Goal: Task Accomplishment & Management: Manage account settings

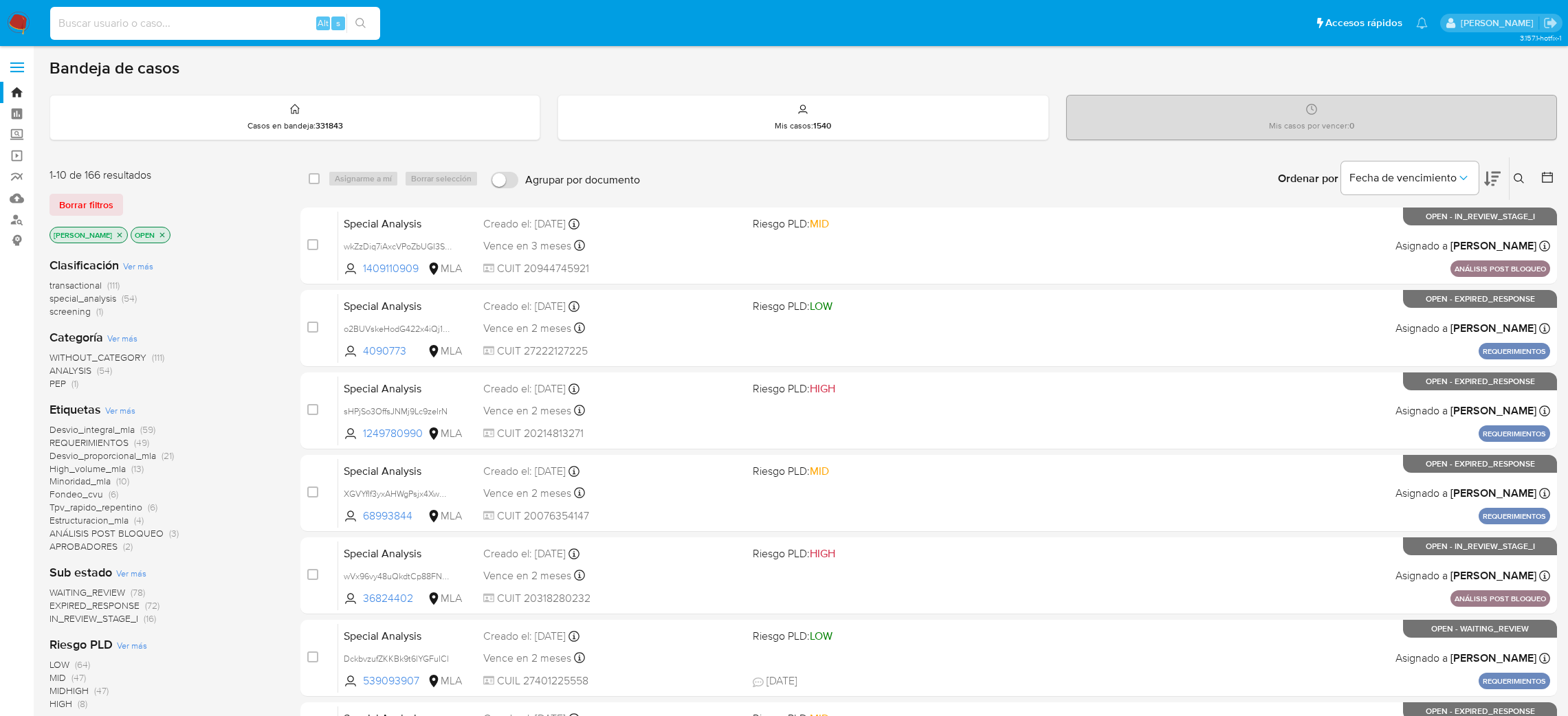
click at [248, 19] on input at bounding box center [216, 23] width 330 height 18
type input "BLlFmVoppuLJVe7iWQLd9Nl5"
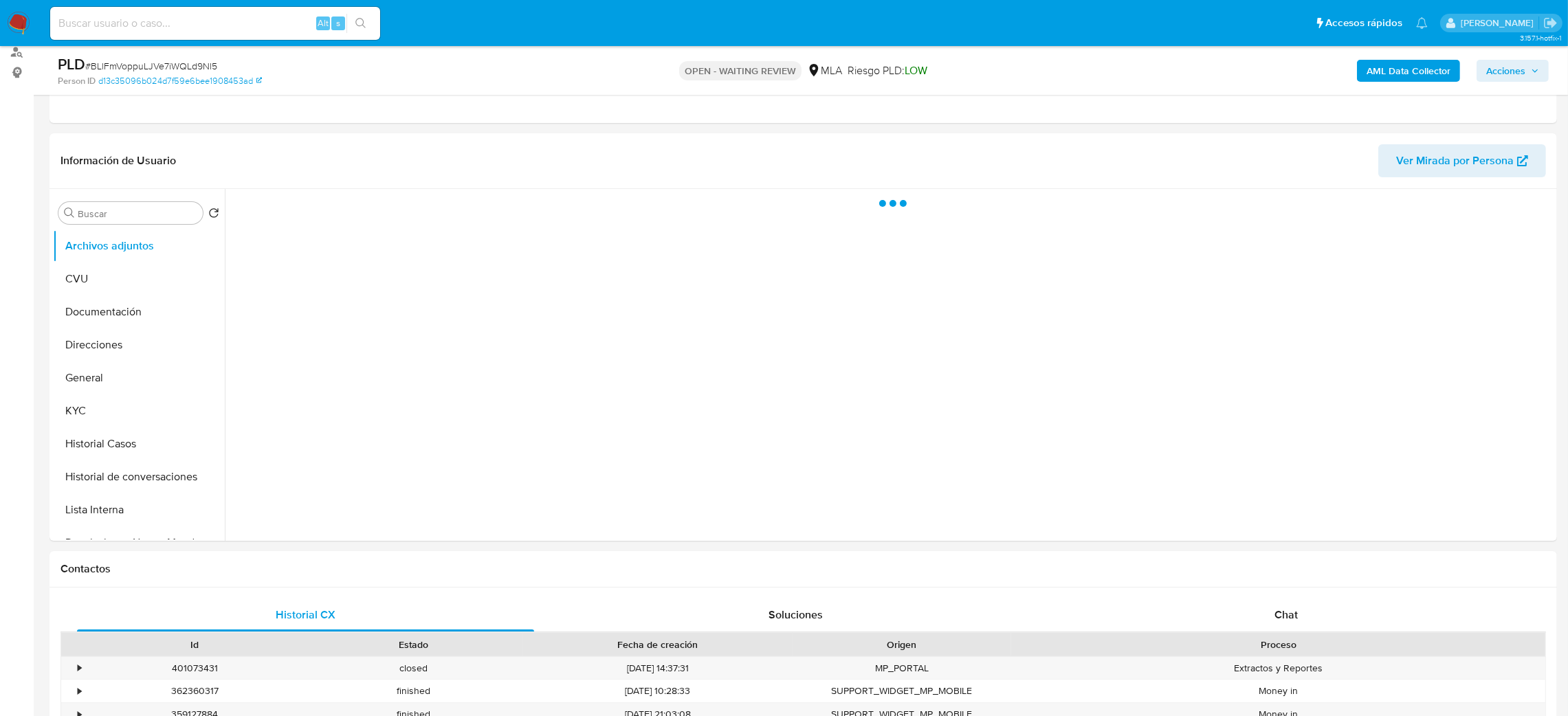
scroll to position [206, 0]
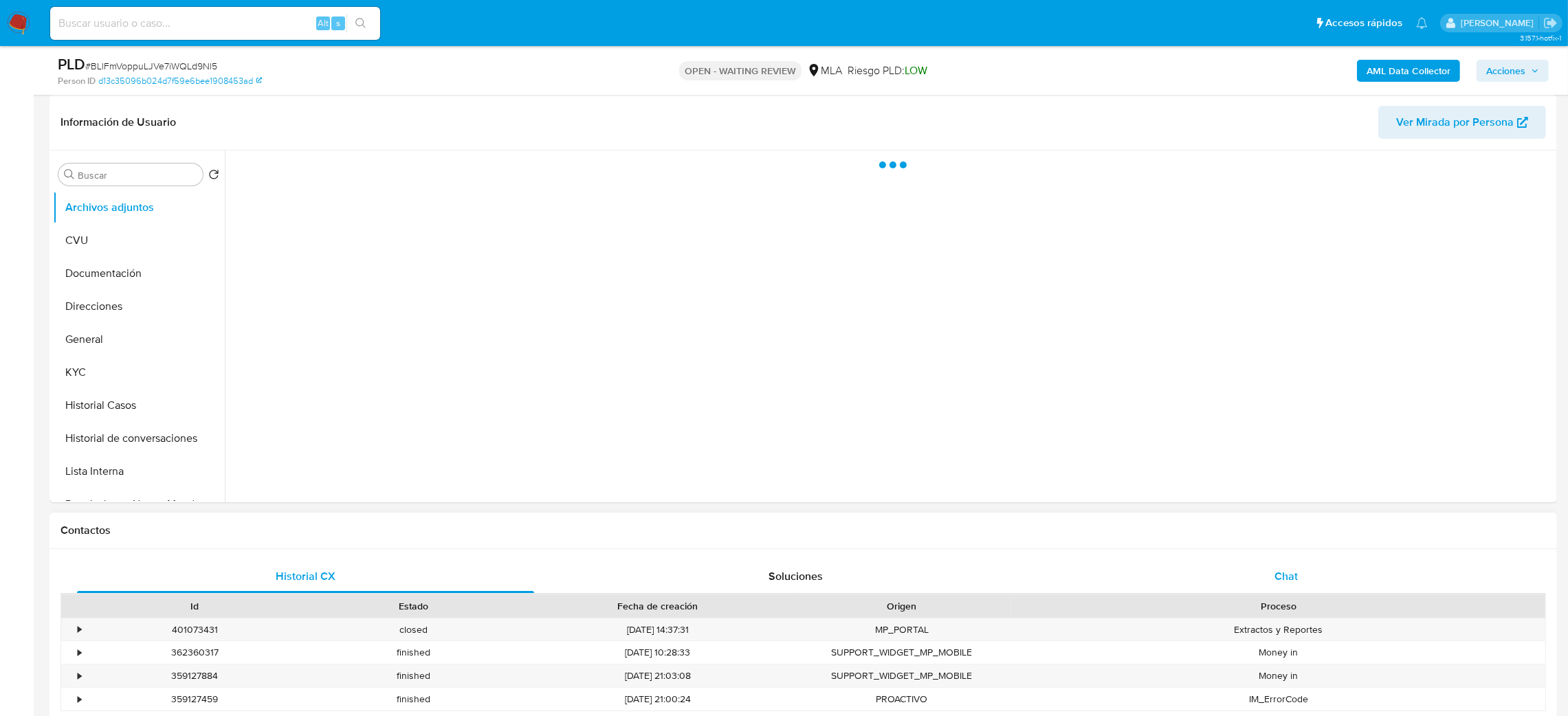
click at [1303, 560] on div "Chat" at bounding box center [1285, 577] width 457 height 33
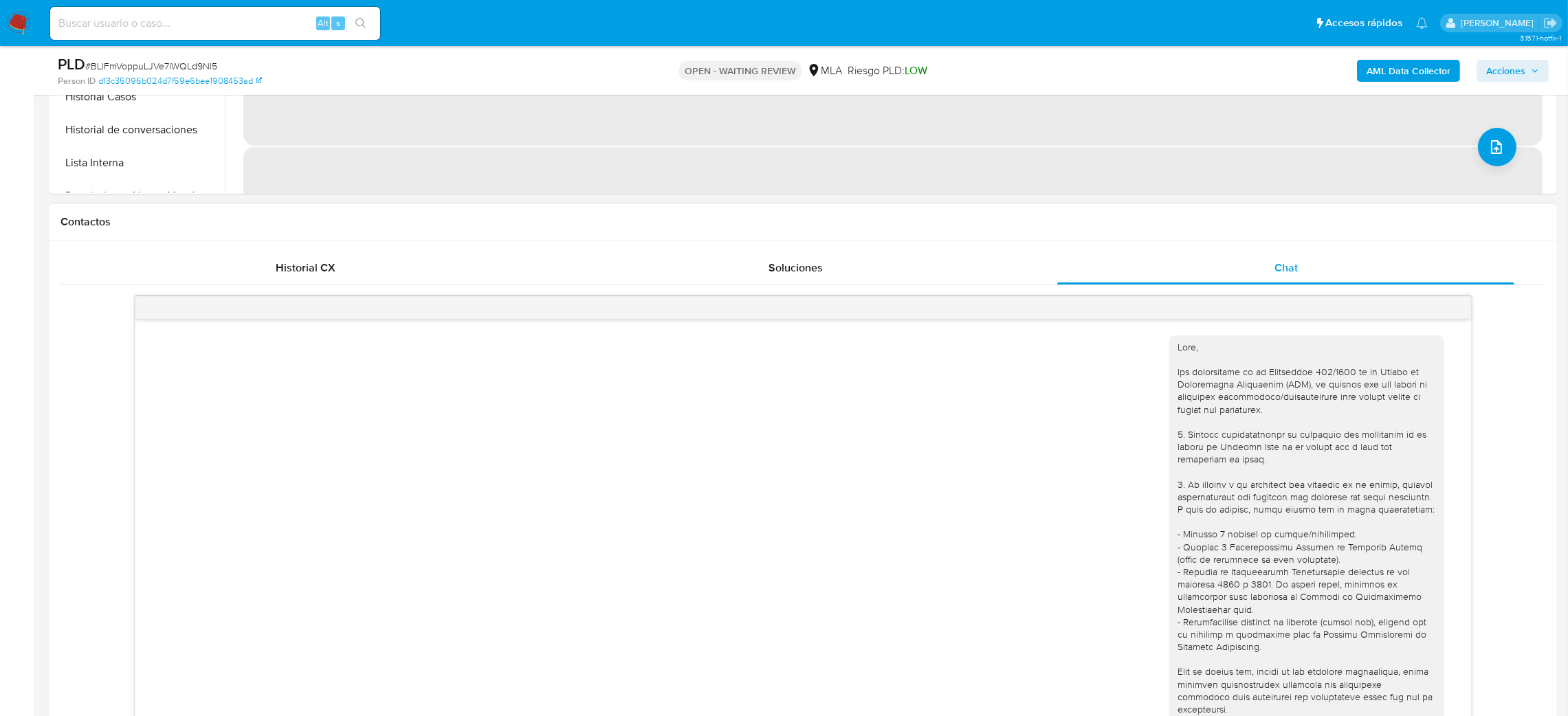
scroll to position [759, 0]
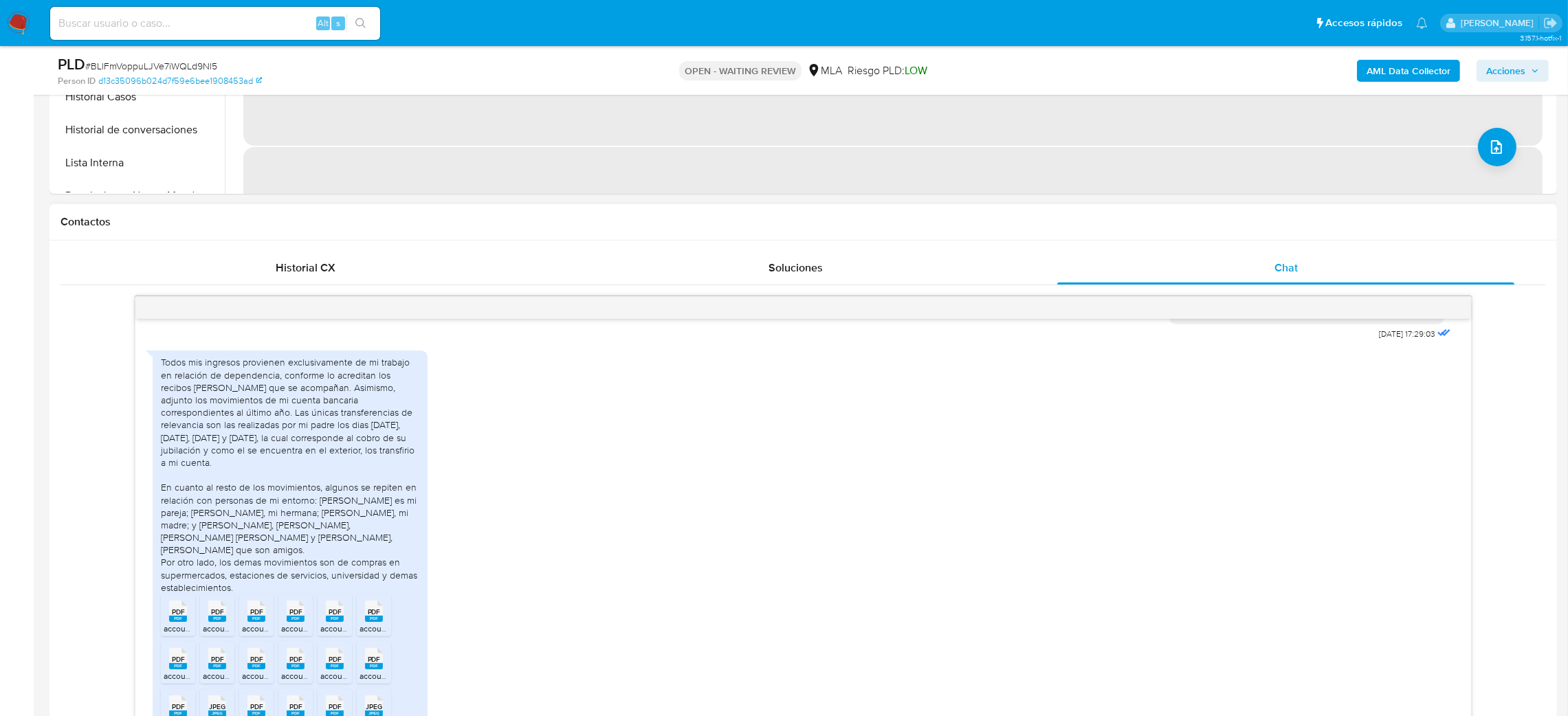
select select "10"
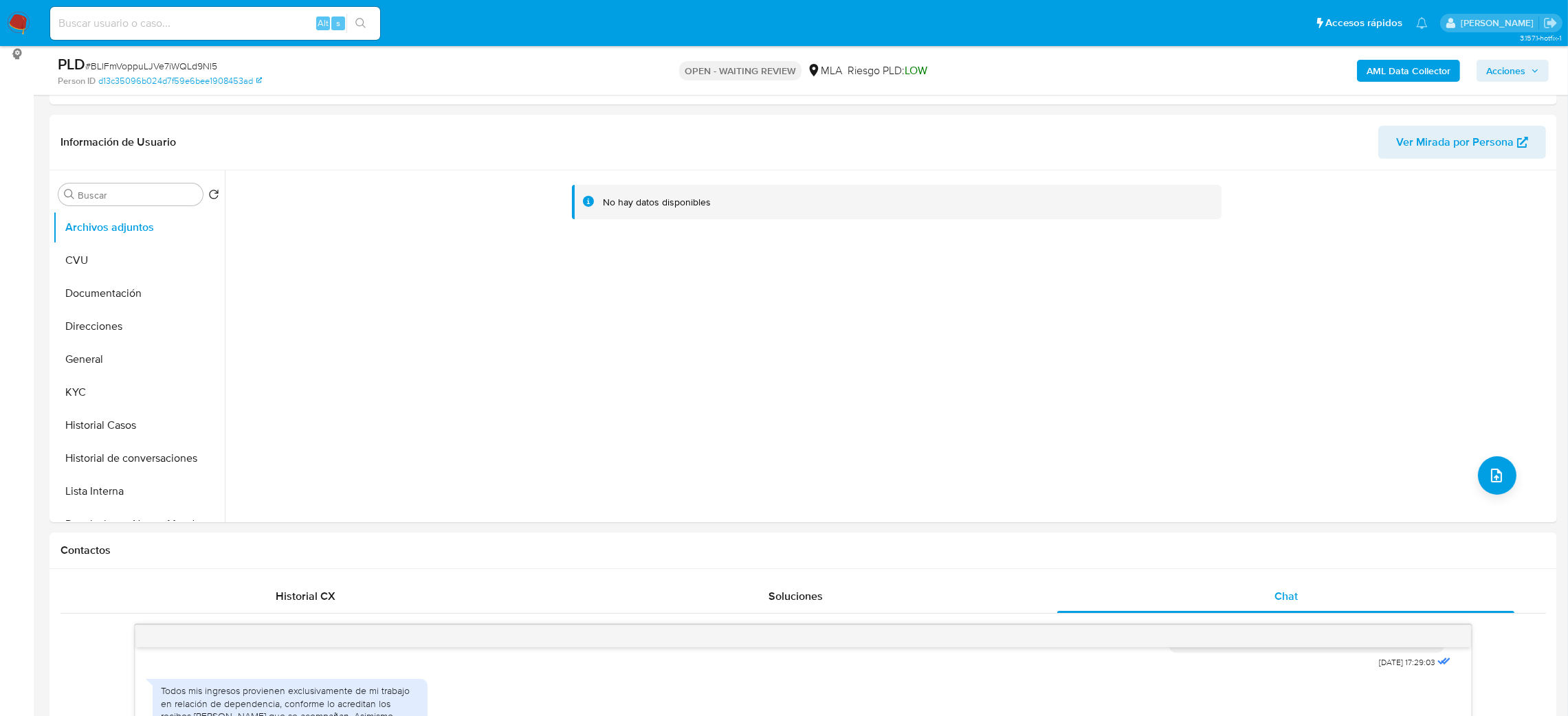
scroll to position [0, 0]
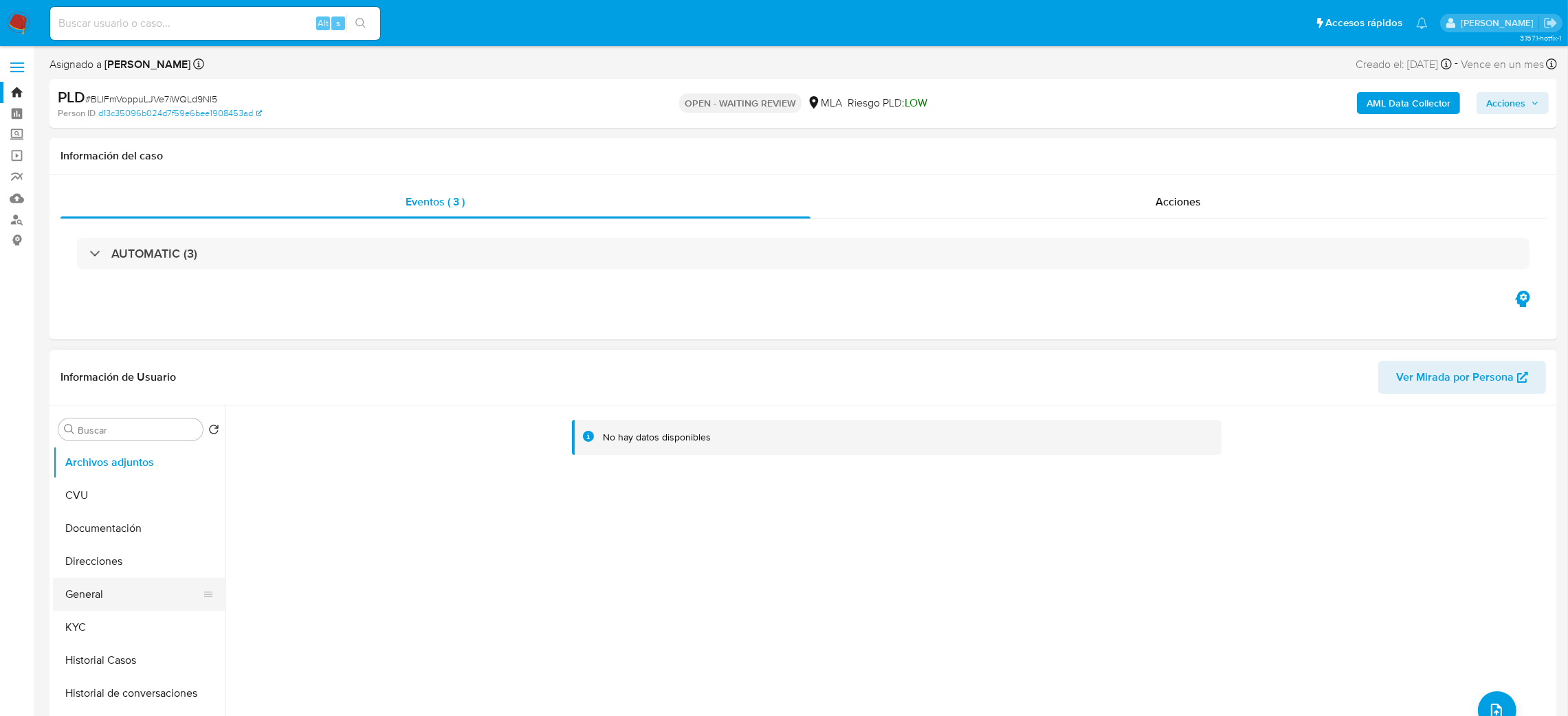
click at [110, 592] on button "General" at bounding box center [133, 594] width 161 height 33
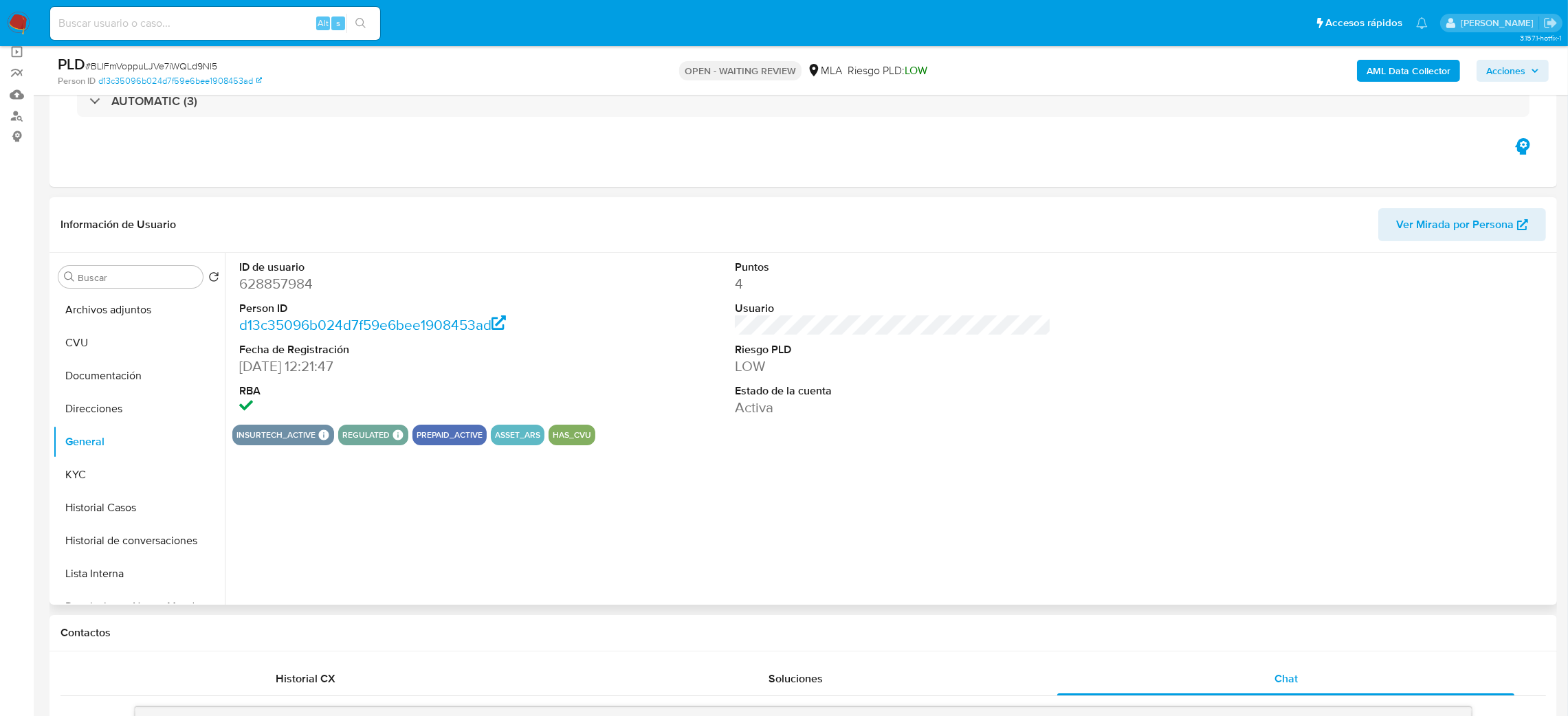
scroll to position [103, 0]
click at [271, 294] on dd "628857984" at bounding box center [397, 284] width 317 height 19
copy dd "628857984"
click at [103, 501] on button "Historial Casos" at bounding box center [133, 508] width 161 height 33
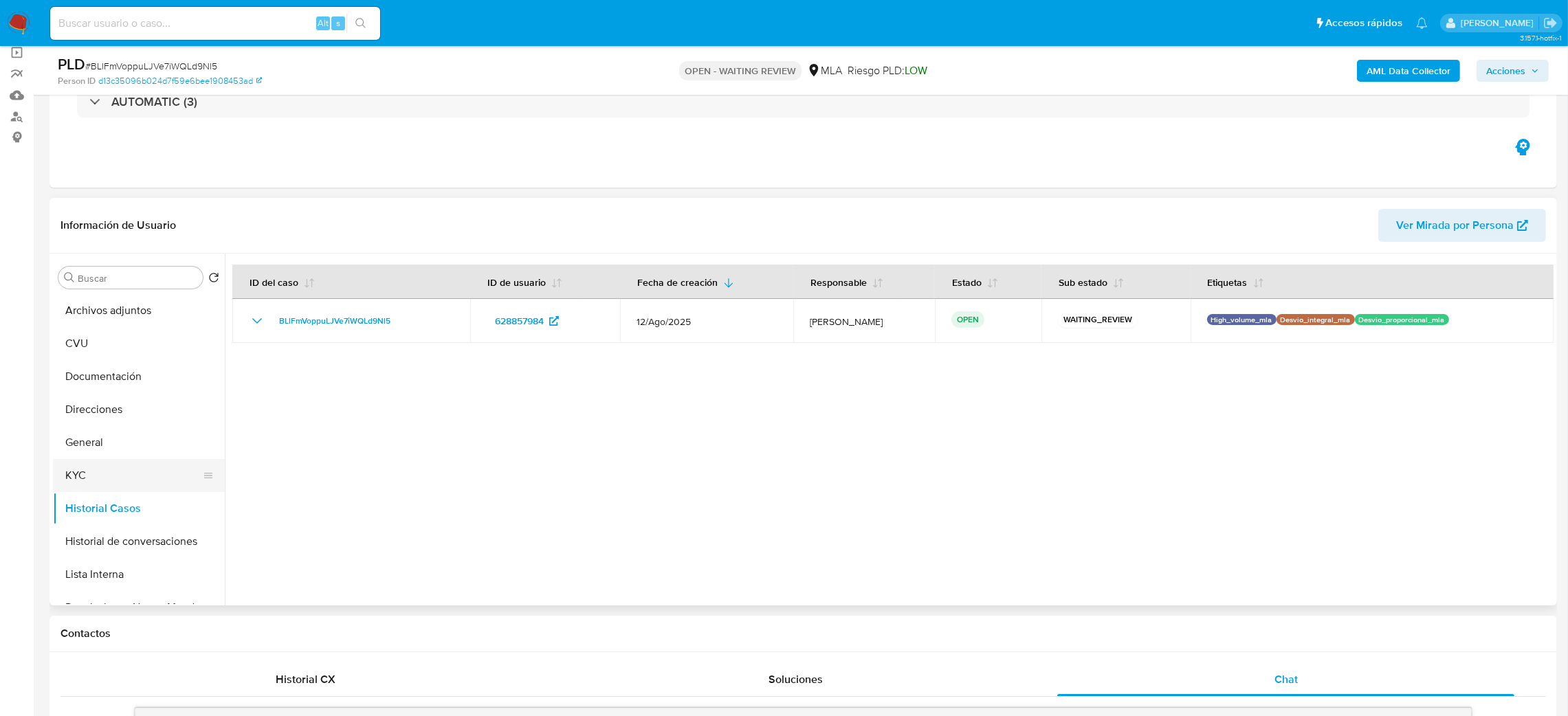
click at [94, 460] on button "KYC" at bounding box center [133, 476] width 161 height 33
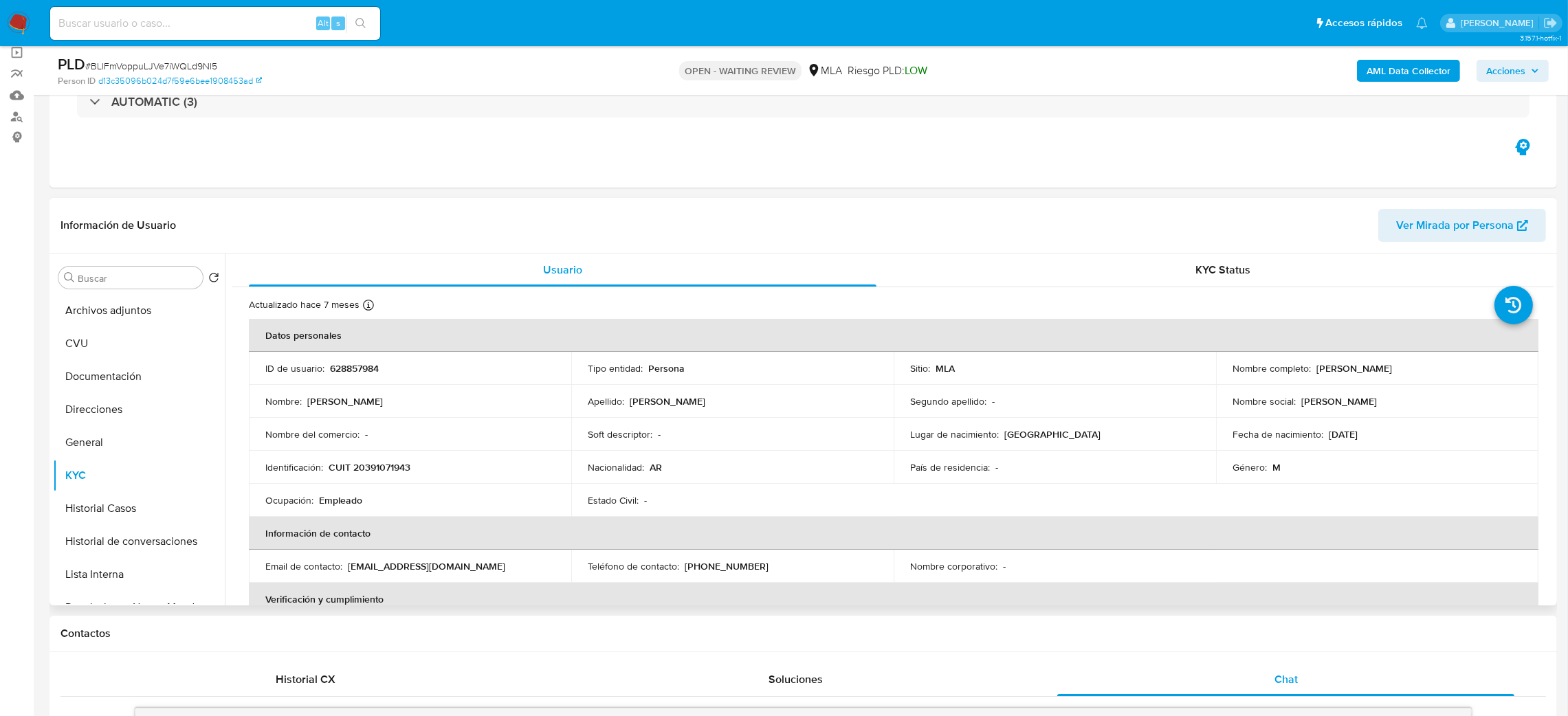
click at [366, 472] on p "CUIT 20391071943" at bounding box center [369, 467] width 82 height 13
click at [366, 471] on p "CUIT 20391071943" at bounding box center [369, 467] width 82 height 13
copy p "20391071943"
drag, startPoint x: 467, startPoint y: 478, endPoint x: 376, endPoint y: 468, distance: 91.5
click at [466, 478] on td "Identificación : CUIT 20391071943" at bounding box center [410, 467] width 322 height 33
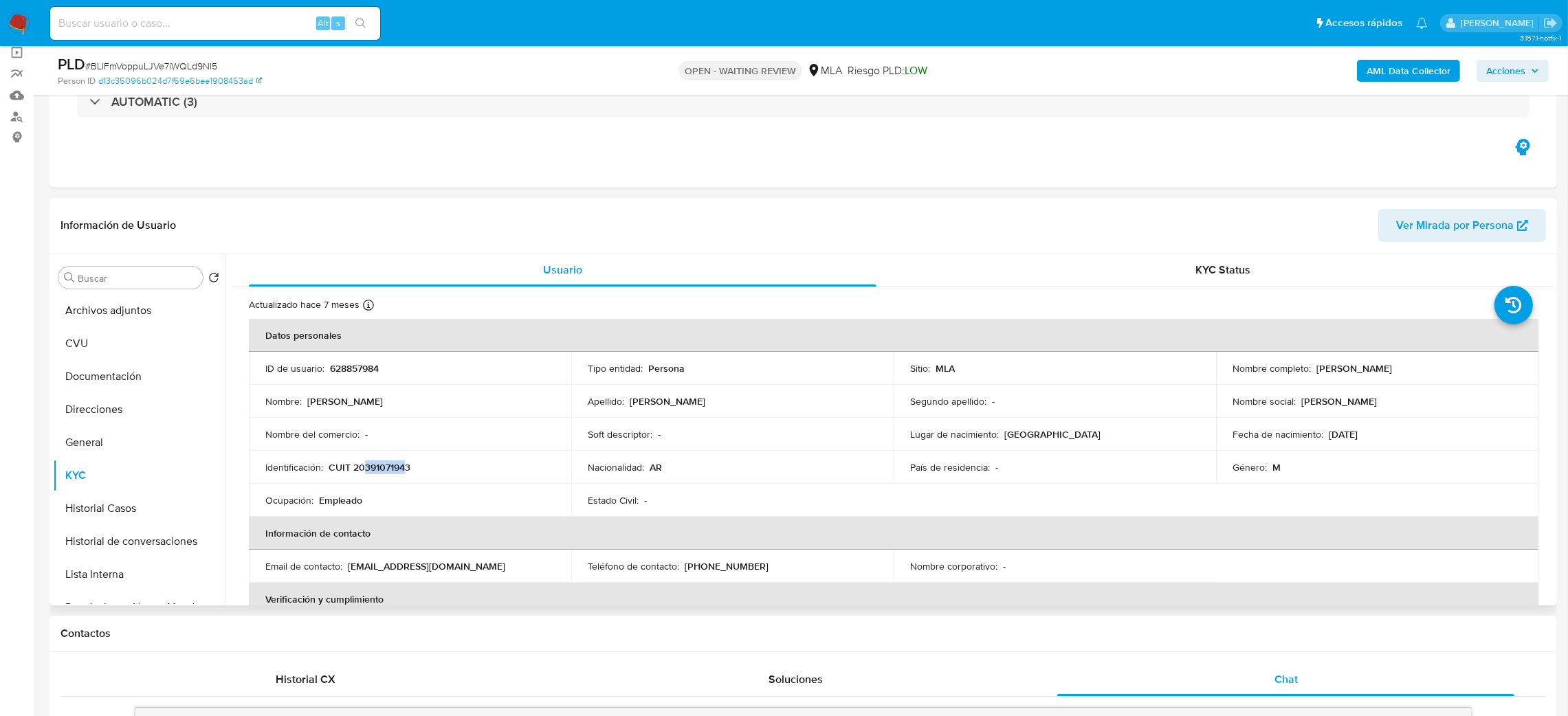
drag, startPoint x: 364, startPoint y: 469, endPoint x: 403, endPoint y: 470, distance: 39.0
click at [403, 470] on p "CUIT 20391071943" at bounding box center [369, 467] width 82 height 13
copy p "39107194"
drag, startPoint x: 1314, startPoint y: 373, endPoint x: 1401, endPoint y: 366, distance: 87.3
click at [1401, 366] on div "Nombre completo : Manuel Nuñez" at bounding box center [1377, 369] width 290 height 13
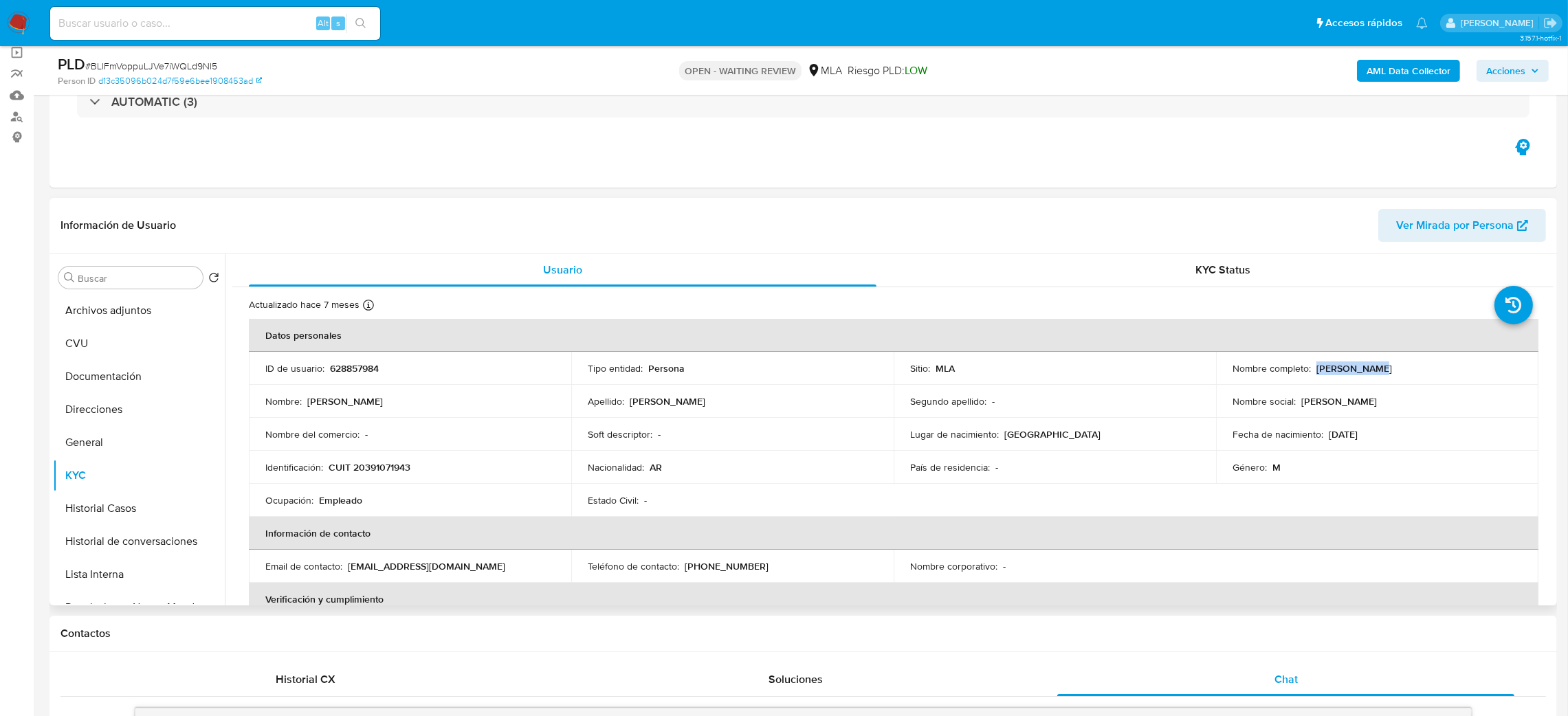
copy p "Manuel Nuñez"
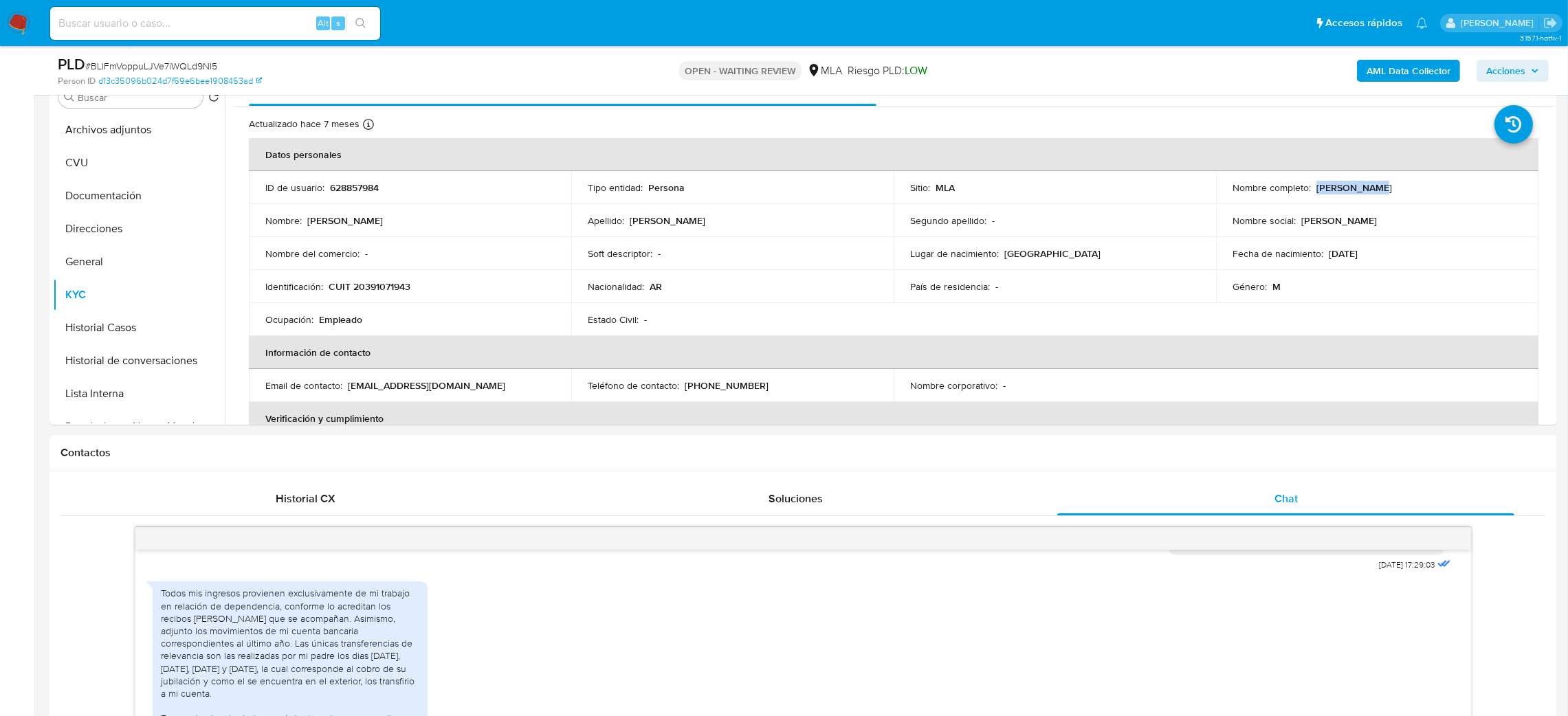
scroll to position [77, 0]
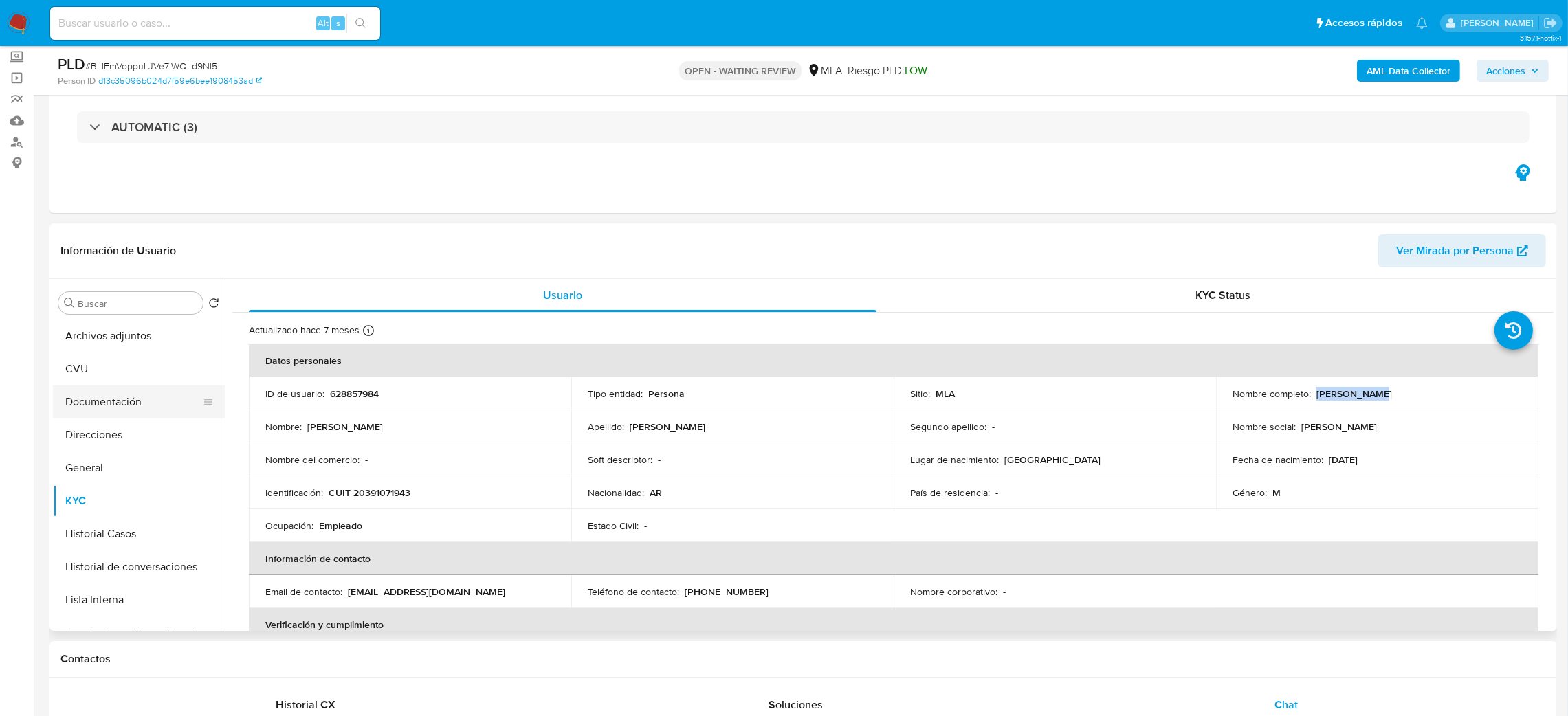
click at [83, 399] on button "Documentación" at bounding box center [133, 403] width 161 height 33
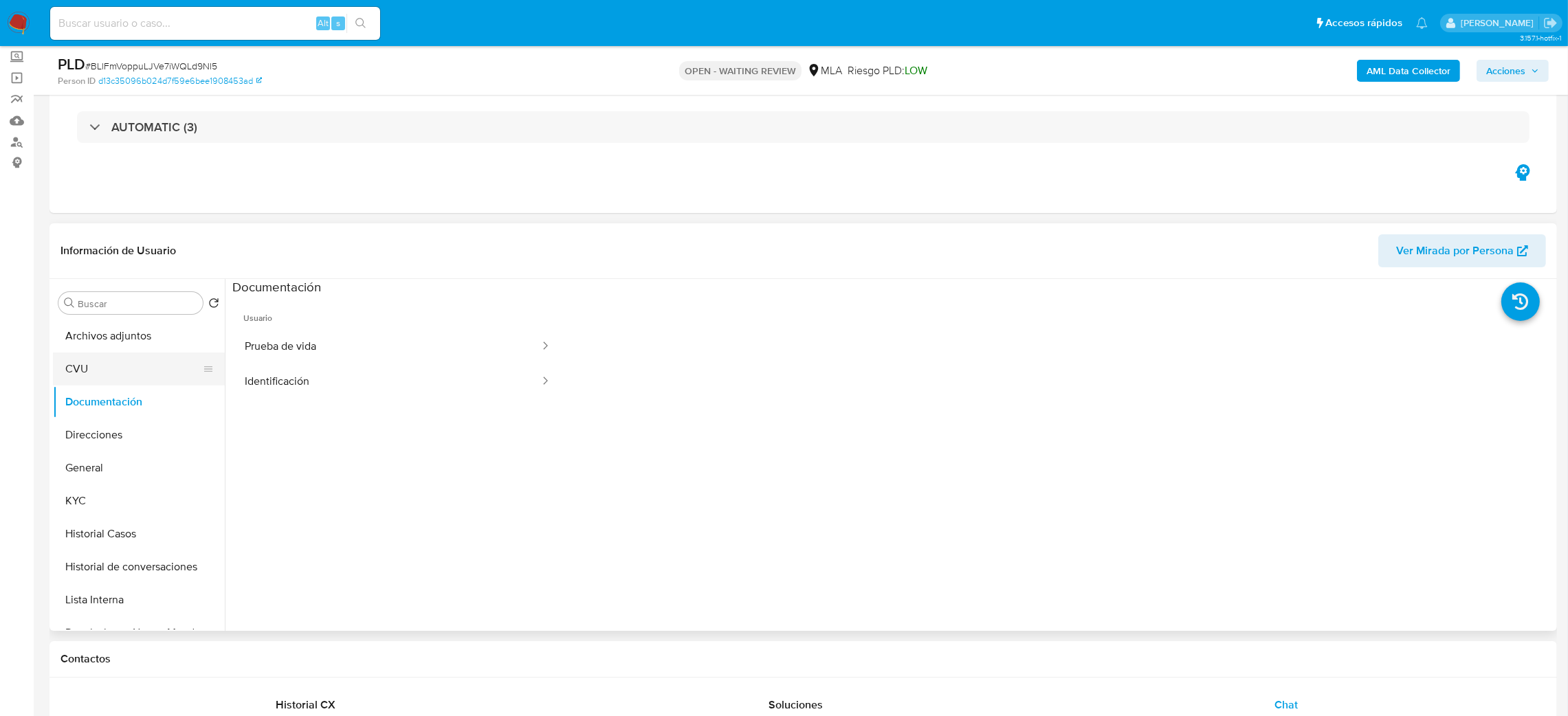
click at [98, 360] on button "CVU" at bounding box center [133, 369] width 161 height 33
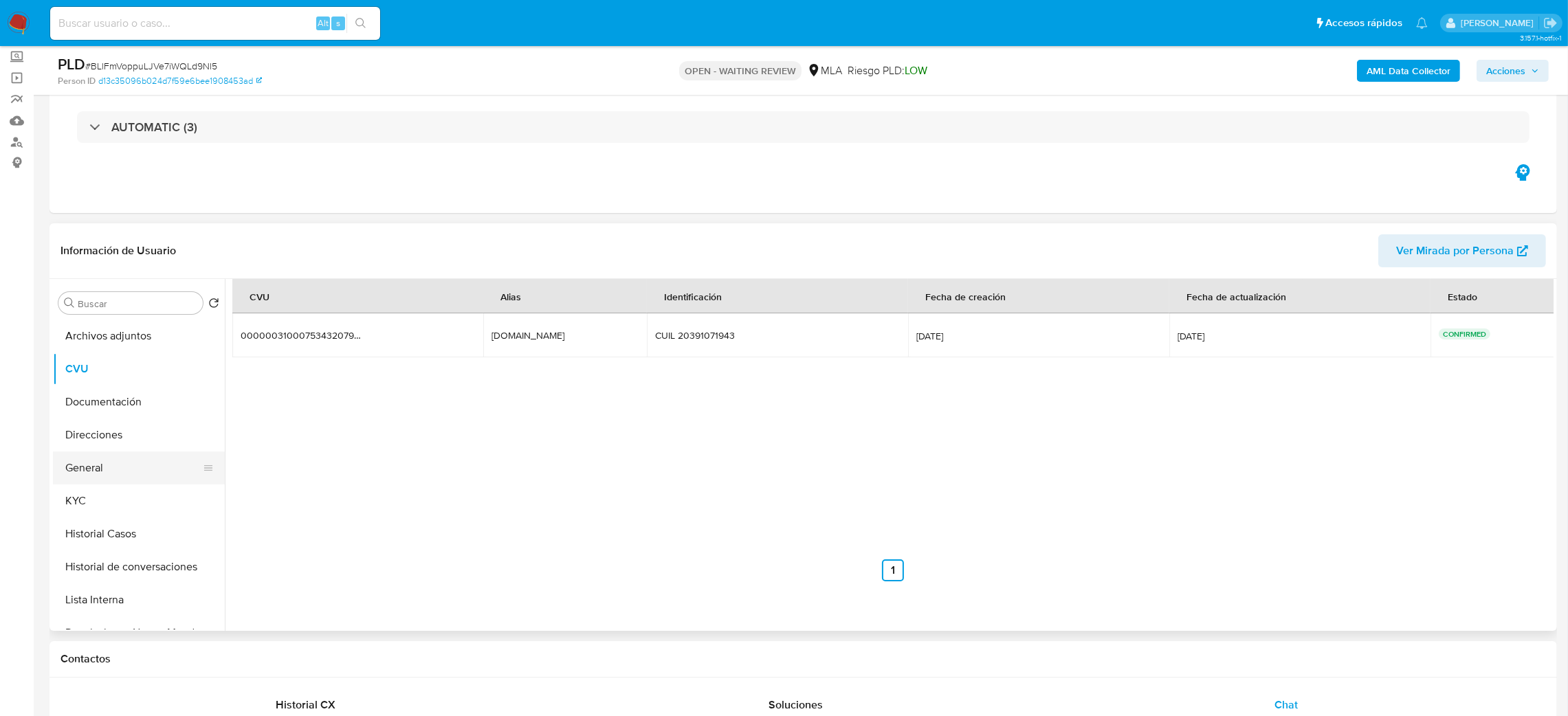
click at [114, 481] on button "General" at bounding box center [133, 468] width 161 height 33
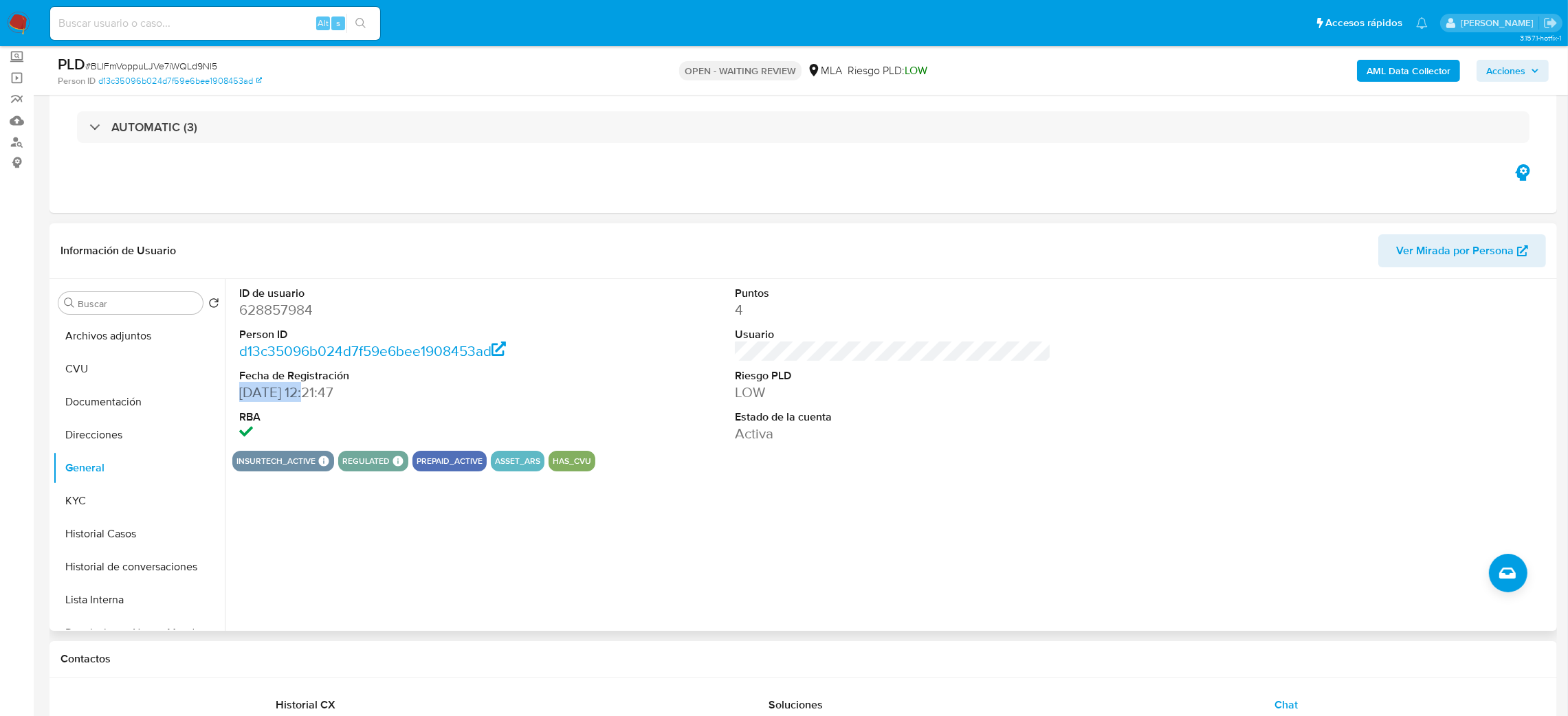
drag, startPoint x: 317, startPoint y: 394, endPoint x: 241, endPoint y: 392, distance: 76.0
click at [241, 392] on dd "20/08/2020 12:21:47" at bounding box center [397, 392] width 317 height 19
copy dd "20/08/2020"
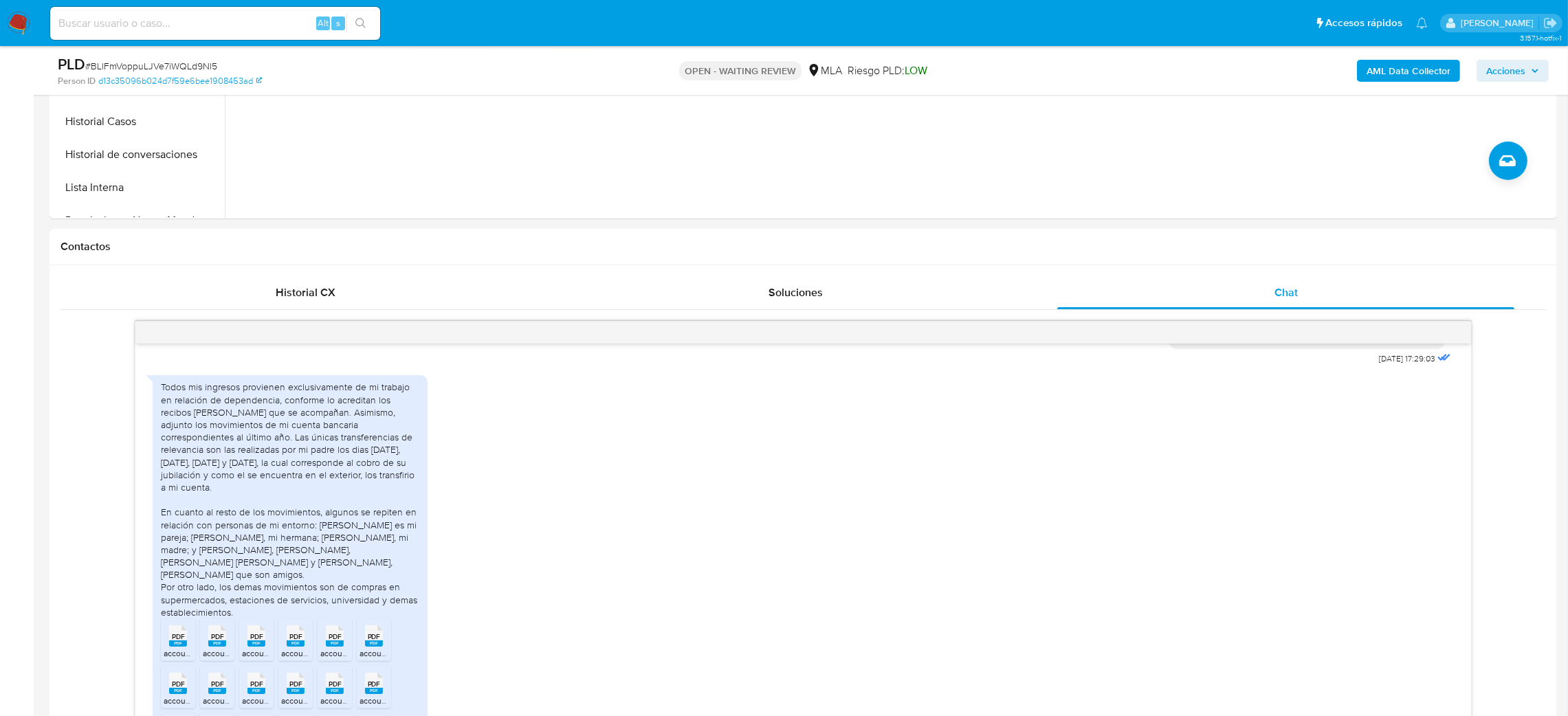
scroll to position [593, 0]
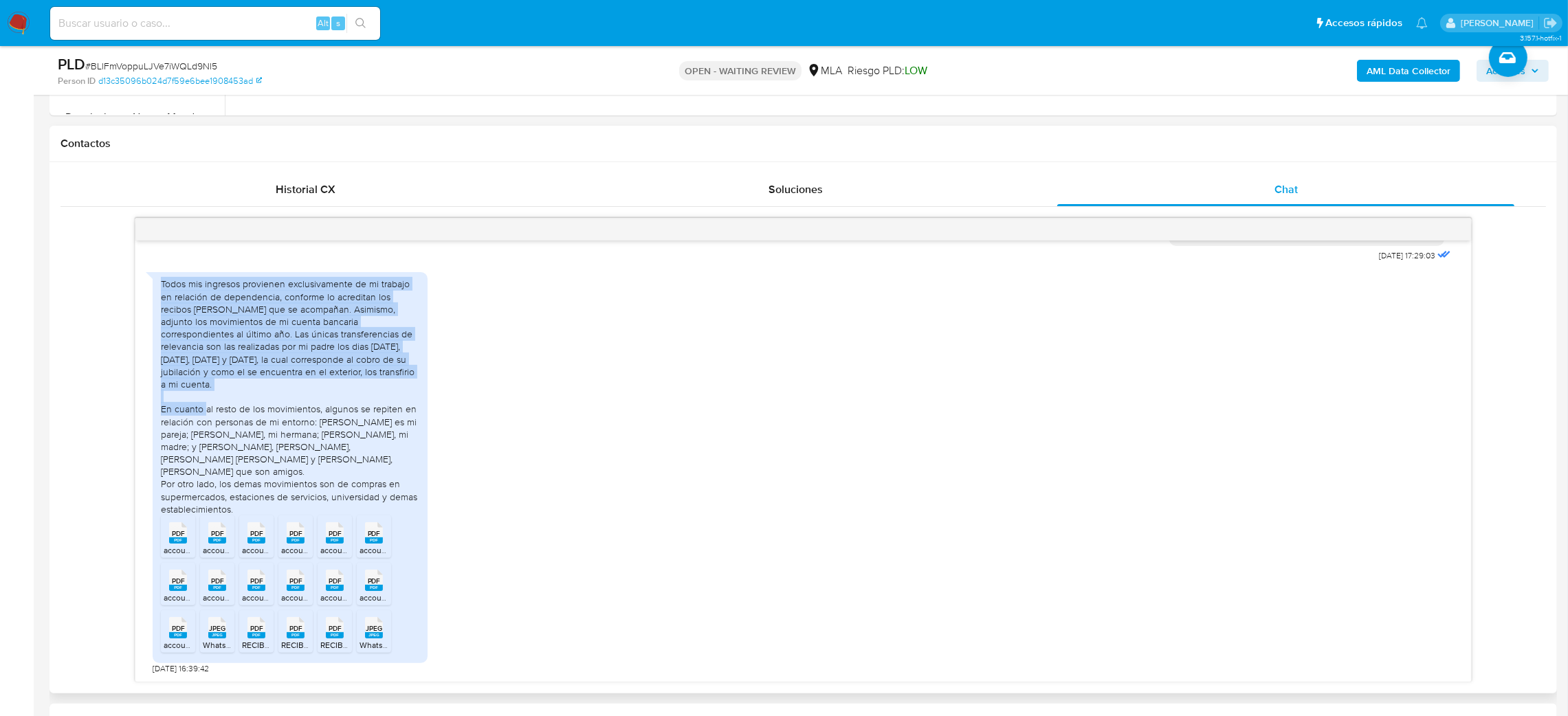
drag, startPoint x: 158, startPoint y: 288, endPoint x: 254, endPoint y: 389, distance: 139.3
click at [254, 389] on div "Todos mis ingresos provienen exclusivamente de mi trabajo en relación de depend…" at bounding box center [290, 467] width 275 height 391
copy div "Todos mis ingresos provienen exclusivamente de mi trabajo en relación de depend…"
drag, startPoint x: 156, startPoint y: 412, endPoint x: 274, endPoint y: 515, distance: 156.6
click at [274, 515] on div "Todos mis ingresos provienen exclusivamente de mi trabajo en relación de depend…" at bounding box center [290, 467] width 275 height 391
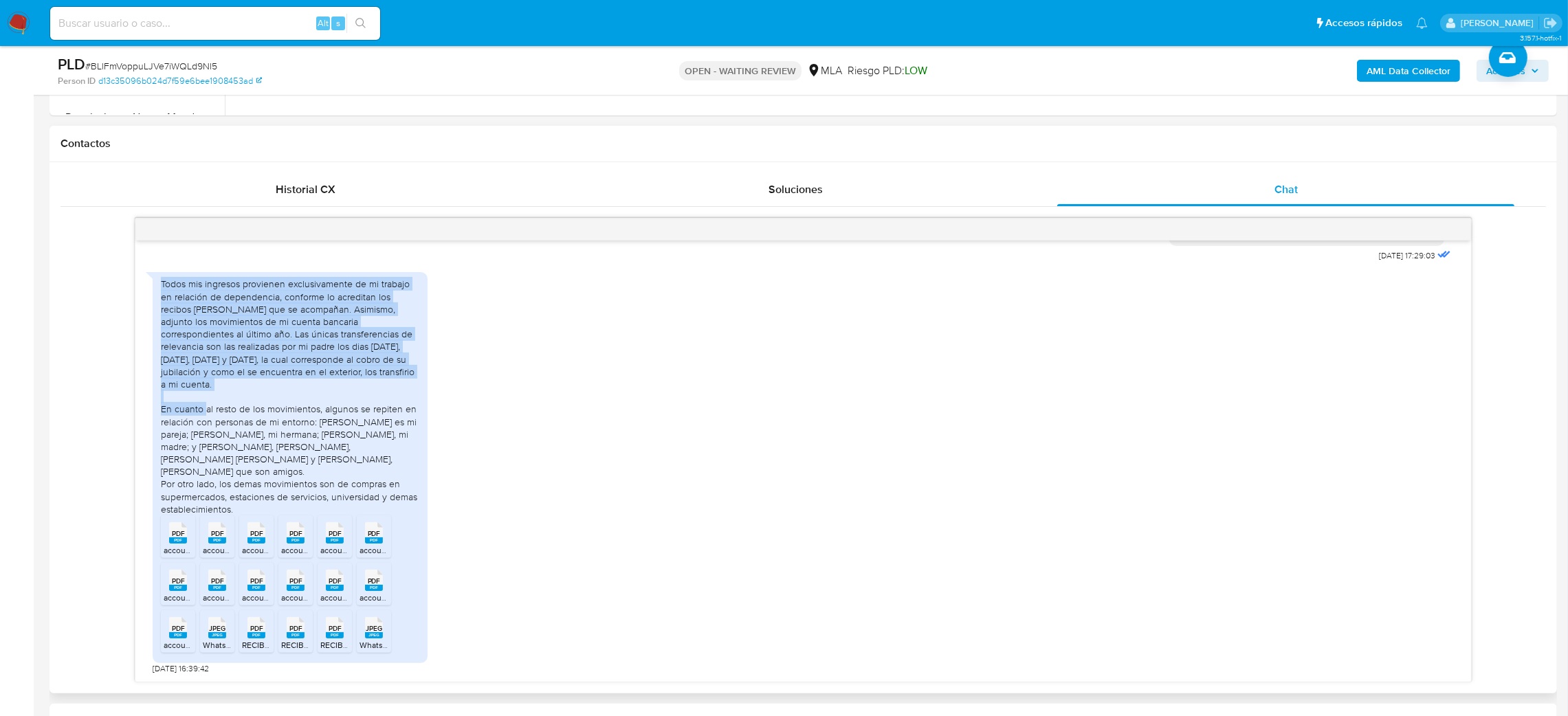
copy div "En cuanto al resto de los movimientos, algunos se repiten en relación con perso…"
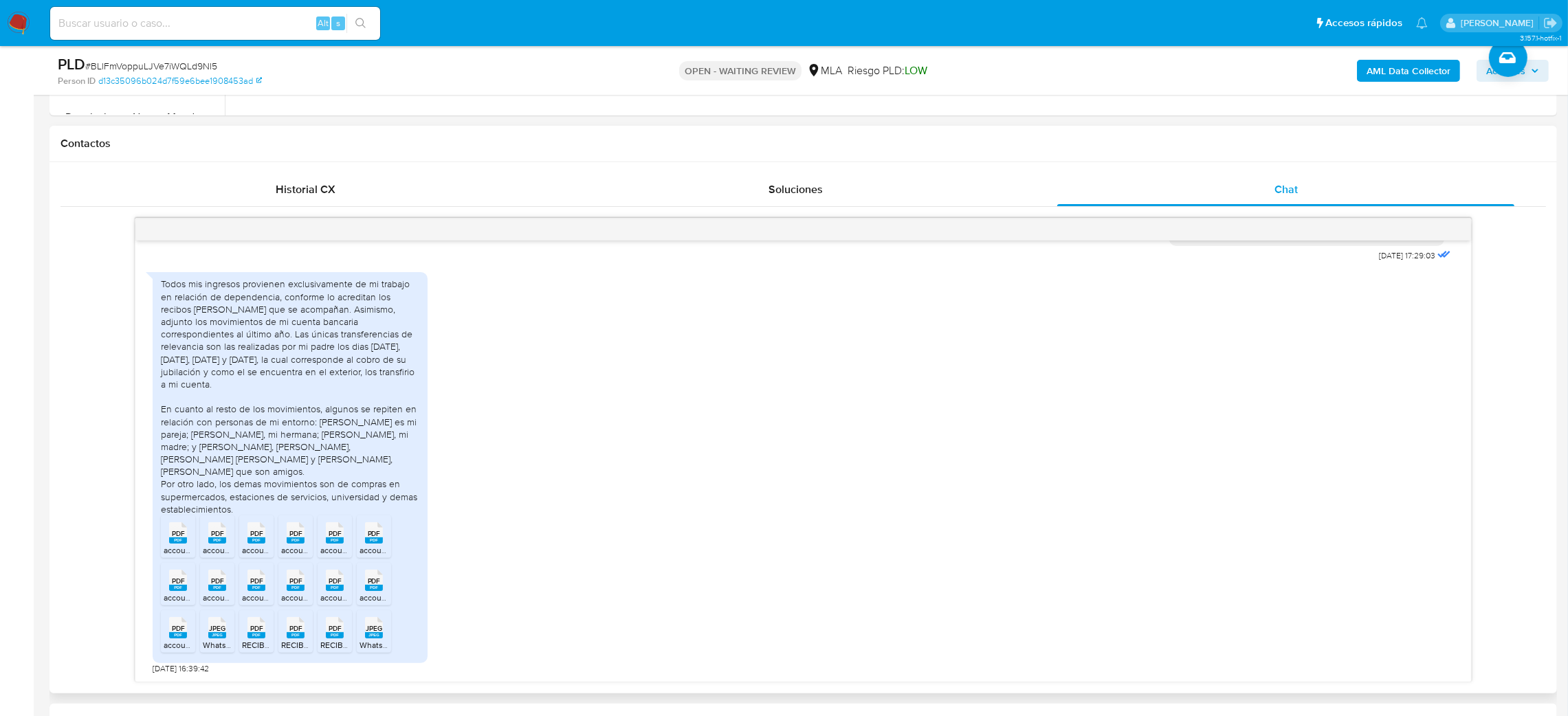
click at [274, 517] on ul "PDF PDF account_statement-a76fd485-2817-49fe-bfad-aebd8db24146.pdf PDF PDF acco…" at bounding box center [290, 587] width 258 height 142
click at [177, 538] on span "PDF" at bounding box center [178, 534] width 13 height 9
click at [214, 542] on rect at bounding box center [217, 541] width 18 height 6
drag, startPoint x: 257, startPoint y: 543, endPoint x: 292, endPoint y: 543, distance: 35.0
click at [257, 543] on rect at bounding box center [256, 541] width 18 height 6
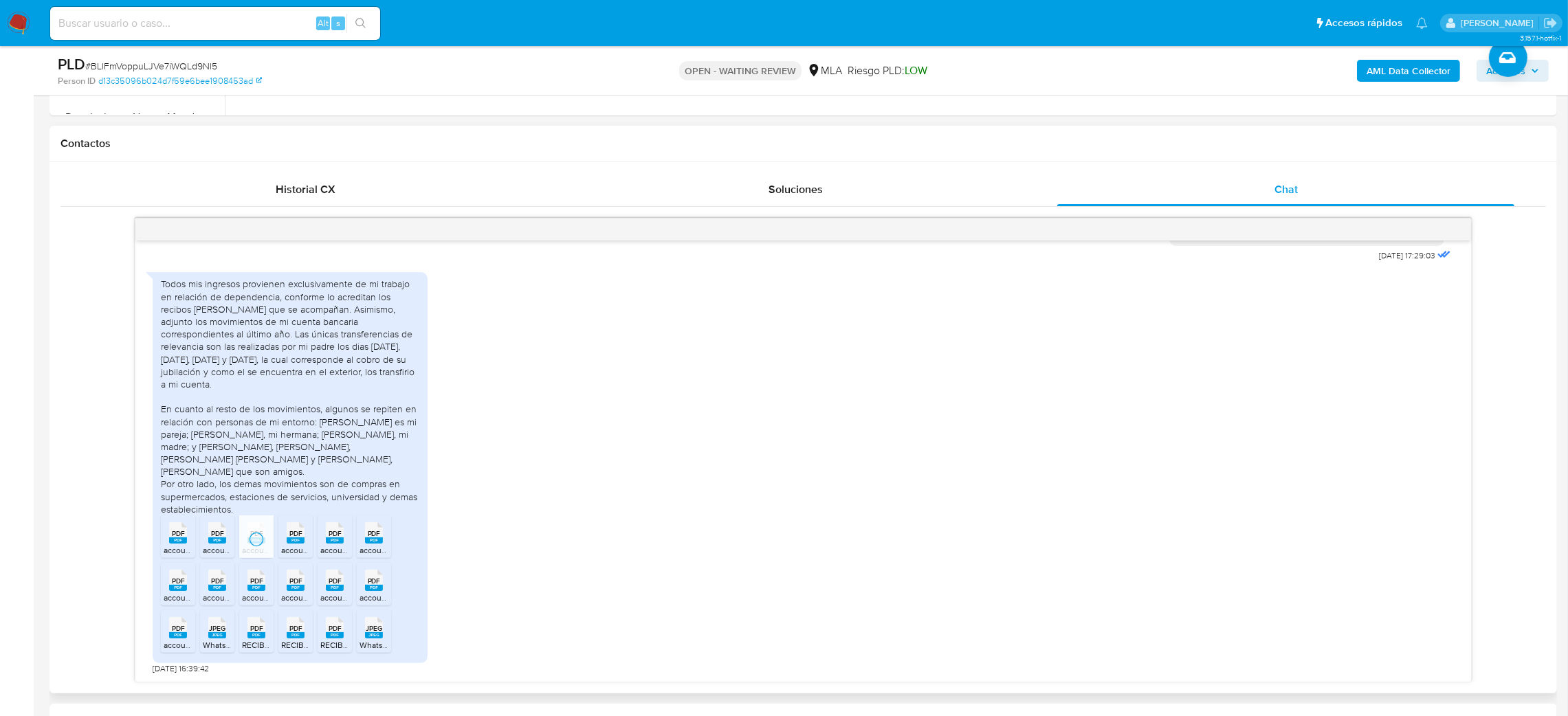
click at [299, 542] on rect at bounding box center [295, 541] width 18 height 6
drag, startPoint x: 325, startPoint y: 540, endPoint x: 364, endPoint y: 542, distance: 39.1
click at [327, 538] on icon "PDF" at bounding box center [335, 533] width 18 height 24
click at [368, 542] on rect at bounding box center [373, 541] width 18 height 6
drag, startPoint x: 373, startPoint y: 593, endPoint x: 354, endPoint y: 598, distance: 19.6
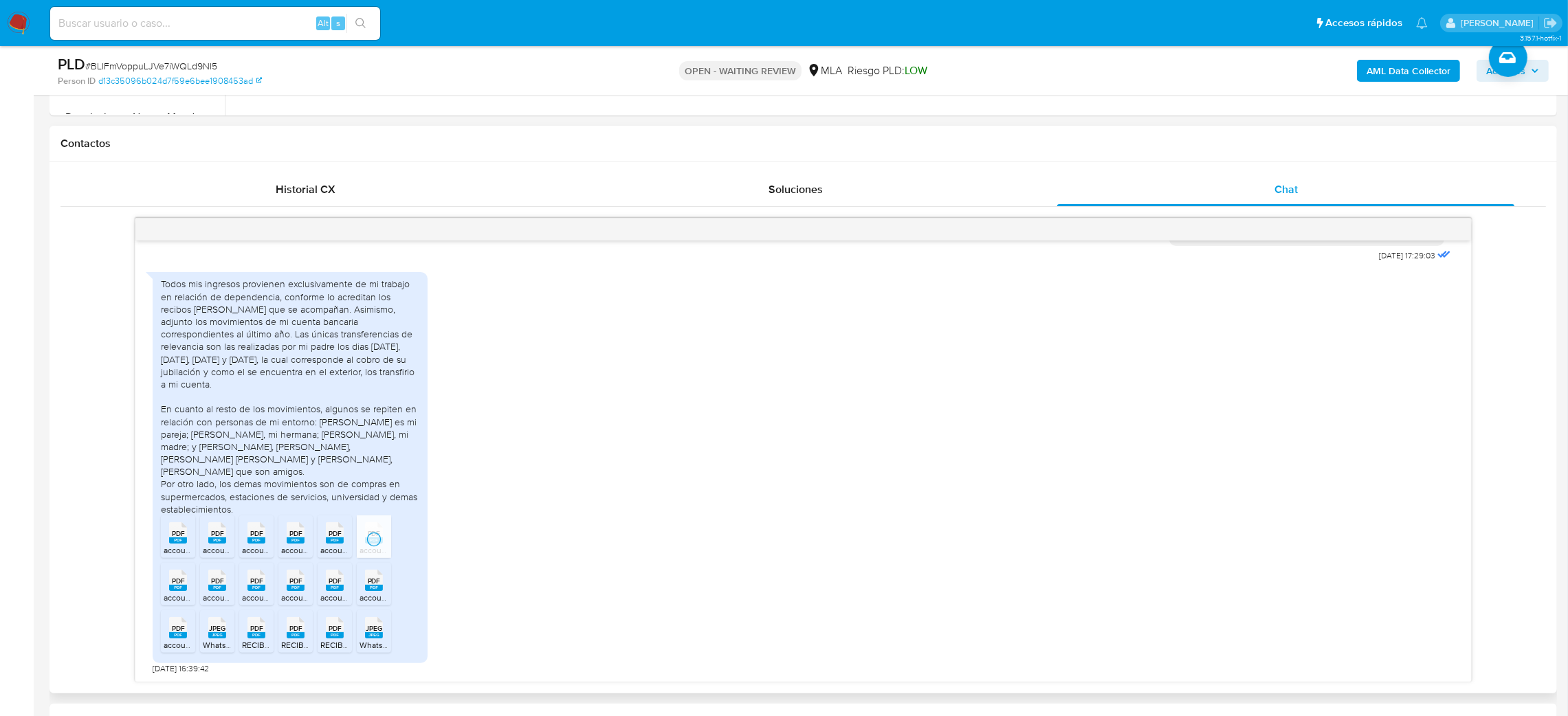
click at [373, 593] on icon "PDF" at bounding box center [373, 580] width 18 height 24
click at [335, 595] on span "account_statement-bffec3f2-4403-41fd-8633-4b05bf373488.pdf" at bounding box center [439, 598] width 237 height 12
drag, startPoint x: 286, startPoint y: 598, endPoint x: 259, endPoint y: 595, distance: 27.2
click at [286, 596] on span "account_statement-b951c248-b203-40f0-8970-0526c520594b.pdf" at bounding box center [404, 598] width 247 height 12
drag, startPoint x: 250, startPoint y: 591, endPoint x: 207, endPoint y: 591, distance: 43.0
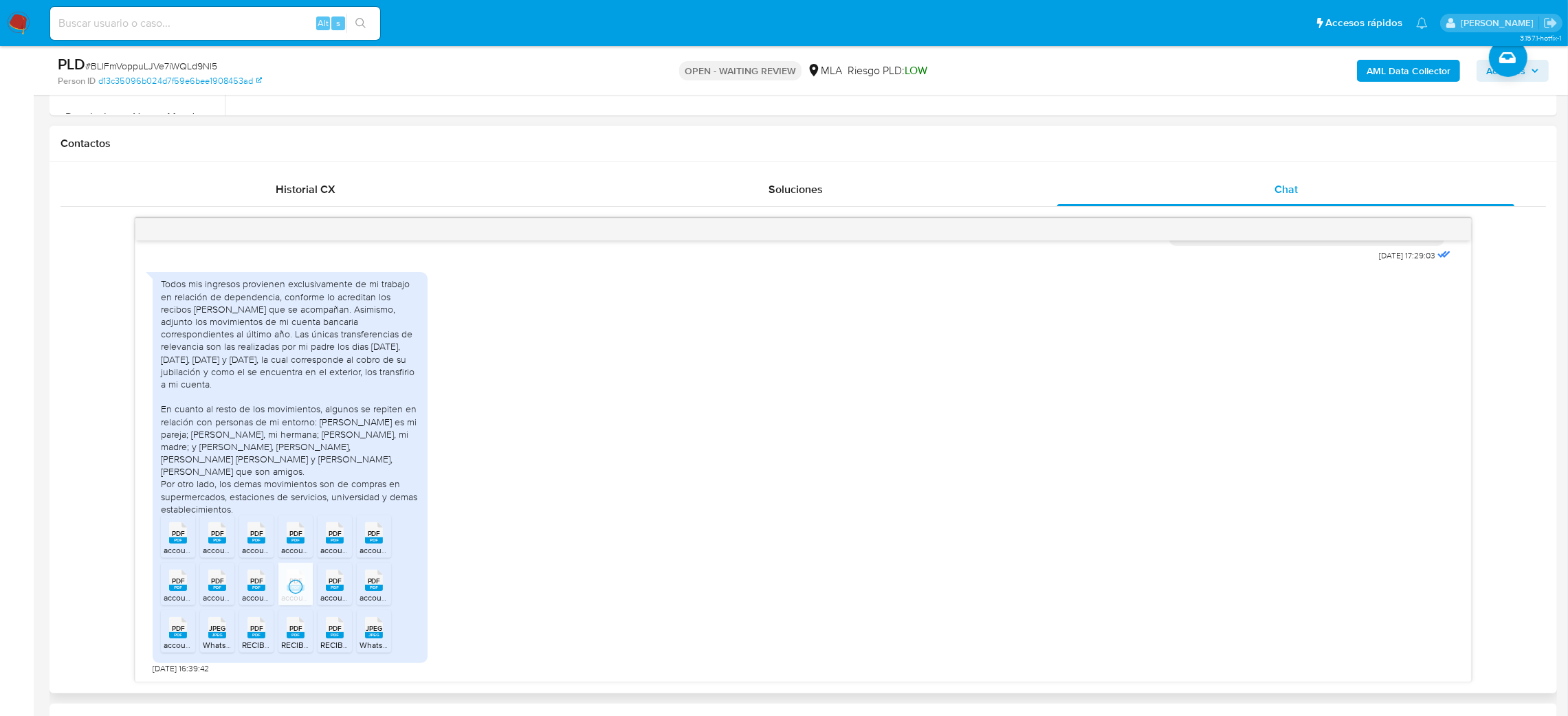
click at [246, 589] on div "PDF PDF" at bounding box center [257, 579] width 29 height 27
click at [204, 589] on div "PDF PDF" at bounding box center [217, 579] width 29 height 27
drag, startPoint x: 178, startPoint y: 587, endPoint x: 181, endPoint y: 609, distance: 22.2
click at [178, 586] on div "PDF PDF" at bounding box center [178, 579] width 29 height 27
click at [181, 544] on icon at bounding box center [178, 533] width 18 height 21
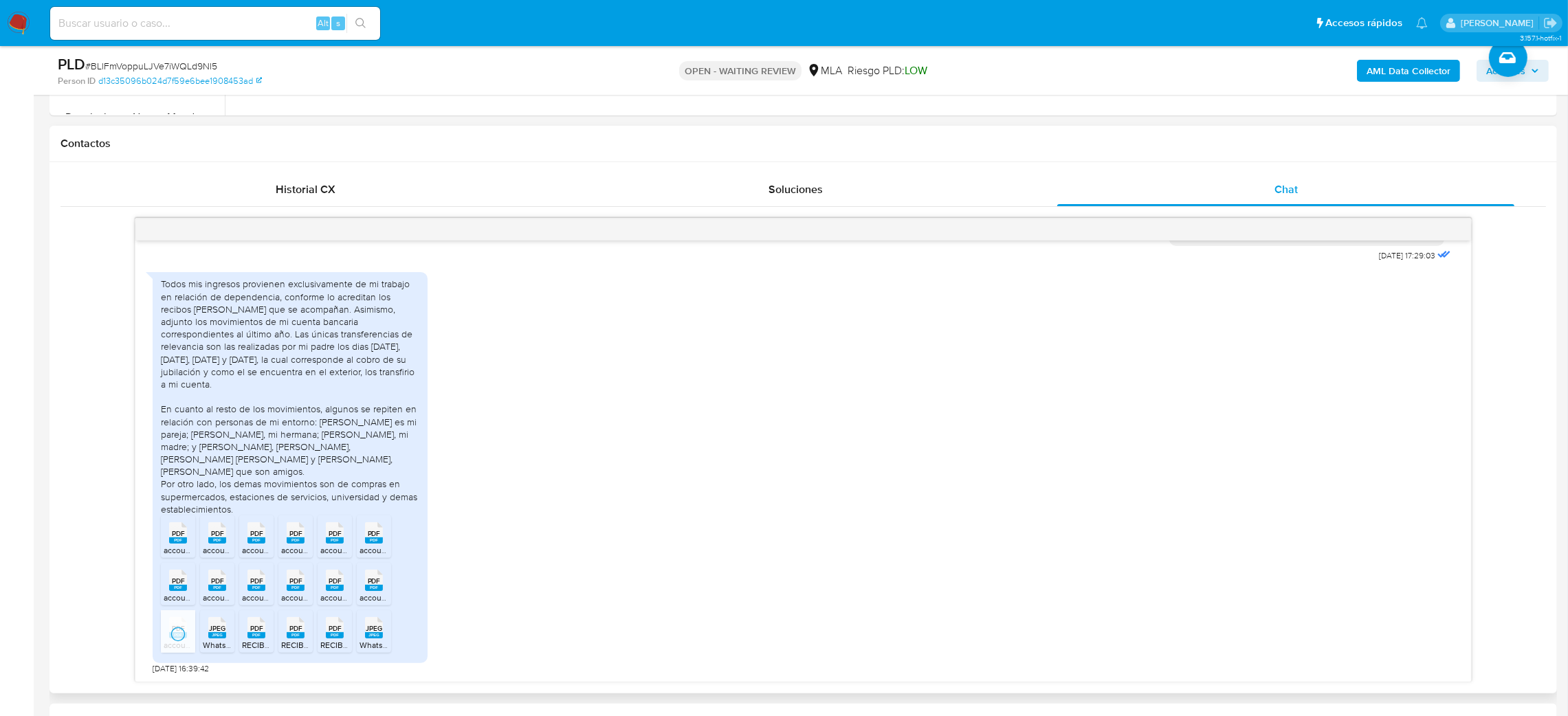
drag, startPoint x: 216, startPoint y: 636, endPoint x: 250, endPoint y: 637, distance: 34.0
click at [216, 636] on rect at bounding box center [217, 635] width 18 height 6
click at [253, 636] on rect at bounding box center [256, 635] width 18 height 6
click at [290, 635] on rect at bounding box center [295, 635] width 18 height 6
click at [331, 631] on span "PDF" at bounding box center [335, 628] width 13 height 9
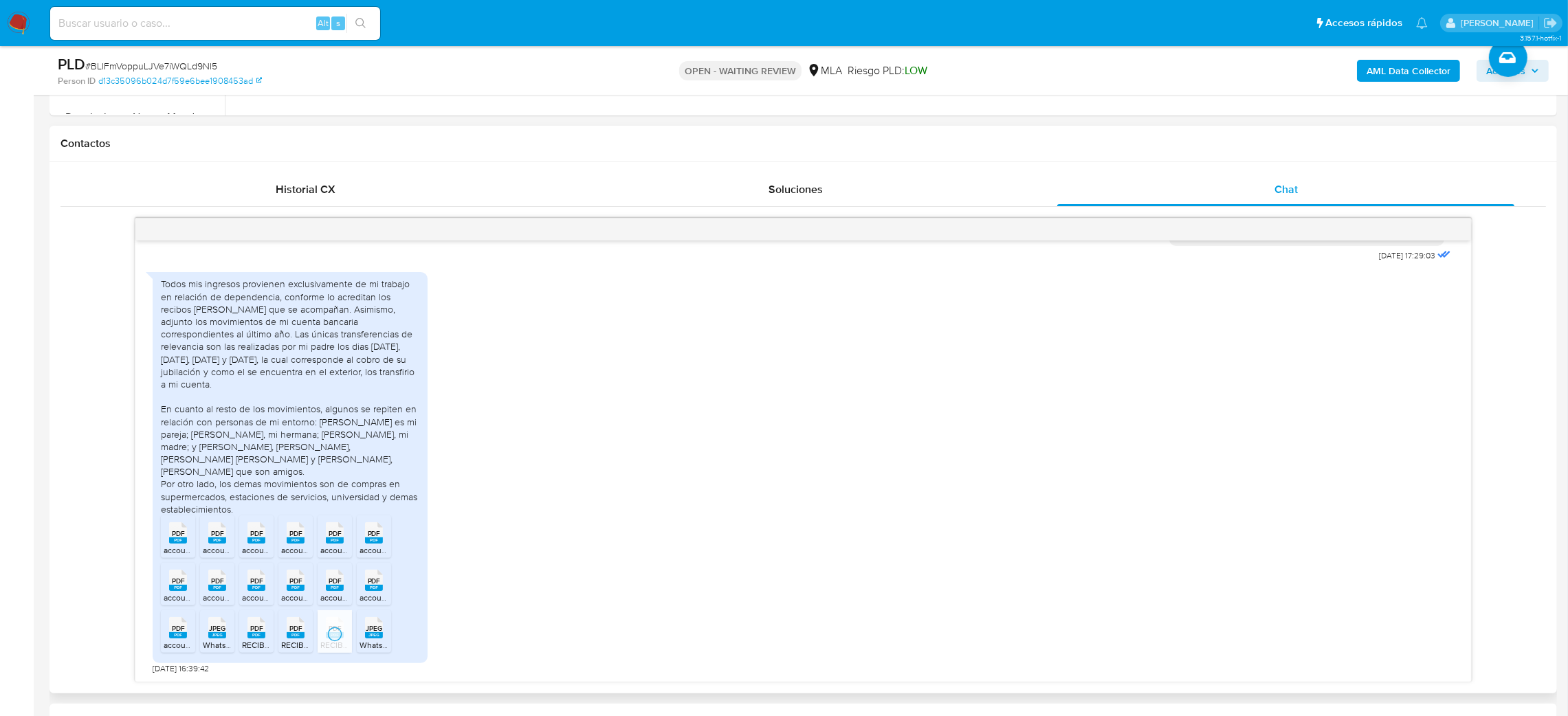
click at [369, 628] on span "JPEG" at bounding box center [373, 628] width 17 height 9
click at [195, 66] on span "# BLlFmVoppuLJVe7iWQLd9Nl5" at bounding box center [151, 66] width 132 height 13
copy span "BLlFmVoppuLJVe7iWQLd9Nl5"
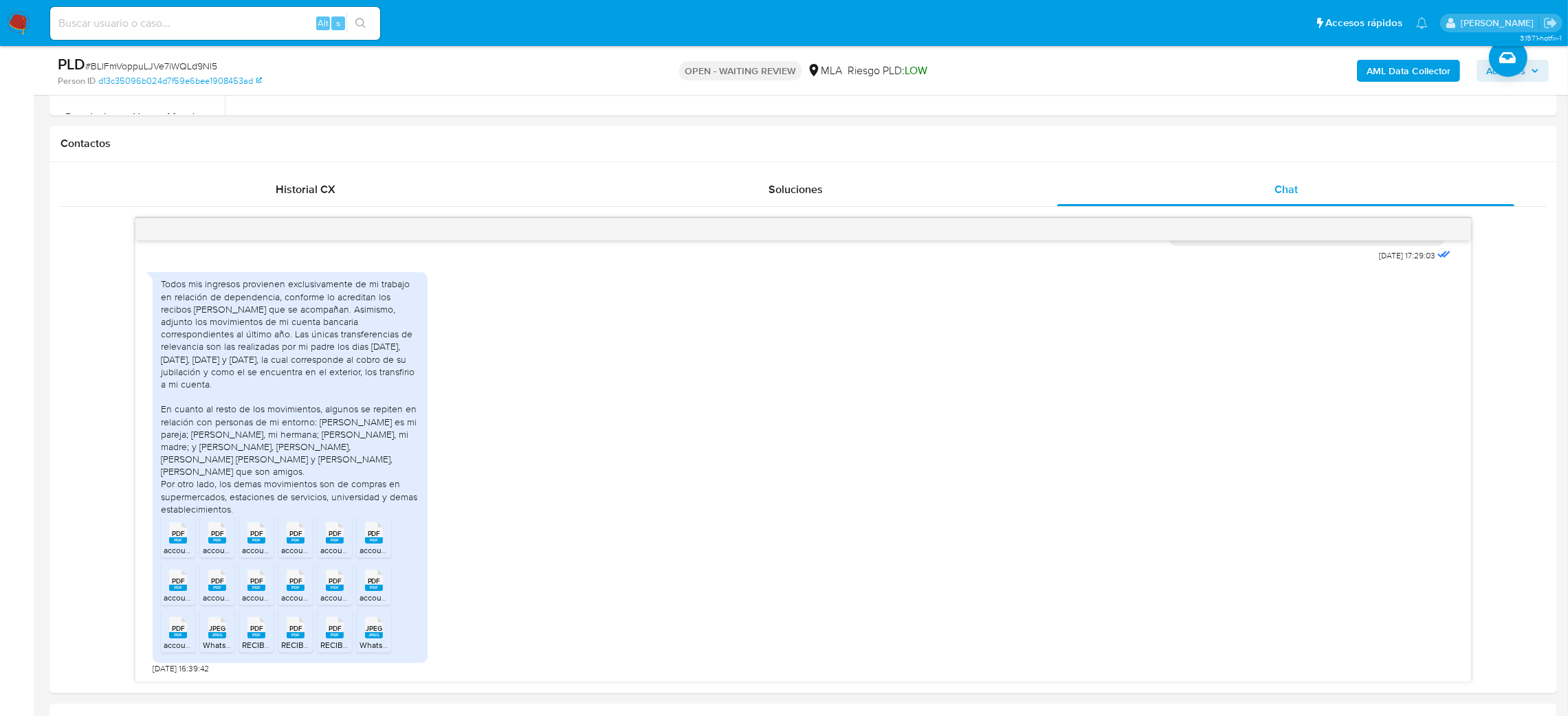
click at [200, 31] on input at bounding box center [216, 23] width 330 height 18
paste input "R8L4TifphNaS5dnQTeiEBHD4"
type input "R8L4TifphNaS5dnQTeiEBHD4"
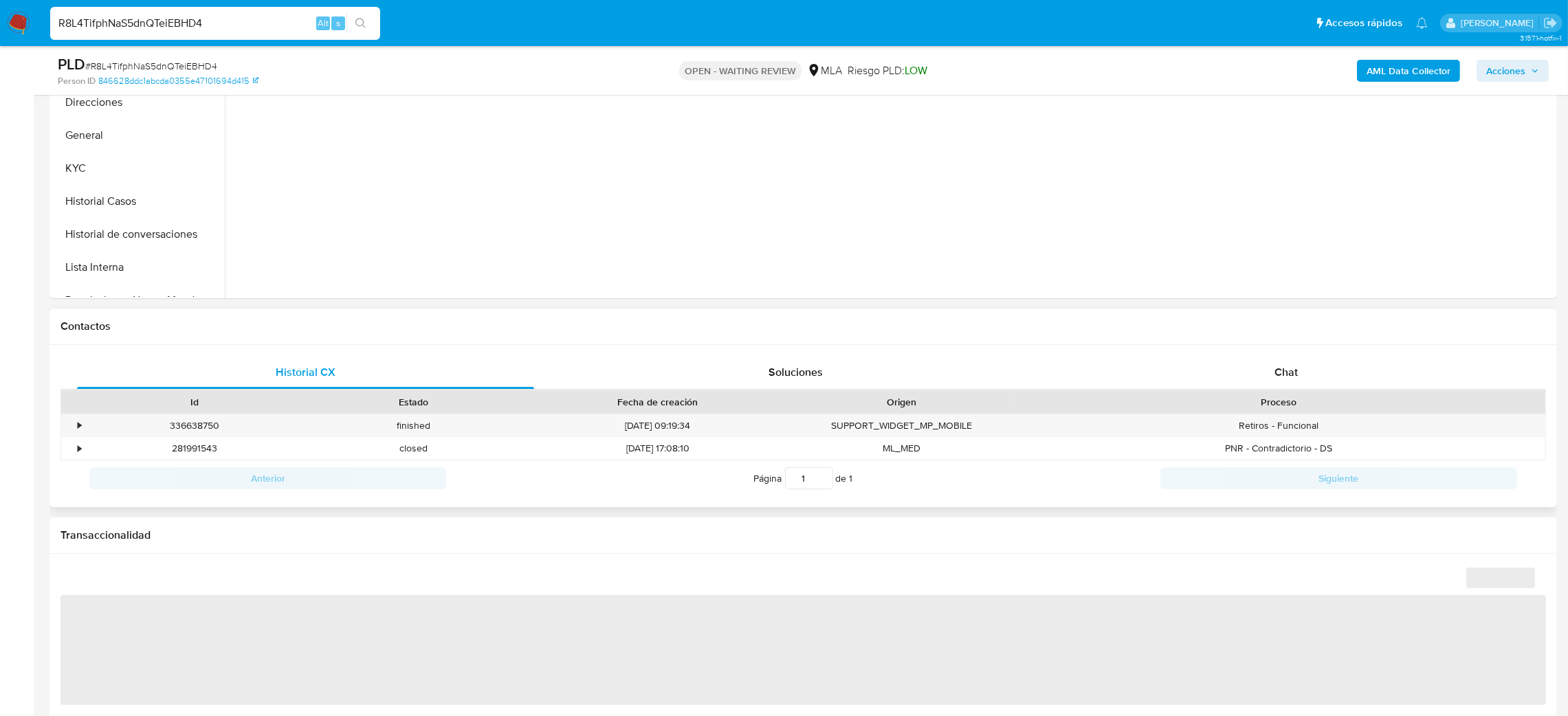
scroll to position [412, 0]
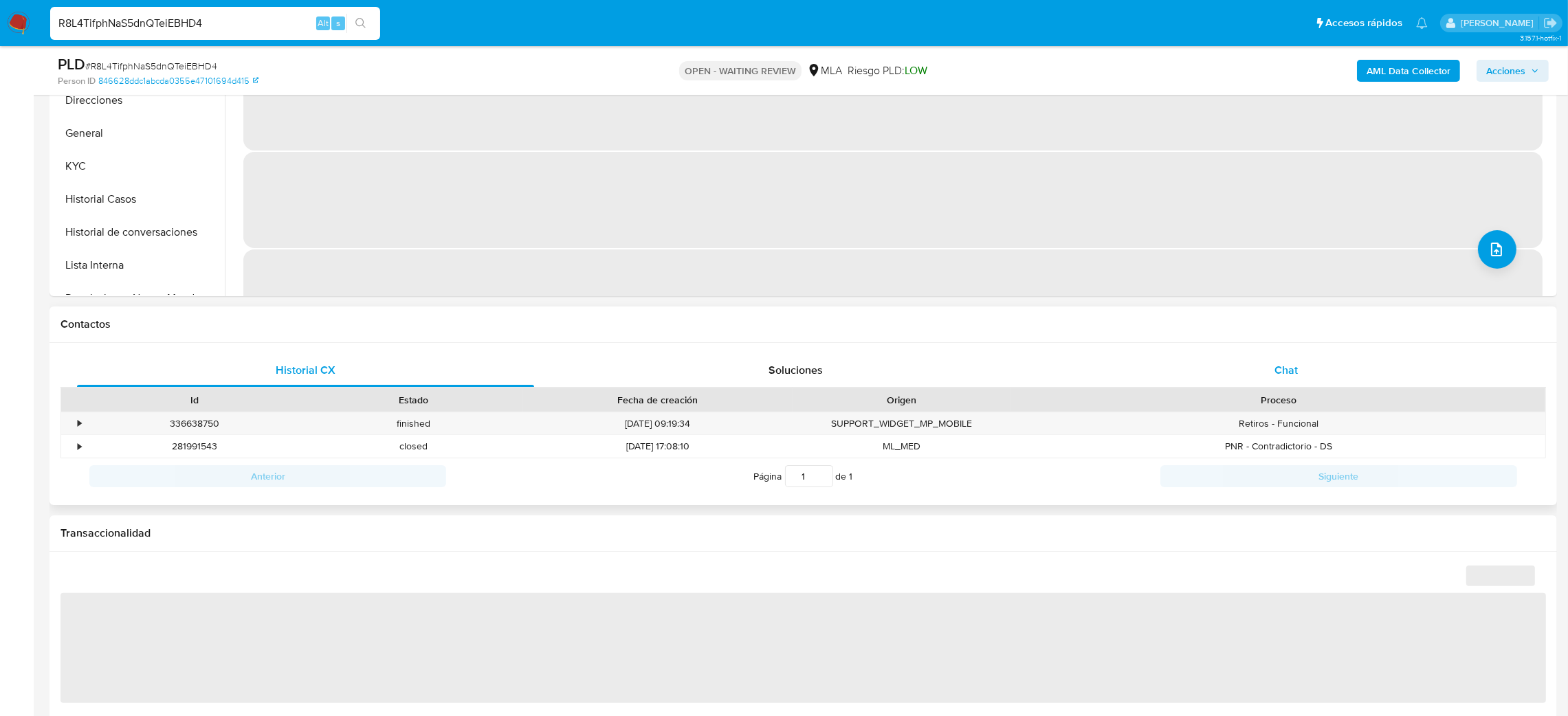
click at [1260, 385] on div "Chat" at bounding box center [1285, 370] width 457 height 33
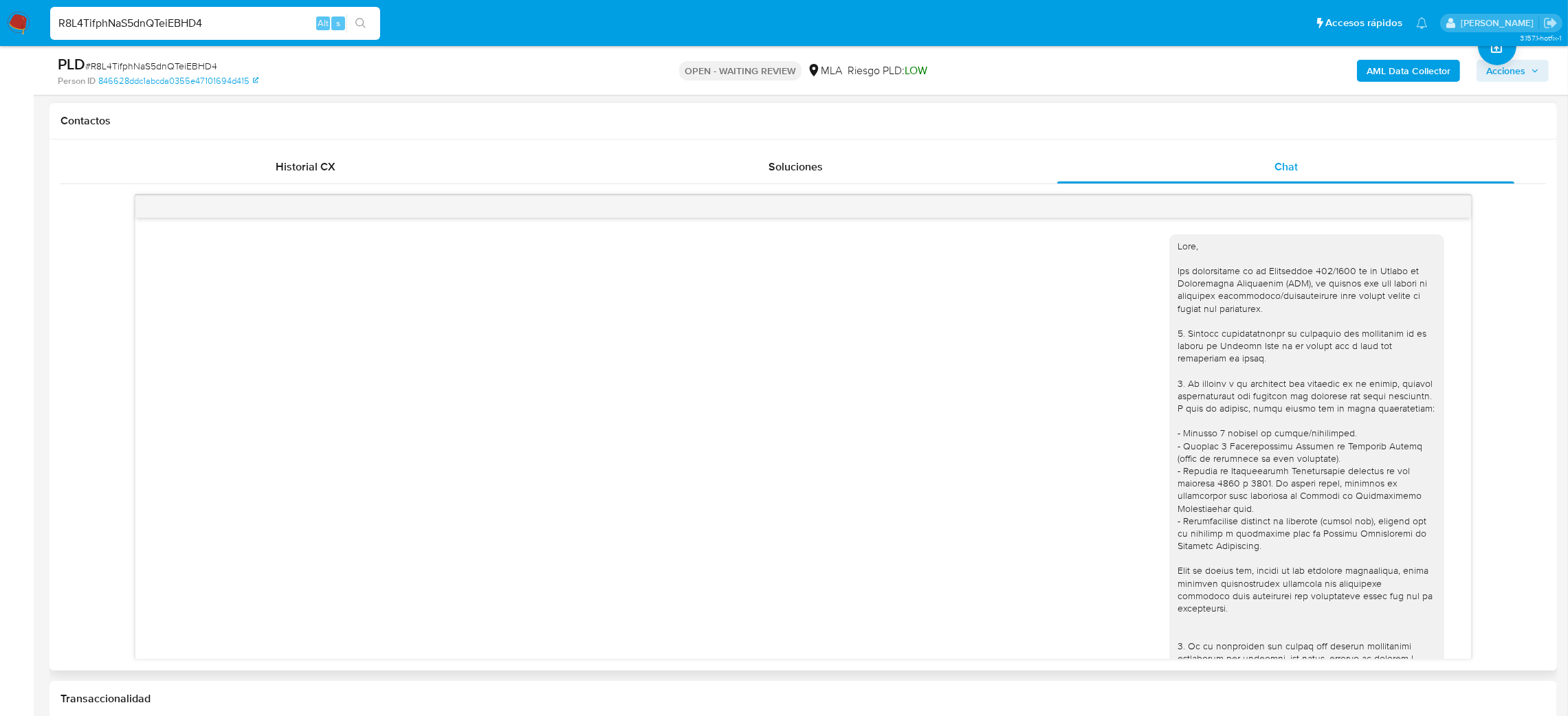
scroll to position [618, 0]
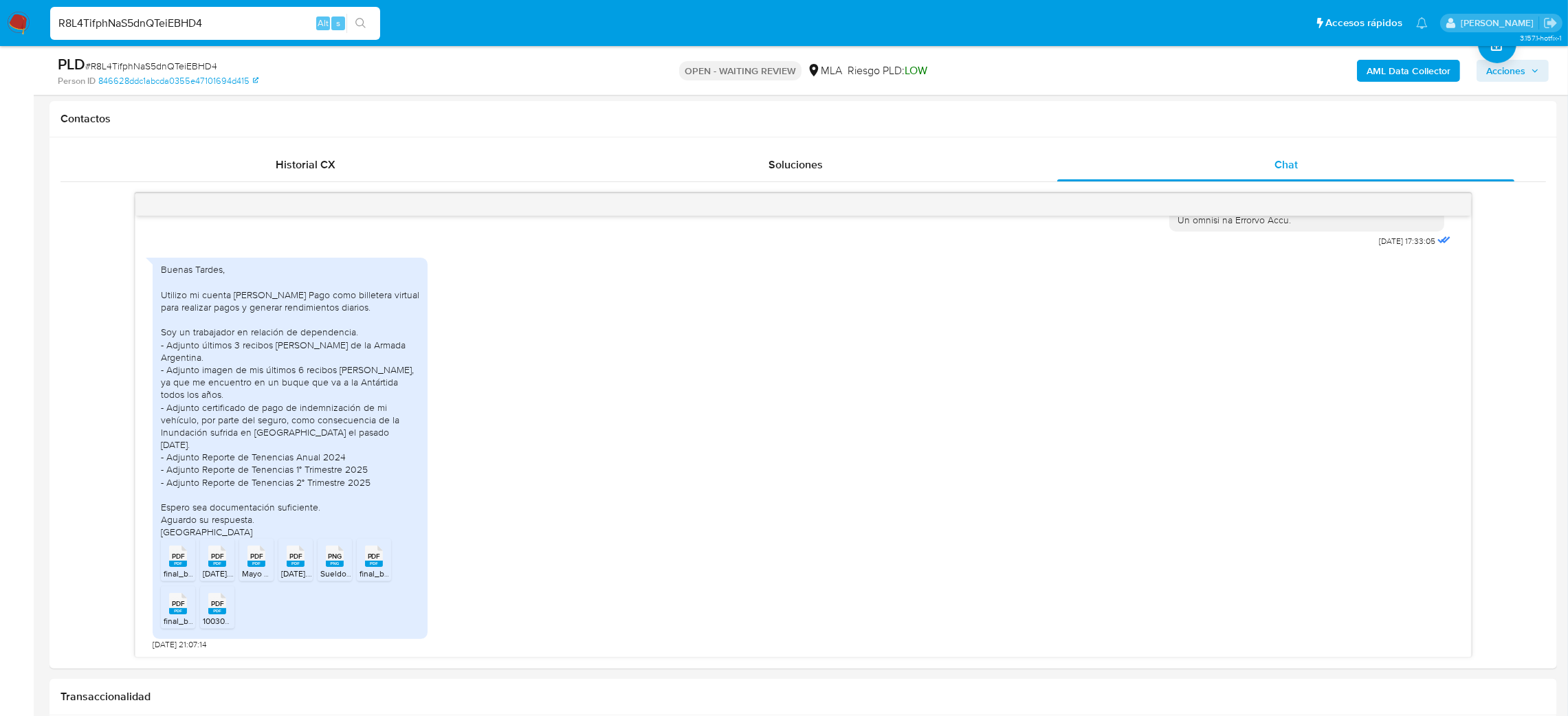
select select "10"
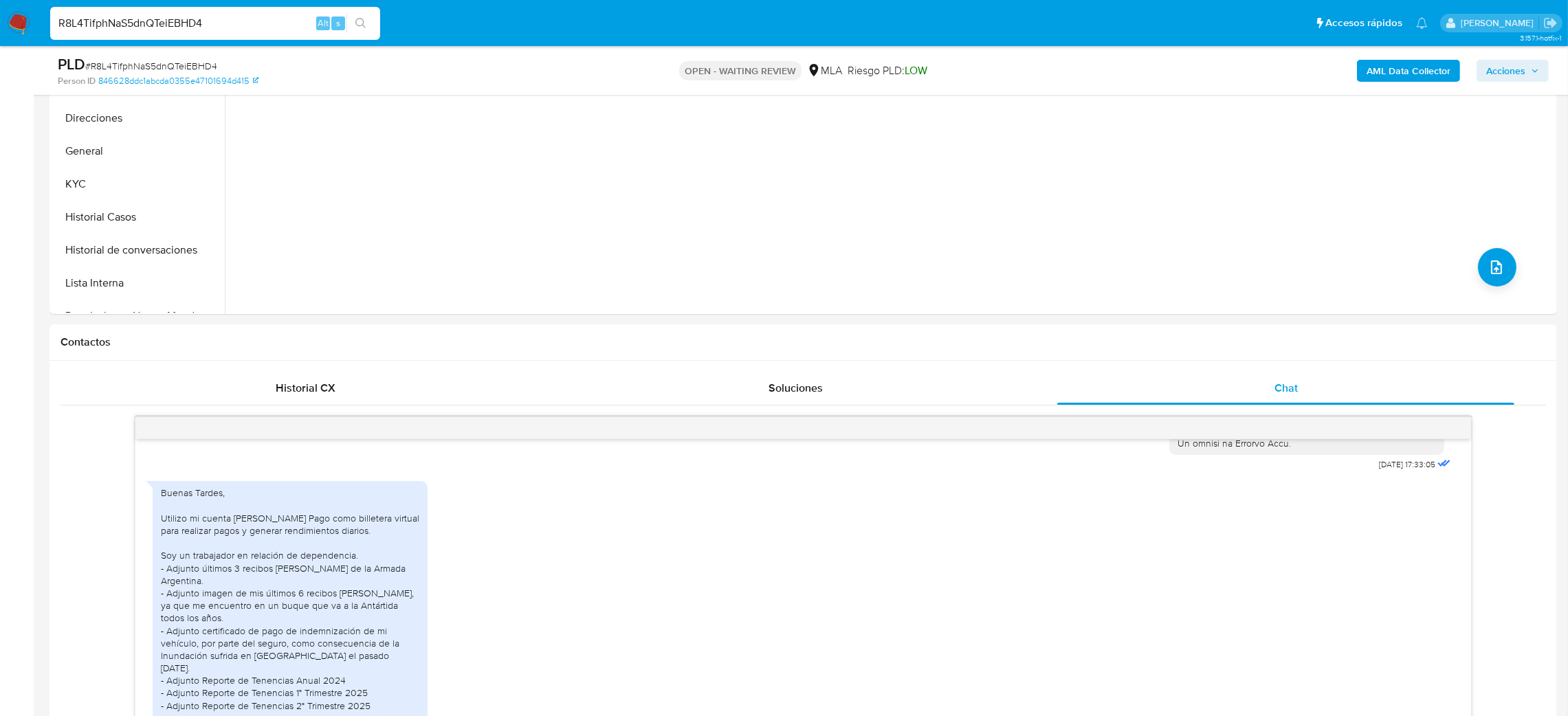
scroll to position [206, 0]
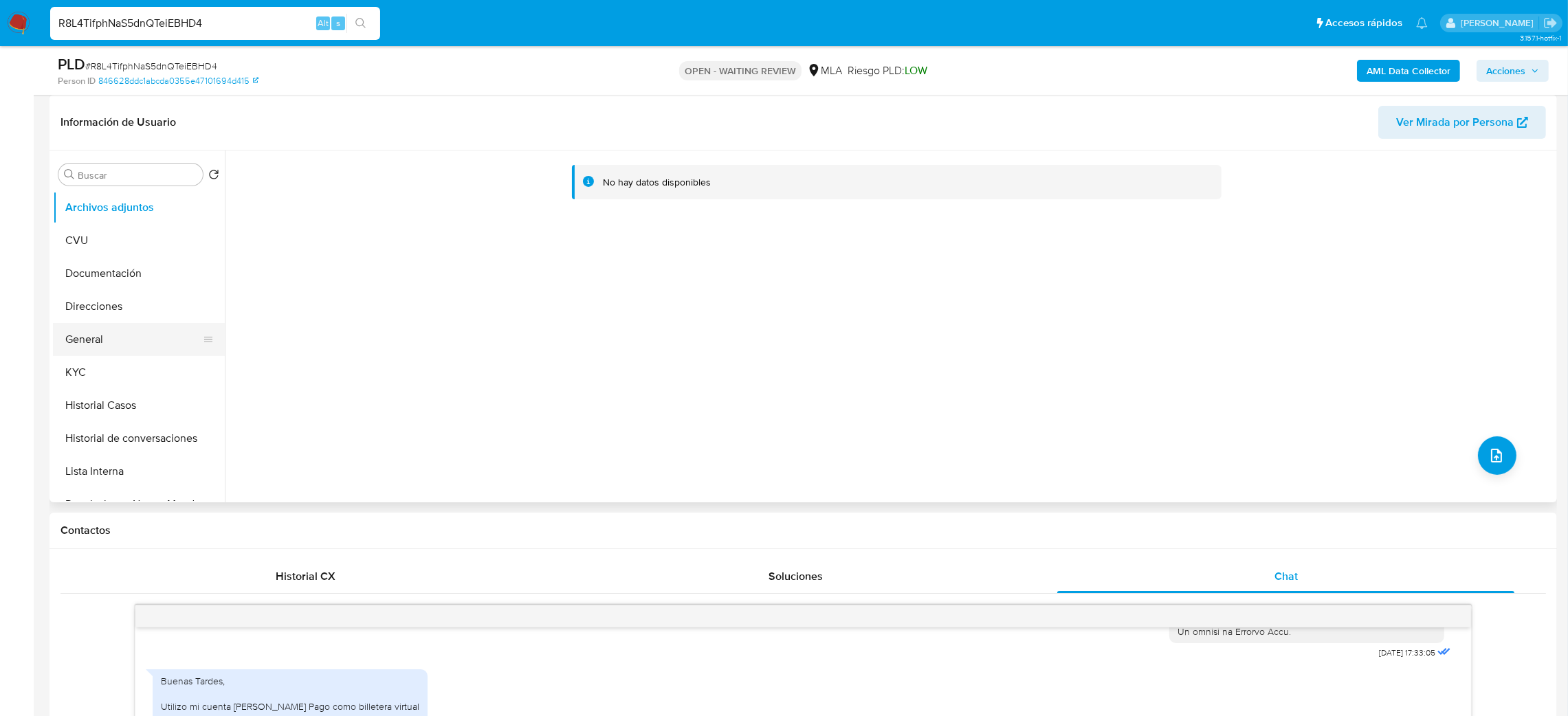
click at [125, 339] on button "General" at bounding box center [133, 339] width 161 height 33
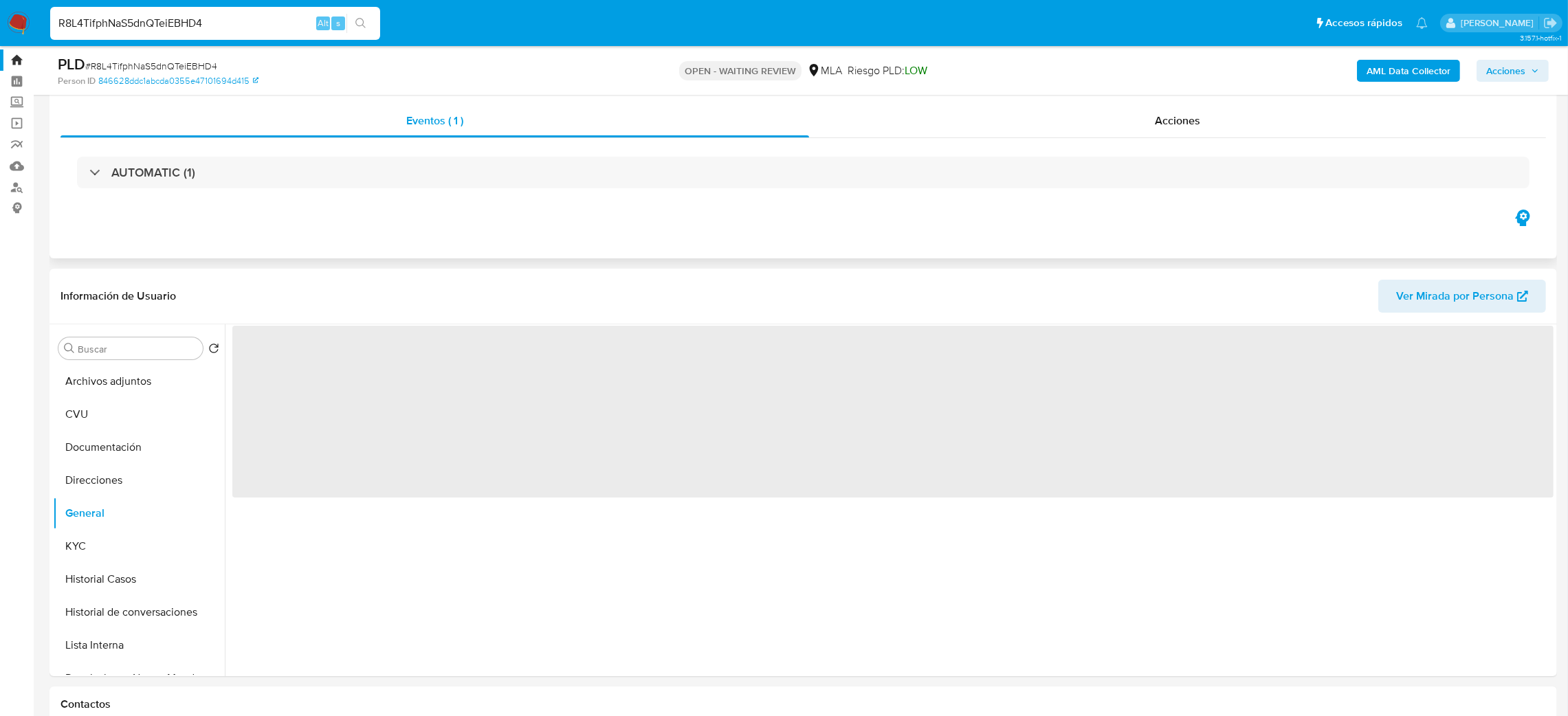
scroll to position [0, 0]
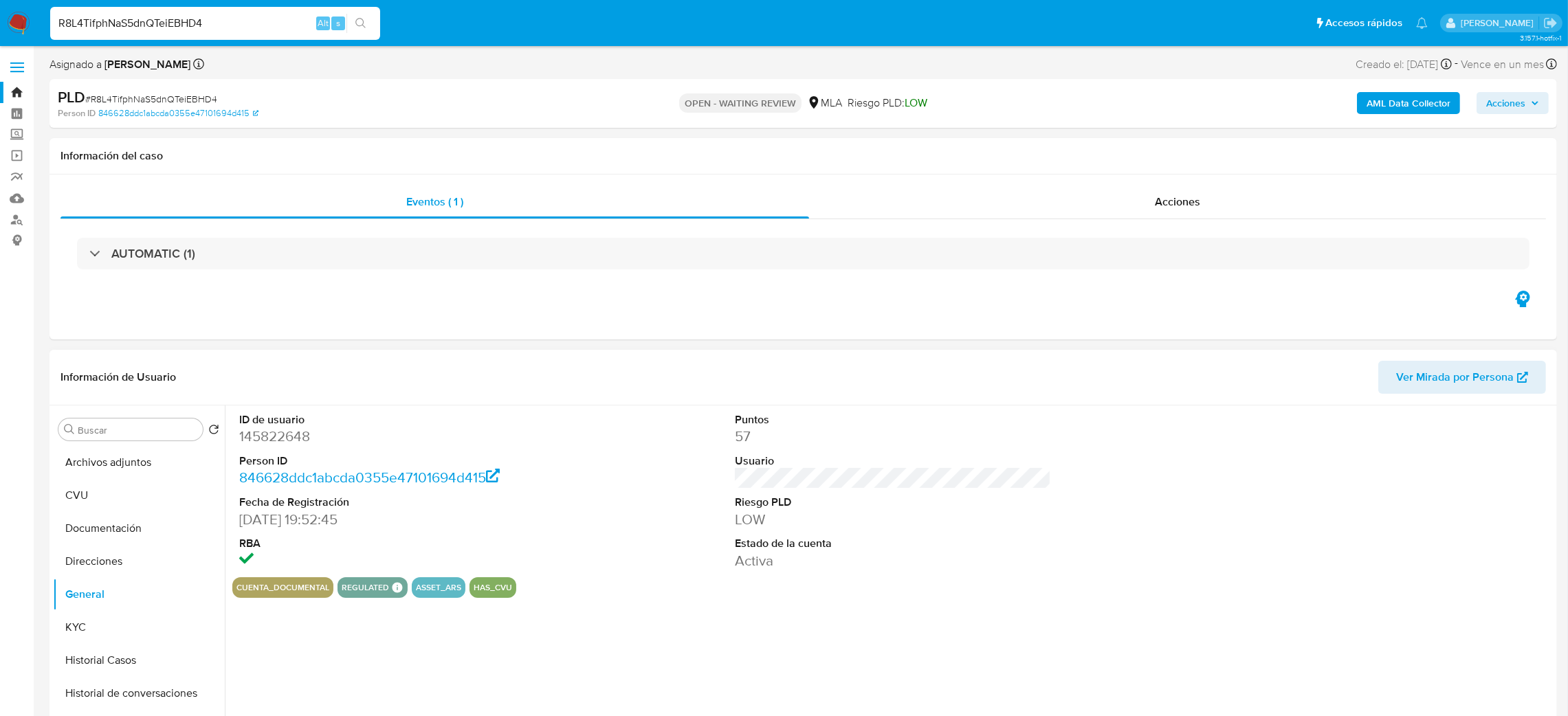
click at [266, 437] on dd "145822648" at bounding box center [397, 437] width 317 height 19
click at [266, 436] on dd "145822648" at bounding box center [397, 437] width 317 height 19
copy dd "145822648"
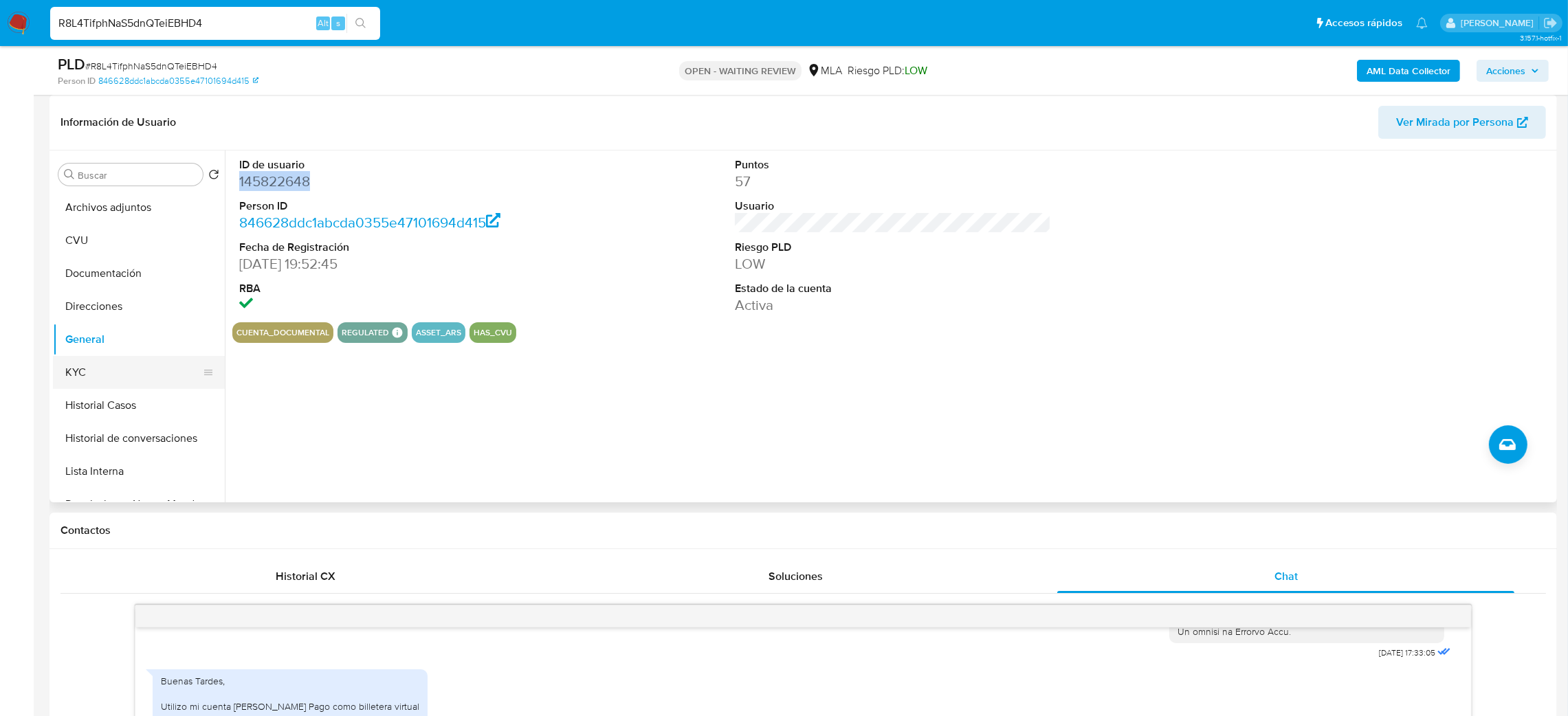
click at [102, 365] on button "KYC" at bounding box center [133, 373] width 161 height 33
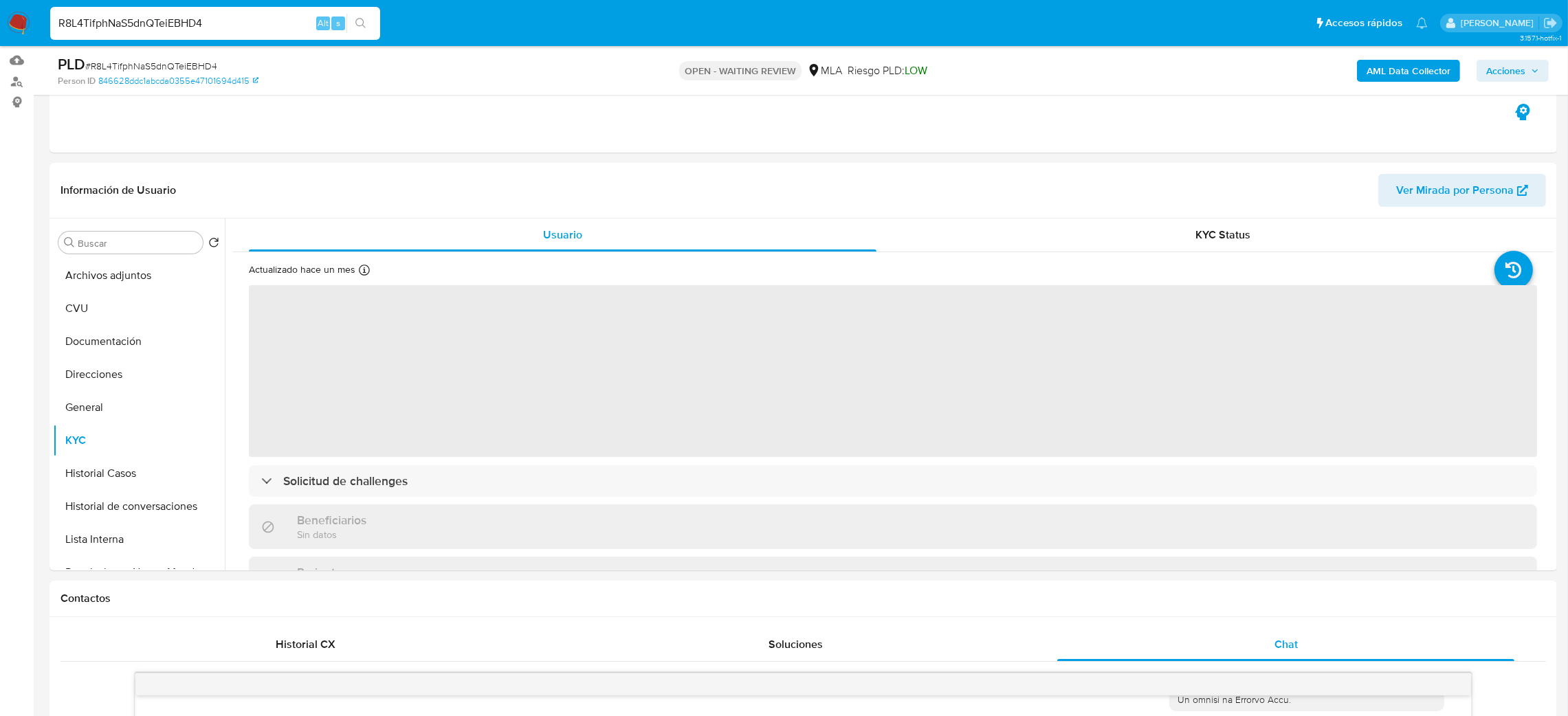
scroll to position [103, 0]
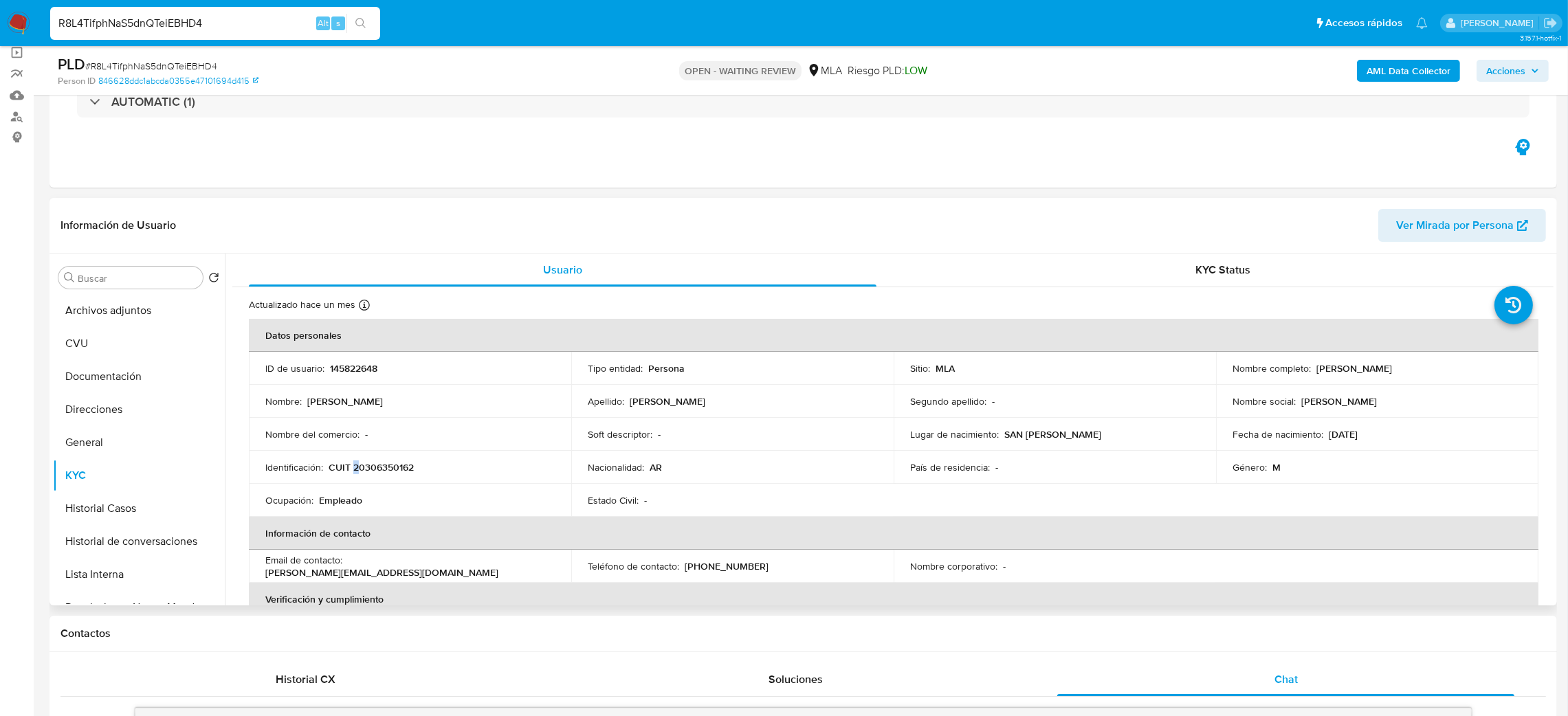
click at [357, 470] on p "CUIT 20306350162" at bounding box center [371, 467] width 85 height 13
click at [376, 455] on td "Identificación : CUIT 20306350162" at bounding box center [410, 467] width 322 height 33
click at [388, 469] on p "CUIT 20306350162" at bounding box center [371, 467] width 85 height 13
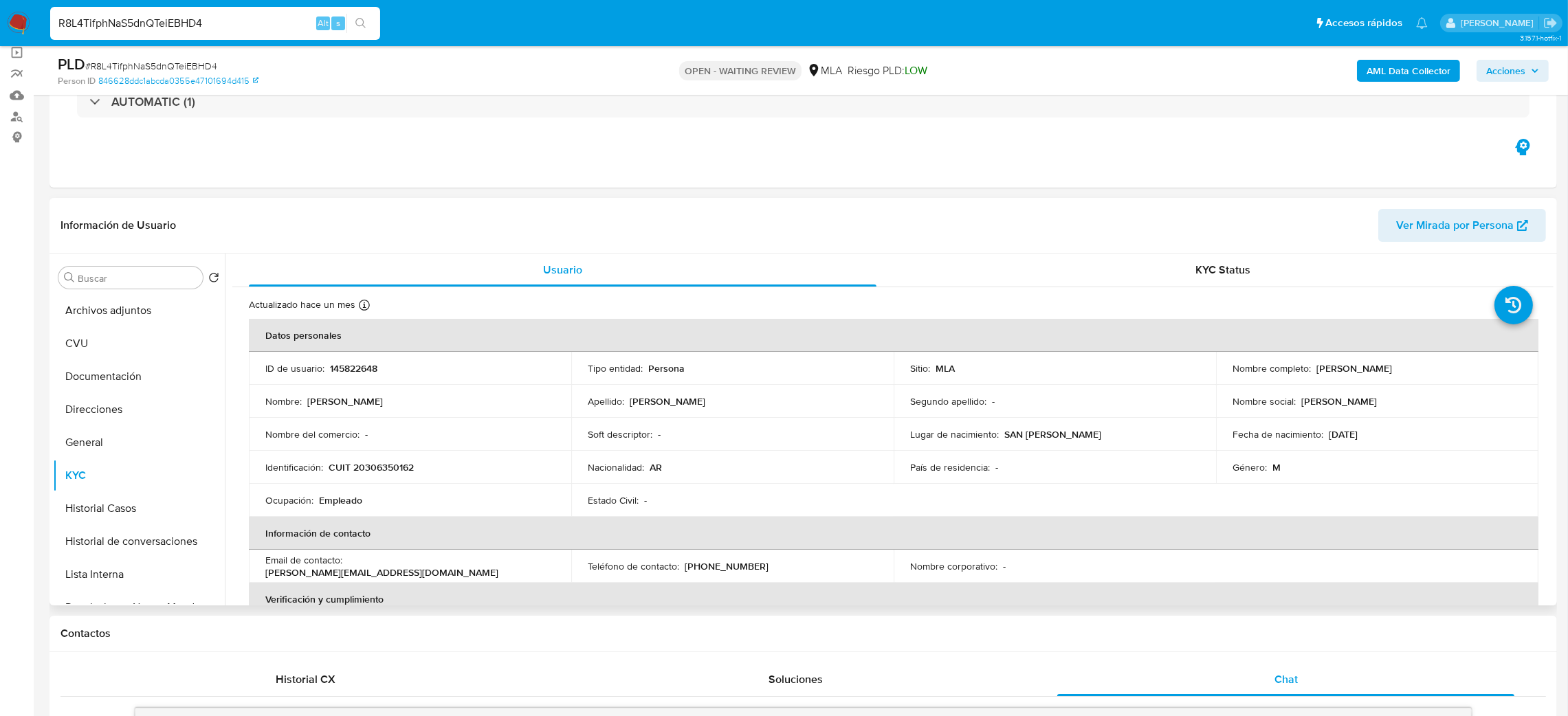
click at [455, 472] on div "Identificación : CUIT 20306350162" at bounding box center [410, 467] width 290 height 13
click at [369, 472] on p "CUIT 20306350162" at bounding box center [371, 467] width 85 height 13
click at [373, 461] on p "CUIT 20306350162" at bounding box center [371, 467] width 85 height 13
click at [364, 474] on p "CUIT 20306350162" at bounding box center [371, 467] width 85 height 13
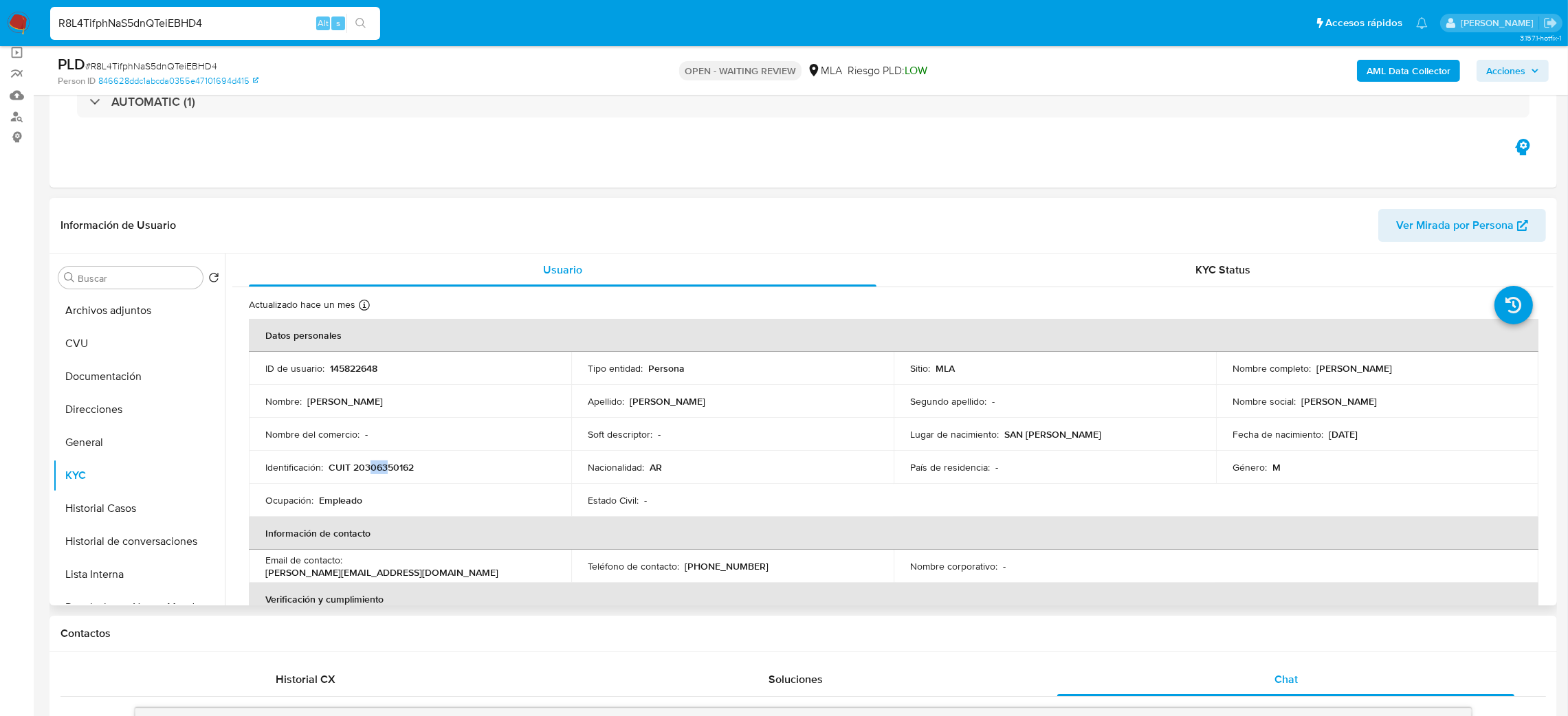
drag, startPoint x: 366, startPoint y: 463, endPoint x: 386, endPoint y: 473, distance: 22.4
click at [386, 473] on p "CUIT 20306350162" at bounding box center [371, 467] width 85 height 13
drag, startPoint x: 400, startPoint y: 482, endPoint x: 365, endPoint y: 468, distance: 37.7
click at [393, 468] on td "Identificación : CUIT 20306350162" at bounding box center [410, 467] width 322 height 33
drag, startPoint x: 365, startPoint y: 468, endPoint x: 406, endPoint y: 472, distance: 41.2
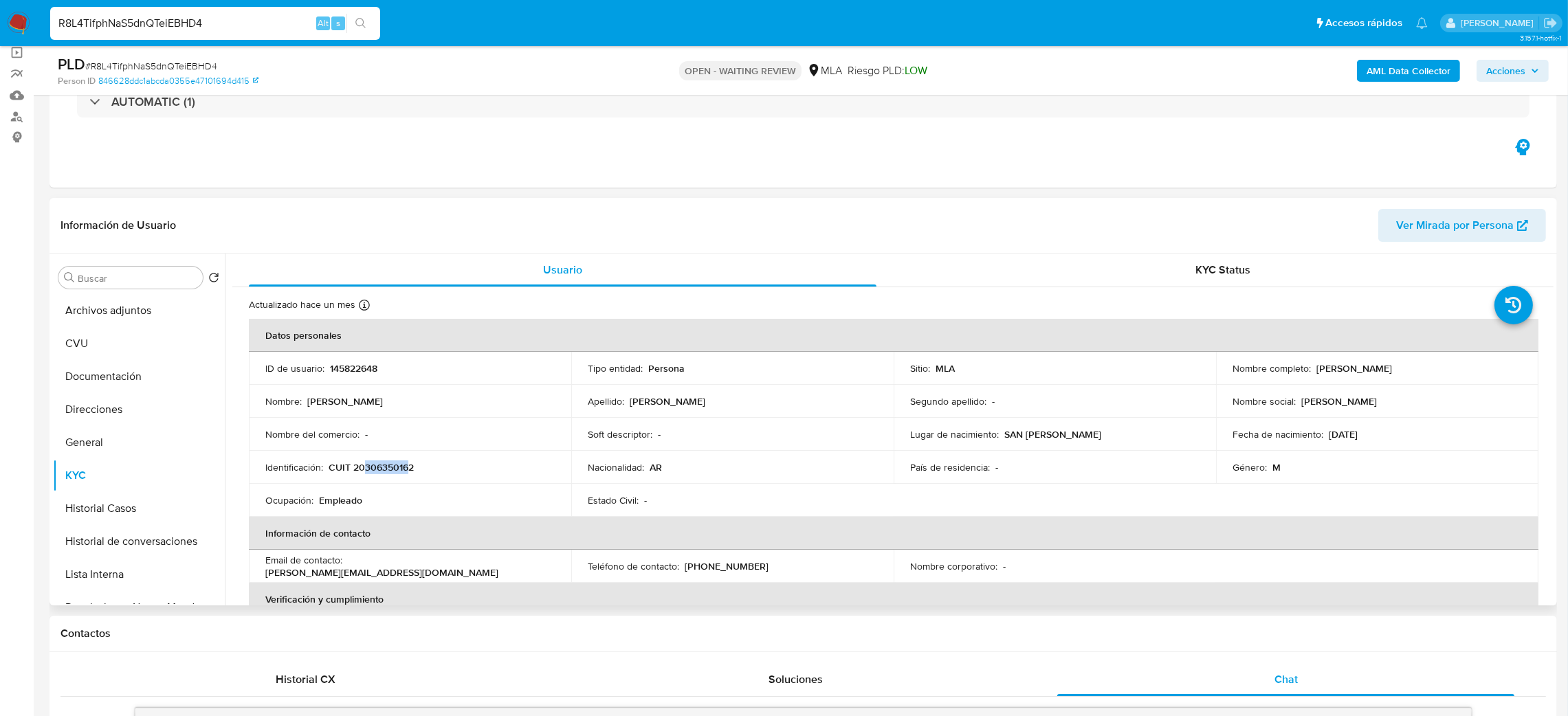
click at [406, 472] on p "CUIT 20306350162" at bounding box center [371, 467] width 85 height 13
drag, startPoint x: 1307, startPoint y: 366, endPoint x: 1476, endPoint y: 378, distance: 169.4
click at [1476, 378] on td "Nombre completo : Juan Eduardo Azara Tejada" at bounding box center [1377, 369] width 322 height 33
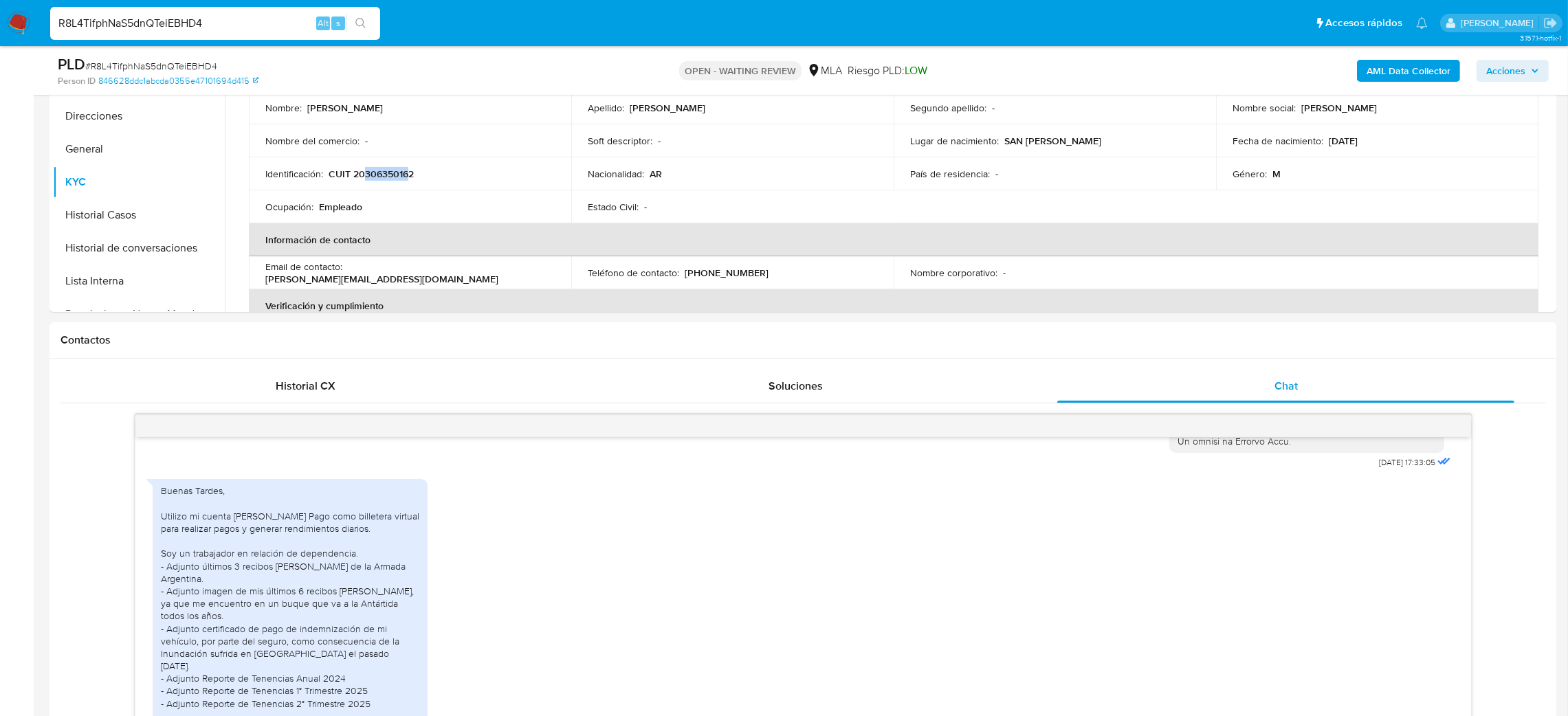
scroll to position [182, 0]
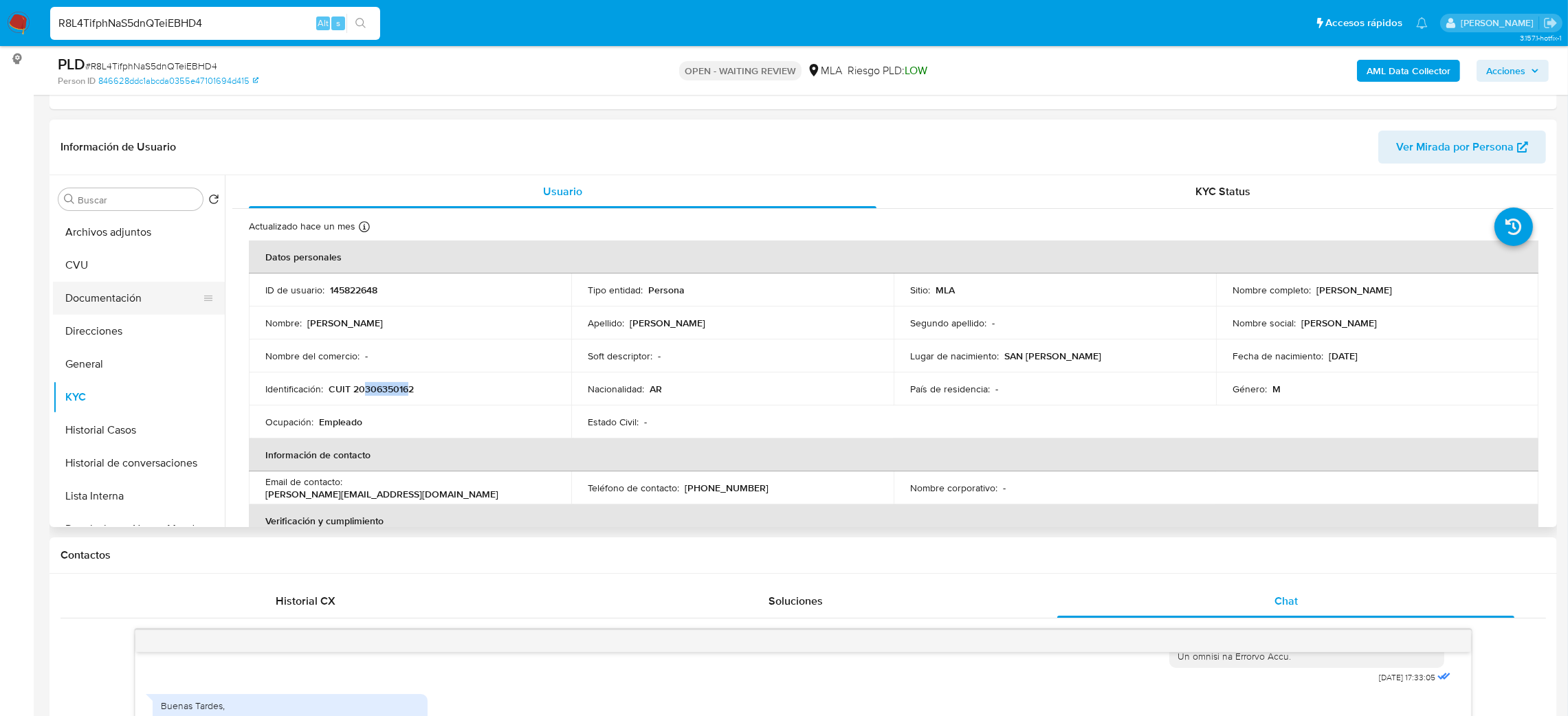
click at [101, 320] on button "Direcciones" at bounding box center [139, 332] width 172 height 33
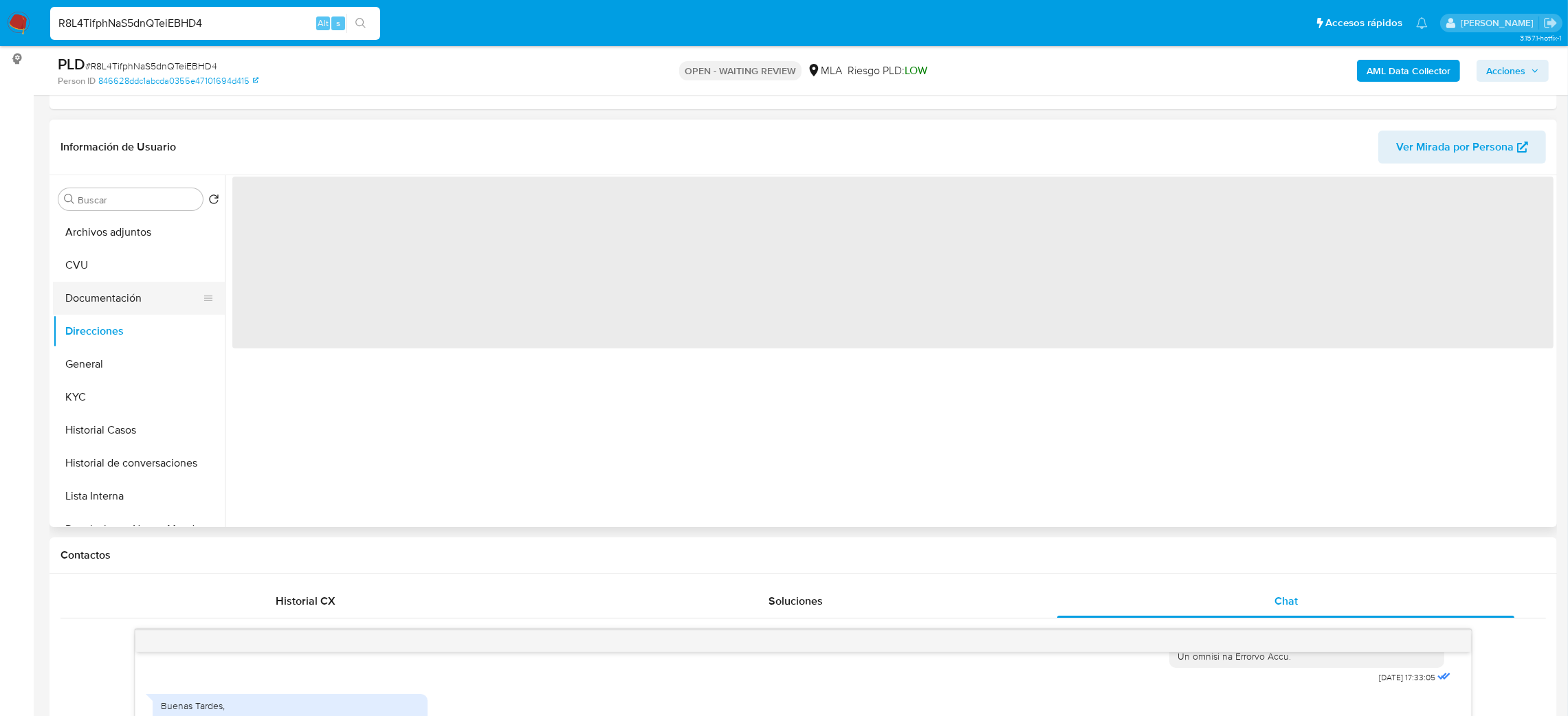
click at [104, 298] on button "Documentación" at bounding box center [133, 298] width 161 height 33
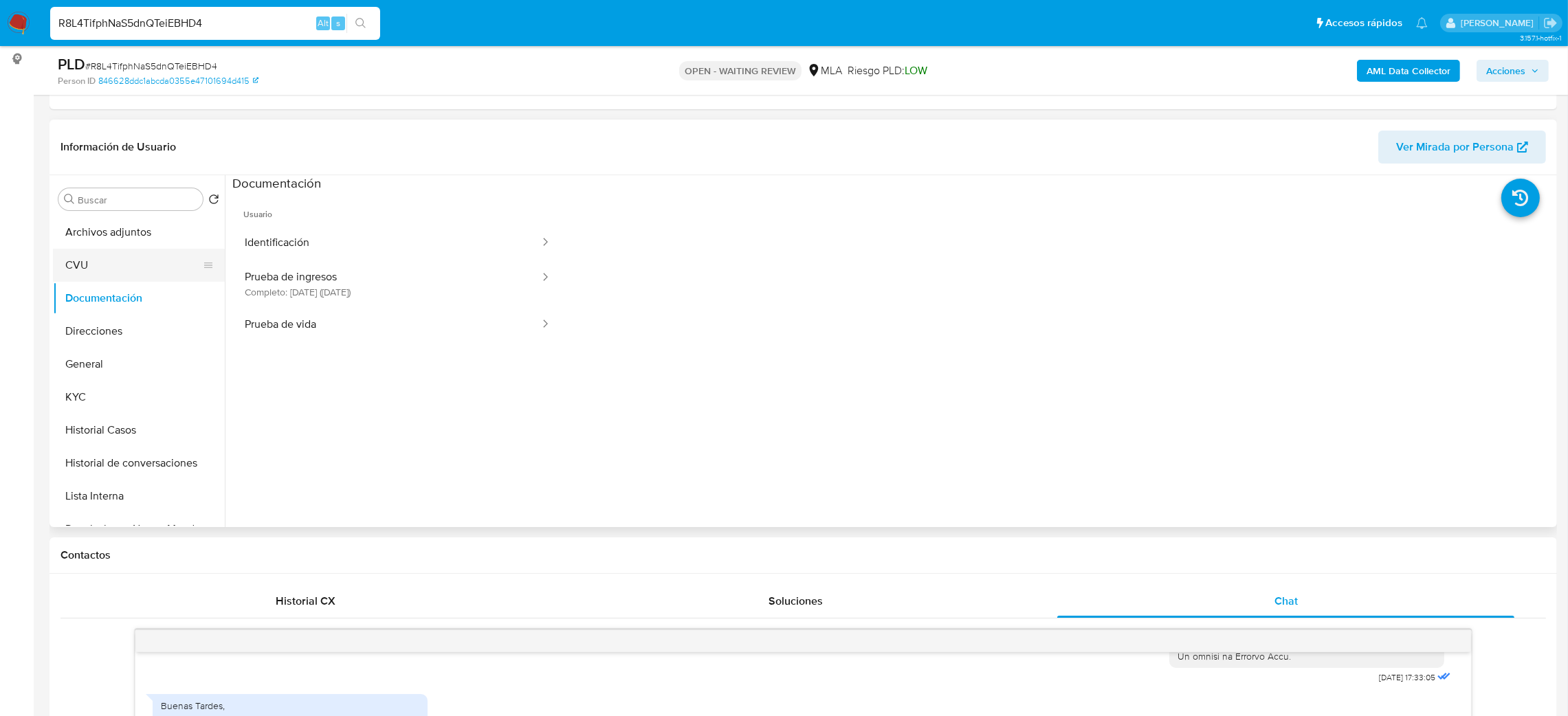
click at [99, 270] on button "CVU" at bounding box center [133, 265] width 161 height 33
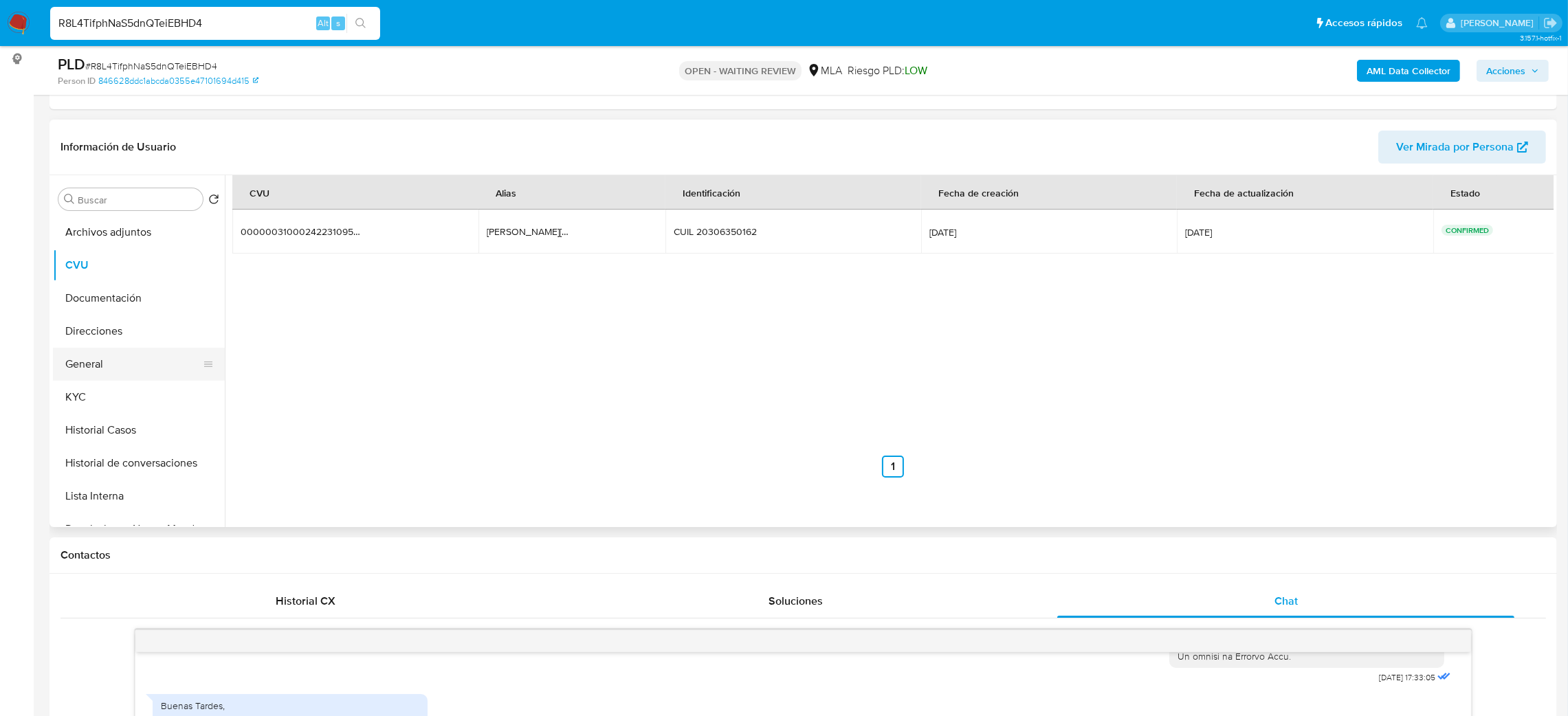
click at [114, 354] on button "General" at bounding box center [133, 365] width 161 height 33
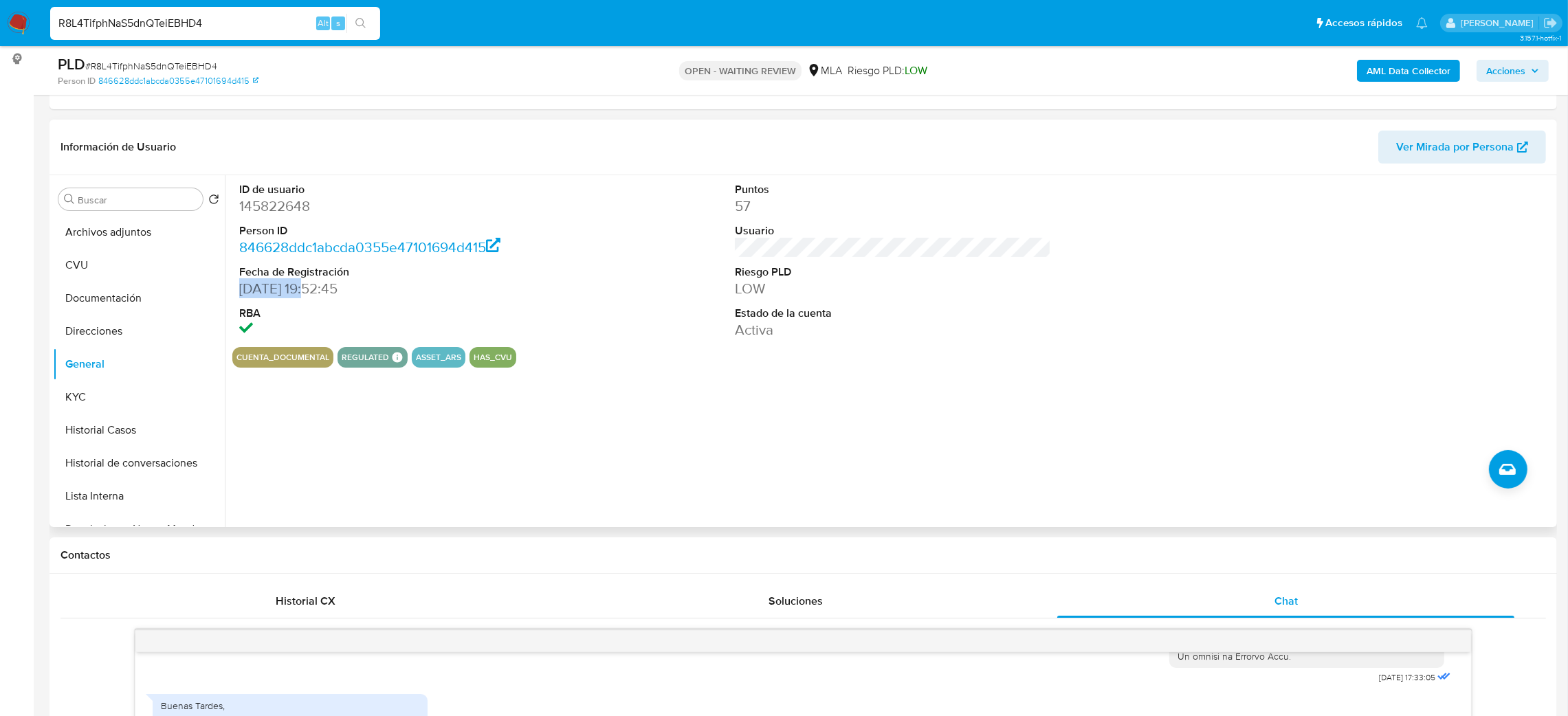
drag, startPoint x: 307, startPoint y: 286, endPoint x: 227, endPoint y: 287, distance: 80.0
click at [227, 287] on div "ID de usuario 145822648 Person ID 846628ddc1abcda0355e47101694d415 Fecha de Reg…" at bounding box center [889, 351] width 1329 height 352
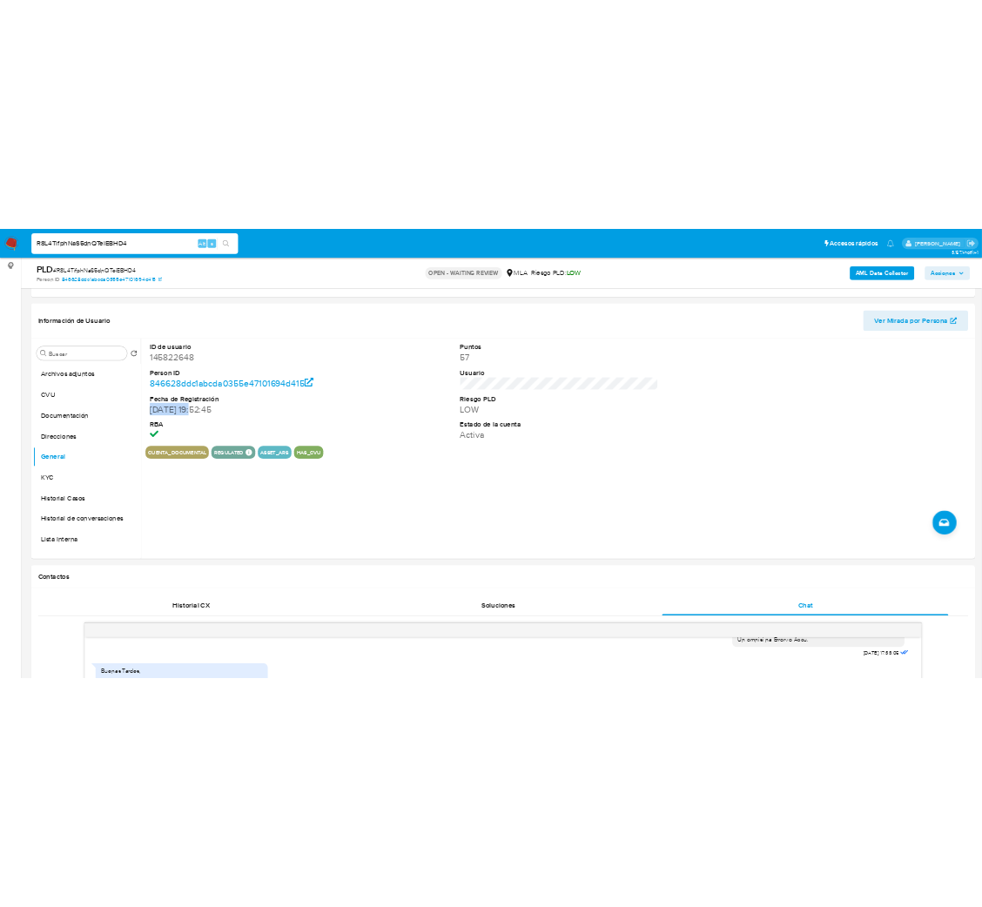
scroll to position [751, 0]
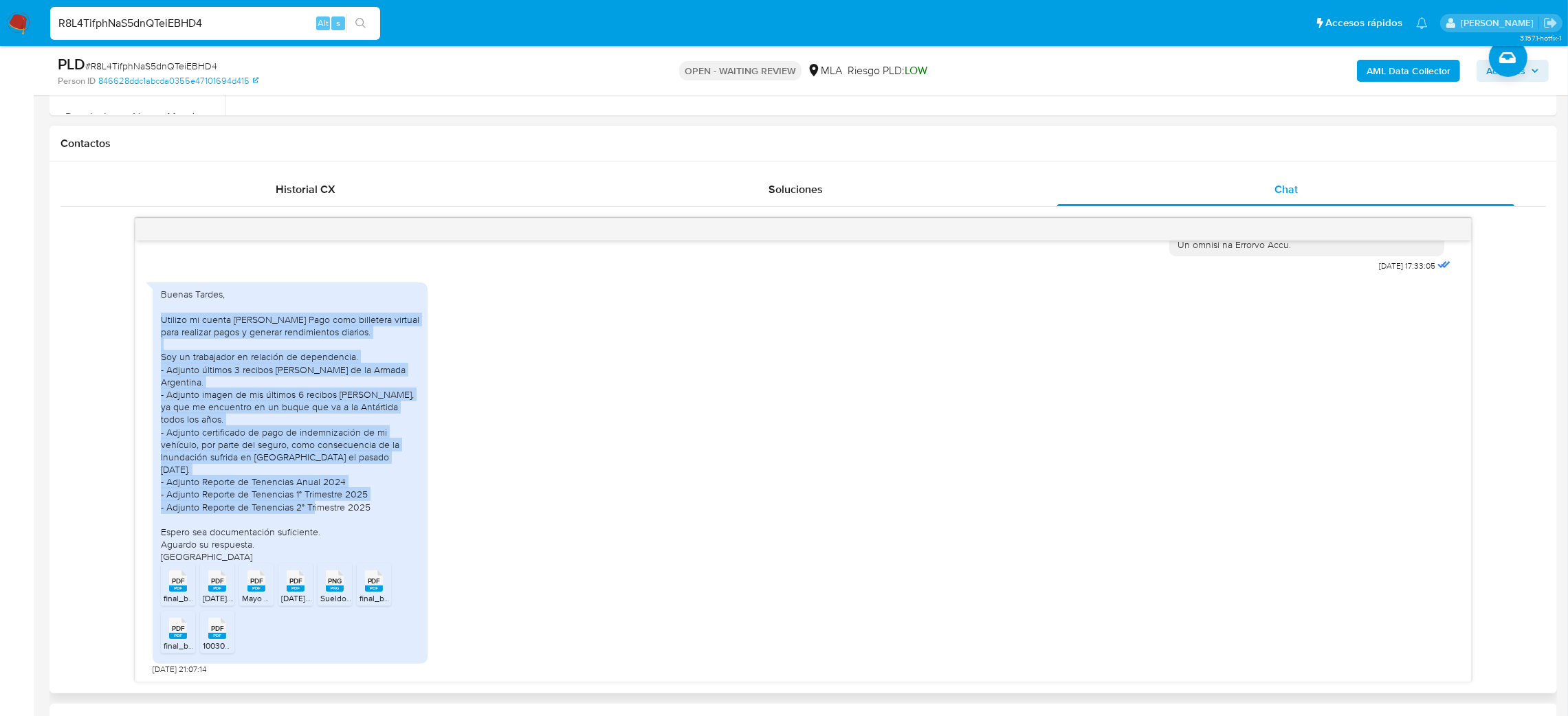
drag, startPoint x: 157, startPoint y: 340, endPoint x: 401, endPoint y: 508, distance: 296.2
click at [401, 508] on div "Buenas Tardes, Utilizo mi cuenta de Mercado Pago como billetera virtual para re…" at bounding box center [290, 473] width 275 height 380
click at [401, 508] on div "Buenas Tardes, Utilizo mi cuenta de Mercado Pago como billetera virtual para re…" at bounding box center [290, 425] width 258 height 275
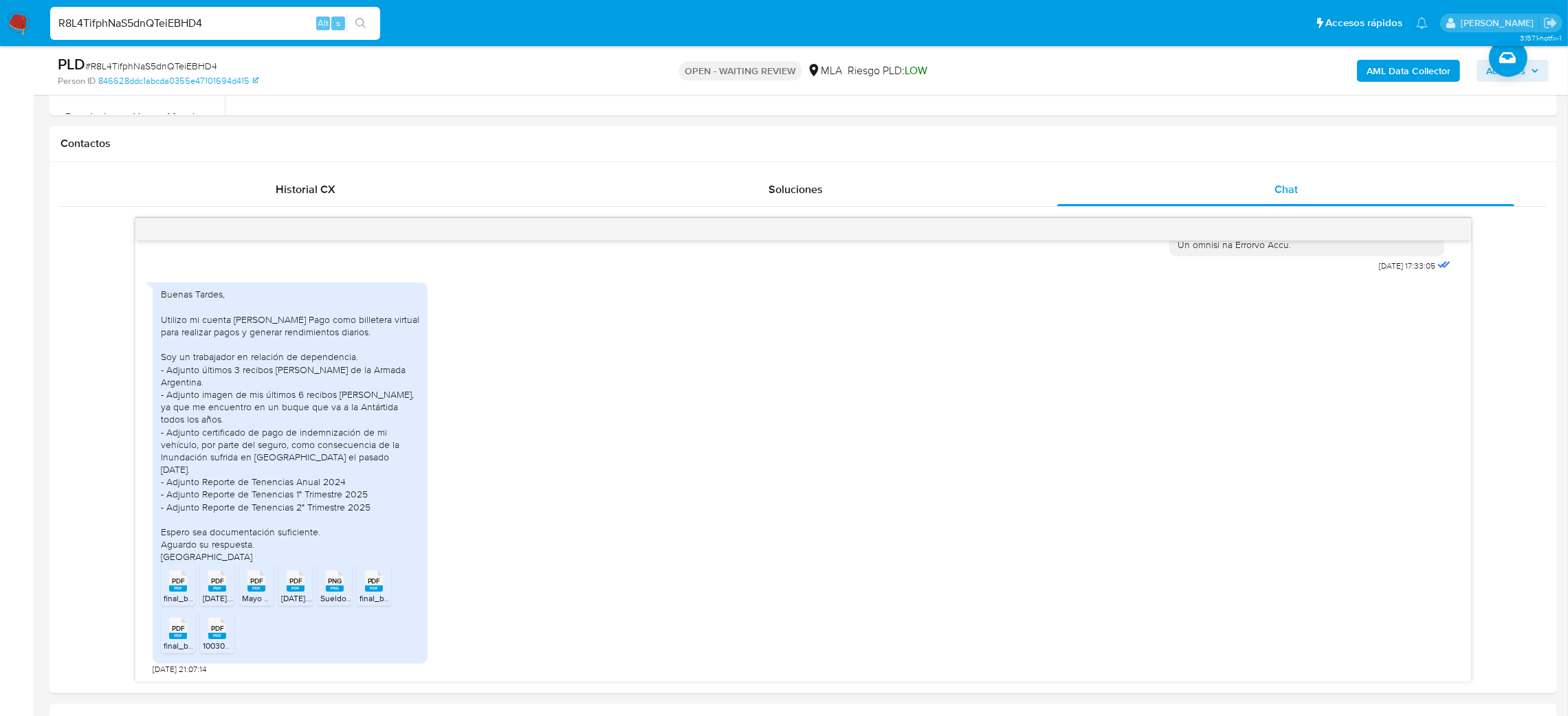
drag, startPoint x: 0, startPoint y: 466, endPoint x: 36, endPoint y: 498, distance: 48.2
click at [174, 593] on icon "PDF" at bounding box center [178, 581] width 18 height 24
click at [214, 588] on rect at bounding box center [217, 589] width 18 height 6
click at [251, 592] on rect at bounding box center [256, 589] width 18 height 6
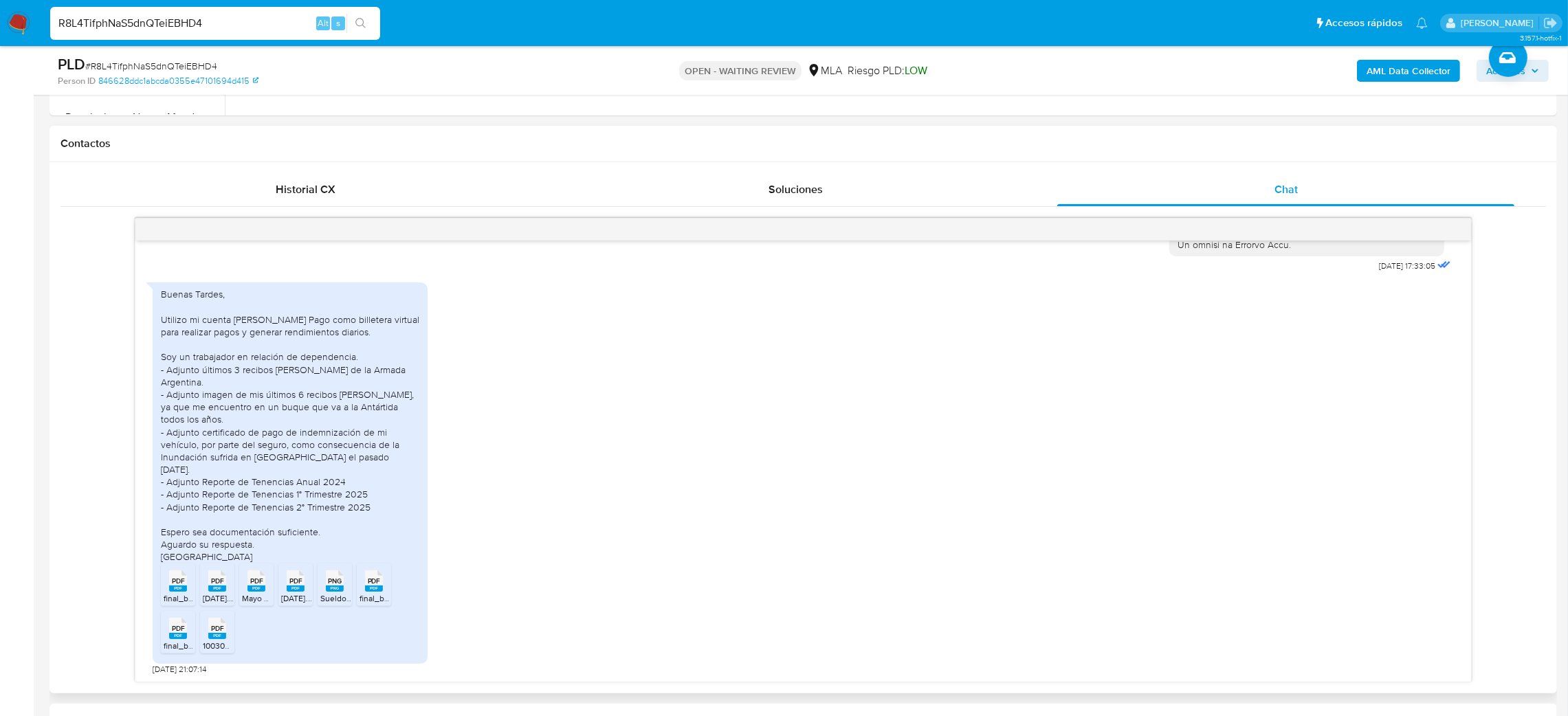
click at [283, 593] on div "PDF PDF" at bounding box center [295, 580] width 29 height 27
click at [325, 593] on div "PNG PNG" at bounding box center [335, 580] width 29 height 27
click at [359, 588] on div "PDF PDF" at bounding box center [373, 580] width 29 height 27
click at [213, 635] on rect at bounding box center [217, 636] width 18 height 6
drag, startPoint x: 173, startPoint y: 637, endPoint x: 144, endPoint y: 637, distance: 29.0
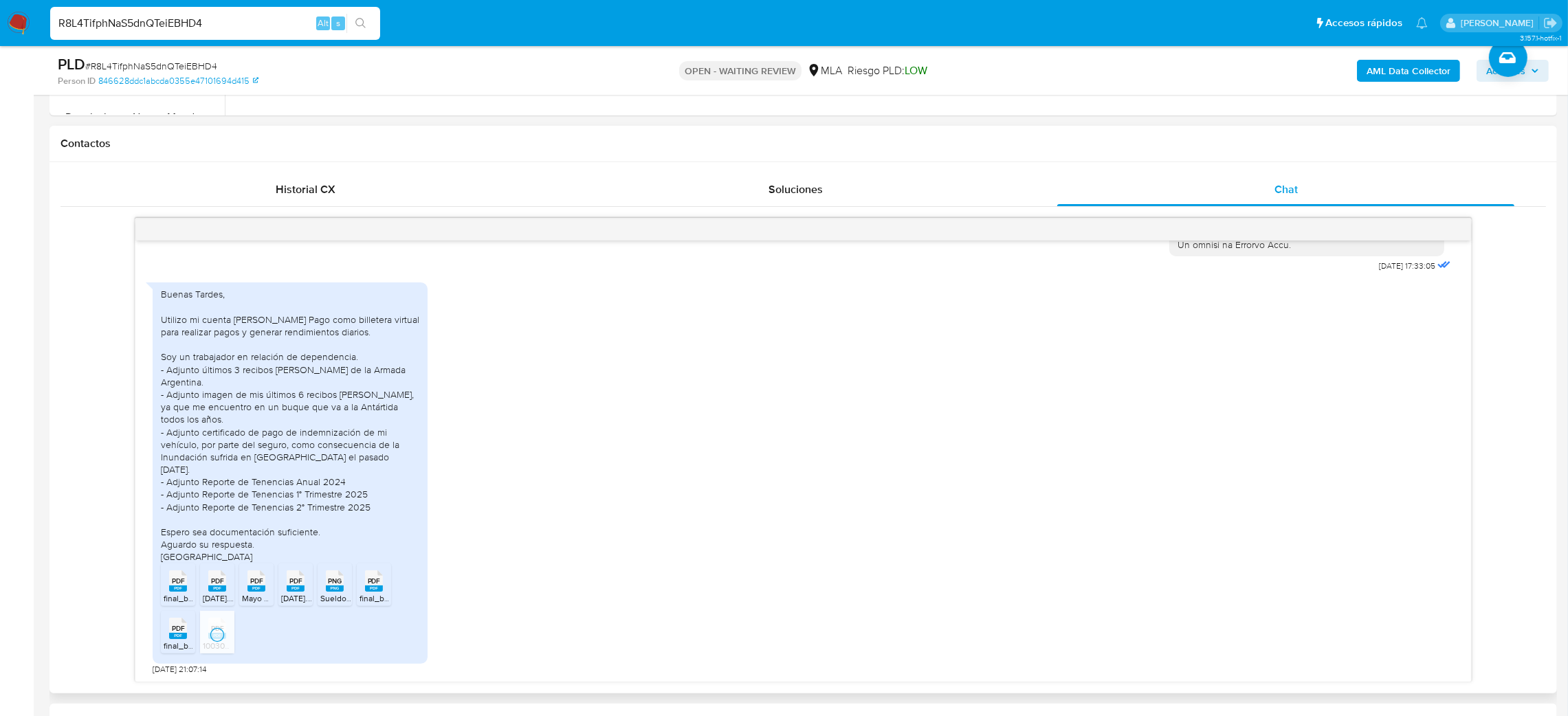
click at [173, 637] on rect at bounding box center [178, 636] width 18 height 6
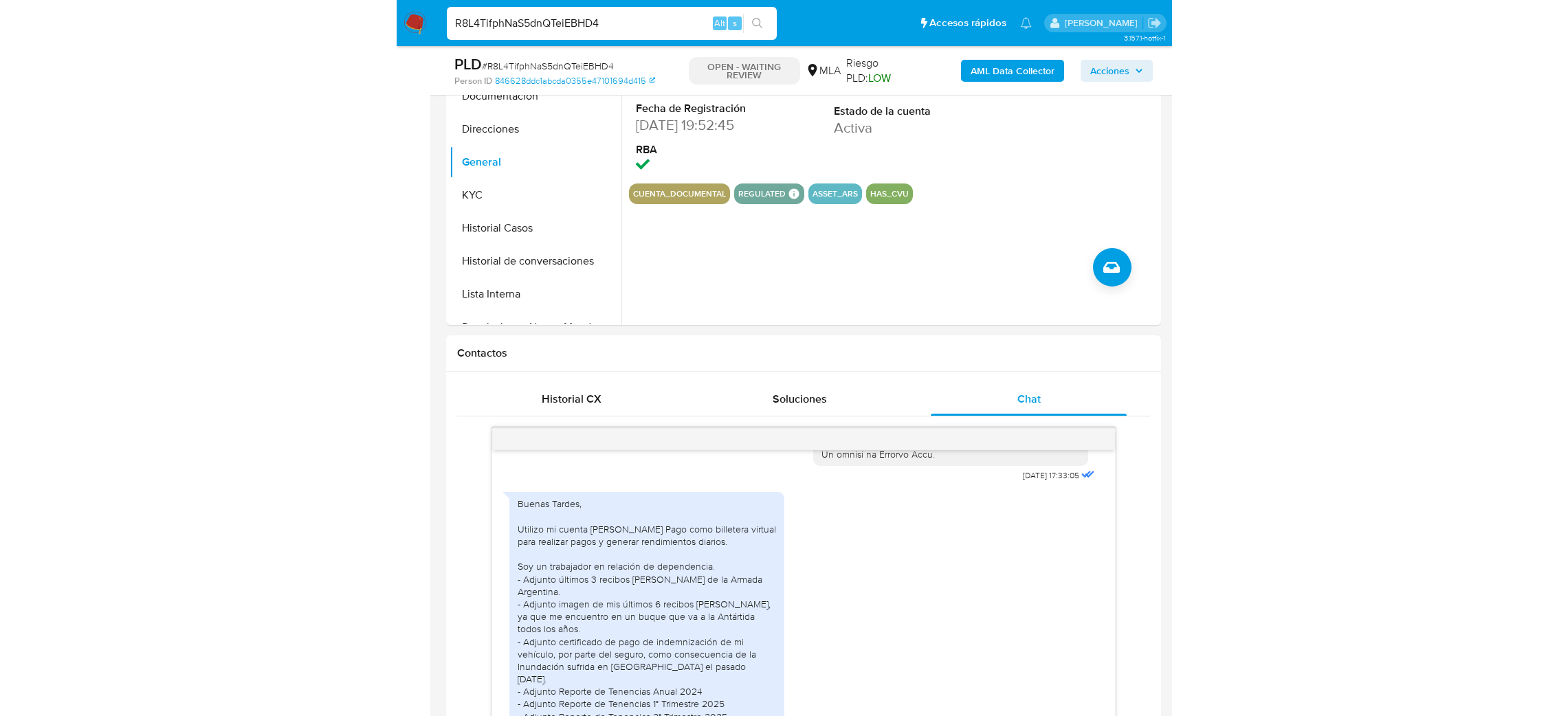
scroll to position [182, 0]
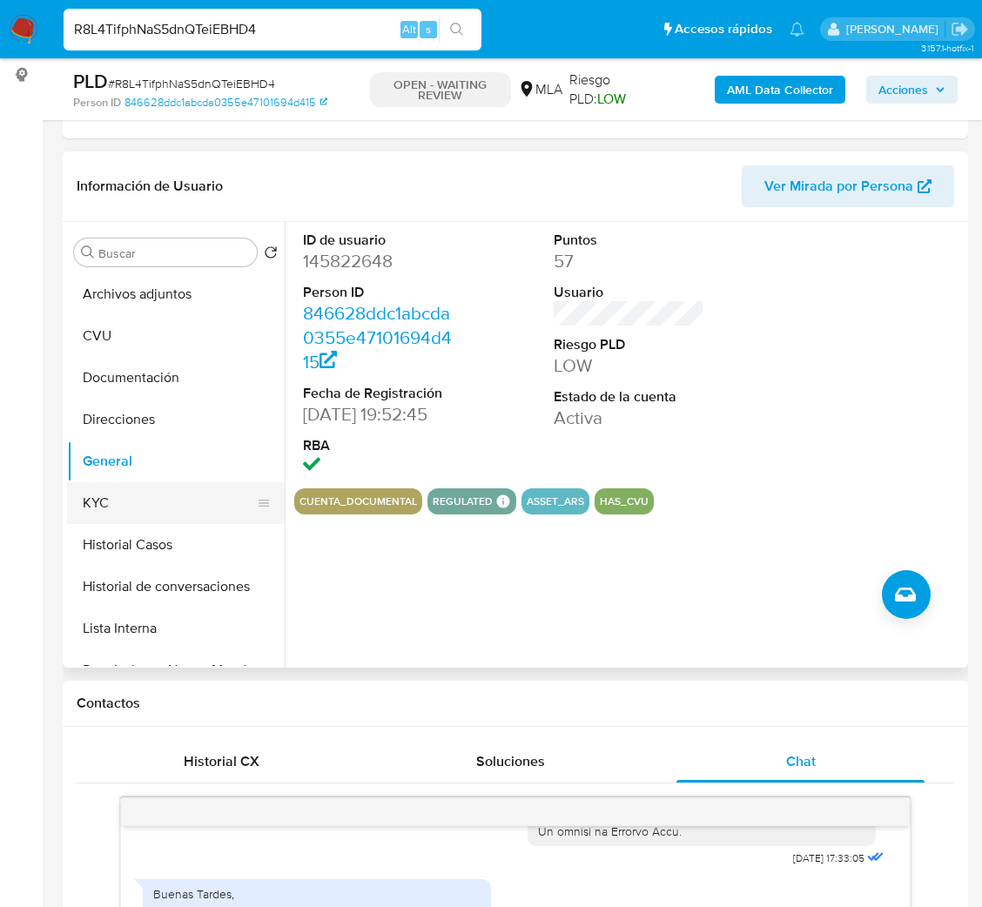
click at [138, 495] on button "KYC" at bounding box center [169, 503] width 204 height 42
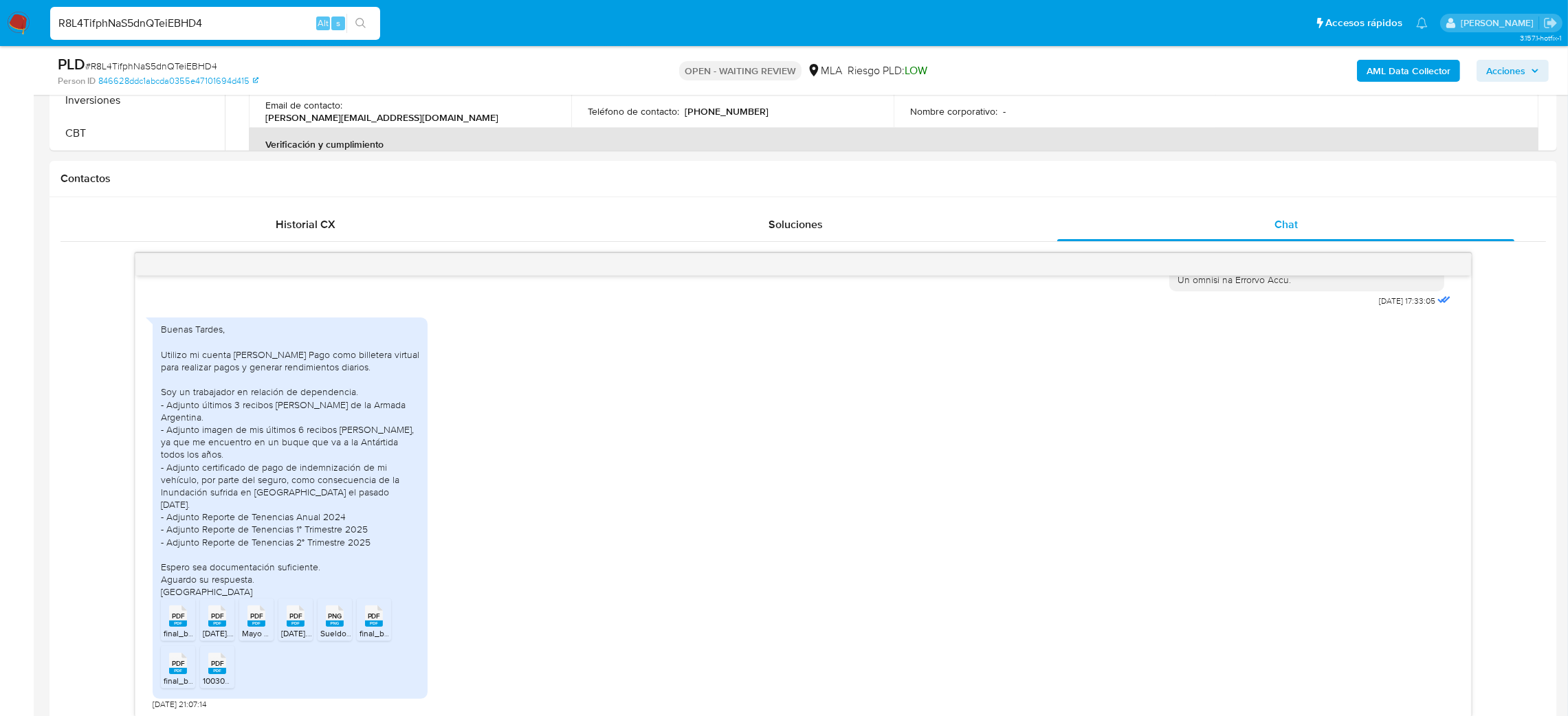
scroll to position [593, 0]
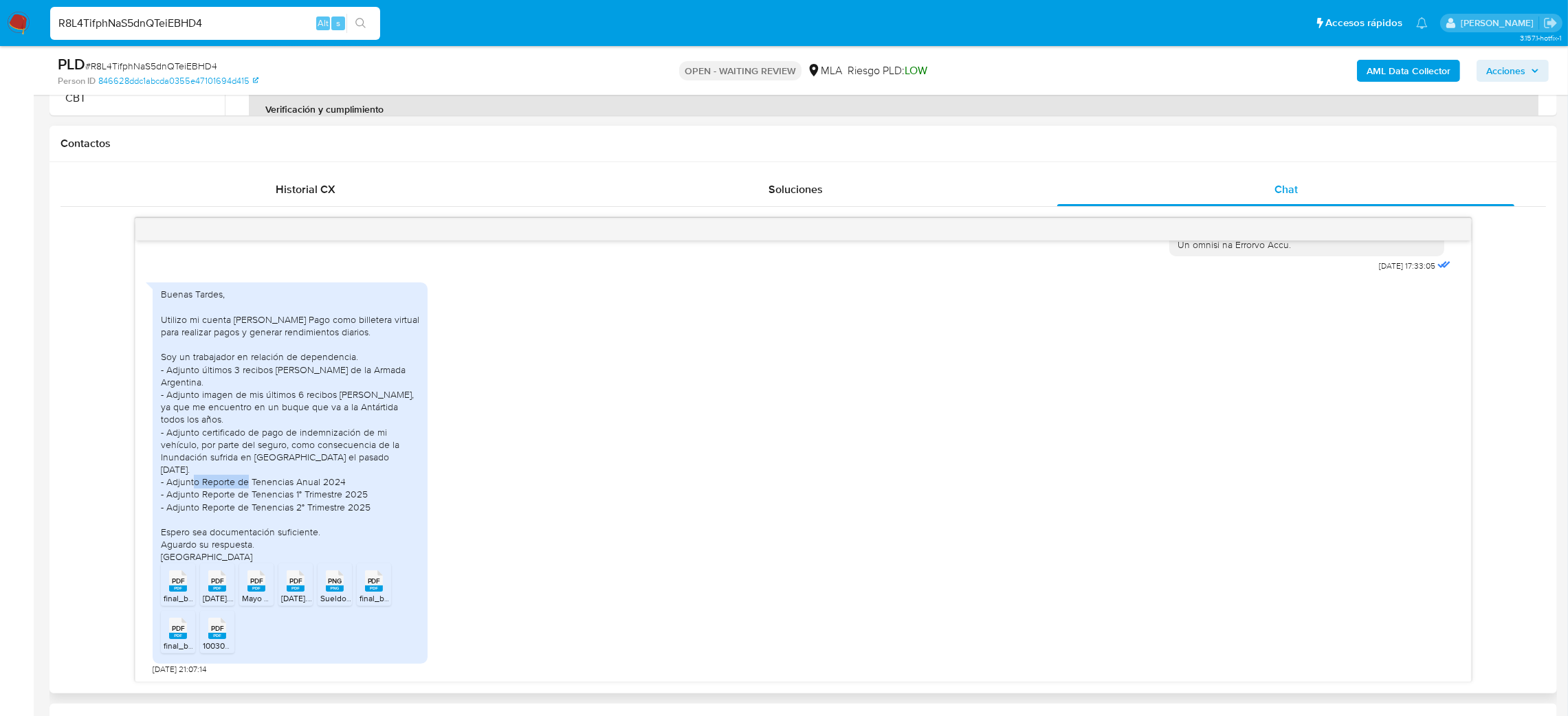
drag, startPoint x: 246, startPoint y: 487, endPoint x: 308, endPoint y: 489, distance: 62.0
click at [306, 489] on div "Buenas Tardes, Utilizo mi cuenta de Mercado Pago como billetera virtual para re…" at bounding box center [290, 425] width 258 height 275
drag, startPoint x: 308, startPoint y: 489, endPoint x: 313, endPoint y: 497, distance: 9.4
click at [313, 497] on div "Buenas Tardes, Utilizo mi cuenta de Mercado Pago como billetera virtual para re…" at bounding box center [290, 425] width 258 height 275
click at [309, 518] on div "Buenas Tardes, Utilizo mi cuenta de Mercado Pago como billetera virtual para re…" at bounding box center [290, 425] width 258 height 275
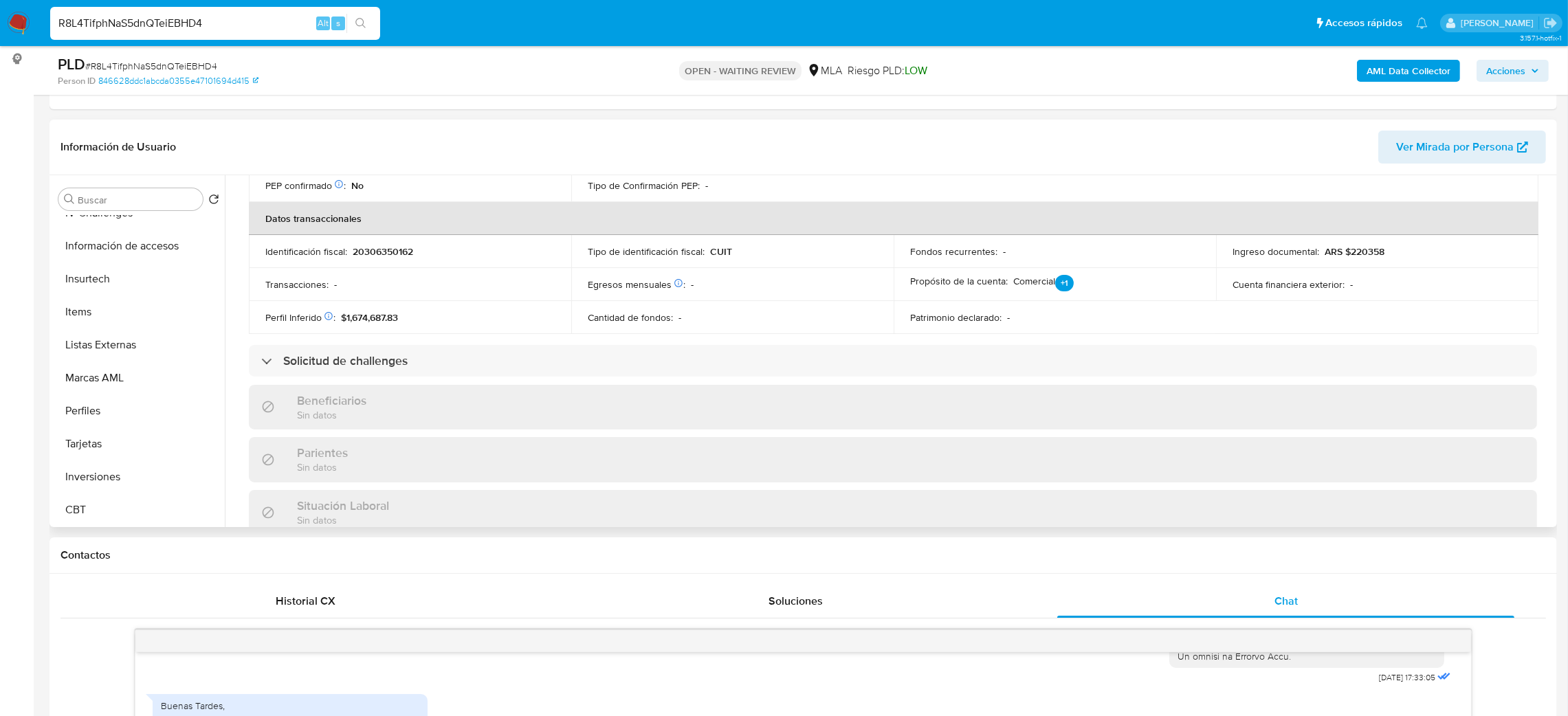
scroll to position [698, 0]
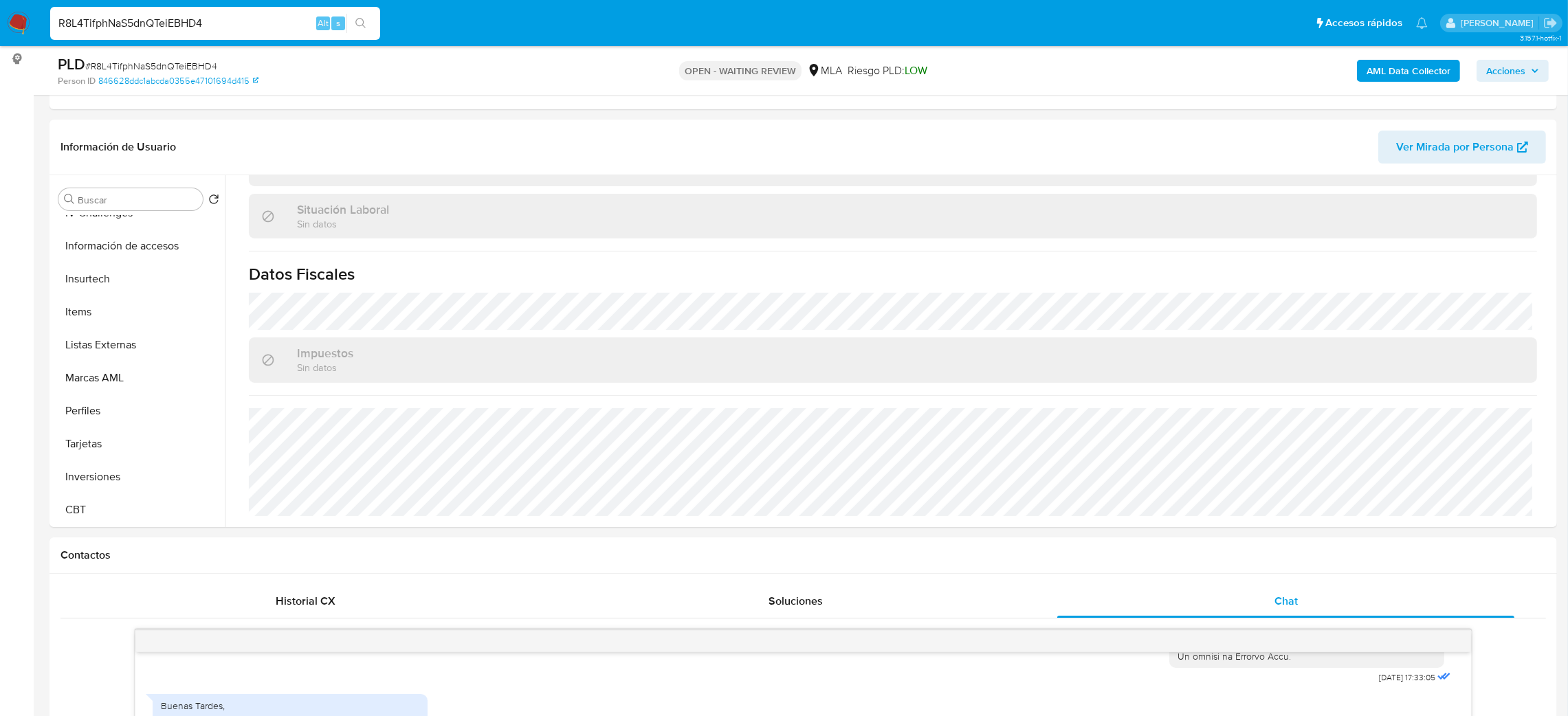
click at [204, 73] on div "PLD # R8L4TifphNaS5dnQTeiEBHD4" at bounding box center [303, 65] width 492 height 21
click at [189, 62] on span "# R8L4TifphNaS5dnQTeiEBHD4" at bounding box center [151, 66] width 132 height 13
click at [10, 24] on img at bounding box center [19, 24] width 24 height 24
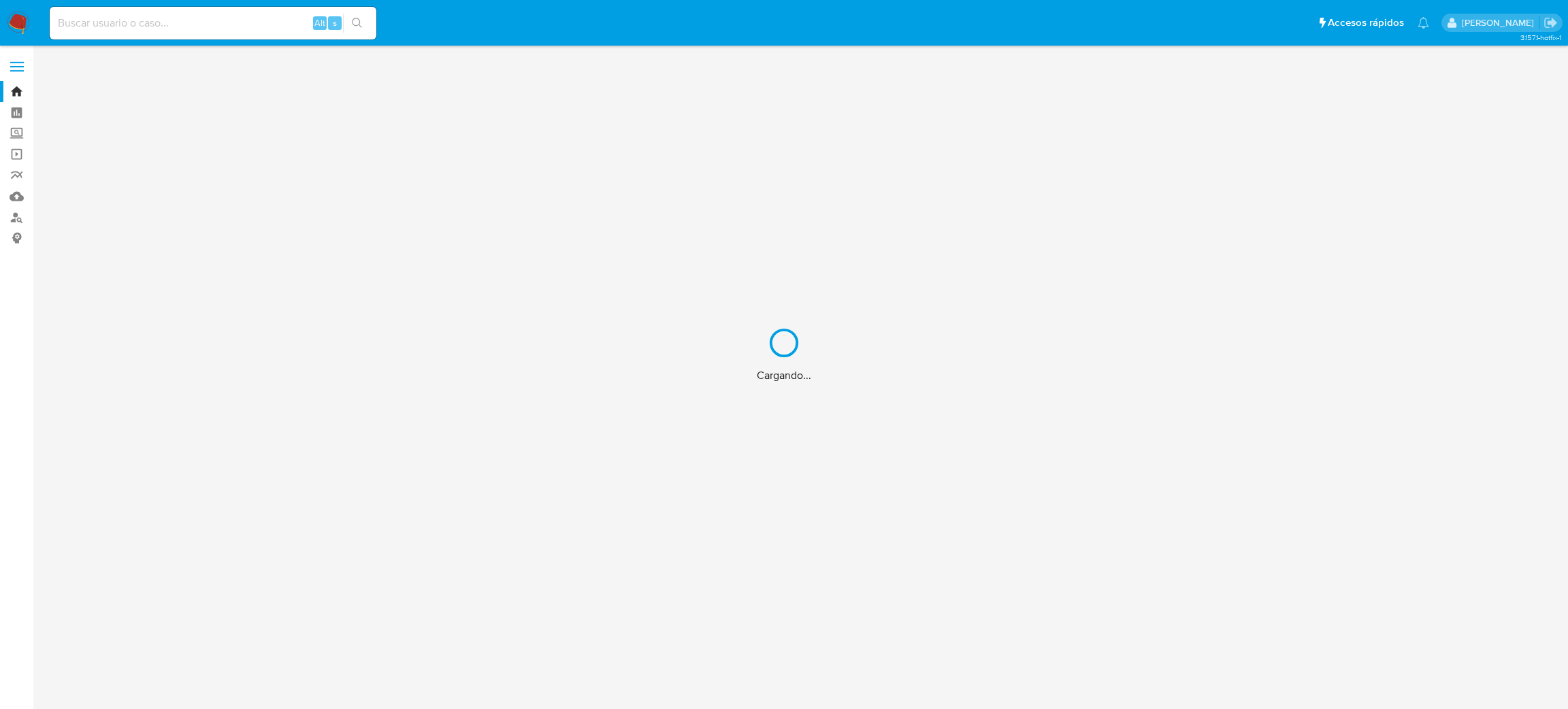
click at [13, 217] on div "Cargando..." at bounding box center [784, 354] width 1568 height 709
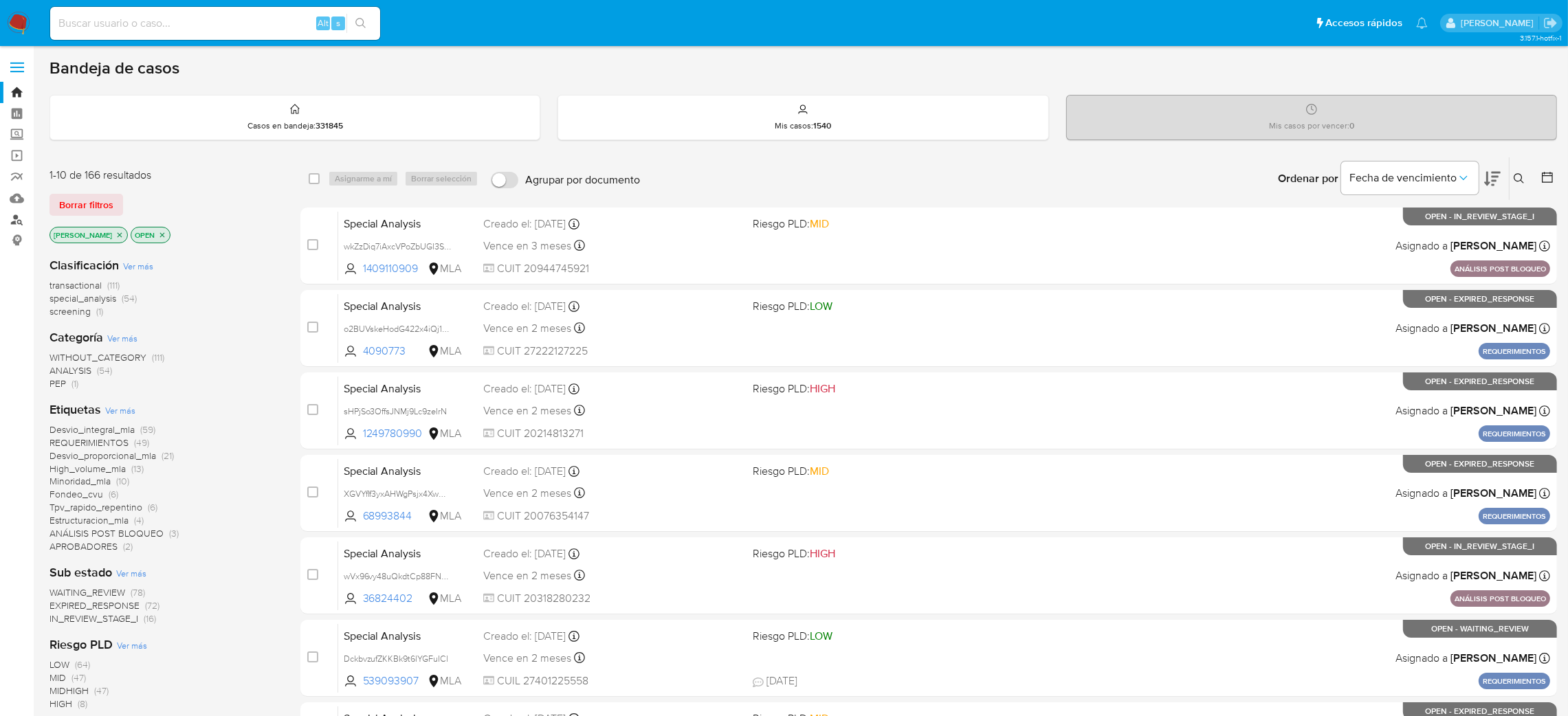
click at [13, 219] on link "Buscador de personas" at bounding box center [81, 219] width 163 height 21
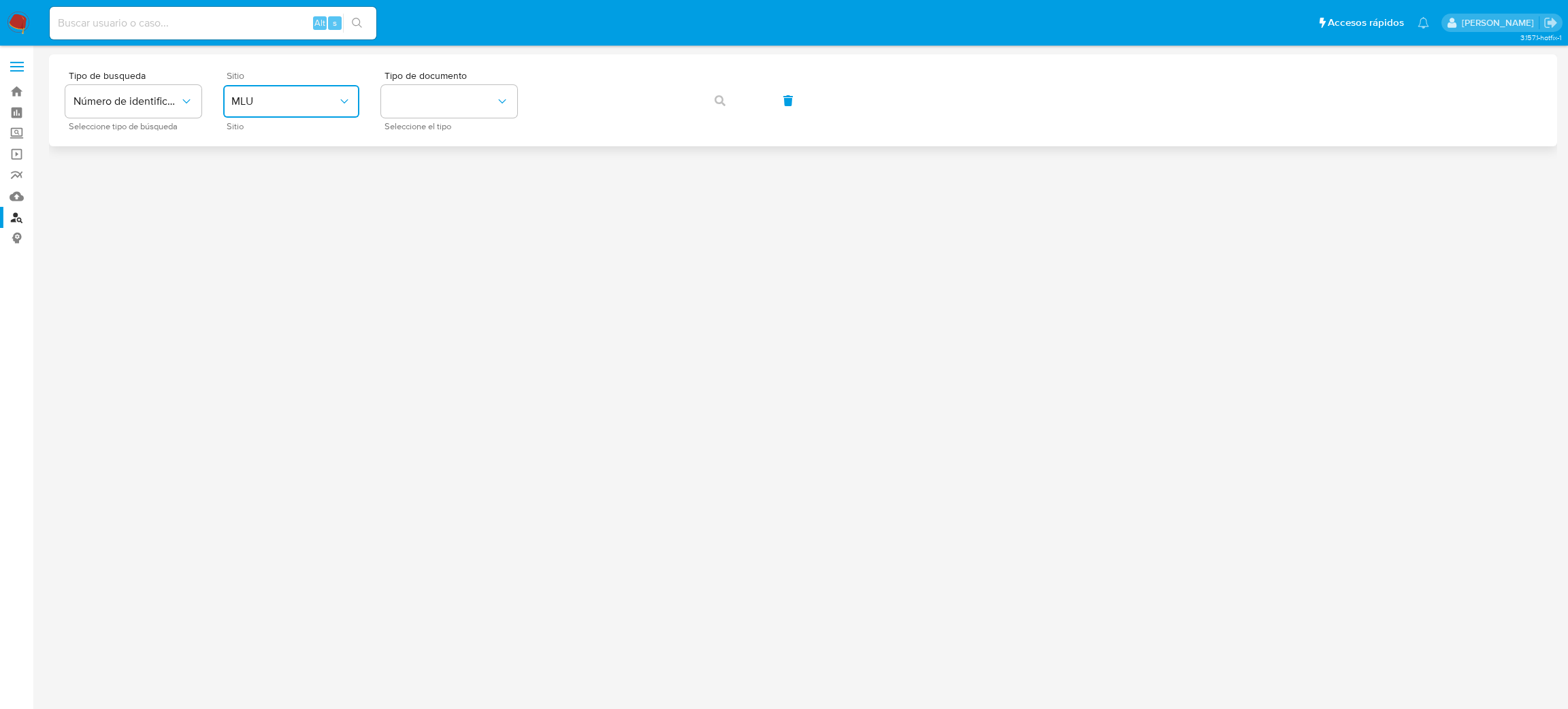
click at [298, 88] on button "MLU" at bounding box center [292, 102] width 136 height 33
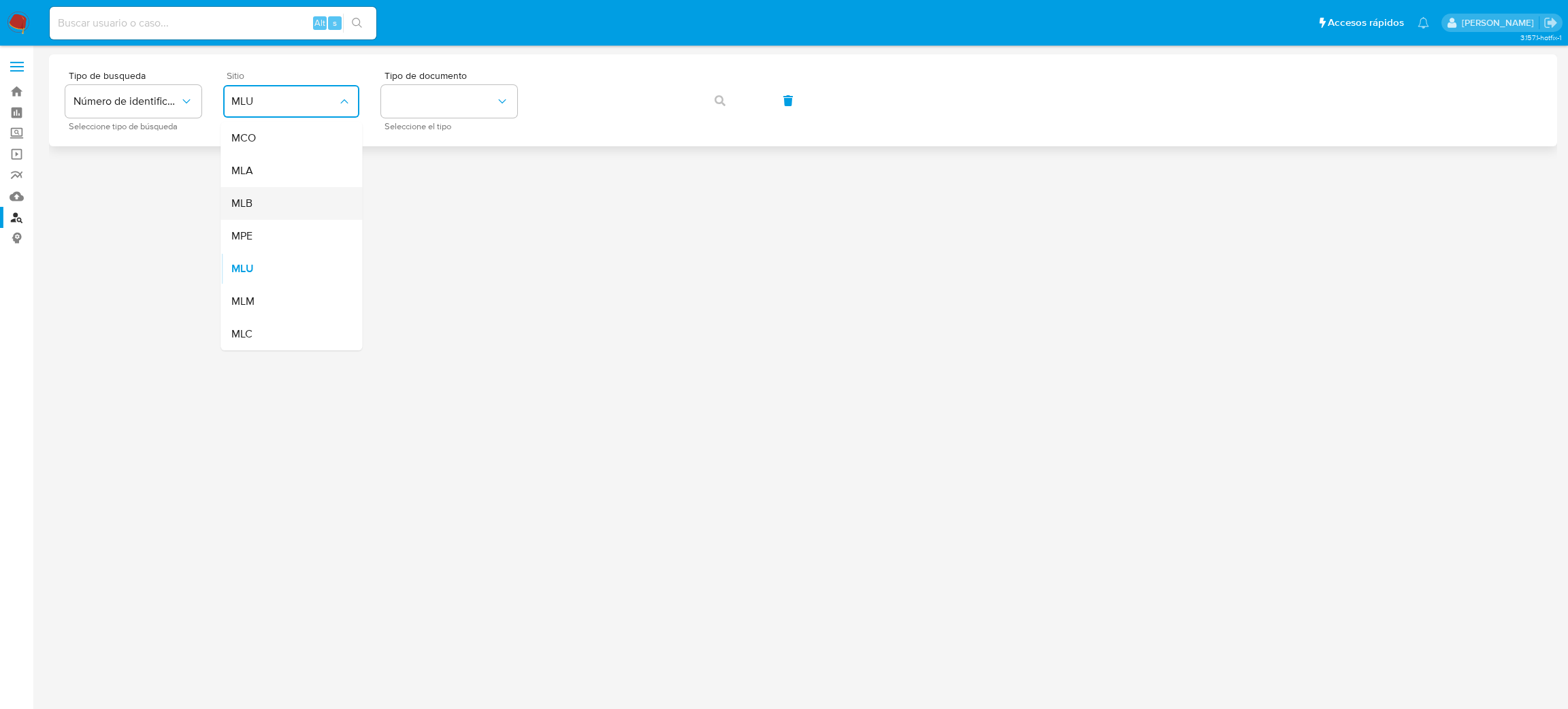
click at [298, 189] on div "MLB" at bounding box center [287, 203] width 112 height 33
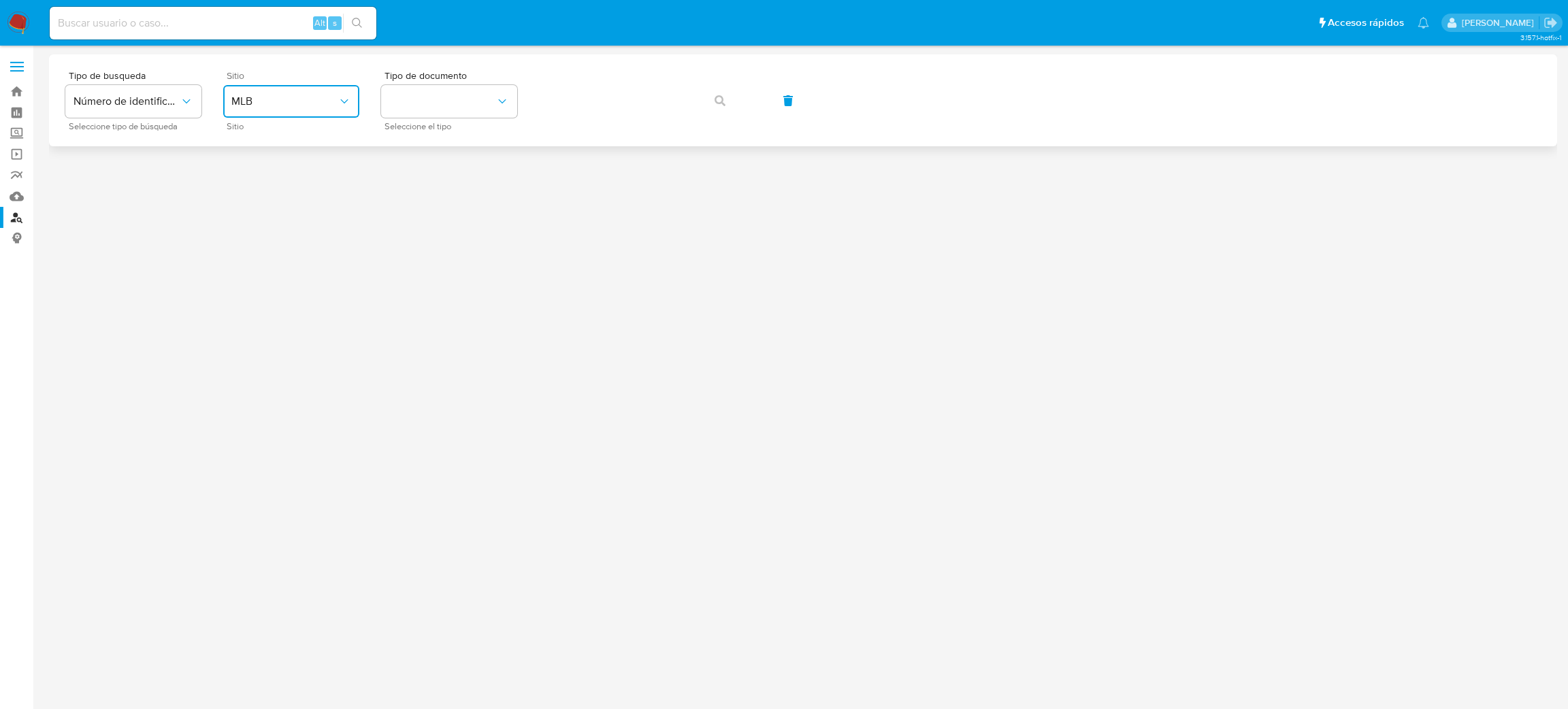
click at [273, 98] on span "MLB" at bounding box center [285, 101] width 106 height 13
click at [277, 174] on div "MLA" at bounding box center [287, 171] width 112 height 33
click at [415, 108] on button "identificationType" at bounding box center [449, 102] width 136 height 33
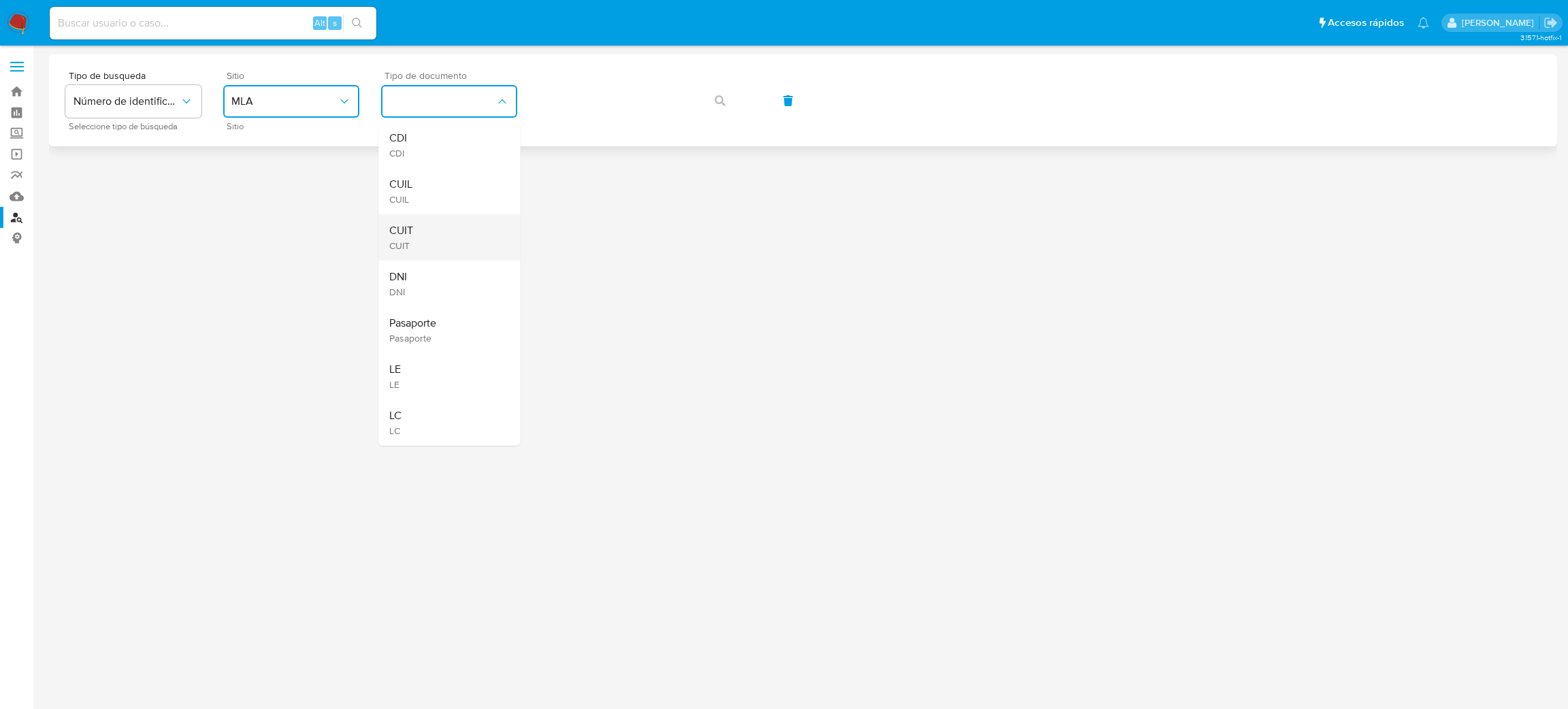
click at [430, 220] on div "CUIT CUIT" at bounding box center [445, 237] width 112 height 46
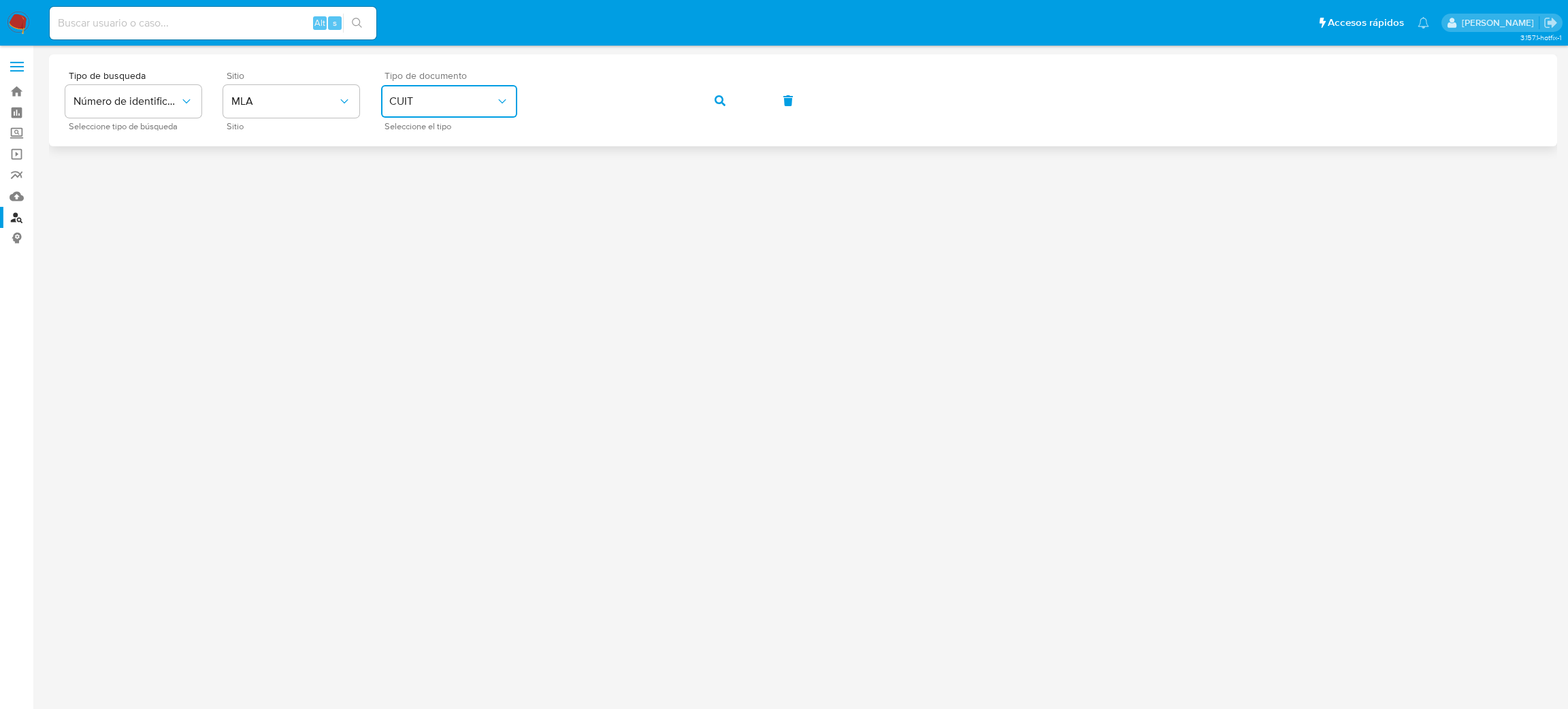
click at [730, 93] on button "button" at bounding box center [720, 101] width 46 height 33
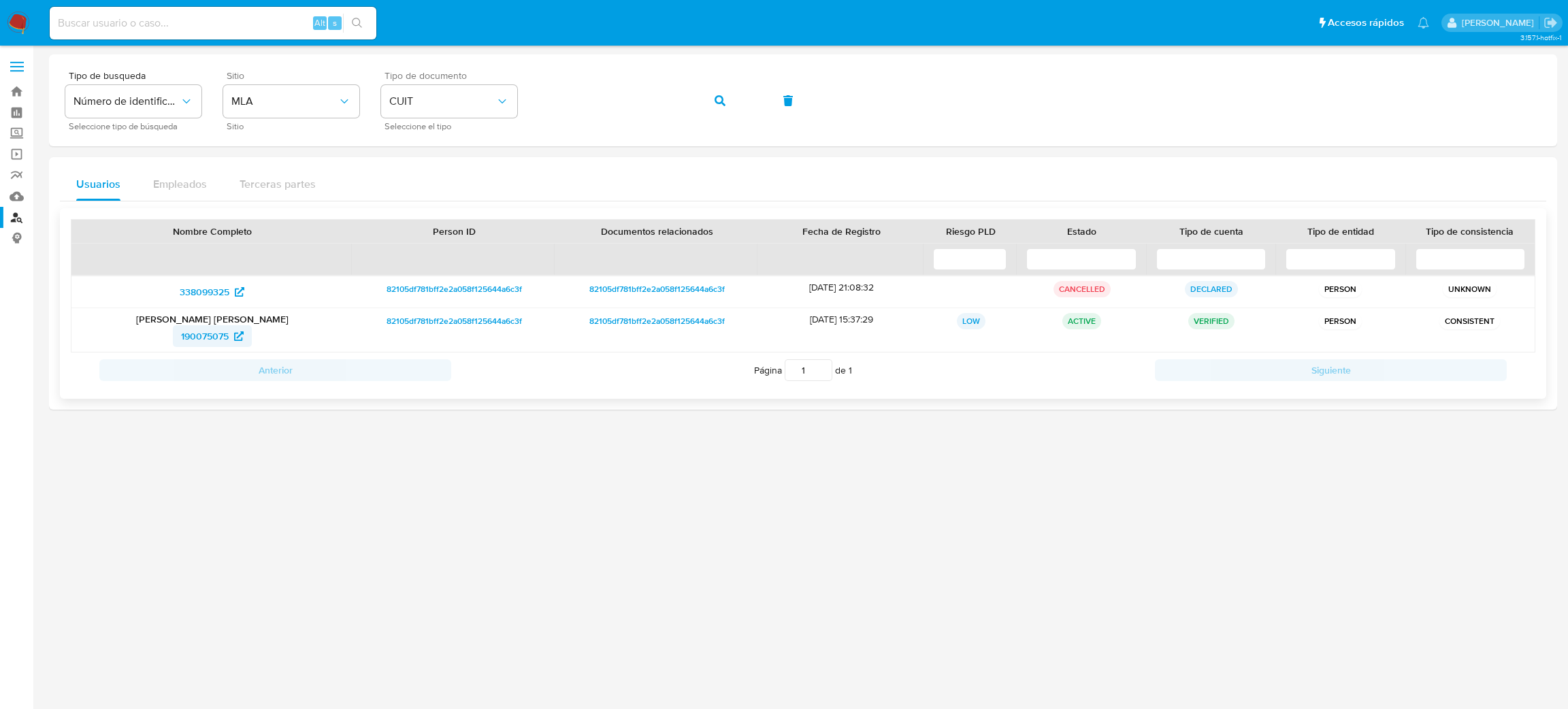
click at [194, 328] on span "190075075" at bounding box center [205, 336] width 48 height 22
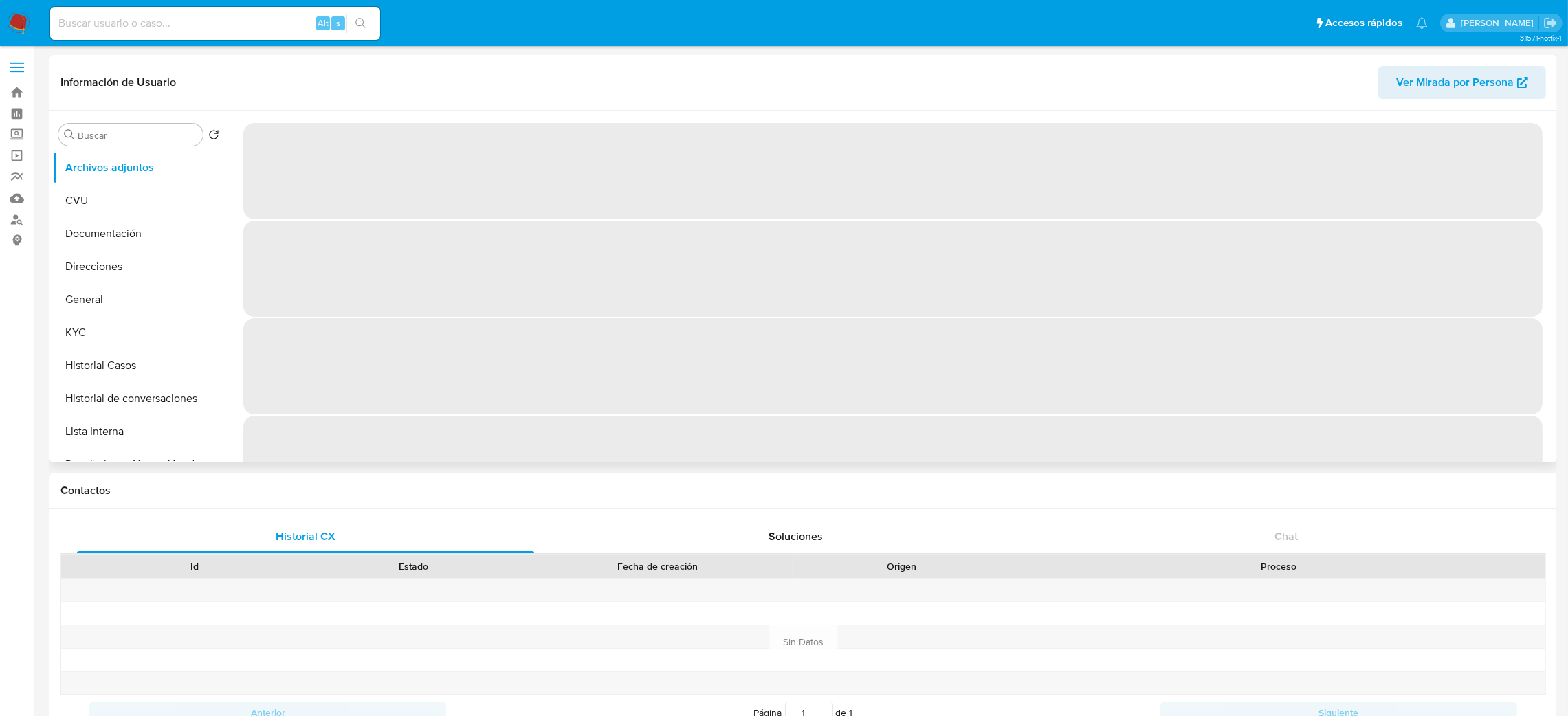
select select "10"
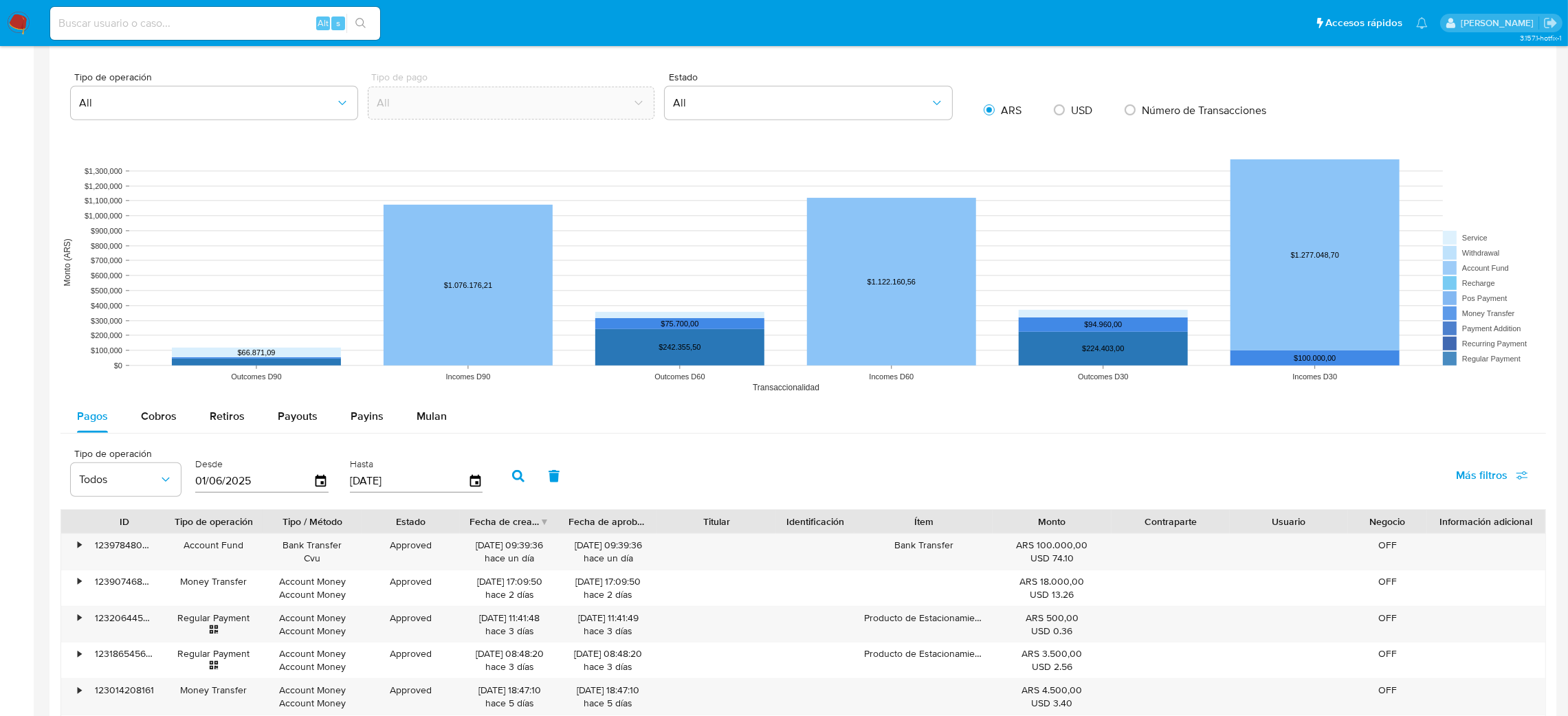
scroll to position [815, 0]
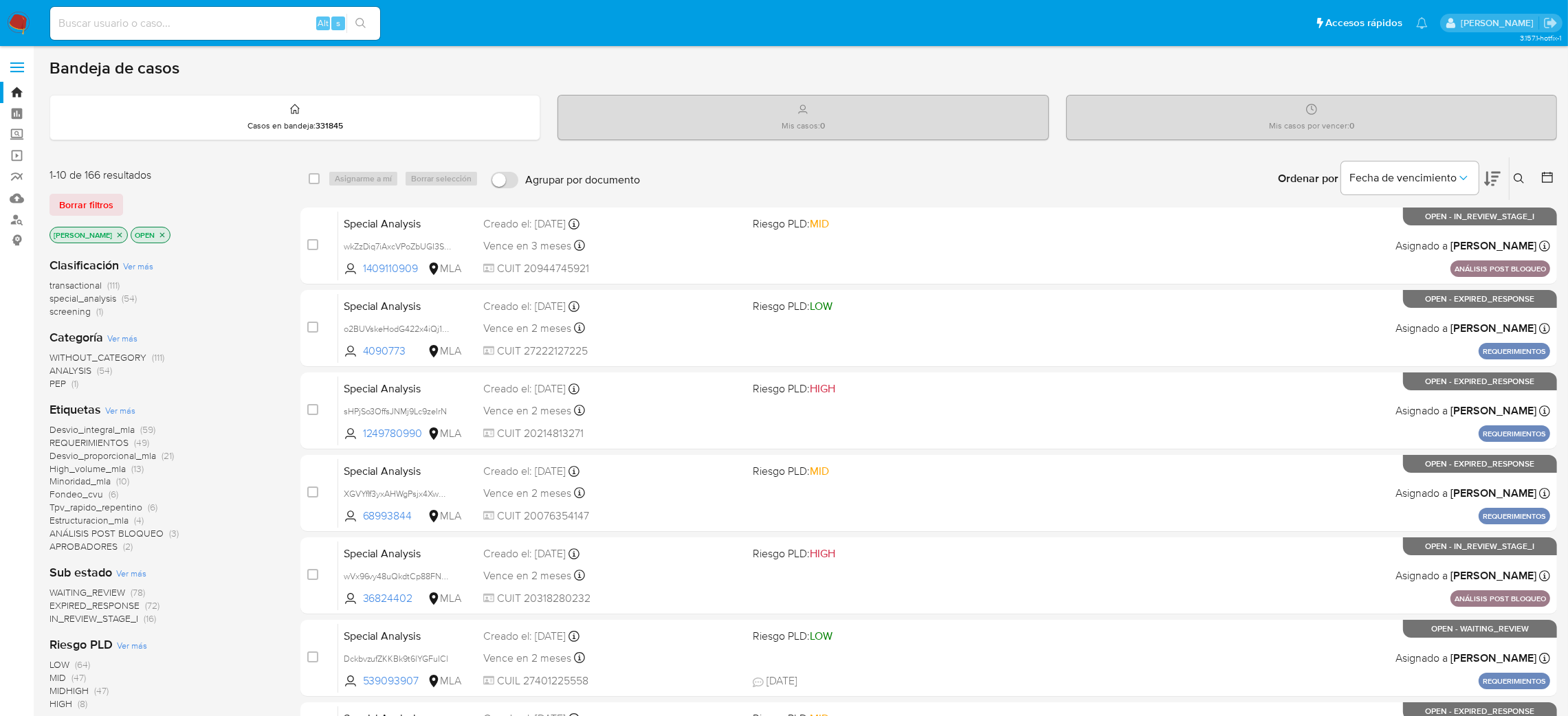
click at [1520, 179] on icon at bounding box center [1518, 178] width 10 height 10
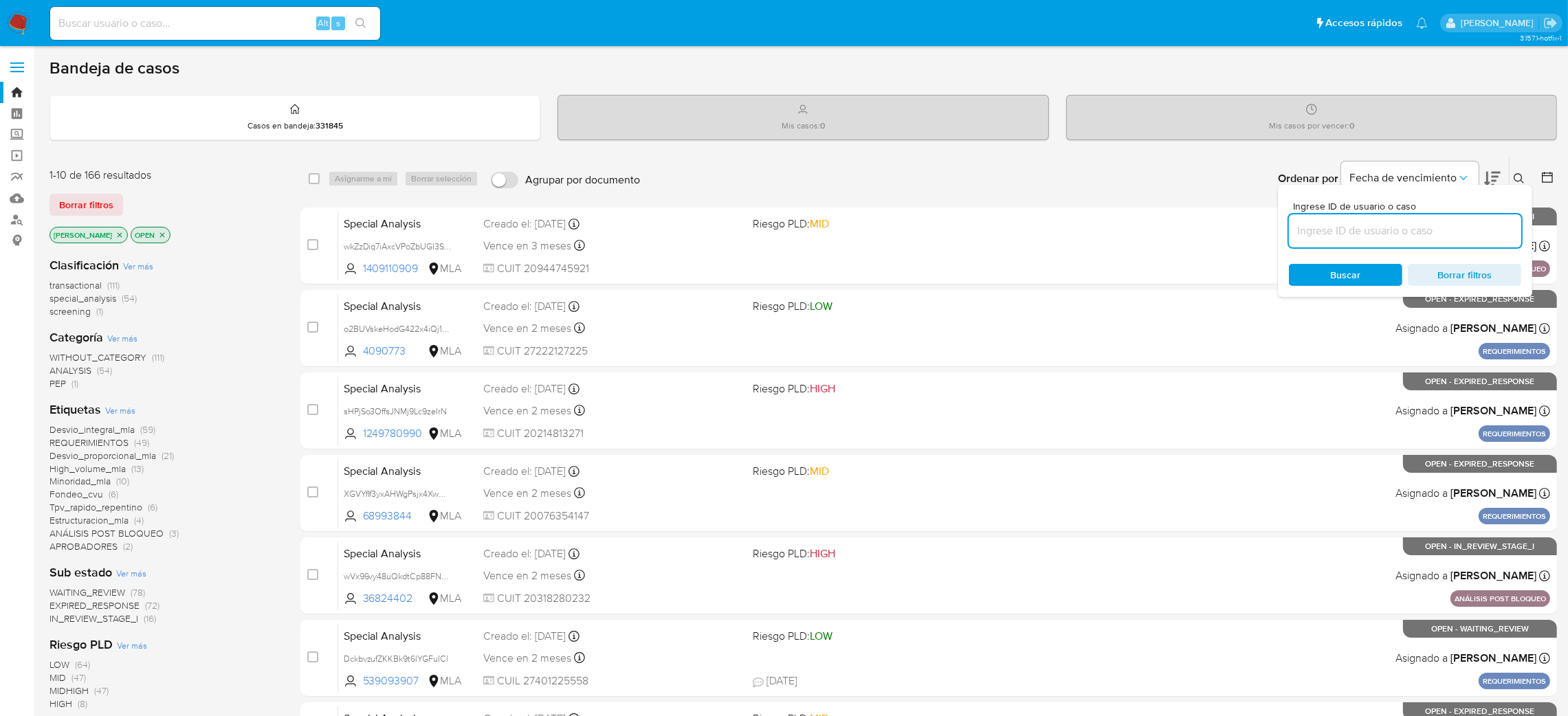
click at [1399, 232] on input at bounding box center [1405, 231] width 232 height 18
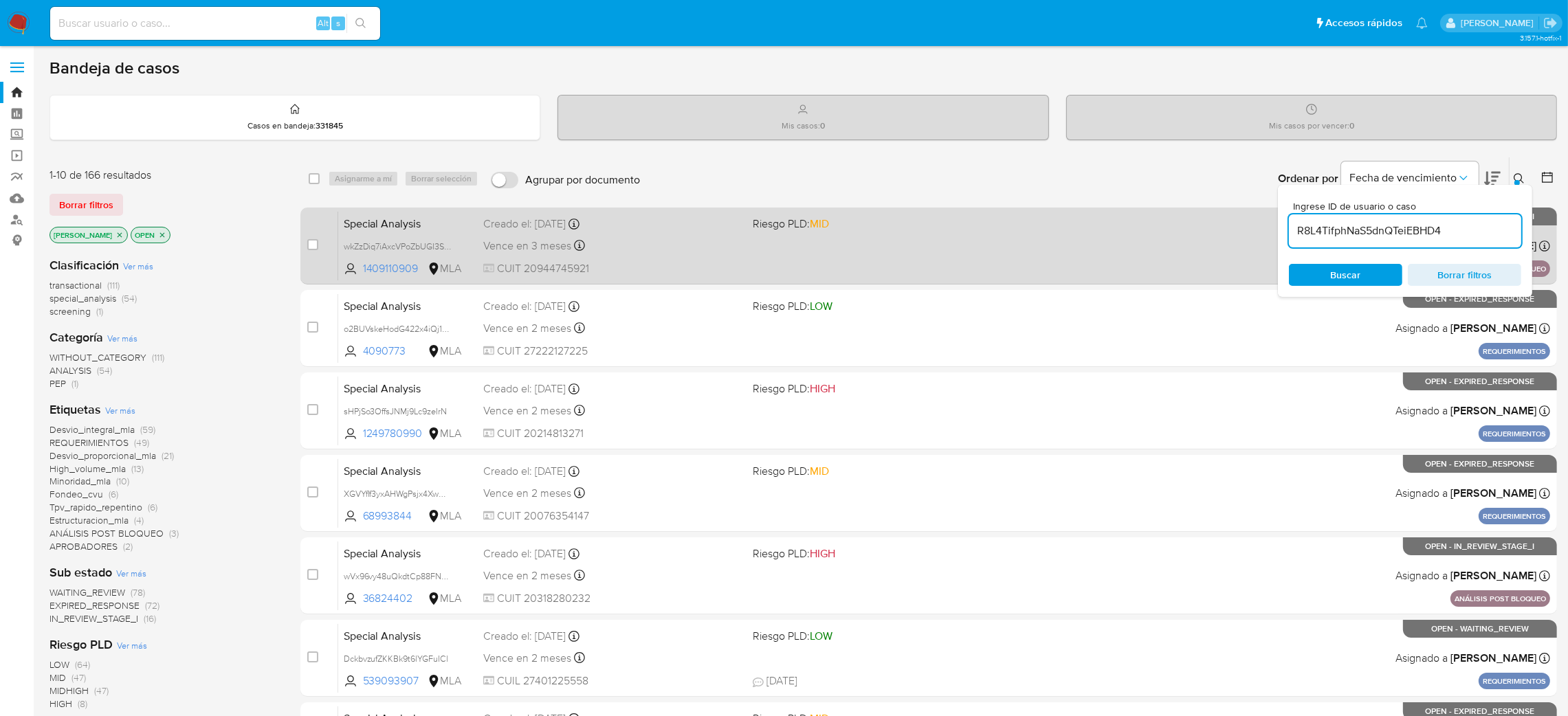
type input "R8L4TifphNaS5dnQTeiEBHD4"
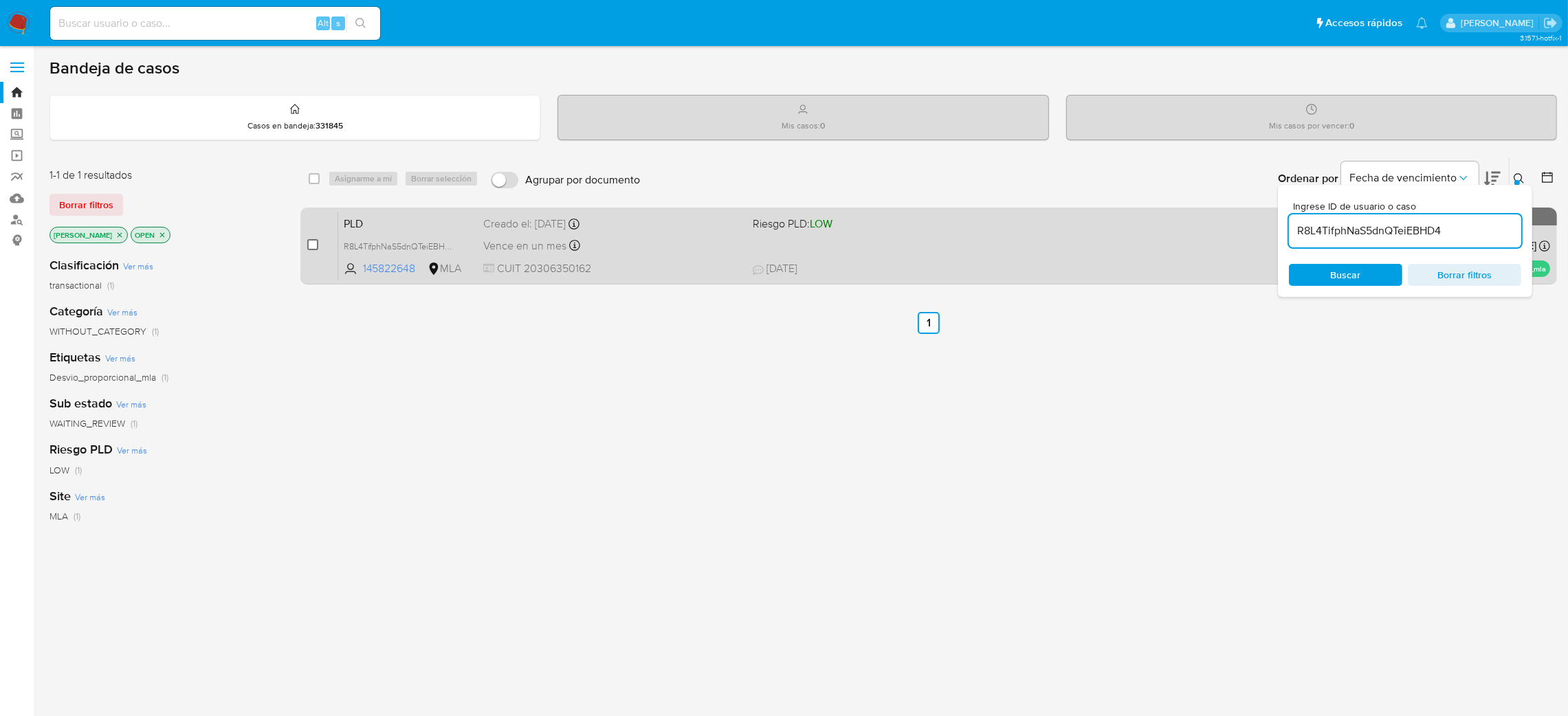
click at [315, 242] on input "checkbox" at bounding box center [313, 245] width 11 height 11
checkbox input "true"
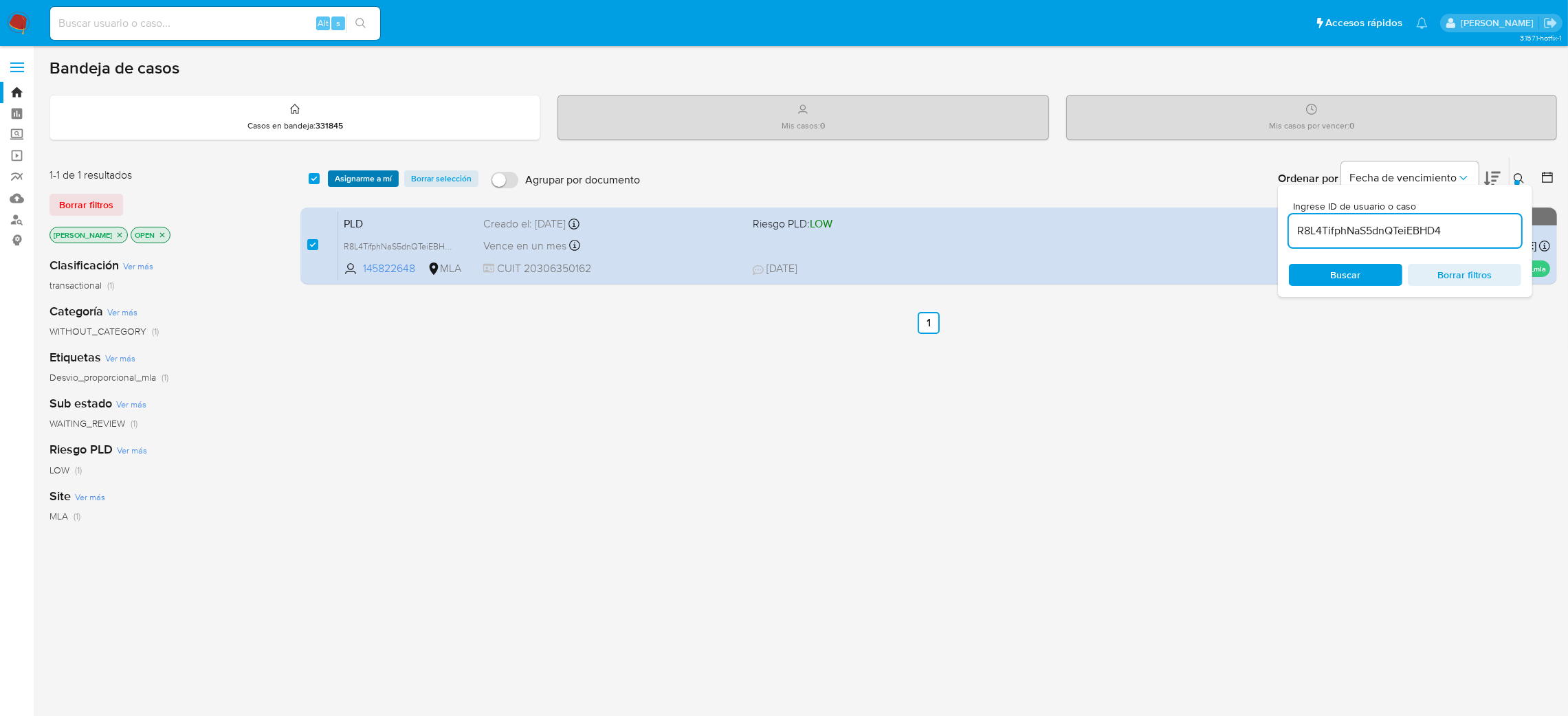
click at [346, 178] on span "Asignarme a mí" at bounding box center [363, 178] width 57 height 13
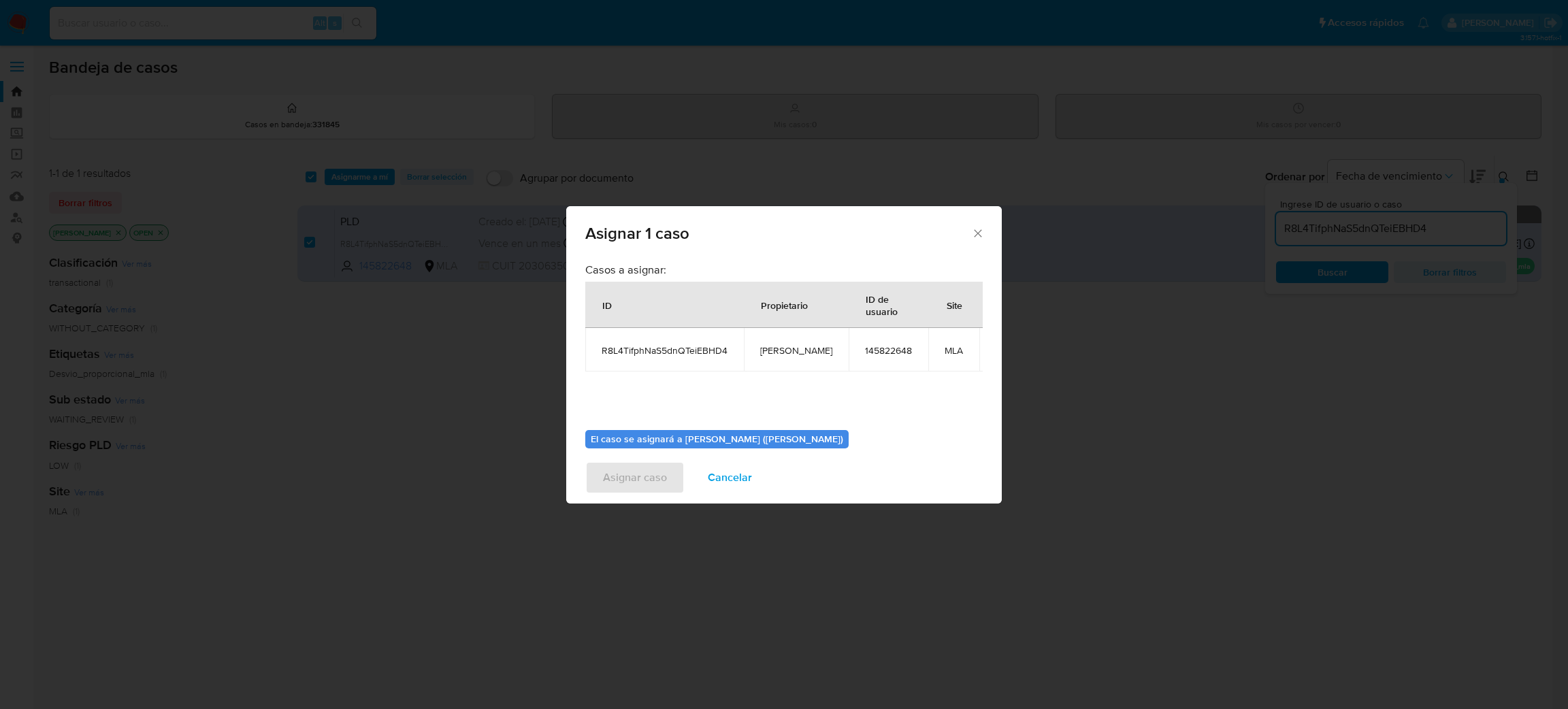
click at [764, 346] on span "[PERSON_NAME]" at bounding box center [797, 351] width 72 height 13
copy span "[PERSON_NAME]"
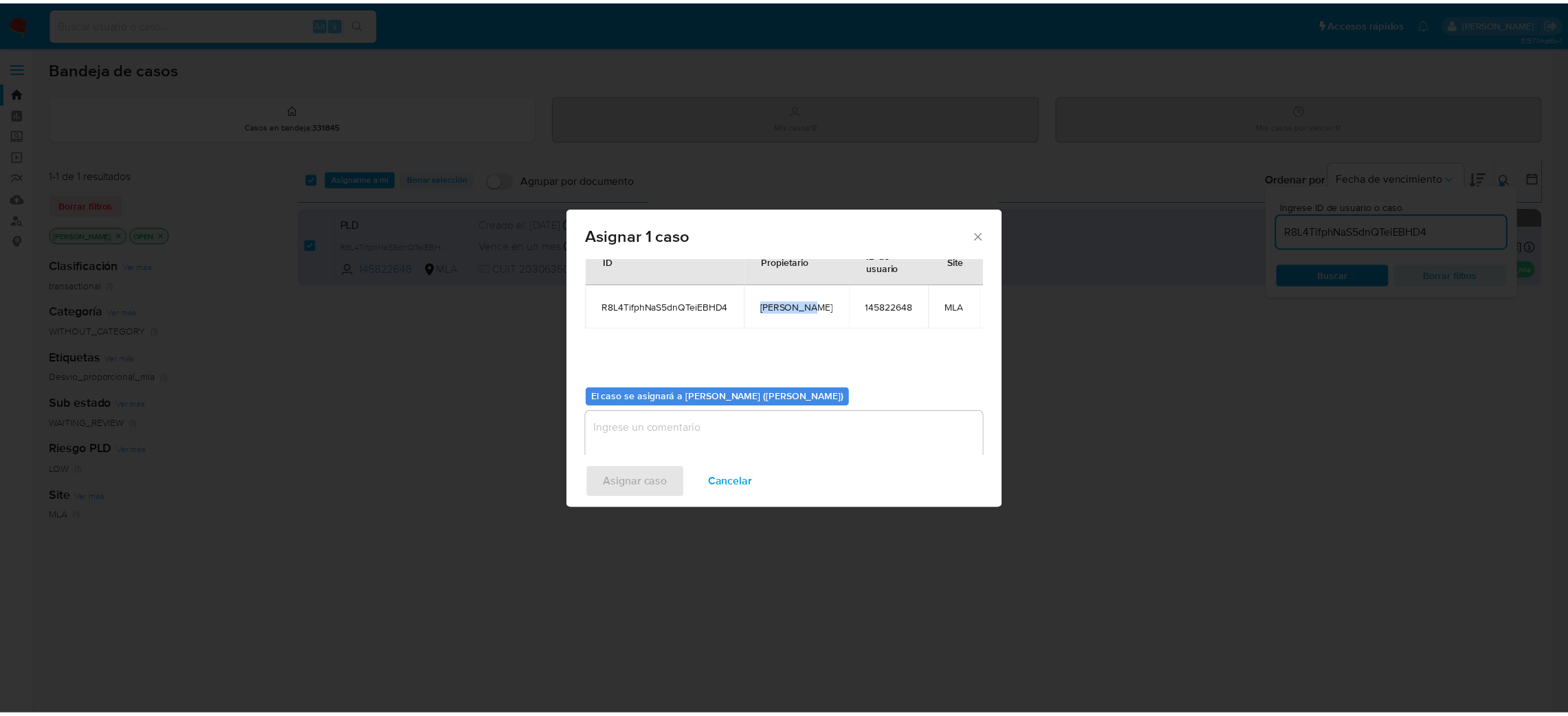
scroll to position [71, 0]
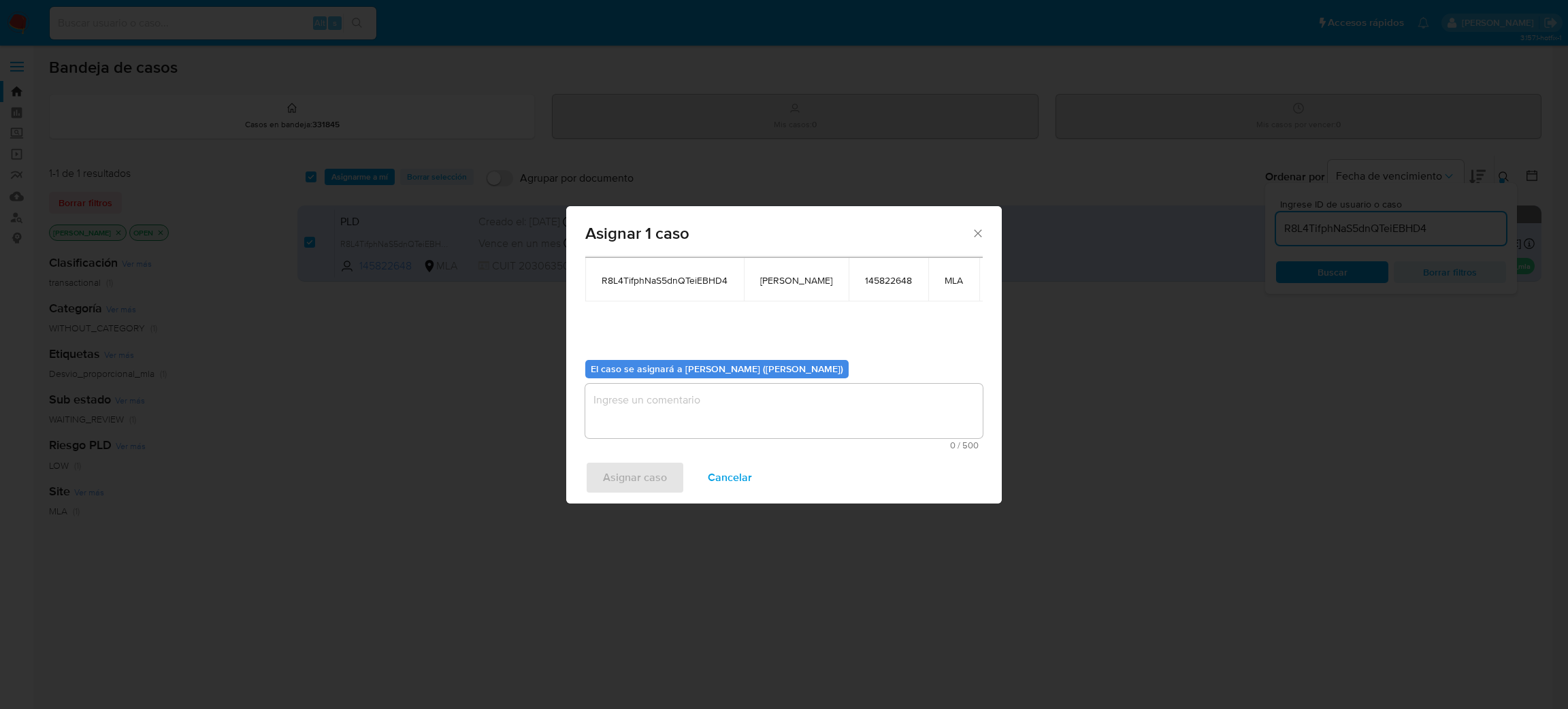
click at [680, 411] on textarea "assign-modal" at bounding box center [784, 411] width 398 height 55
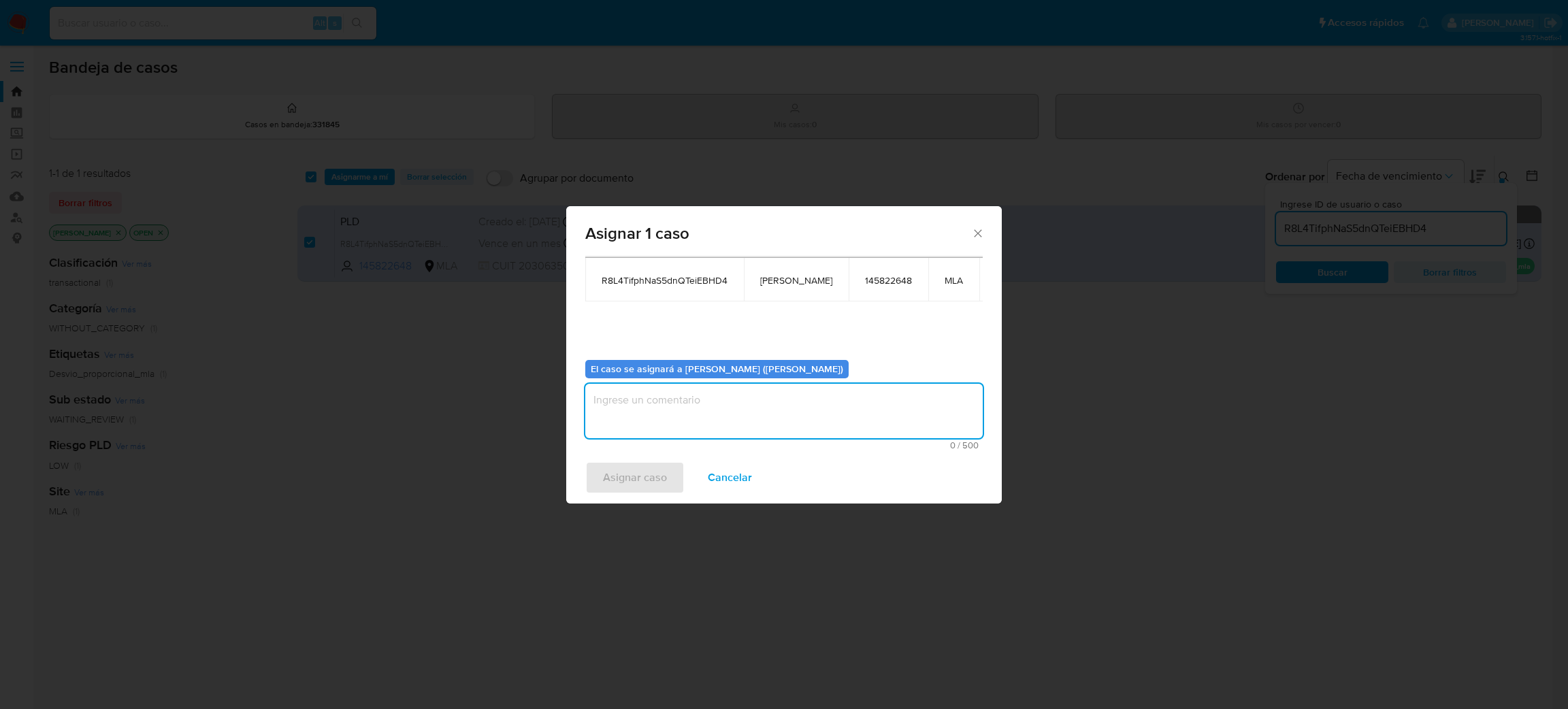
paste textarea "[PERSON_NAME]"
type textarea "[PERSON_NAME]"
click at [648, 473] on span "Asignar caso" at bounding box center [635, 478] width 64 height 30
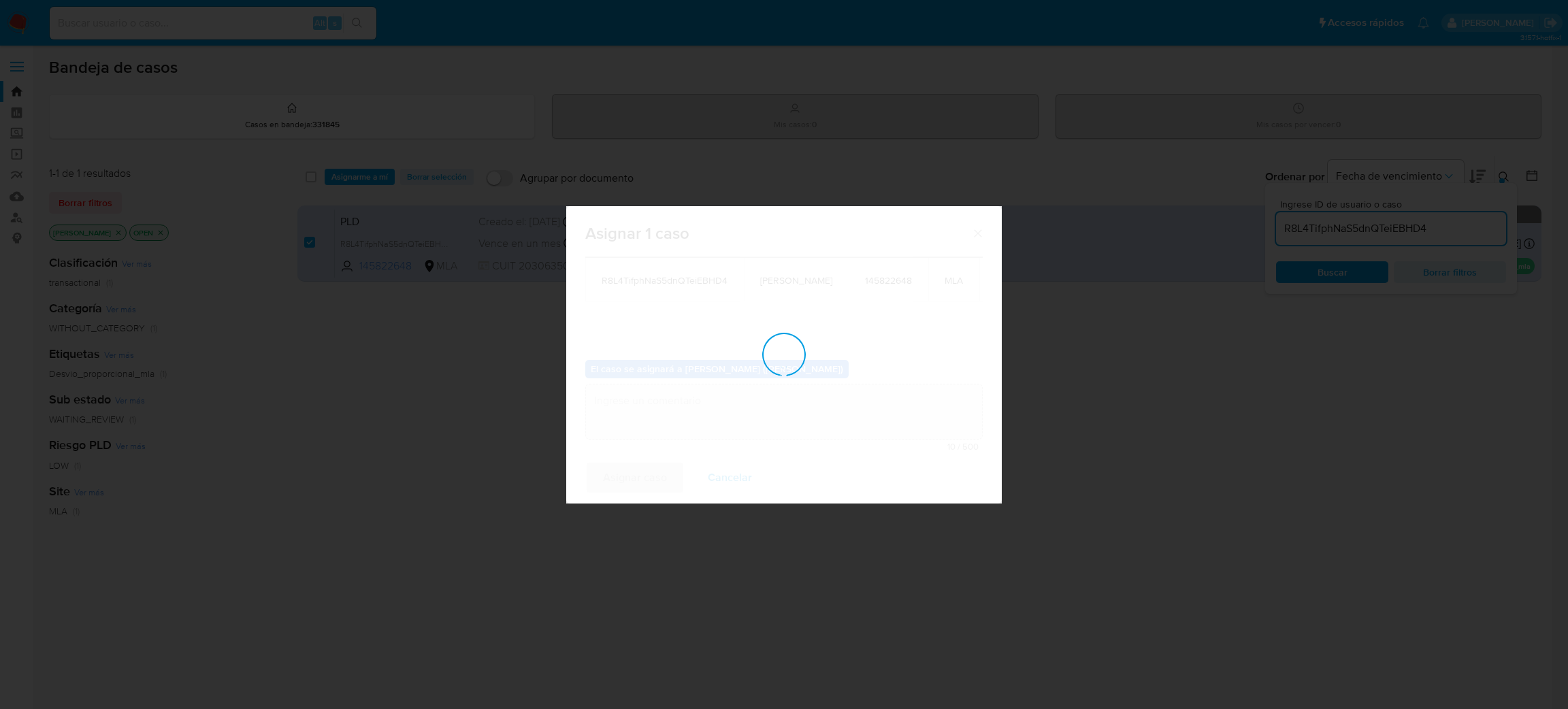
checkbox input "false"
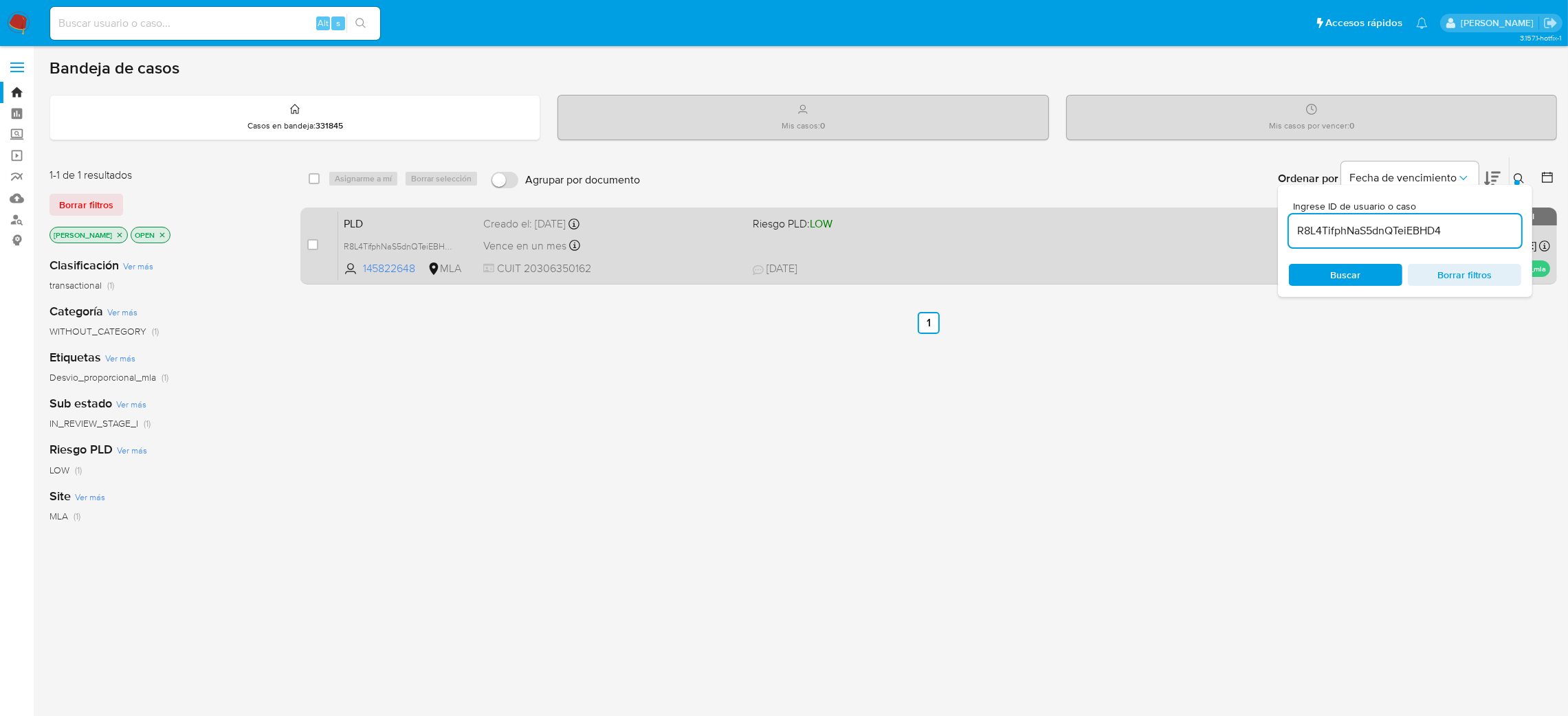
click at [650, 251] on div "Vence en un mes Vence el 14/10/2025 12:42:14" at bounding box center [612, 246] width 258 height 19
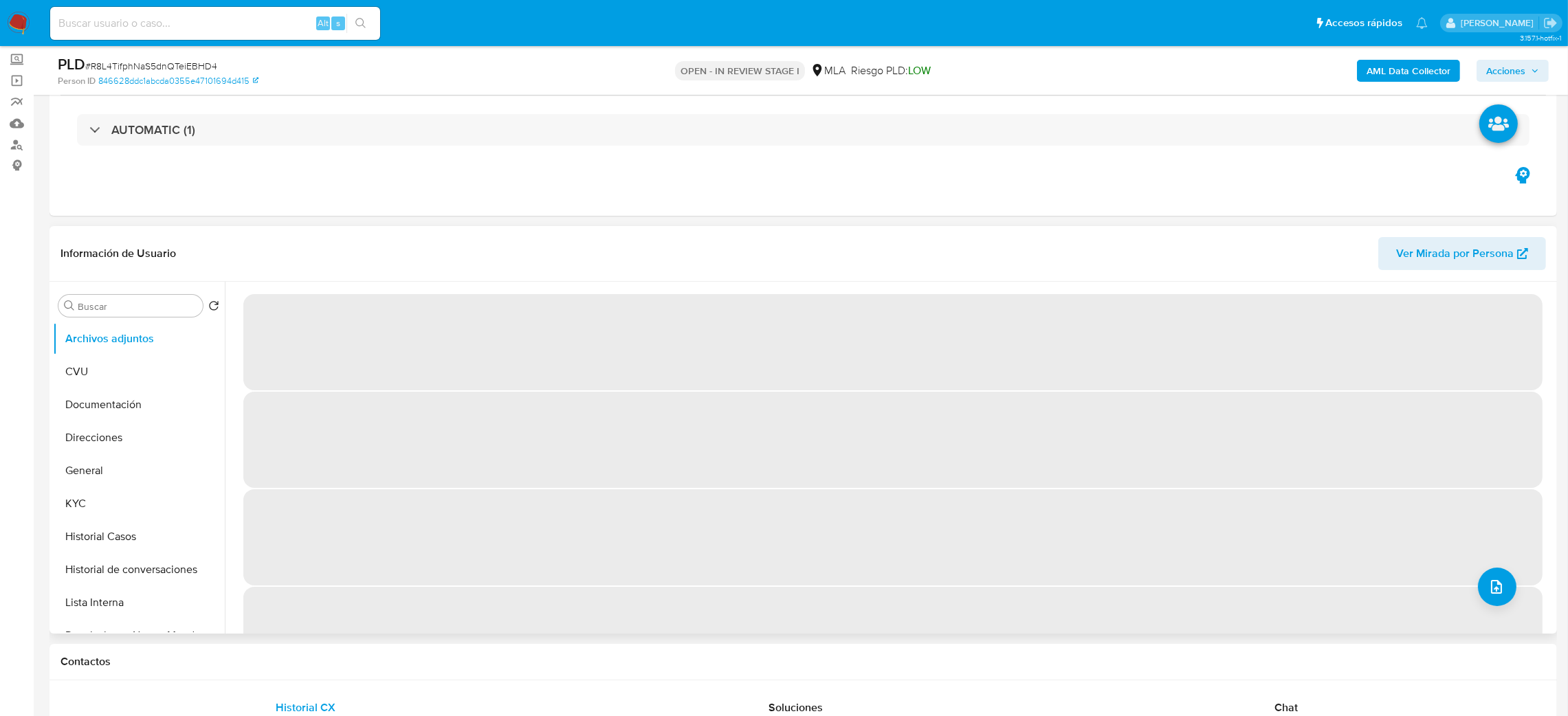
select select "10"
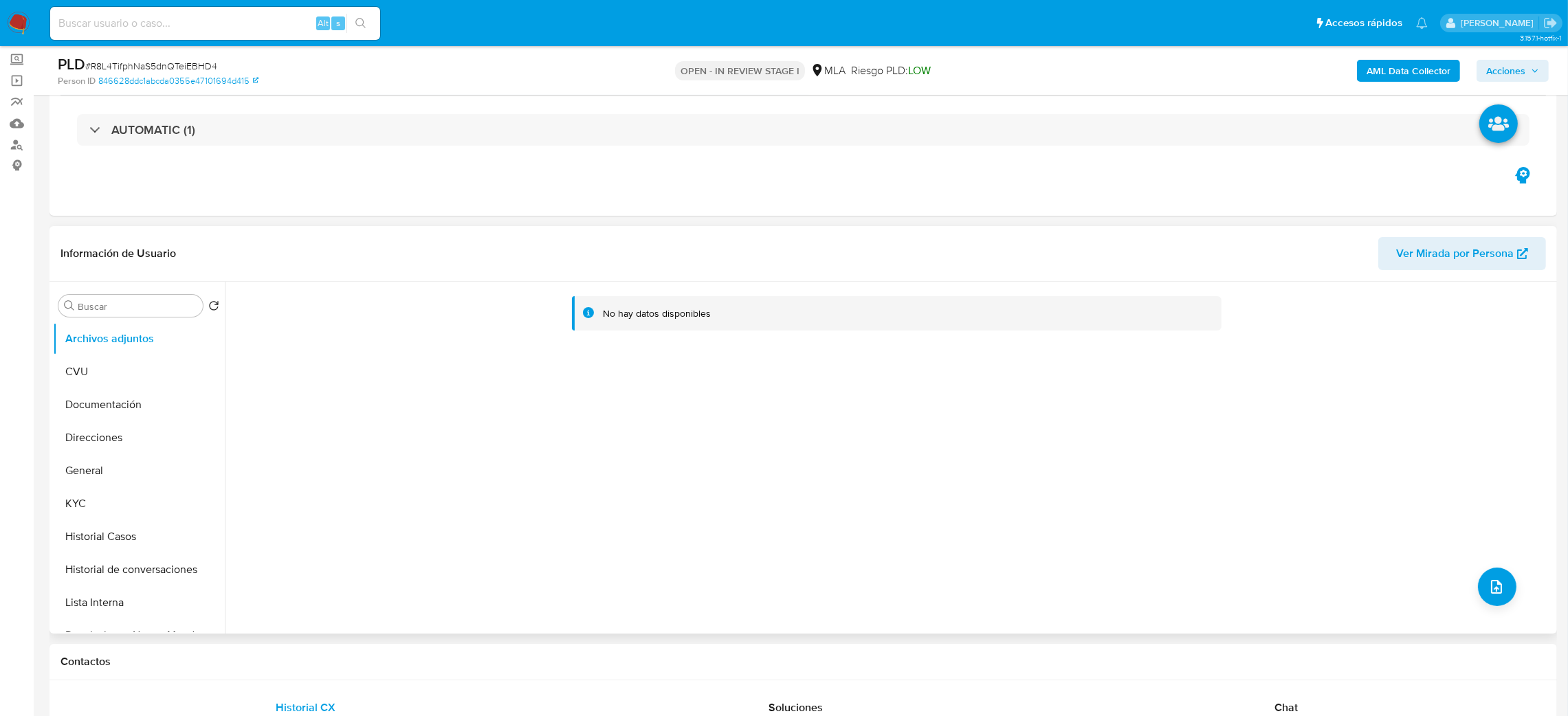
scroll to position [206, 0]
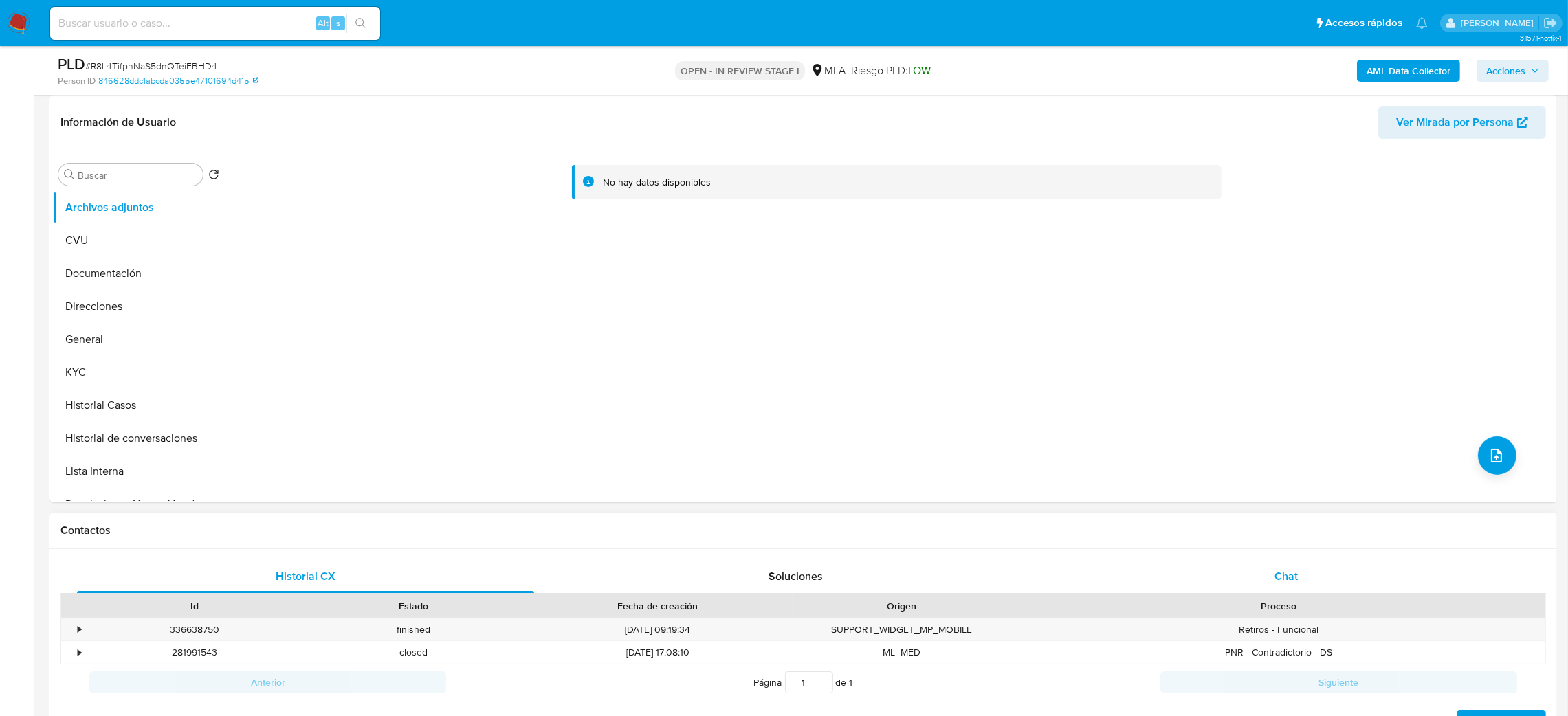
click at [1290, 569] on span "Chat" at bounding box center [1286, 576] width 24 height 16
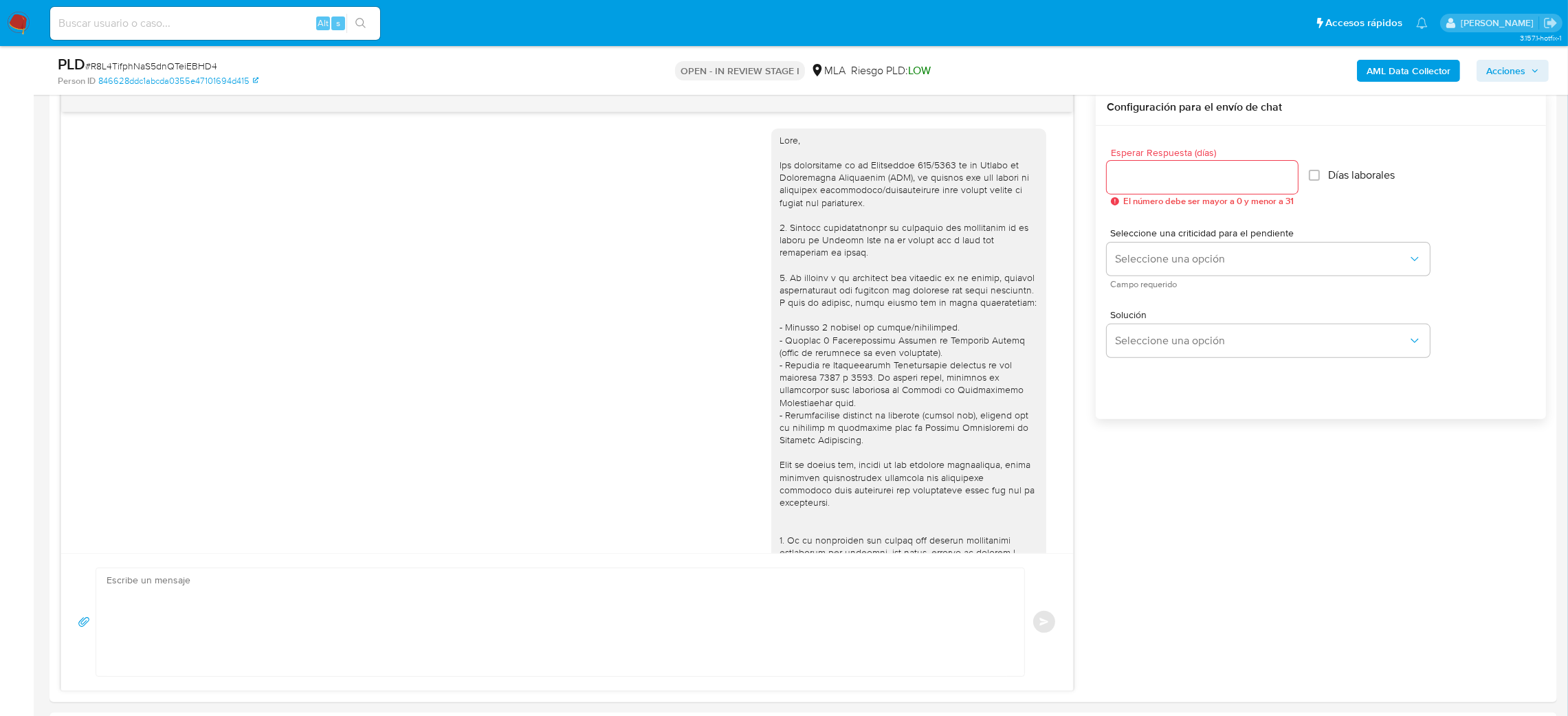
scroll to position [724, 0]
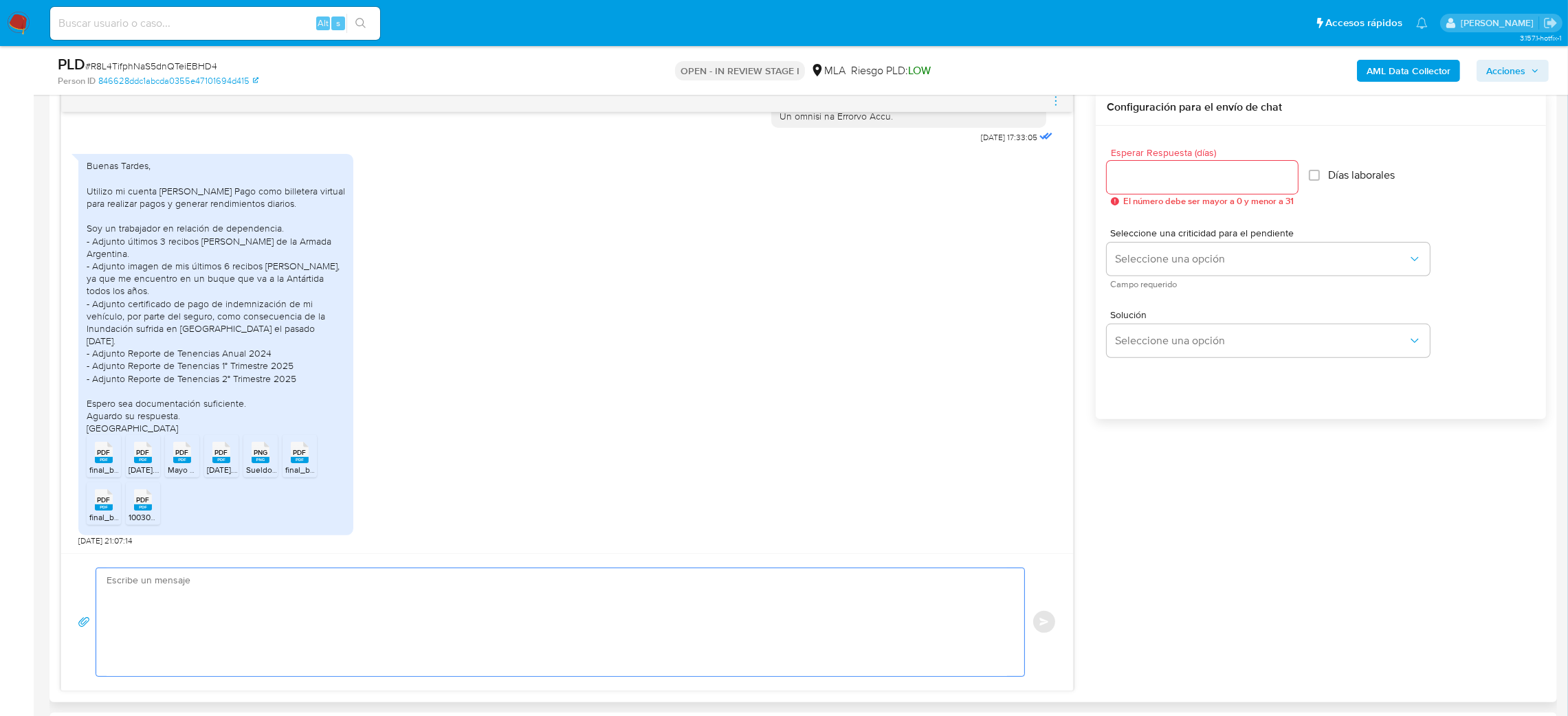
click at [186, 617] on textarea at bounding box center [557, 622] width 901 height 108
paste textarea "Hola, ¡Muchas gracias por tu respuesta! Asimismo, te pedimos que nos proporcion…"
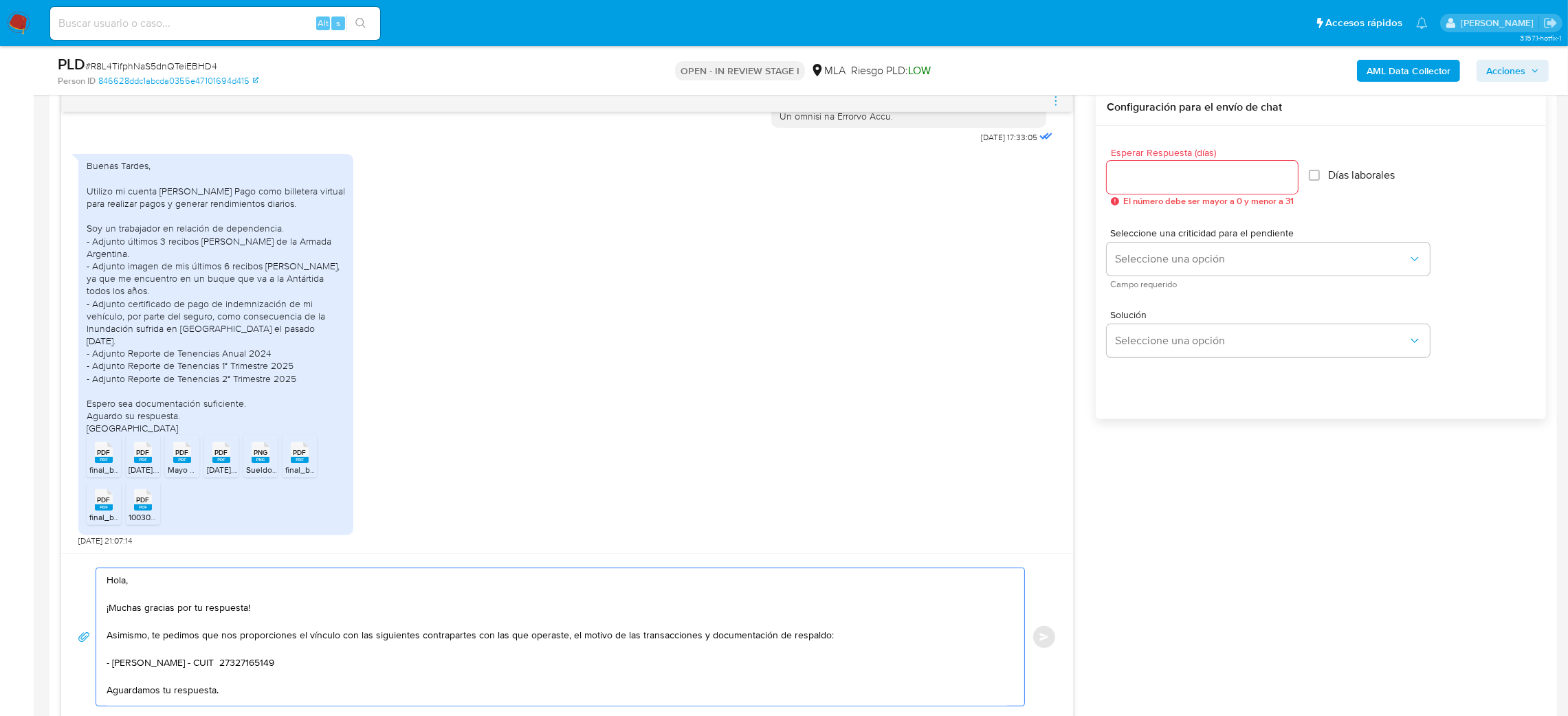
scroll to position [77, 0]
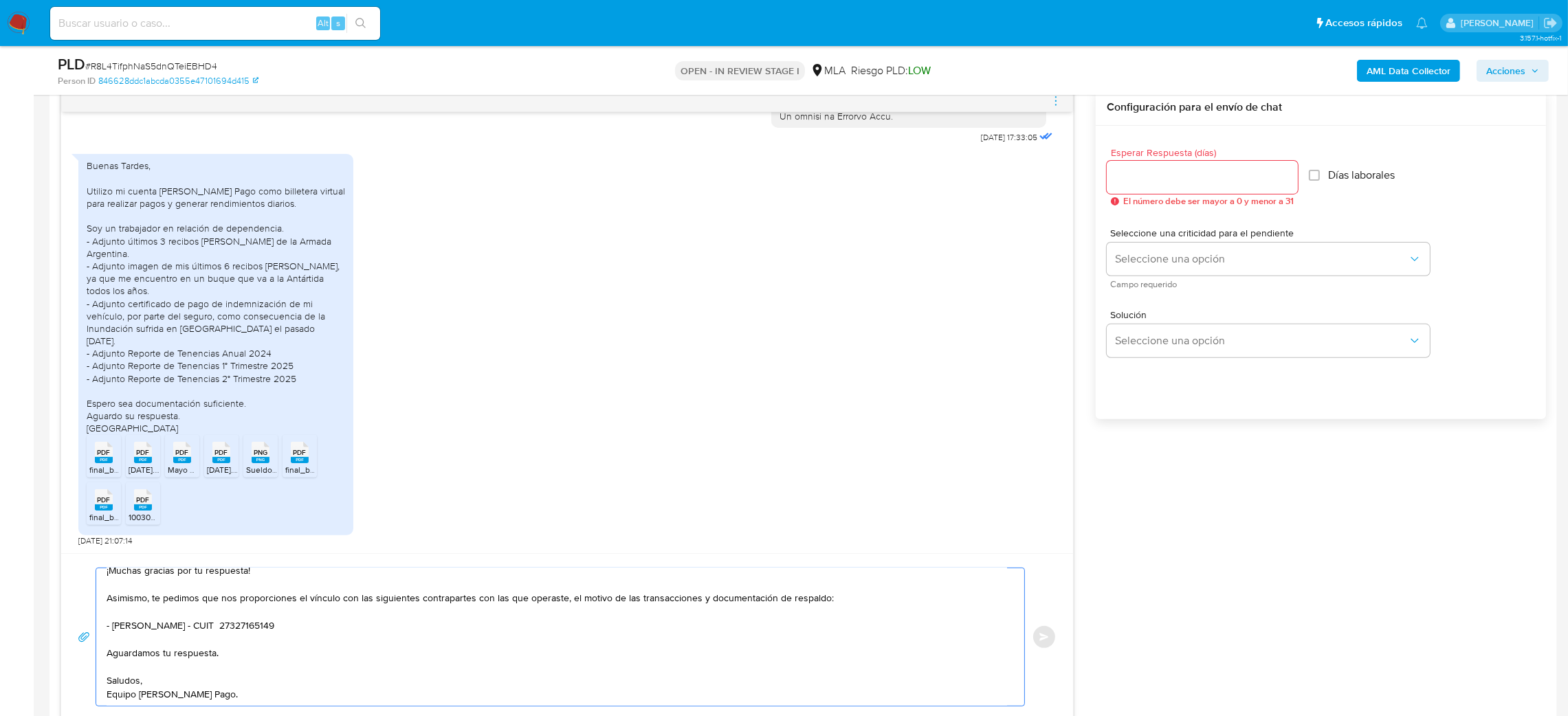
type textarea "Hola, ¡Muchas gracias por tu respuesta! Asimismo, te pedimos que nos proporcion…"
click at [1115, 172] on input "Esperar Respuesta (días)" at bounding box center [1202, 177] width 191 height 18
type input "2"
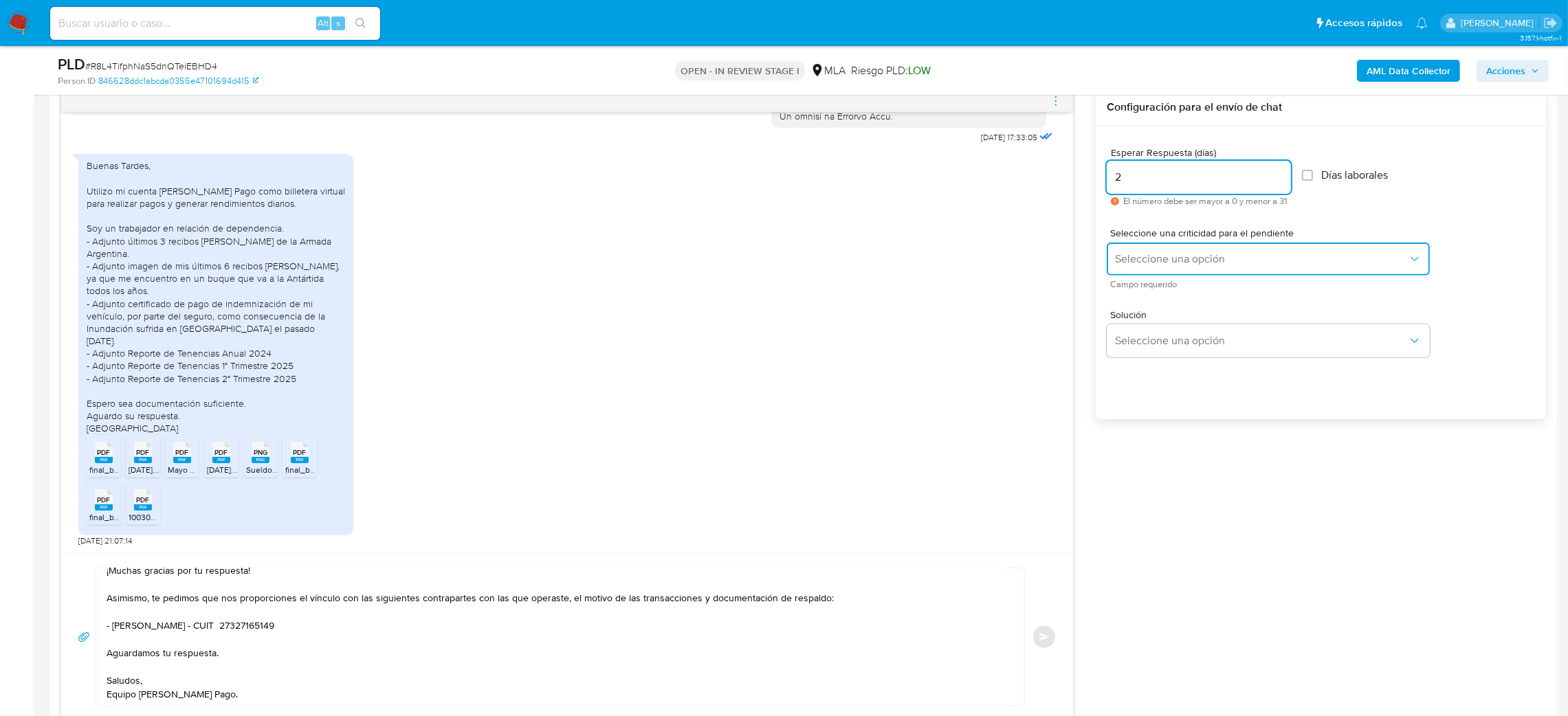
click at [1134, 253] on button "Seleccione una opción" at bounding box center [1268, 259] width 323 height 33
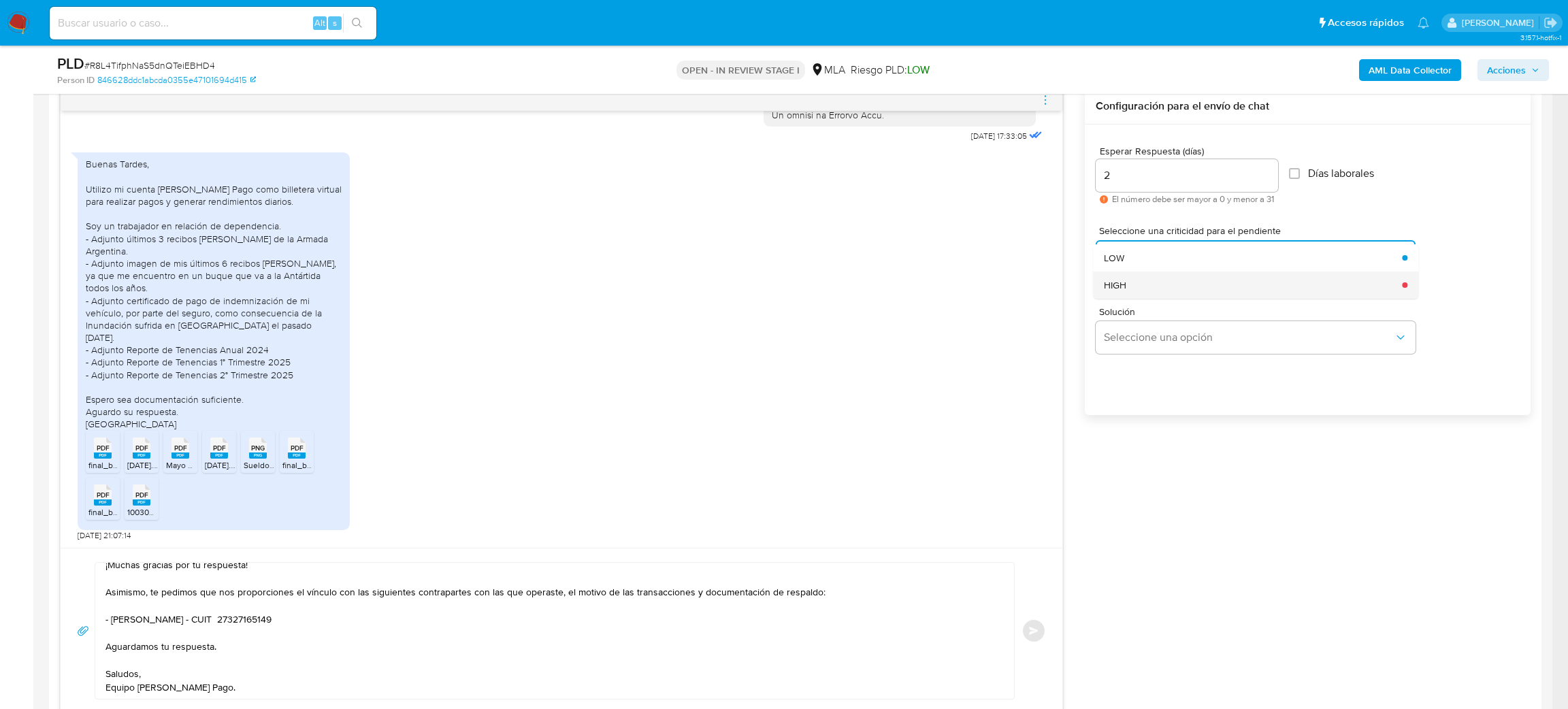
click at [1120, 288] on span "HIGH" at bounding box center [1115, 285] width 23 height 13
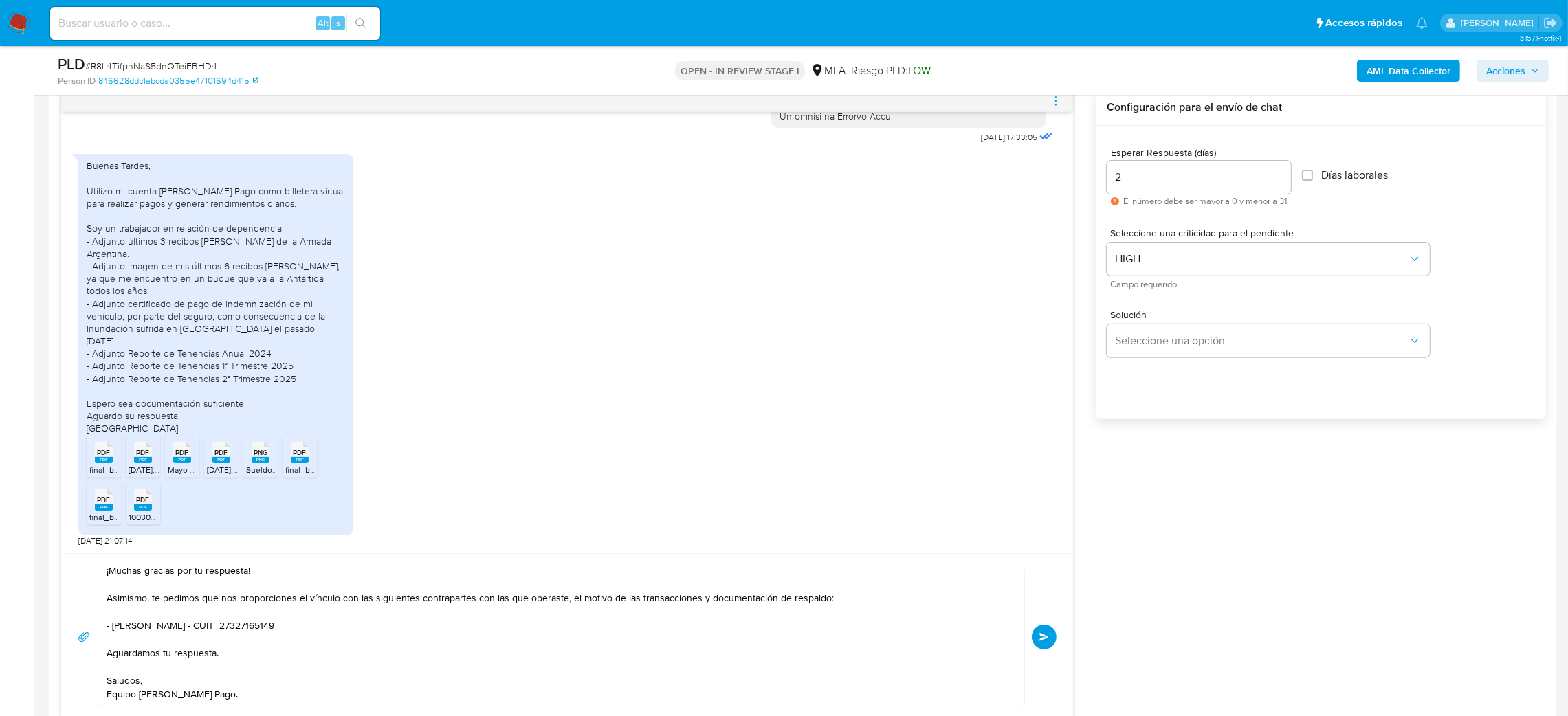
click at [1047, 630] on button "Enviar" at bounding box center [1044, 637] width 24 height 24
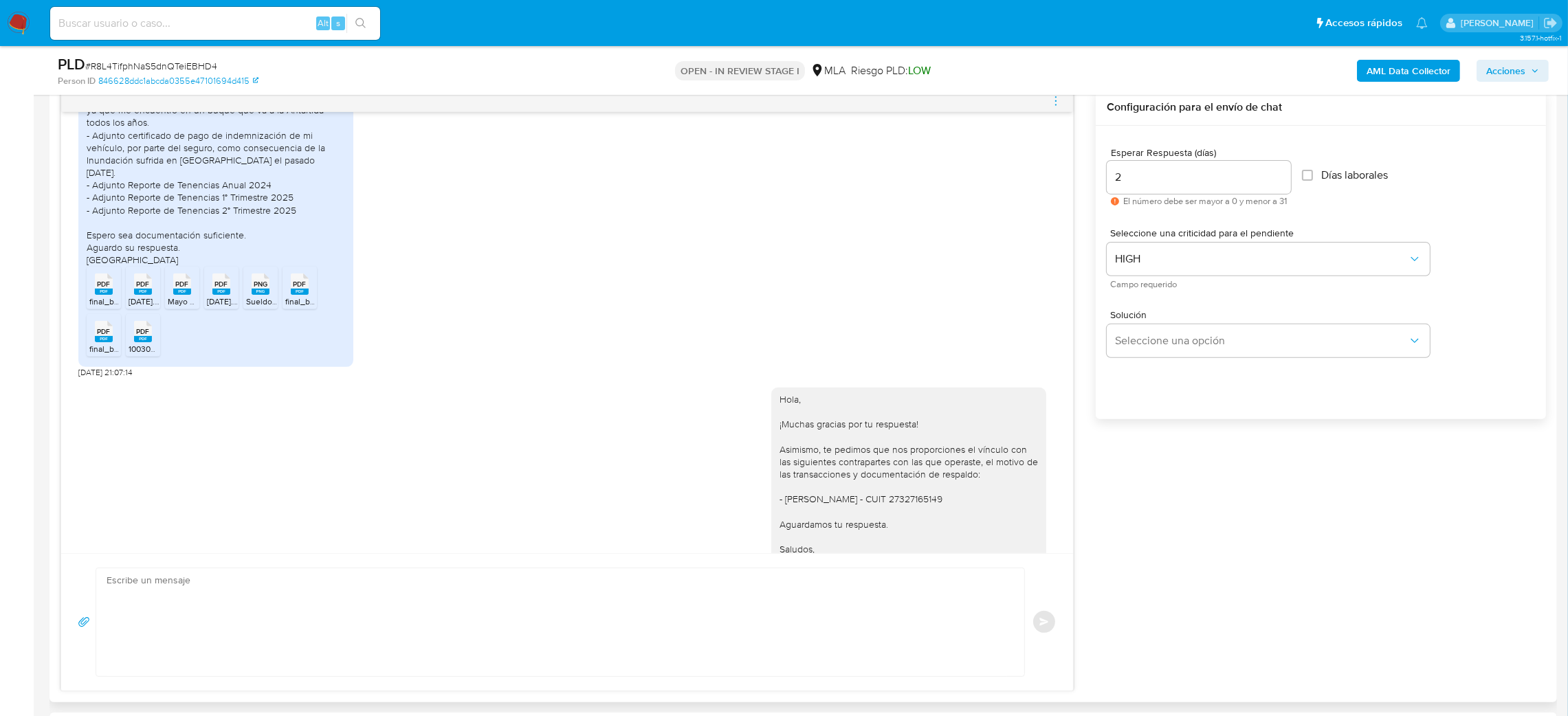
scroll to position [860, 0]
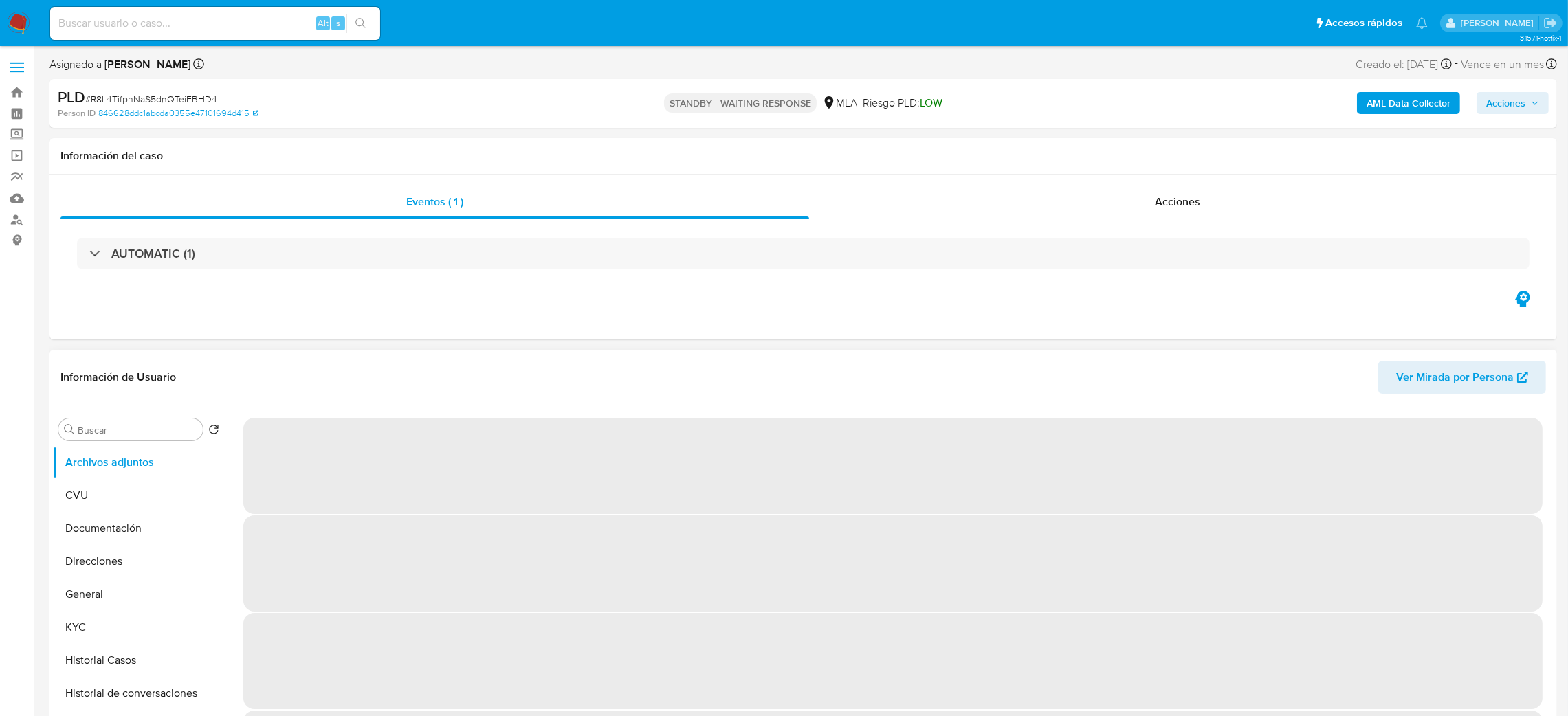
select select "10"
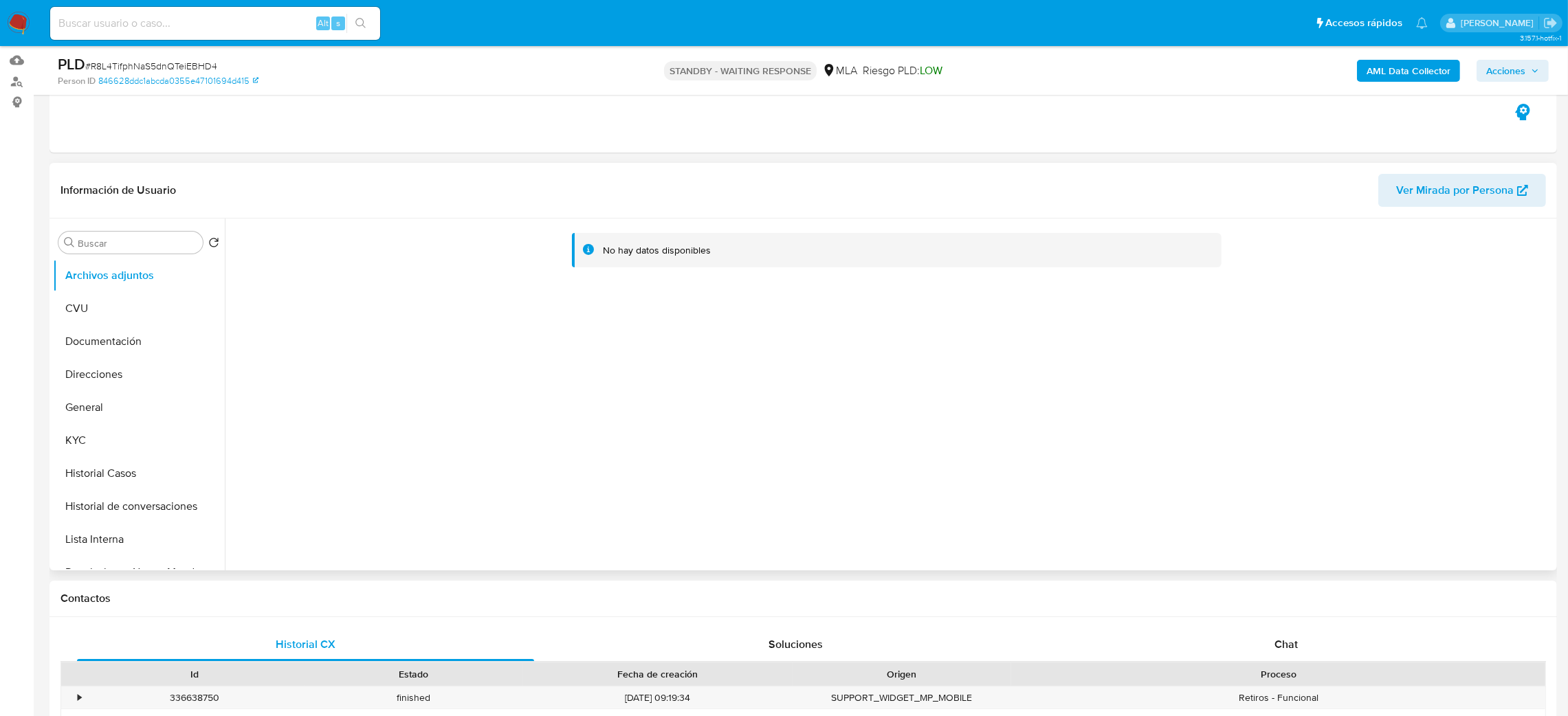
scroll to position [103, 0]
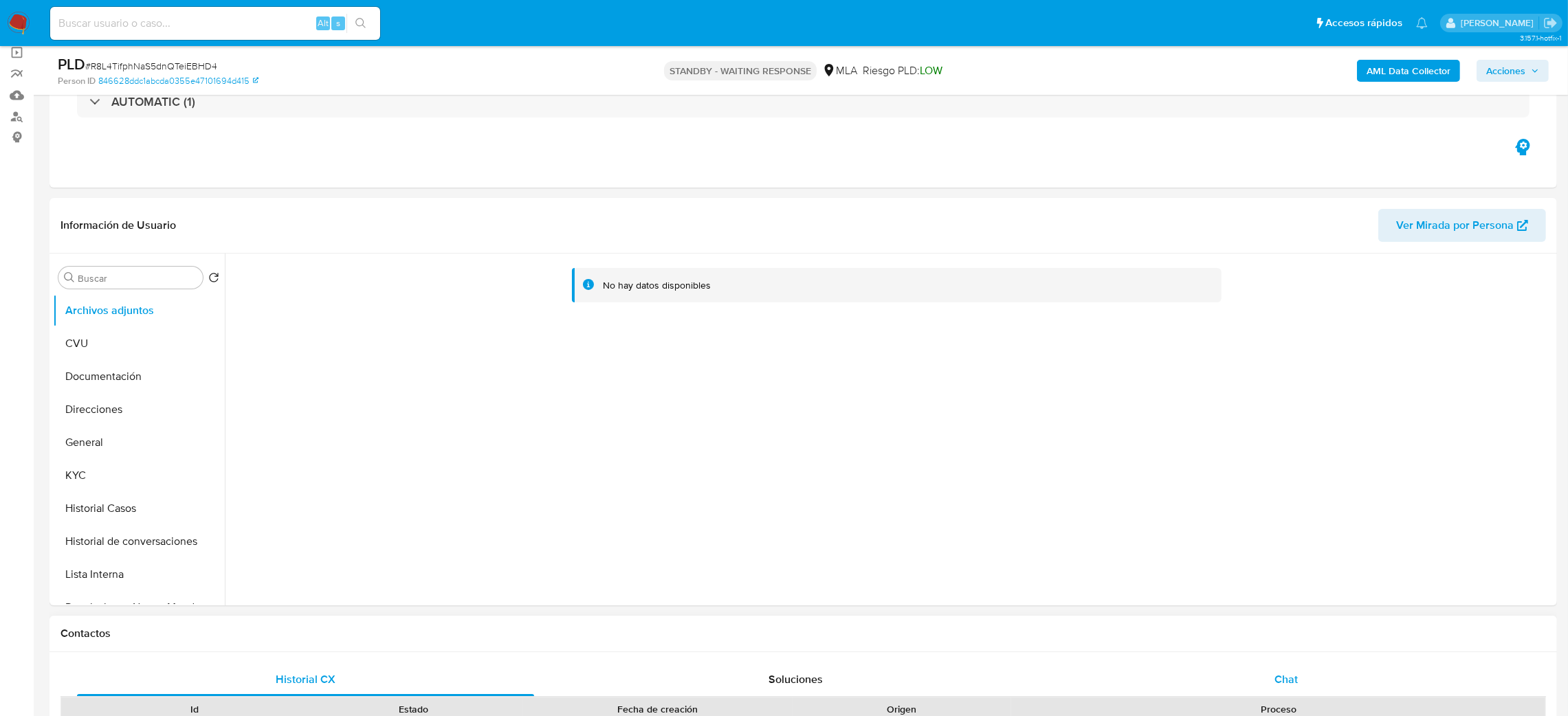
drag, startPoint x: 1354, startPoint y: 674, endPoint x: 1315, endPoint y: 670, distance: 39.2
click at [1354, 674] on div "Chat" at bounding box center [1285, 680] width 457 height 33
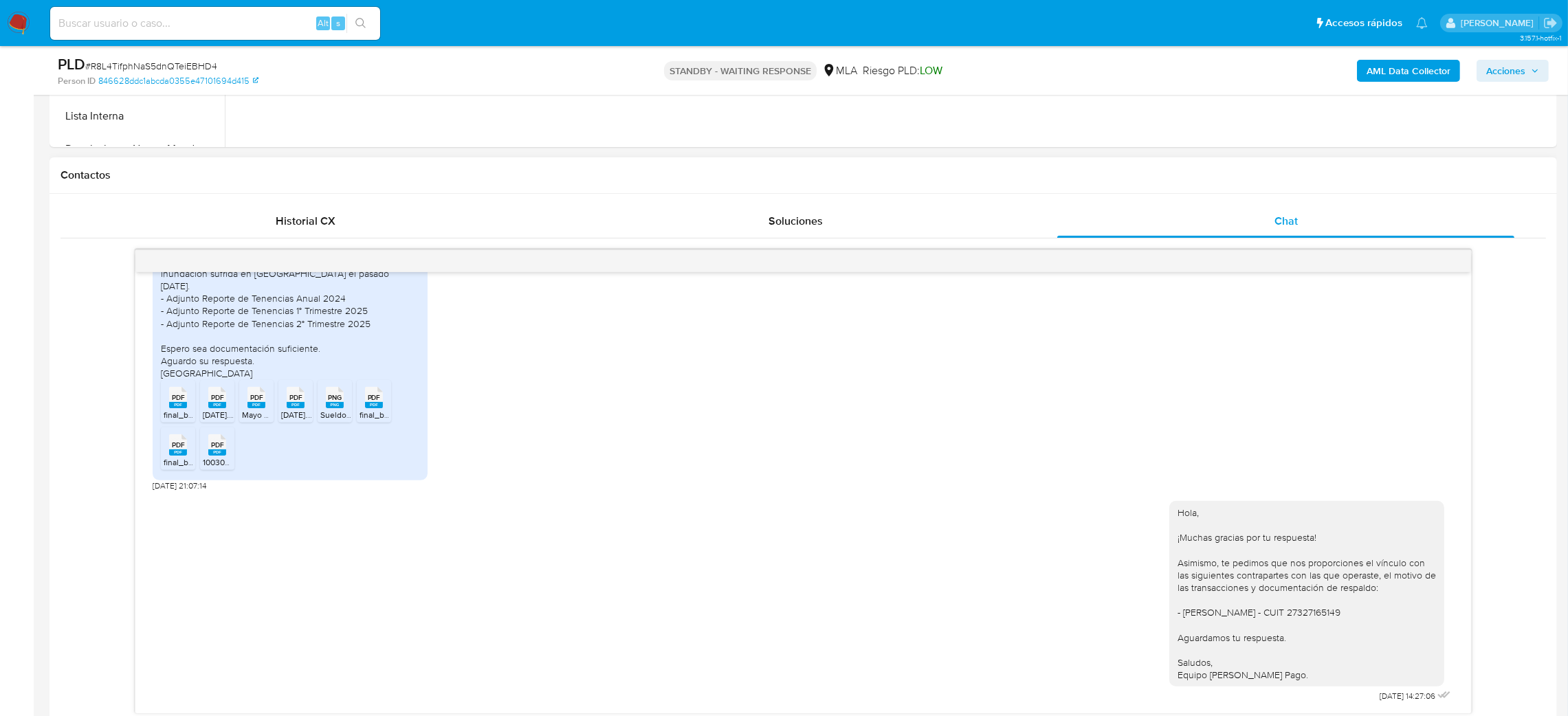
scroll to position [618, 0]
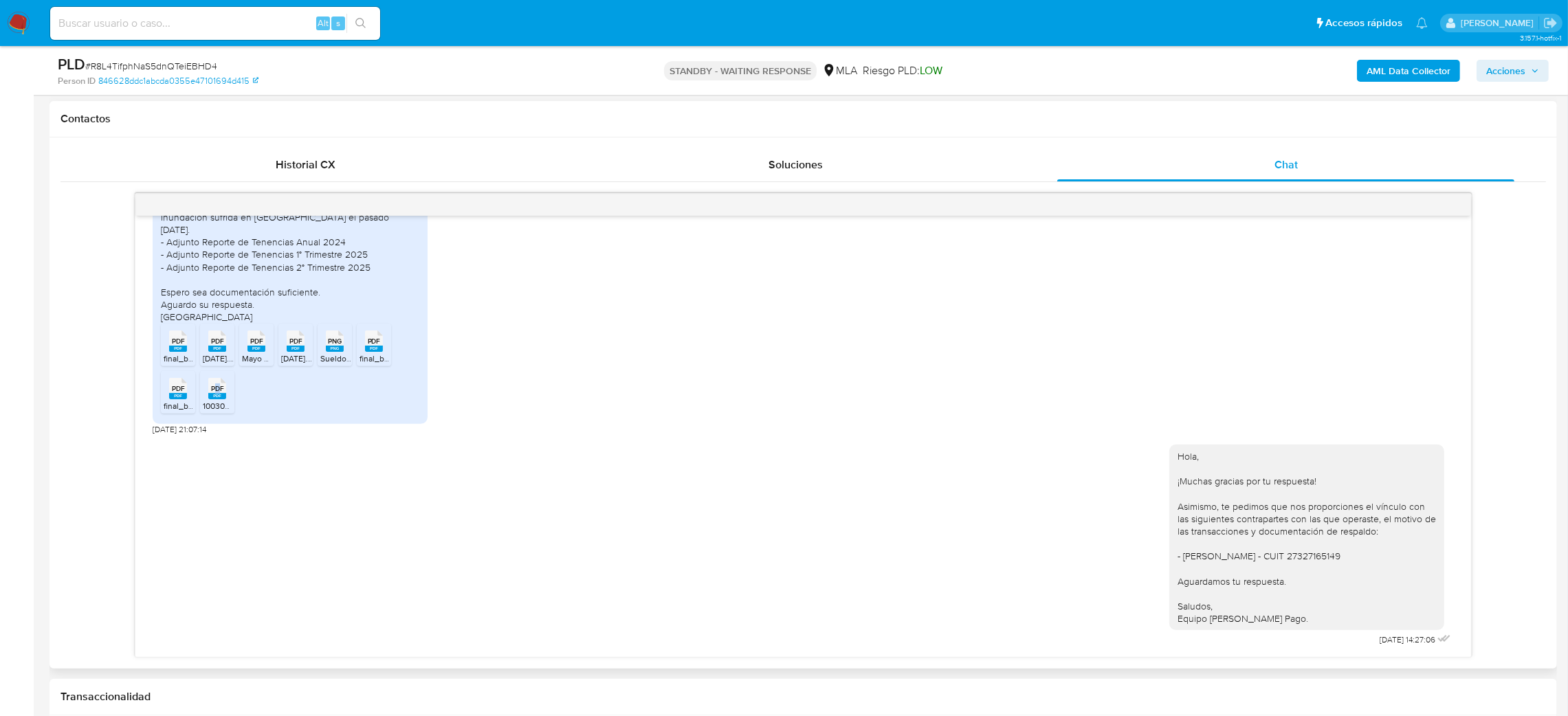
click at [219, 384] on span "PDF" at bounding box center [217, 388] width 13 height 9
click at [241, 32] on div "Alt s" at bounding box center [216, 24] width 330 height 33
click at [234, 27] on input at bounding box center [216, 23] width 330 height 18
paste input "RqoaH943GgkYd4gBveue8a87"
type input "RqoaH943GgkYd4gBveue8a87"
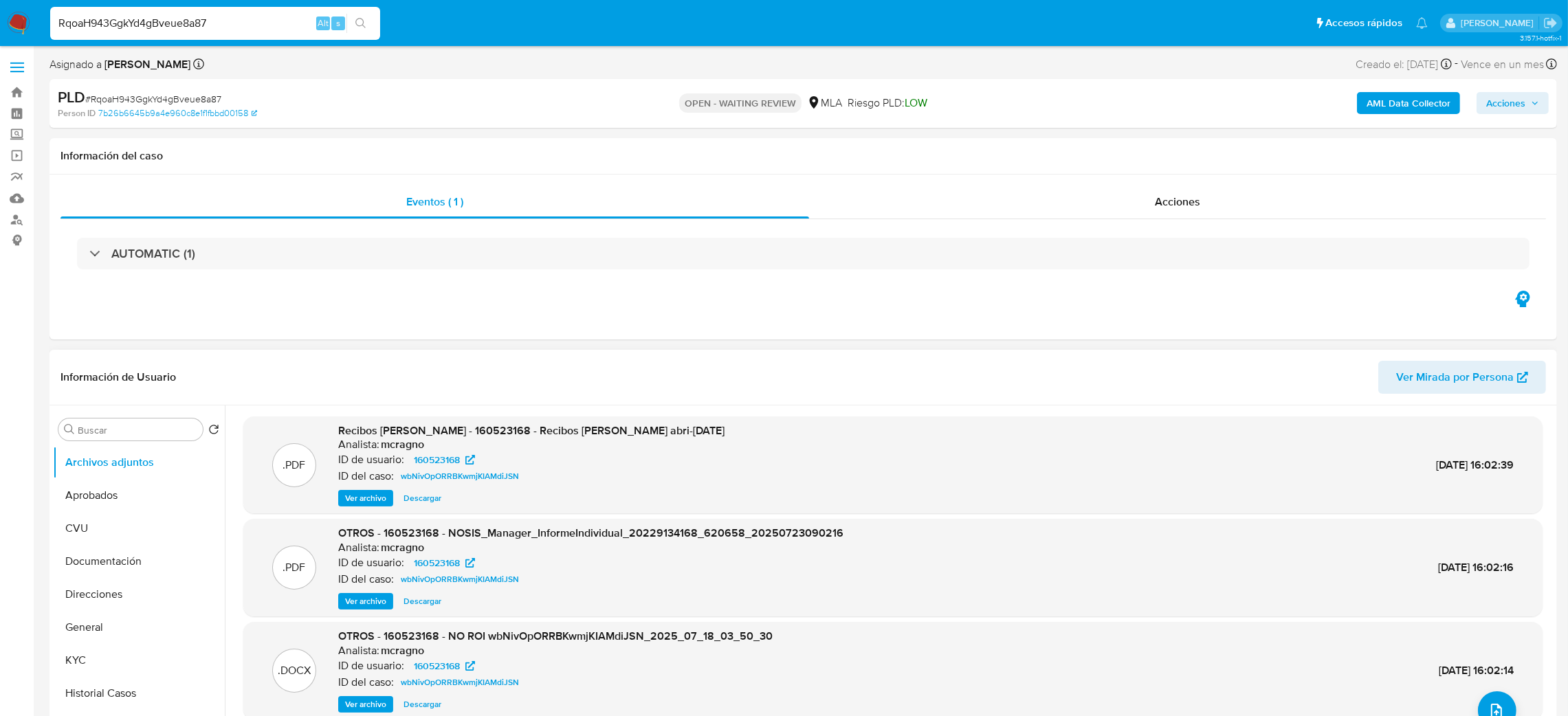
select select "10"
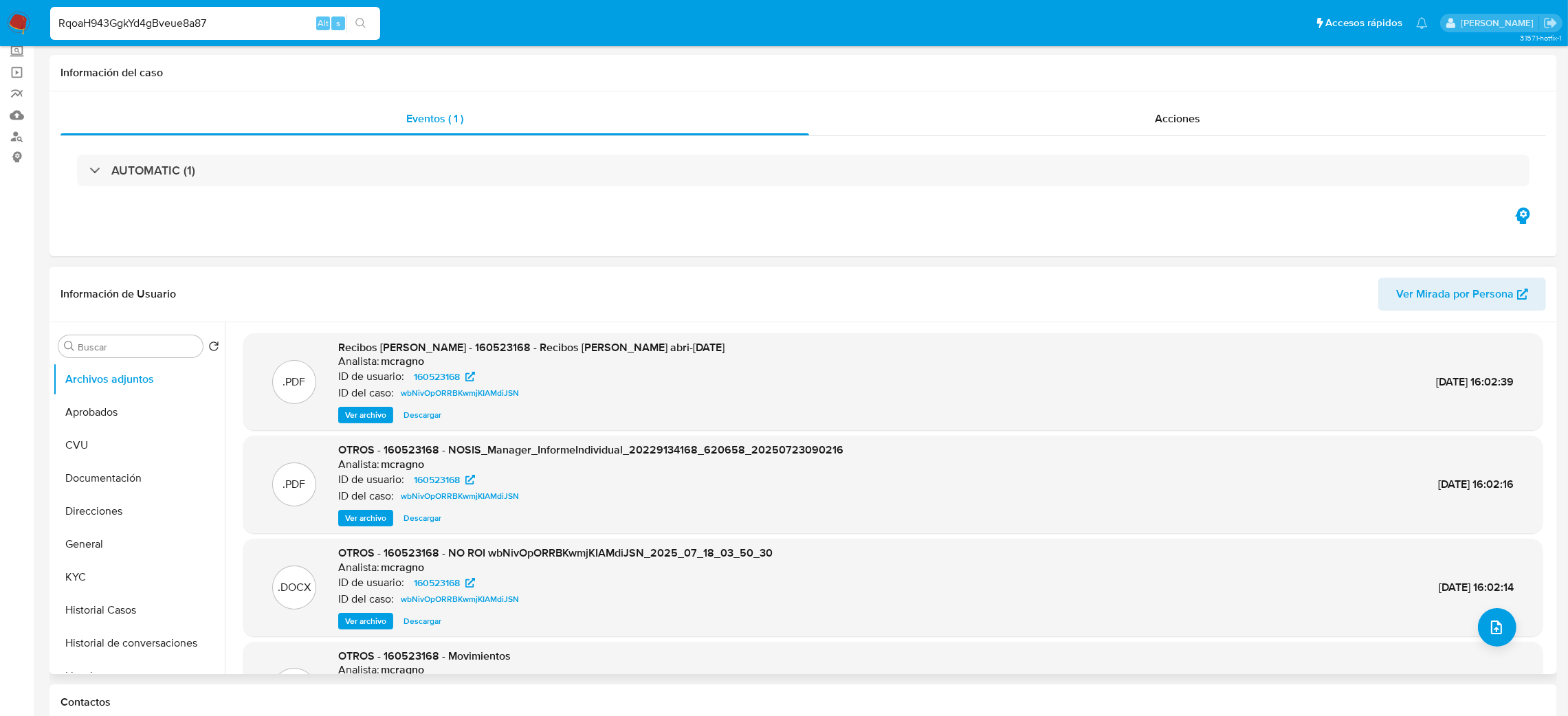
scroll to position [206, 0]
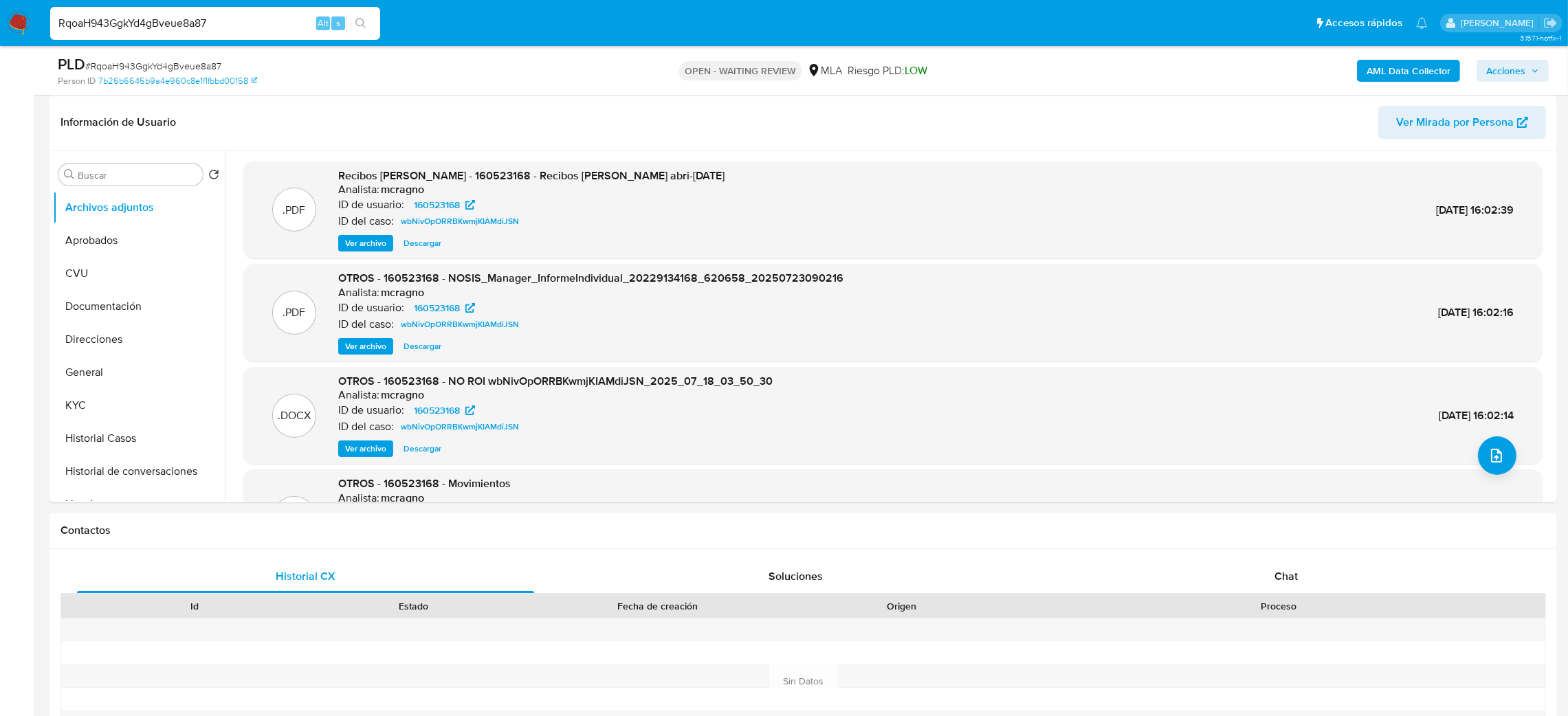
drag, startPoint x: 257, startPoint y: 29, endPoint x: 0, endPoint y: 65, distance: 259.5
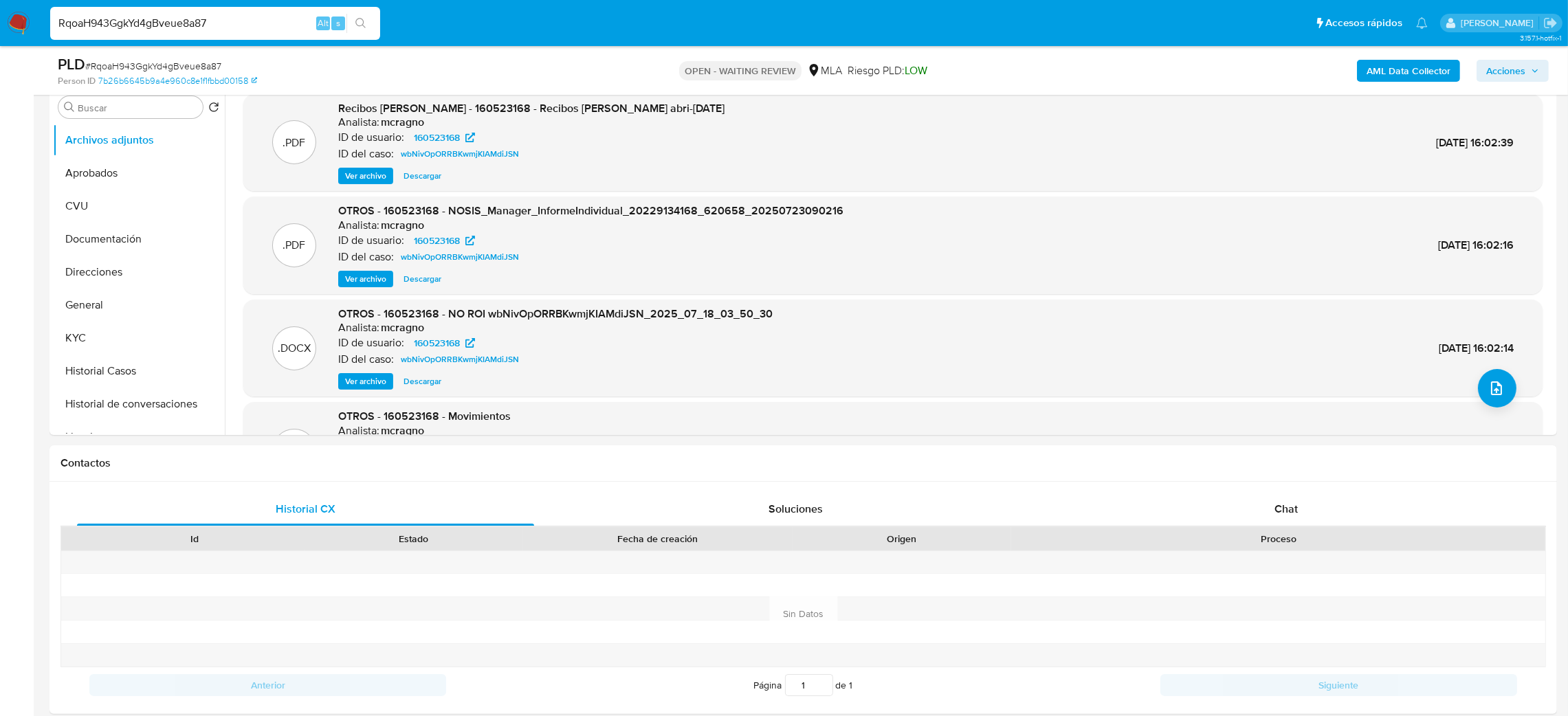
paste input "4paCCreqONEF6f4hwsdhHV"
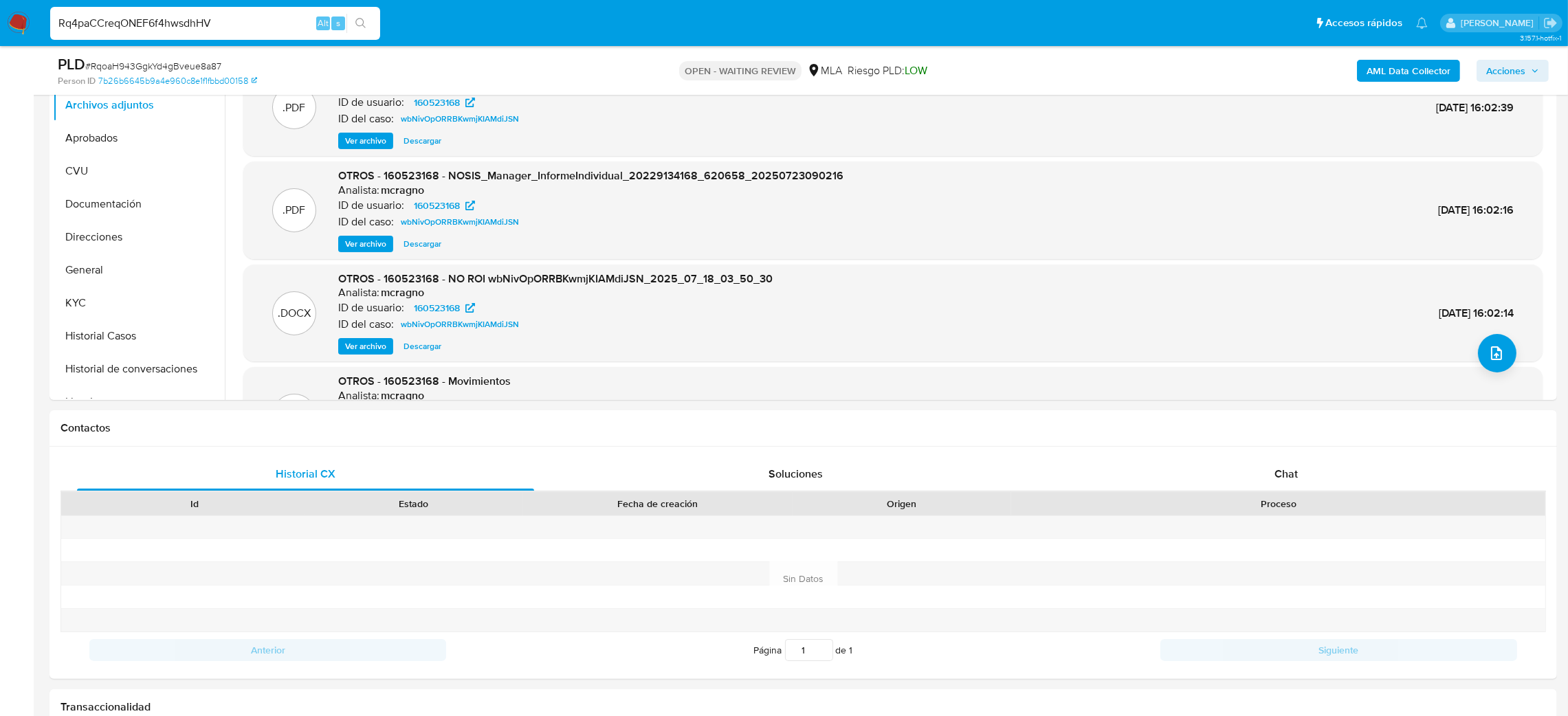
type input "Rq4paCCreqONEF6f4hwsdhHV"
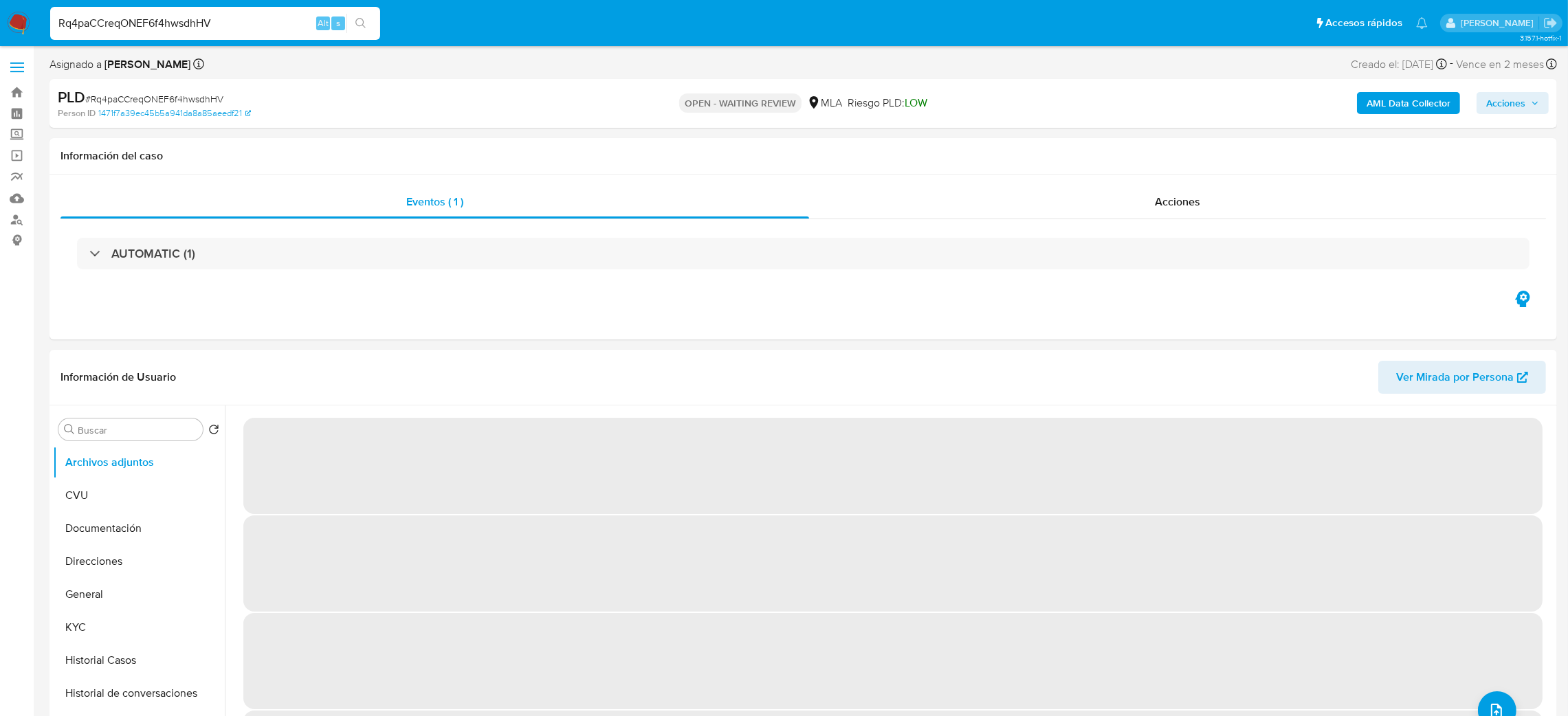
scroll to position [103, 0]
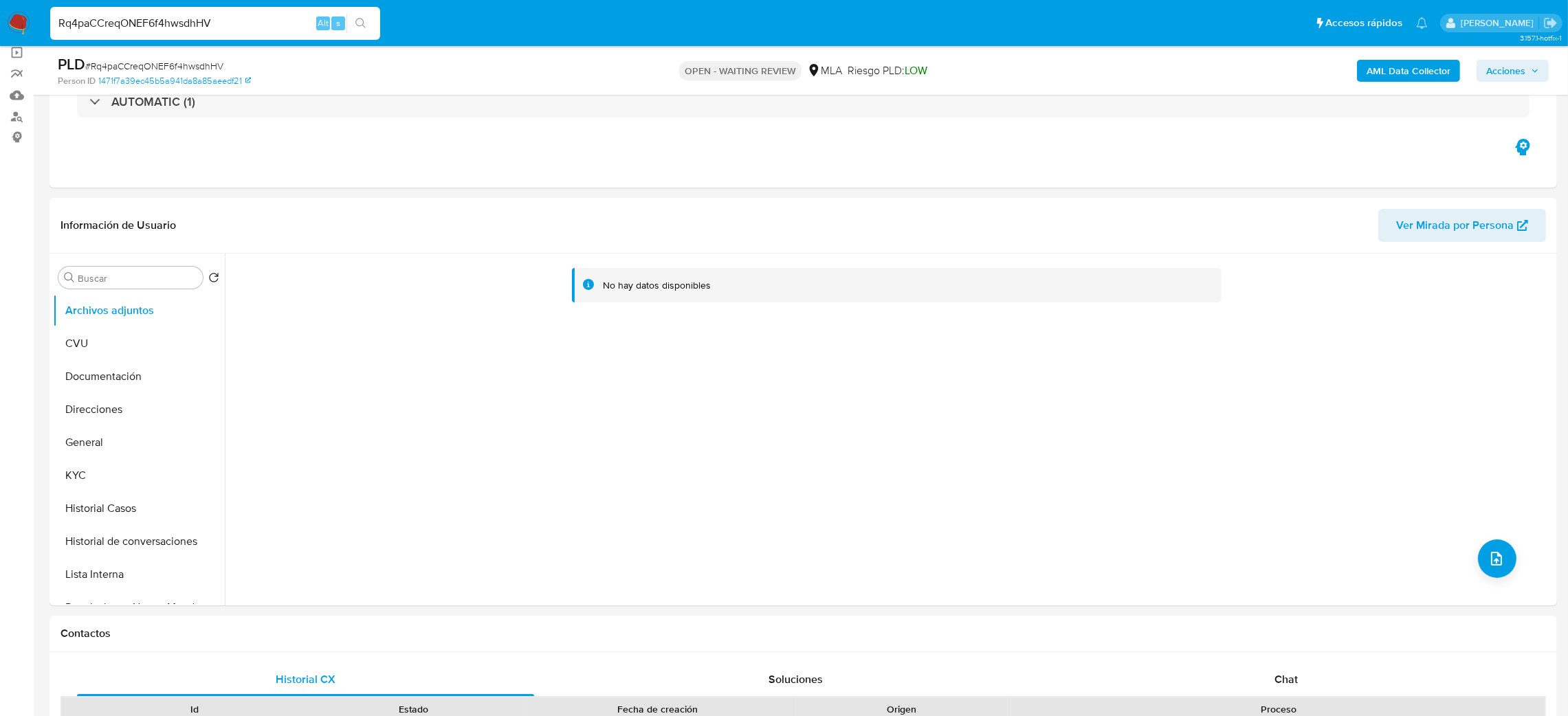
select select "10"
click at [83, 440] on button "General" at bounding box center [133, 443] width 161 height 33
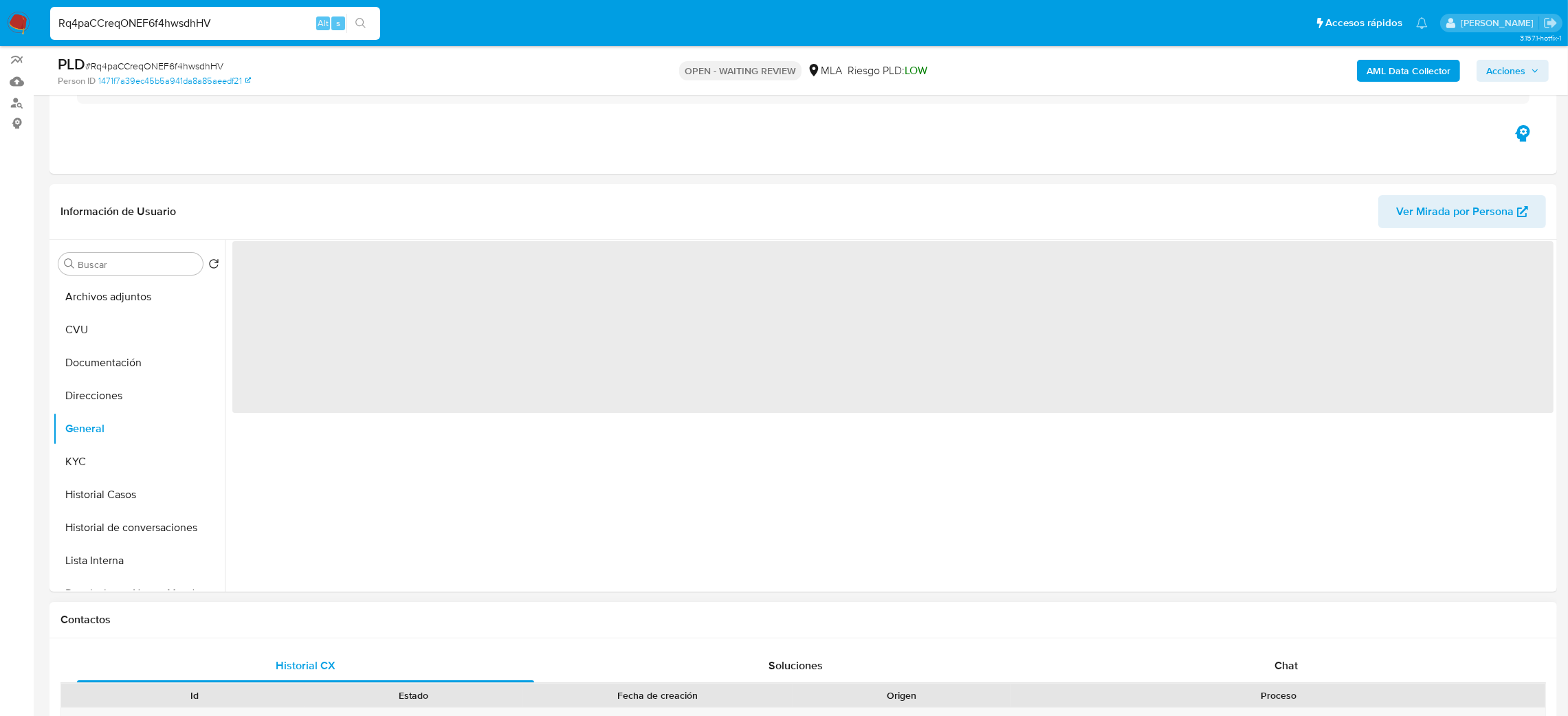
scroll to position [412, 0]
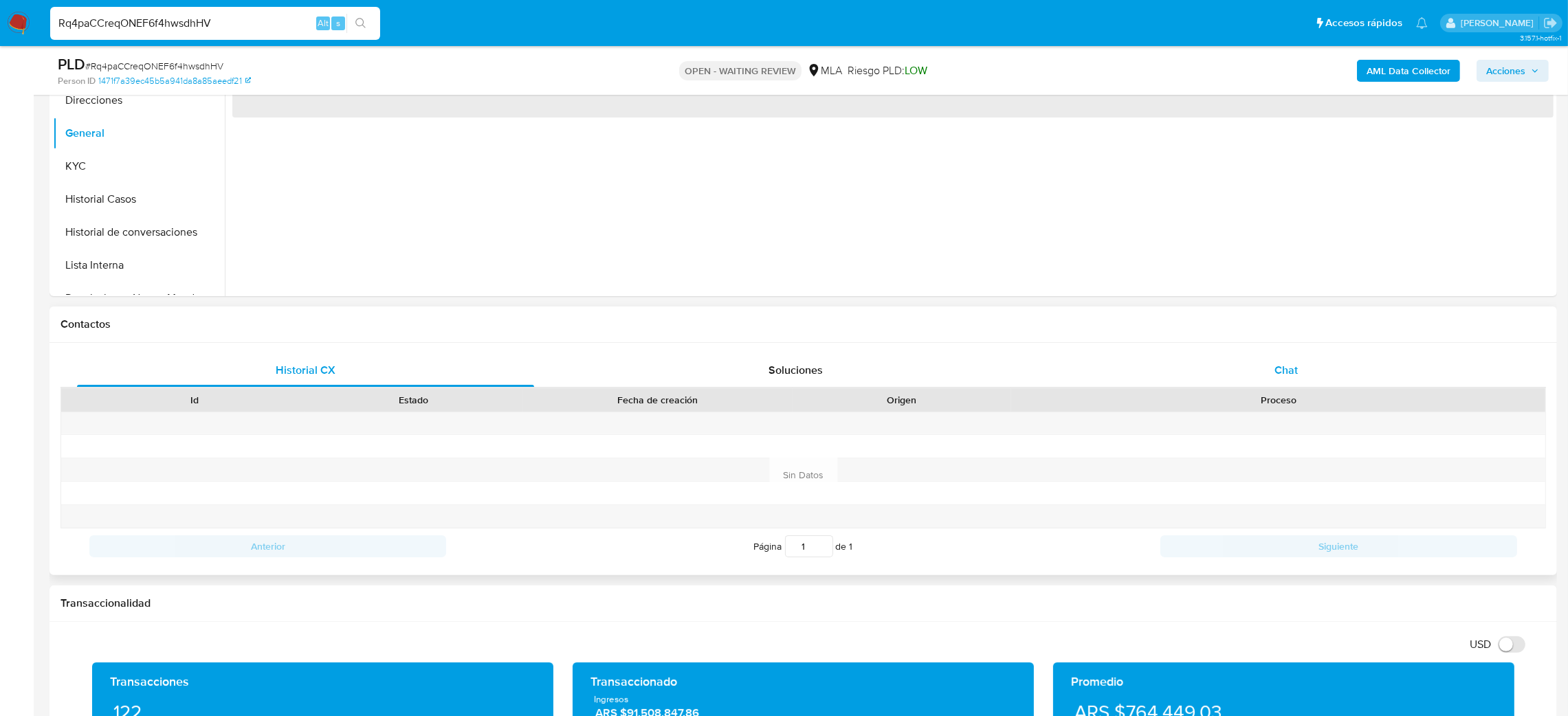
click at [1360, 379] on div "Chat" at bounding box center [1285, 370] width 457 height 33
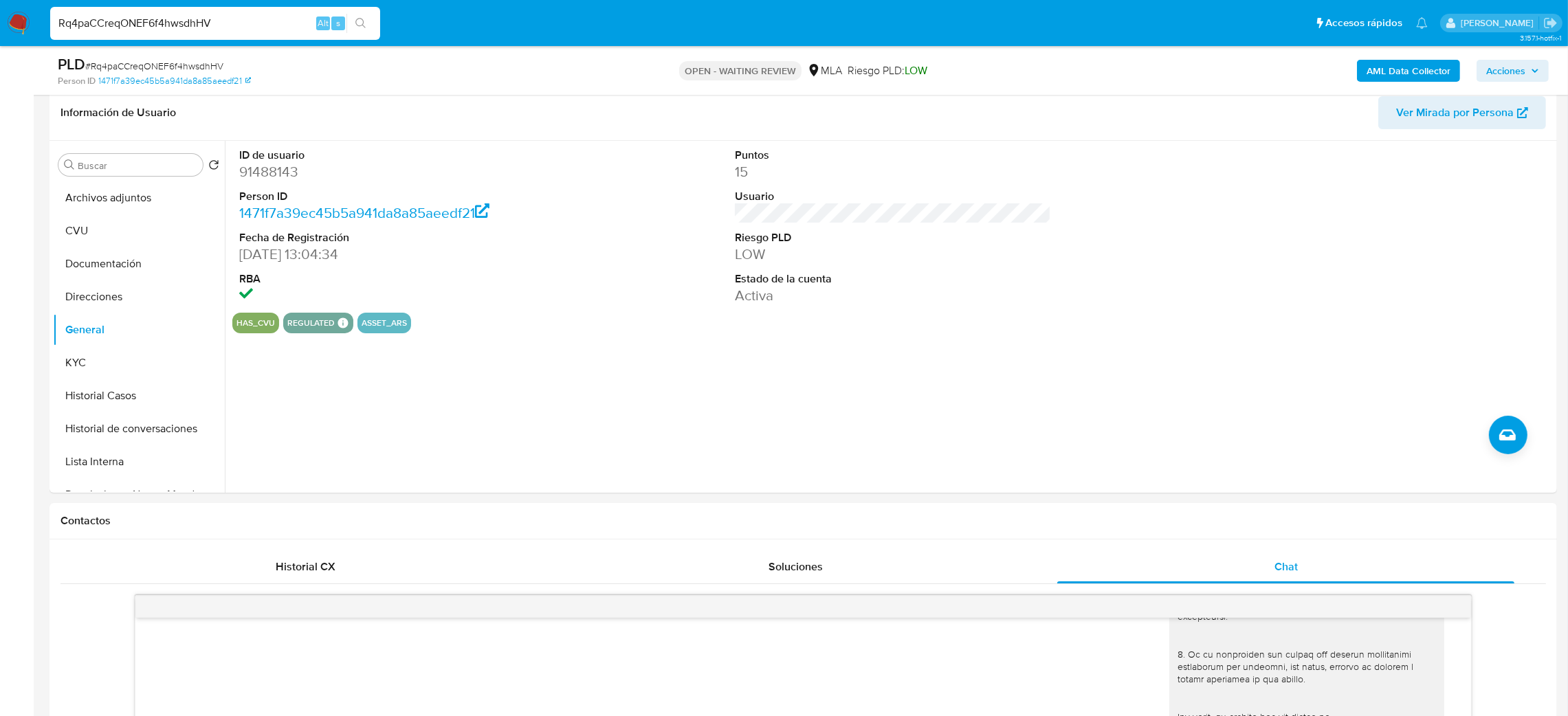
scroll to position [103, 0]
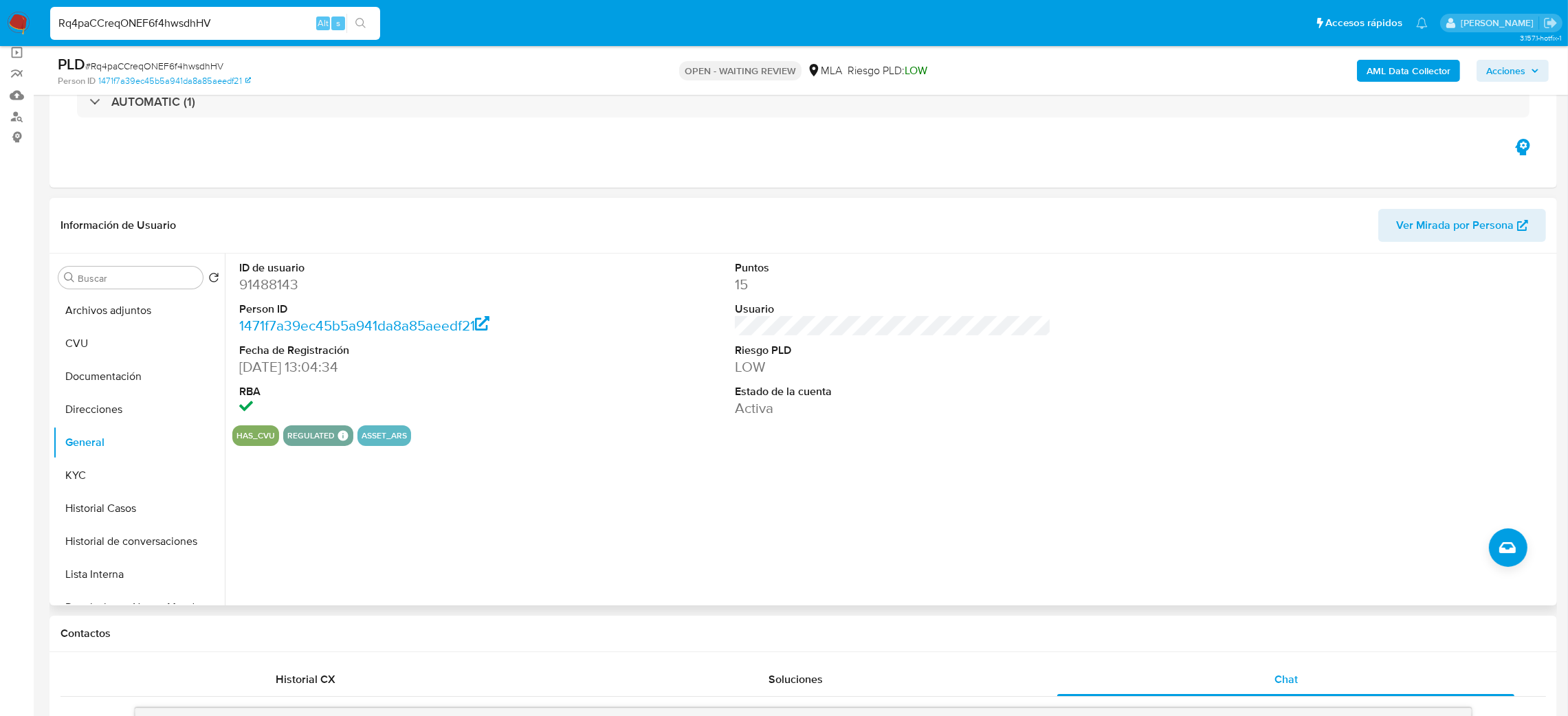
click at [261, 285] on dd "91488143" at bounding box center [397, 284] width 317 height 19
copy dd "91488143"
click at [148, 480] on button "KYC" at bounding box center [133, 476] width 161 height 33
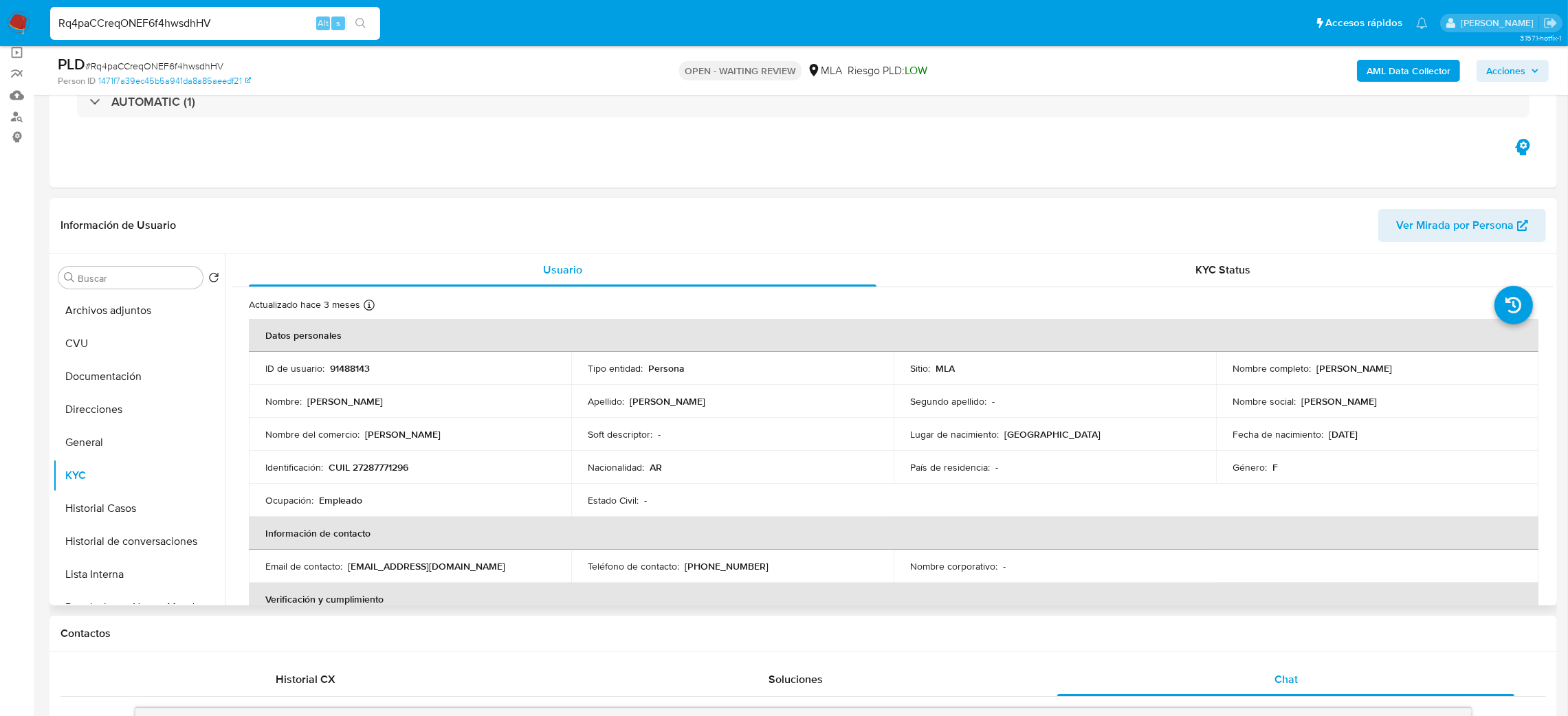
click at [402, 470] on p "CUIL 27287771296" at bounding box center [368, 467] width 80 height 13
click at [402, 469] on p "CUIL 27287771296" at bounding box center [368, 467] width 80 height 13
copy p "27287771296"
drag, startPoint x: 411, startPoint y: 384, endPoint x: 393, endPoint y: 468, distance: 85.9
click at [411, 384] on td "ID de usuario : 91488143" at bounding box center [410, 369] width 322 height 33
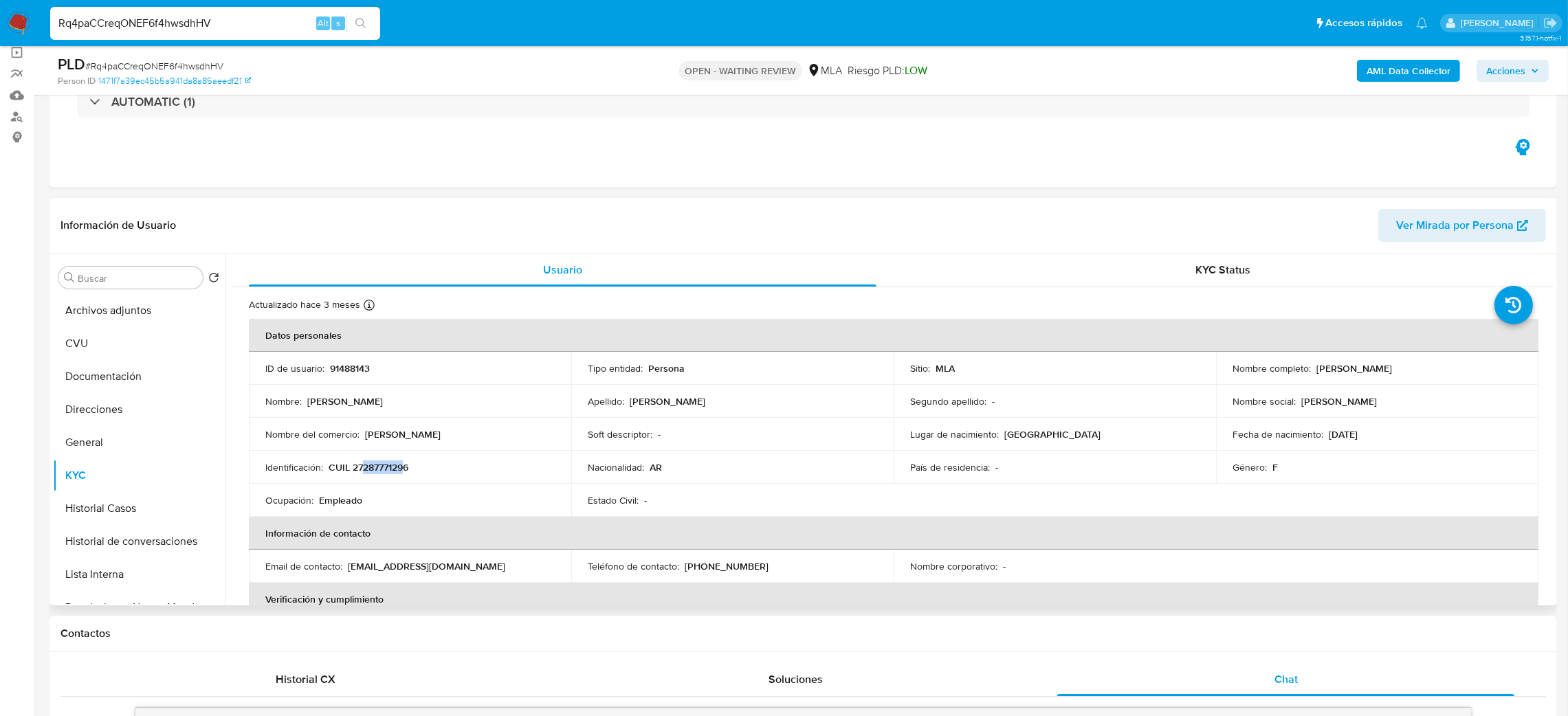
drag, startPoint x: 361, startPoint y: 467, endPoint x: 402, endPoint y: 472, distance: 41.3
click at [402, 472] on p "CUIL 27287771296" at bounding box center [368, 467] width 80 height 13
copy p "28777129"
drag, startPoint x: 1314, startPoint y: 373, endPoint x: 1457, endPoint y: 366, distance: 143.2
click at [1457, 366] on div "Nombre completo : Cristina Ailin Delechuk" at bounding box center [1377, 369] width 290 height 13
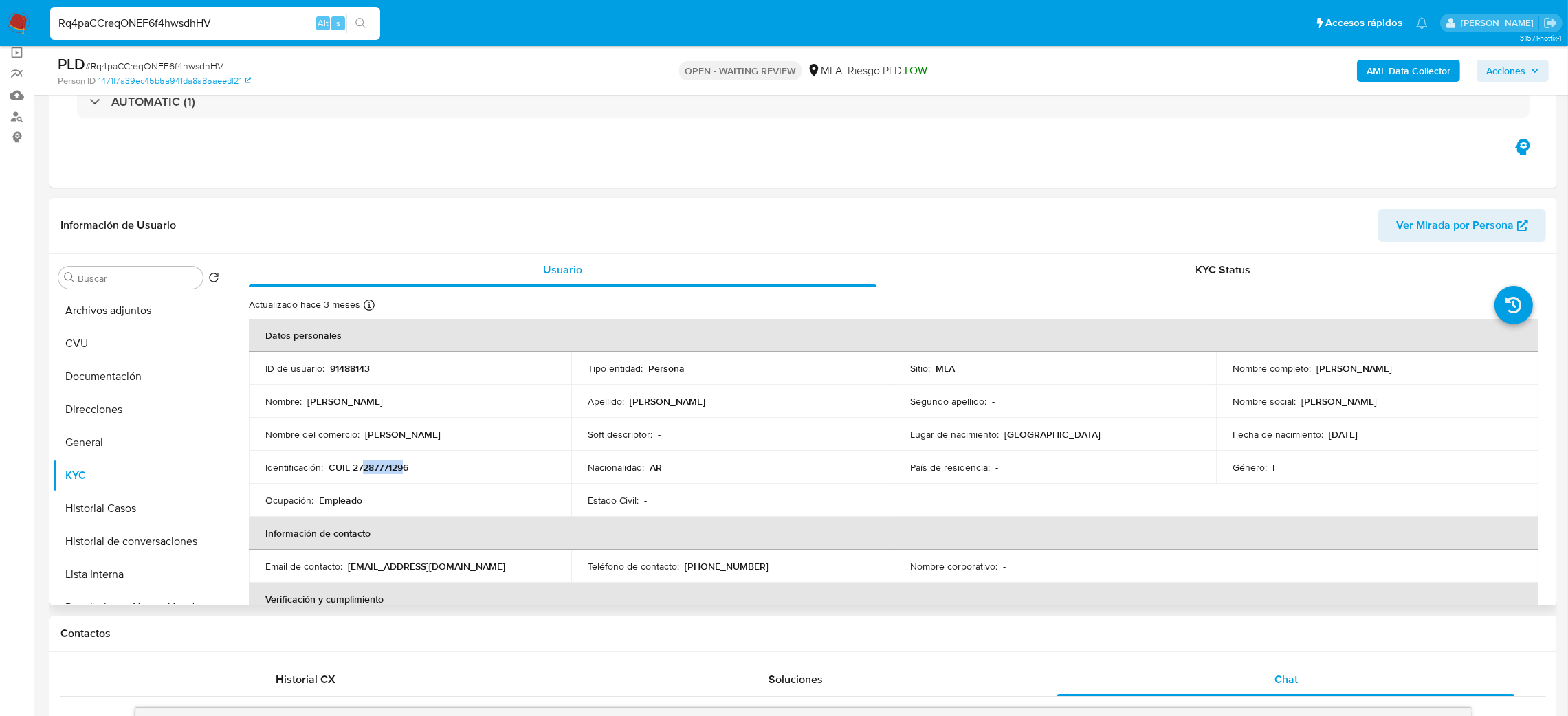
copy p "[PERSON_NAME] [PERSON_NAME] Delechuk"
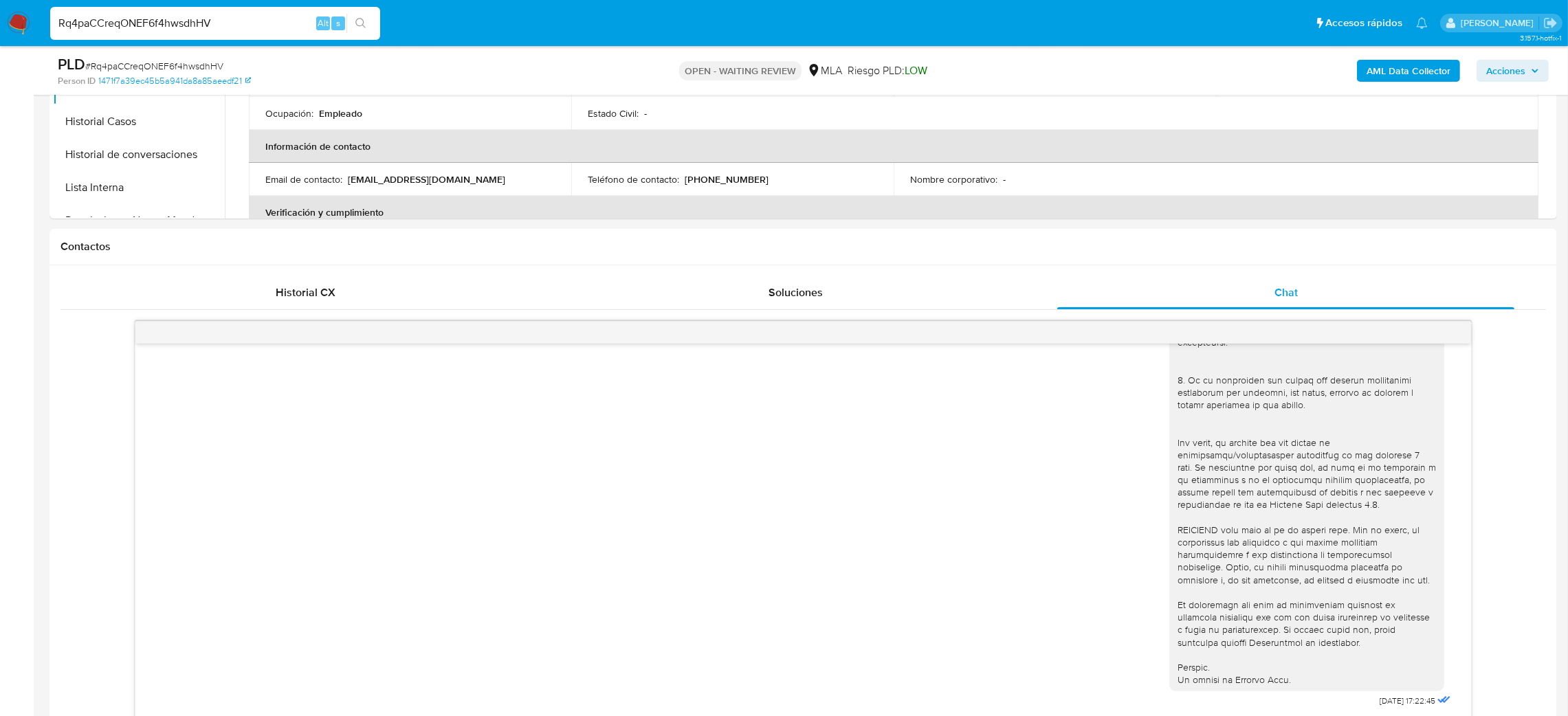
scroll to position [182, 0]
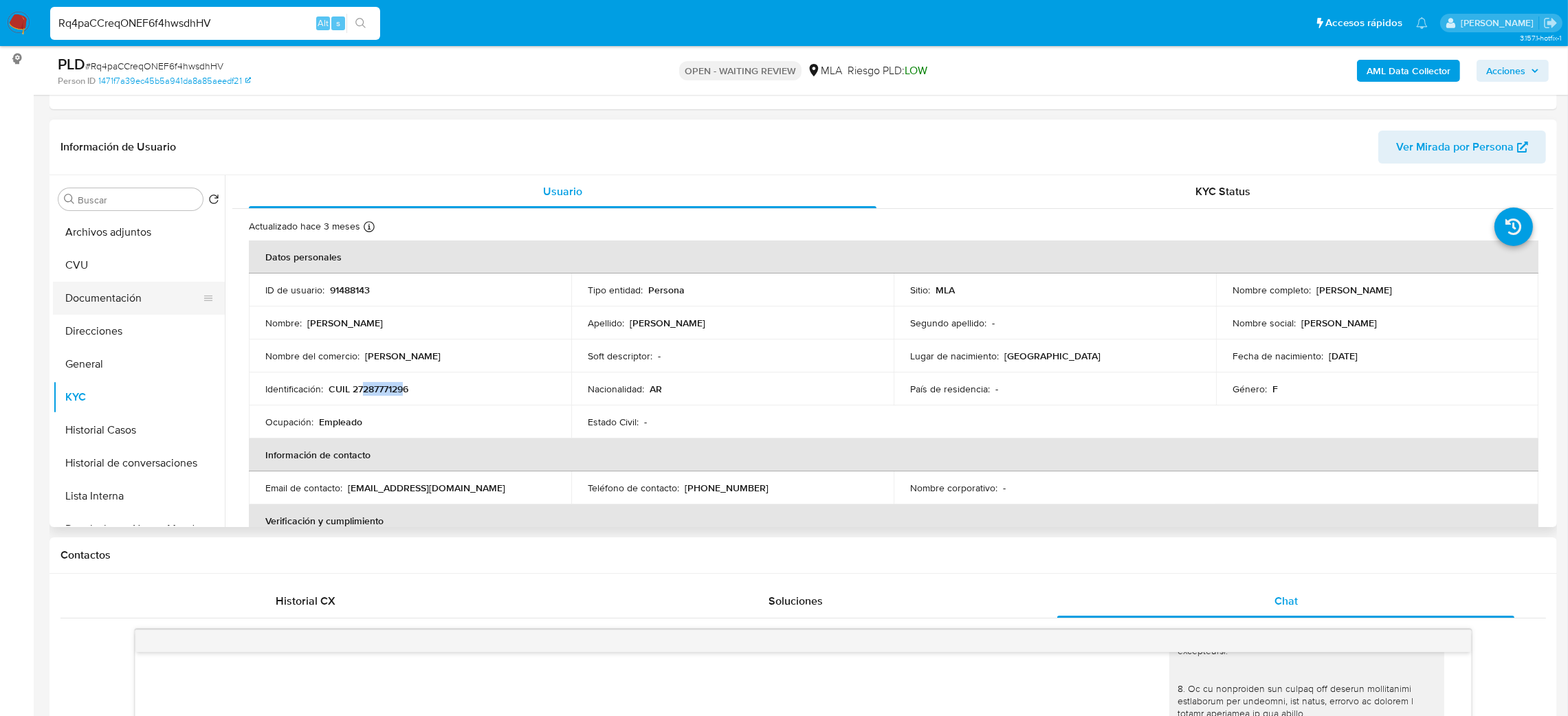
click at [107, 288] on button "Documentación" at bounding box center [133, 298] width 161 height 33
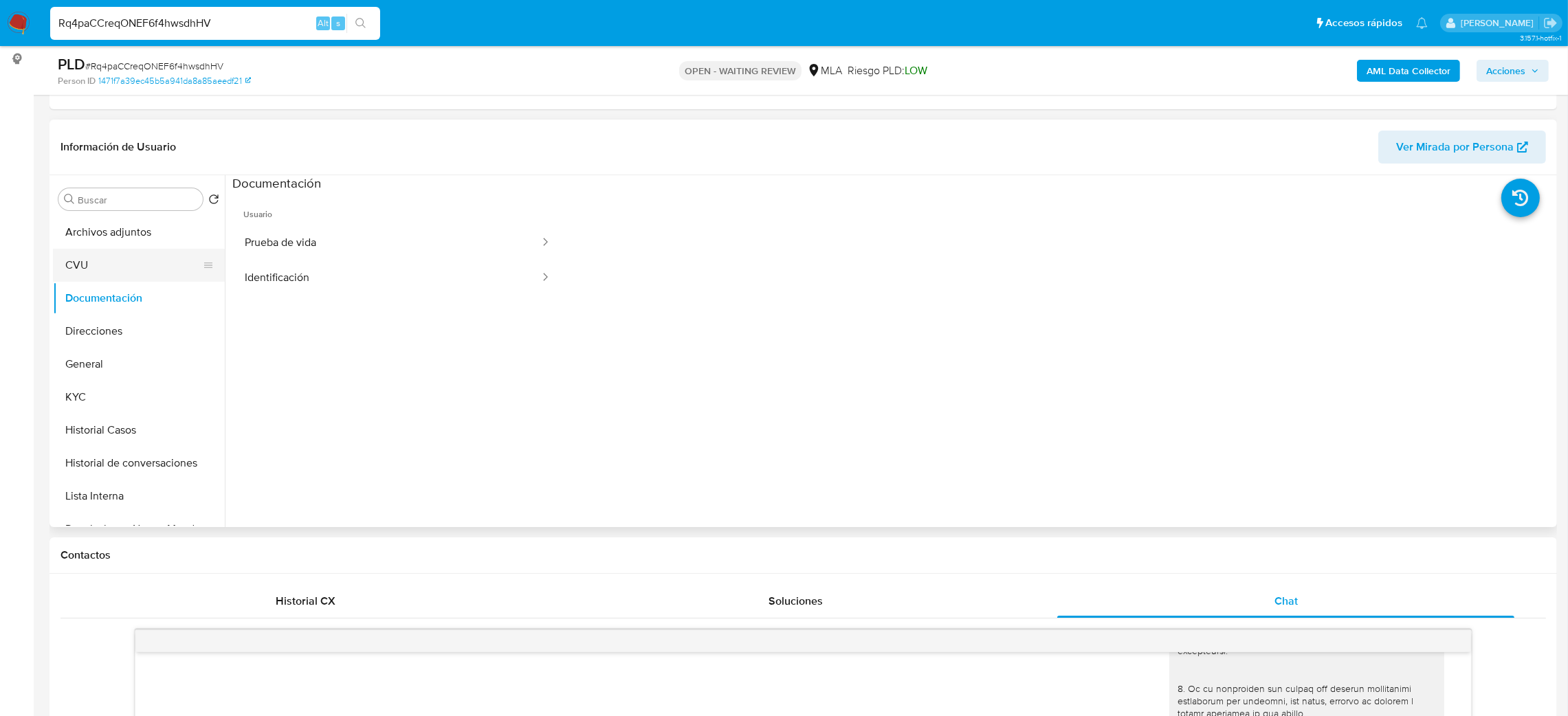
click at [90, 253] on button "CVU" at bounding box center [133, 265] width 161 height 33
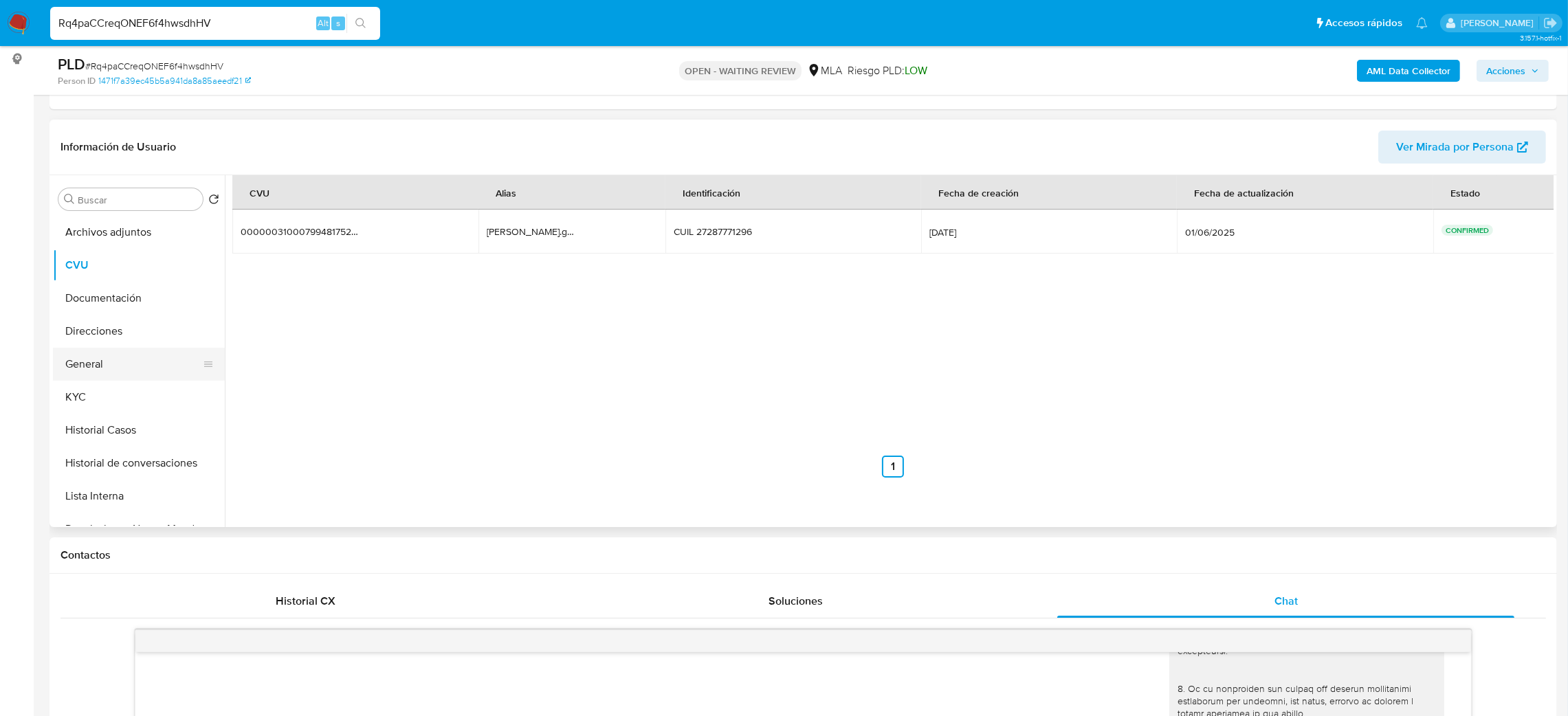
click at [126, 375] on button "General" at bounding box center [133, 365] width 161 height 33
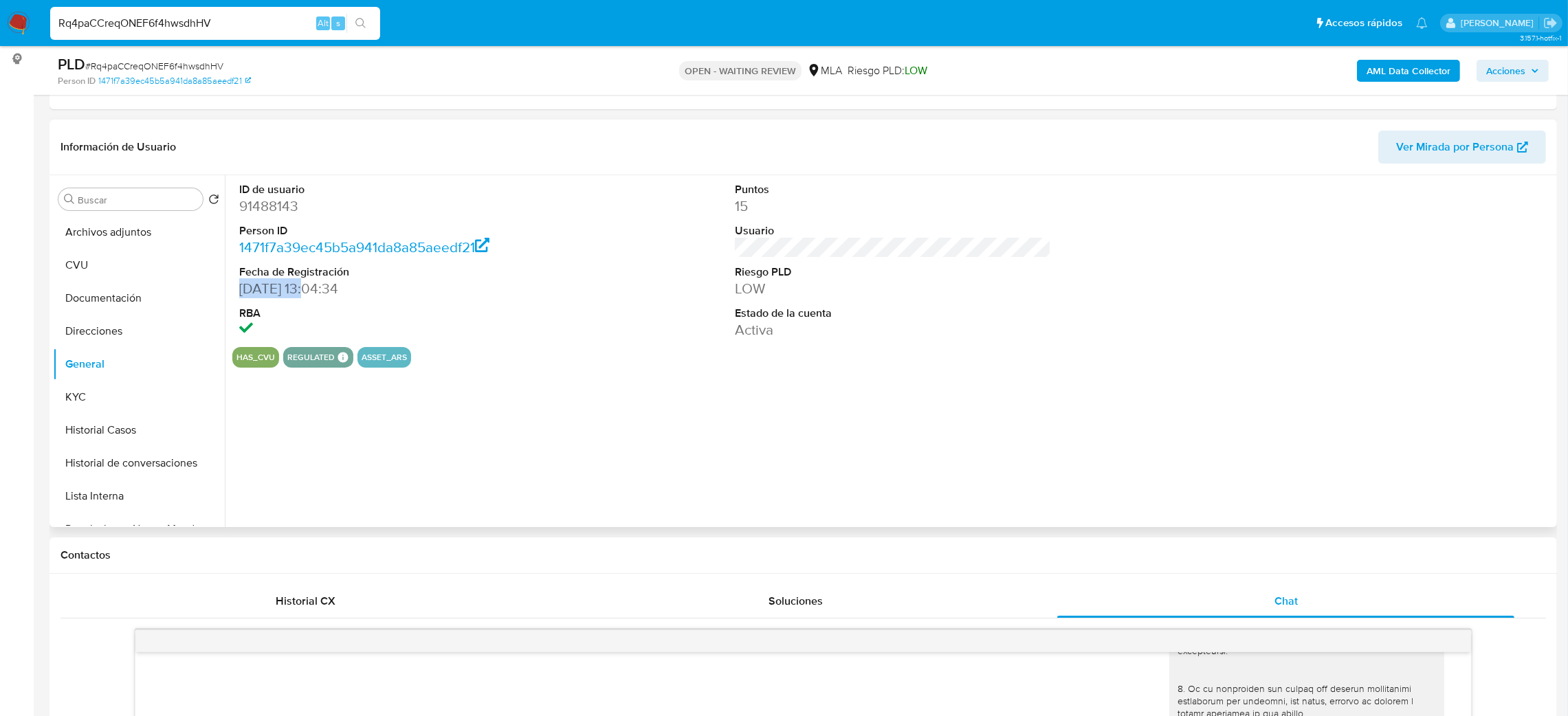
drag, startPoint x: 315, startPoint y: 287, endPoint x: 225, endPoint y: 287, distance: 90.0
click at [225, 287] on div "ID de usuario 91488143 Person ID 1471f7a39ec45b5a941da8a85aeedf21 Fecha de Regi…" at bounding box center [889, 351] width 1329 height 352
copy dd "09/02/2006"
drag, startPoint x: 264, startPoint y: 444, endPoint x: 152, endPoint y: 418, distance: 115.0
click at [263, 444] on div "ID de usuario 91488143 Person ID 1471f7a39ec45b5a941da8a85aeedf21 Fecha de Regi…" at bounding box center [889, 351] width 1329 height 352
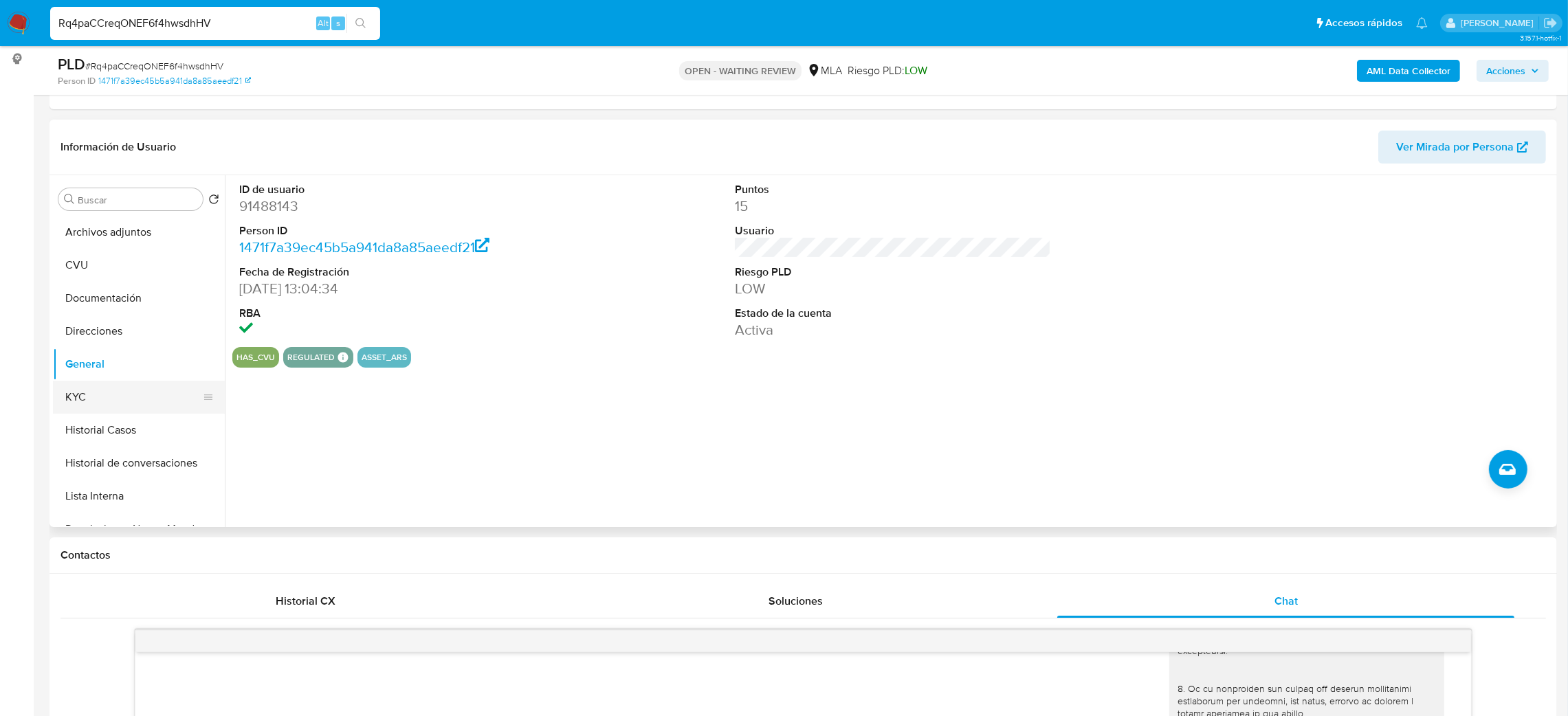
click at [114, 388] on button "KYC" at bounding box center [133, 397] width 161 height 33
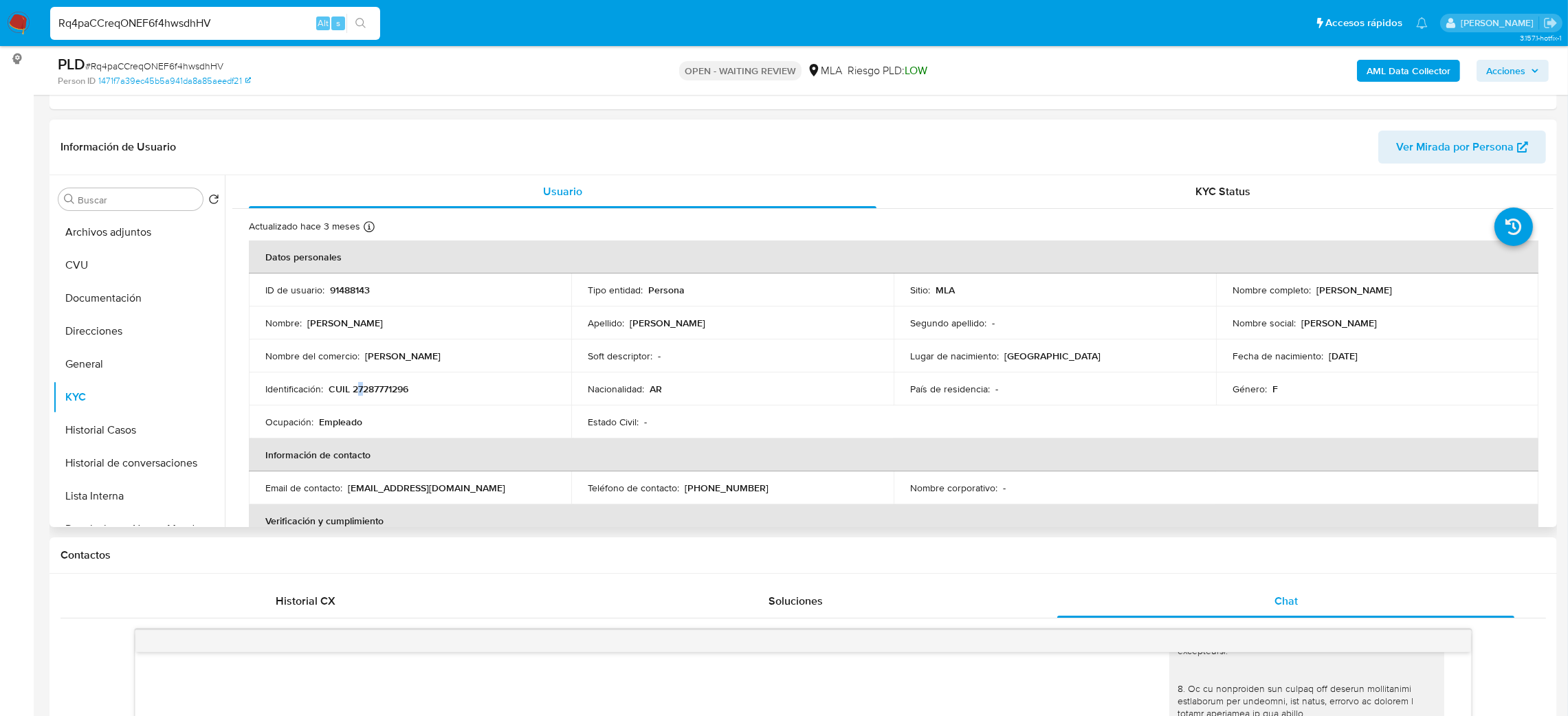
click at [361, 394] on p "CUIL 27287771296" at bounding box center [368, 389] width 80 height 13
click at [388, 392] on p "CUIL 27287771296" at bounding box center [368, 389] width 80 height 13
copy p "27287771296"
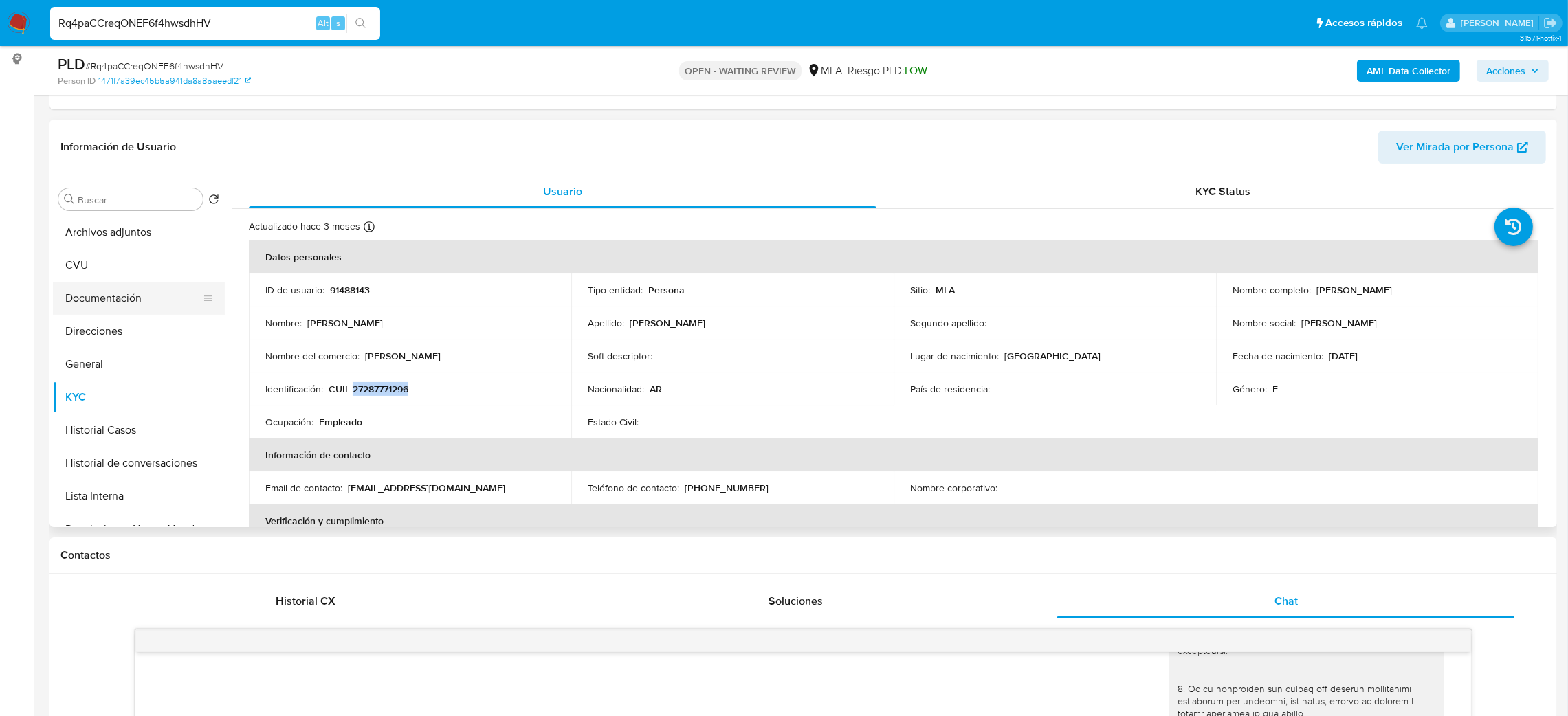
click at [122, 292] on button "Documentación" at bounding box center [133, 298] width 161 height 33
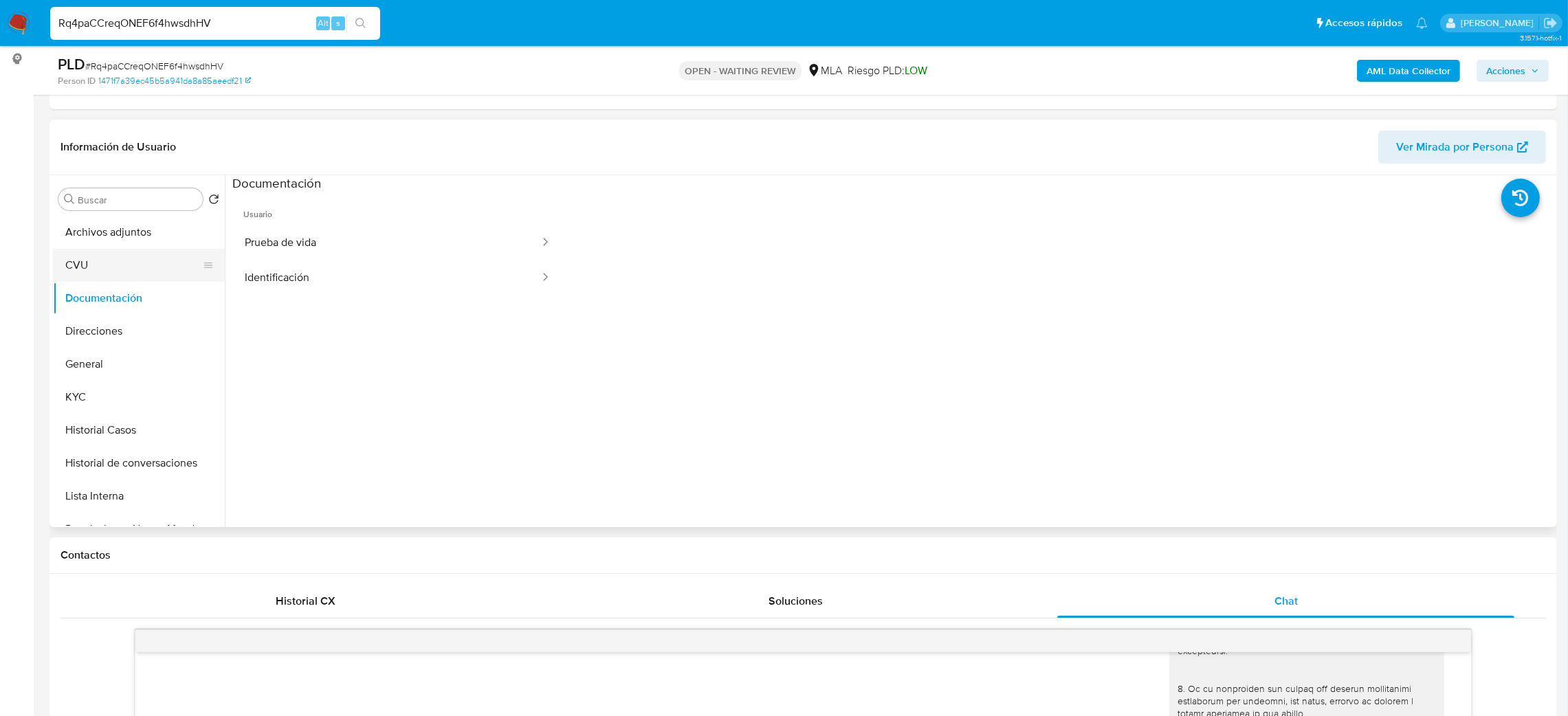
click at [99, 262] on button "CVU" at bounding box center [133, 265] width 161 height 33
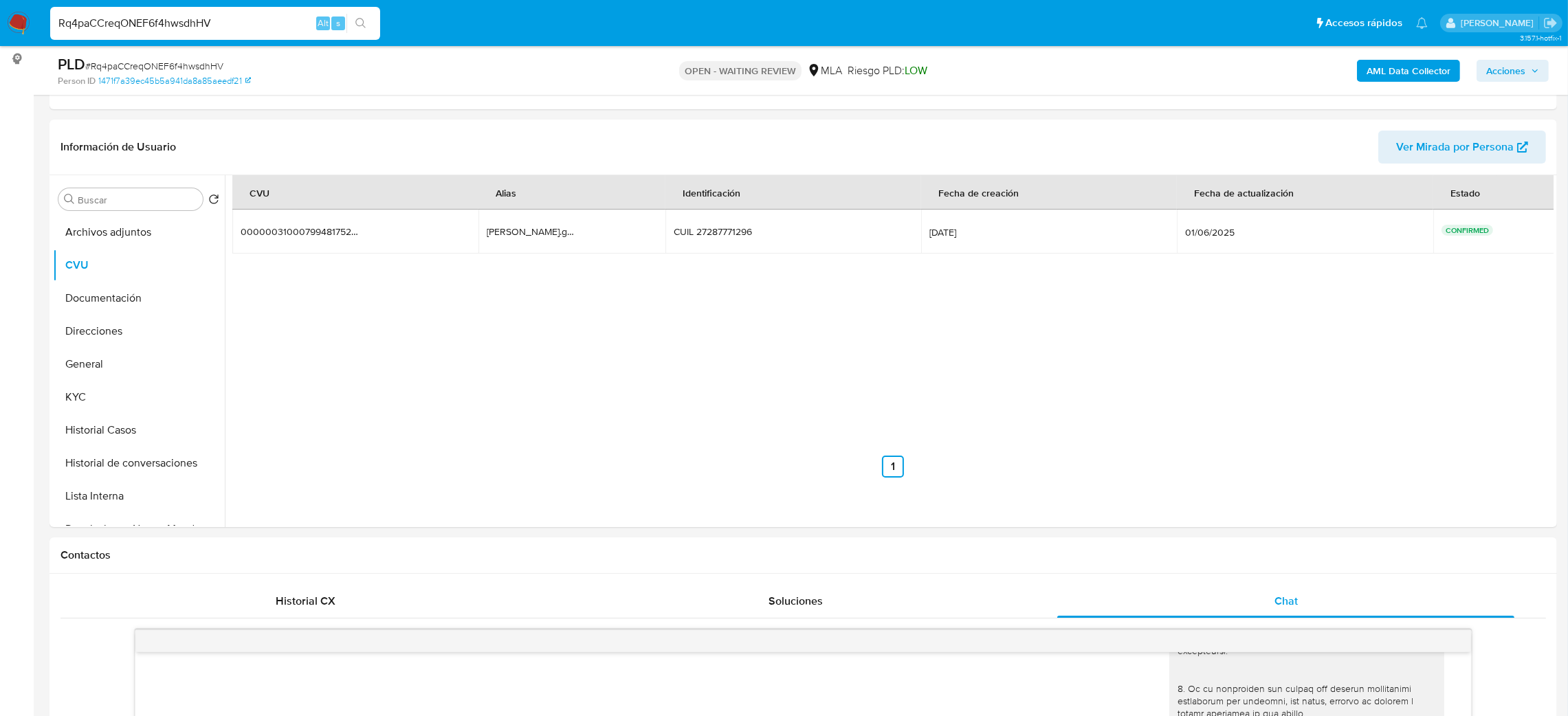
click at [145, 68] on span "# Rq4paCCreqONEF6f4hwsdhHV" at bounding box center [154, 66] width 138 height 13
copy span "Rq4paCCreqONEF6f4hwsdhHV"
click at [16, 22] on img at bounding box center [19, 24] width 24 height 24
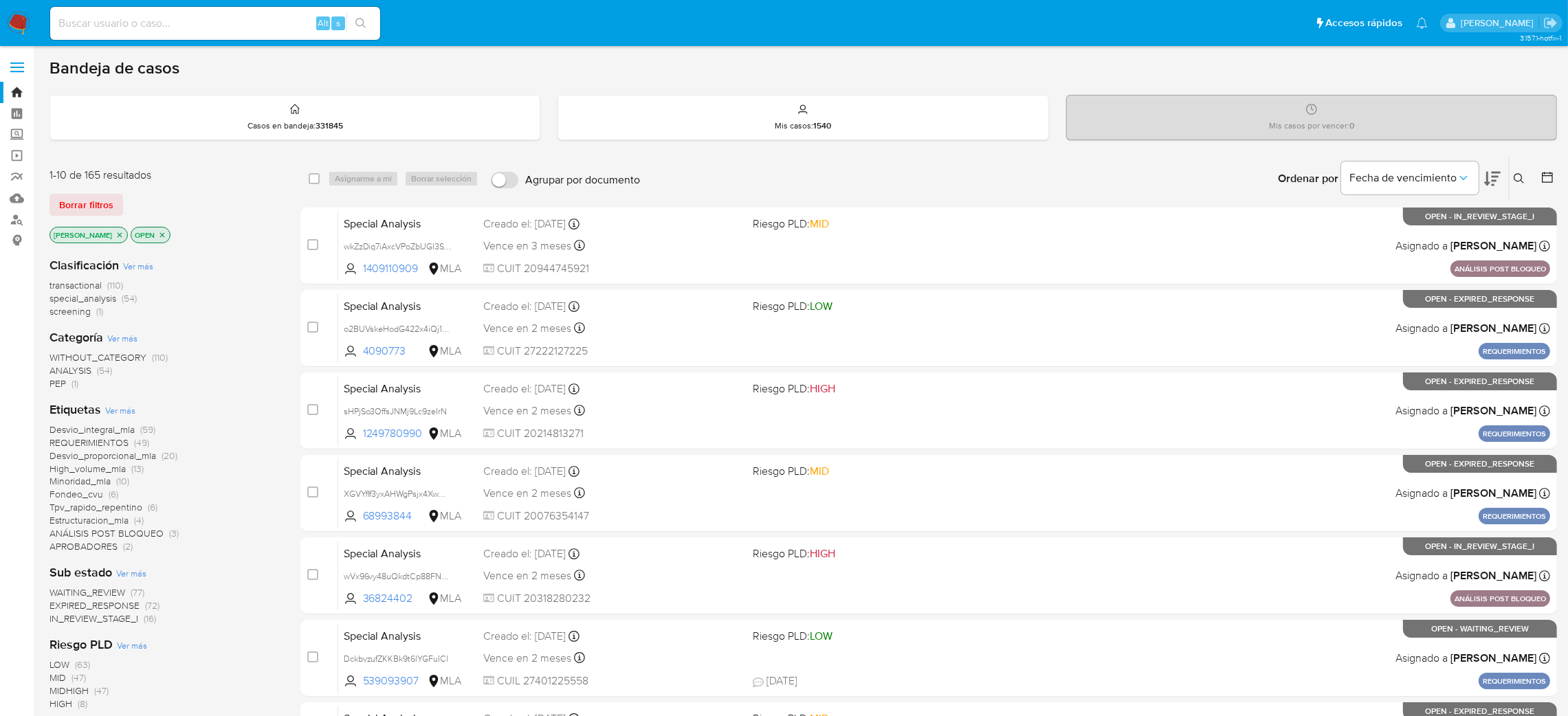
click at [1517, 171] on button at bounding box center [1521, 178] width 23 height 17
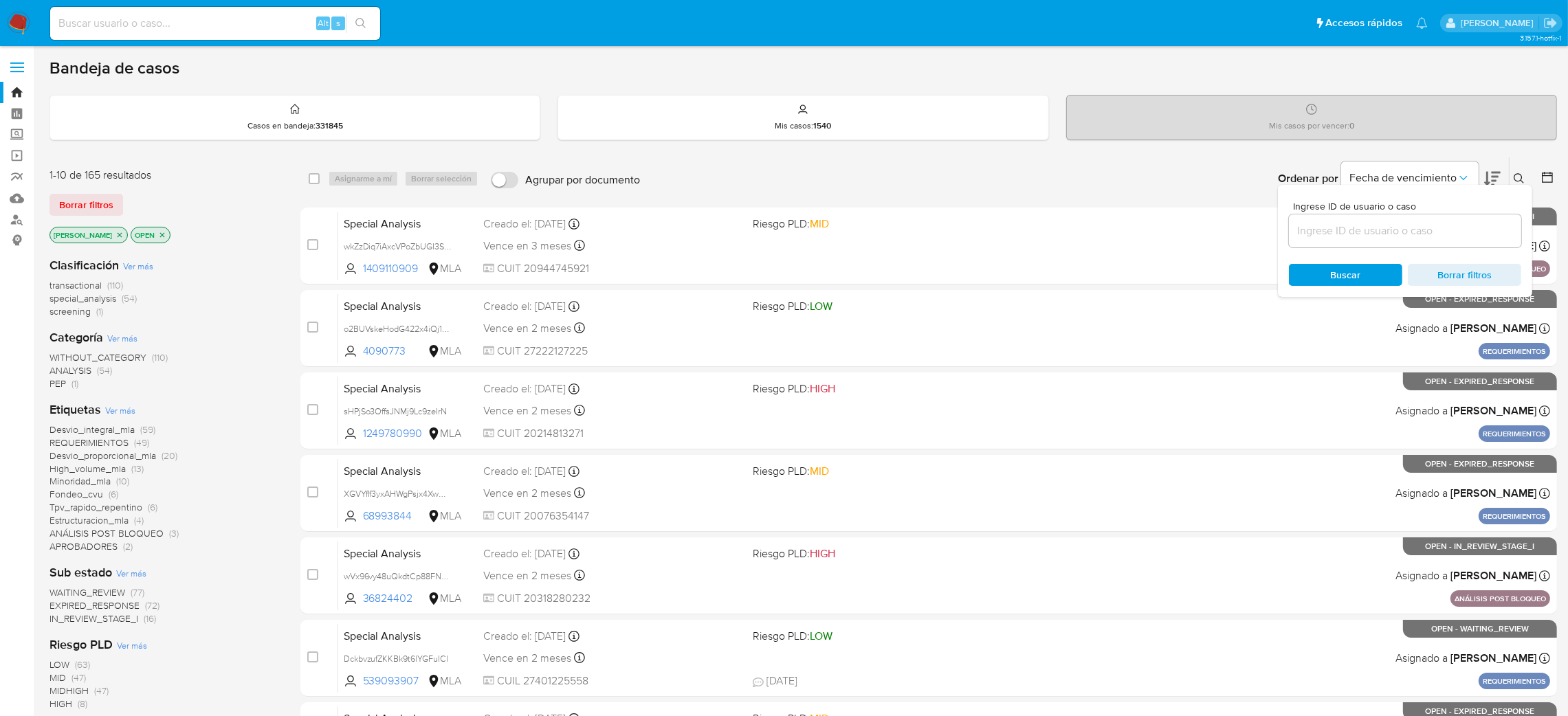
click at [1433, 237] on input at bounding box center [1405, 231] width 232 height 18
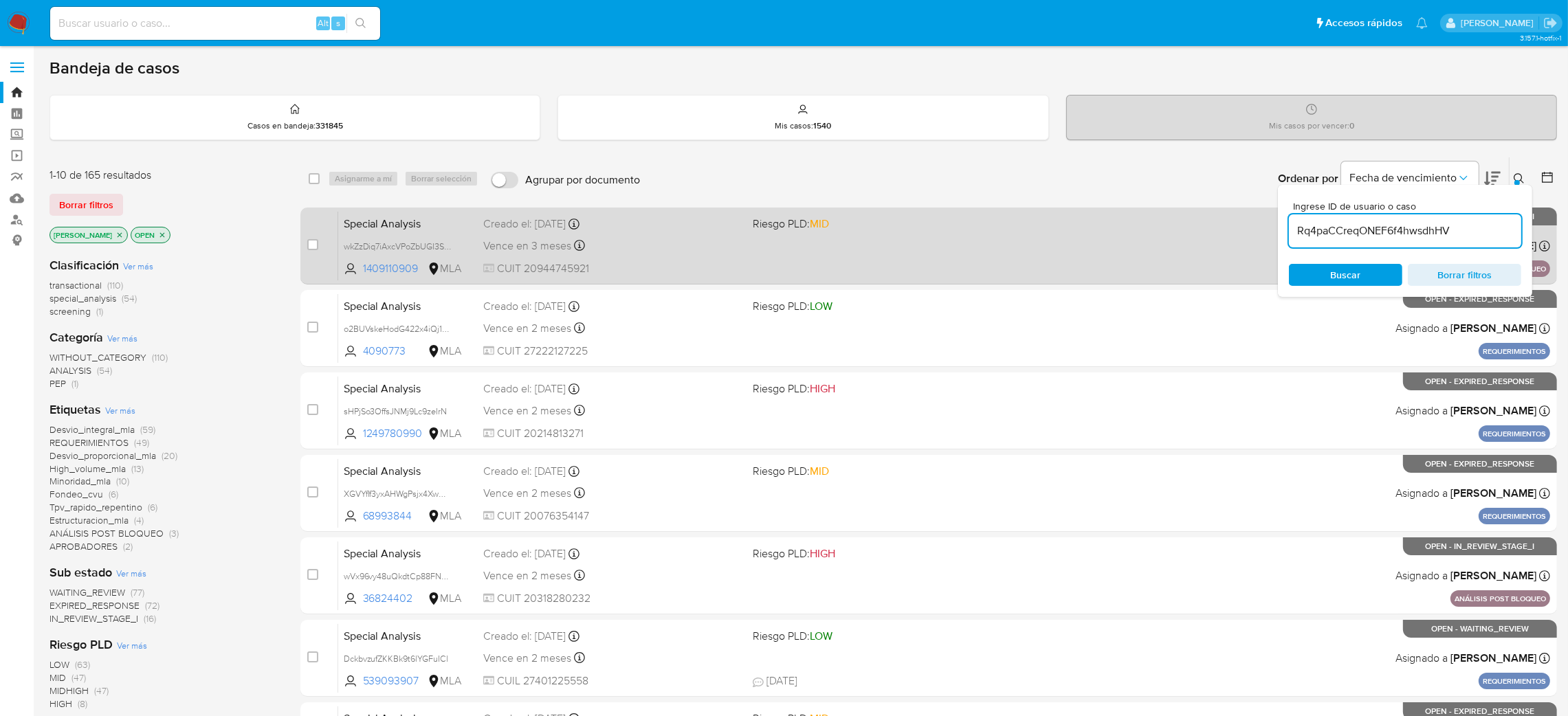
type input "Rq4paCCreqONEF6f4hwsdhHV"
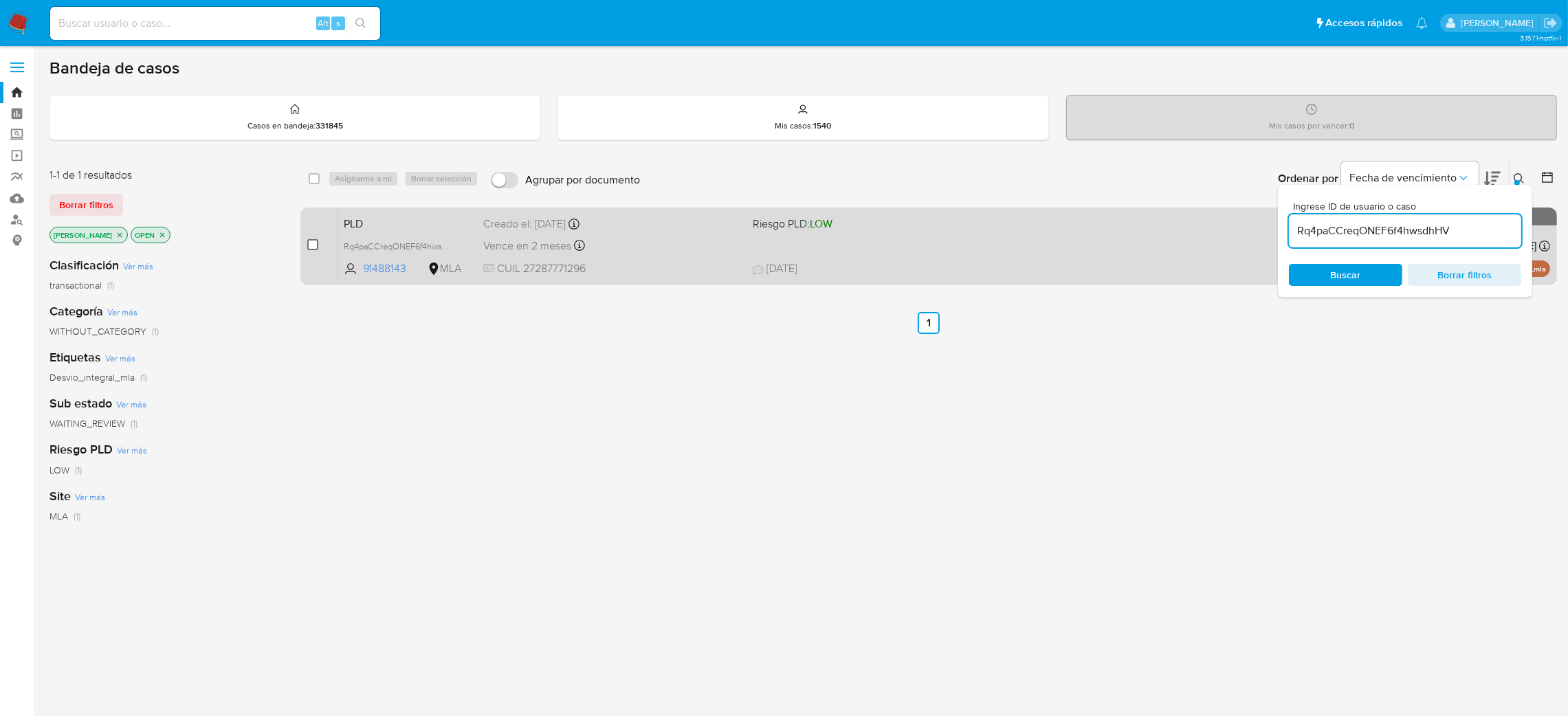
click at [314, 242] on input "checkbox" at bounding box center [313, 245] width 11 height 11
checkbox input "true"
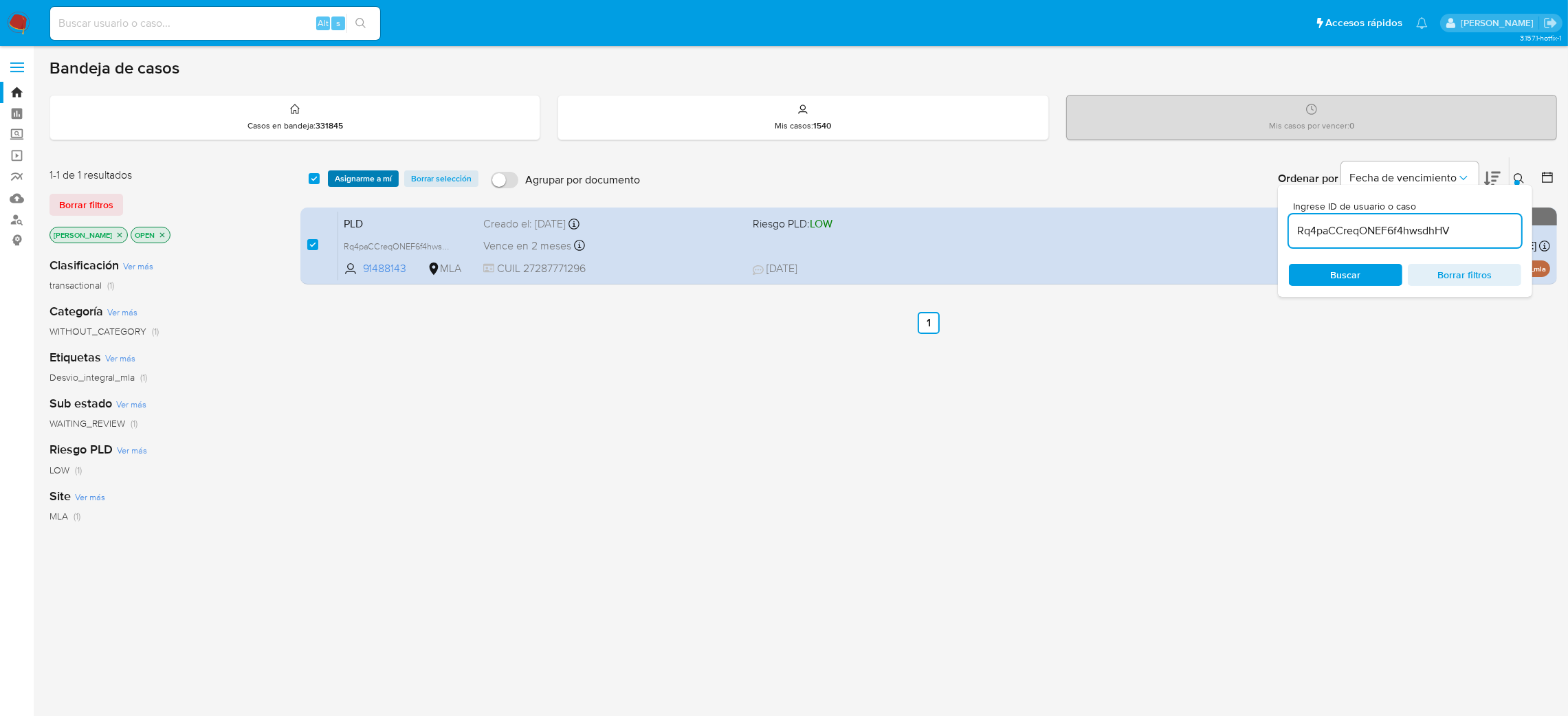
click at [374, 182] on span "Asignarme a mí" at bounding box center [363, 178] width 57 height 13
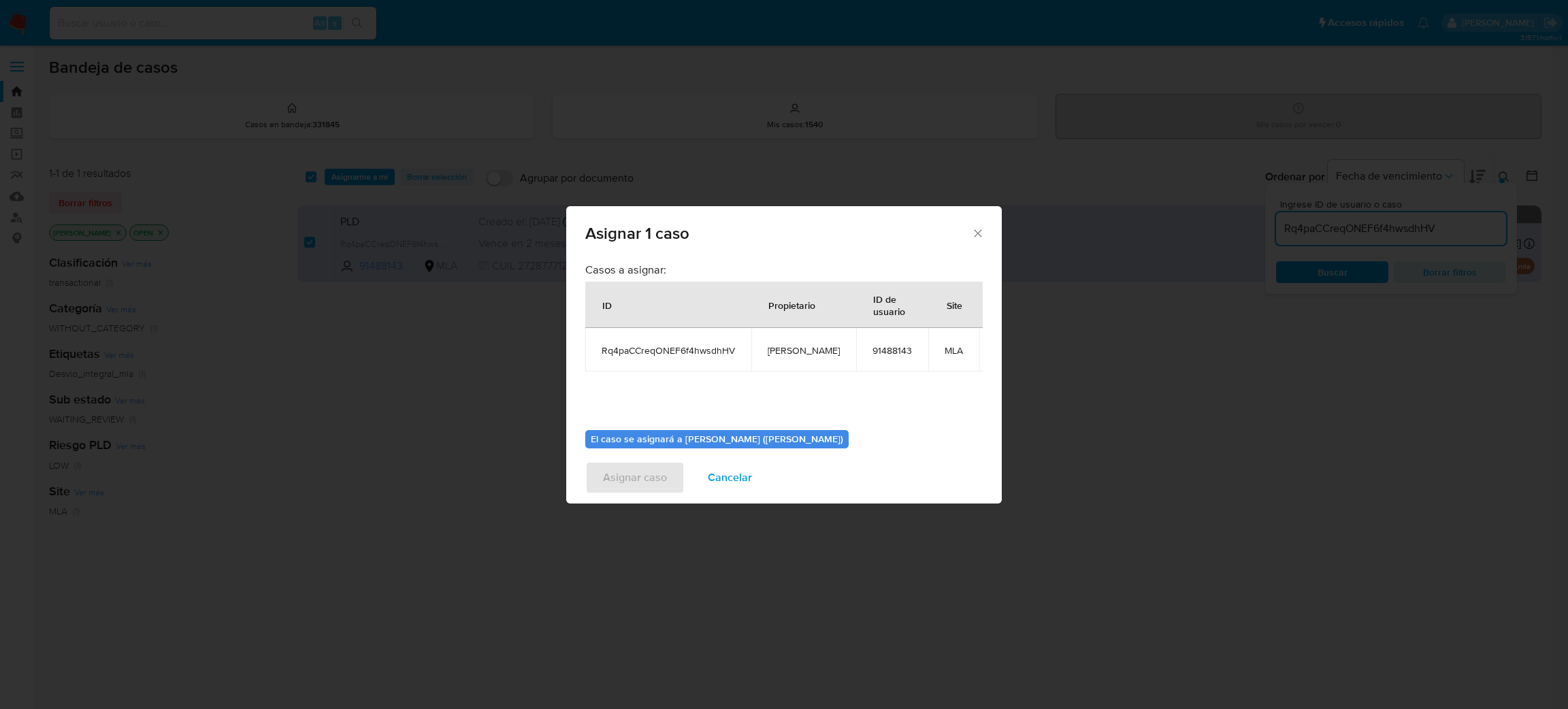
click at [793, 361] on td "[PERSON_NAME]" at bounding box center [804, 350] width 105 height 44
copy span "[PERSON_NAME]"
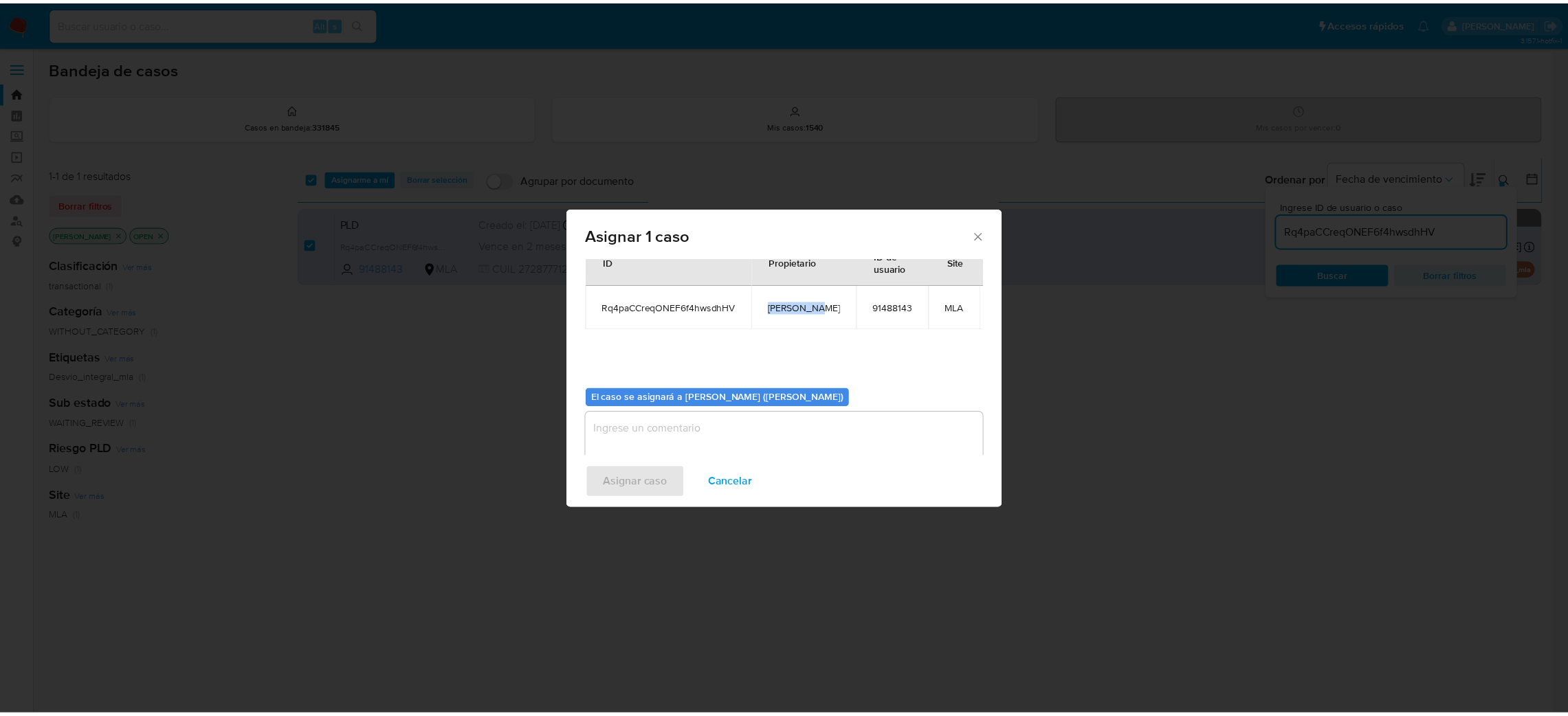
scroll to position [71, 0]
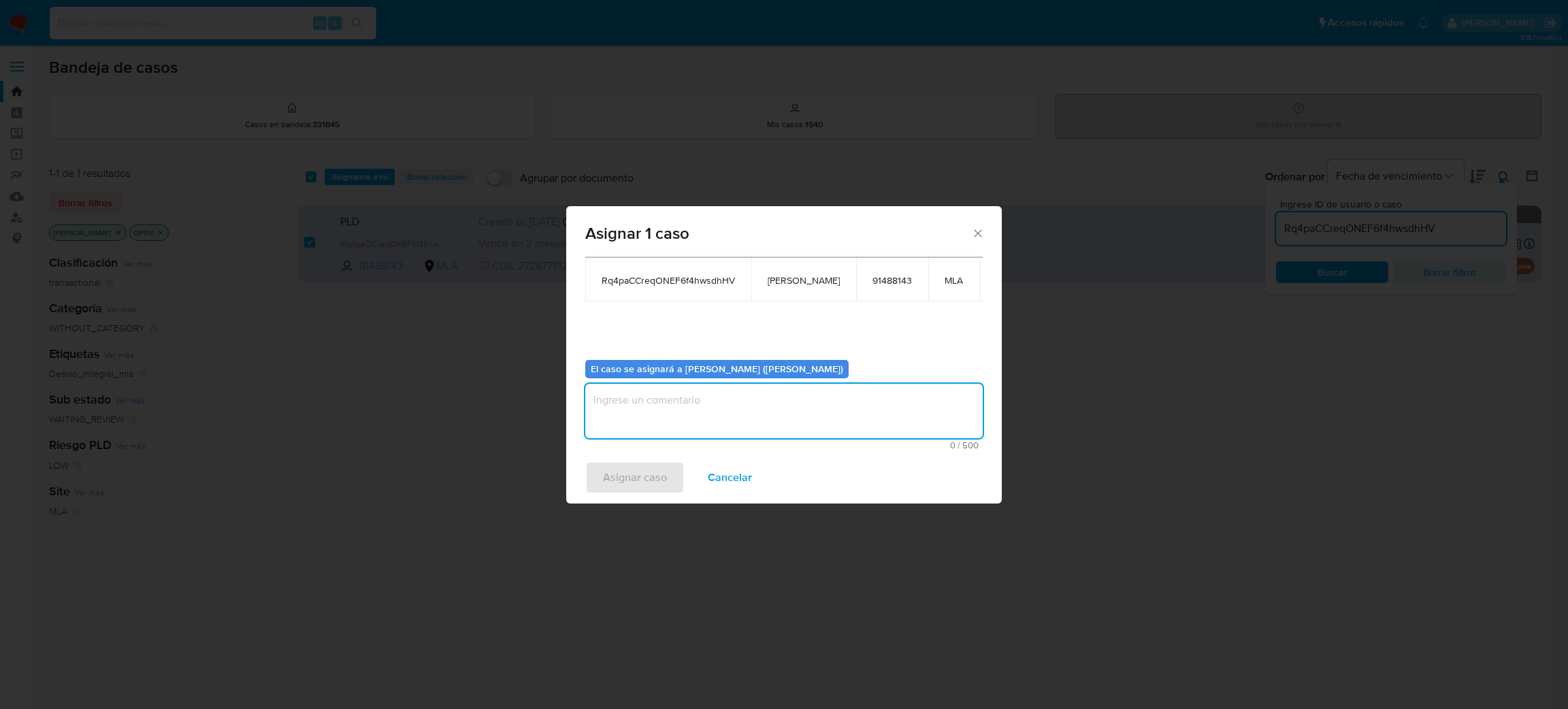
click at [646, 408] on textarea "assign-modal" at bounding box center [784, 411] width 398 height 55
paste textarea "[PERSON_NAME]"
type textarea "[PERSON_NAME]"
click at [626, 479] on span "Asignar caso" at bounding box center [635, 478] width 64 height 30
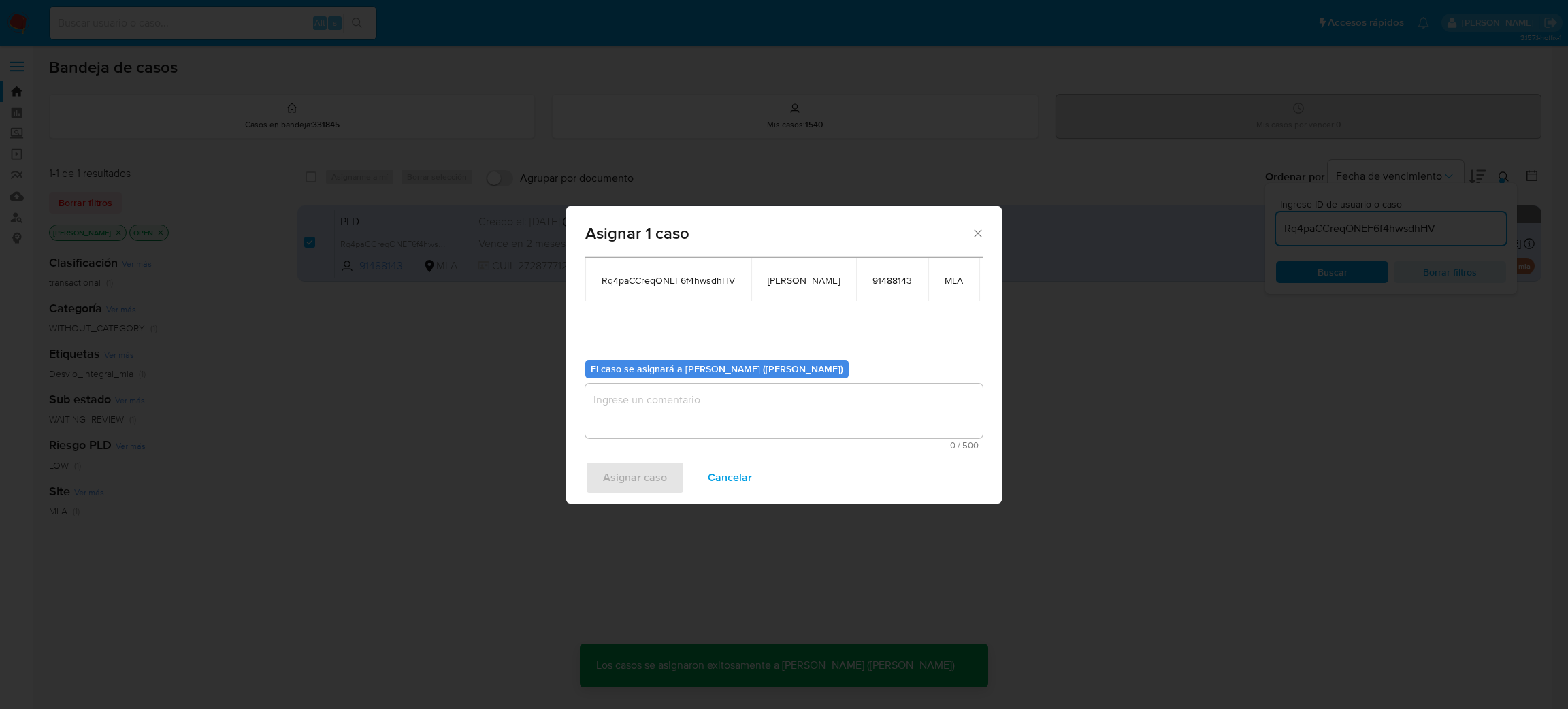
checkbox input "false"
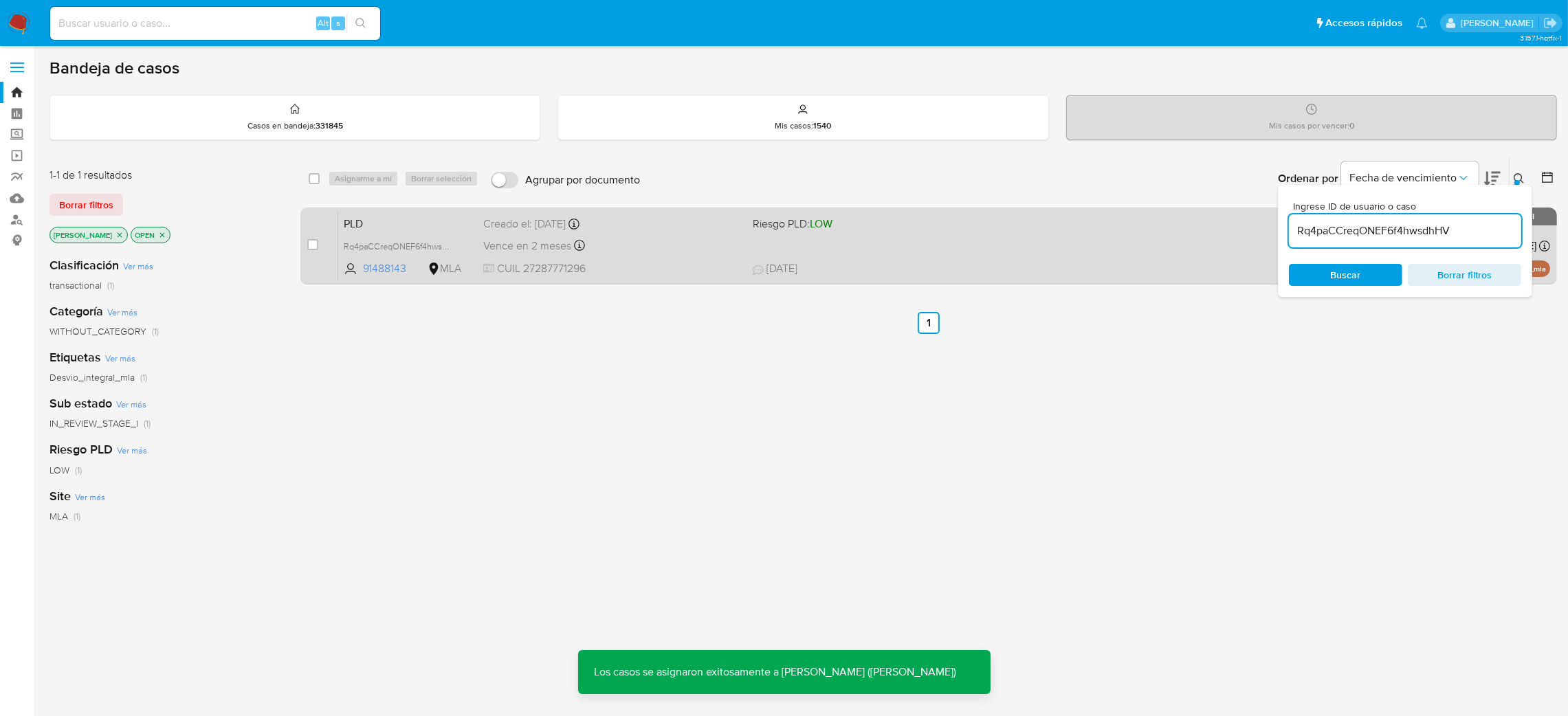
click at [663, 279] on div "PLD Rq4paCCreqONEF6f4hwsdhHV 91488143 MLA Riesgo PLD: LOW Creado el: 12/08/2025…" at bounding box center [943, 246] width 1212 height 69
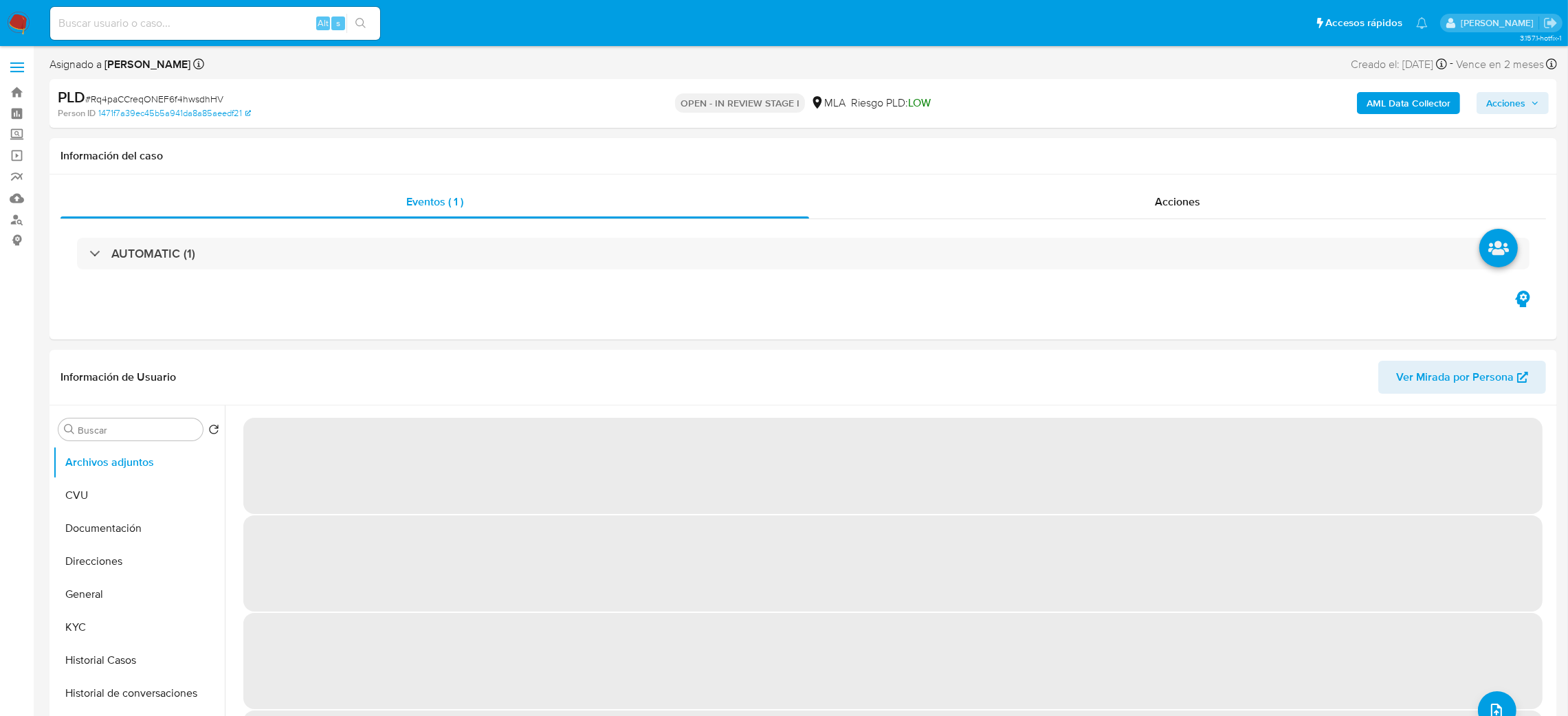
select select "10"
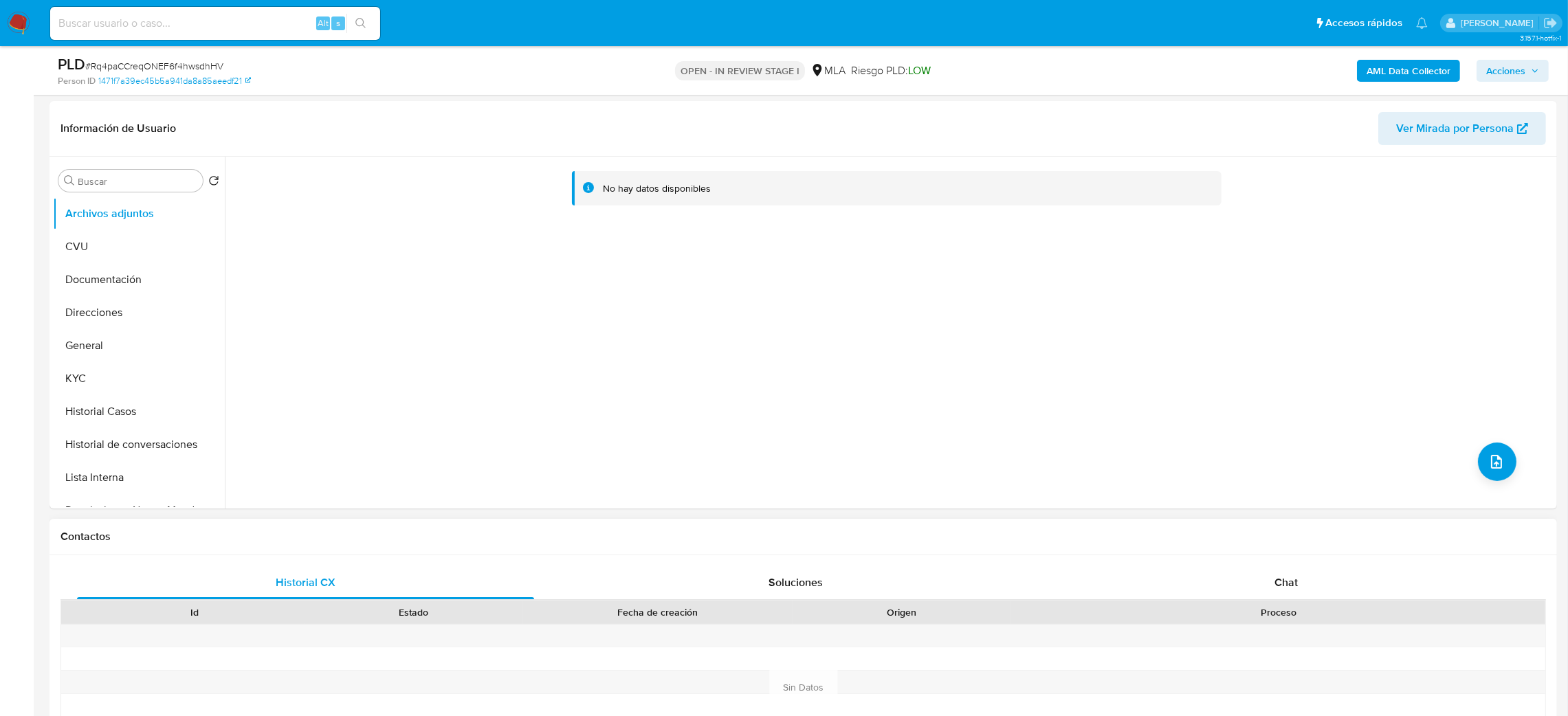
scroll to position [515, 0]
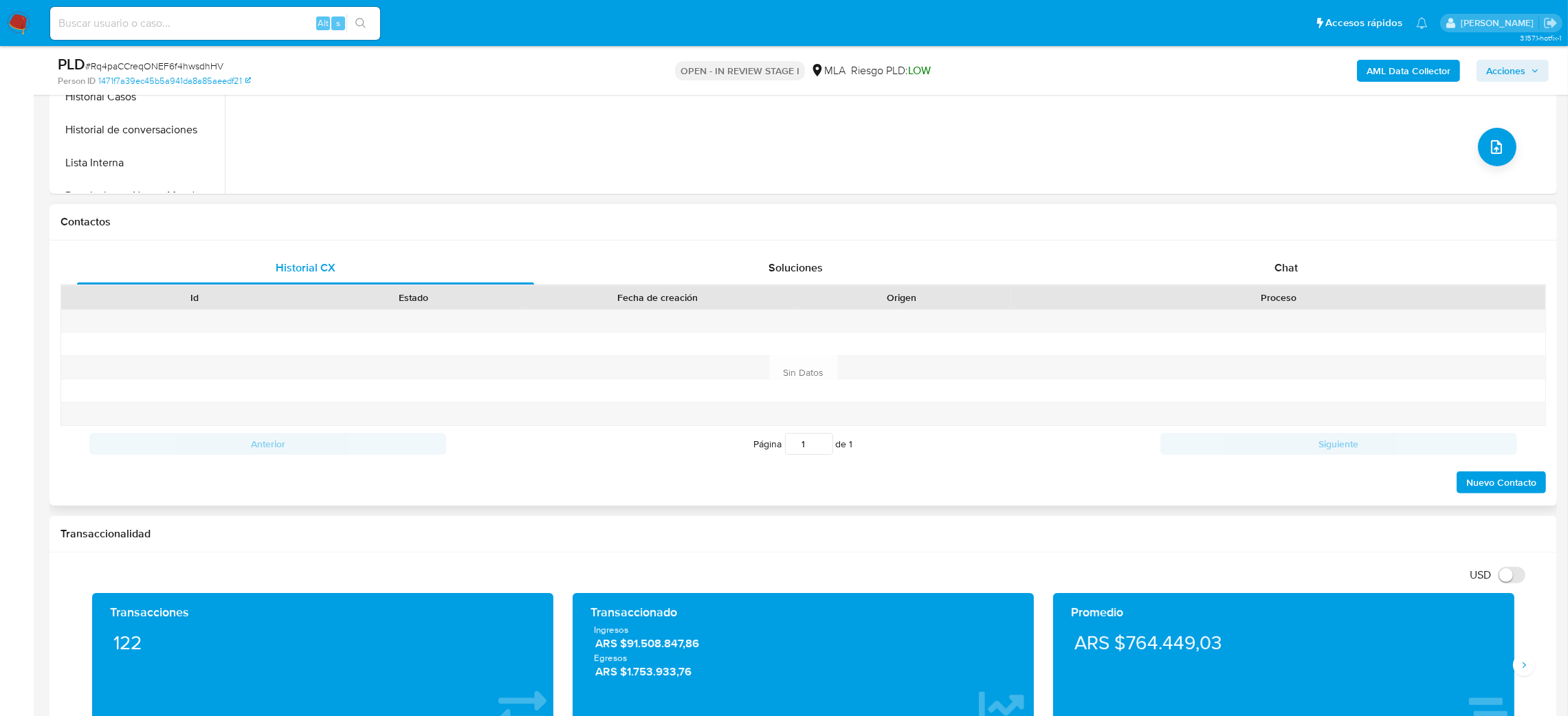
click at [1293, 291] on div "Proceso" at bounding box center [1278, 297] width 515 height 13
click at [1312, 264] on div "Chat" at bounding box center [1285, 268] width 457 height 33
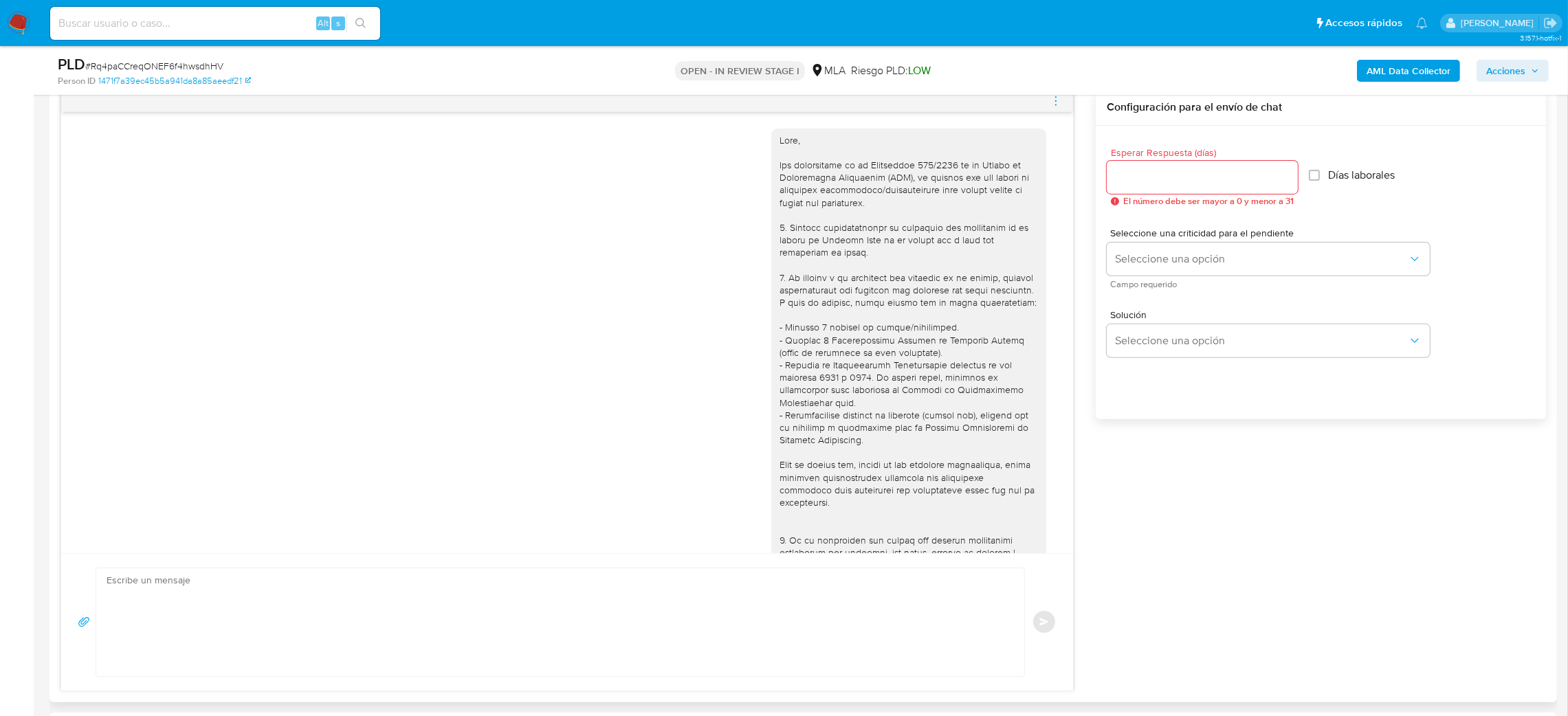
scroll to position [417, 0]
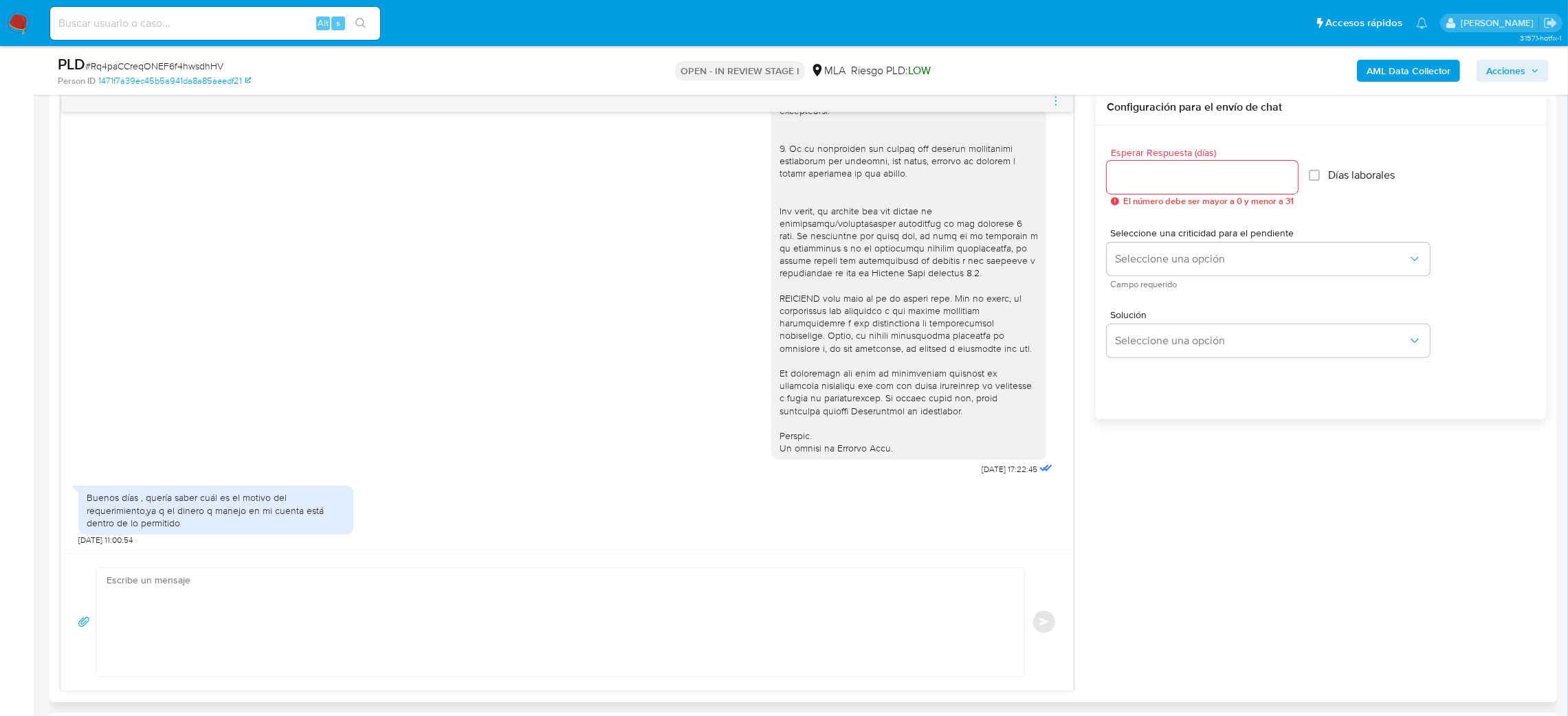
click at [191, 606] on textarea at bounding box center [557, 622] width 901 height 108
paste textarea "Hola, ¡Gracias por tu respuesta! Queremos asegurarte que la información y docum…"
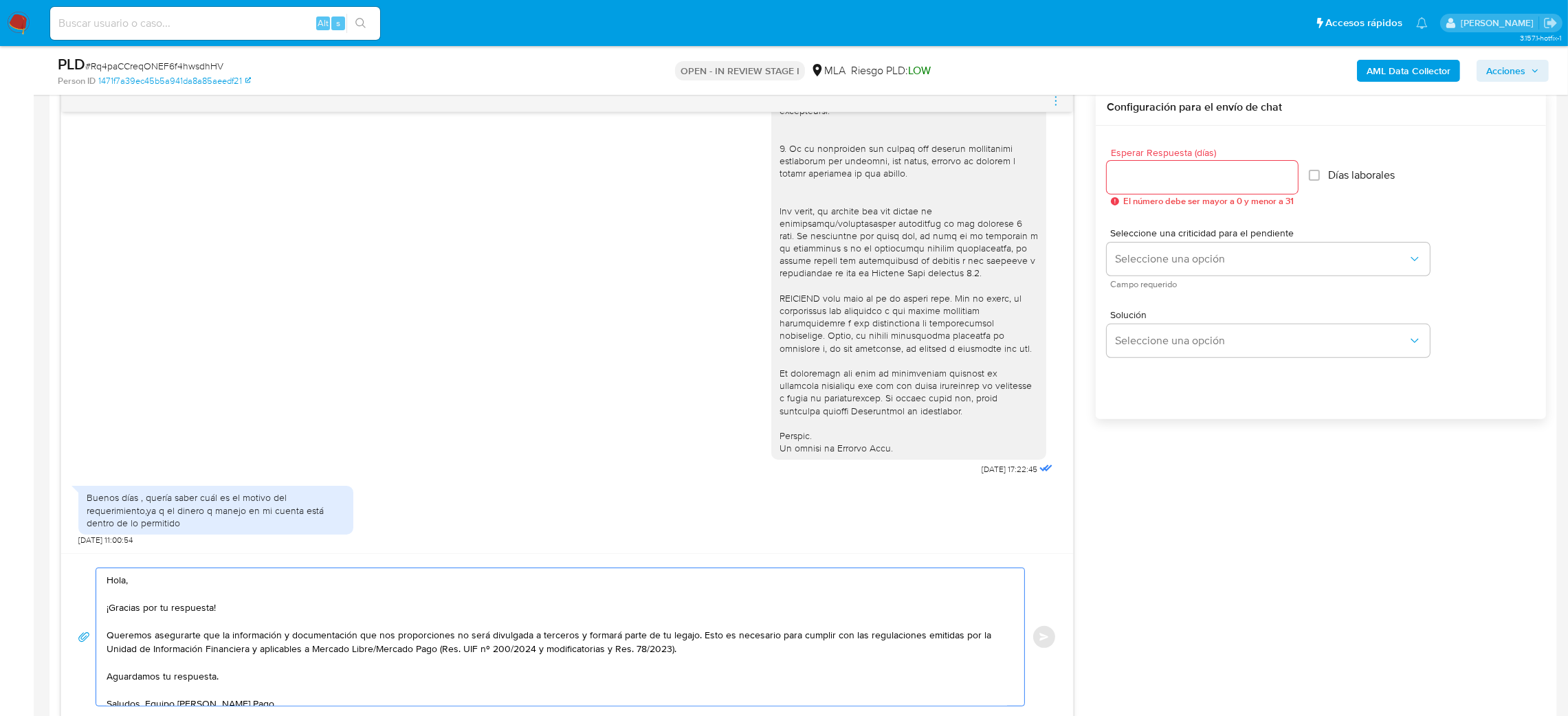
scroll to position [50, 0]
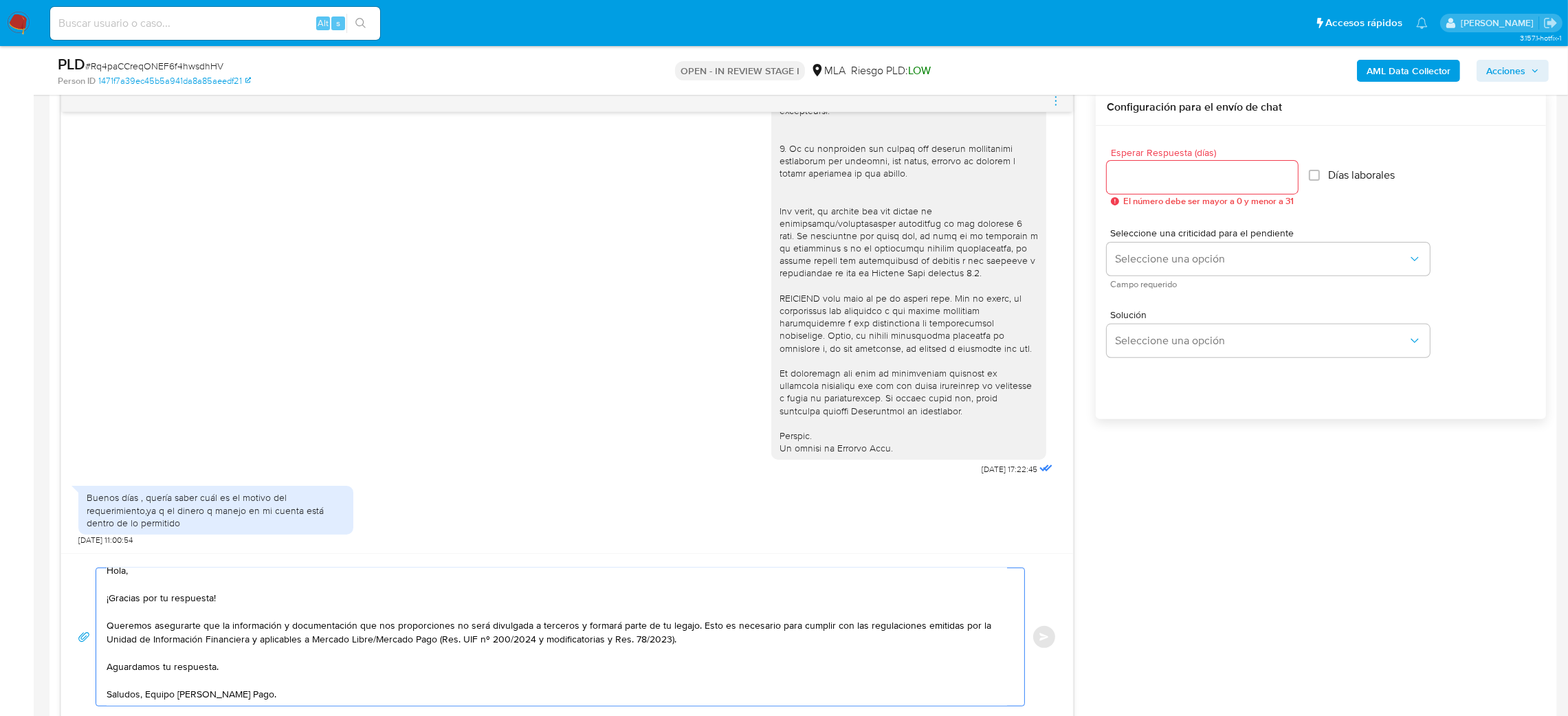
type textarea "Hola, ¡Gracias por tu respuesta! Queremos asegurarte que la información y docum…"
click at [1130, 173] on input "Esperar Respuesta (días)" at bounding box center [1202, 177] width 191 height 18
type input "2"
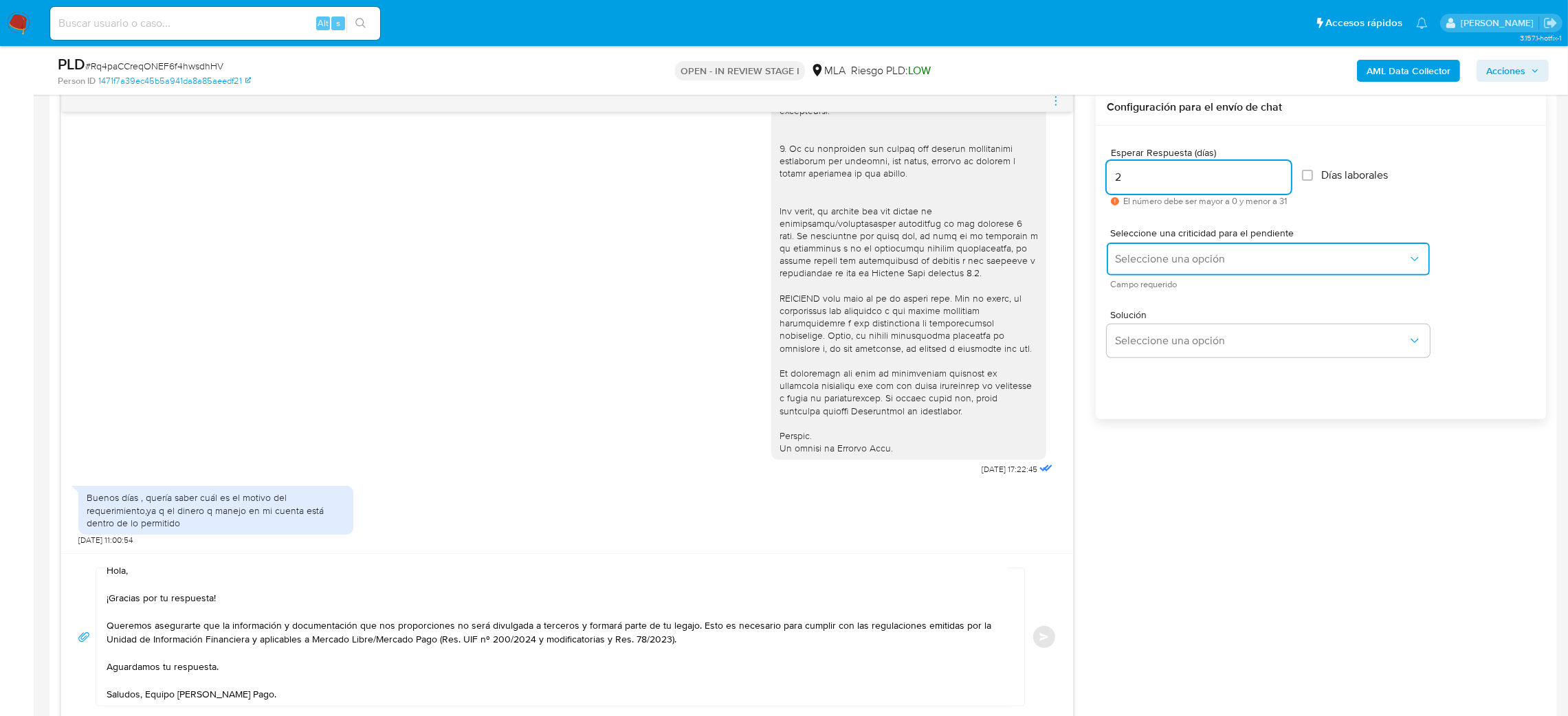
click at [1120, 272] on button "Seleccione una opción" at bounding box center [1268, 259] width 323 height 33
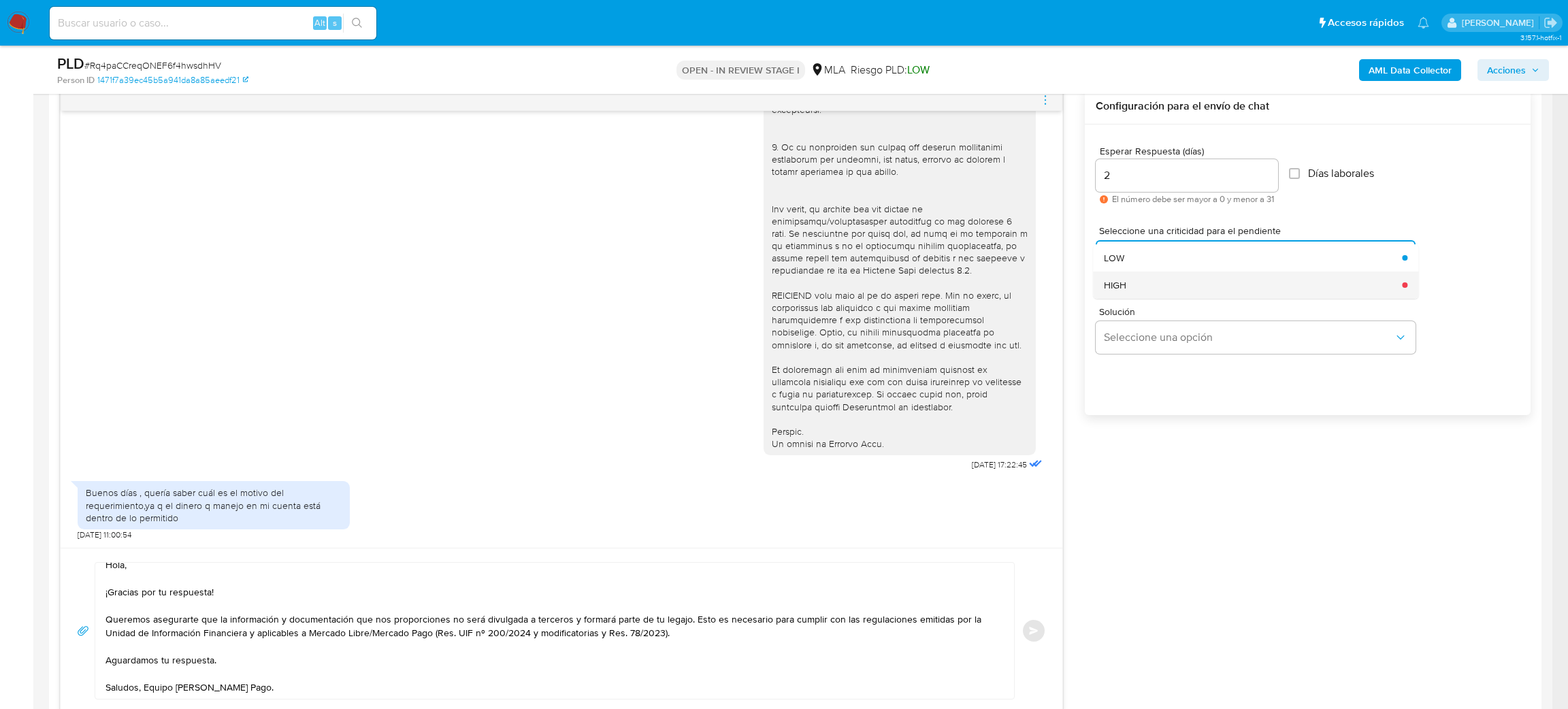
click at [1115, 292] on span "HIGH" at bounding box center [1115, 285] width 23 height 13
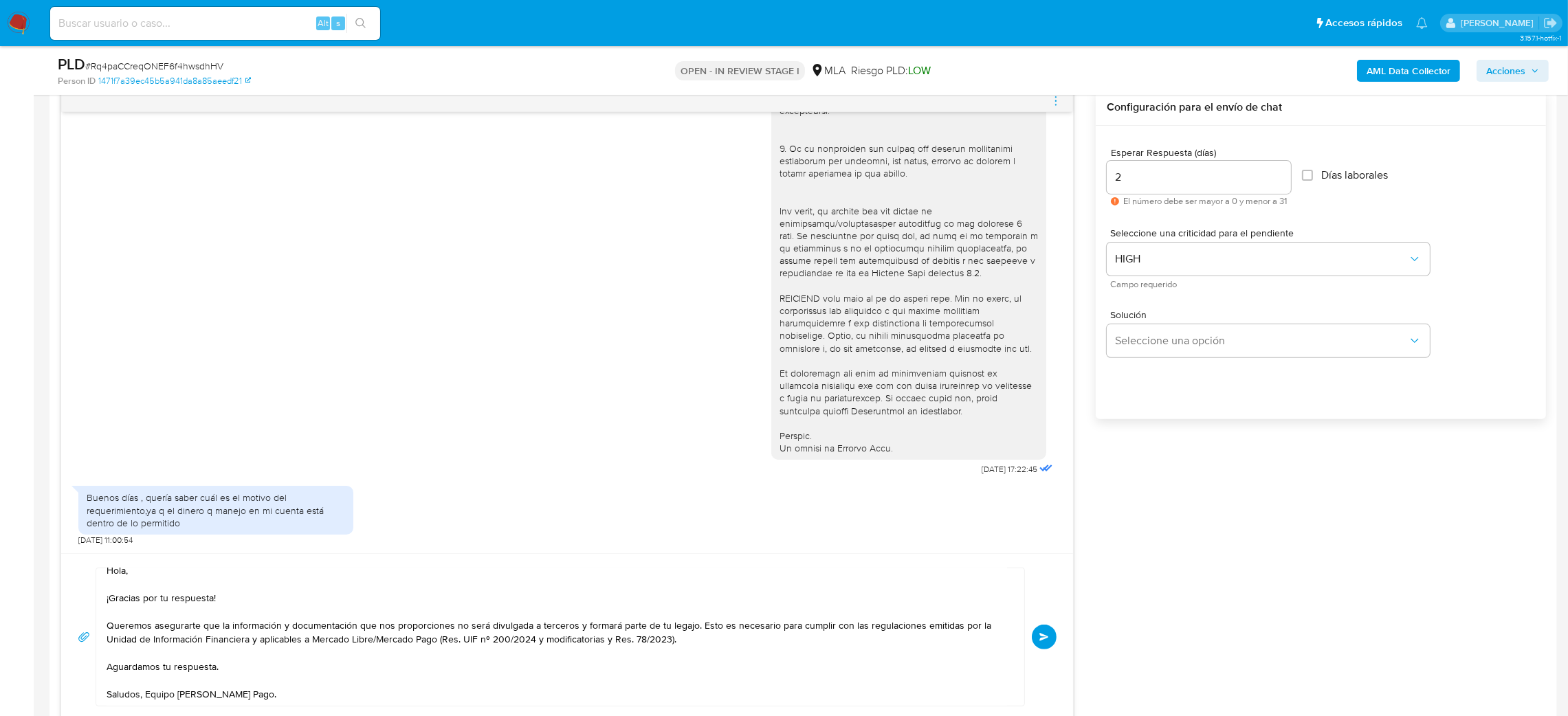
click at [1045, 631] on button "Enviar" at bounding box center [1044, 637] width 24 height 24
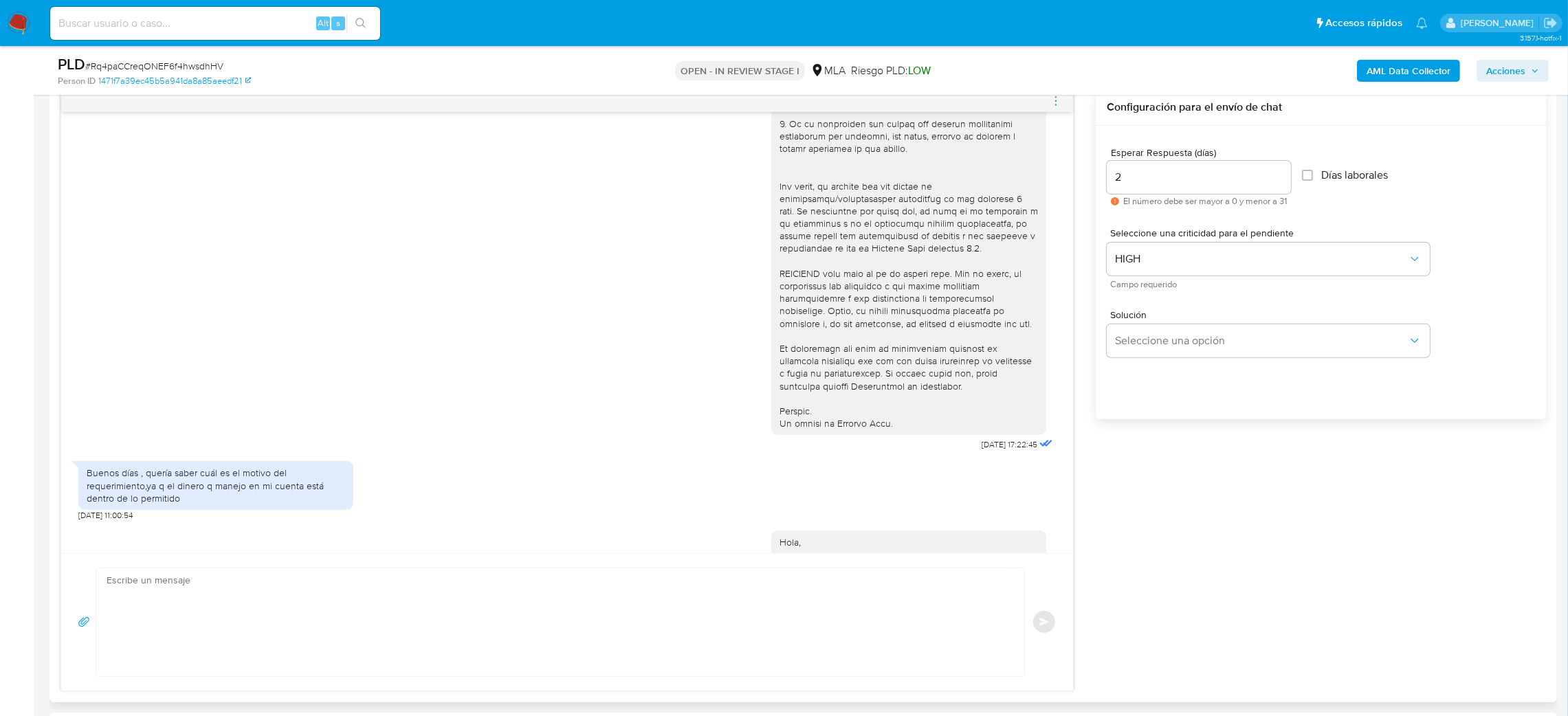
scroll to position [0, 0]
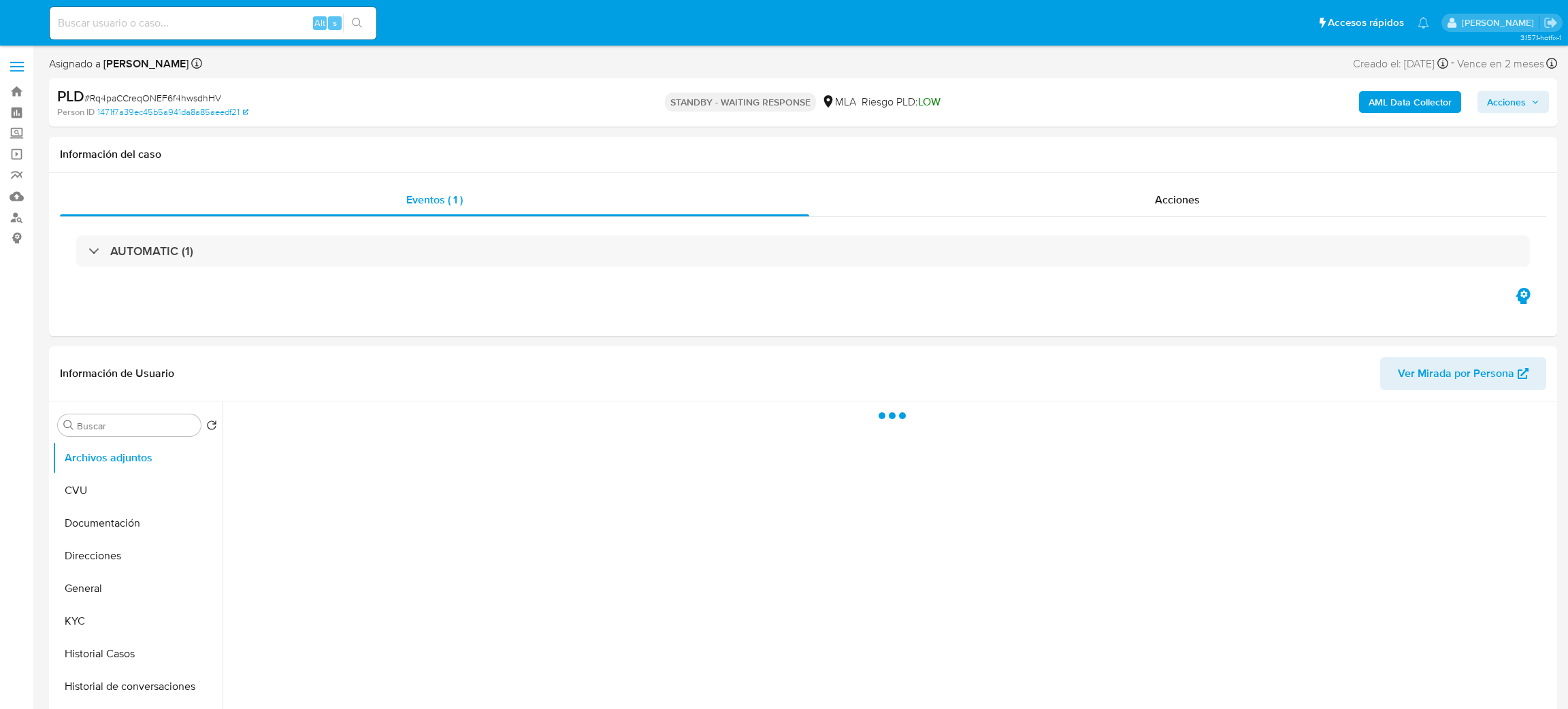
select select "10"
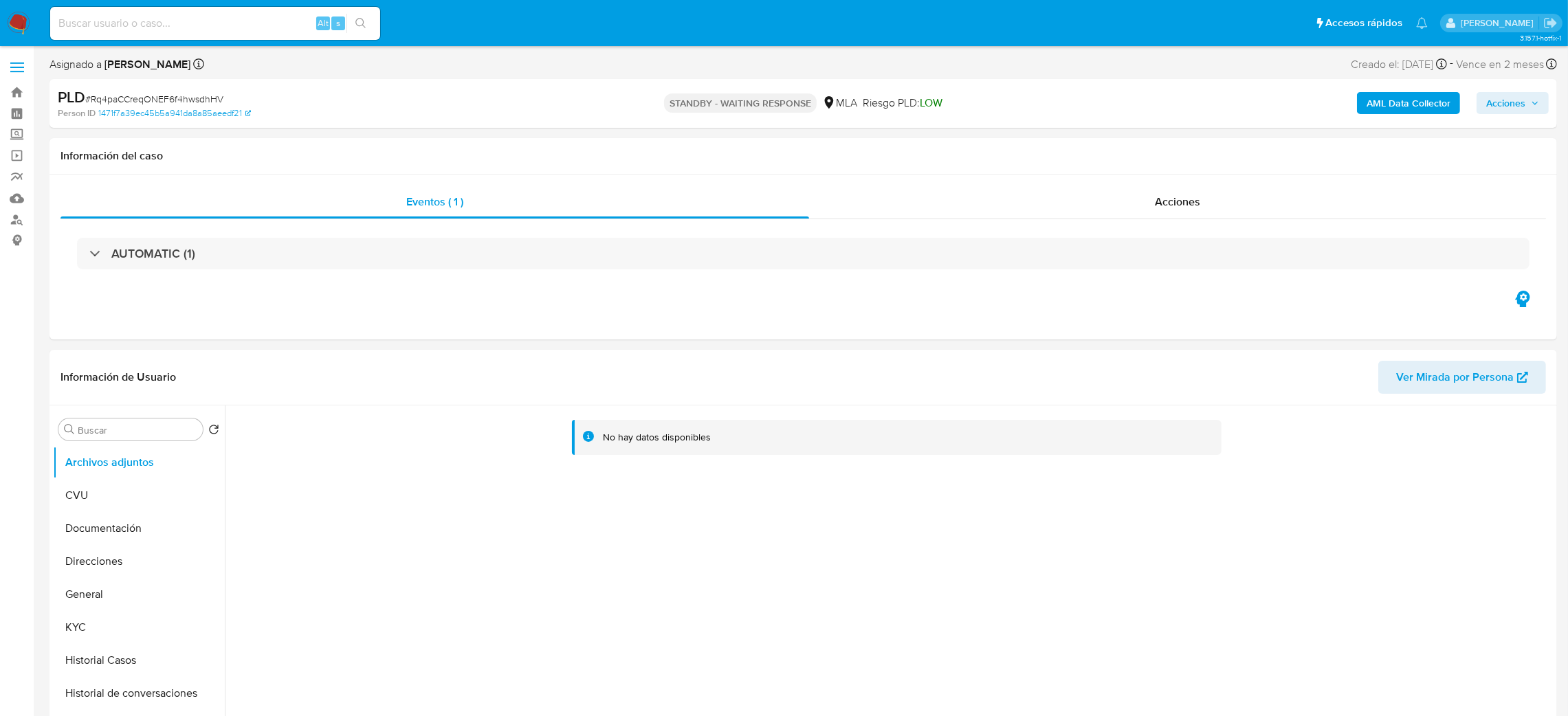
click at [216, 26] on input at bounding box center [216, 23] width 330 height 18
paste input "LLIAf8VxJ8smxPlk75jp6pTv"
type input "LLIAf8VxJ8smxPlk75jp6pTv"
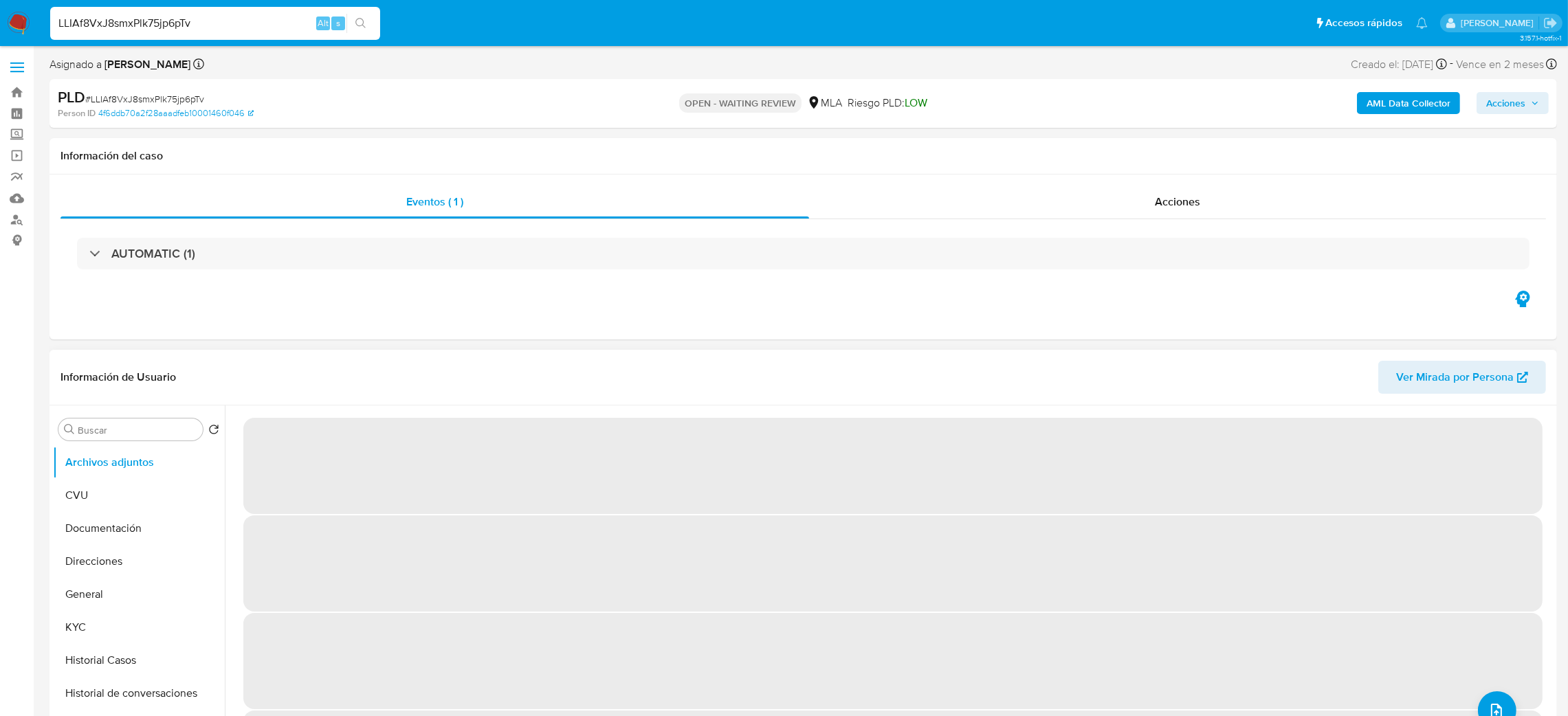
select select "10"
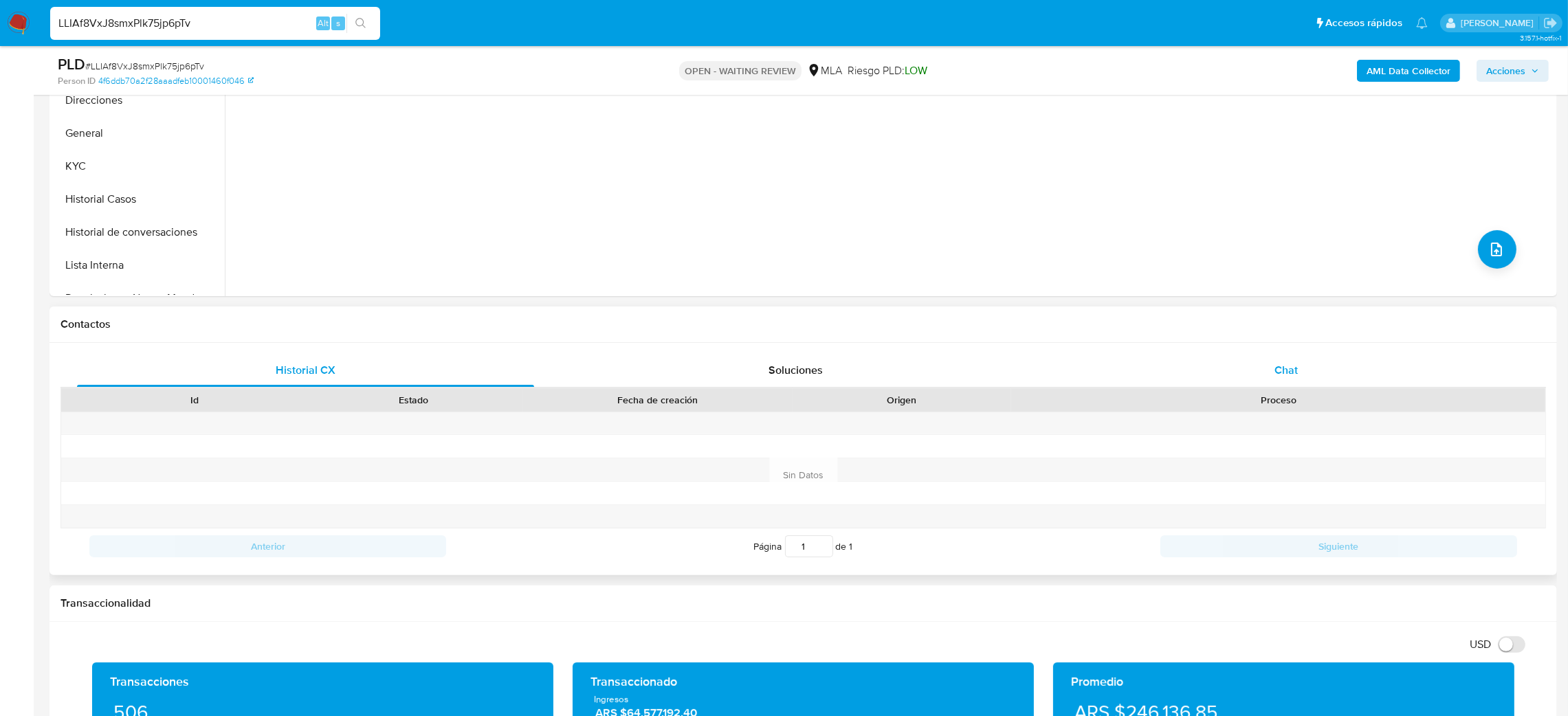
click at [1270, 367] on div "Chat" at bounding box center [1285, 370] width 457 height 33
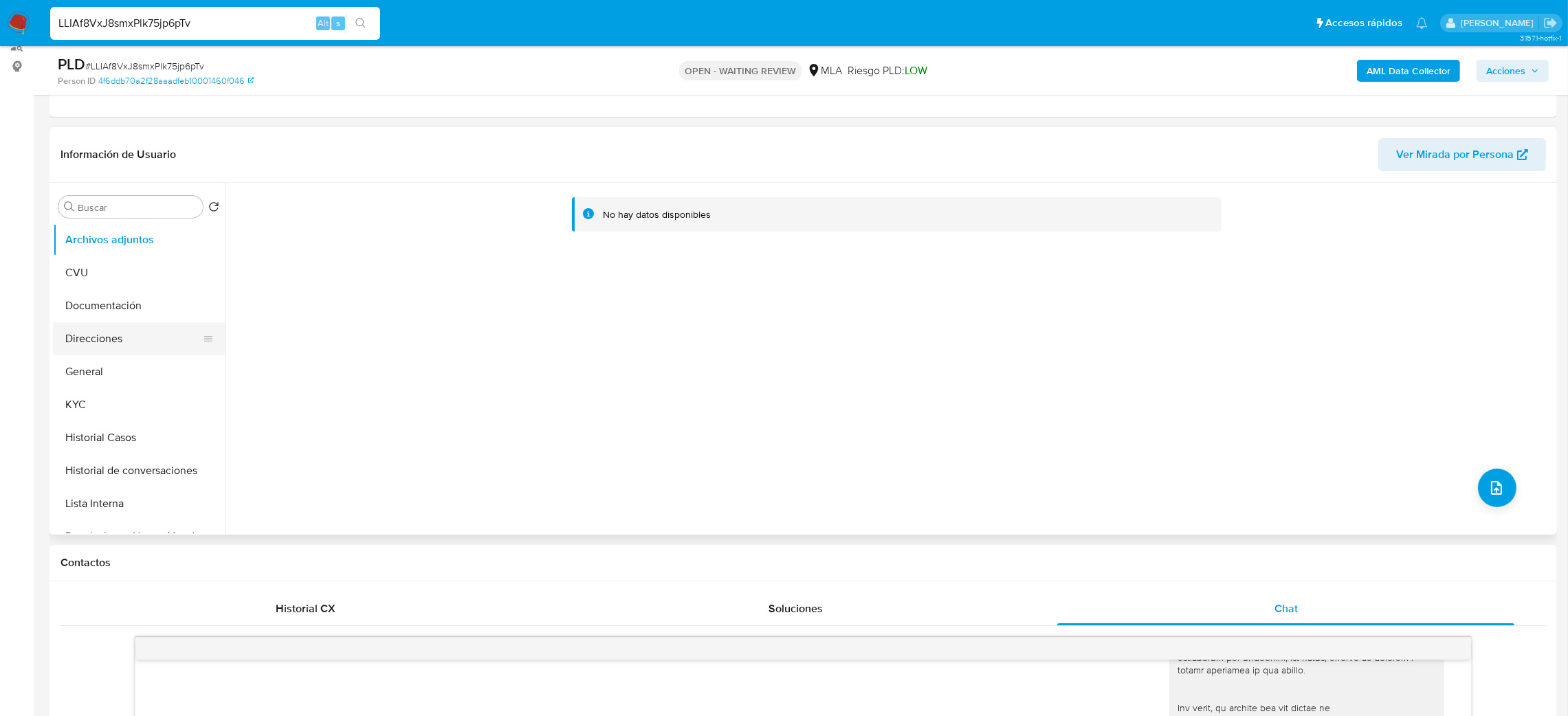
scroll to position [103, 0]
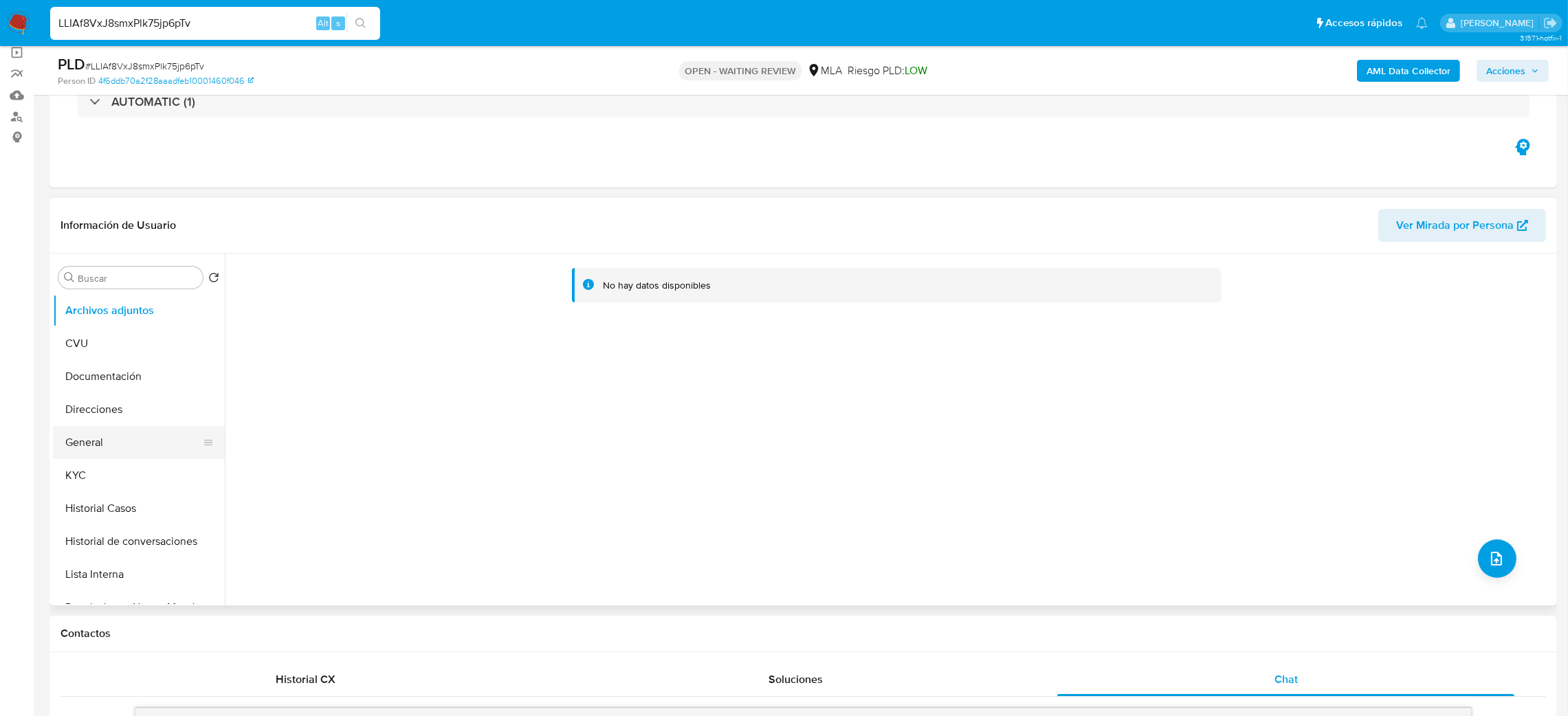
click at [118, 435] on button "General" at bounding box center [133, 443] width 161 height 33
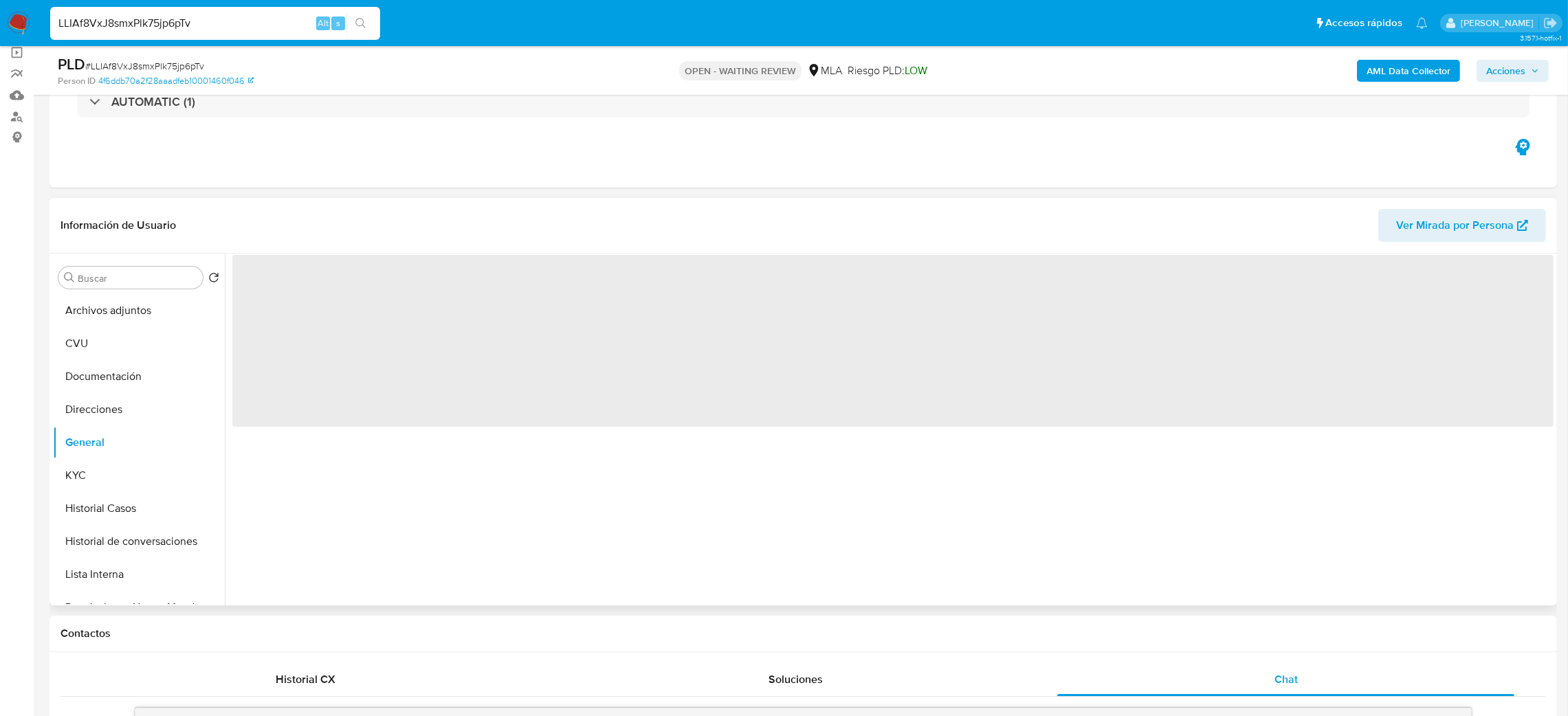
click at [250, 278] on span "‌" at bounding box center [893, 341] width 1322 height 172
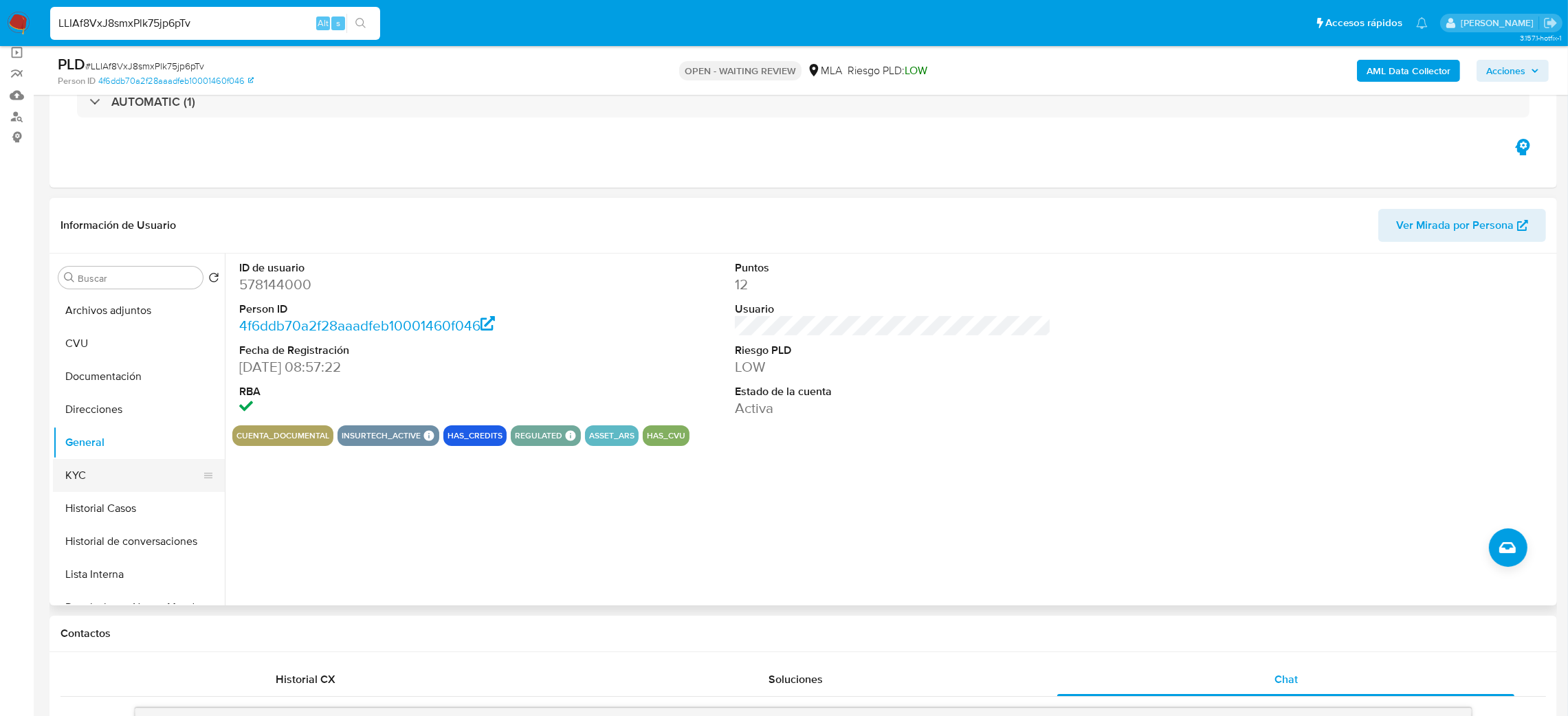
click at [125, 466] on button "KYC" at bounding box center [133, 476] width 161 height 33
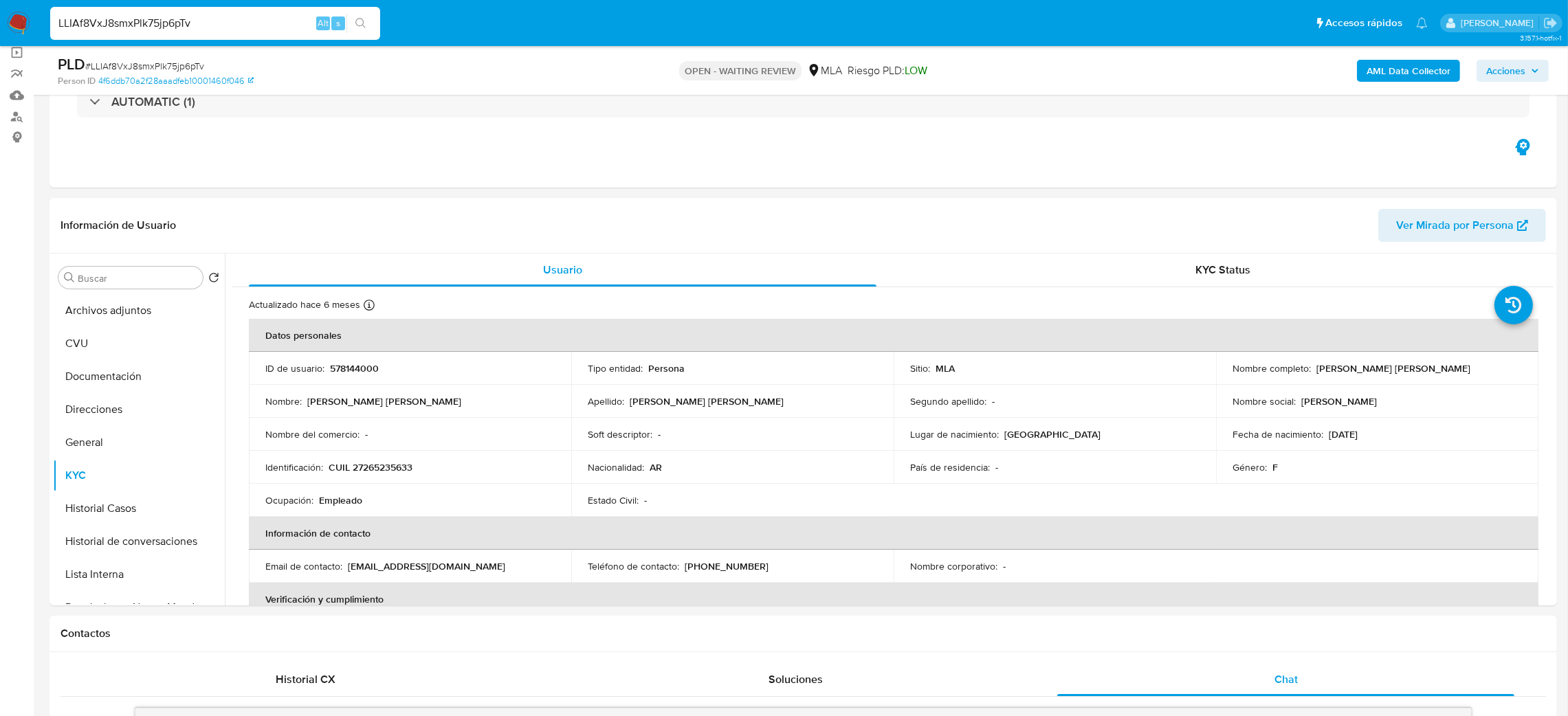
click at [400, 459] on td "Identificación : CUIL 27265235633" at bounding box center [410, 467] width 322 height 33
click at [392, 470] on p "CUIL 27265235633" at bounding box center [370, 467] width 84 height 13
copy p "27265235633"
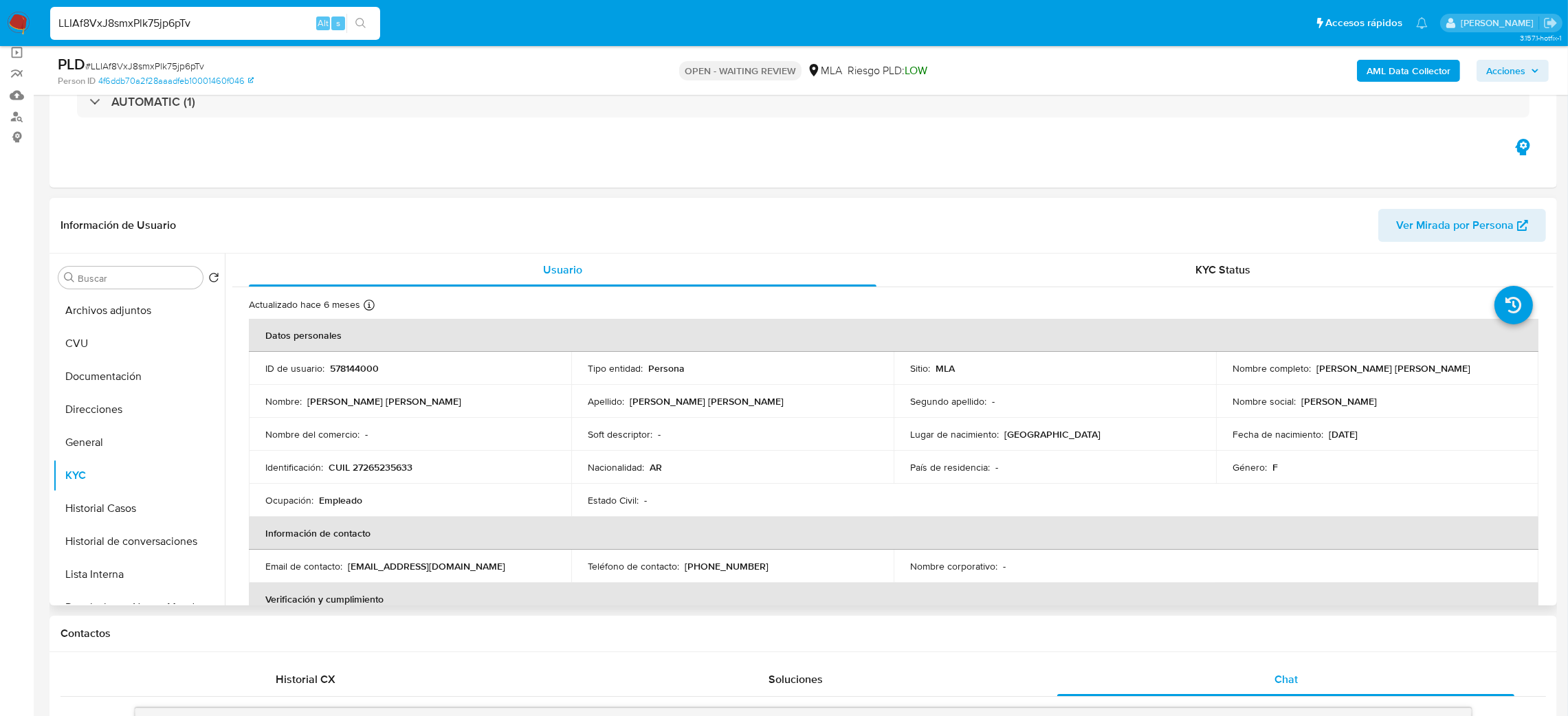
click at [407, 378] on td "ID de usuario : 578144000" at bounding box center [410, 369] width 322 height 33
drag, startPoint x: 364, startPoint y: 474, endPoint x: 407, endPoint y: 471, distance: 43.1
click at [407, 471] on p "CUIL 27265235633" at bounding box center [370, 467] width 84 height 13
copy p "26523563"
drag, startPoint x: 1315, startPoint y: 369, endPoint x: 1491, endPoint y: 365, distance: 176.0
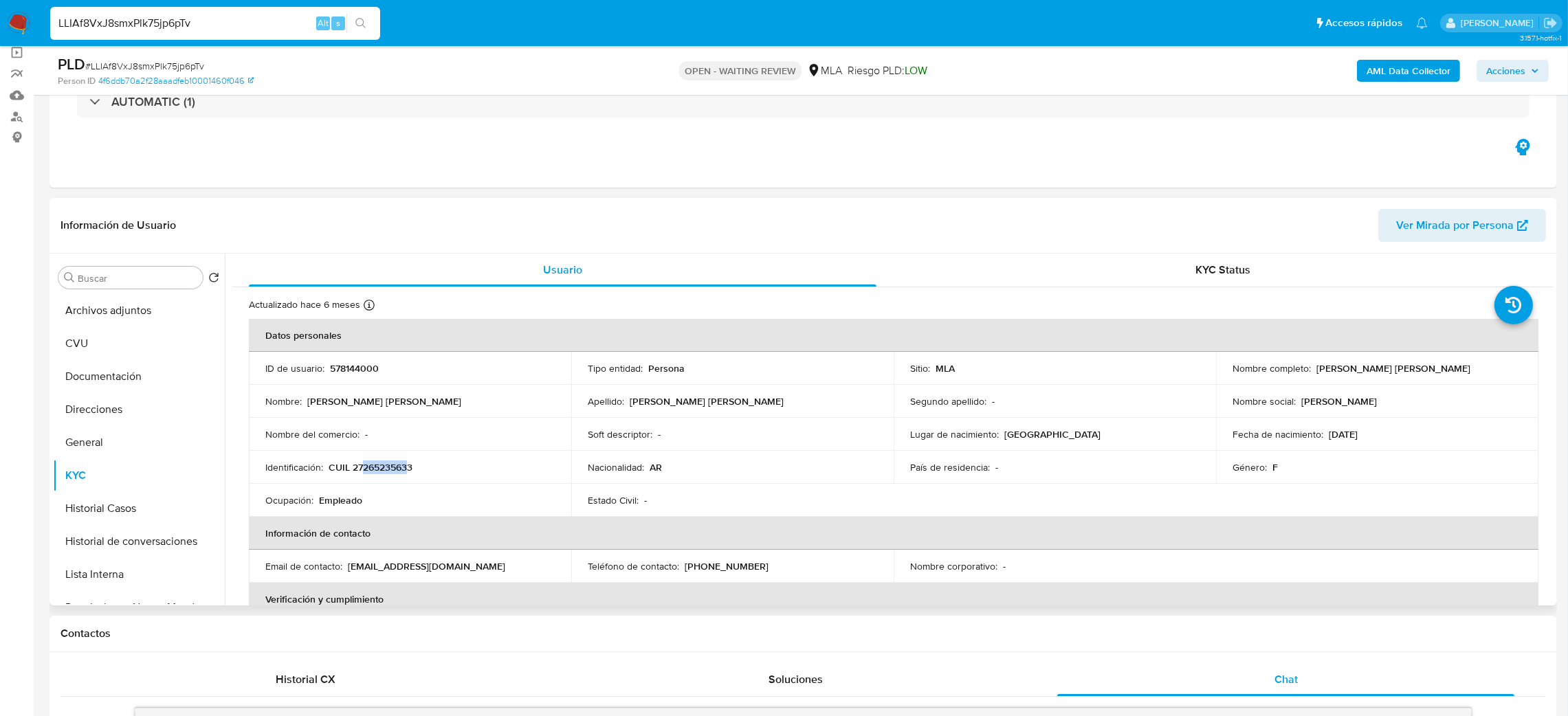
click at [1491, 365] on div "Nombre completo : Cecilia Elsa Fernandez Rousseaux" at bounding box center [1377, 369] width 290 height 13
copy p "Cecilia Elsa Fernandez Rousseaux"
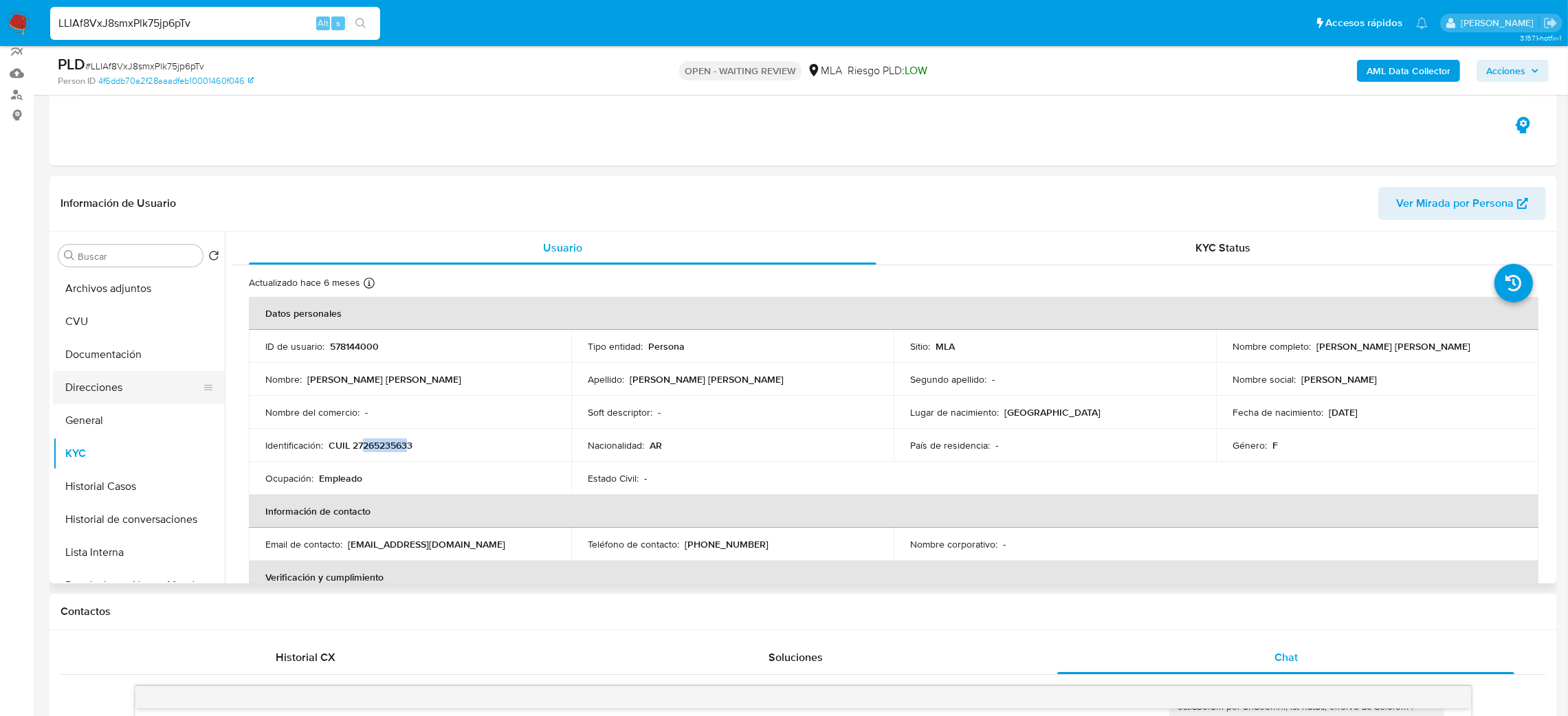
scroll to position [77, 0]
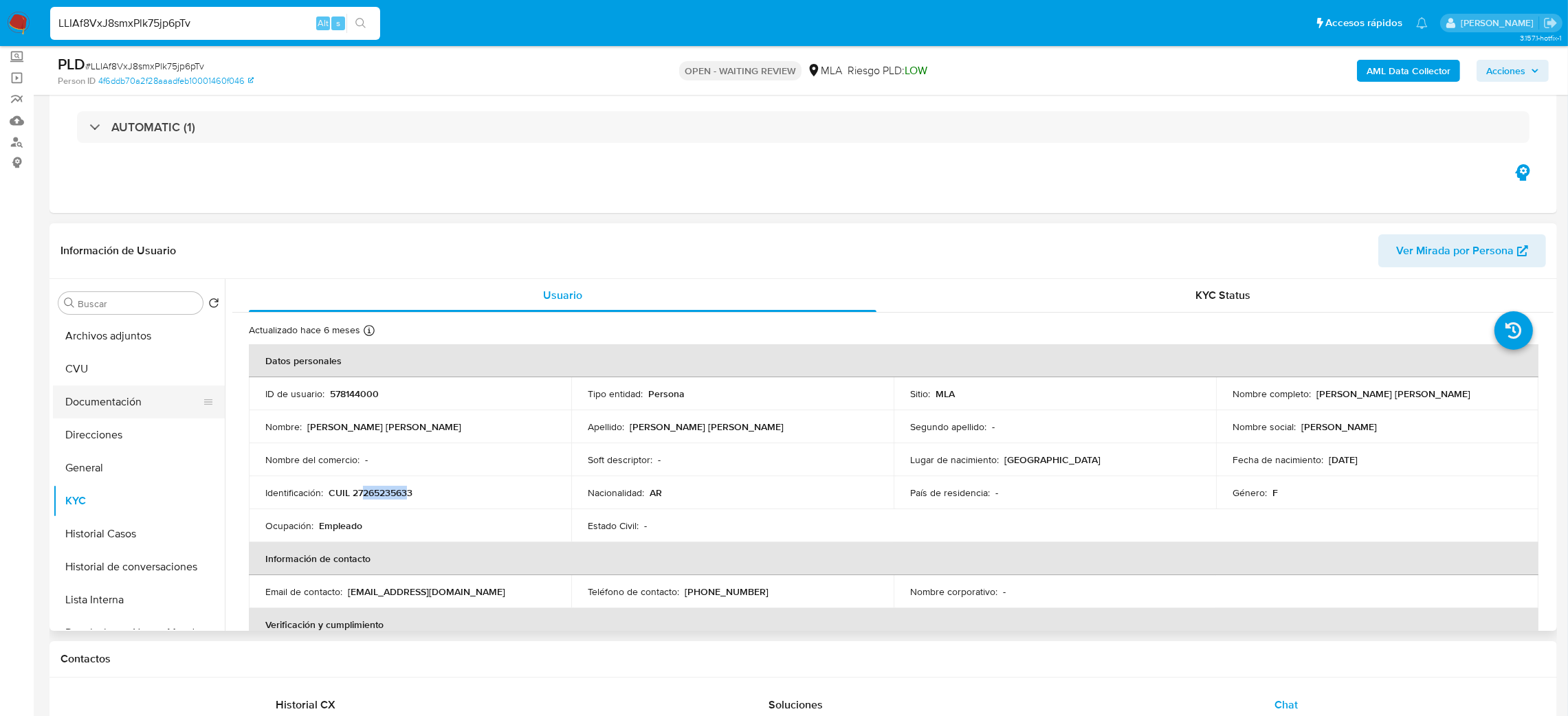
click at [96, 412] on button "Documentación" at bounding box center [133, 403] width 161 height 33
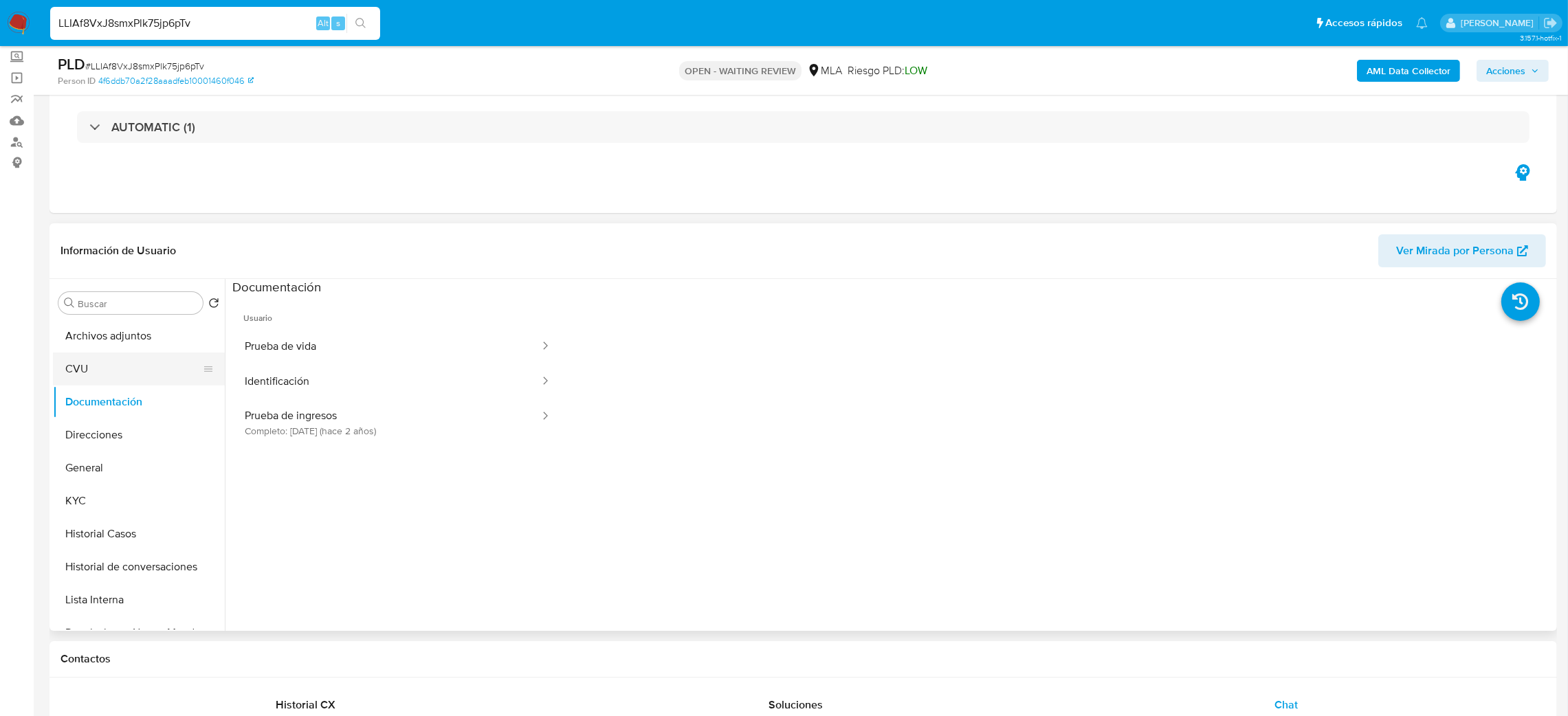
click at [88, 375] on button "CVU" at bounding box center [133, 369] width 161 height 33
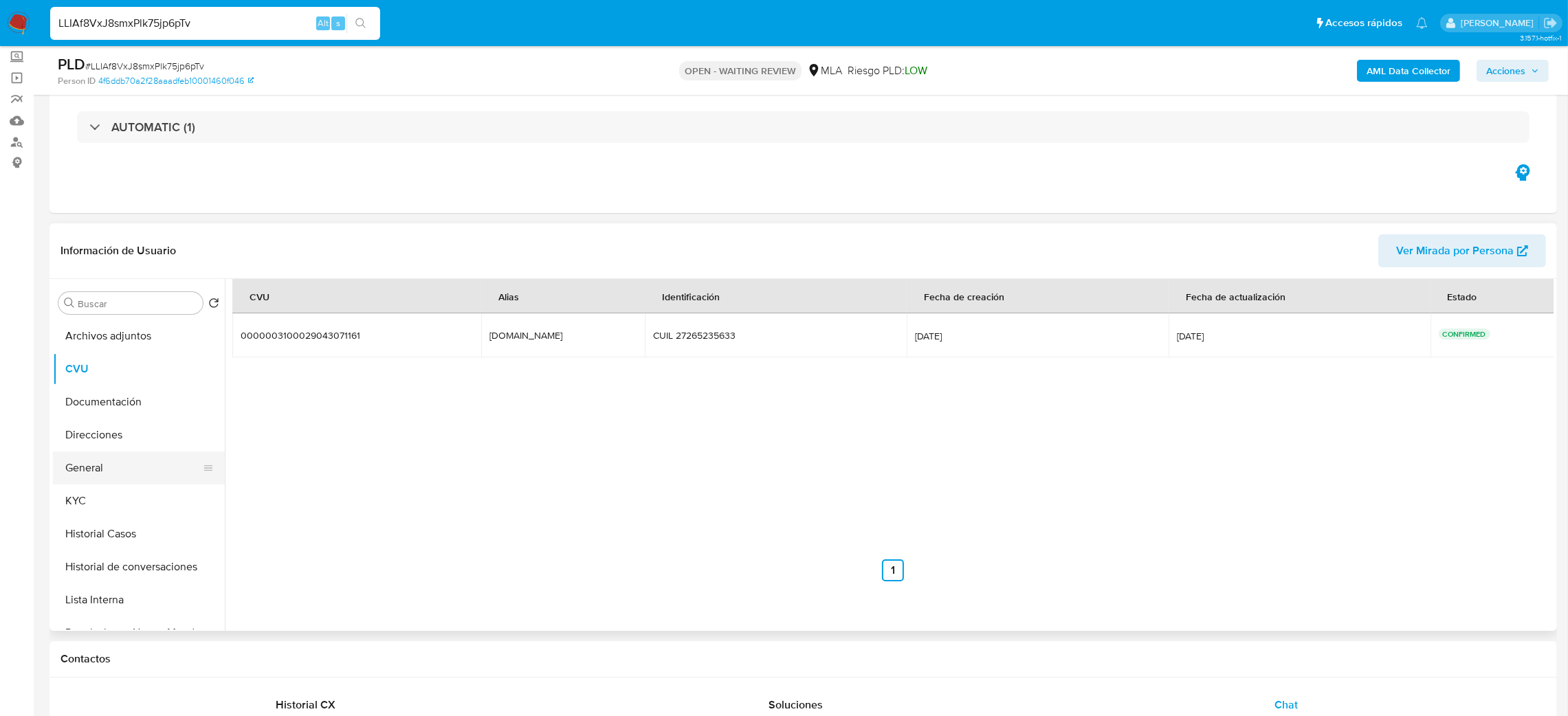
click at [97, 454] on button "General" at bounding box center [133, 468] width 161 height 33
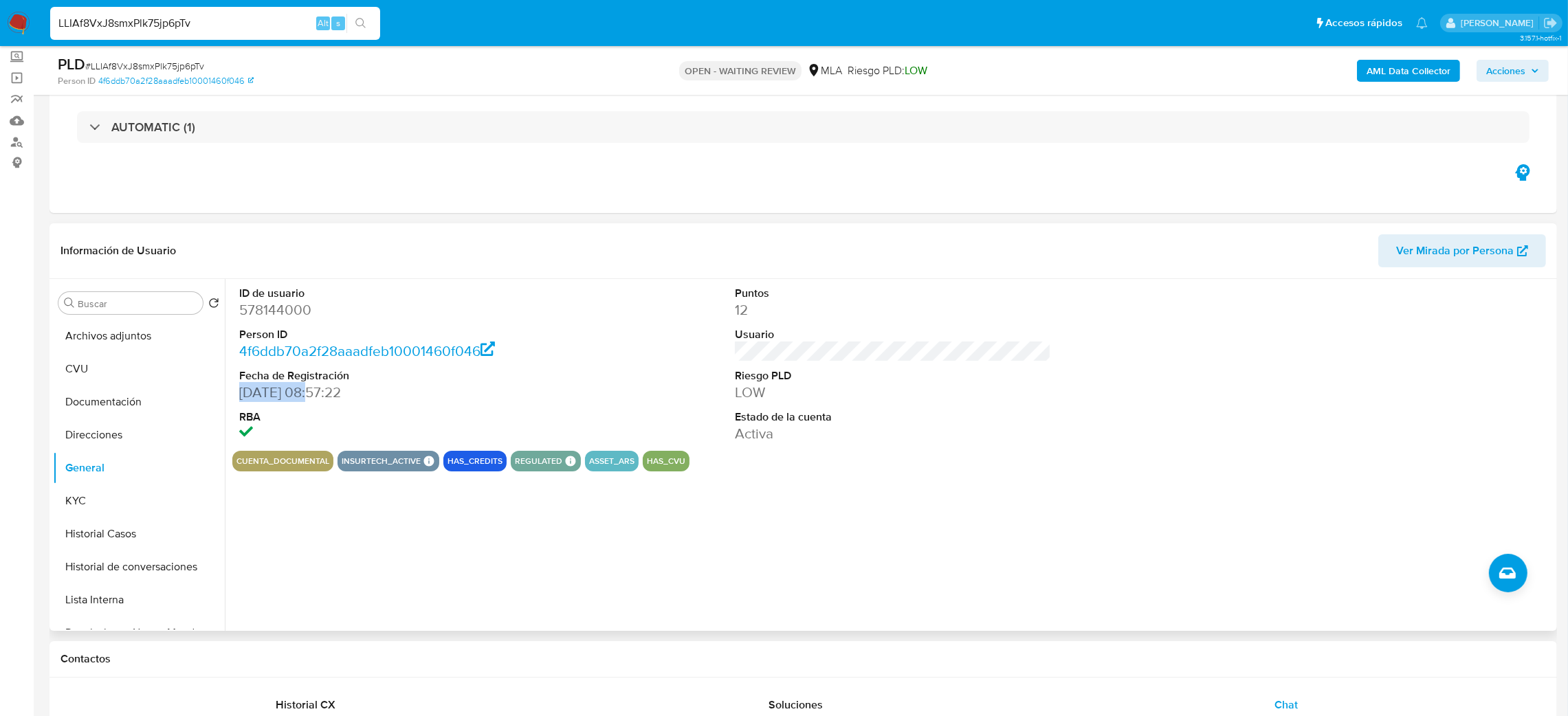
drag, startPoint x: 242, startPoint y: 399, endPoint x: 313, endPoint y: 395, distance: 71.1
click at [313, 395] on dd "02/06/2020 08:57:22" at bounding box center [397, 392] width 317 height 19
copy dd "02/06/2020"
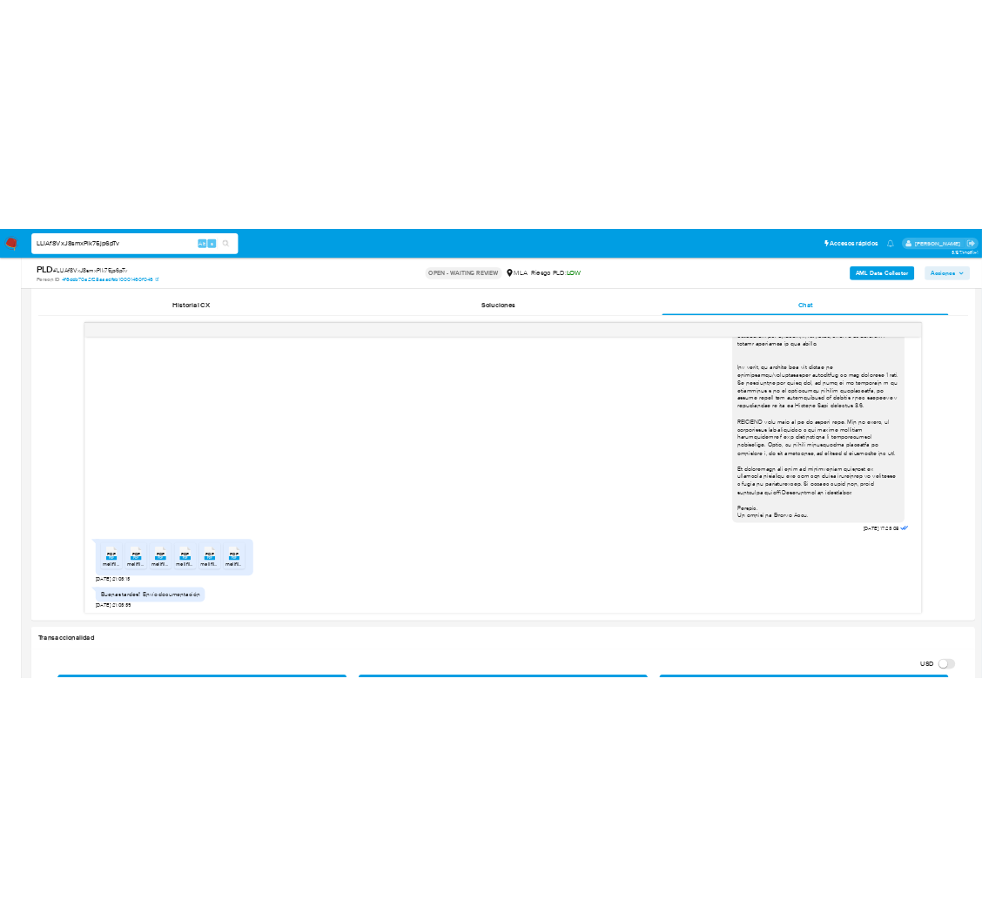
scroll to position [882, 0]
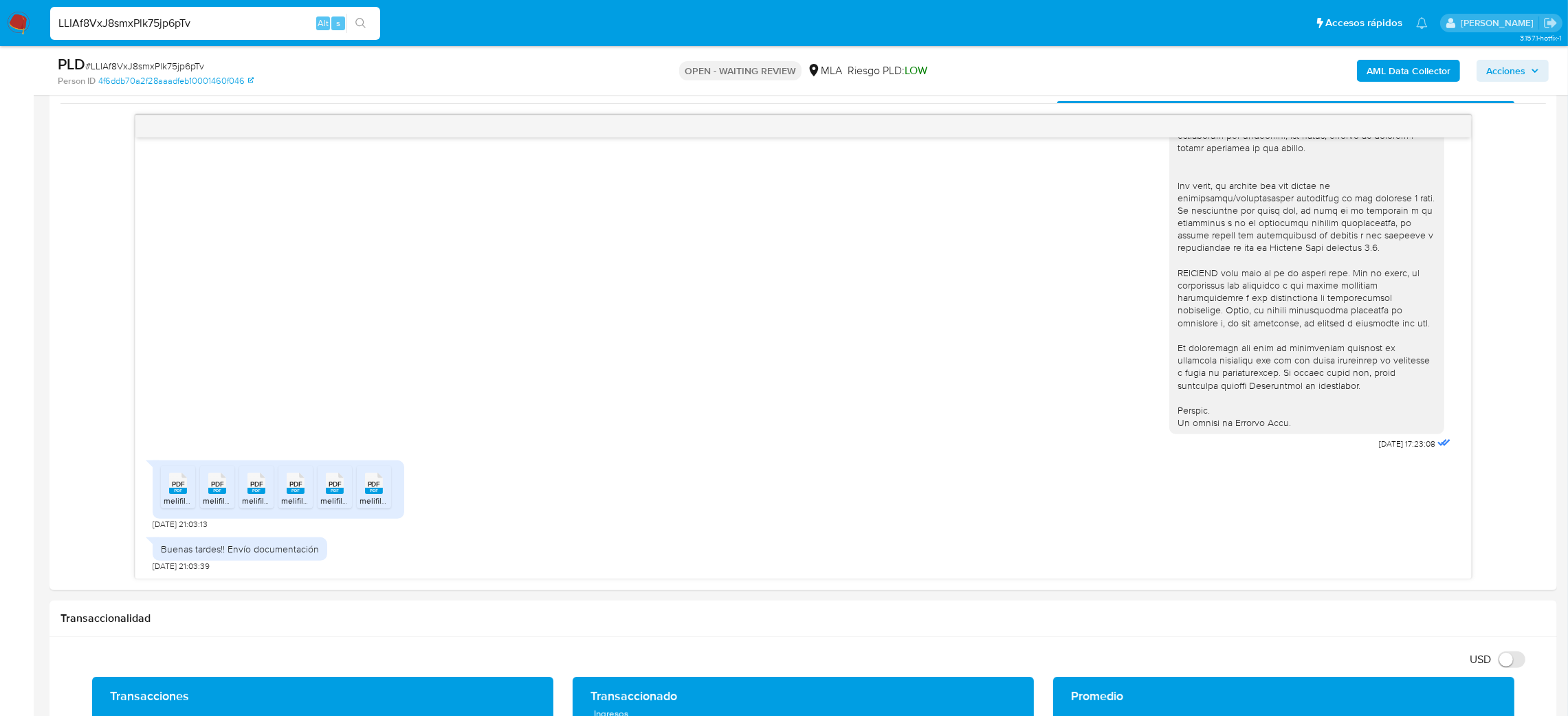
click at [0, 460] on aside "Bandeja Tablero Screening Búsqueda en Listas Watchlist Herramientas Operaciones…" at bounding box center [17, 628] width 34 height 2648
click at [179, 489] on span "PDF" at bounding box center [178, 484] width 13 height 9
click at [227, 498] on span "melifile1272221235182337696.pdf" at bounding box center [265, 500] width 125 height 12
drag, startPoint x: 274, startPoint y: 493, endPoint x: 264, endPoint y: 497, distance: 10.8
click at [274, 493] on ul "PDF PDF melifile2162934245925965977.pdf PDF PDF melifile1272221235182337696.pdf…" at bounding box center [279, 489] width 235 height 47
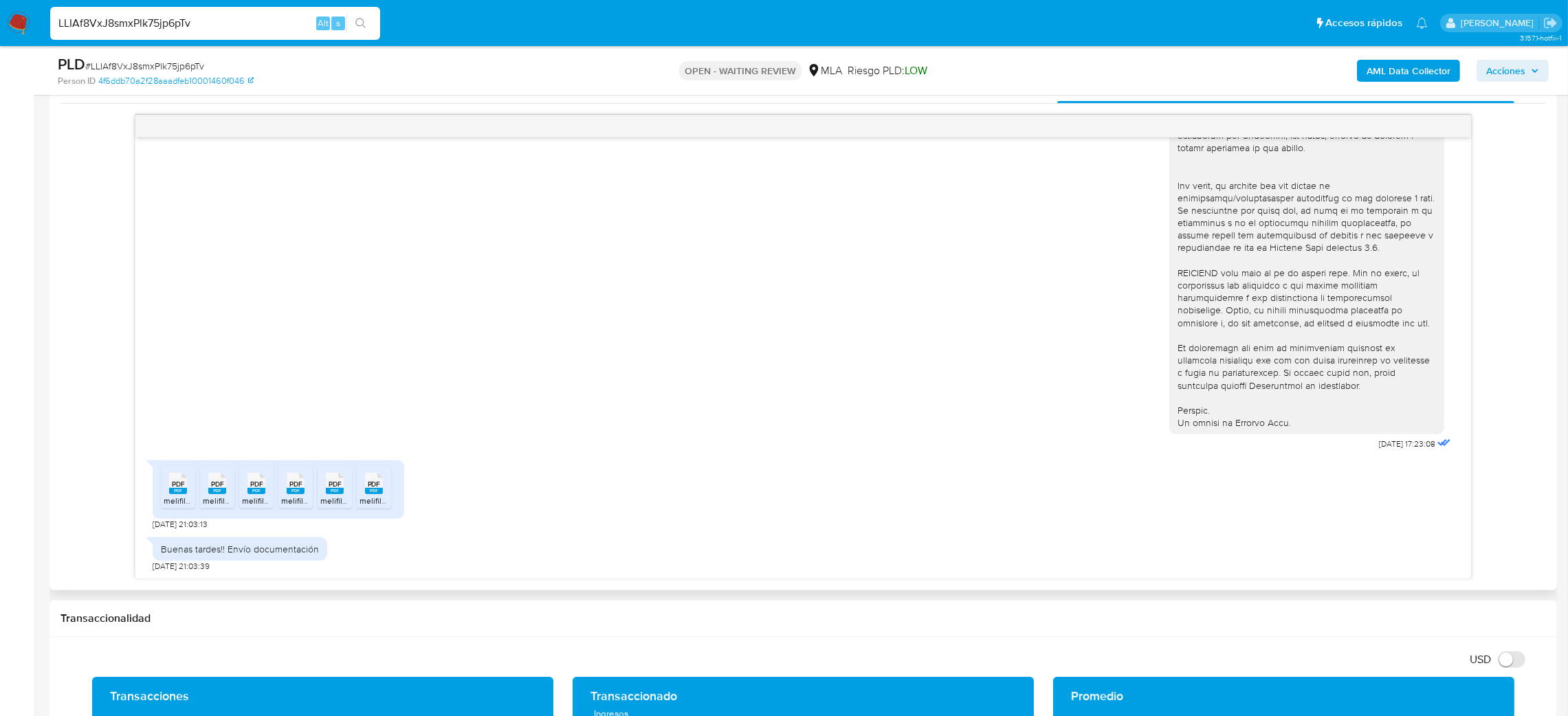
drag, startPoint x: 261, startPoint y: 497, endPoint x: 274, endPoint y: 497, distance: 13.0
click at [261, 497] on span "melifile676971143986496020.pdf" at bounding box center [303, 500] width 122 height 12
drag, startPoint x: 294, startPoint y: 498, endPoint x: 336, endPoint y: 497, distance: 42.0
click at [294, 498] on span "melifile2063159096189874567.pdf" at bounding box center [343, 500] width 126 height 12
drag, startPoint x: 339, startPoint y: 495, endPoint x: 379, endPoint y: 495, distance: 40.0
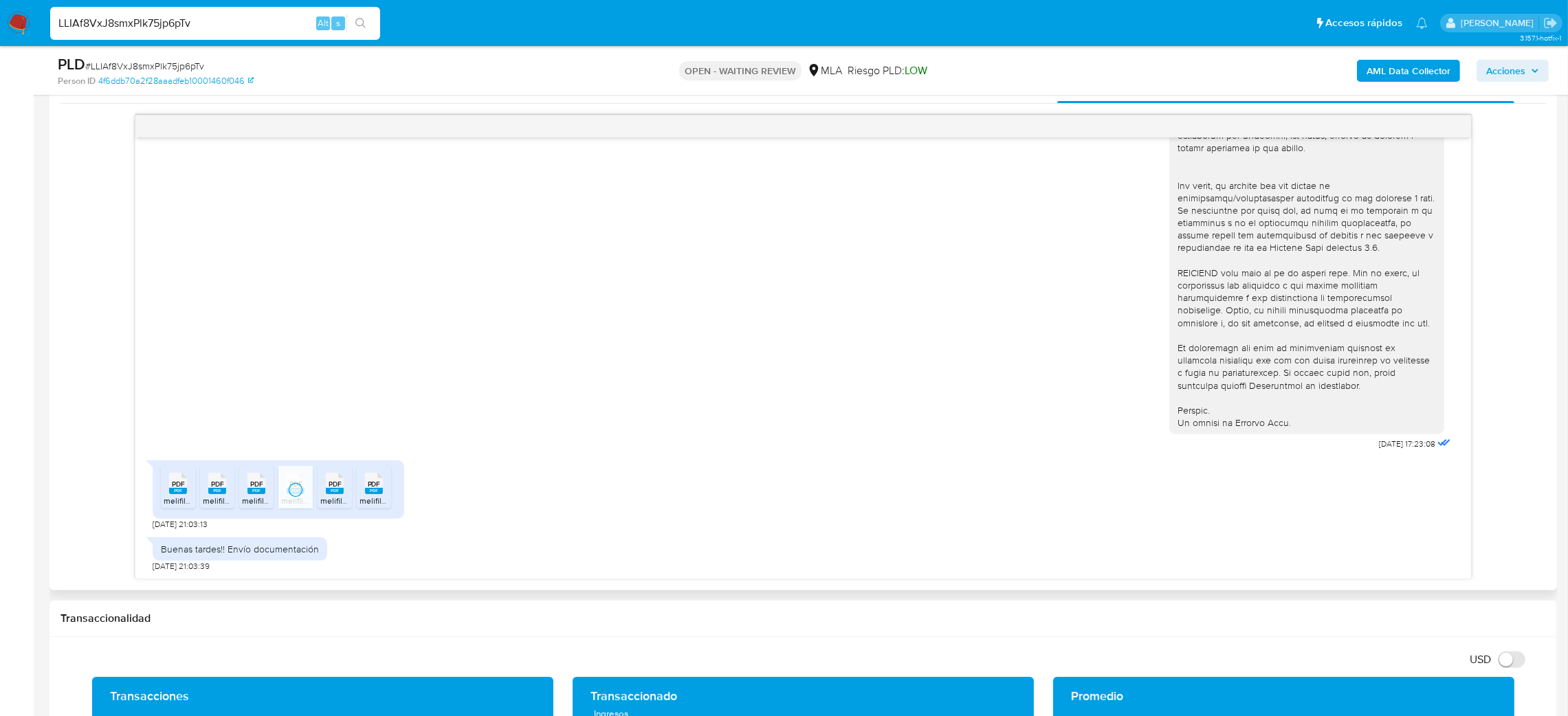
click at [339, 494] on rect at bounding box center [335, 491] width 18 height 6
click at [381, 494] on rect at bounding box center [373, 491] width 18 height 6
click at [0, 317] on aside "Bandeja Tablero Screening Búsqueda en Listas Watchlist Herramientas Operaciones…" at bounding box center [17, 628] width 34 height 2648
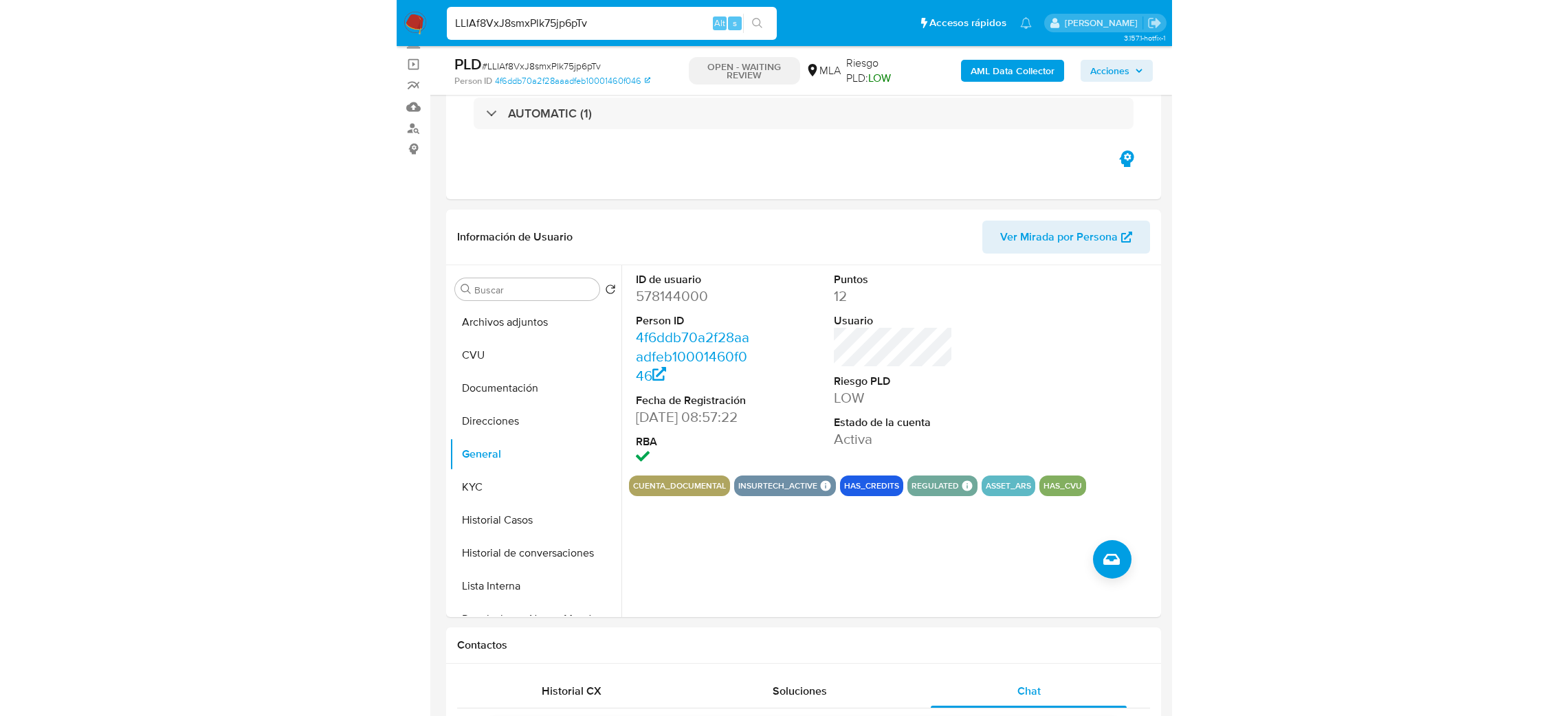
scroll to position [77, 0]
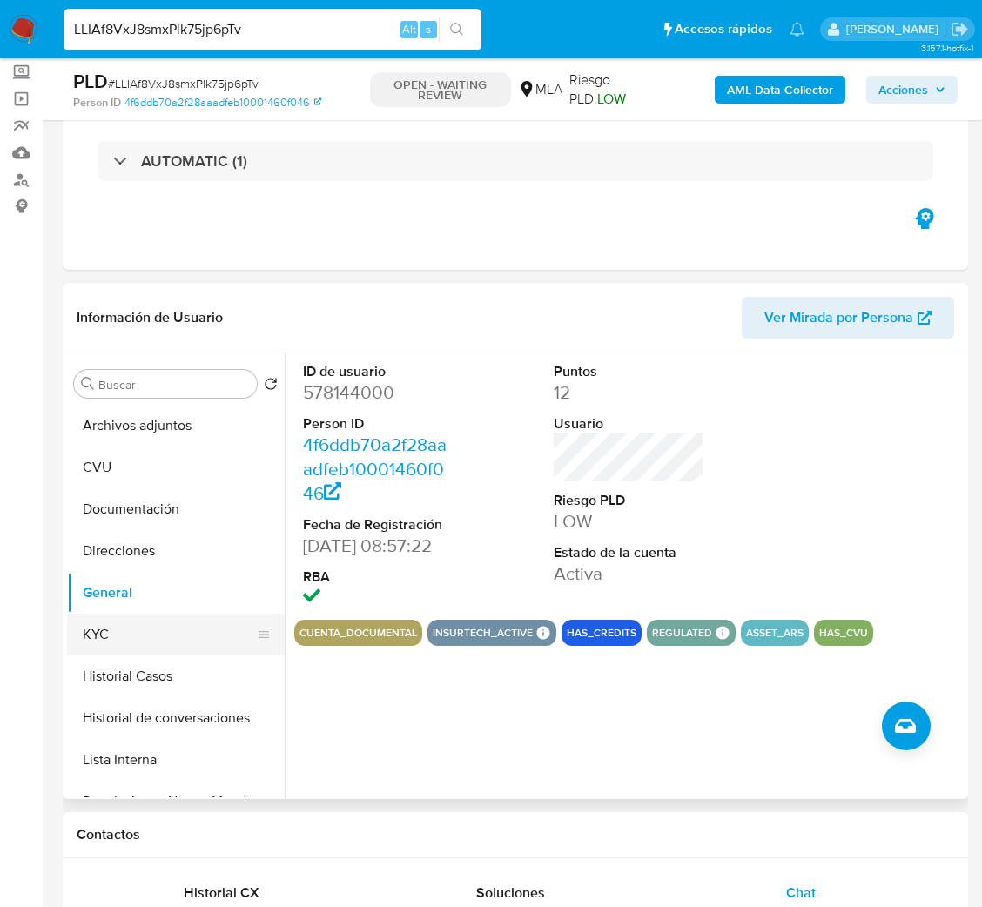
click at [189, 640] on button "KYC" at bounding box center [169, 635] width 204 height 42
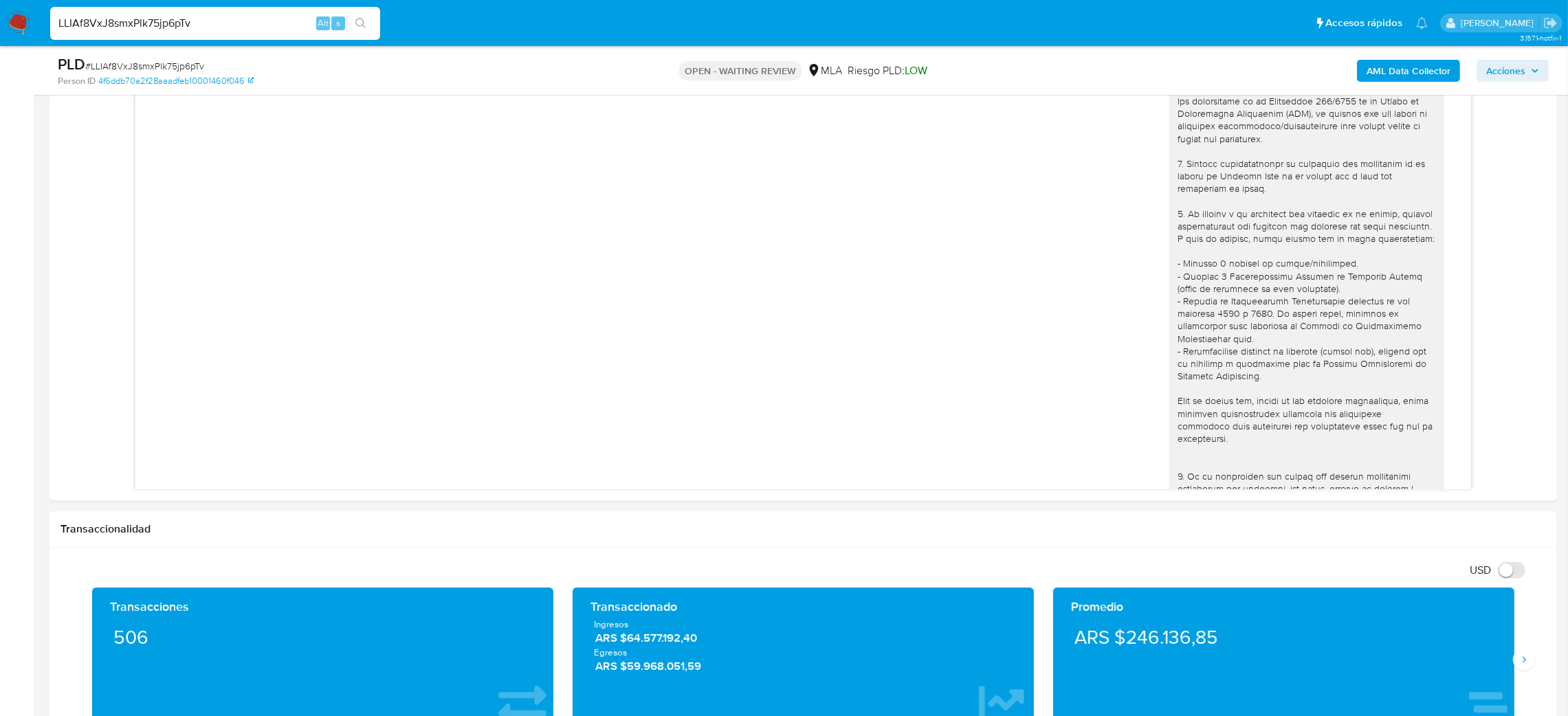
scroll to position [800, 0]
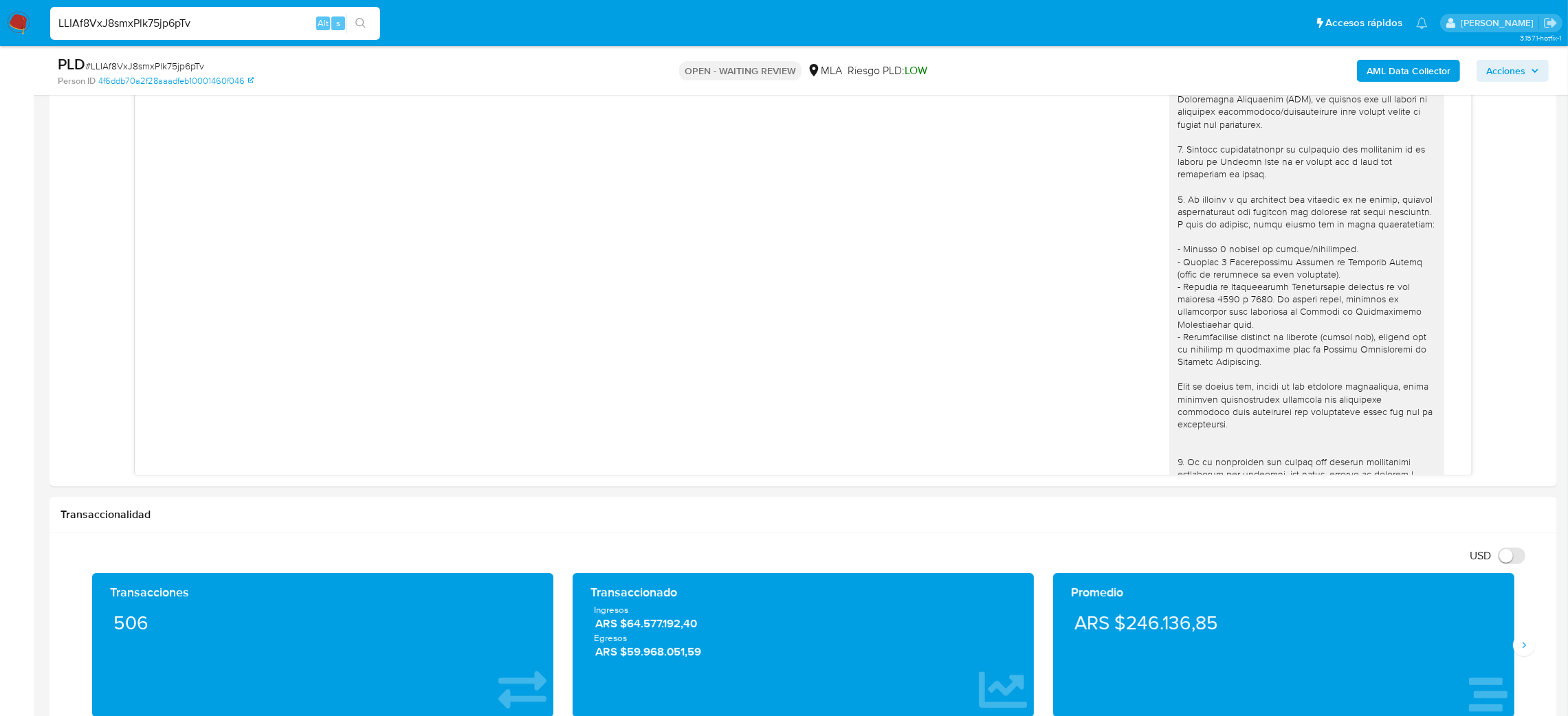
click at [175, 66] on span "# LLIAf8VxJ8smxPlk75jp6pTv" at bounding box center [144, 66] width 119 height 13
copy span "LLIAf8VxJ8smxPlk75jp6pTv"
click at [19, 22] on img at bounding box center [19, 24] width 24 height 24
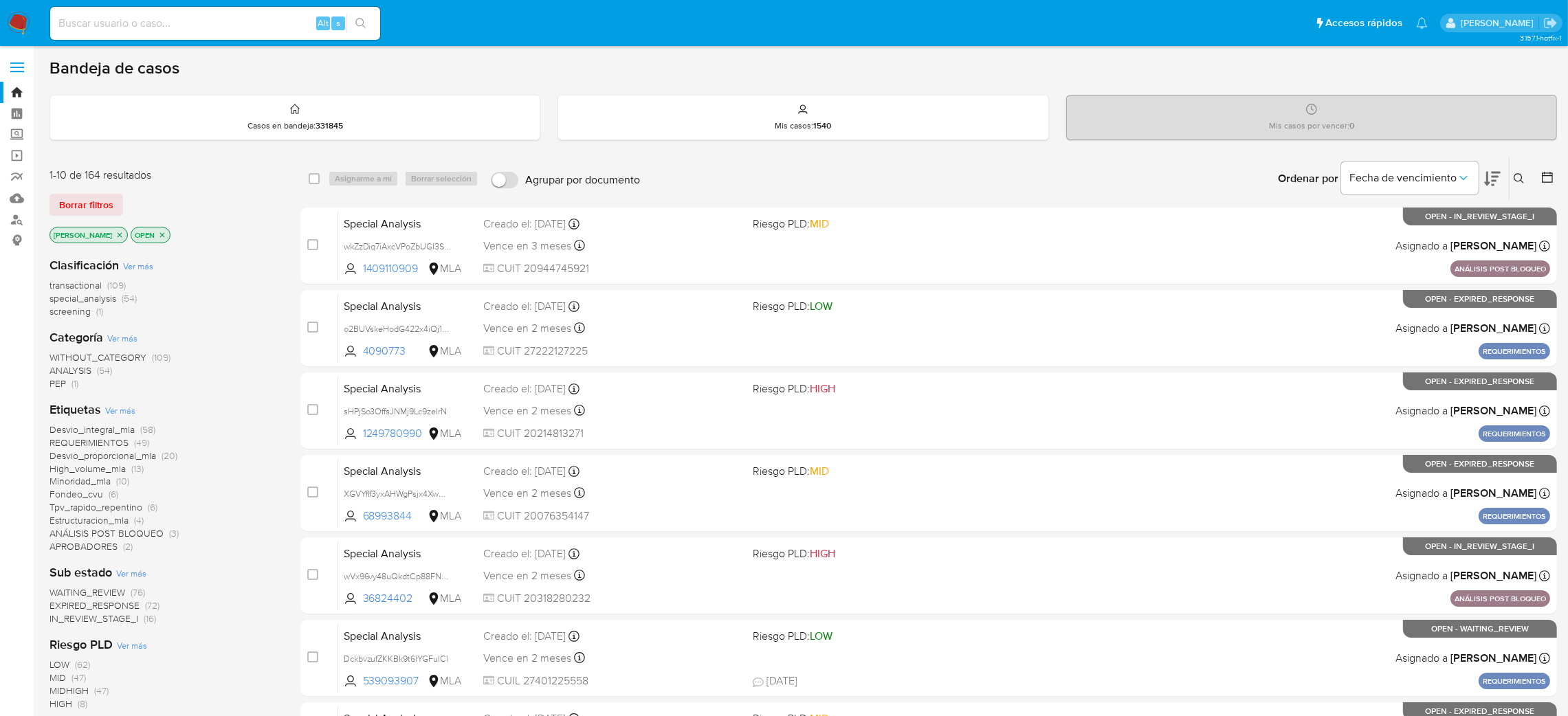
click at [1519, 175] on icon at bounding box center [1519, 178] width 11 height 11
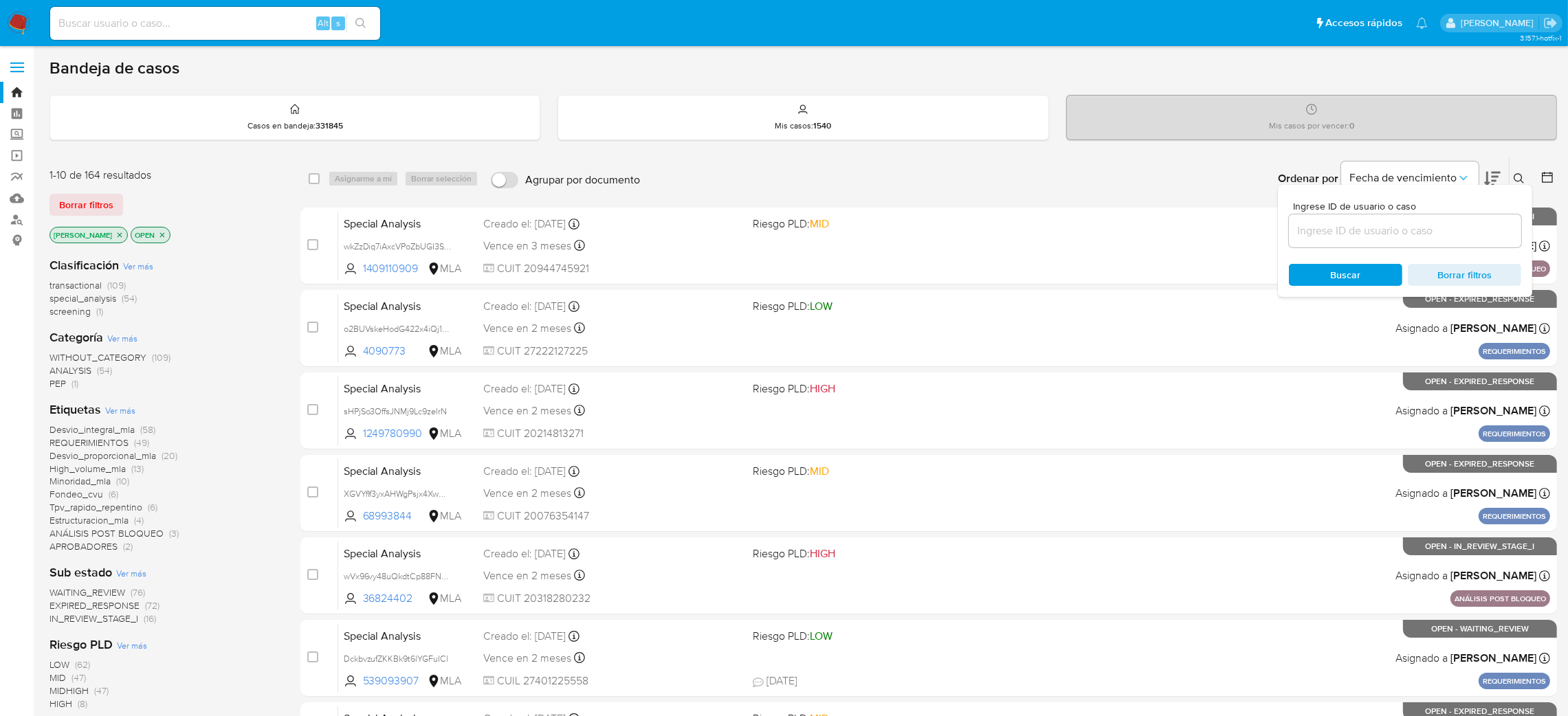
click at [1397, 228] on input at bounding box center [1405, 231] width 232 height 18
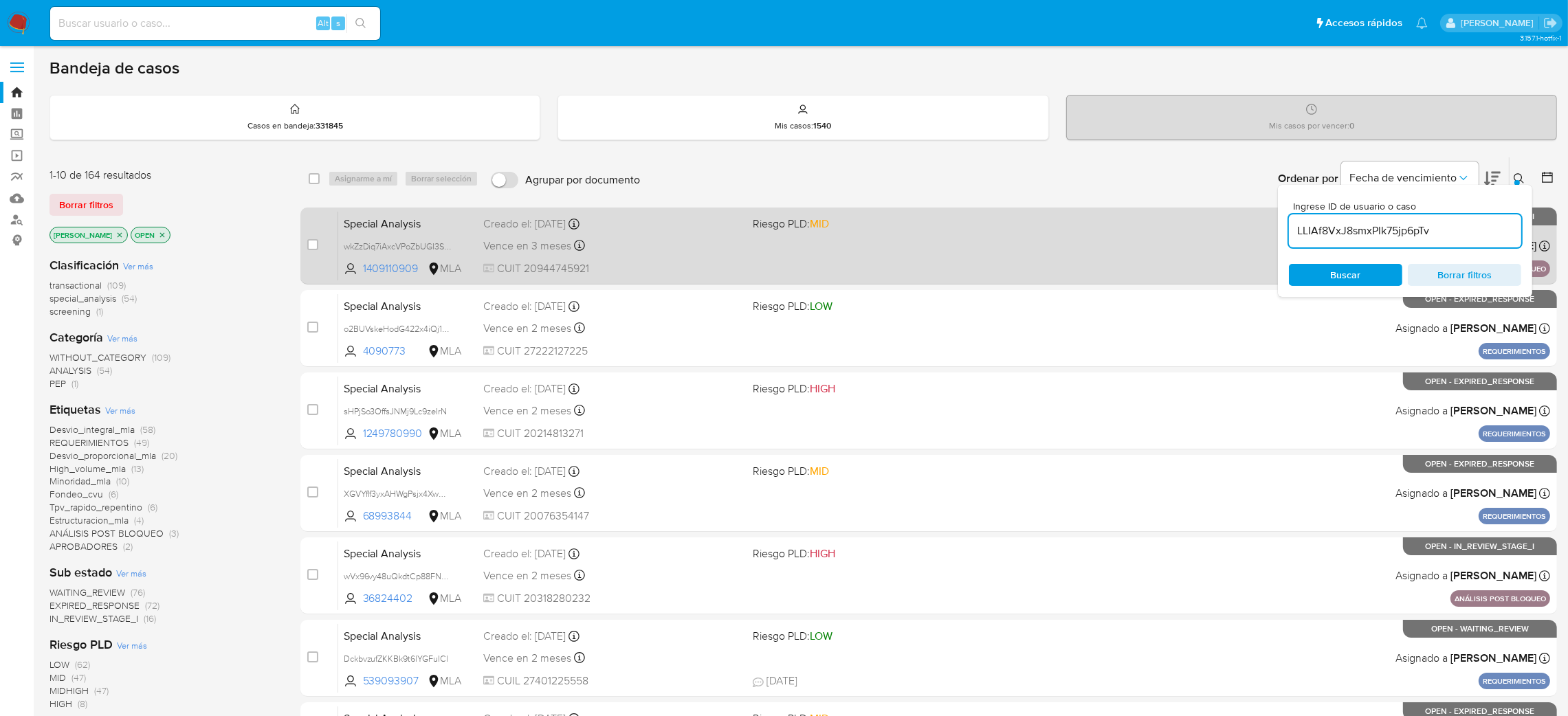
type input "LLIAf8VxJ8smxPlk75jp6pTv"
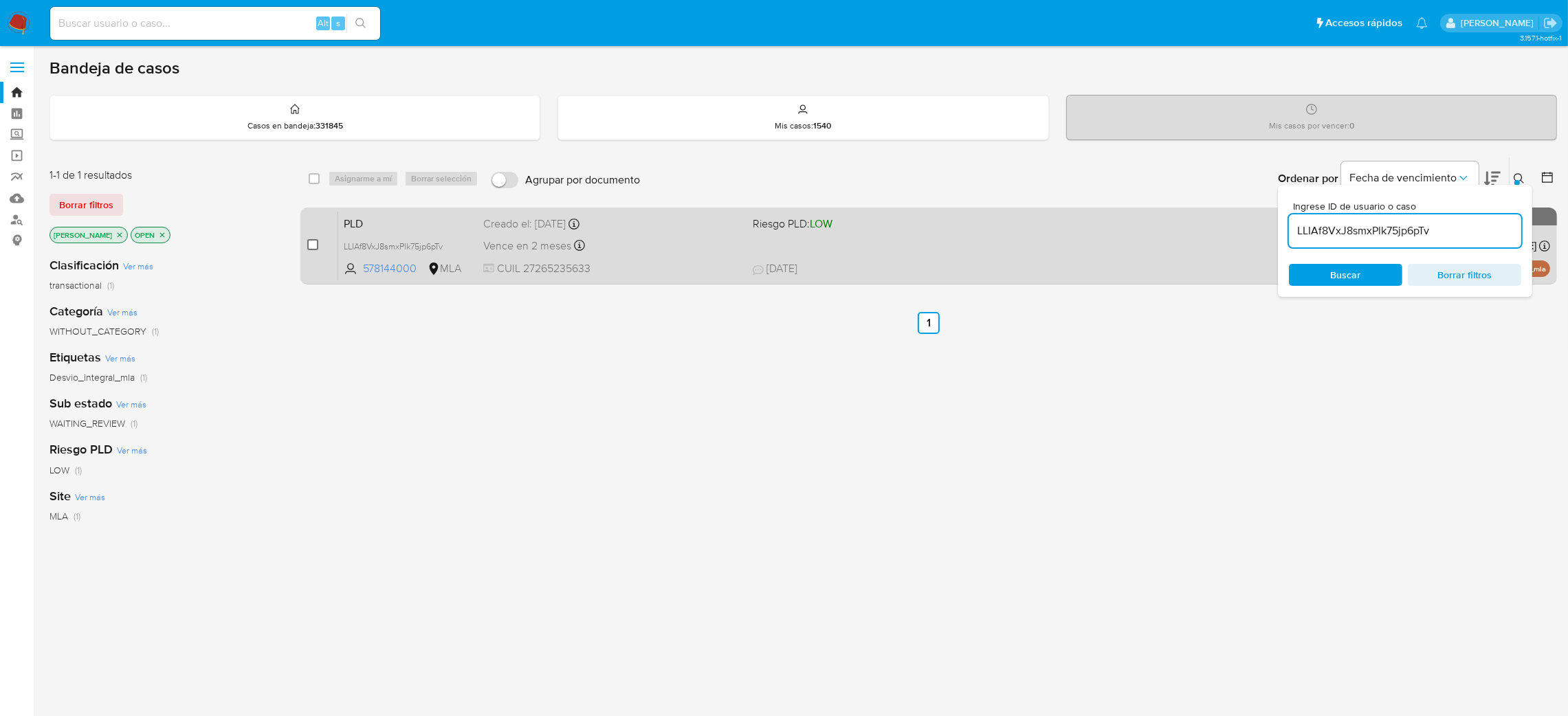
click at [316, 246] on input "checkbox" at bounding box center [313, 245] width 11 height 11
checkbox input "true"
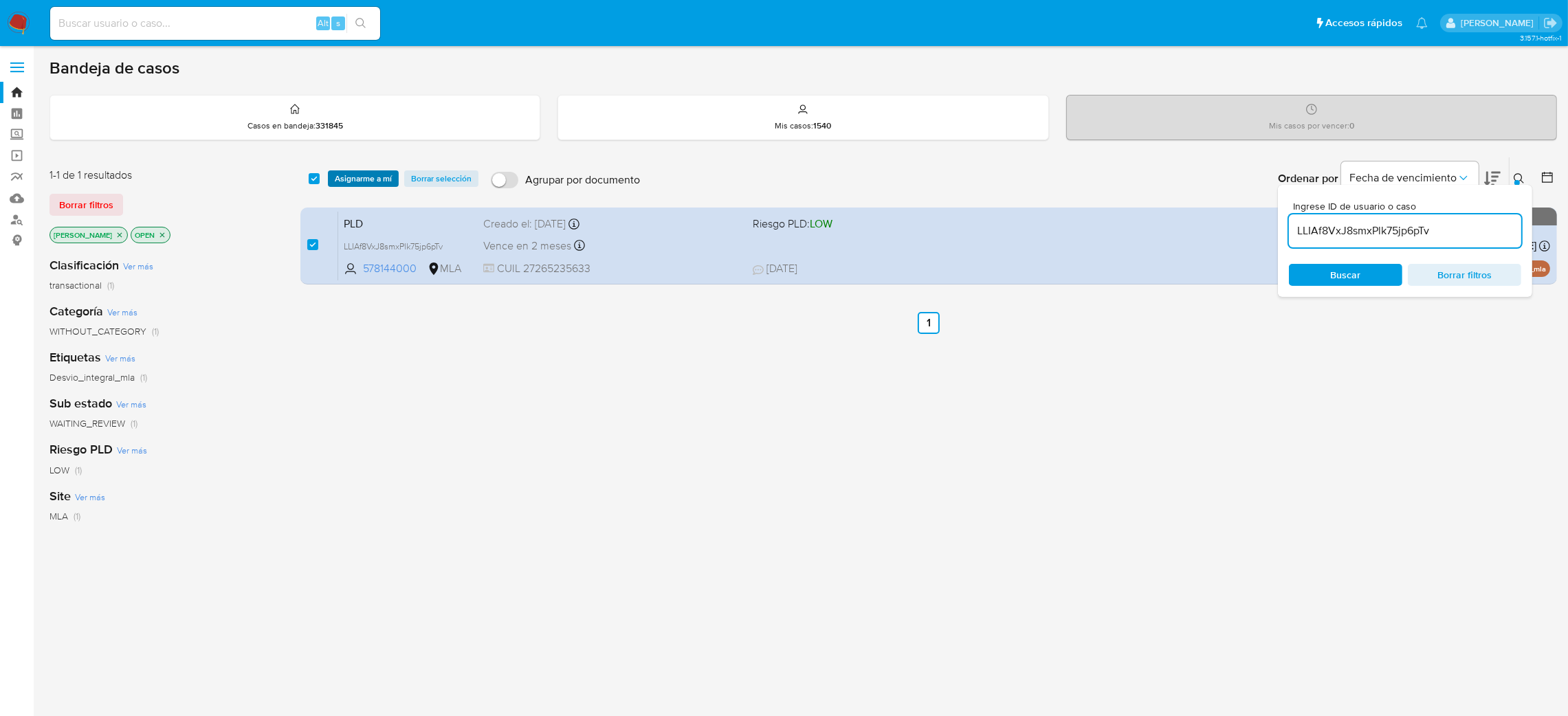
click at [358, 186] on span "Asignarme a mí" at bounding box center [363, 178] width 57 height 13
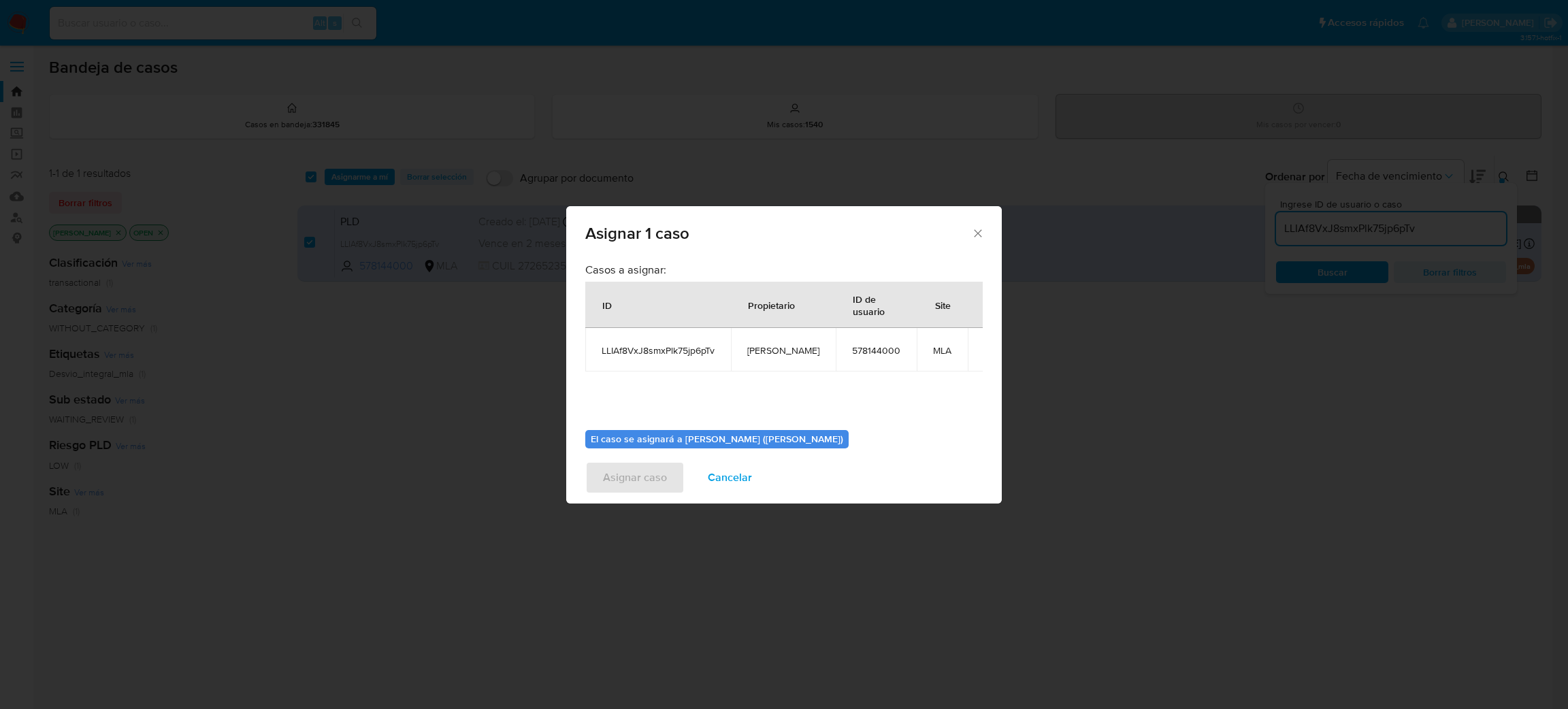
click at [789, 349] on span "[PERSON_NAME]" at bounding box center [783, 351] width 72 height 13
copy span "[PERSON_NAME]"
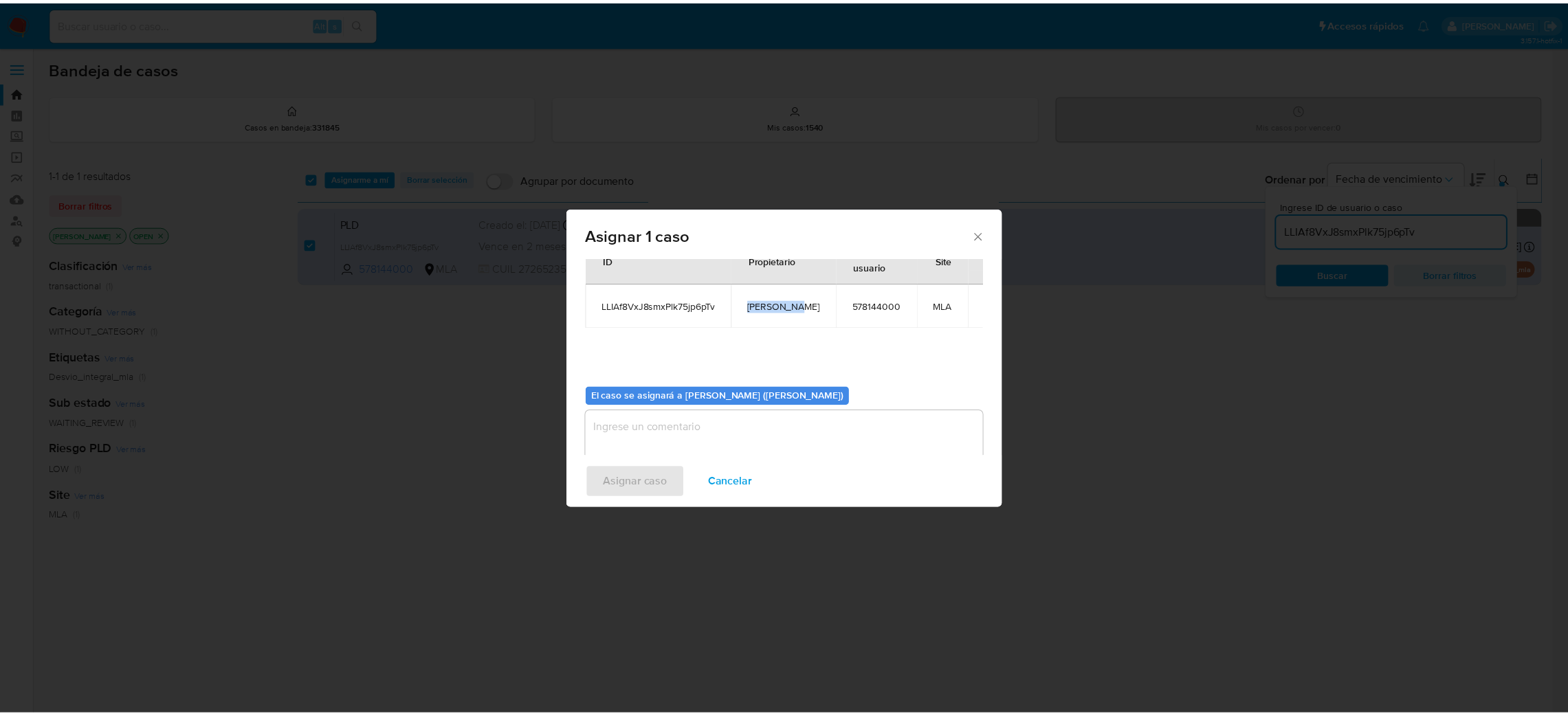
scroll to position [71, 0]
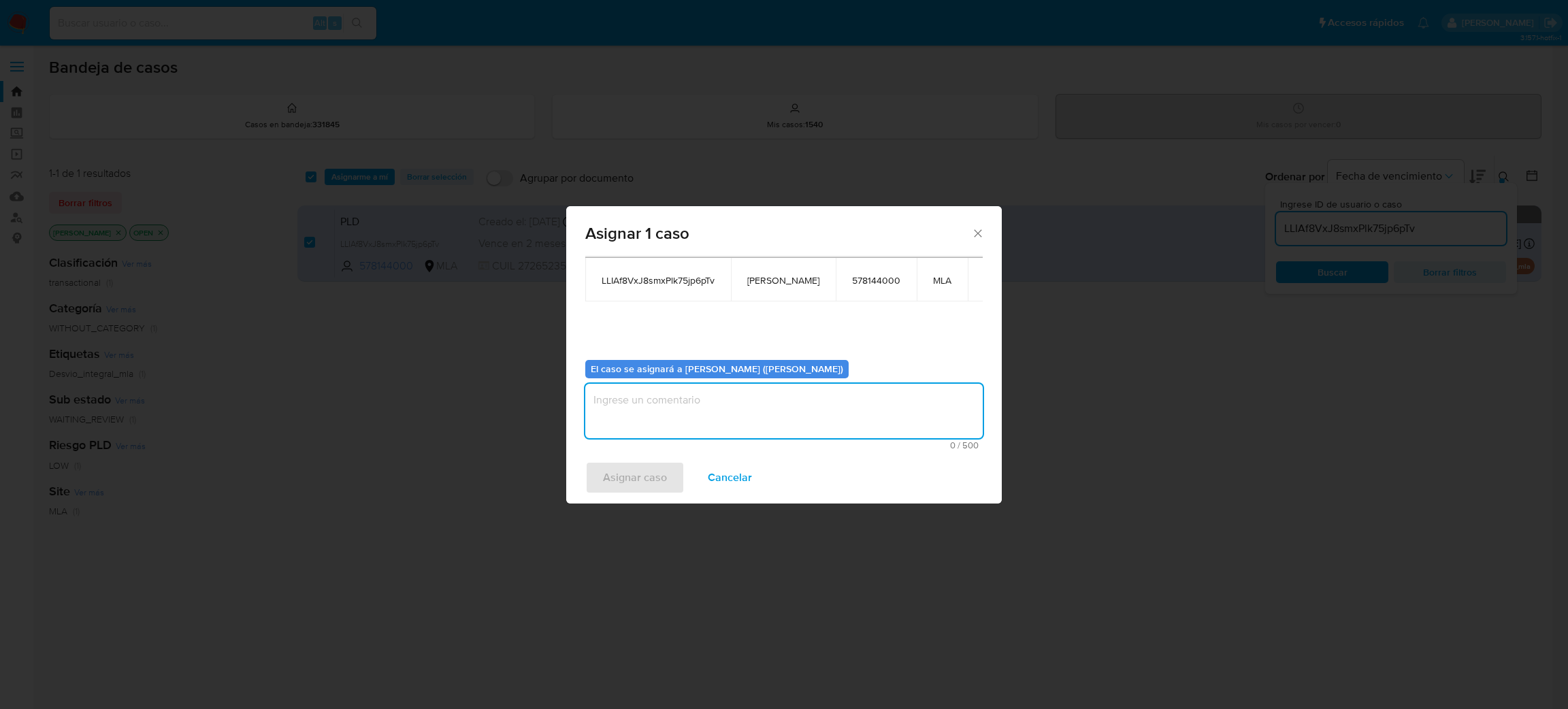
click at [668, 398] on textarea "assign-modal" at bounding box center [784, 411] width 398 height 55
paste textarea "[PERSON_NAME]"
type textarea "[PERSON_NAME]"
click at [656, 466] on span "Asignar caso" at bounding box center [635, 478] width 64 height 30
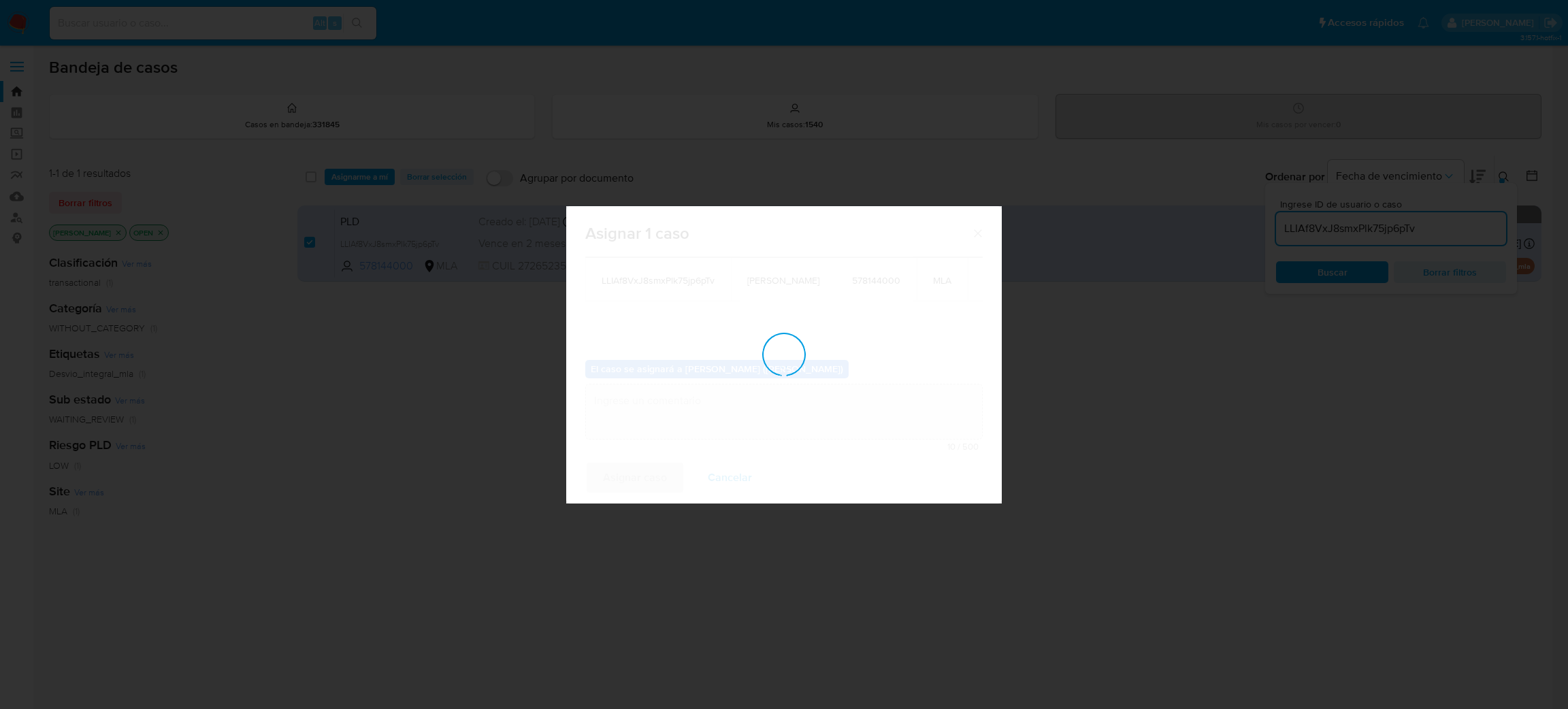
checkbox input "false"
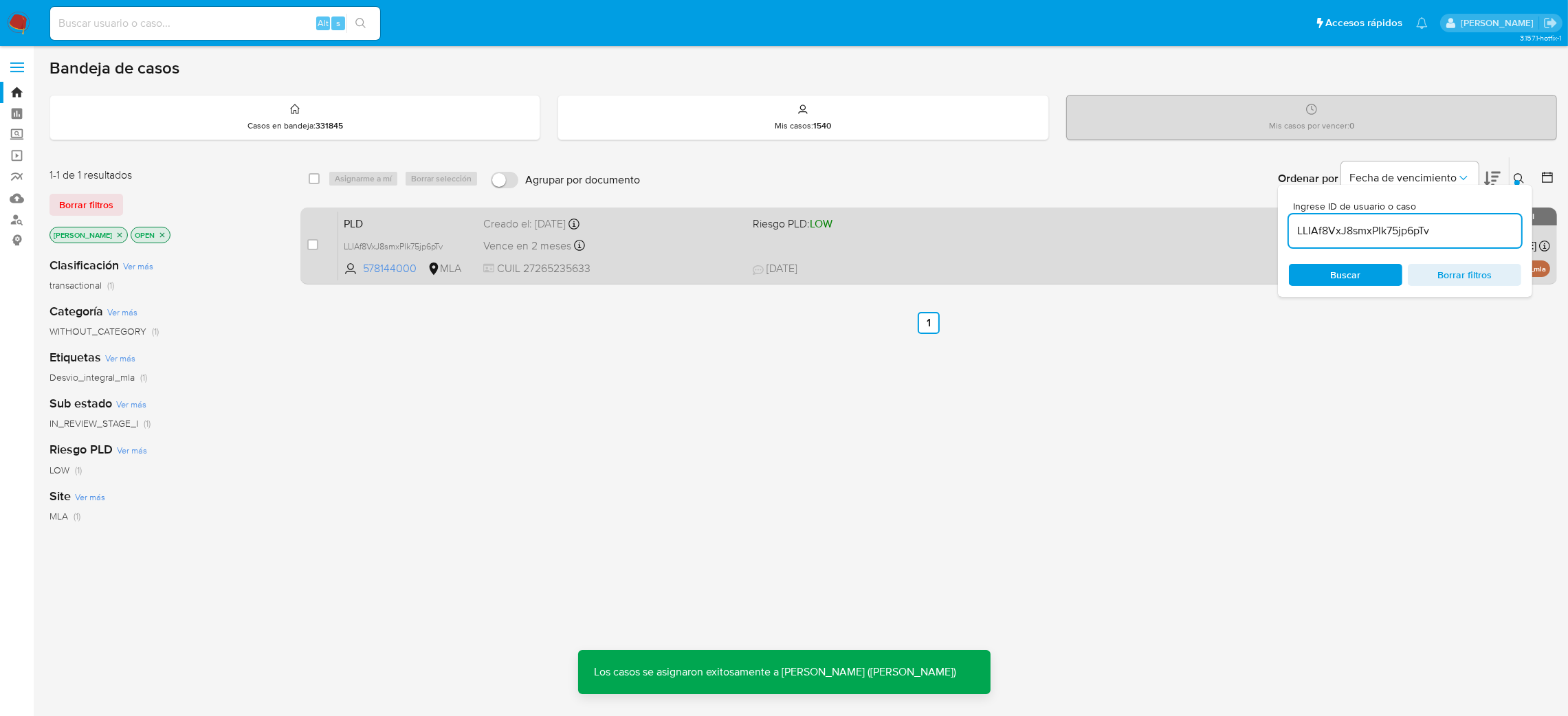
click at [452, 214] on span "PLD" at bounding box center [408, 223] width 129 height 18
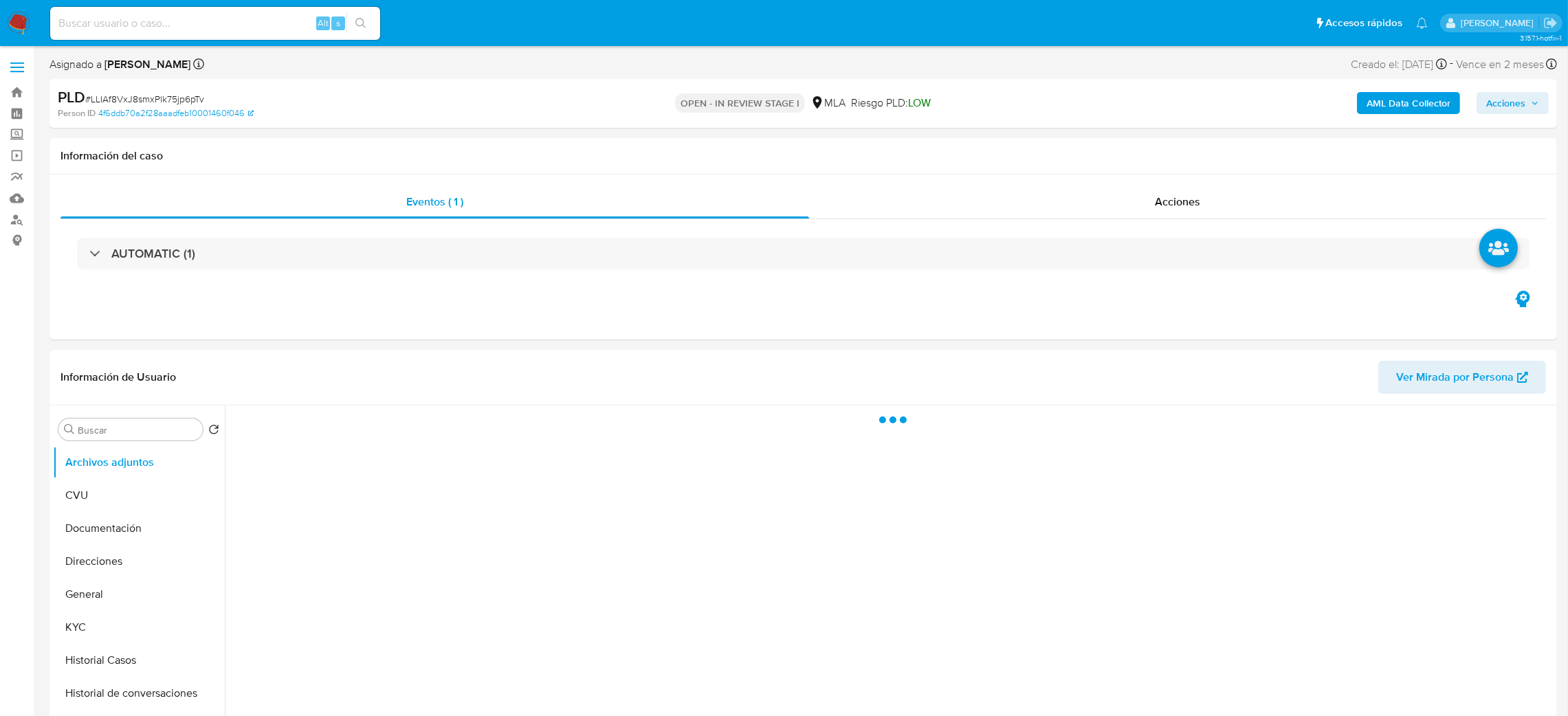
select select "10"
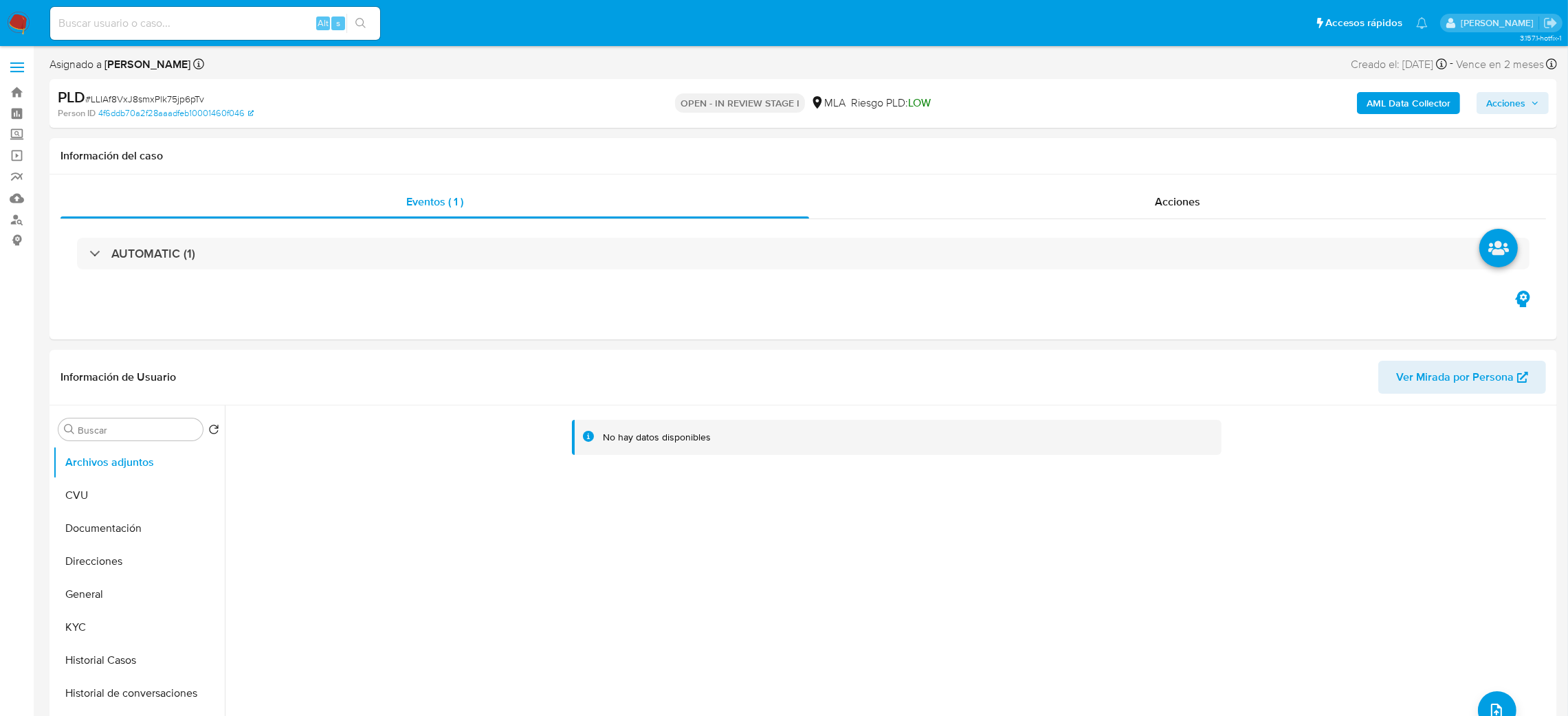
scroll to position [412, 0]
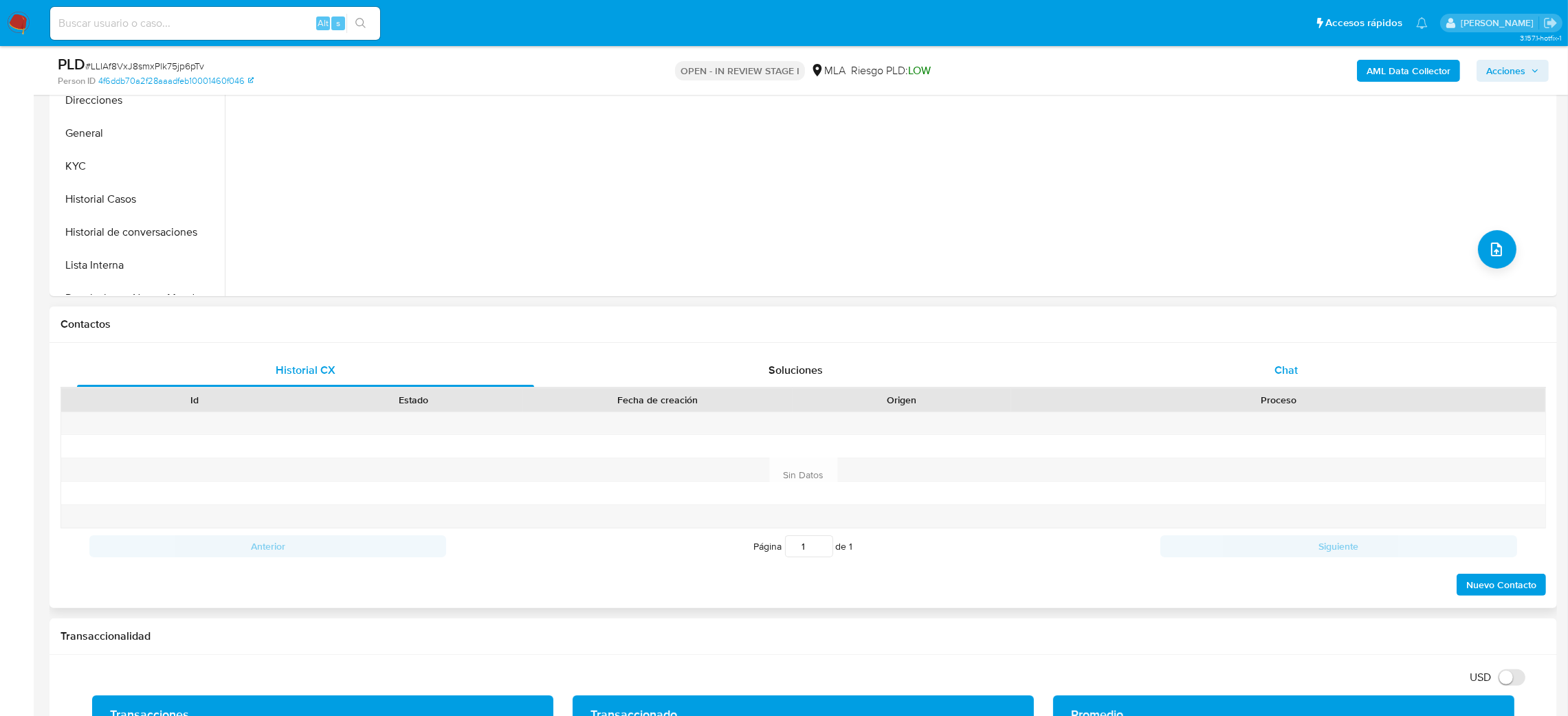
click at [1289, 357] on div "Chat" at bounding box center [1285, 370] width 457 height 33
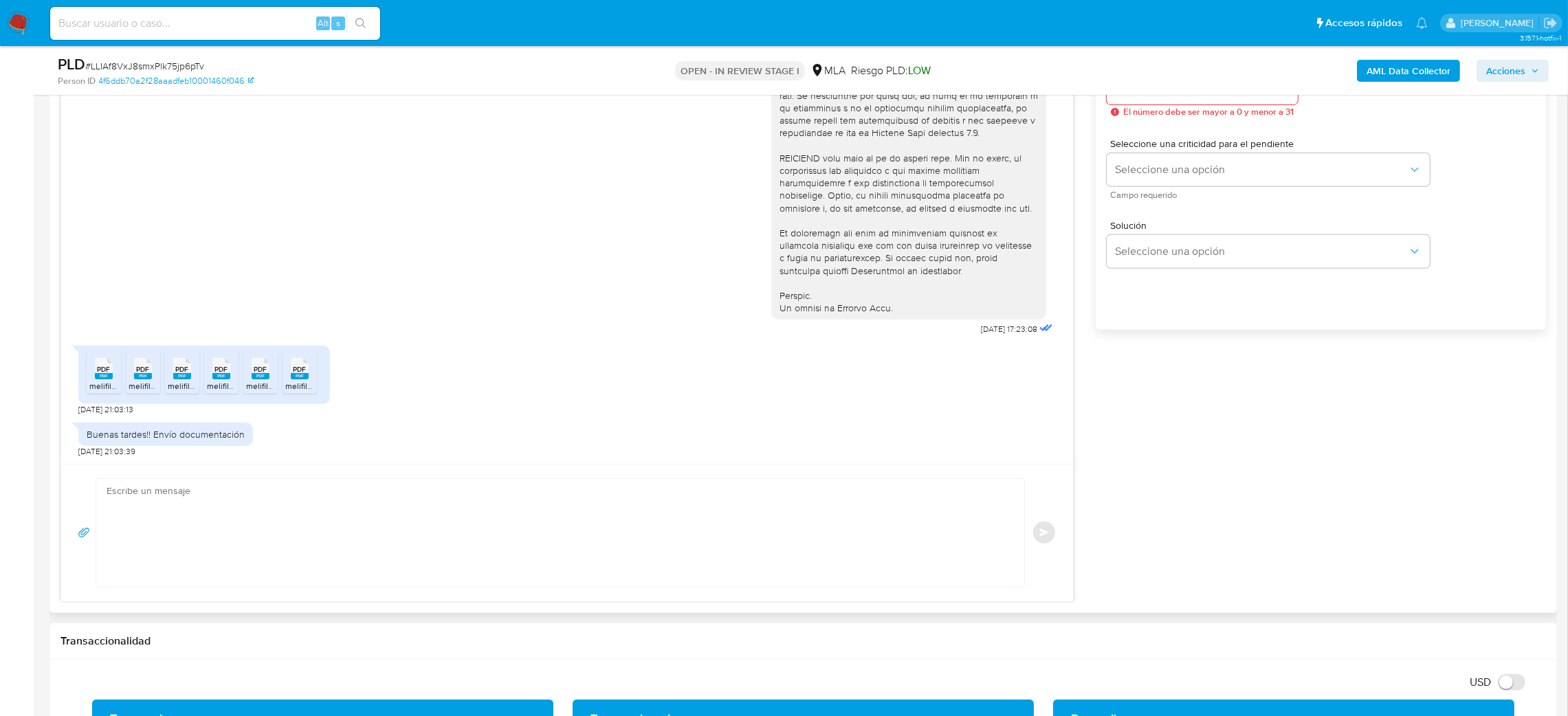
scroll to position [825, 0]
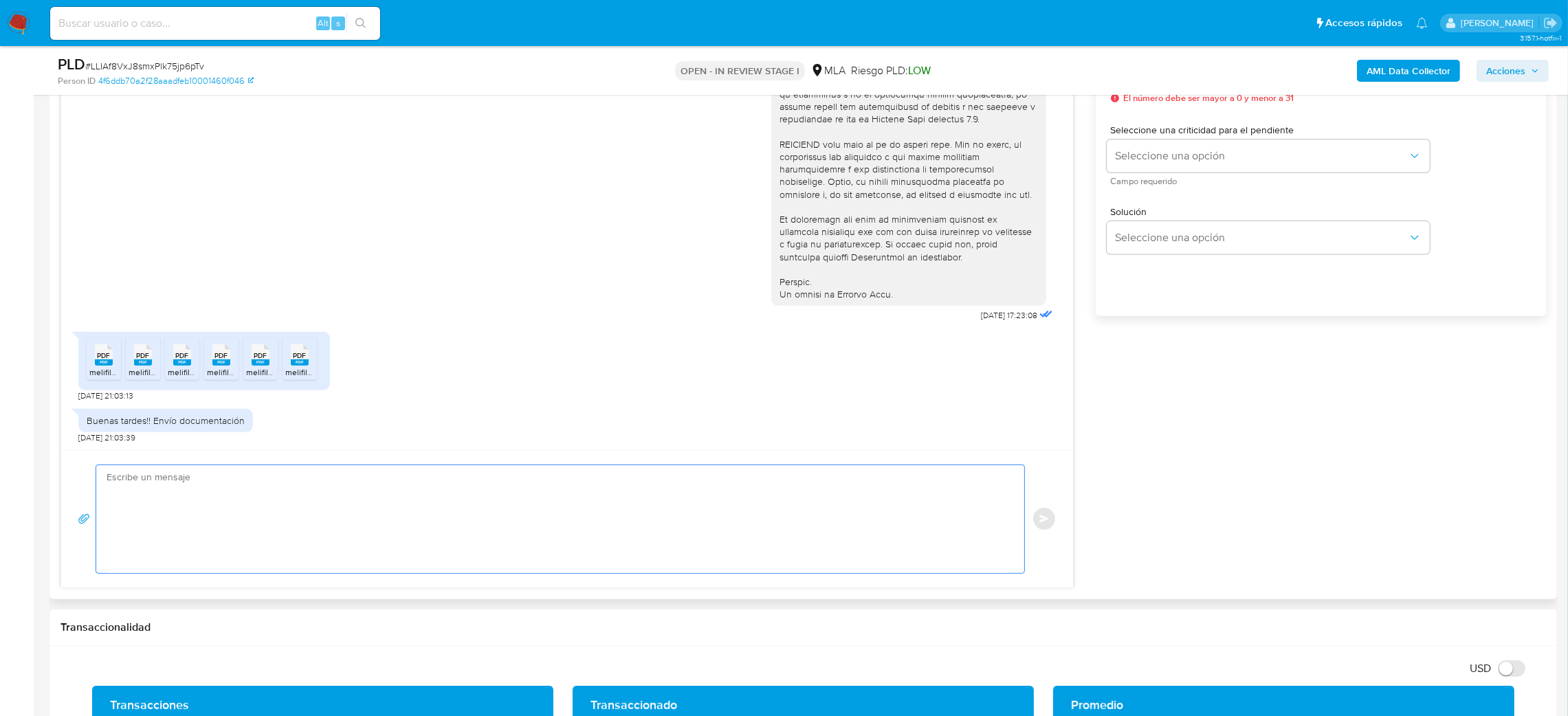
click at [180, 511] on textarea at bounding box center [557, 519] width 901 height 108
paste textarea "Hola, ¡Muchas gracias por tu respuesta! Confirmamos la recepción de la document…"
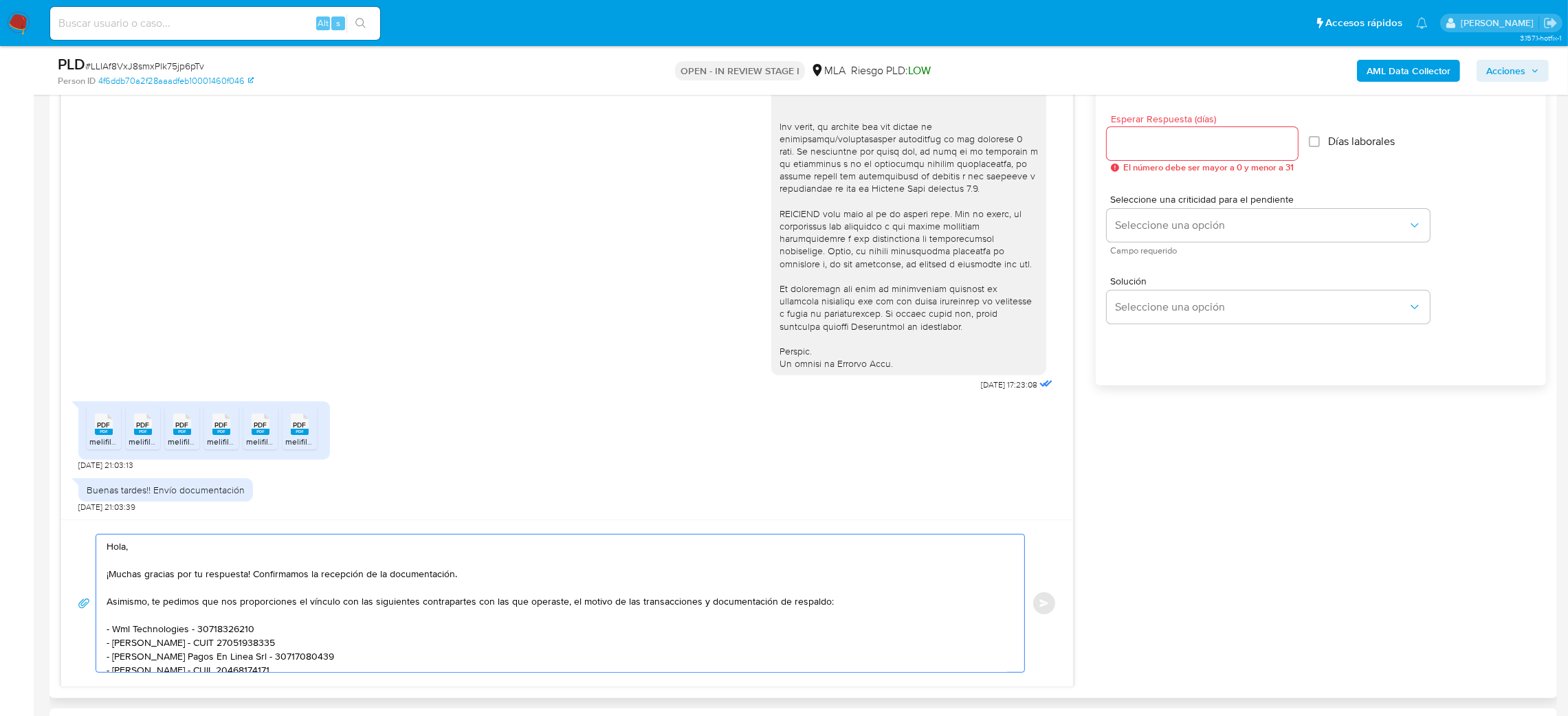
scroll to position [722, 0]
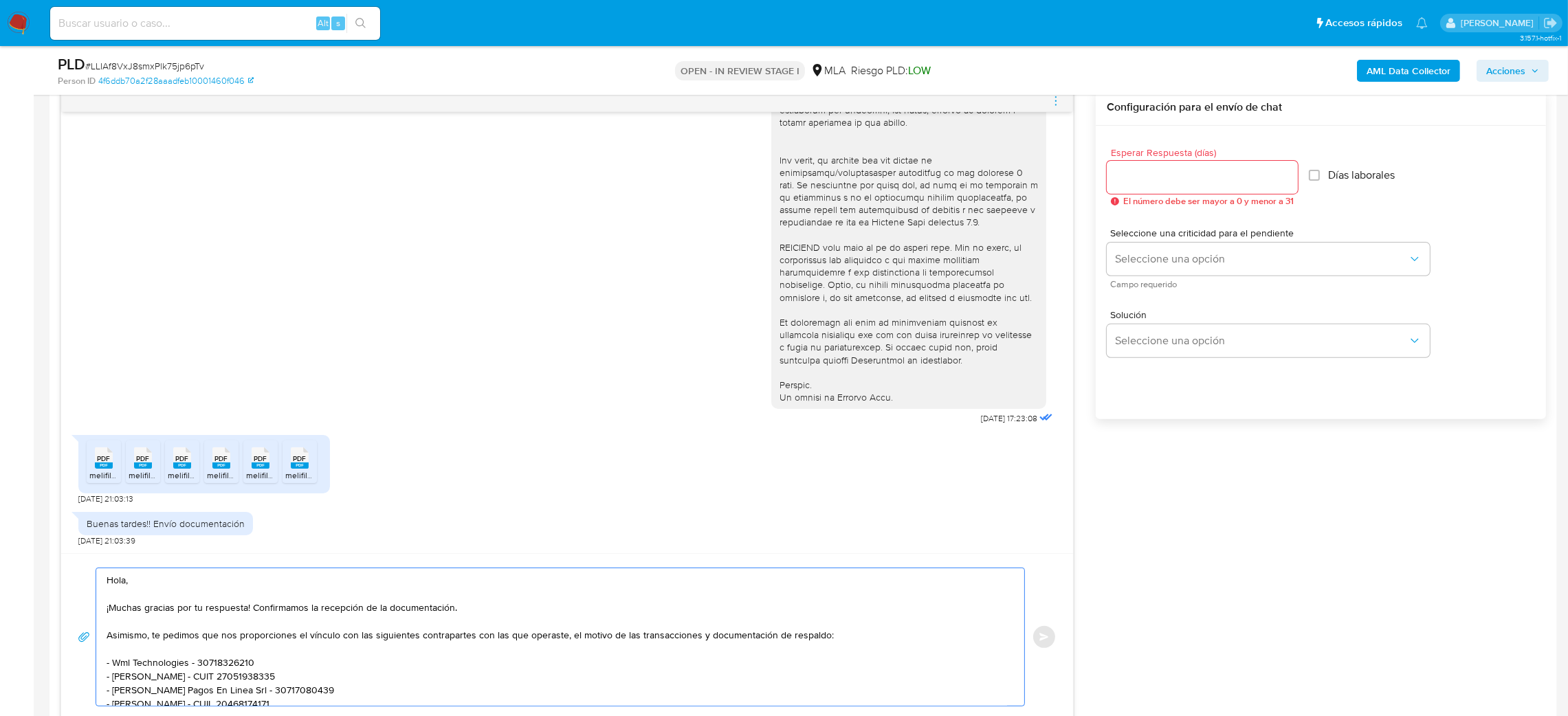
type textarea "Hola, ¡Muchas gracias por tu respuesta! Confirmamos la recepción de la document…"
click at [1129, 171] on input "Esperar Respuesta (días)" at bounding box center [1202, 177] width 191 height 18
type input "2"
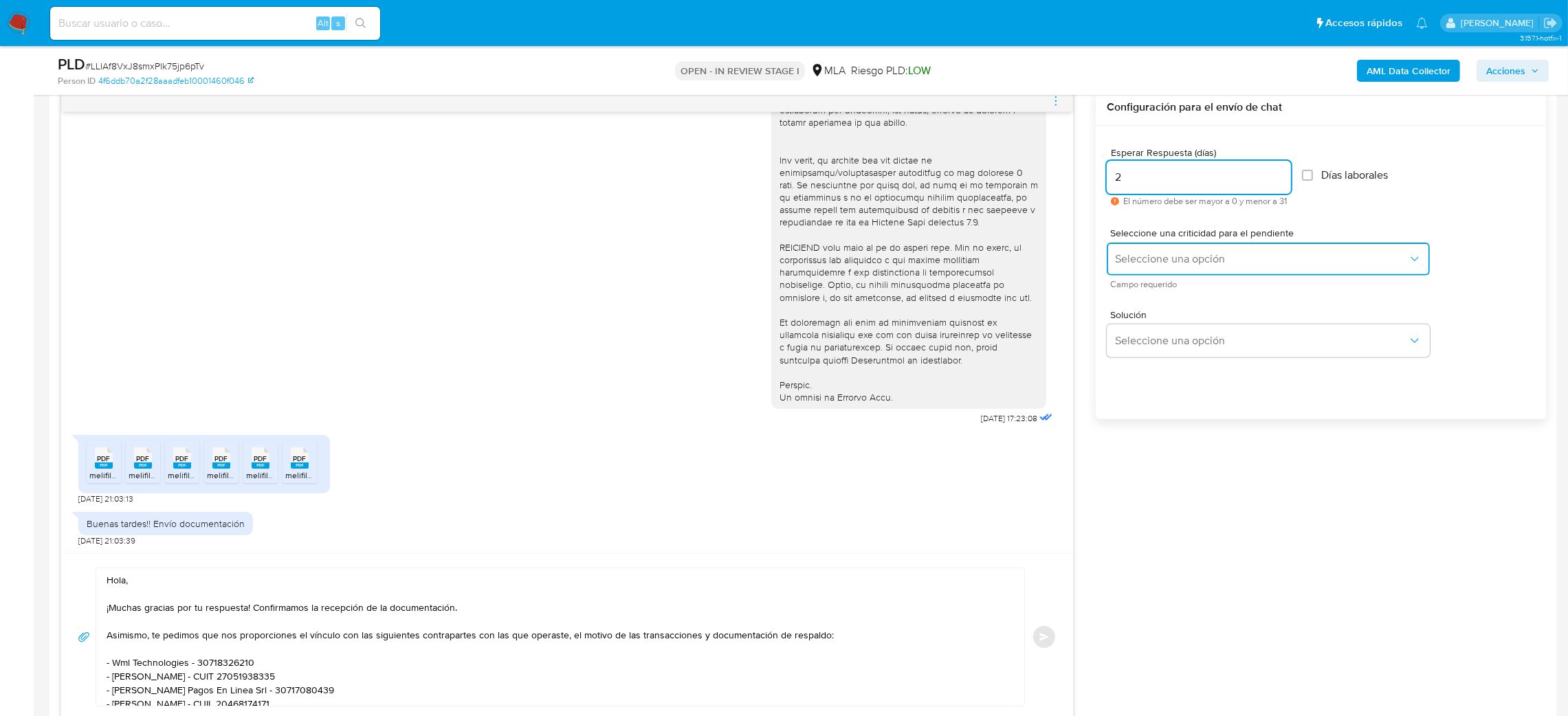
click at [1130, 267] on button "Seleccione una opción" at bounding box center [1268, 259] width 323 height 33
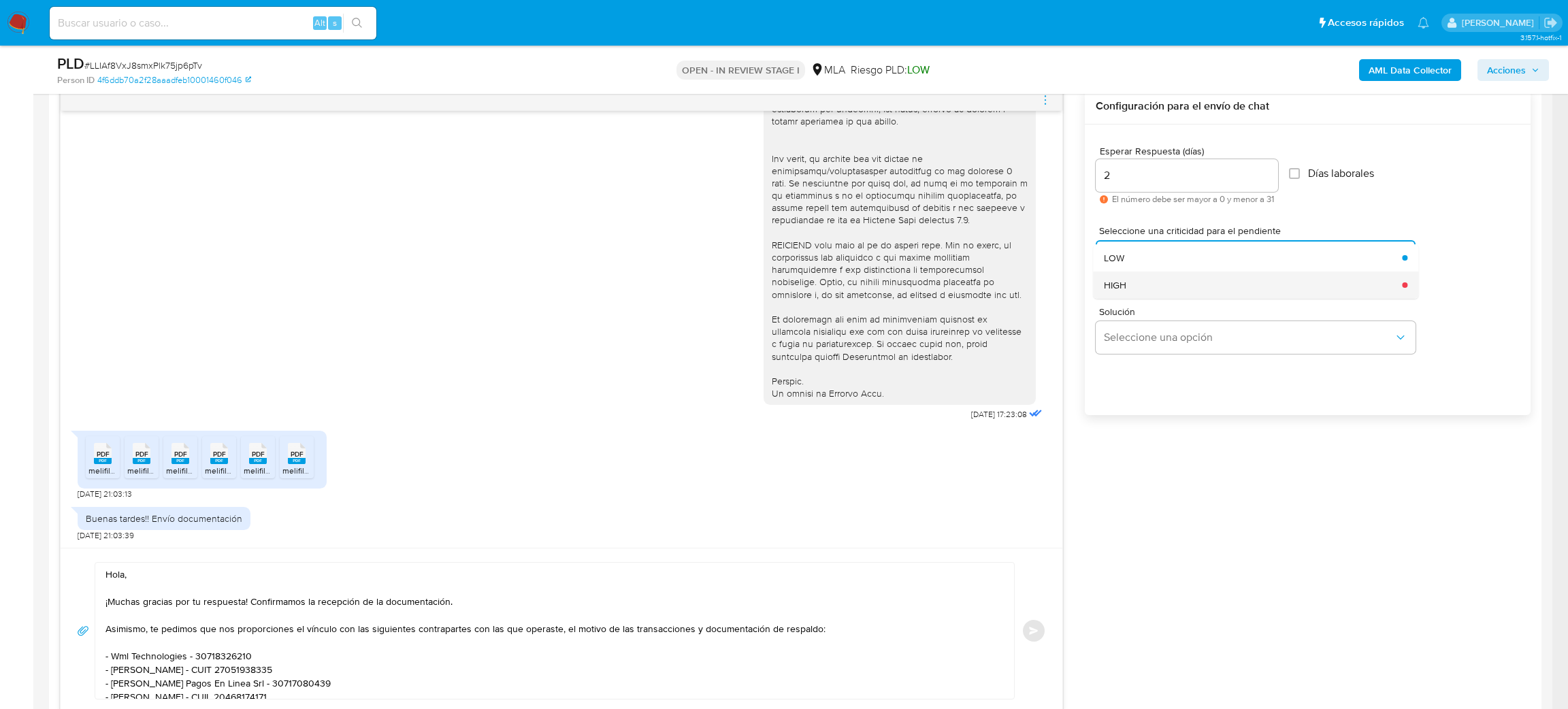
click at [1119, 289] on span "HIGH" at bounding box center [1115, 285] width 23 height 13
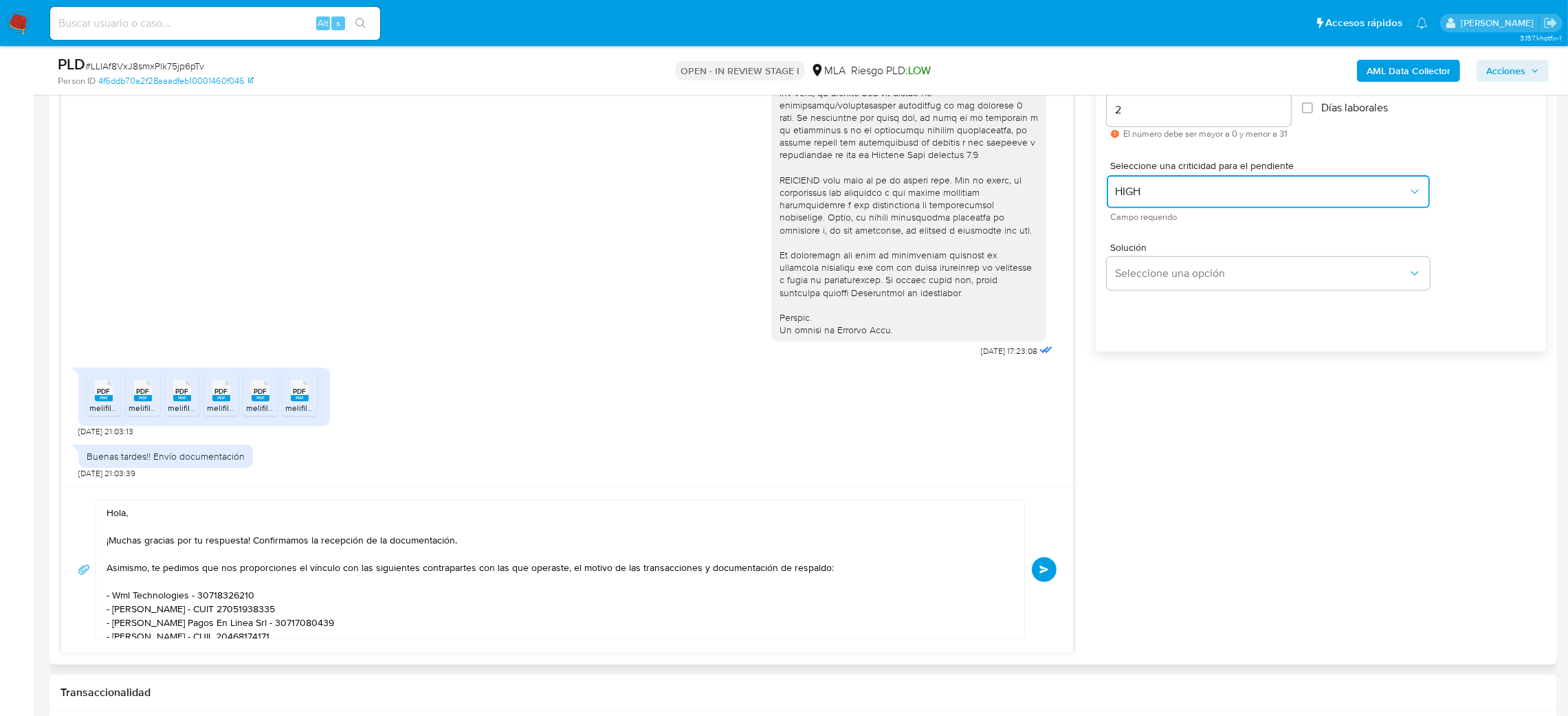
scroll to position [825, 0]
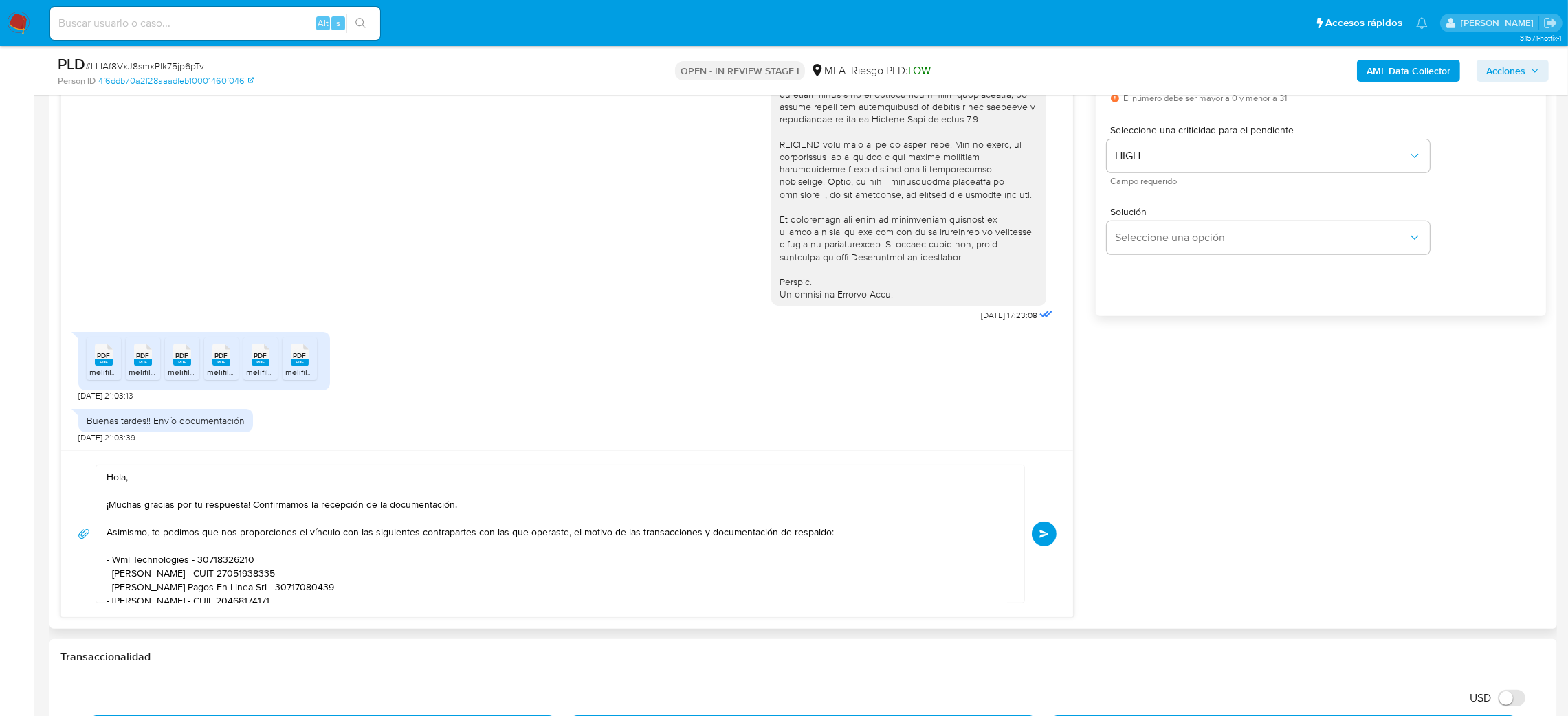
click at [1045, 542] on button "Enviar" at bounding box center [1044, 534] width 24 height 24
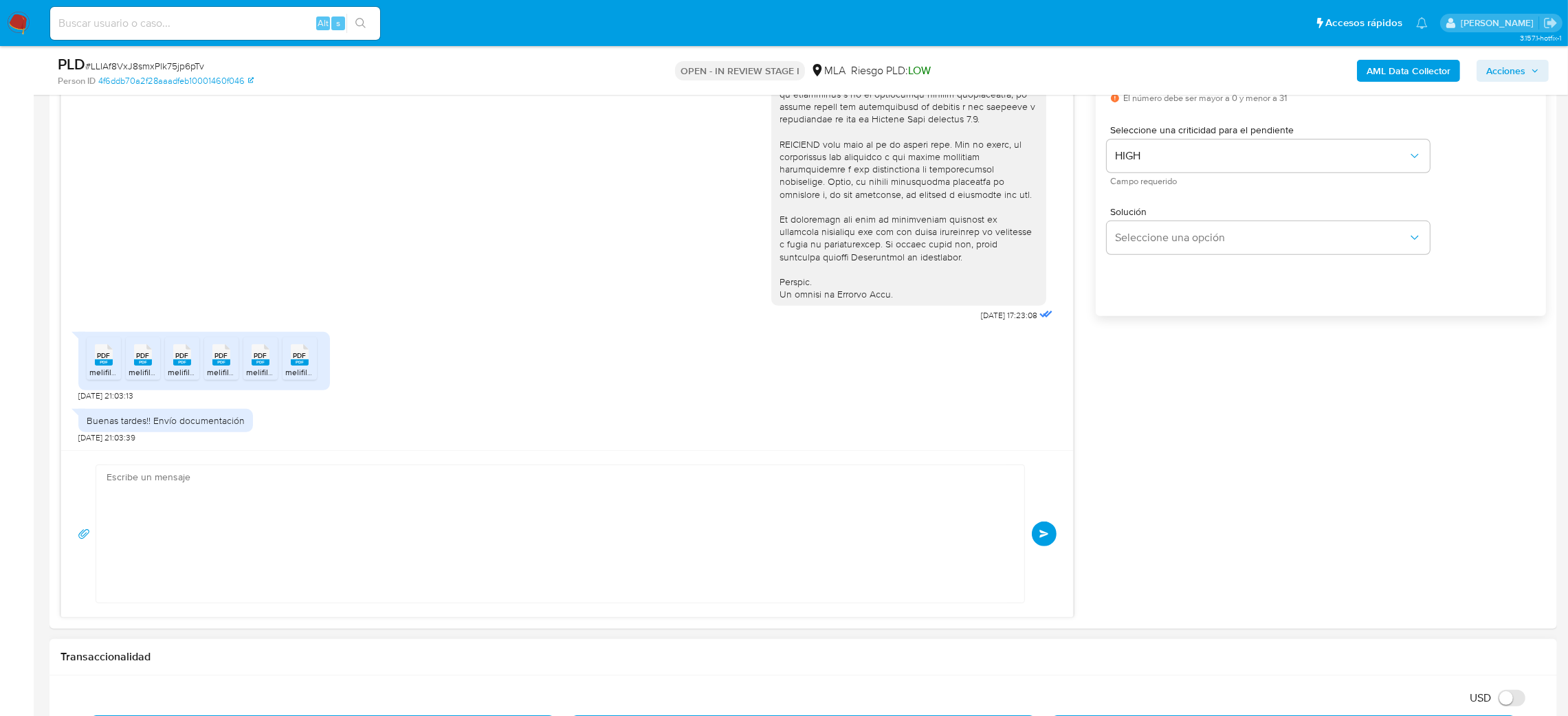
scroll to position [758, 0]
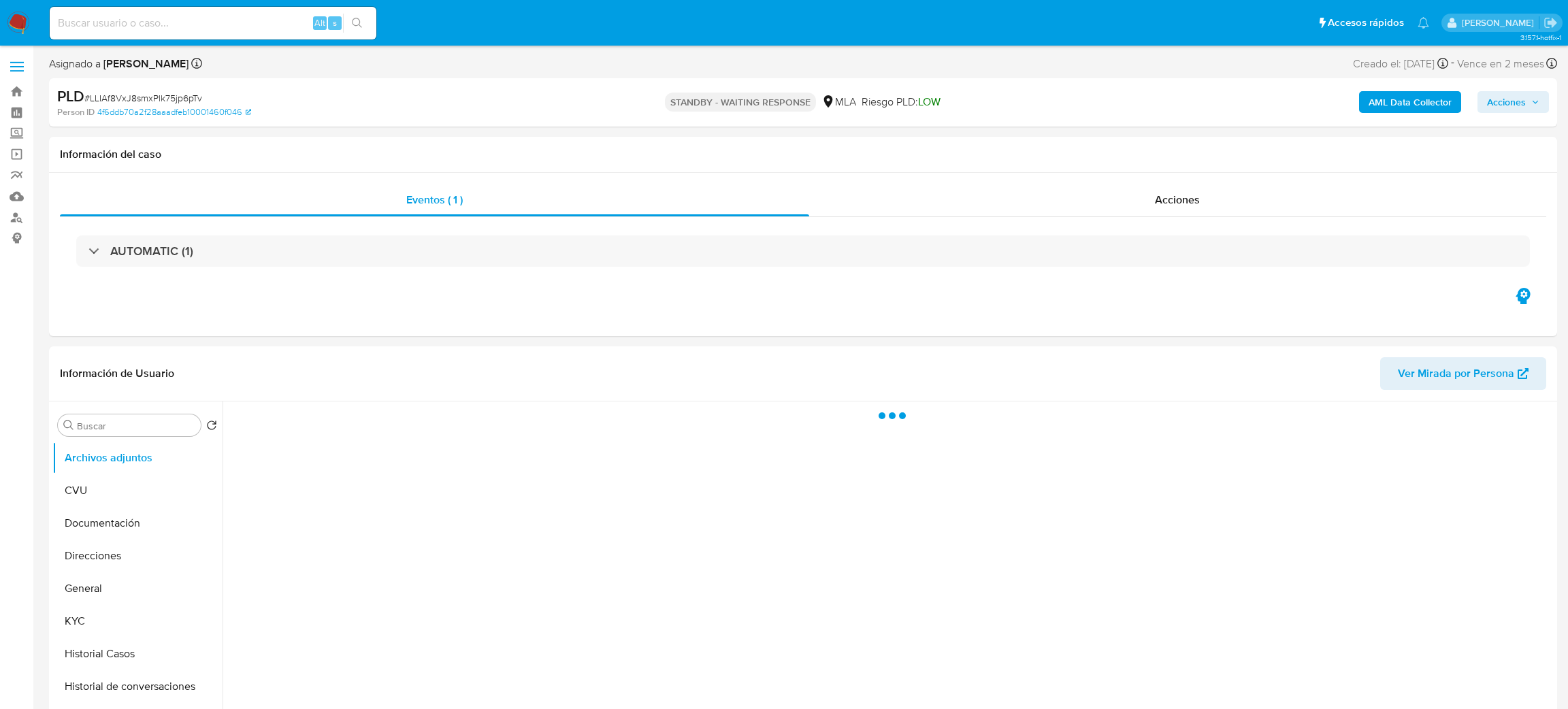
select select "10"
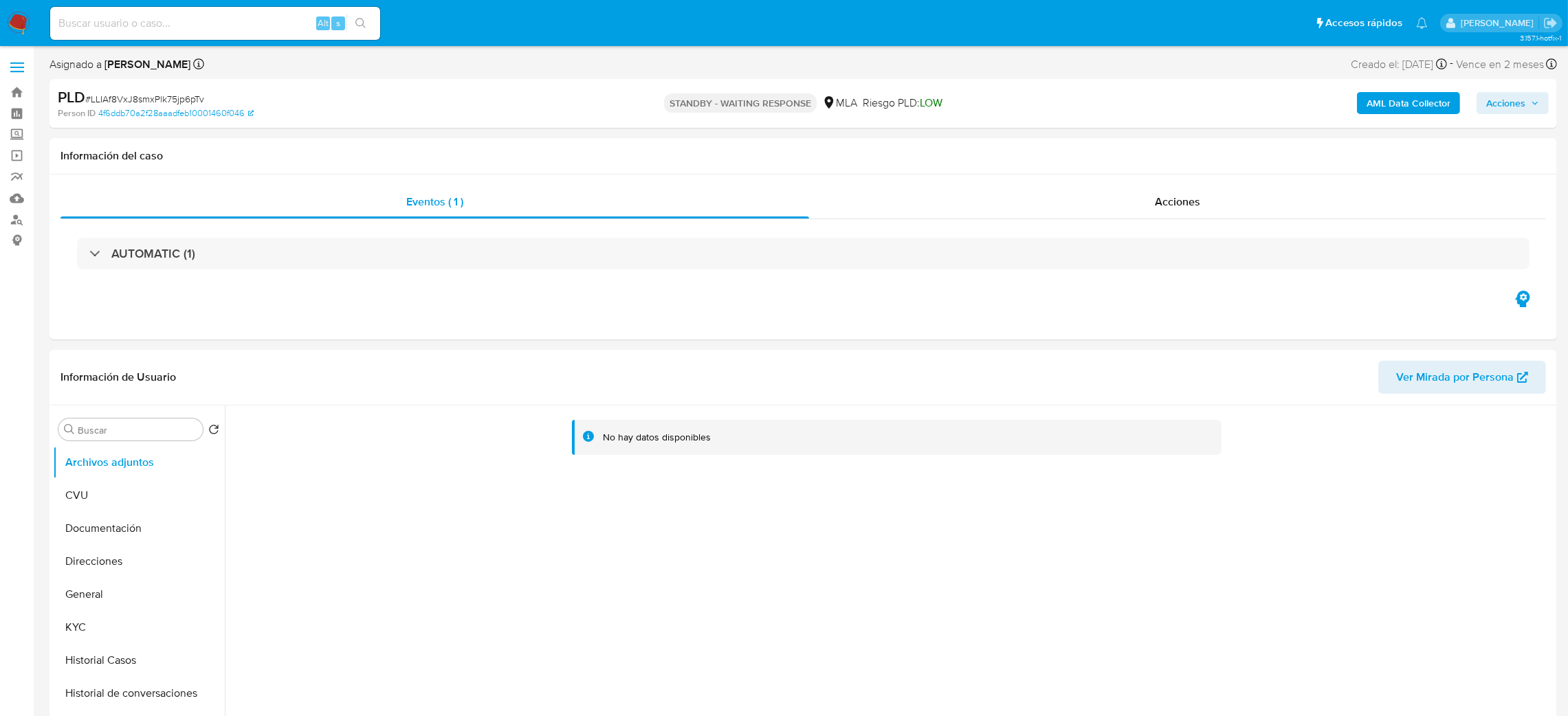
click at [217, 24] on input at bounding box center [216, 23] width 330 height 18
paste input "E3a2XXQbihhDoc0iyRivfBdn"
type input "E3a2XXQbihhDoc0iyRivfBdn"
select select "10"
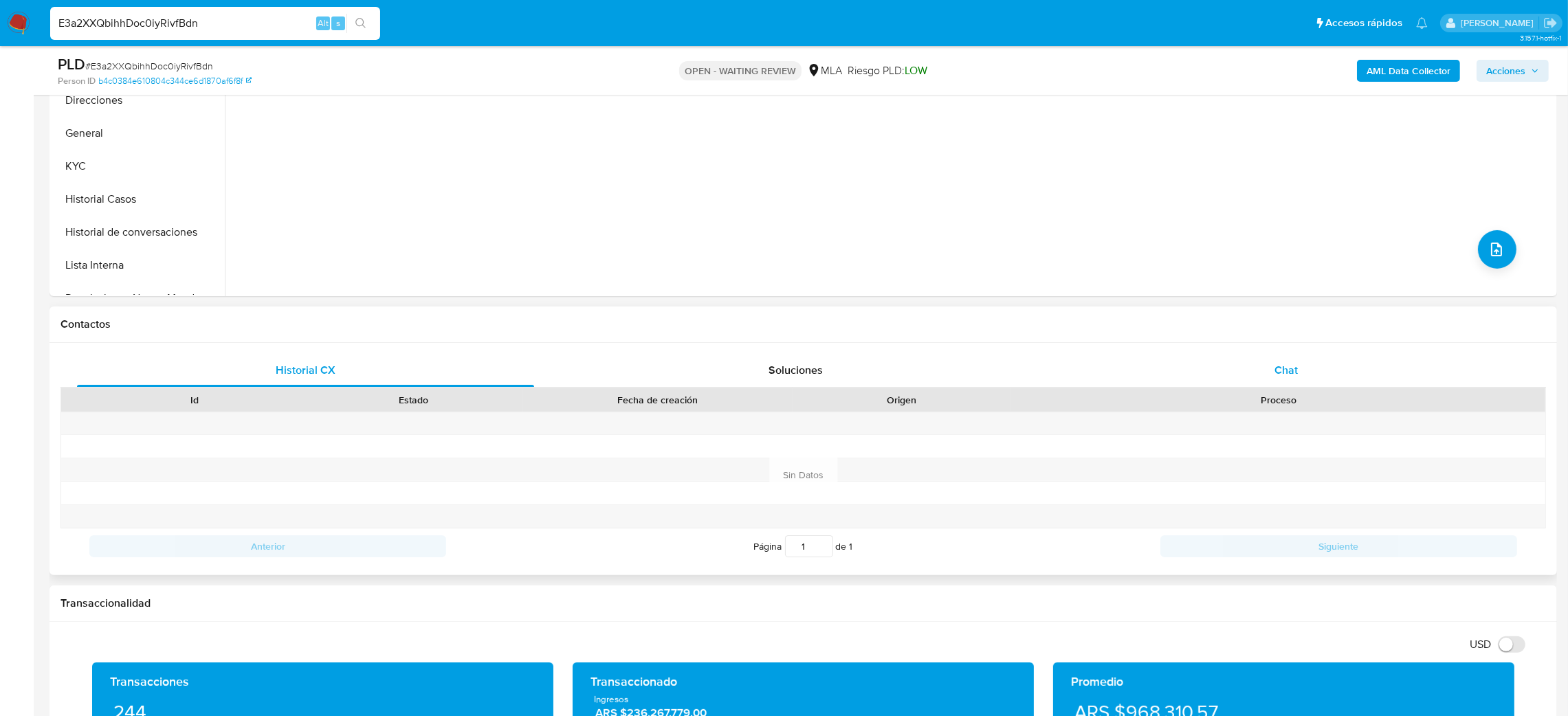
drag, startPoint x: 1253, startPoint y: 369, endPoint x: 1218, endPoint y: 367, distance: 35.1
click at [1253, 369] on div "Chat" at bounding box center [1285, 370] width 457 height 33
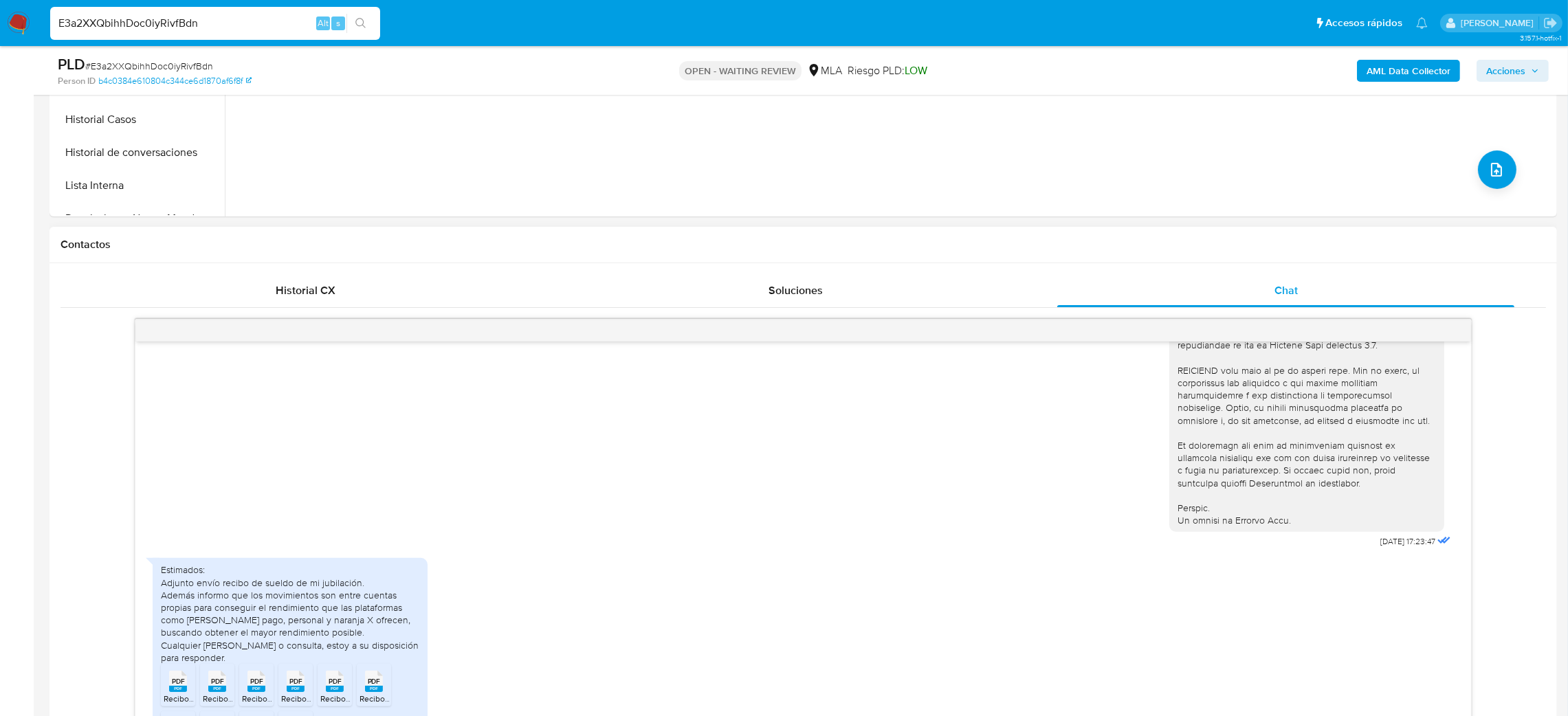
scroll to position [206, 0]
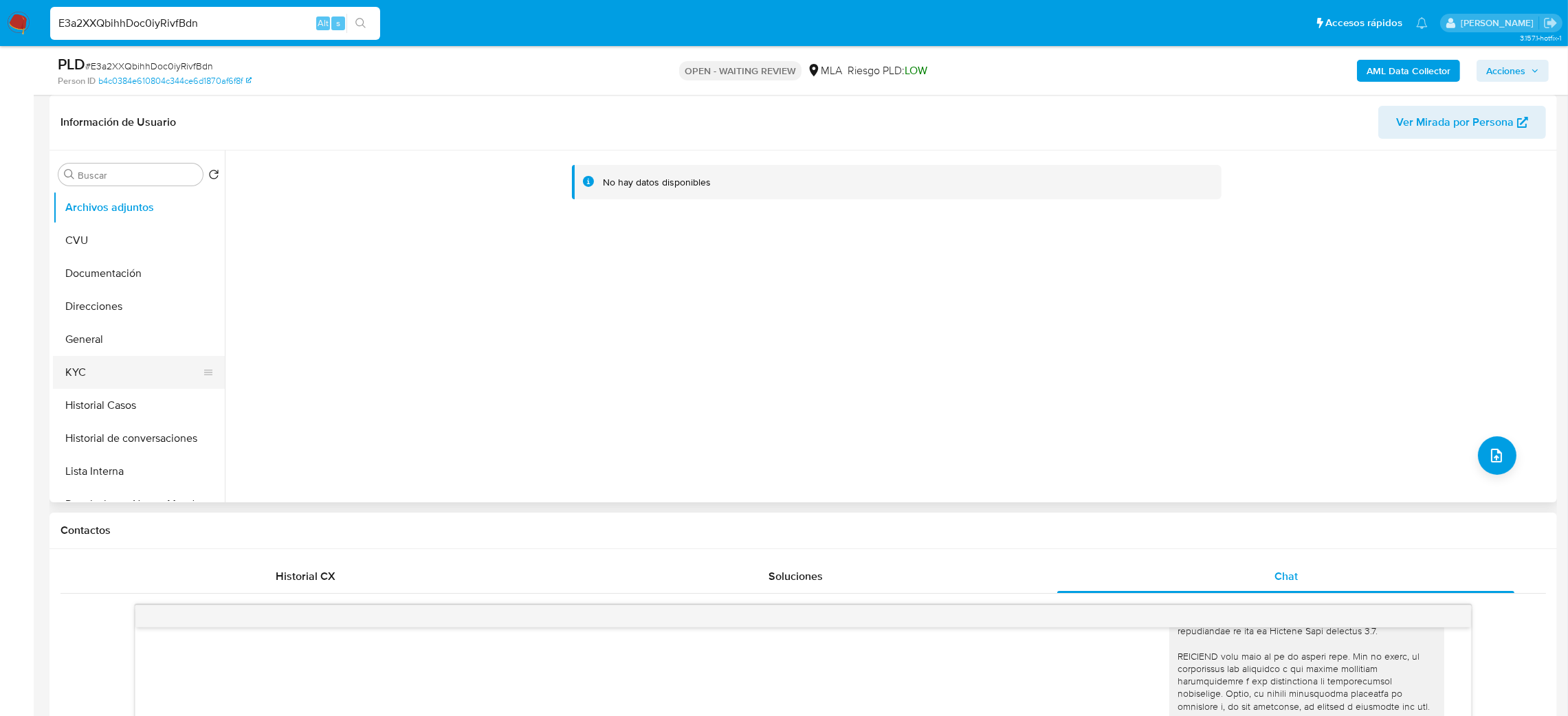
click at [84, 358] on button "KYC" at bounding box center [133, 373] width 161 height 33
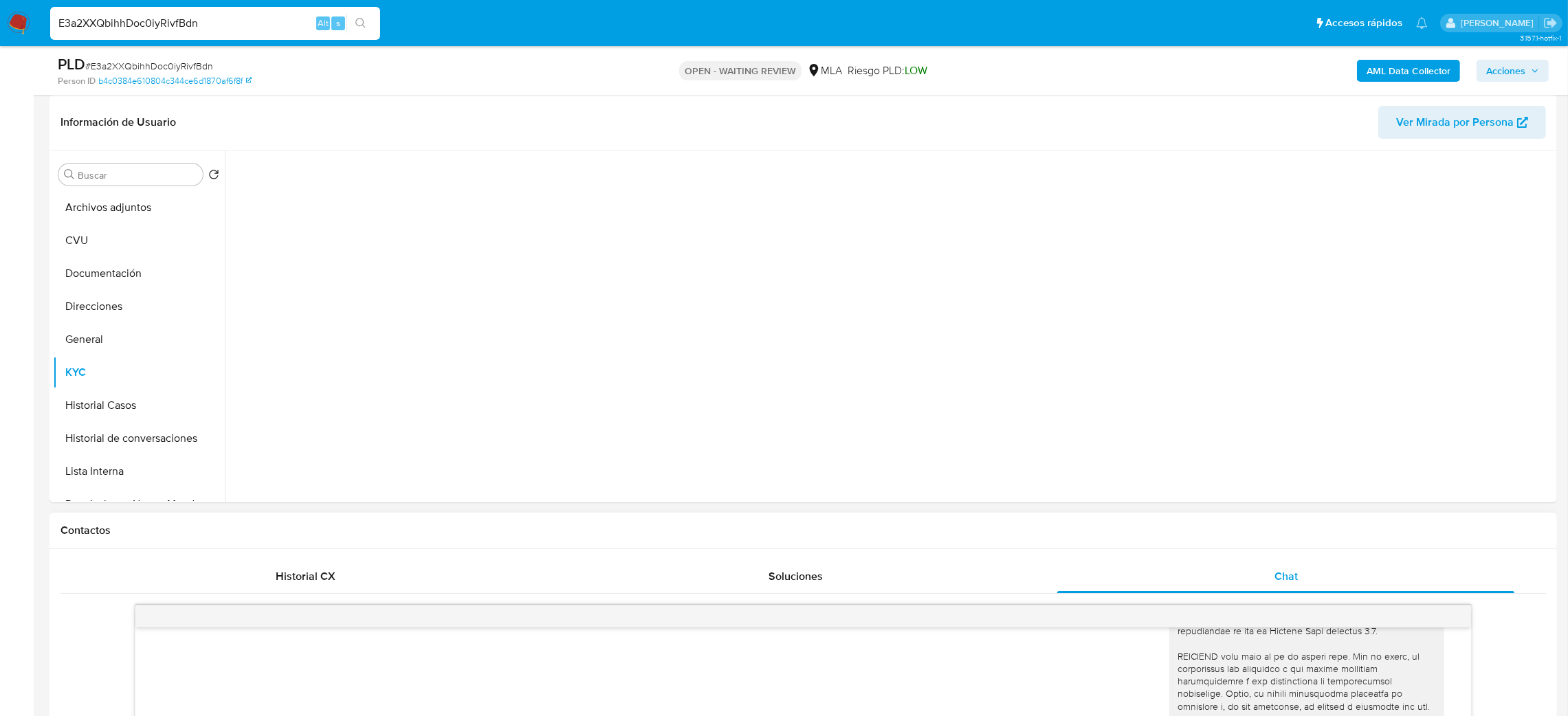
drag, startPoint x: 82, startPoint y: 347, endPoint x: 0, endPoint y: 380, distance: 88.4
click at [80, 354] on button "General" at bounding box center [139, 339] width 172 height 33
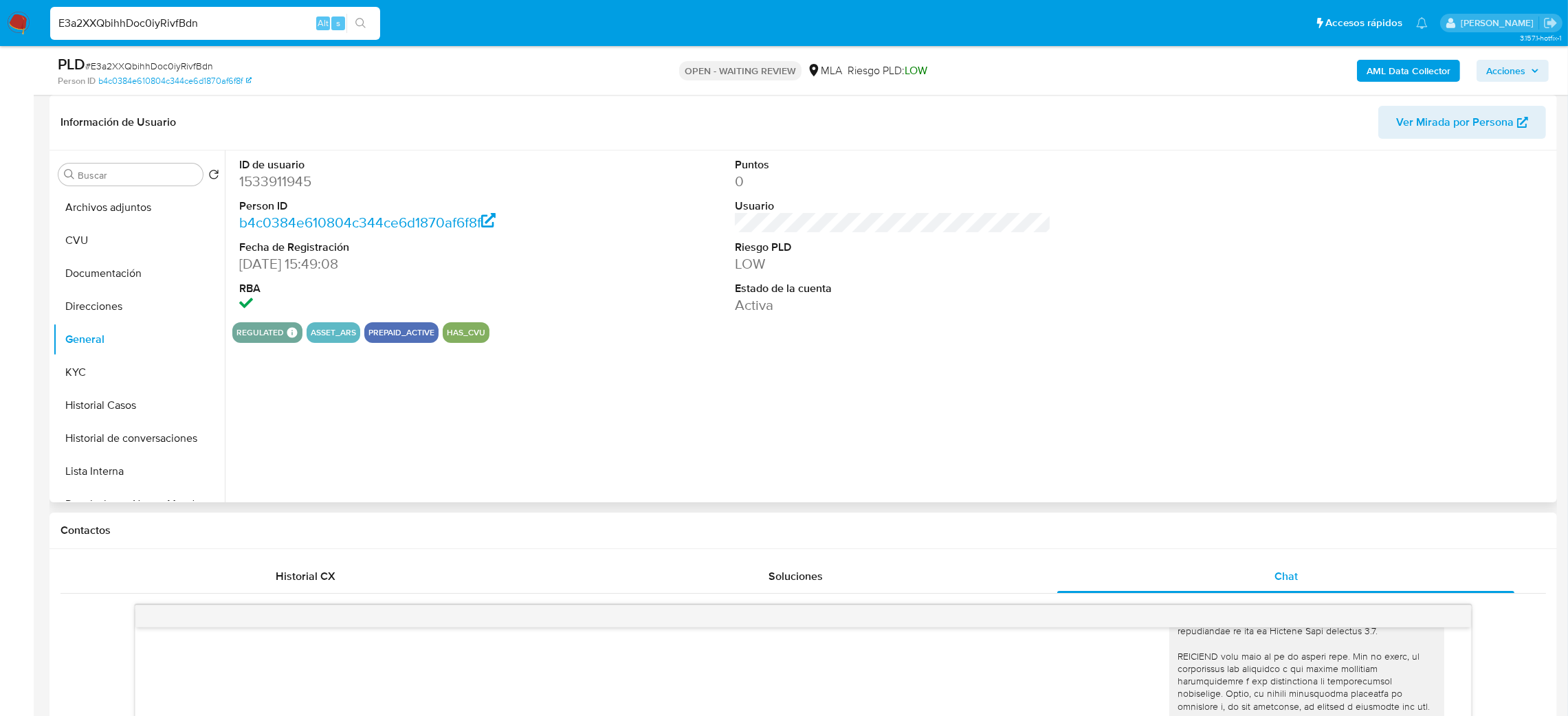
click at [274, 185] on dd "1533911945" at bounding box center [397, 182] width 317 height 19
copy dd "1533911945"
click at [156, 383] on button "KYC" at bounding box center [133, 373] width 161 height 33
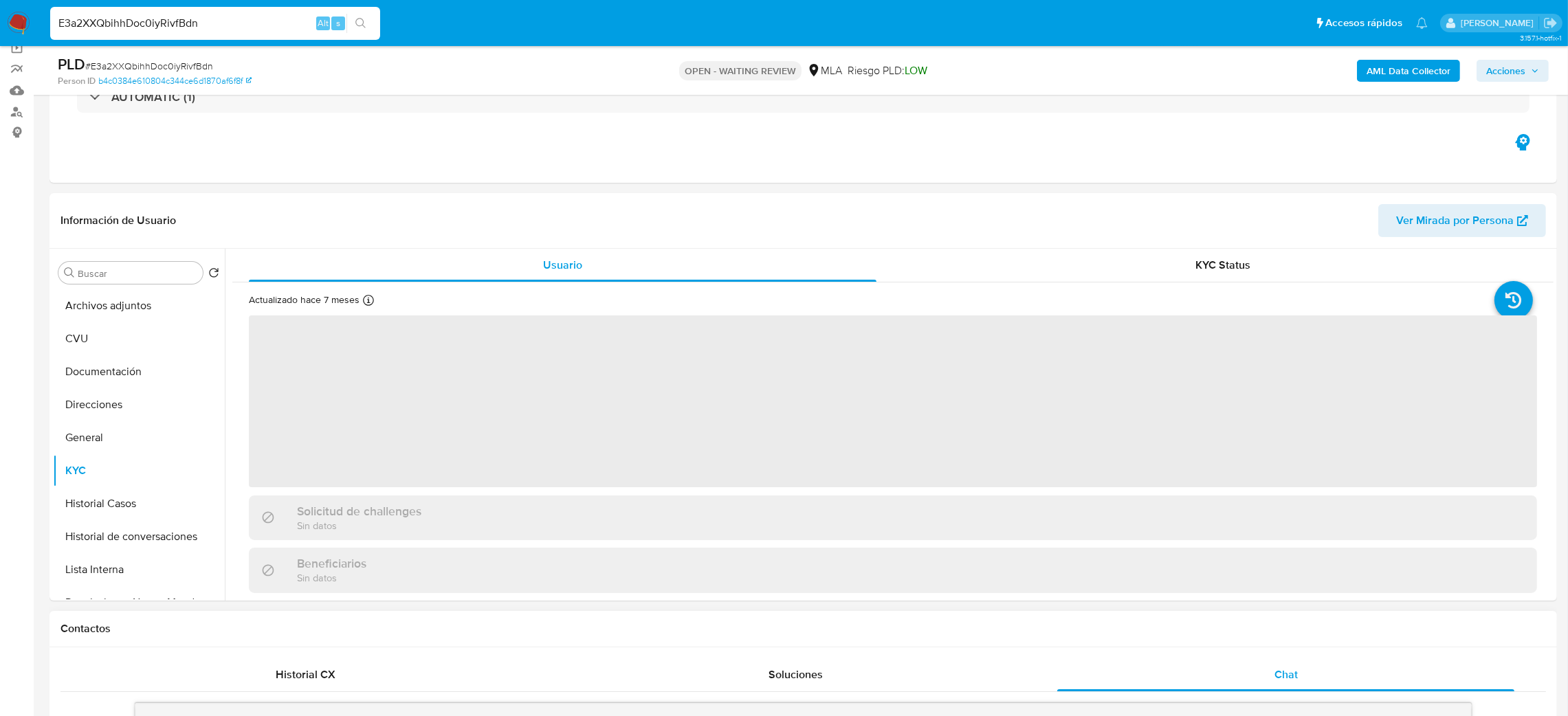
scroll to position [103, 0]
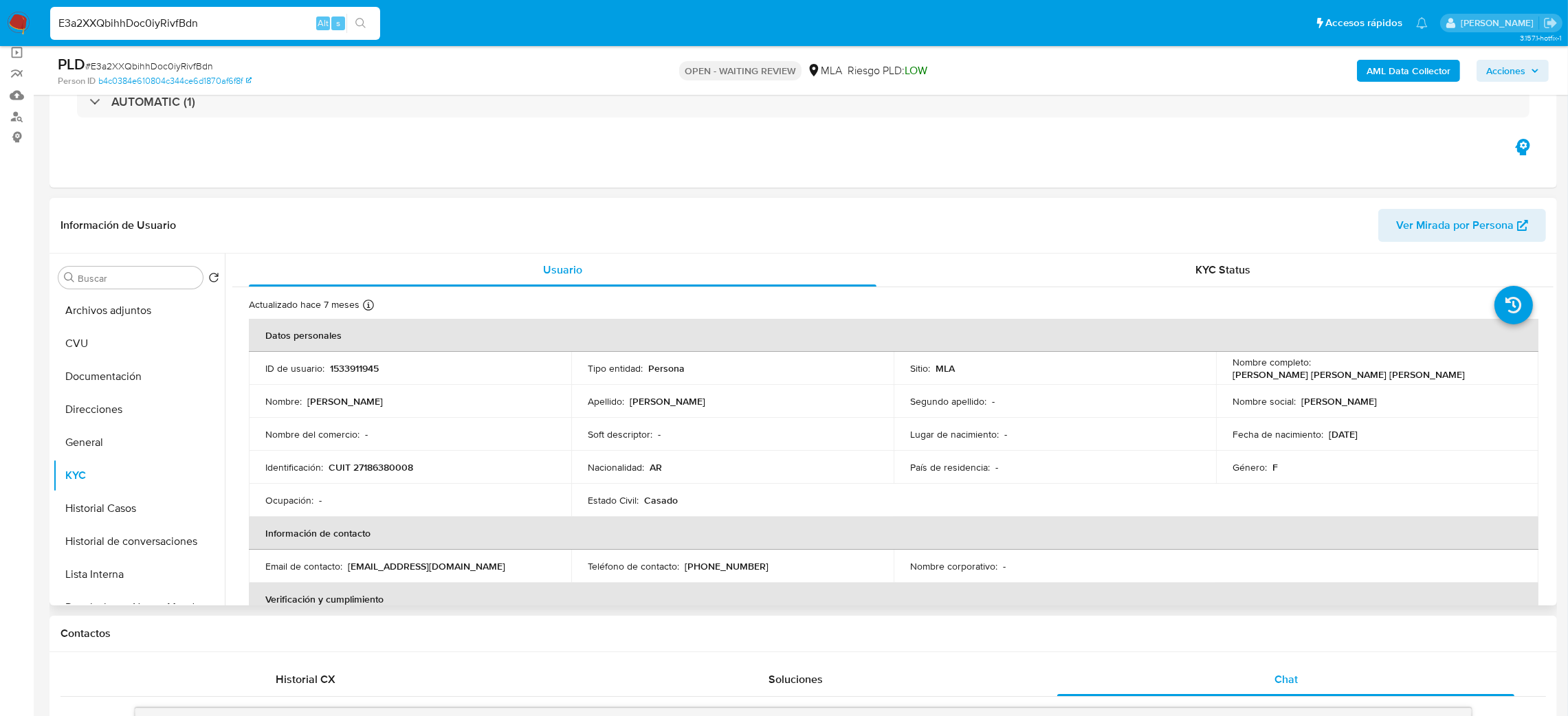
click at [372, 461] on p "CUIT 27186380008" at bounding box center [370, 467] width 84 height 13
copy p "CUIT"
click at [414, 505] on div "Ocupación : -" at bounding box center [410, 500] width 290 height 13
click at [361, 463] on p "CUIT 27186380008" at bounding box center [370, 467] width 84 height 13
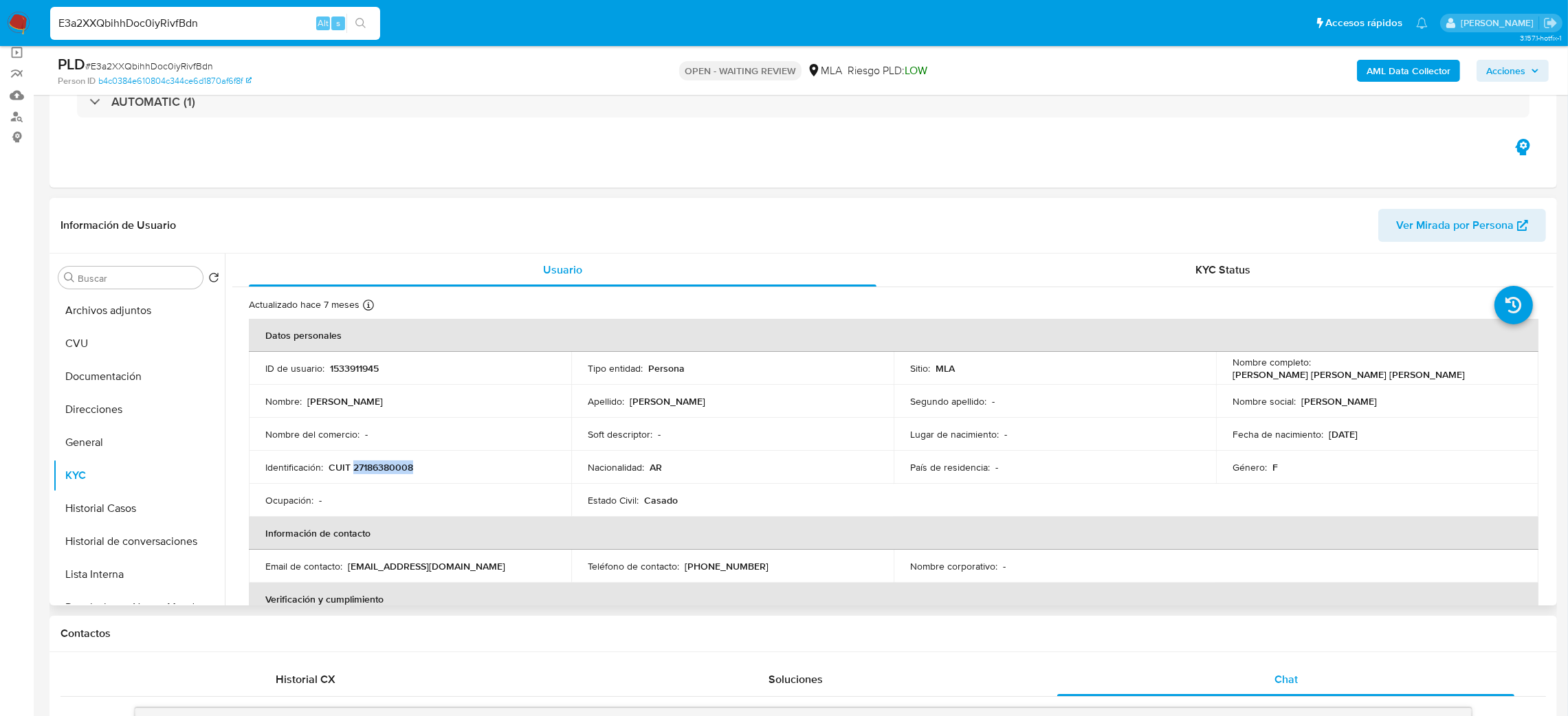
click at [361, 463] on p "CUIT 27186380008" at bounding box center [370, 467] width 84 height 13
copy p "27186380008"
click at [381, 437] on div "Nombre del comercio : -" at bounding box center [410, 435] width 290 height 13
drag, startPoint x: 364, startPoint y: 465, endPoint x: 407, endPoint y: 474, distance: 43.9
click at [407, 474] on p "CUIT 27186380008" at bounding box center [370, 467] width 84 height 13
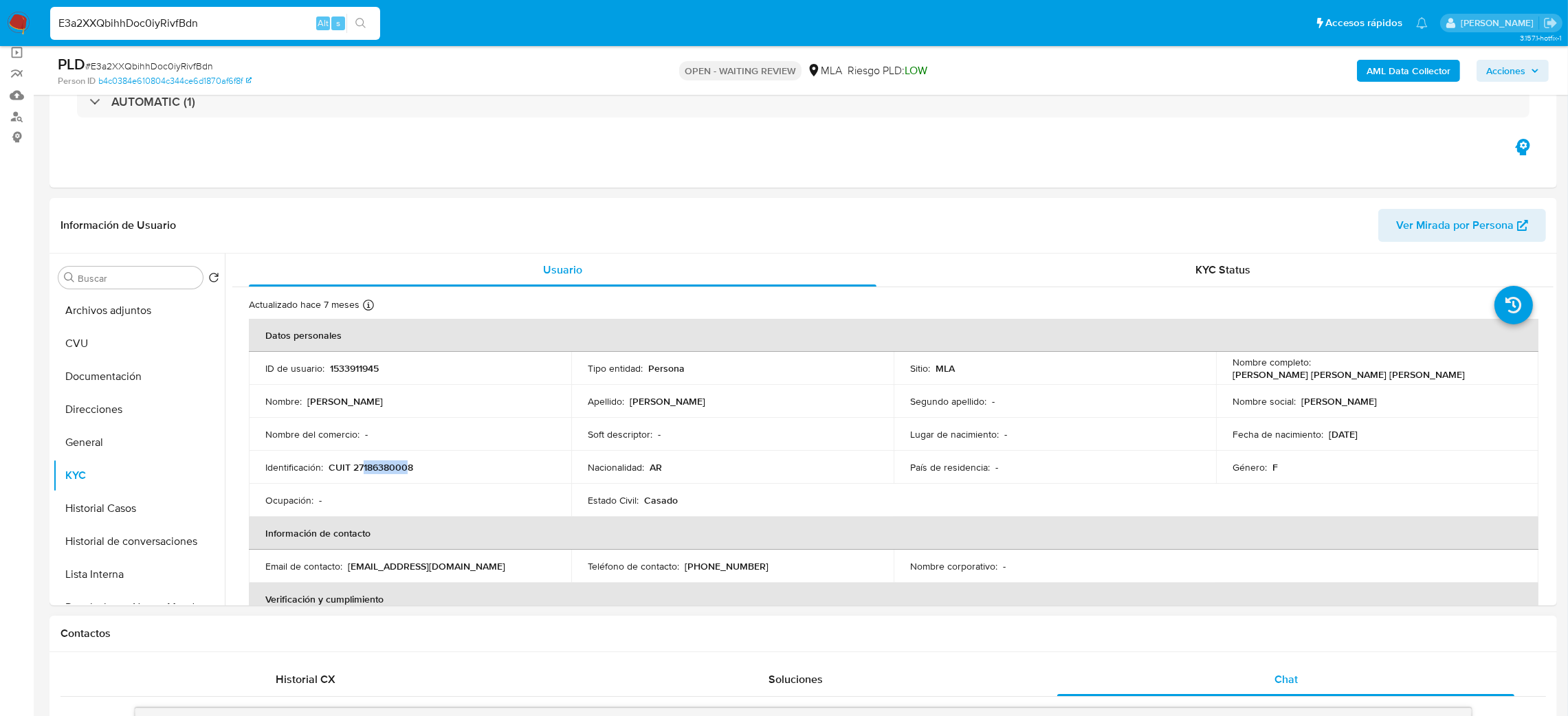
copy p "18638000"
click at [459, 485] on td "Ocupación : -" at bounding box center [410, 500] width 322 height 33
click at [381, 470] on p "CUIT 27186380008" at bounding box center [370, 467] width 84 height 13
copy p "27186380008"
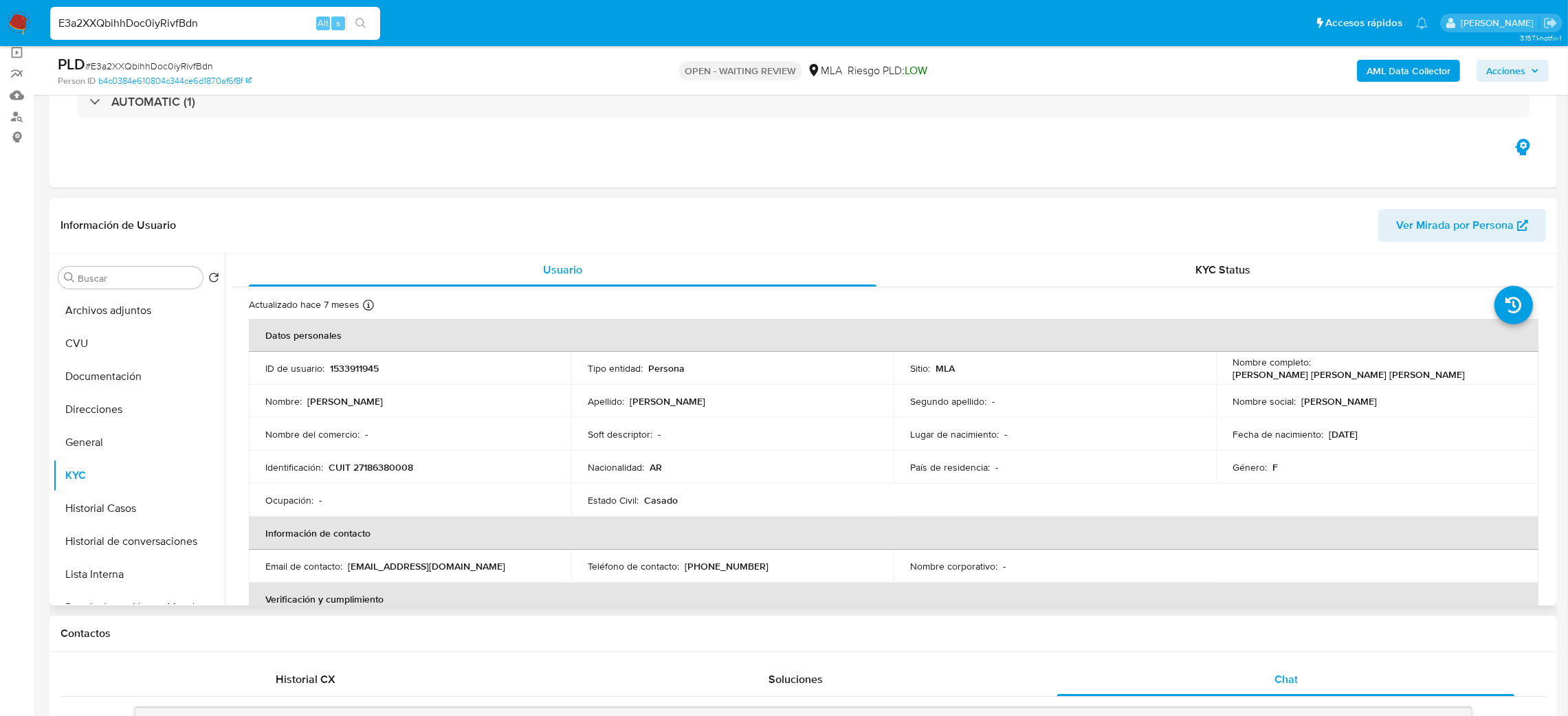
click at [414, 456] on td "Identificación : CUIT 27186380008" at bounding box center [410, 467] width 322 height 33
click at [399, 469] on p "CUIT 27186380008" at bounding box center [370, 467] width 84 height 13
copy p "27186380008"
drag, startPoint x: 1315, startPoint y: 369, endPoint x: 1470, endPoint y: 371, distance: 155.0
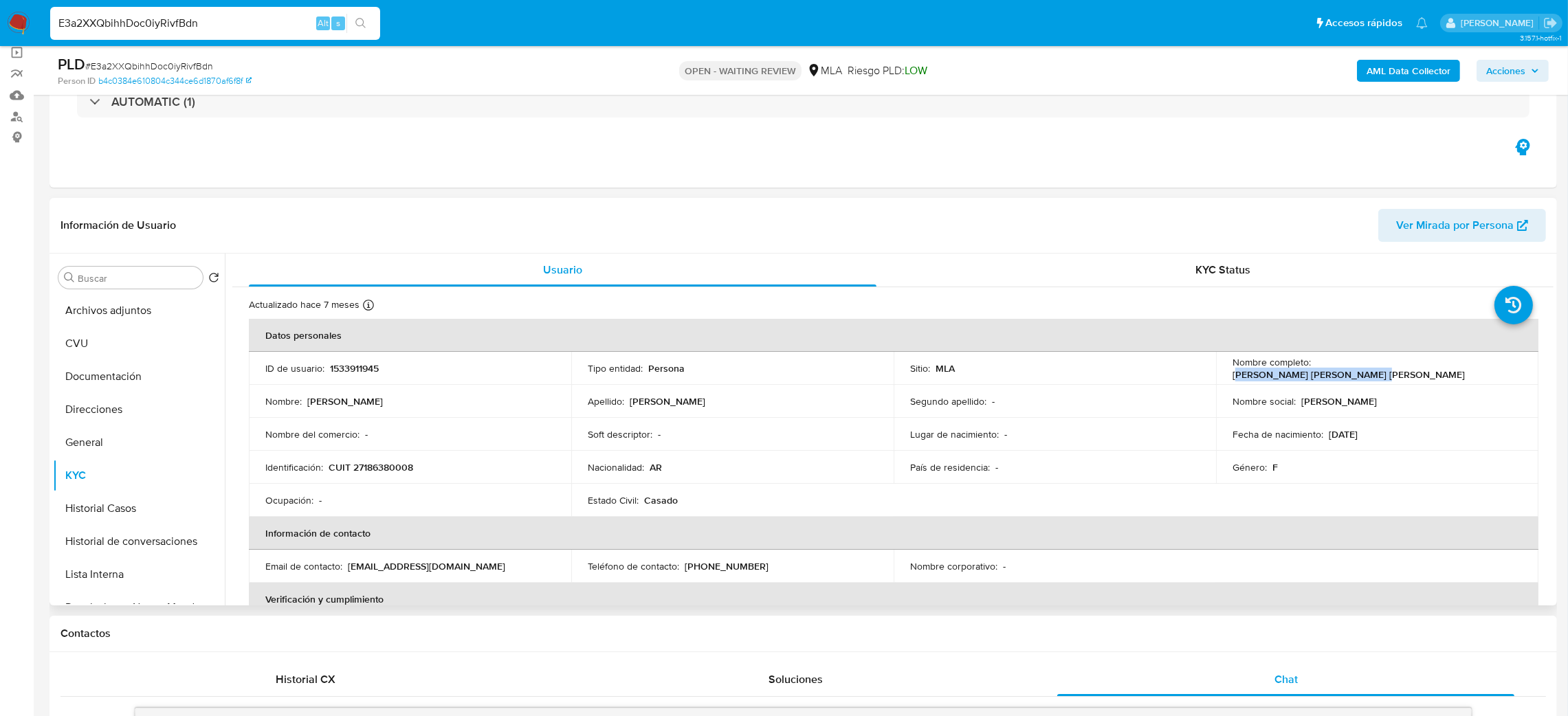
click at [1470, 371] on div "Nombre completo : Carmen Mercedes Brull Almiron" at bounding box center [1377, 368] width 290 height 24
drag, startPoint x: 1309, startPoint y: 373, endPoint x: 1492, endPoint y: 373, distance: 183.0
click at [1492, 373] on div "Nombre completo : Carmen Mercedes Brull Almiron" at bounding box center [1377, 368] width 290 height 24
copy div "Carmen Mercedes Brull Almiron"
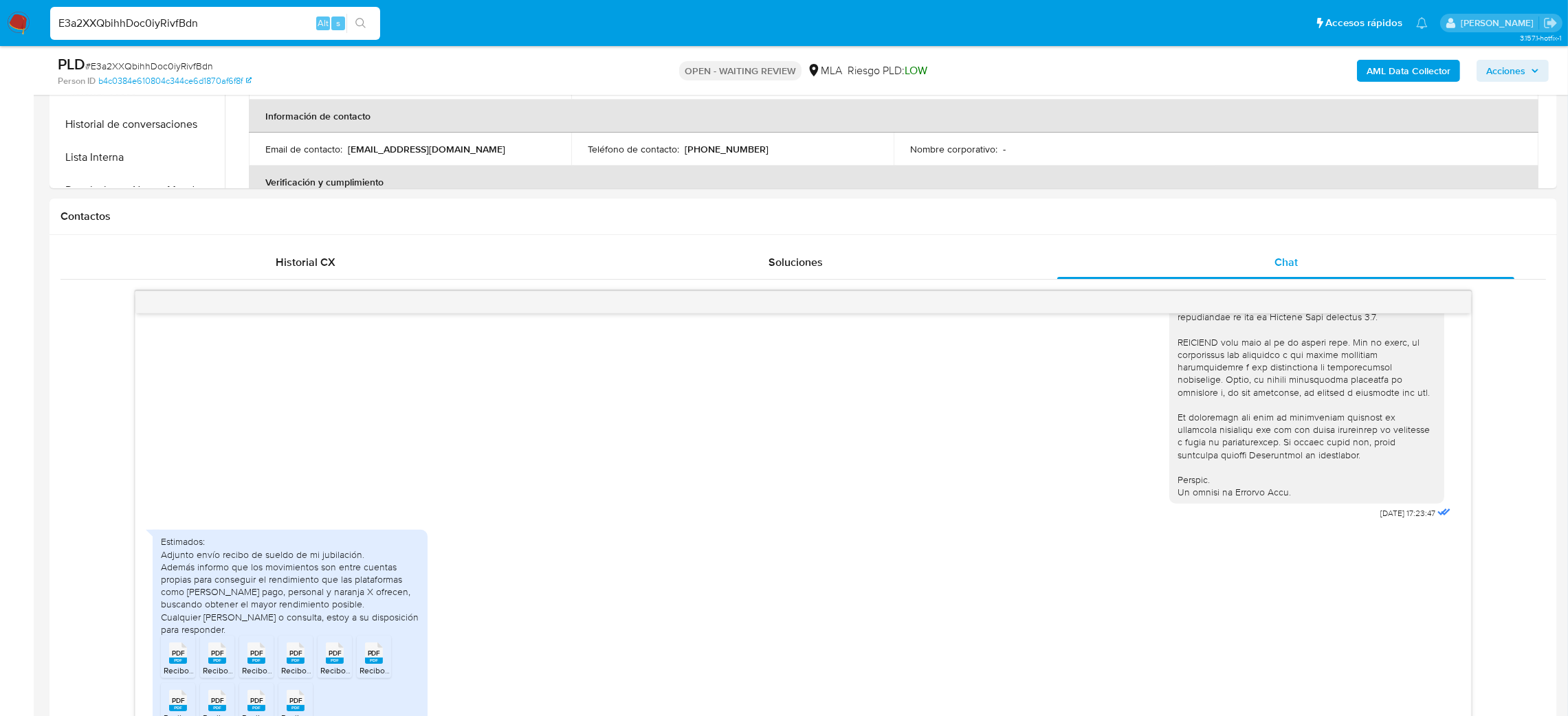
scroll to position [170, 0]
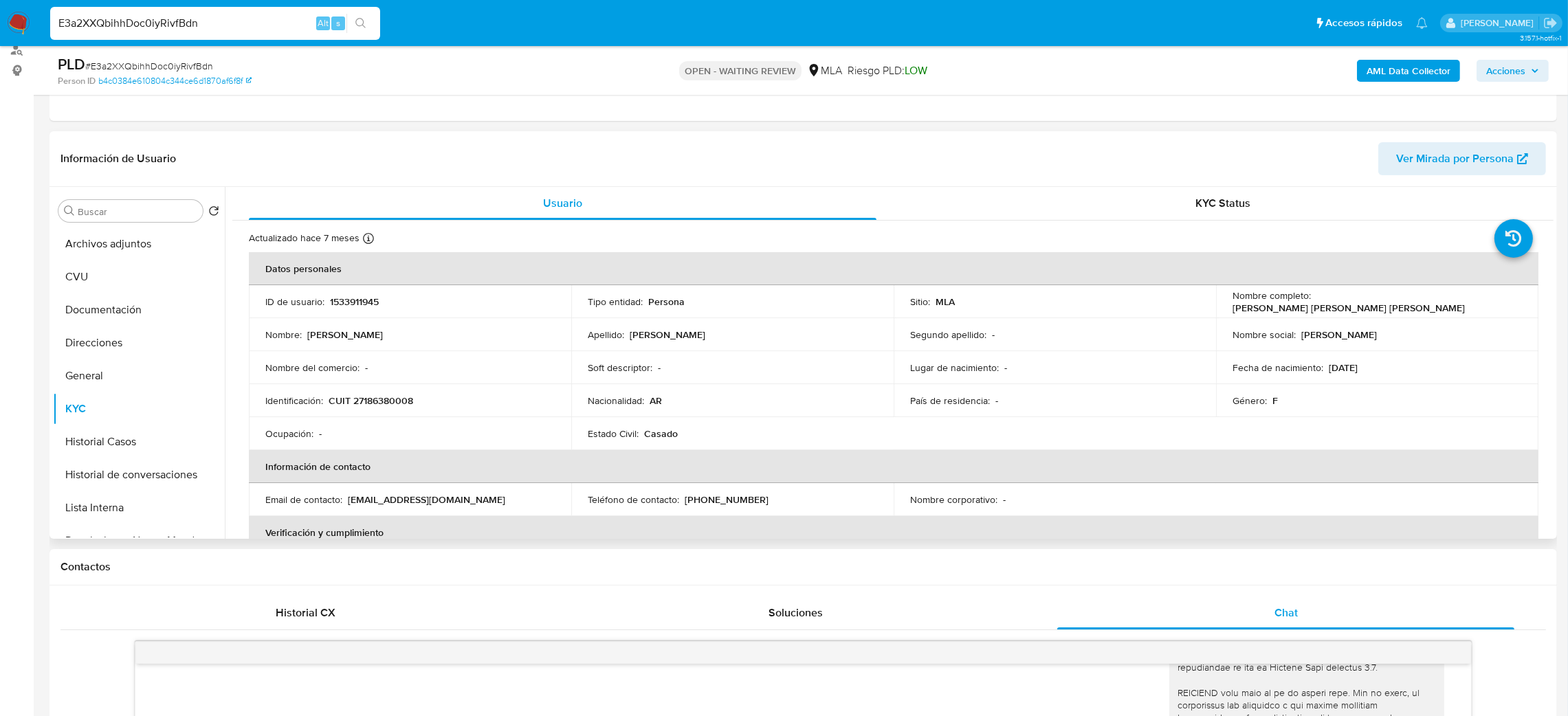
click at [398, 395] on p "CUIT 27186380008" at bounding box center [370, 401] width 84 height 13
copy p "CUIT 27186380008"
click at [394, 402] on p "CUIT 27186380008" at bounding box center [370, 401] width 84 height 13
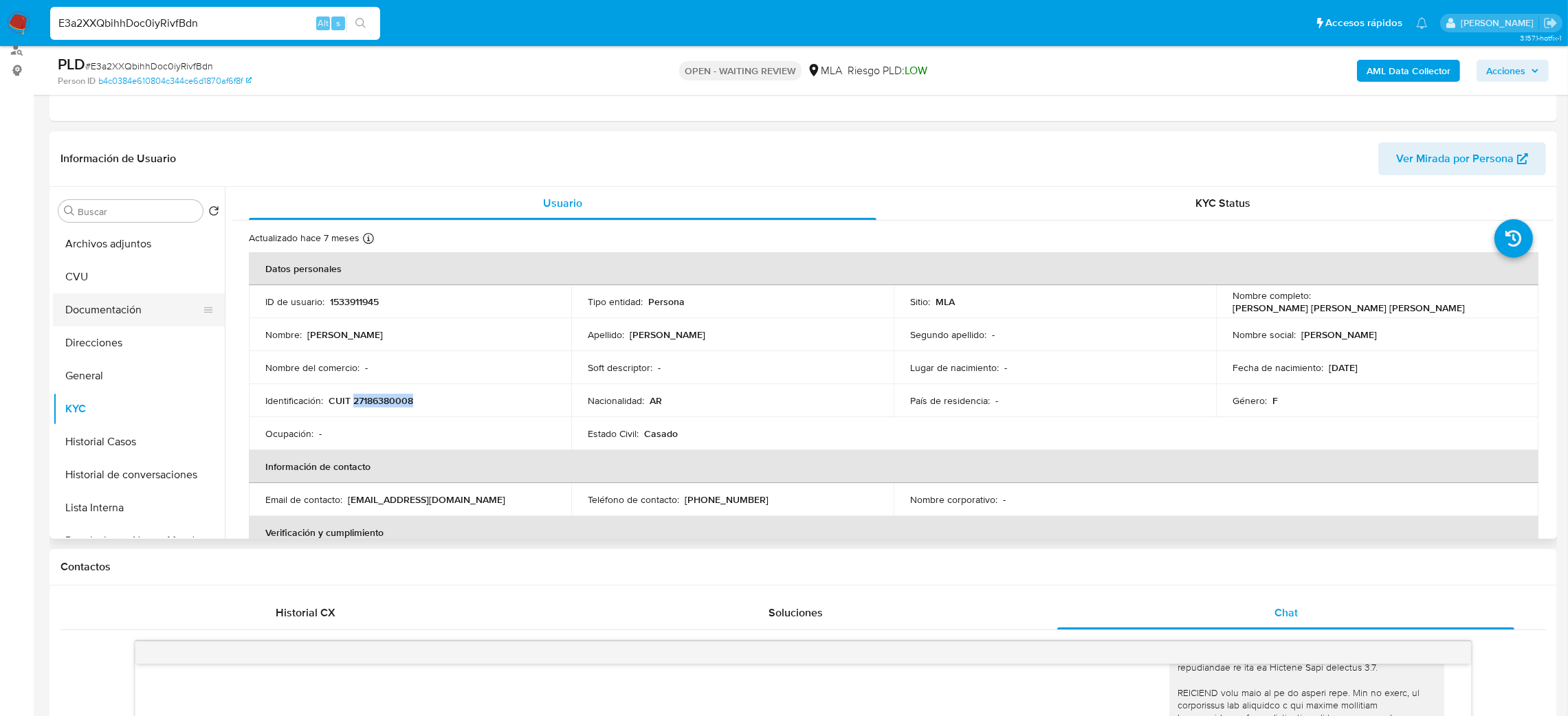
click at [117, 306] on button "Documentación" at bounding box center [133, 310] width 161 height 33
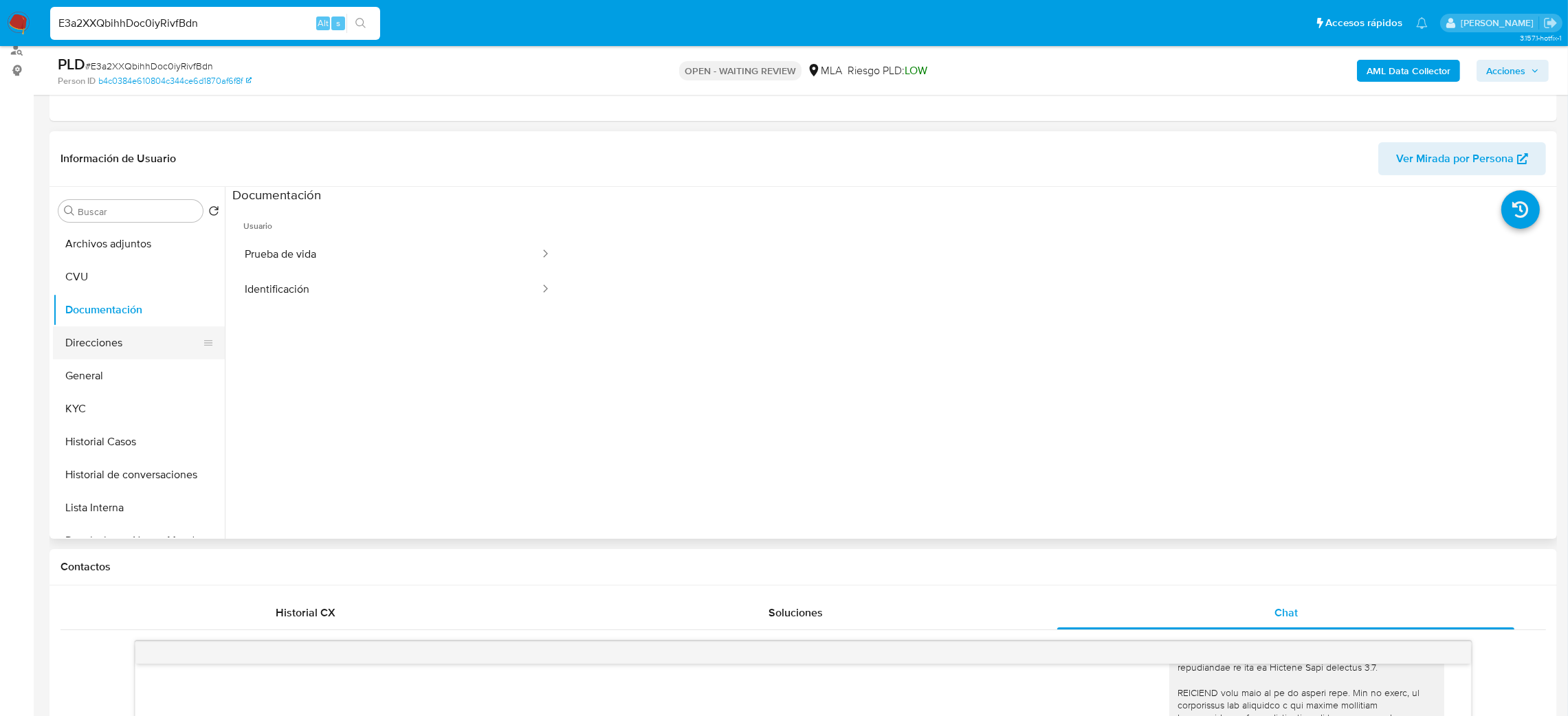
click at [108, 332] on button "Direcciones" at bounding box center [133, 343] width 161 height 33
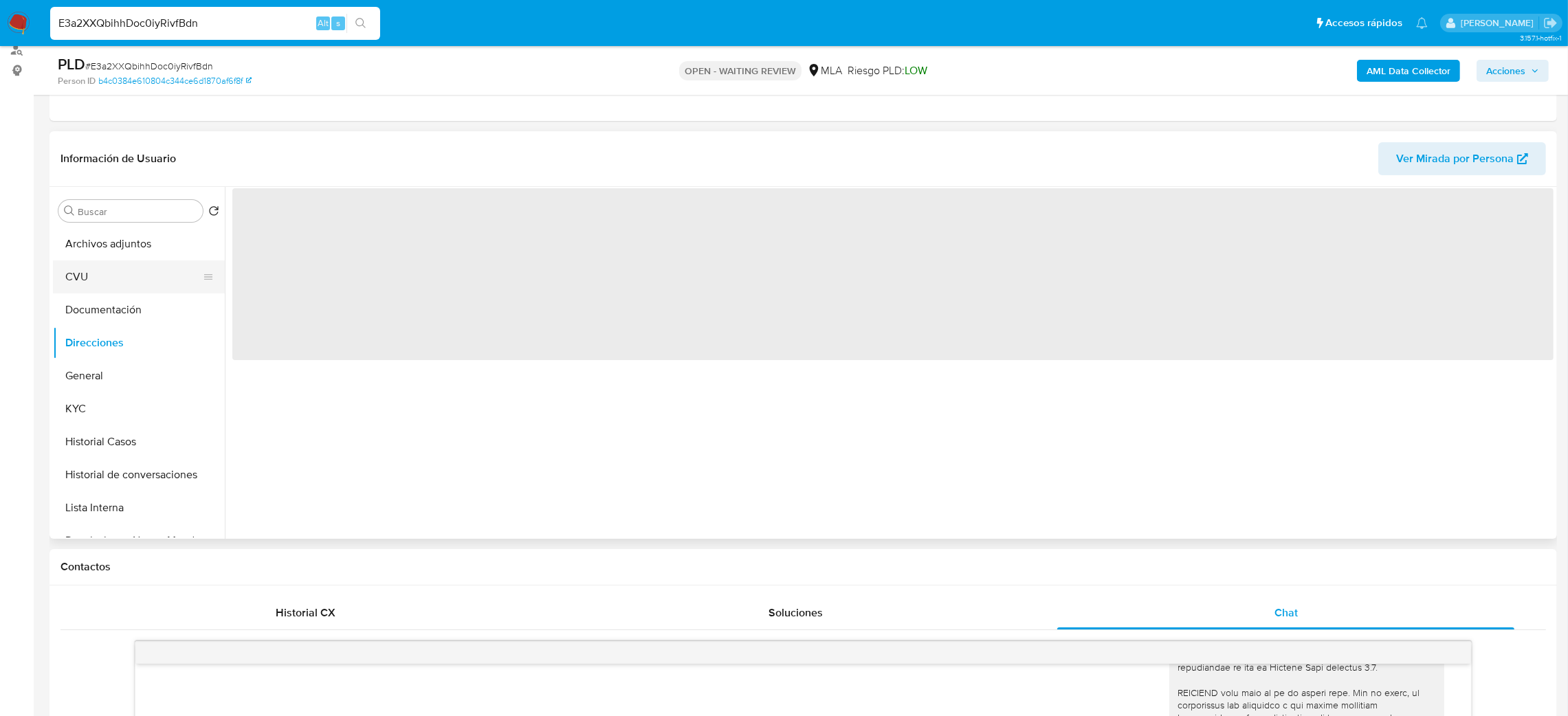
click at [77, 264] on button "CVU" at bounding box center [133, 277] width 161 height 33
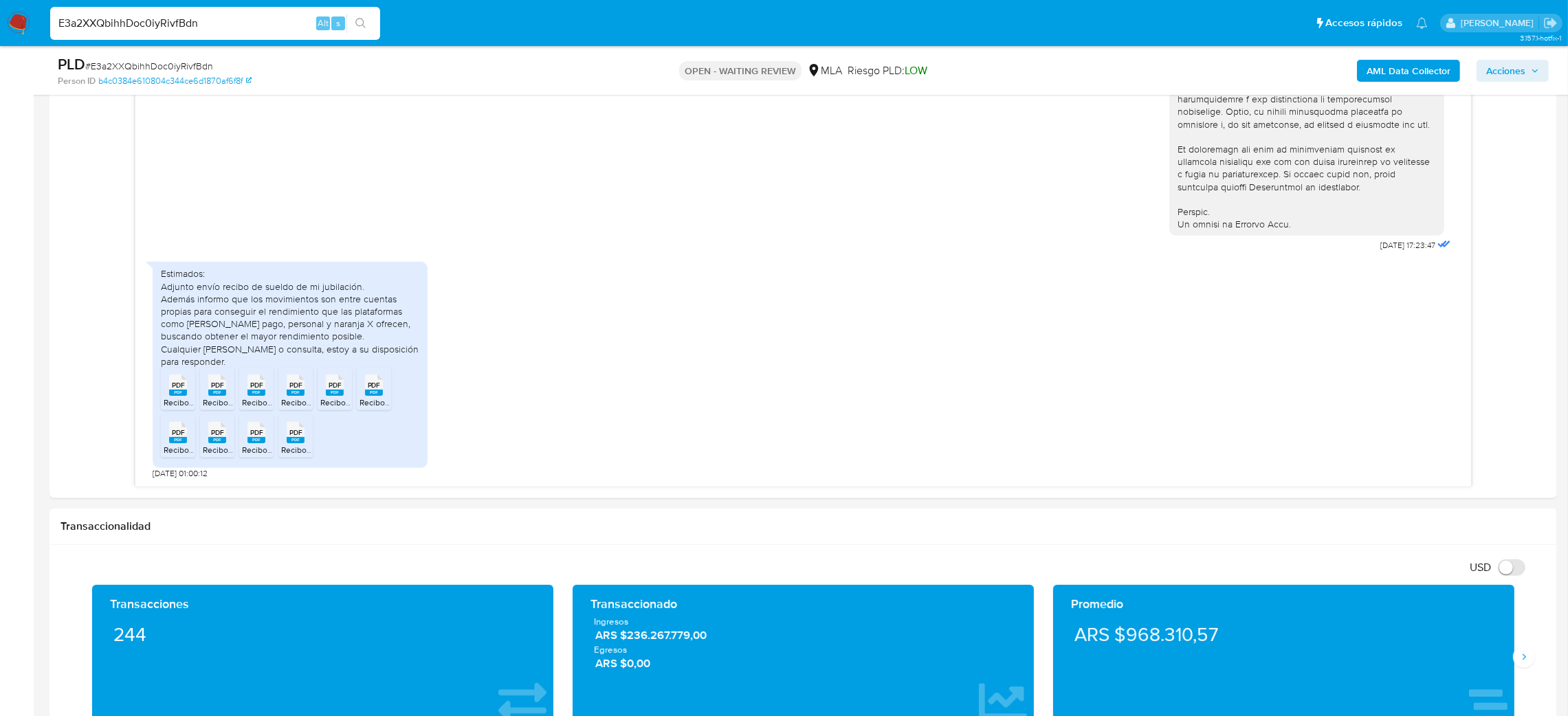
scroll to position [685, 0]
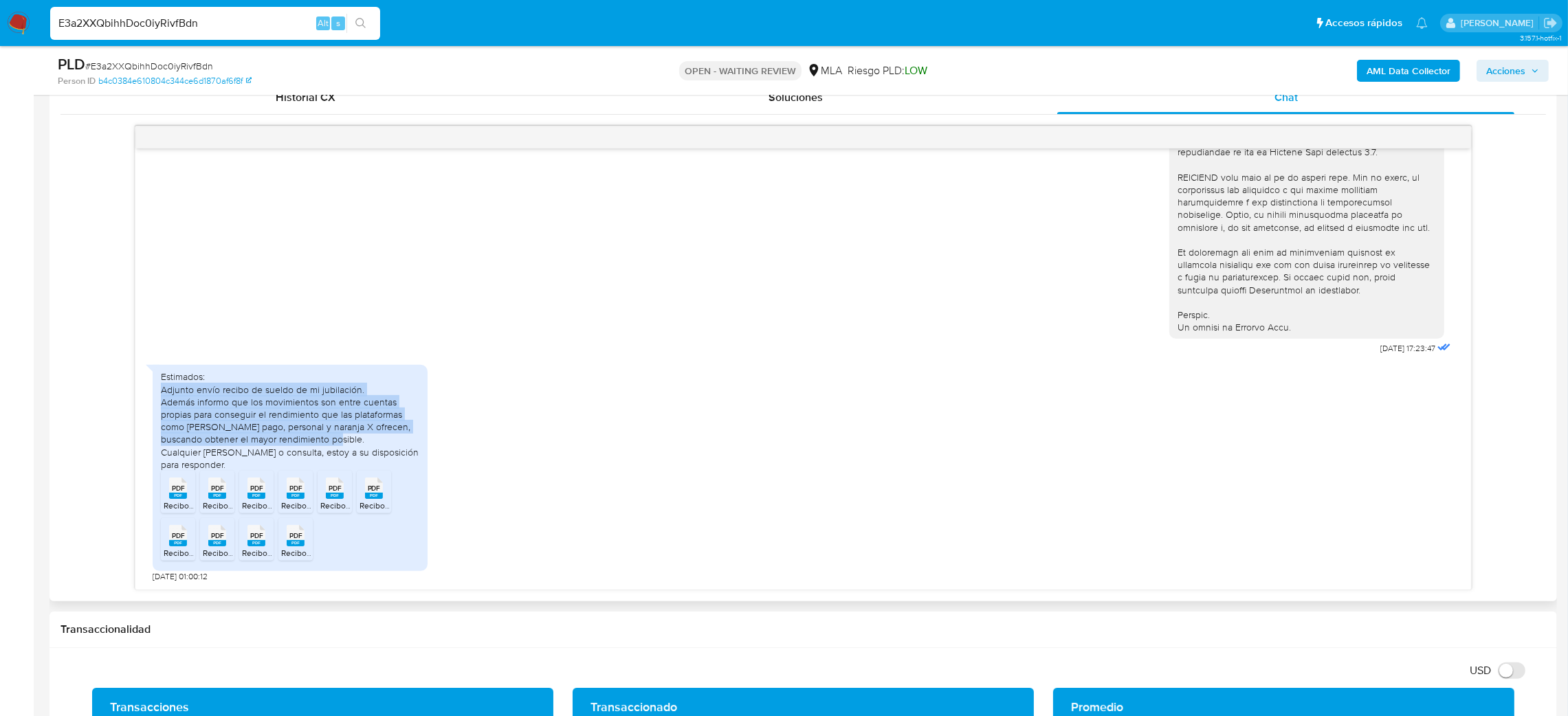
drag, startPoint x: 162, startPoint y: 390, endPoint x: 322, endPoint y: 444, distance: 168.9
click at [322, 444] on div "Estimados: Adjunto envío recibo de sueldo de mi jubilación. Además informo que …" at bounding box center [290, 420] width 258 height 100
copy div "Adjunto envío recibo de sueldo de mi jubilación. Además informo que los movimie…"
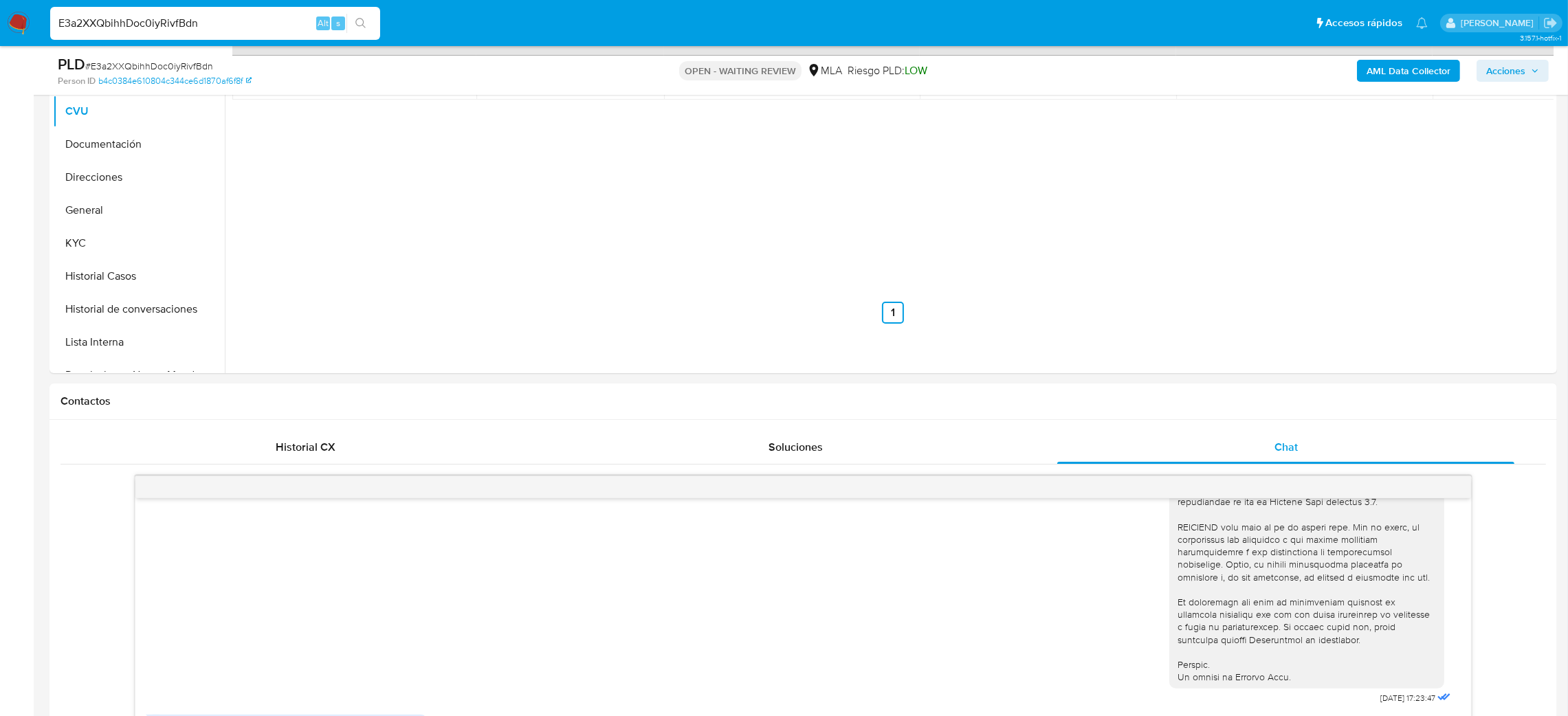
scroll to position [170, 0]
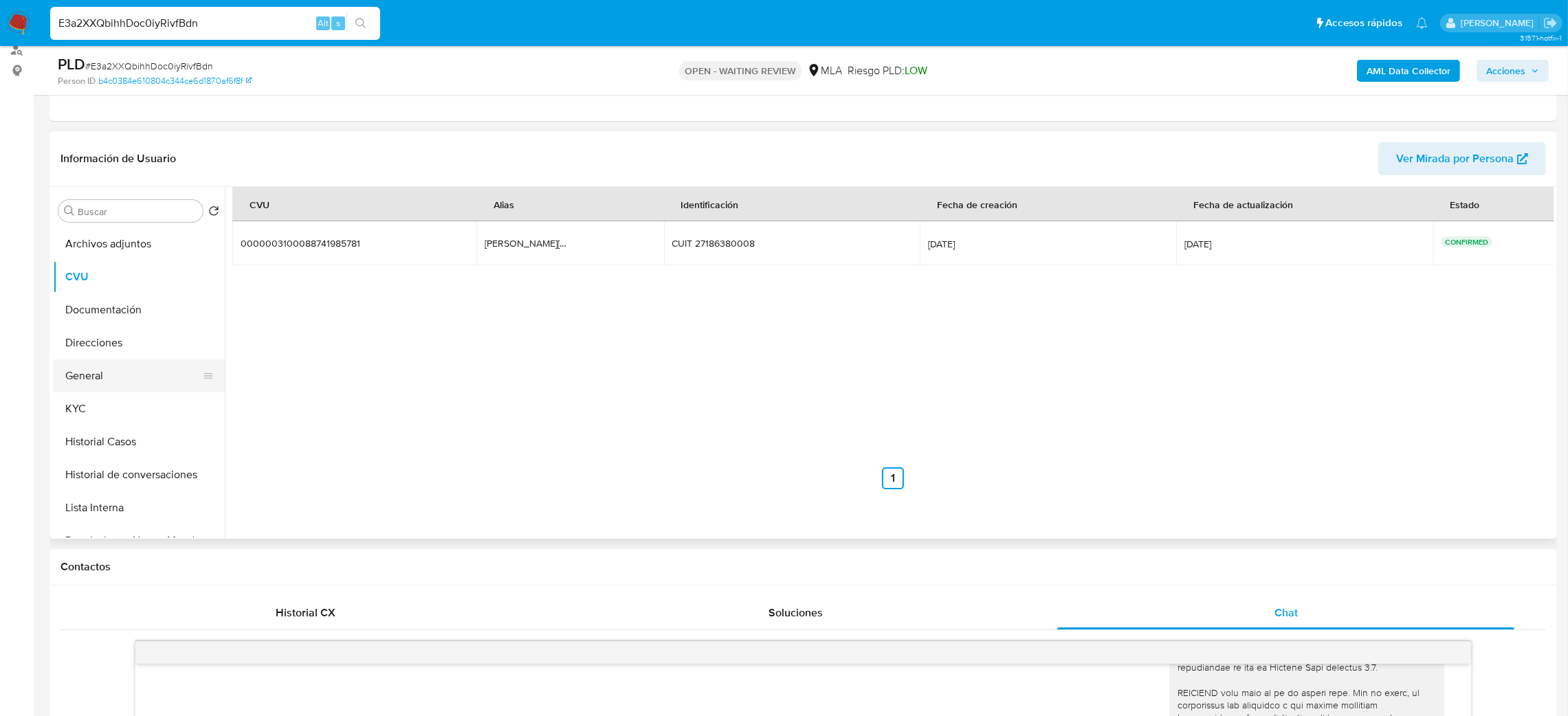
click at [97, 366] on button "General" at bounding box center [133, 376] width 161 height 33
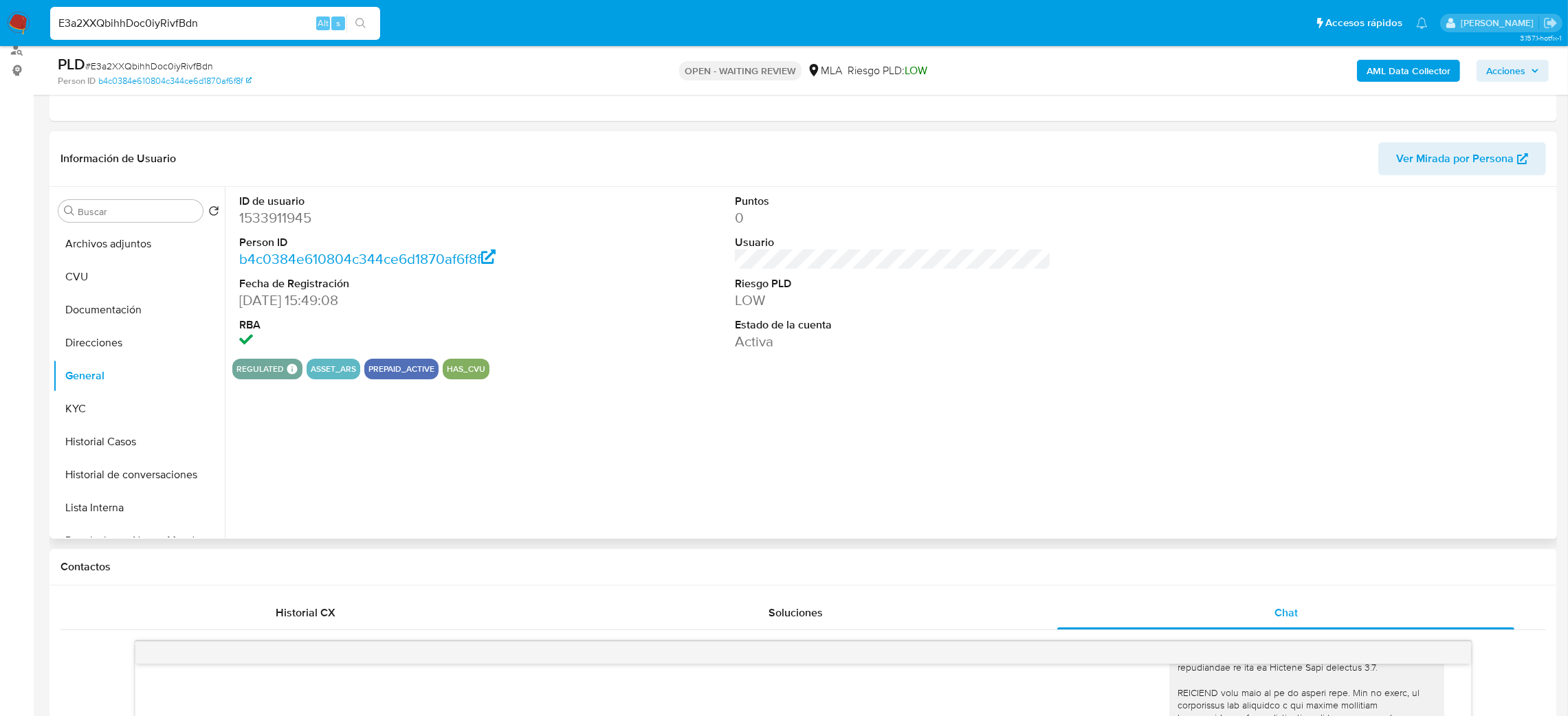
click at [259, 223] on dd "1533911945" at bounding box center [397, 218] width 317 height 19
click at [259, 224] on dd "1533911945" at bounding box center [397, 218] width 317 height 19
copy dd "1533911945"
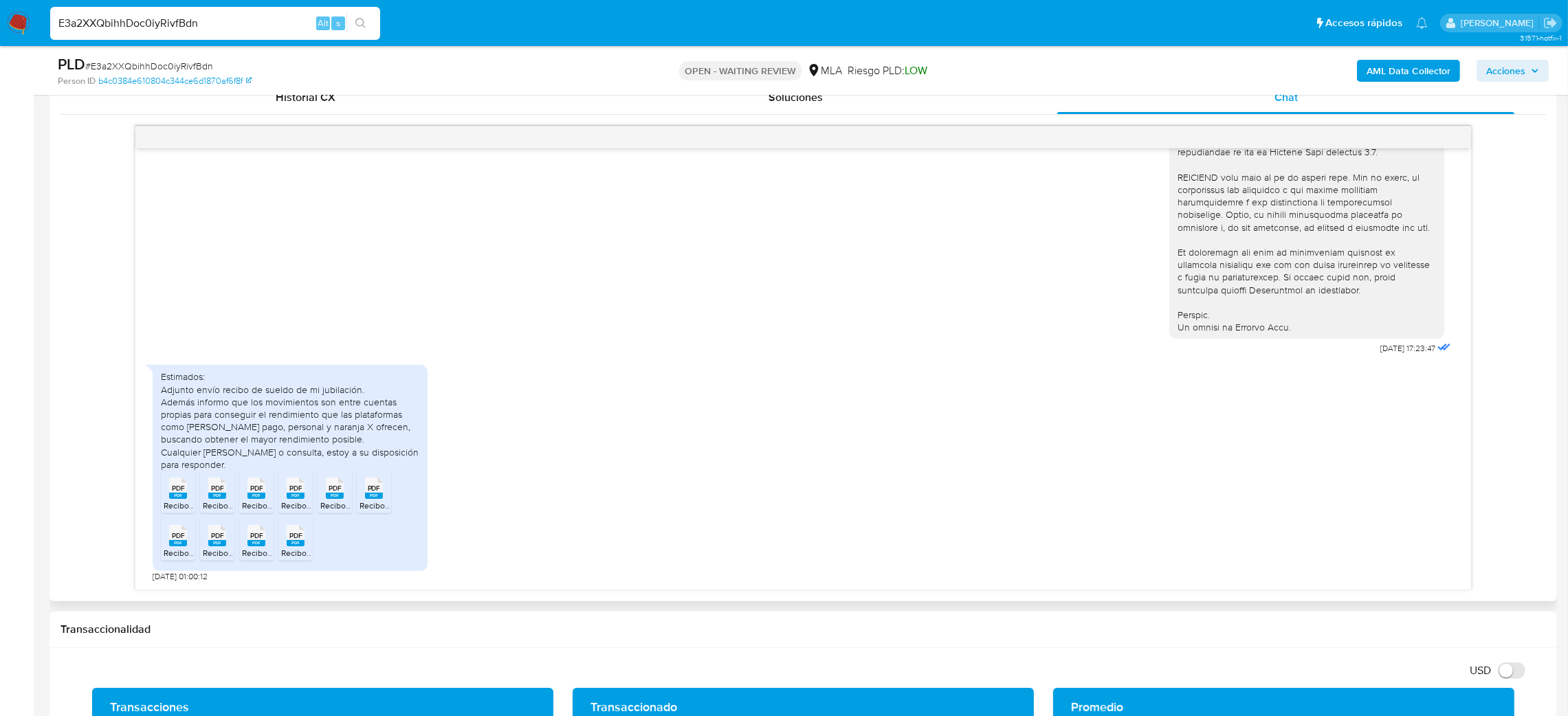
click at [172, 489] on span "PDF" at bounding box center [178, 488] width 13 height 9
click at [200, 494] on li "PDF PDF Recibo_IPS_Sueldo de JULIO 2025.pdf" at bounding box center [217, 492] width 35 height 43
click at [237, 498] on ul "PDF PDF Recibo_IPS_Sueldo de ABRIL 2025.pdf PDF PDF Recibo_IPS_Sueldo de JULIO …" at bounding box center [290, 518] width 258 height 95
drag, startPoint x: 259, startPoint y: 501, endPoint x: 283, endPoint y: 500, distance: 24.0
click at [259, 500] on icon "PDF" at bounding box center [256, 488] width 18 height 24
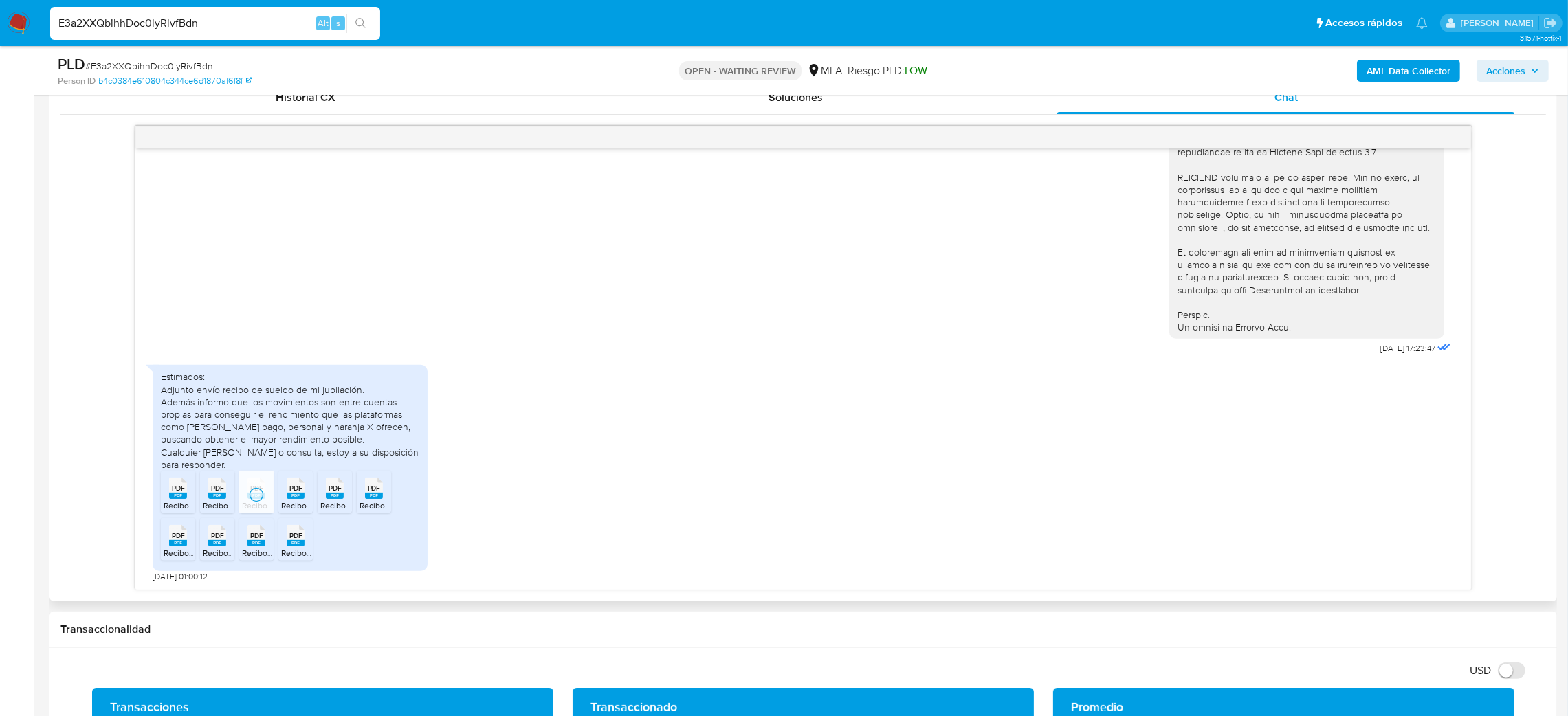
click at [306, 500] on div "PDF PDF" at bounding box center [295, 487] width 29 height 27
drag, startPoint x: 335, startPoint y: 501, endPoint x: 364, endPoint y: 500, distance: 29.0
click at [336, 500] on icon "PDF" at bounding box center [335, 488] width 18 height 24
drag, startPoint x: 377, startPoint y: 500, endPoint x: 319, endPoint y: 532, distance: 66.2
click at [374, 499] on rect at bounding box center [373, 496] width 18 height 6
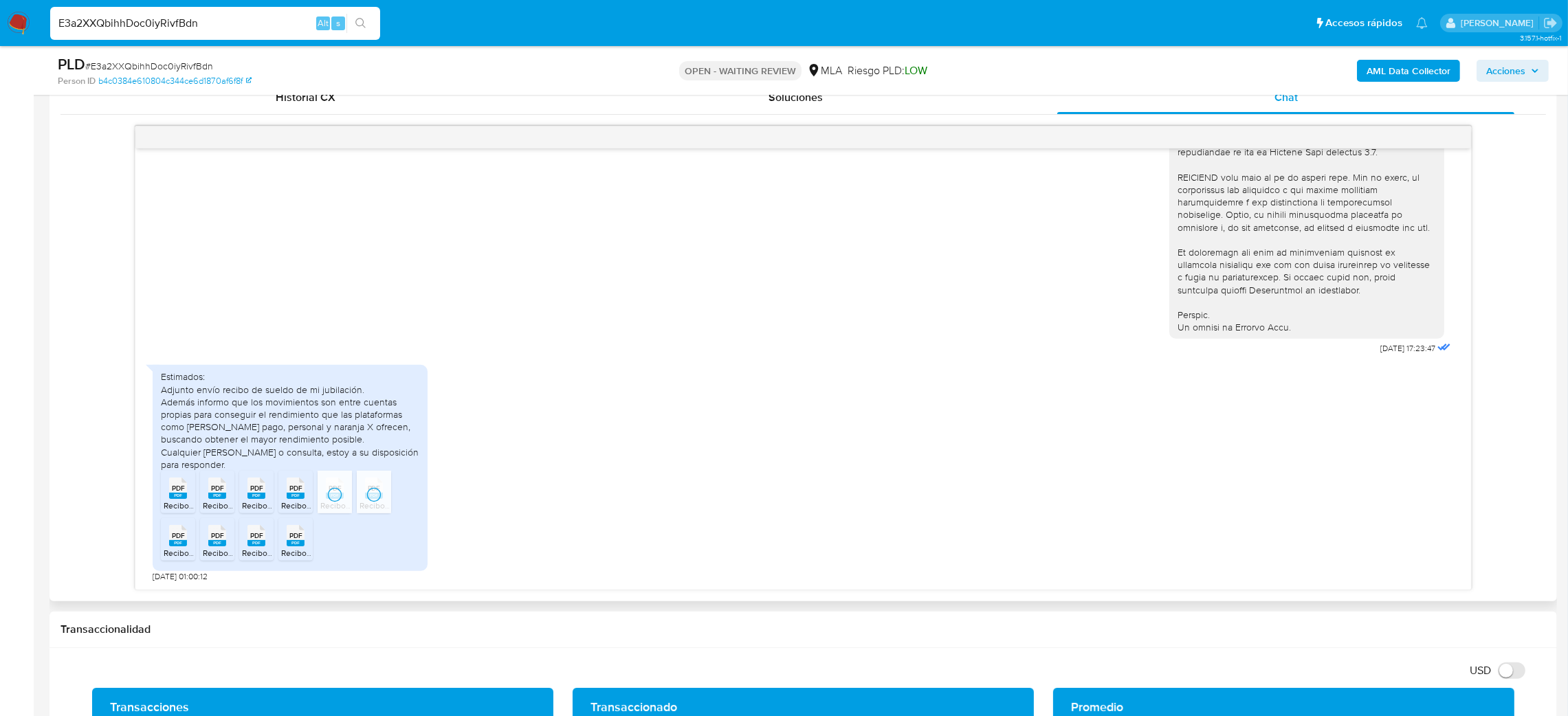
click at [290, 546] on rect at bounding box center [295, 543] width 18 height 6
click at [257, 540] on span "PDF" at bounding box center [257, 535] width 13 height 9
click at [216, 538] on span "PDF" at bounding box center [217, 535] width 13 height 9
drag, startPoint x: 175, startPoint y: 538, endPoint x: 88, endPoint y: 558, distance: 89.3
click at [175, 538] on span "PDF" at bounding box center [178, 535] width 13 height 9
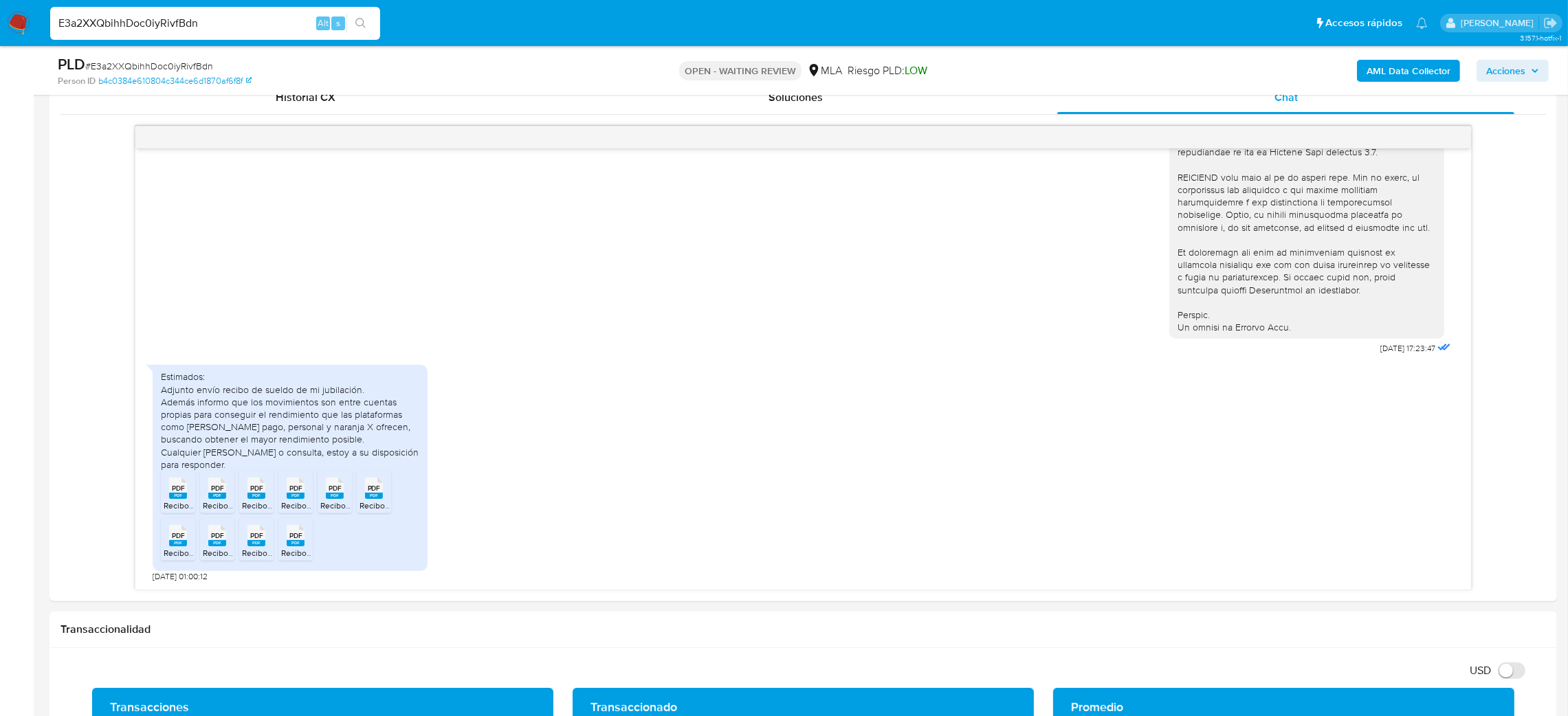
drag, startPoint x: 200, startPoint y: 27, endPoint x: 0, endPoint y: 39, distance: 200.4
click at [0, 37] on nav "Pausado Ver notificaciones E3a2XXQbihhDoc0iyRivfBdn Alt s Accesos rápidos Presi…" at bounding box center [784, 23] width 1568 height 46
paste input "W8m2nJNKvVYgHyJd3WS5s34E"
type input "W8m2nJNKvVYgHyJd3WS5s34E"
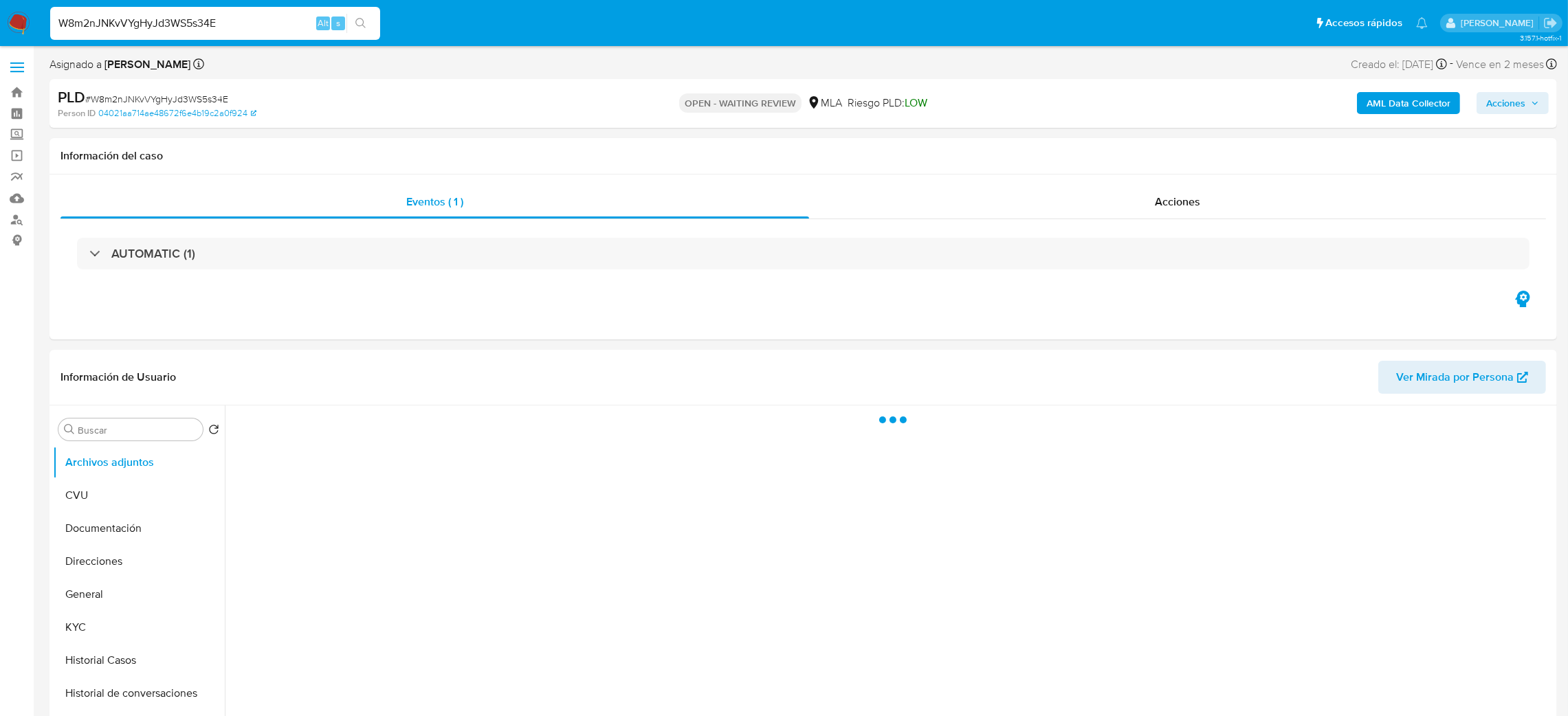
scroll to position [206, 0]
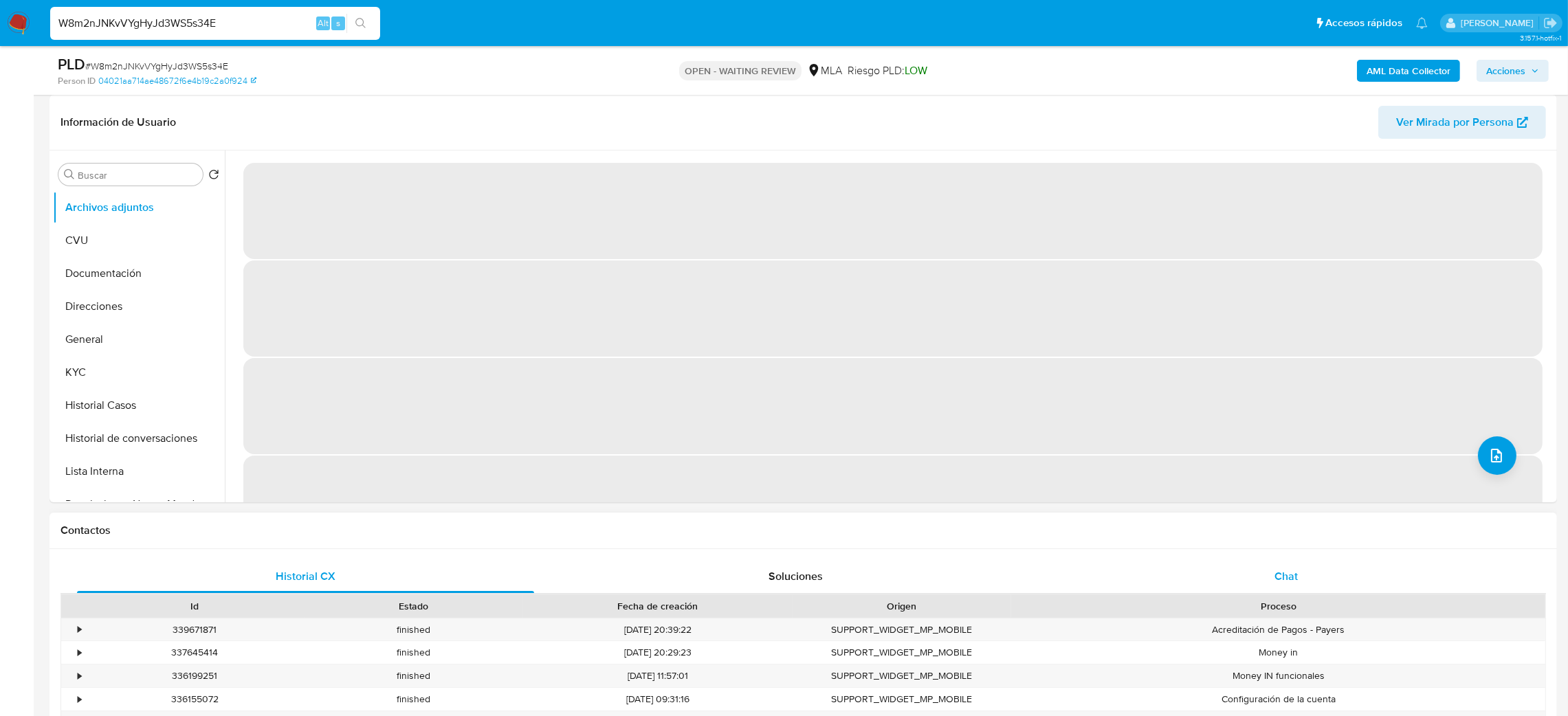
click at [1310, 580] on div "Chat" at bounding box center [1285, 577] width 457 height 33
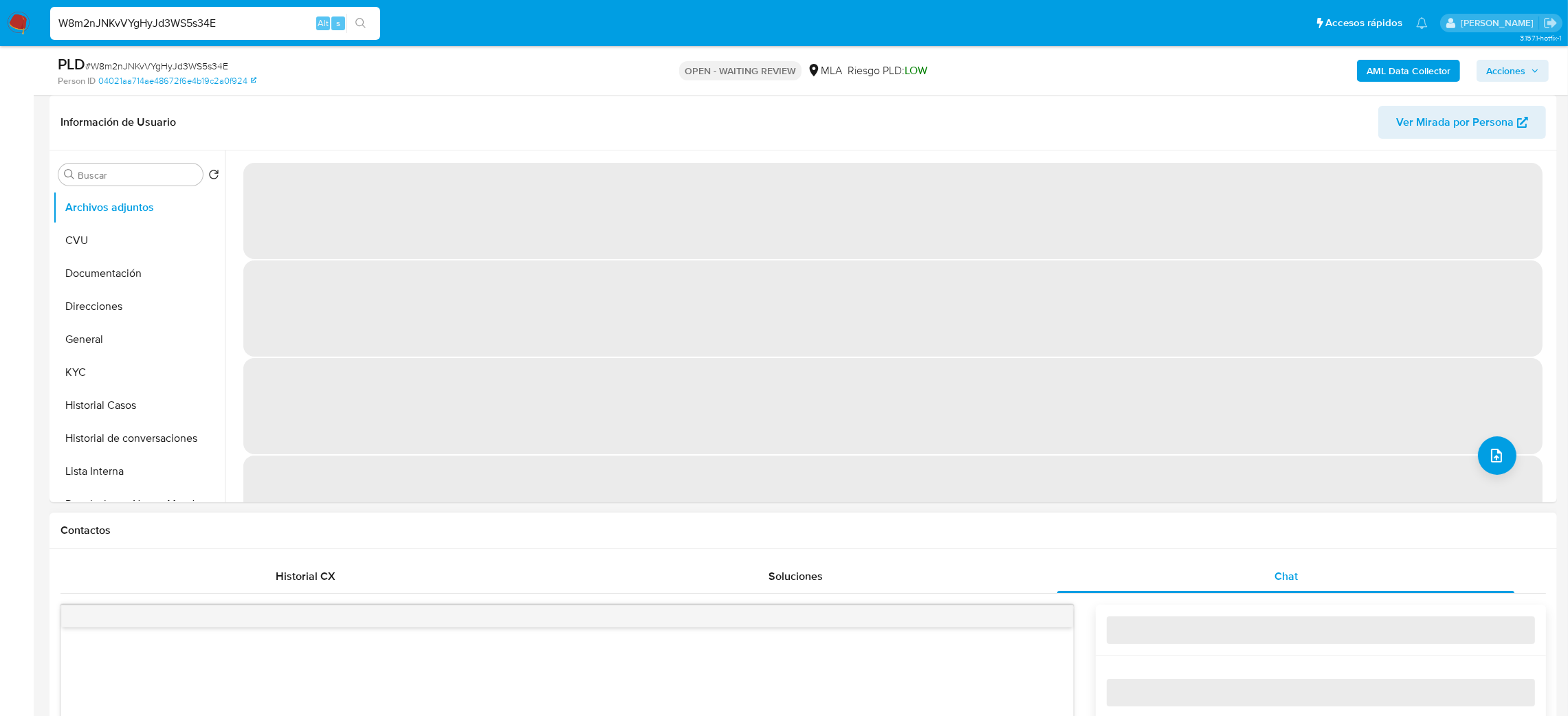
select select "10"
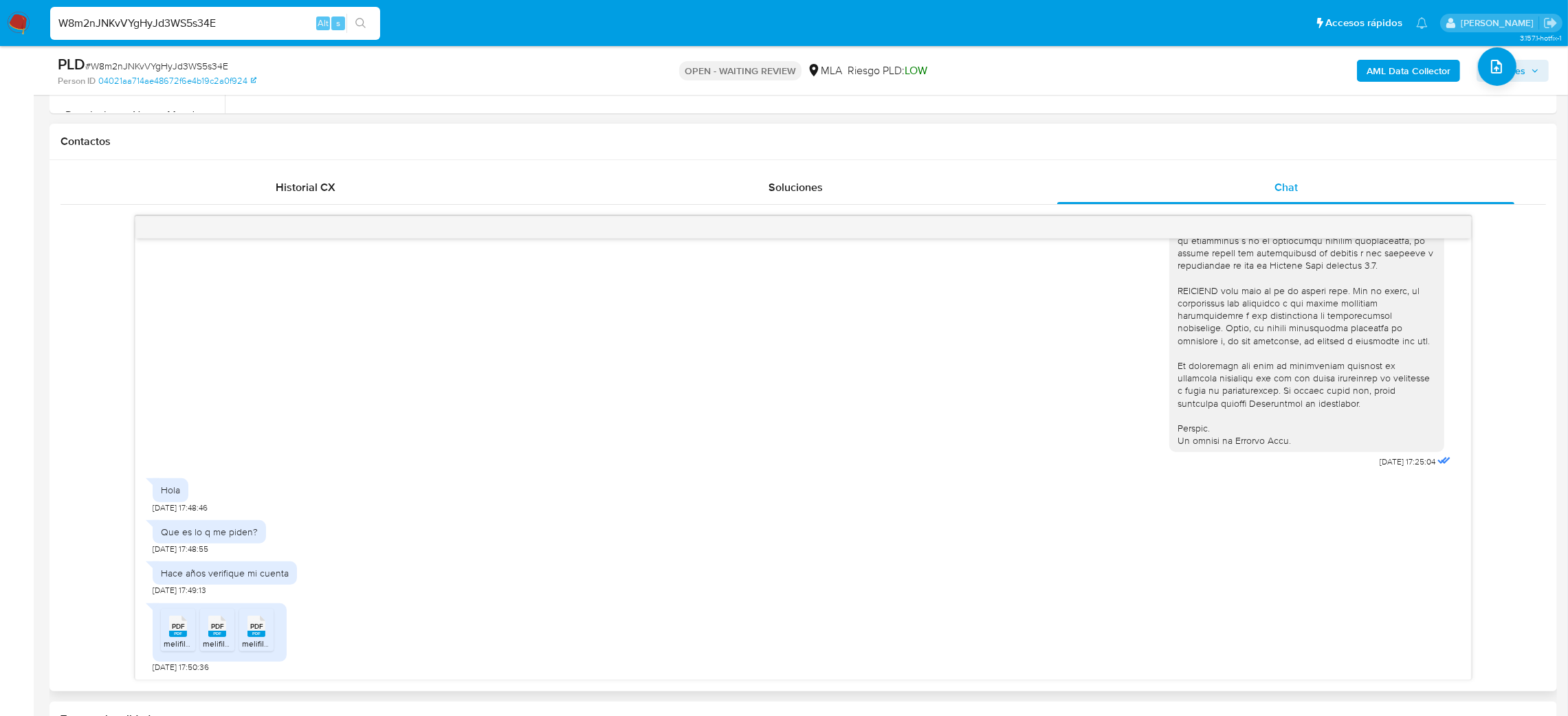
scroll to position [722, 0]
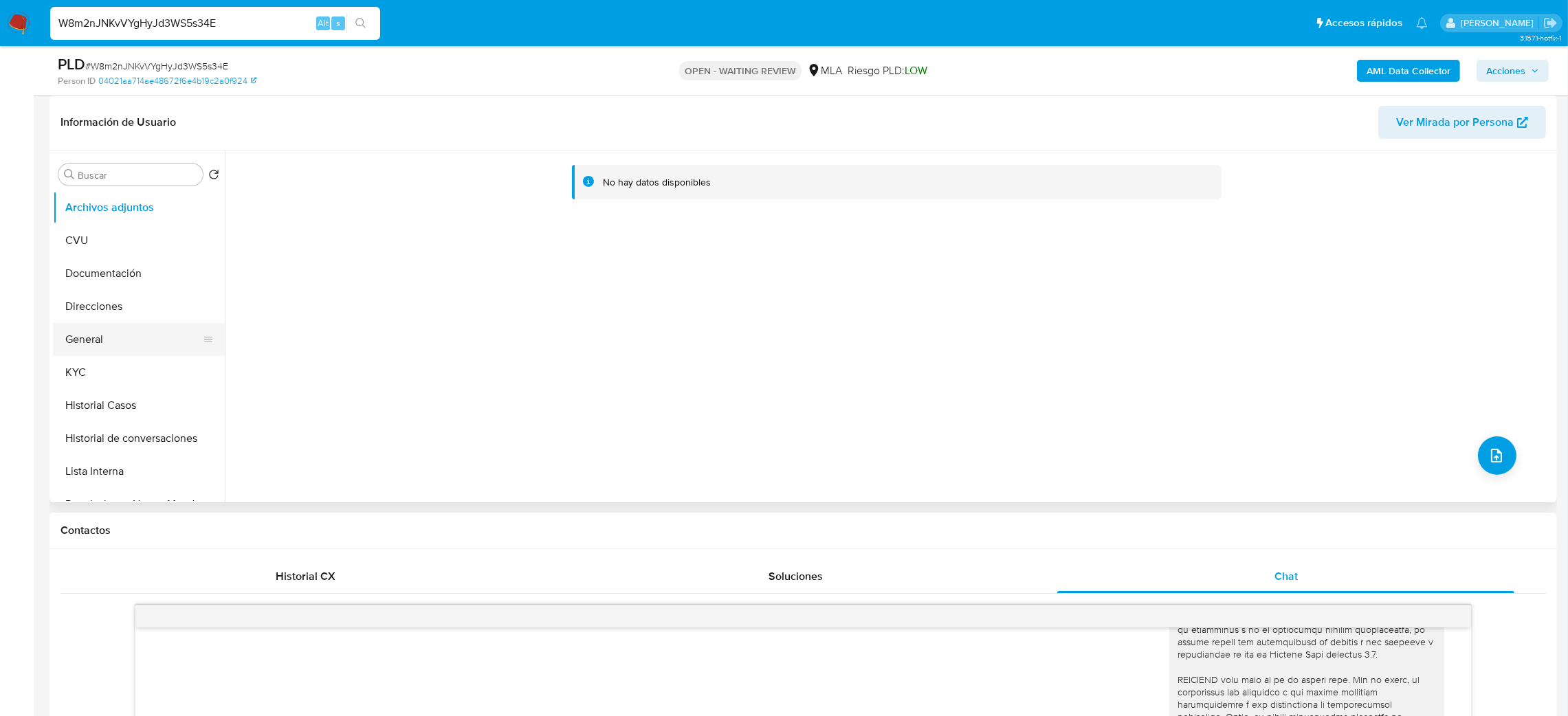
click at [130, 339] on button "General" at bounding box center [133, 339] width 161 height 33
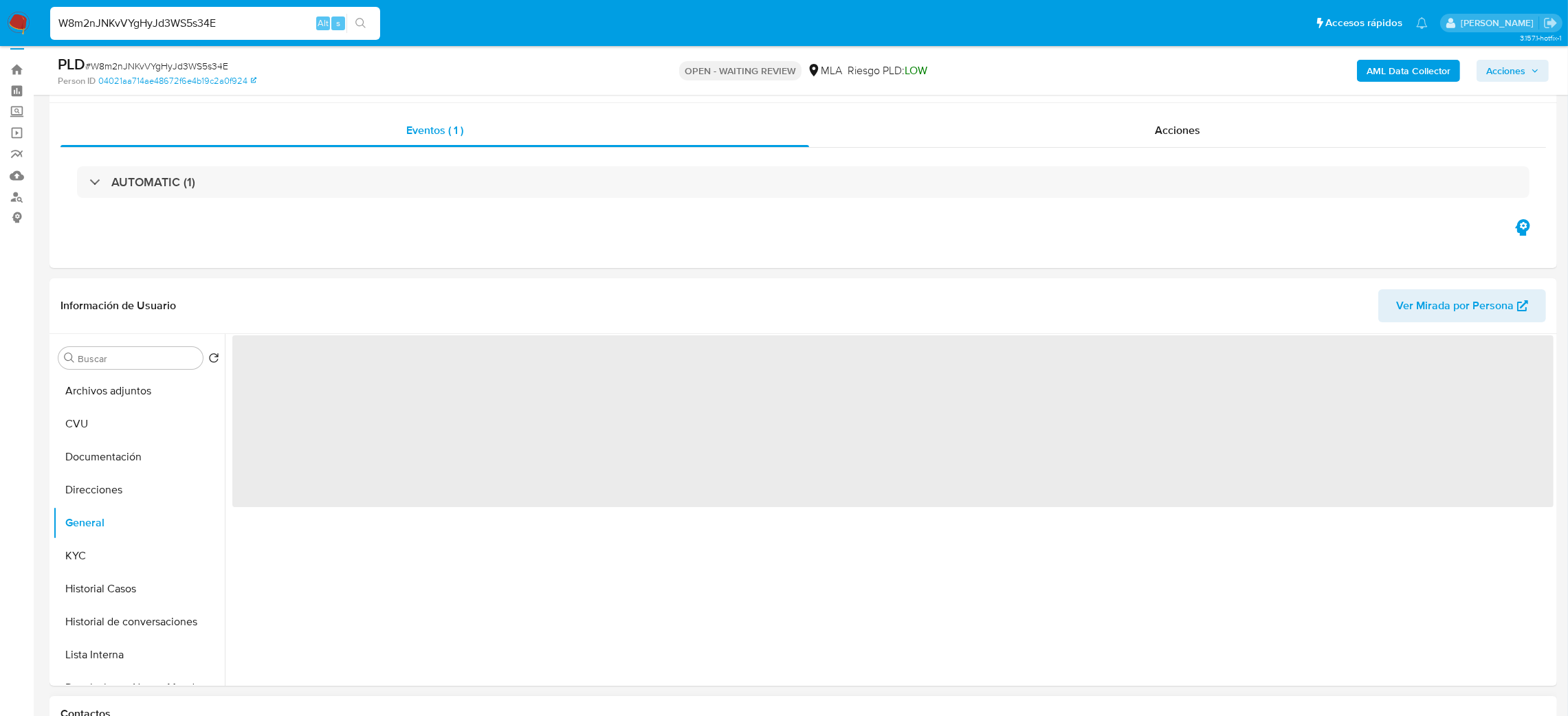
scroll to position [0, 0]
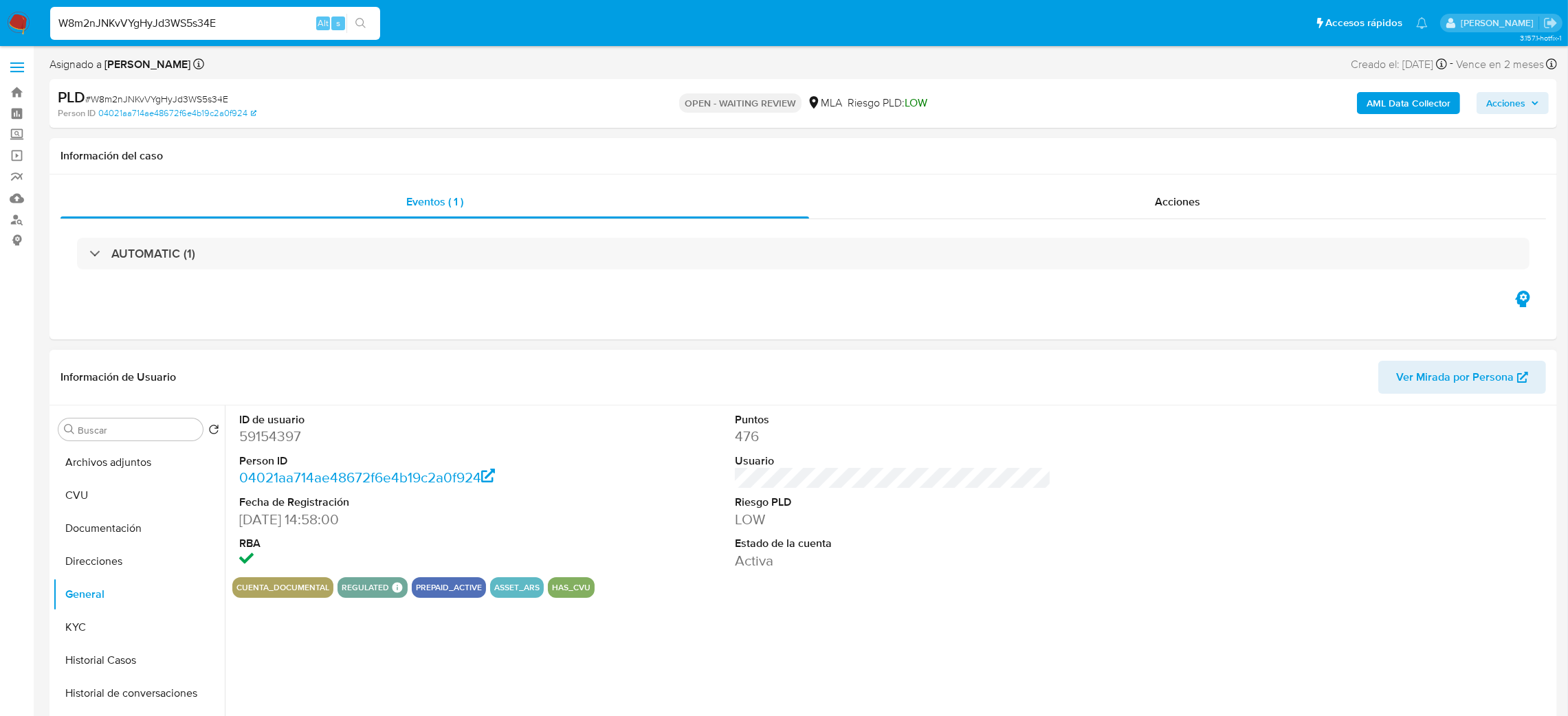
click at [279, 441] on dd "59154397" at bounding box center [397, 437] width 317 height 19
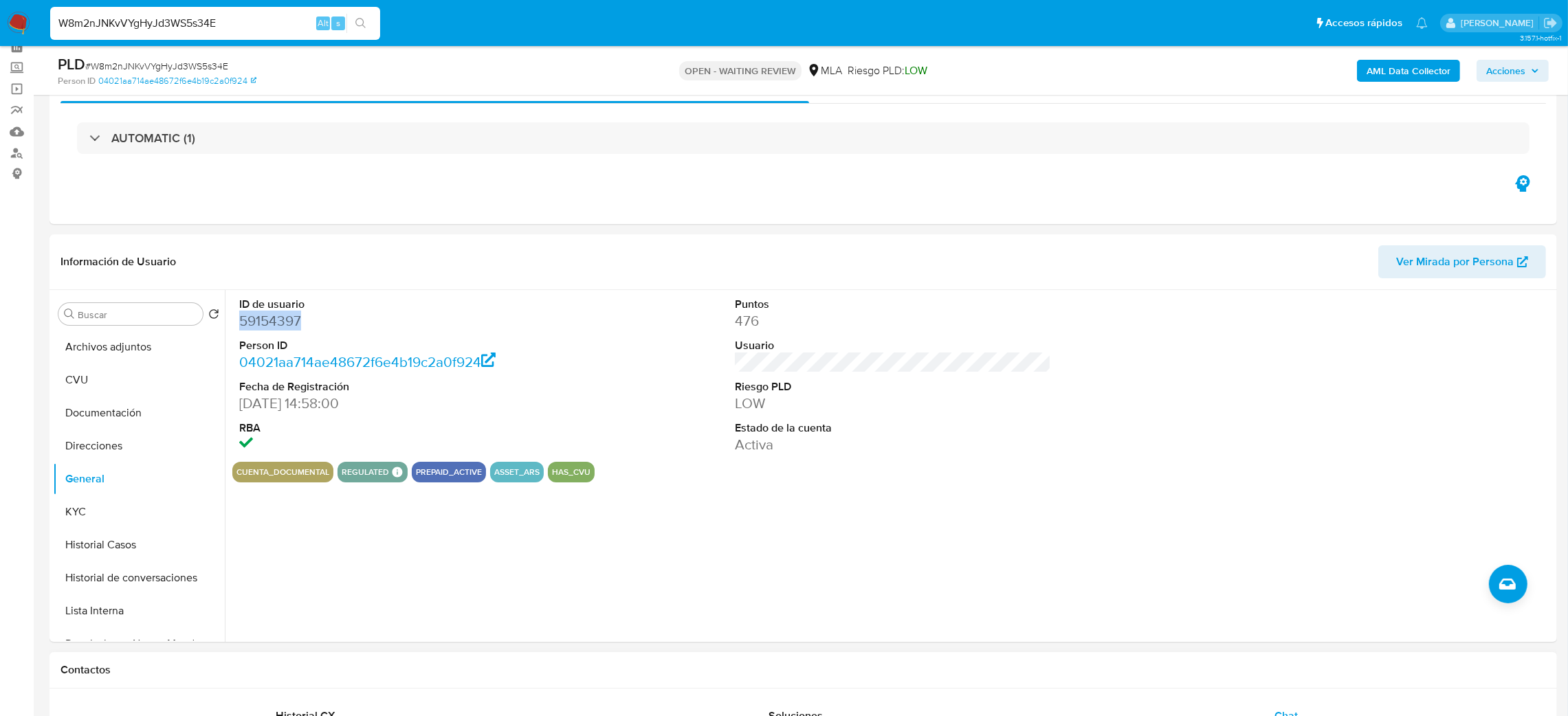
scroll to position [103, 0]
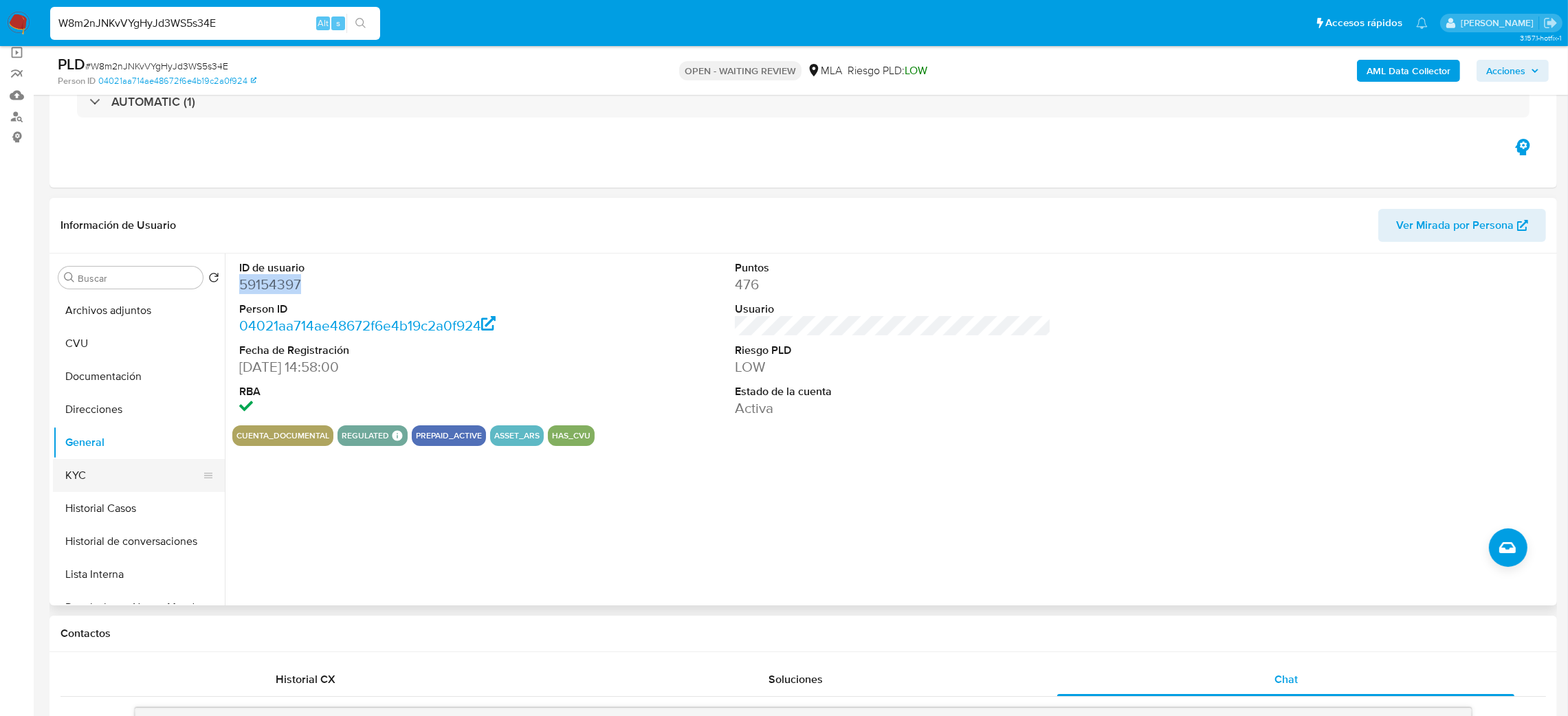
click at [93, 474] on button "KYC" at bounding box center [133, 476] width 161 height 33
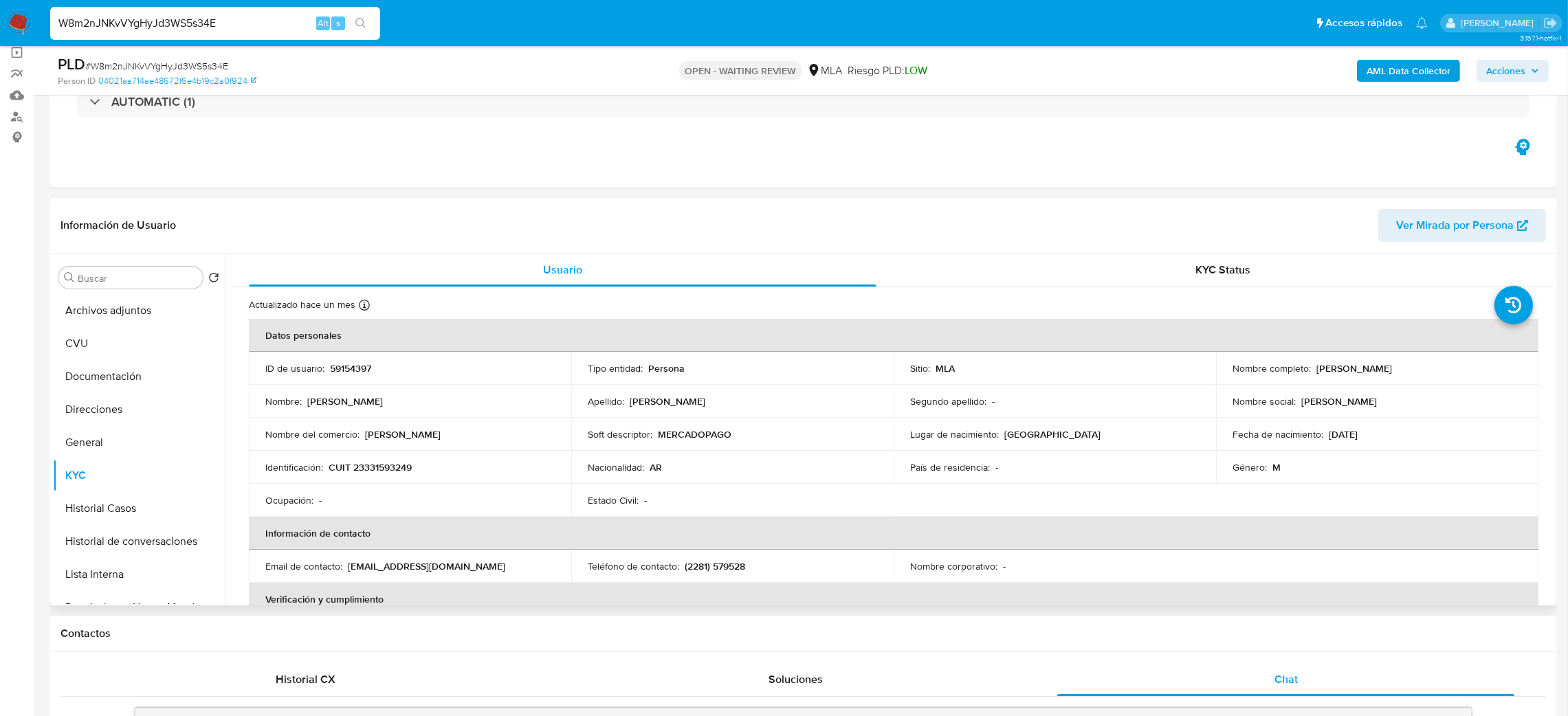
click at [399, 470] on p "CUIT 23331593249" at bounding box center [369, 467] width 83 height 13
click at [369, 493] on td "Ocupación : -" at bounding box center [410, 500] width 322 height 33
drag, startPoint x: 362, startPoint y: 466, endPoint x: 409, endPoint y: 466, distance: 47.0
click at [409, 466] on p "CUIT 23331593249" at bounding box center [369, 467] width 83 height 13
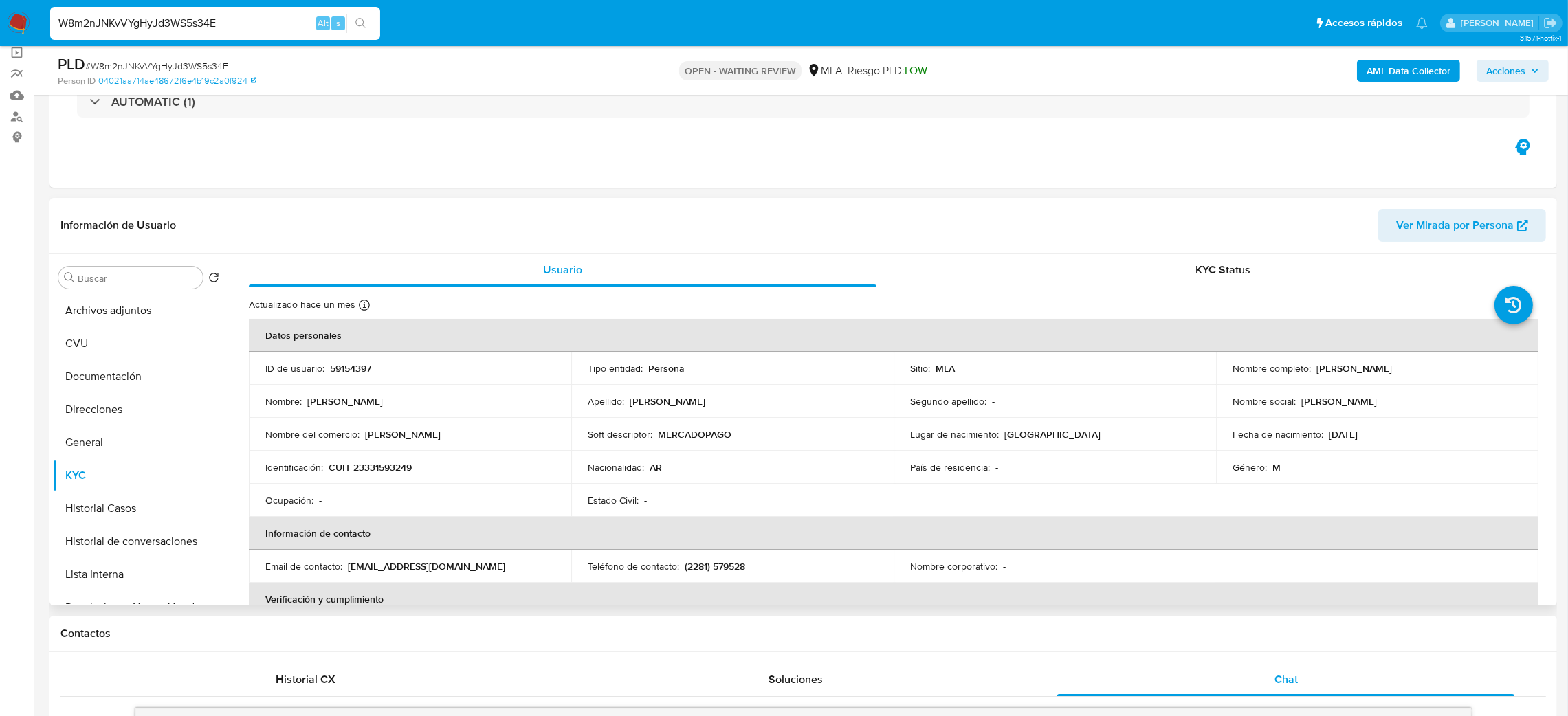
click at [359, 373] on p "59154397" at bounding box center [351, 369] width 41 height 13
drag, startPoint x: 819, startPoint y: 379, endPoint x: 1138, endPoint y: 495, distance: 339.4
click at [828, 387] on tbody "ID de usuario : 59154397 Tipo entidad : Persona Sitio : MLA Nombre completo : R…" at bounding box center [894, 434] width 1290 height 165
click at [1314, 412] on td "Nombre social : Ruben" at bounding box center [1377, 402] width 322 height 33
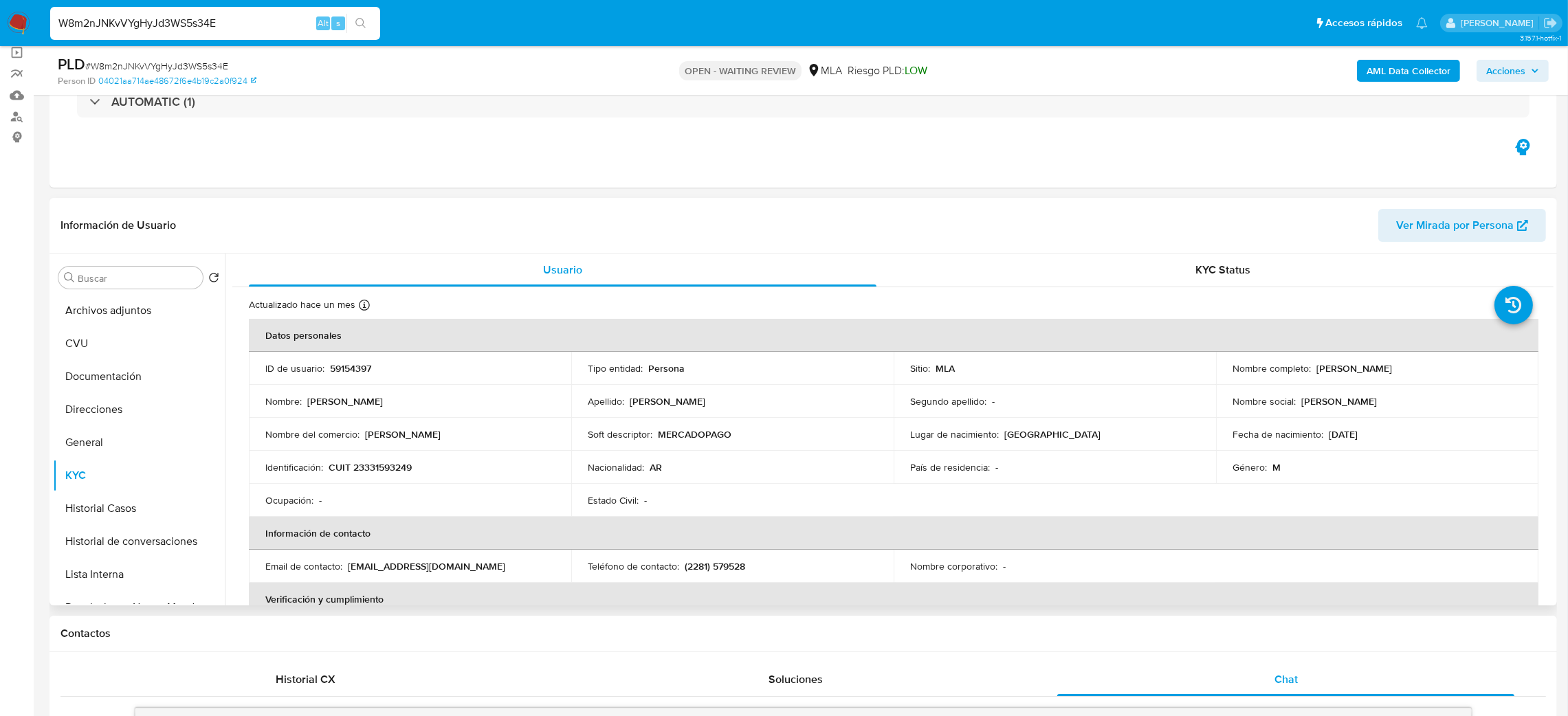
drag, startPoint x: 1313, startPoint y: 370, endPoint x: 1454, endPoint y: 365, distance: 141.1
click at [1454, 365] on div "Nombre completo : Ruben Hernan Velazquez" at bounding box center [1377, 369] width 290 height 13
click at [387, 466] on p "CUIT 23331593249" at bounding box center [369, 467] width 83 height 13
click at [386, 466] on p "CUIT 23331593249" at bounding box center [369, 467] width 83 height 13
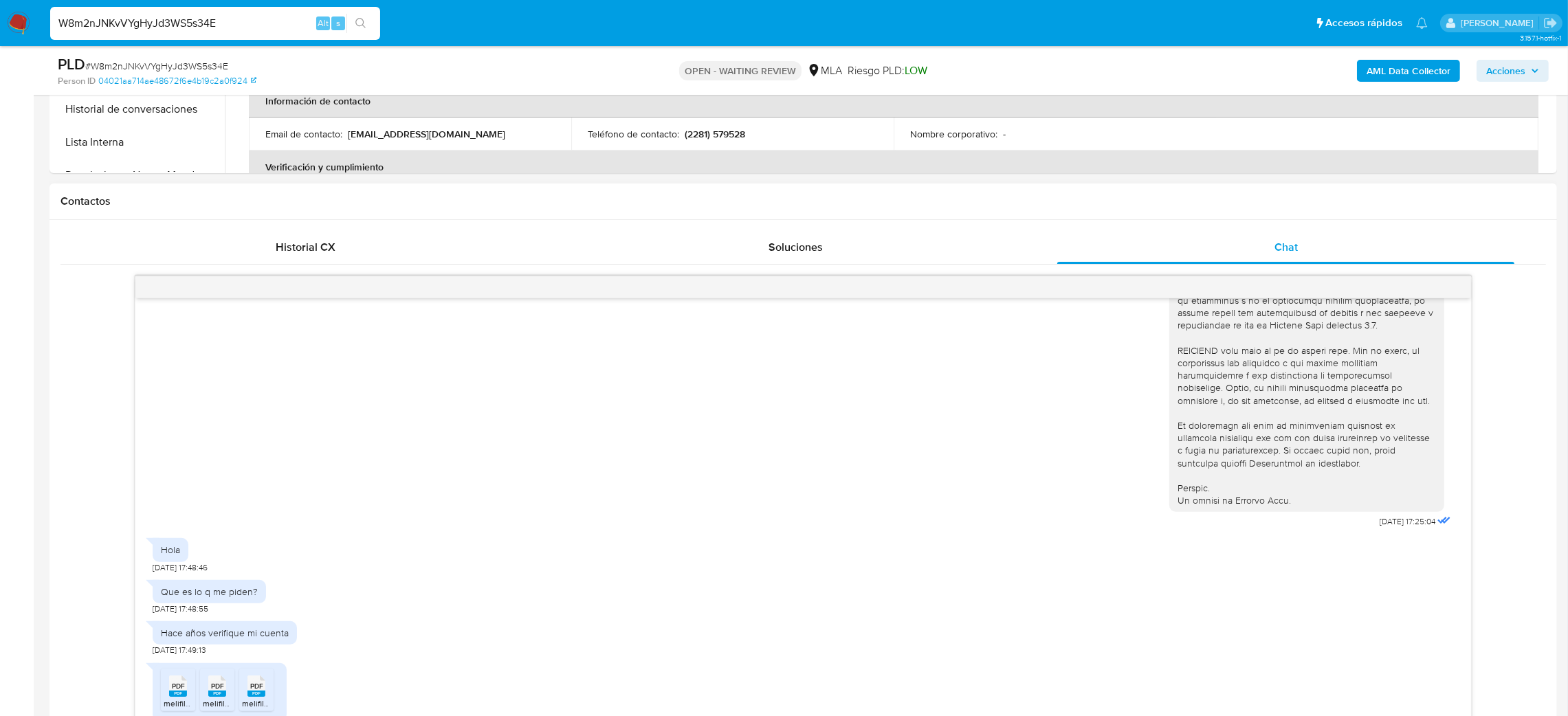
scroll to position [226, 0]
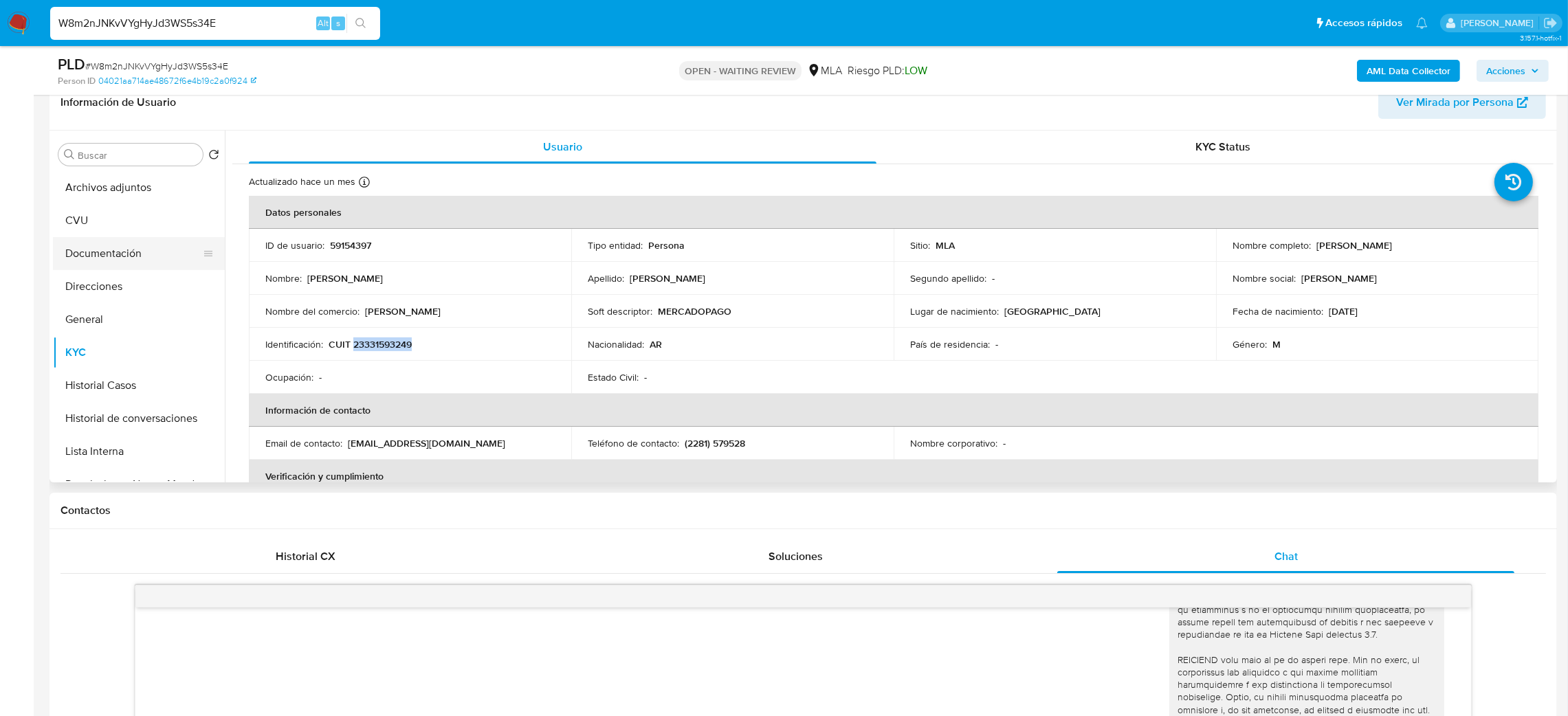
click at [105, 256] on button "Documentación" at bounding box center [133, 253] width 161 height 33
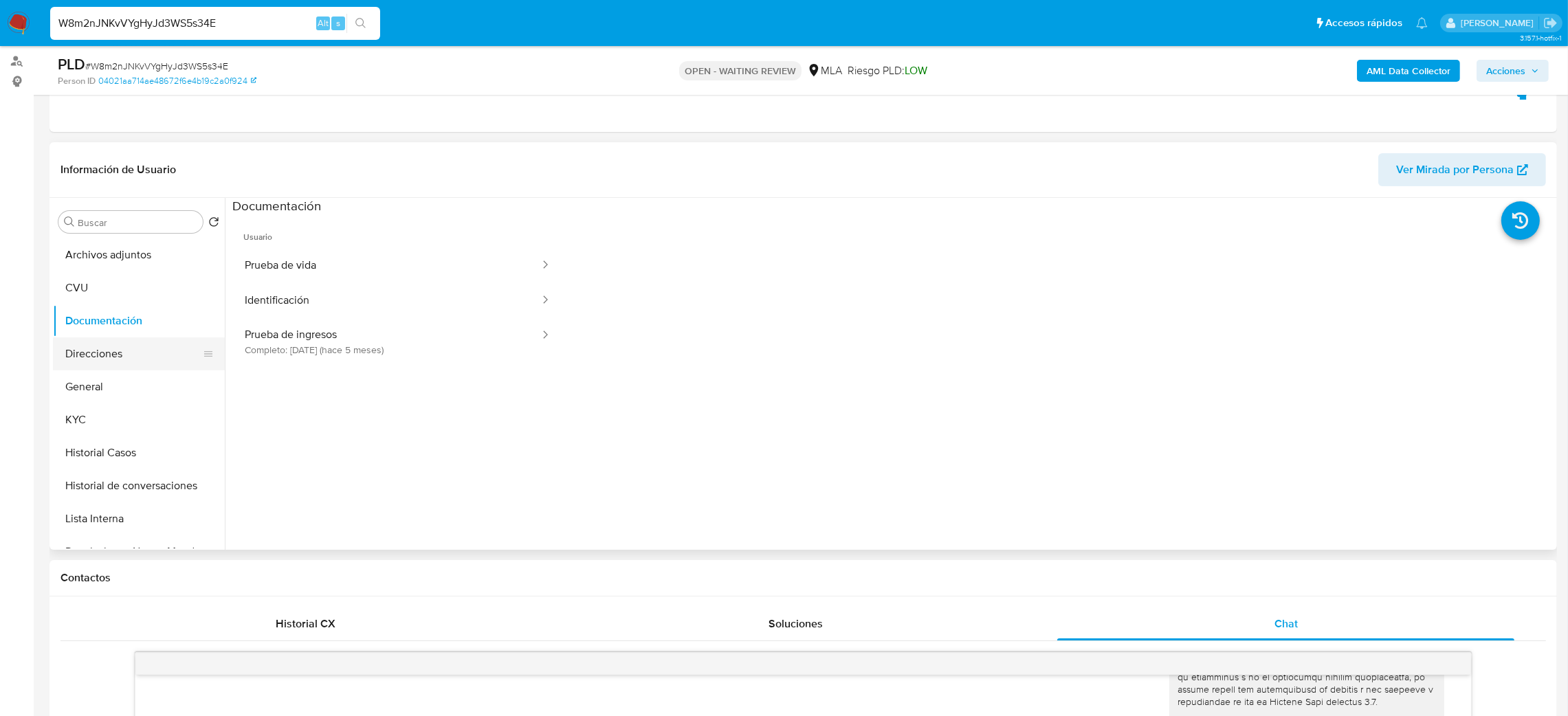
scroll to position [123, 0]
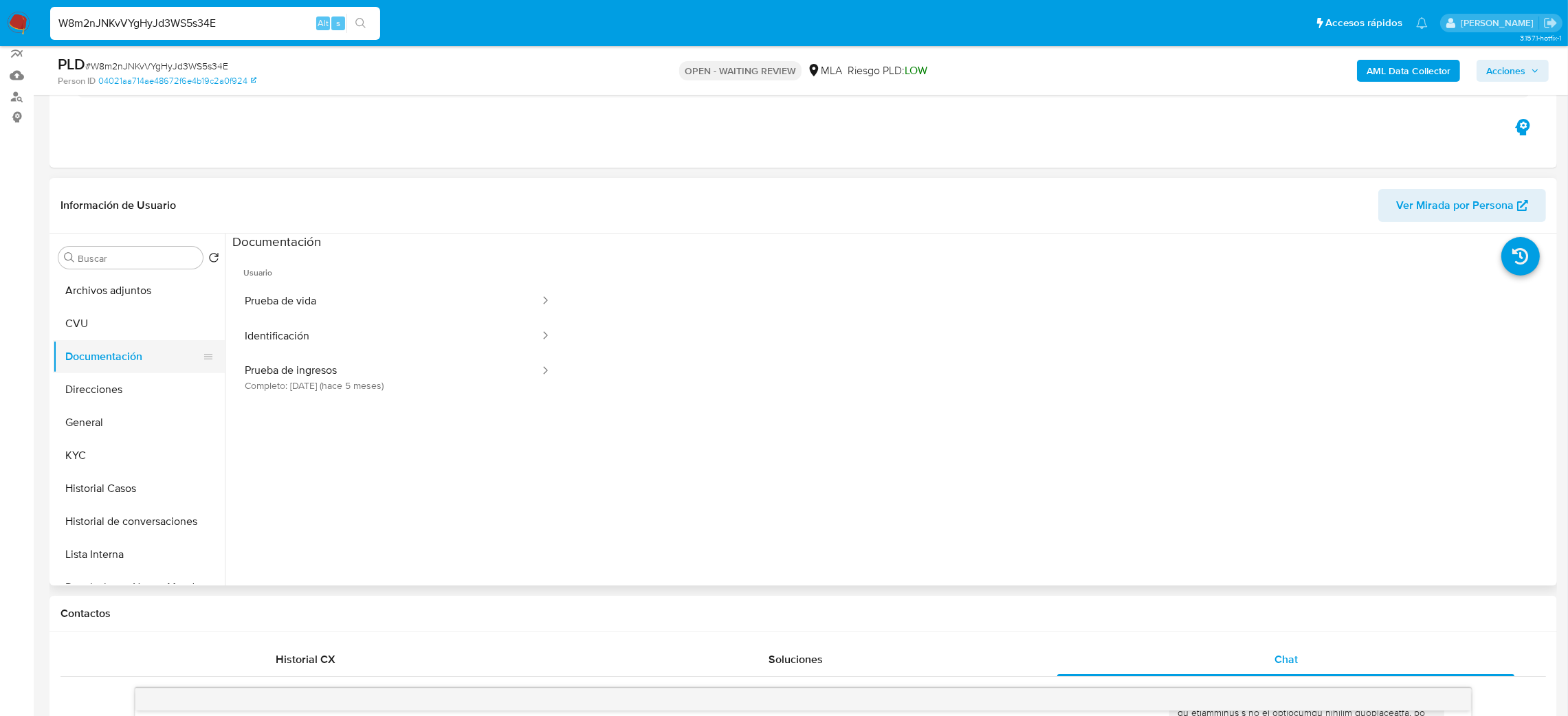
click at [96, 340] on button "Documentación" at bounding box center [133, 357] width 161 height 33
click at [88, 319] on button "CVU" at bounding box center [133, 324] width 161 height 33
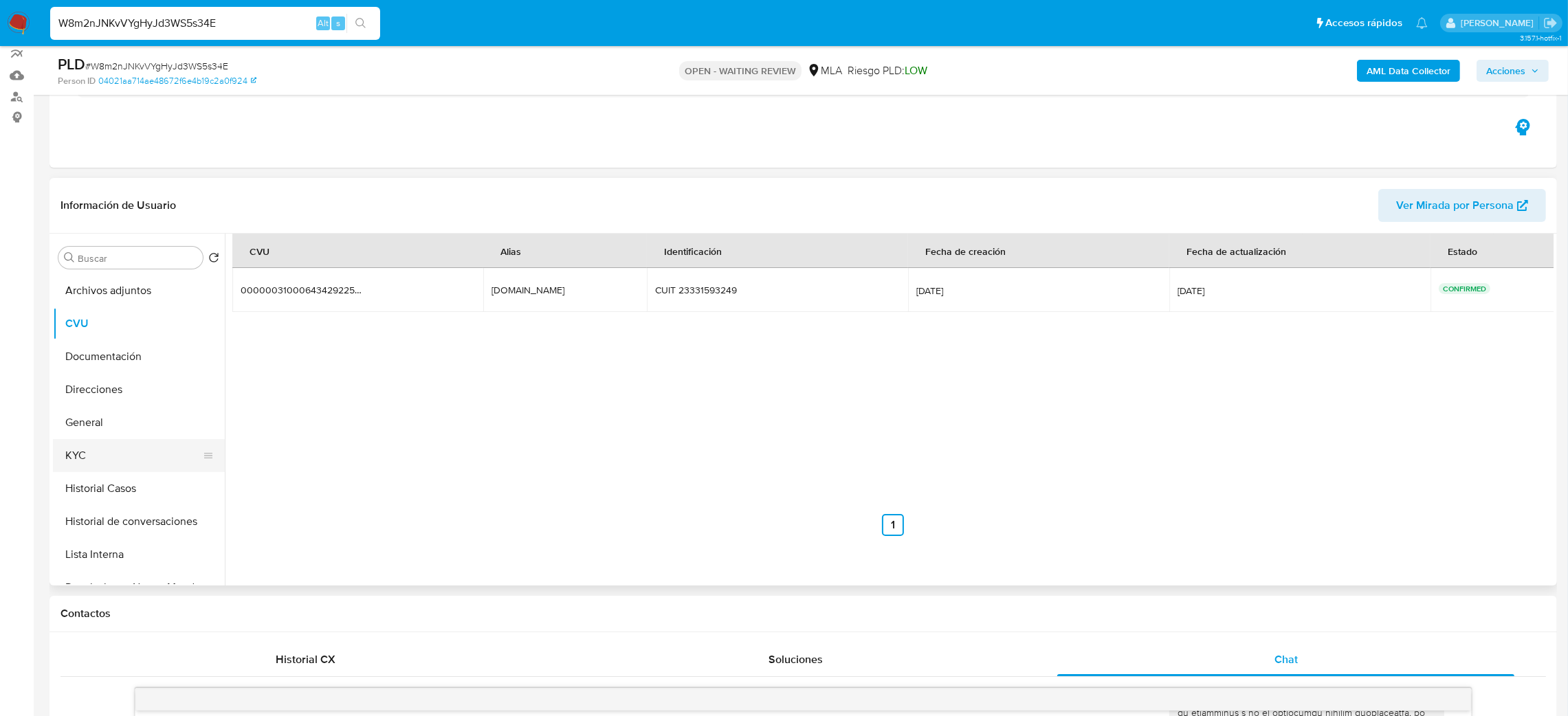
click at [109, 466] on button "KYC" at bounding box center [133, 455] width 161 height 33
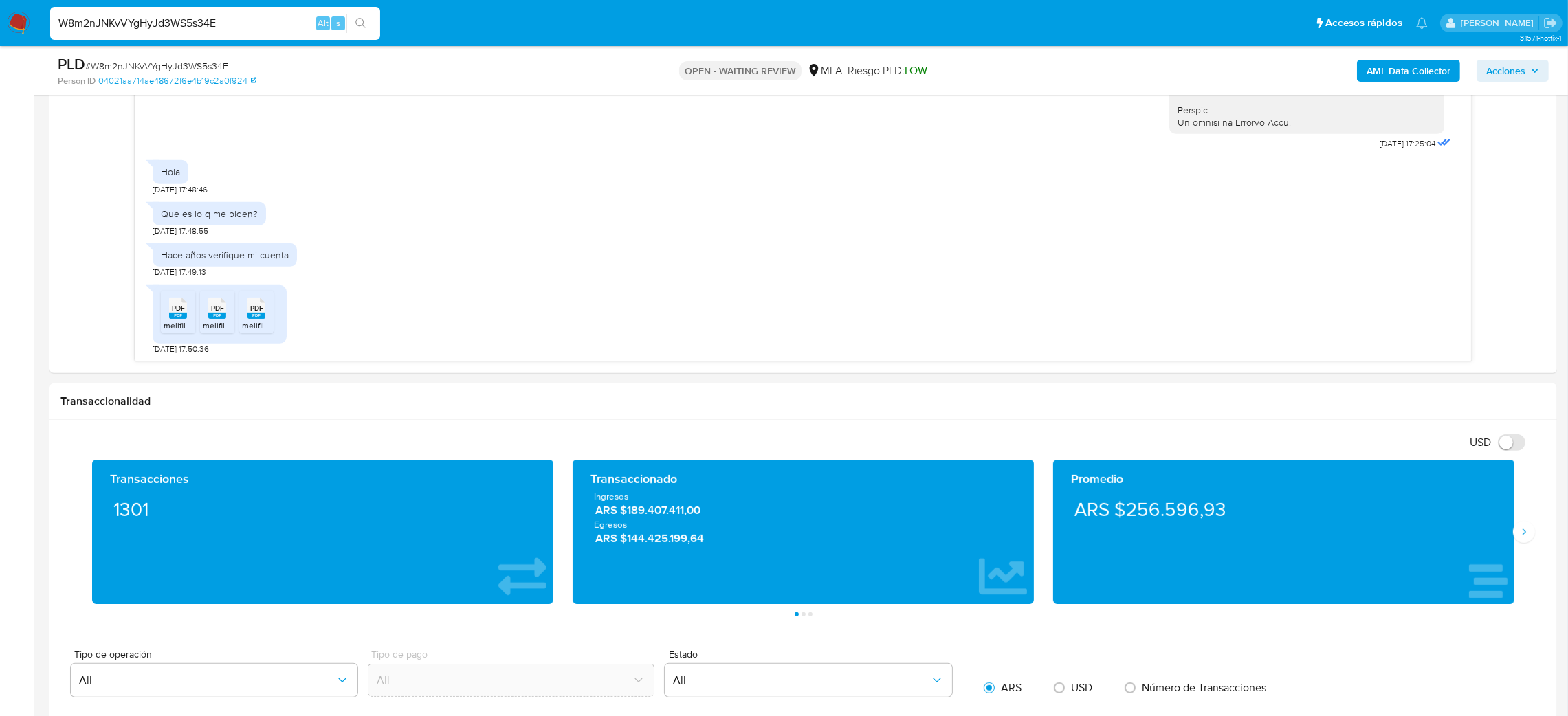
scroll to position [639, 0]
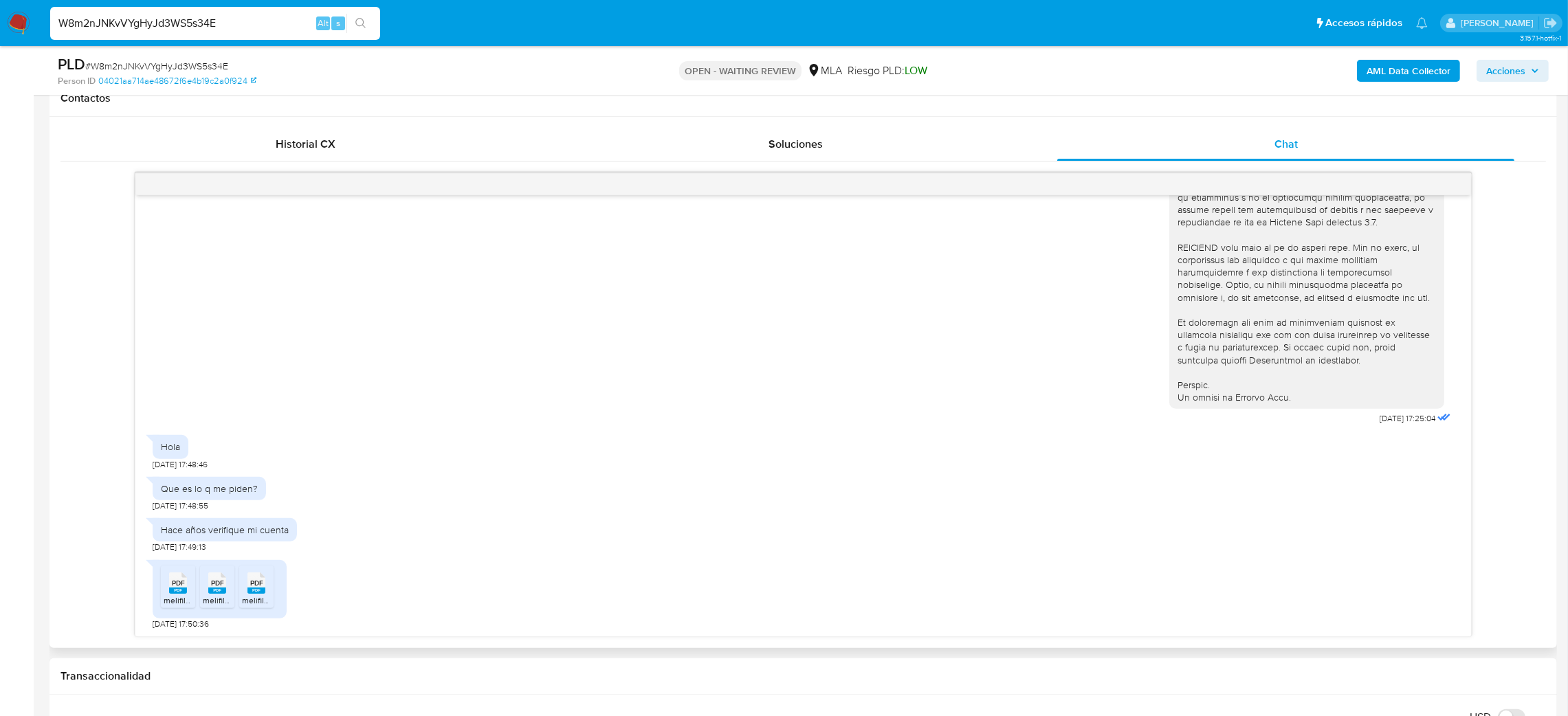
click at [170, 601] on span "melifile956964356400677526.pdf" at bounding box center [226, 600] width 126 height 12
click at [204, 586] on div "PDF PDF" at bounding box center [217, 582] width 29 height 27
click at [246, 587] on div "PDF PDF" at bounding box center [257, 582] width 29 height 27
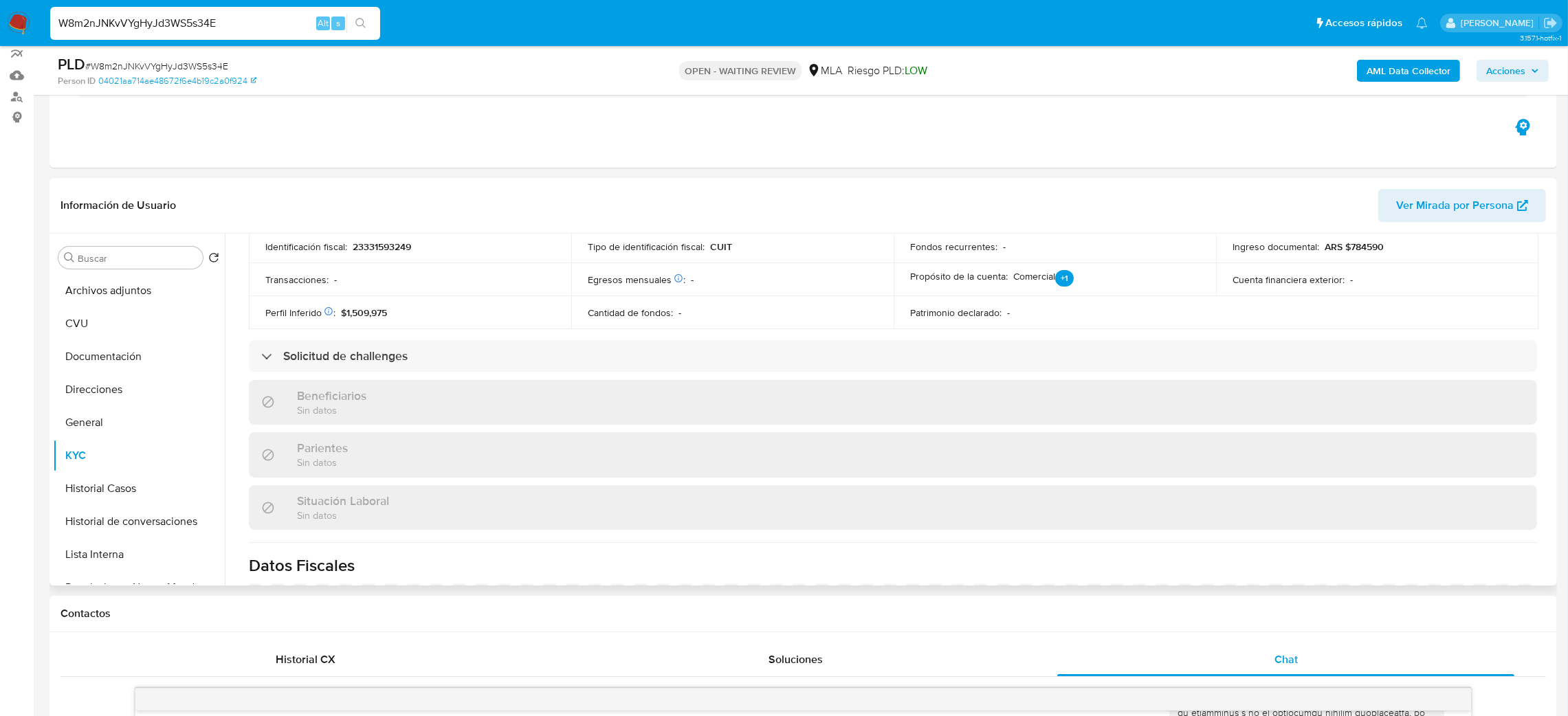
scroll to position [737, 0]
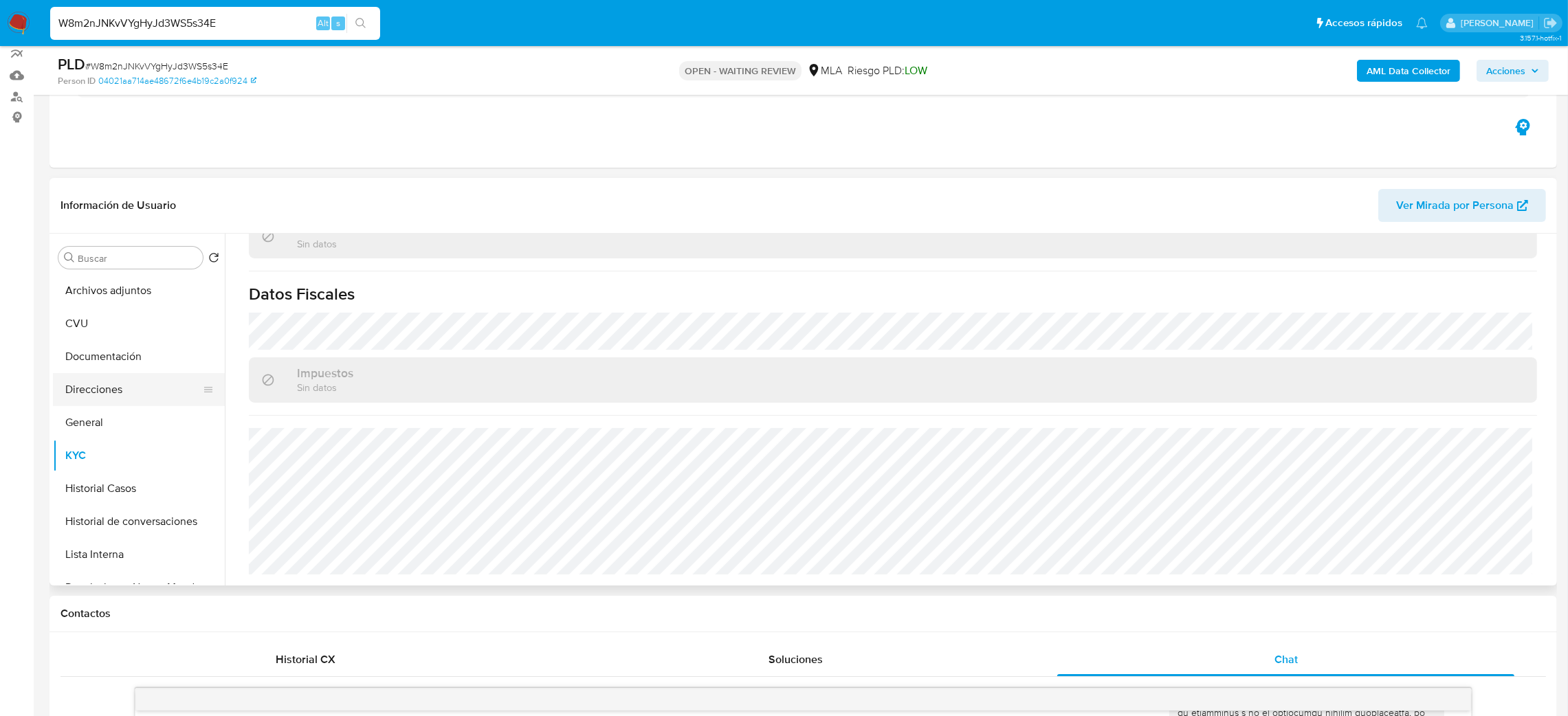
click at [117, 390] on button "Direcciones" at bounding box center [133, 390] width 161 height 33
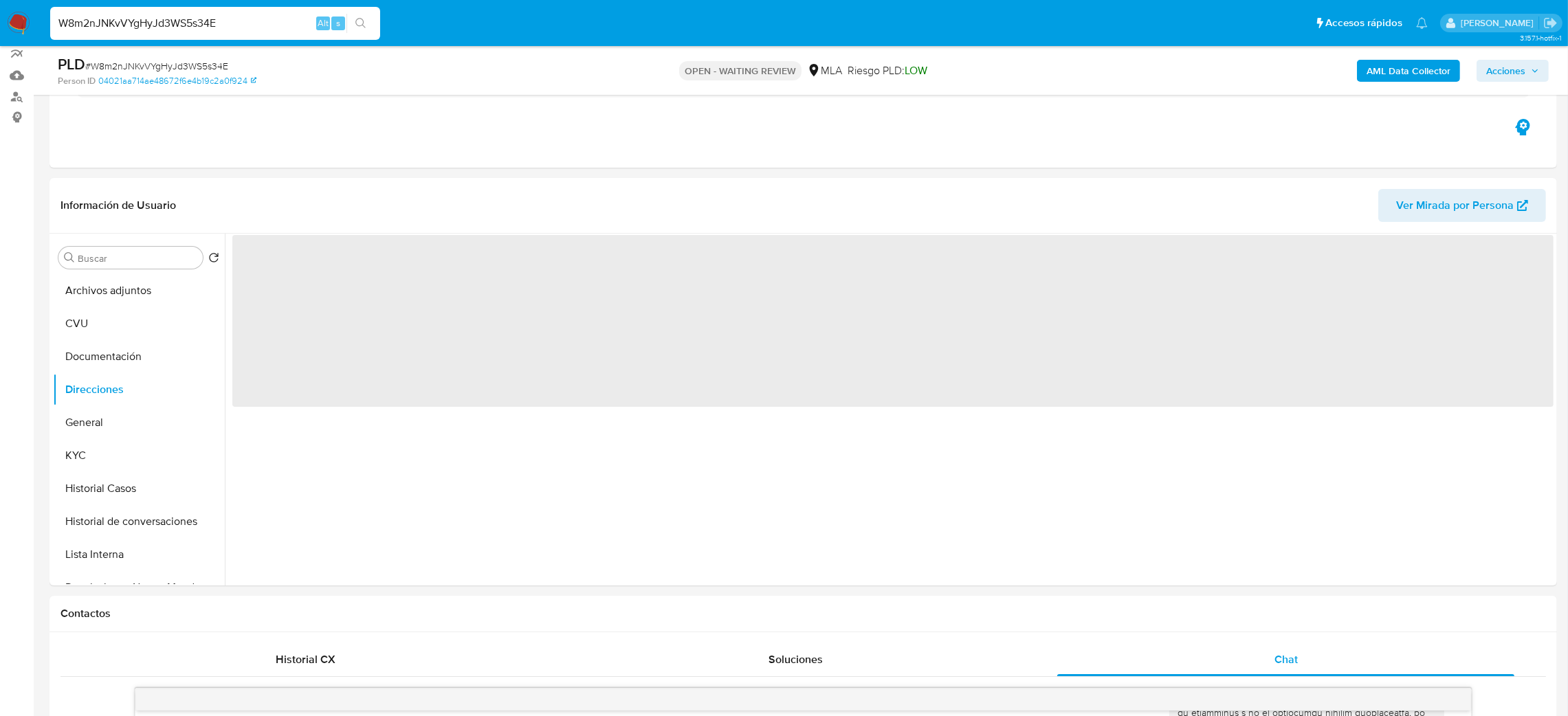
scroll to position [0, 0]
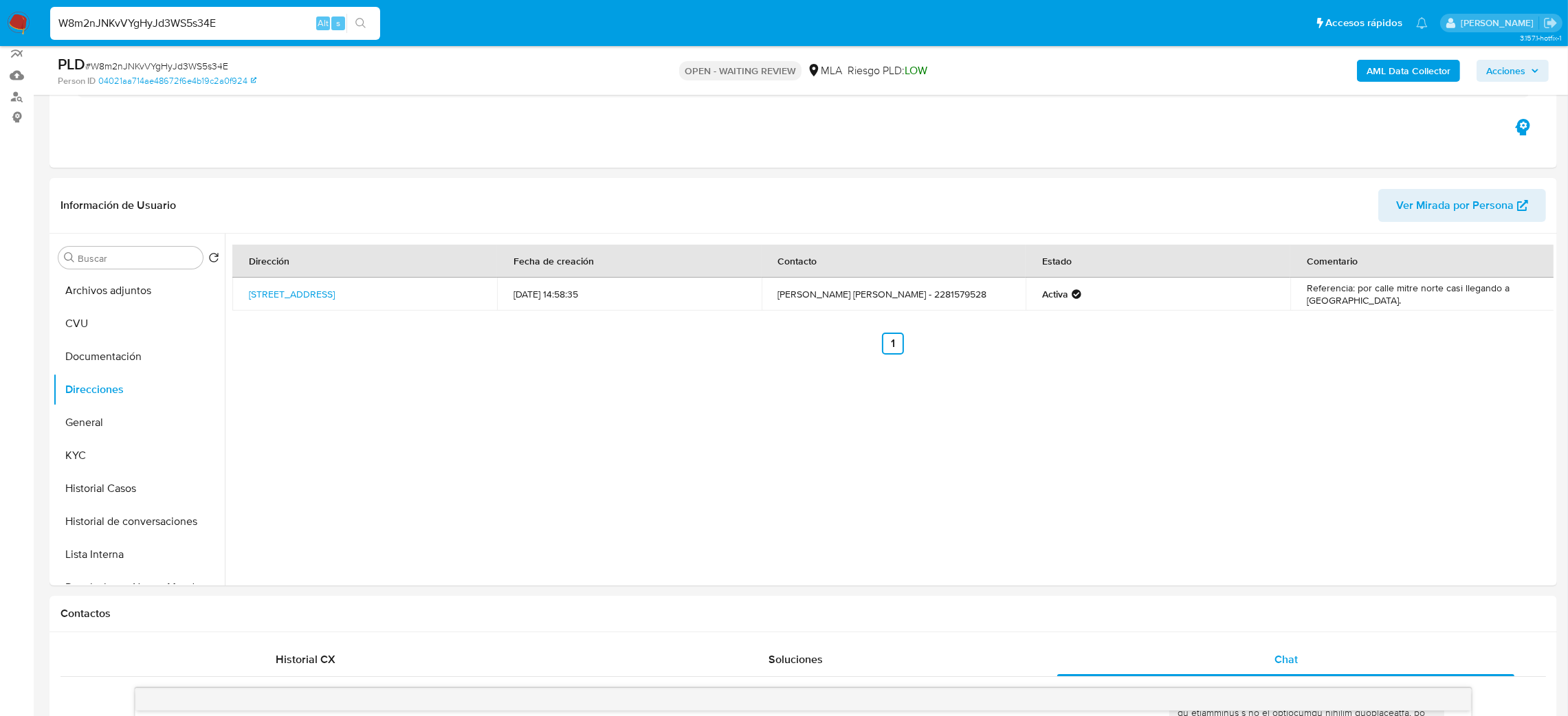
drag, startPoint x: 179, startPoint y: 43, endPoint x: 179, endPoint y: 51, distance: 8.0
click at [179, 45] on nav "Pausado Ver notificaciones W8m2nJNKvVYgHyJd3WS5s34E Alt s Accesos rápidos Presi…" at bounding box center [784, 23] width 1568 height 46
click at [179, 62] on span "# W8m2nJNKvVYgHyJd3WS5s34E" at bounding box center [156, 66] width 143 height 13
click at [16, 9] on nav "Pausado Ver notificaciones W8m2nJNKvVYgHyJd3WS5s34E Alt s Accesos rápidos Presi…" at bounding box center [784, 23] width 1568 height 46
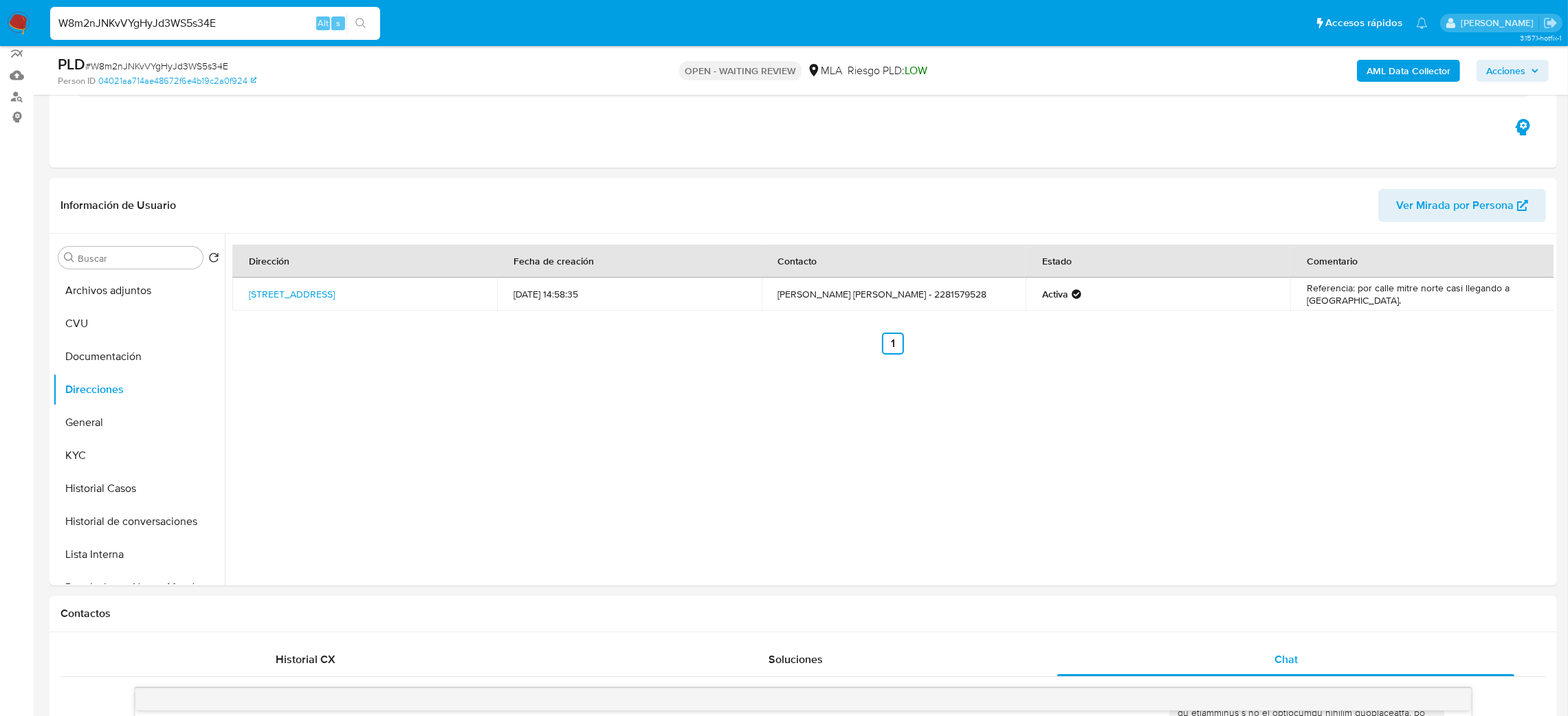
click at [23, 22] on img at bounding box center [19, 24] width 24 height 24
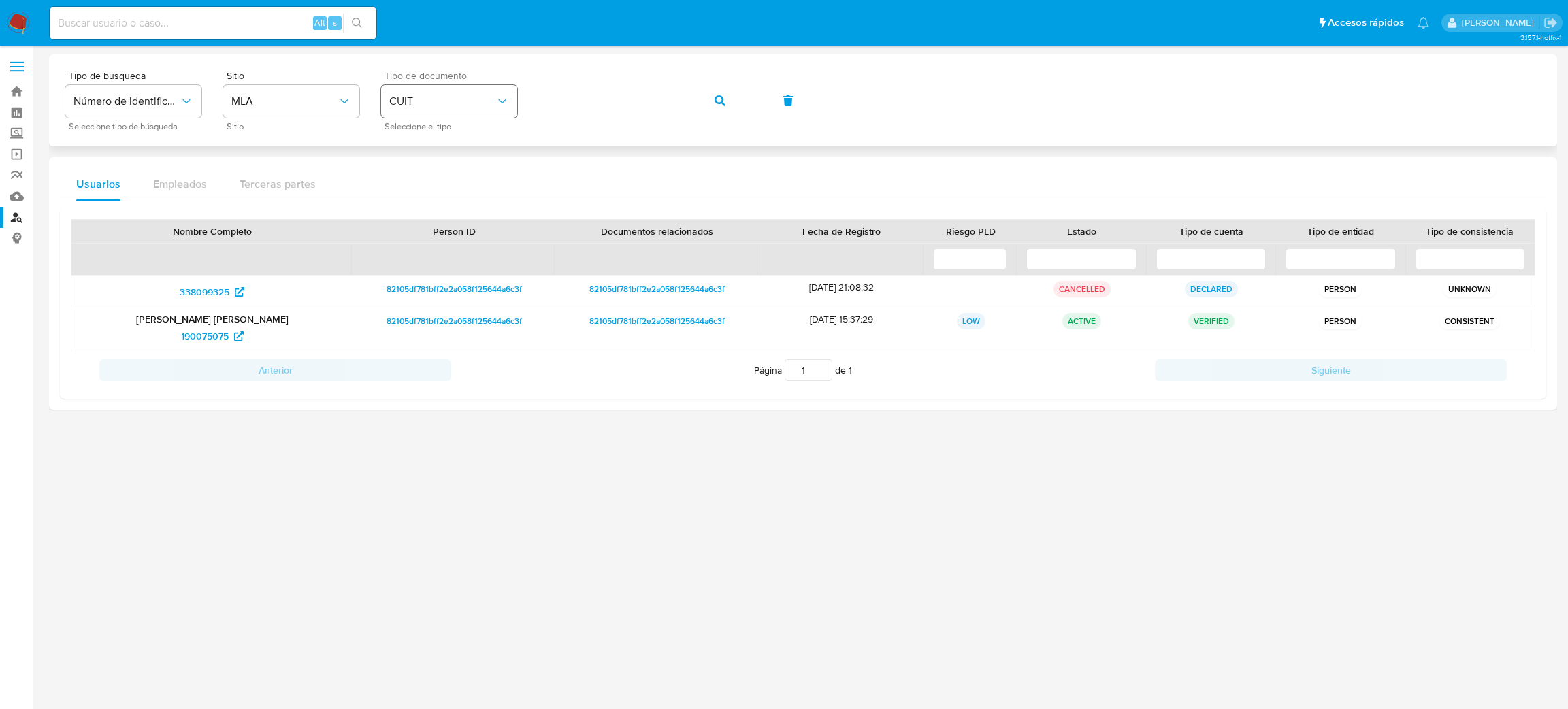
click at [463, 116] on div "Tipo de busqueda Número de identificación Seleccione tipo de búsqueda Sitio MLA…" at bounding box center [804, 101] width 1476 height 59
click at [704, 101] on button "button" at bounding box center [720, 101] width 46 height 33
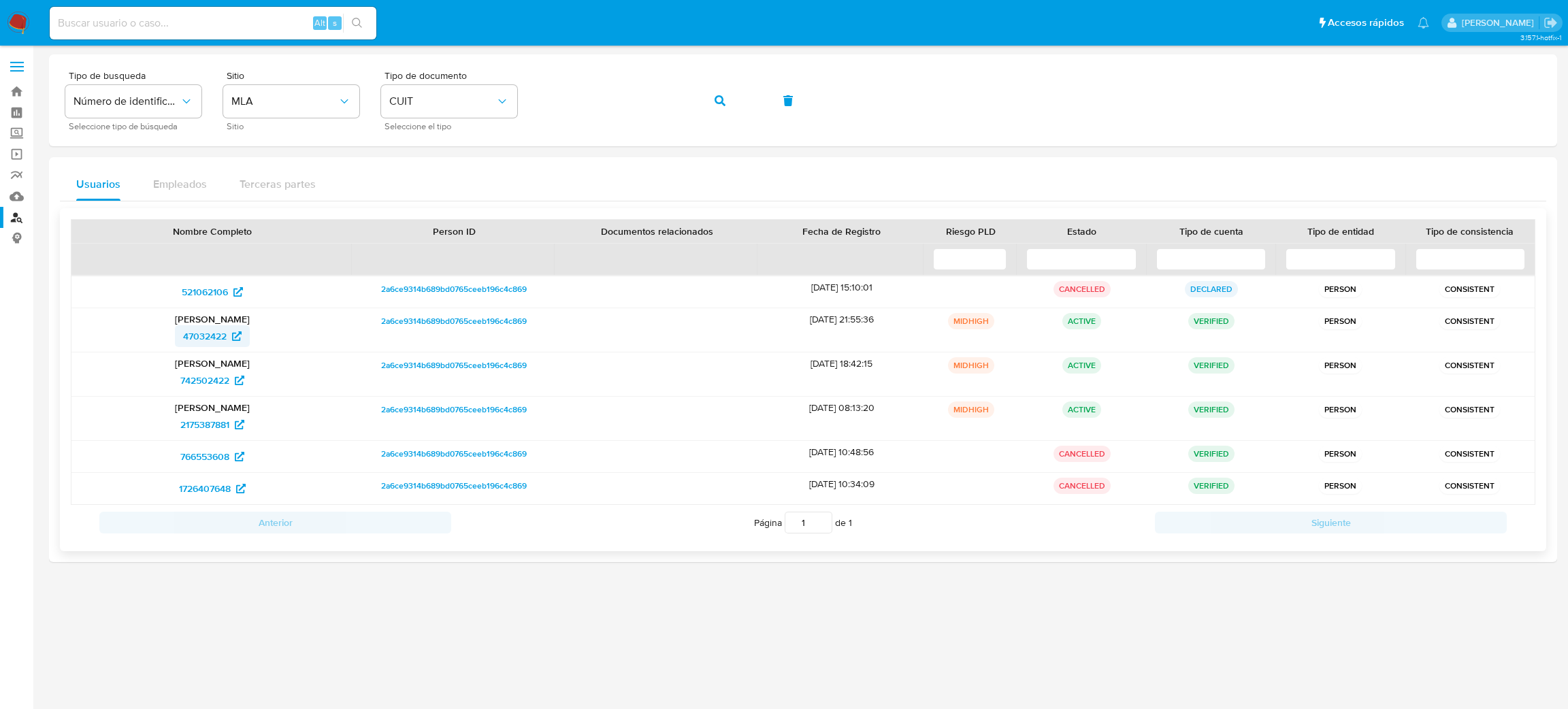
click at [192, 331] on span "47032422" at bounding box center [205, 336] width 44 height 22
click at [445, 112] on div "Tipo de busqueda Número de identificación Seleccione tipo de búsqueda Sitio MLA…" at bounding box center [804, 101] width 1476 height 59
click at [713, 112] on button "button" at bounding box center [720, 101] width 46 height 33
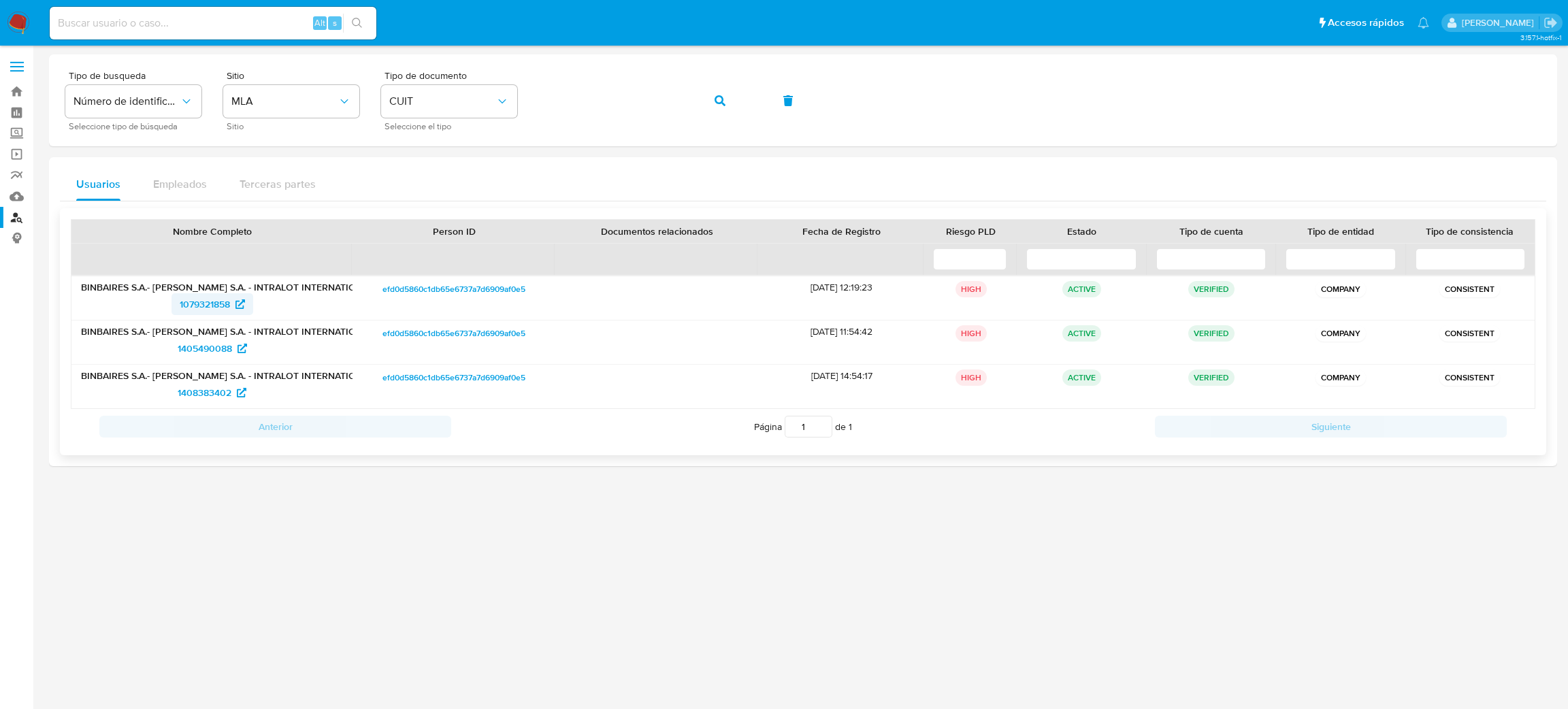
click at [199, 304] on span "1079321858" at bounding box center [205, 304] width 50 height 22
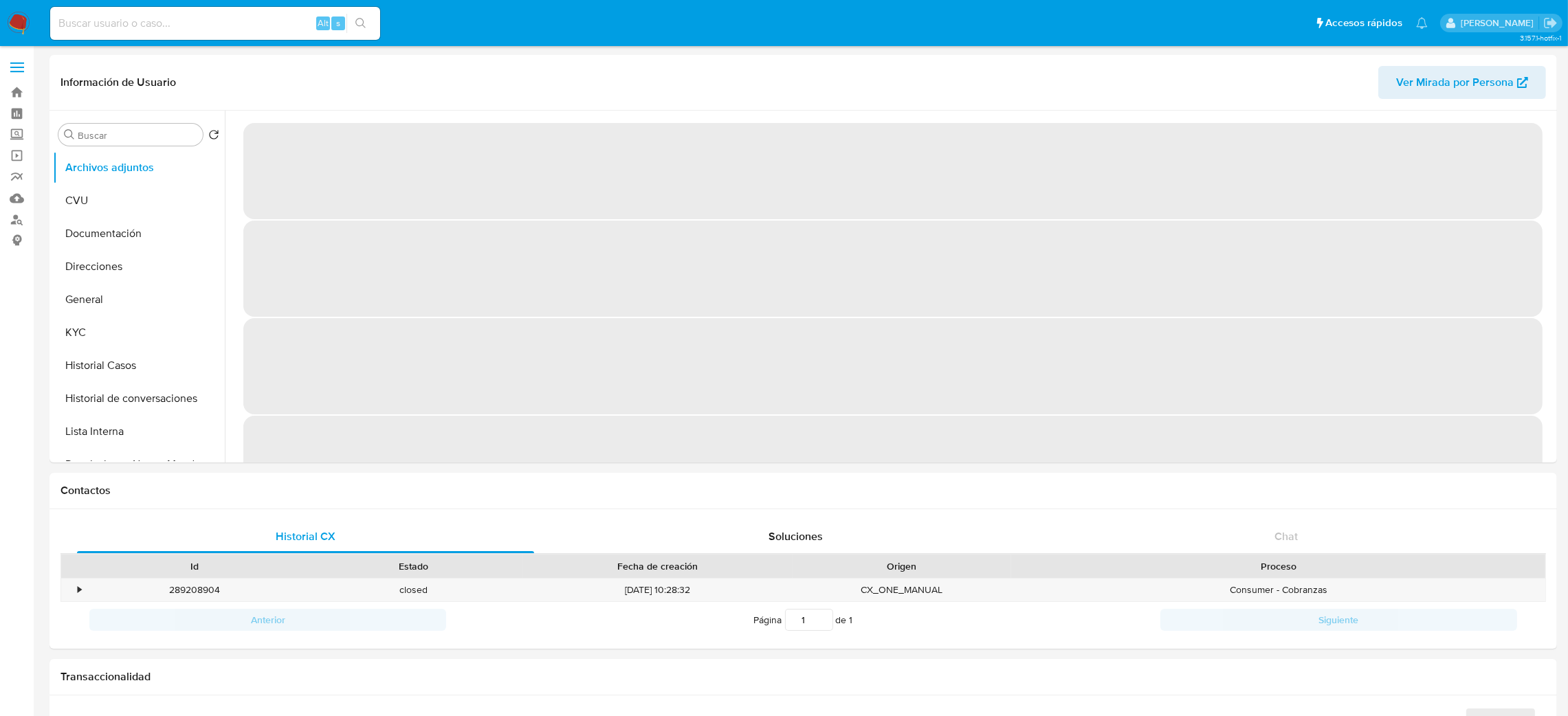
drag, startPoint x: 99, startPoint y: 370, endPoint x: 0, endPoint y: 427, distance: 114.2
click at [99, 373] on button "Historial Casos" at bounding box center [139, 365] width 172 height 33
select select "10"
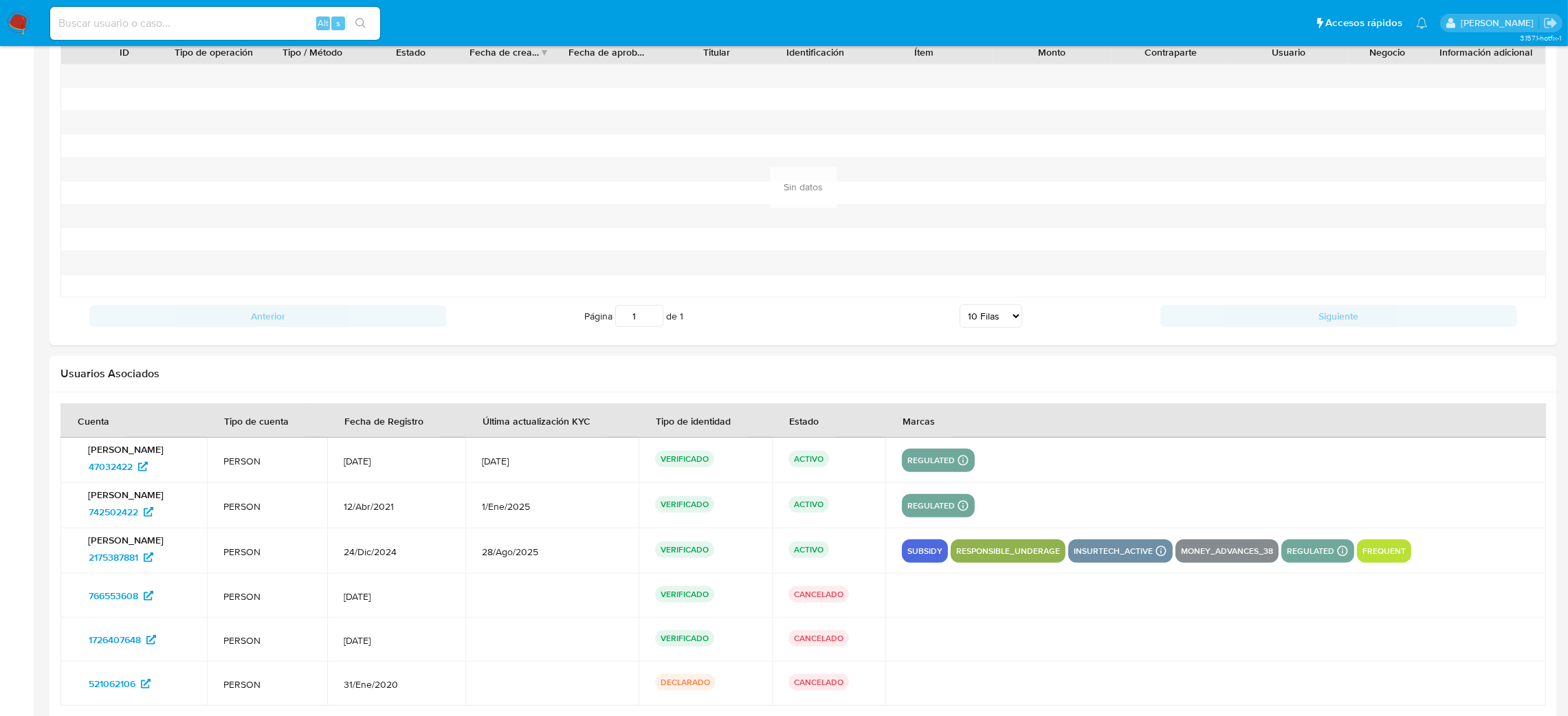
scroll to position [1389, 0]
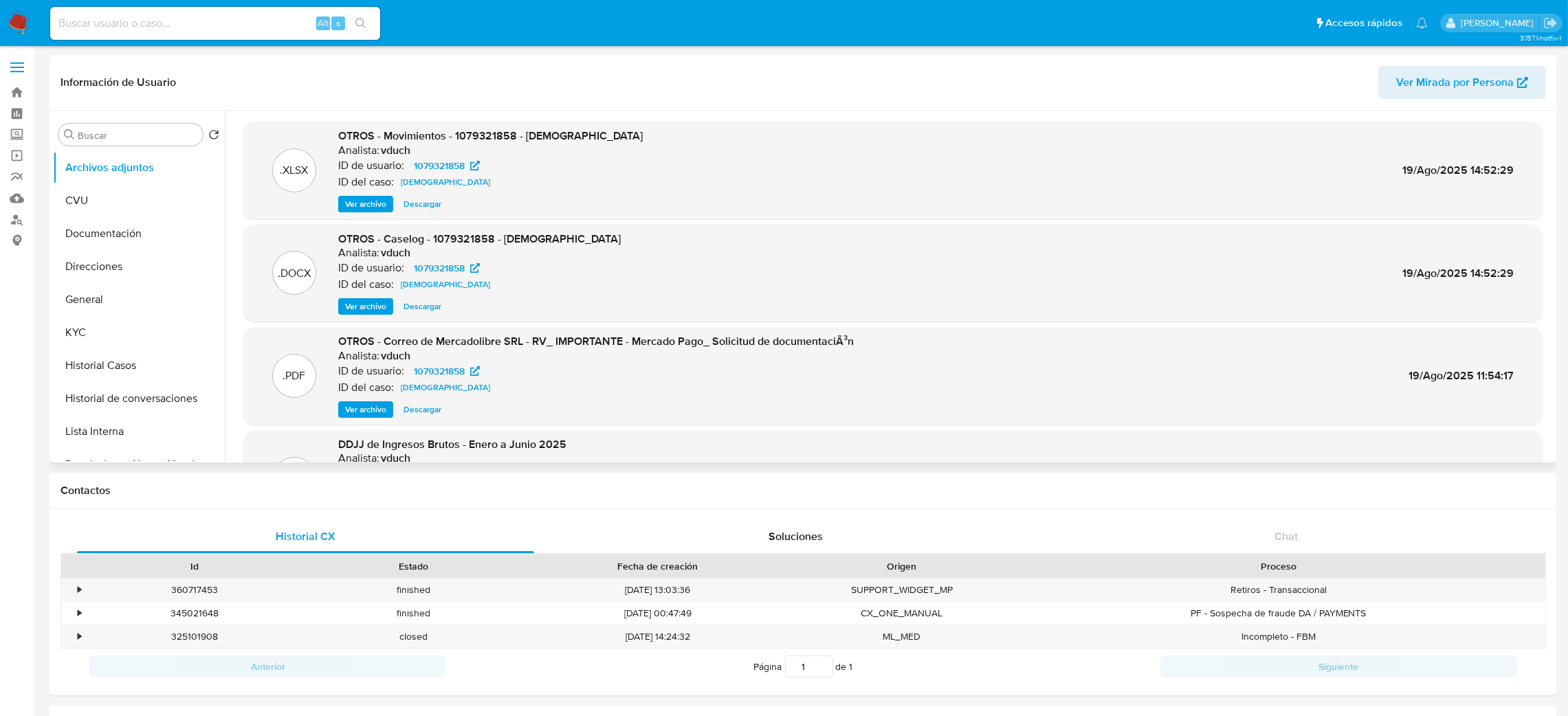
click at [111, 375] on button "Historial Casos" at bounding box center [139, 365] width 172 height 33
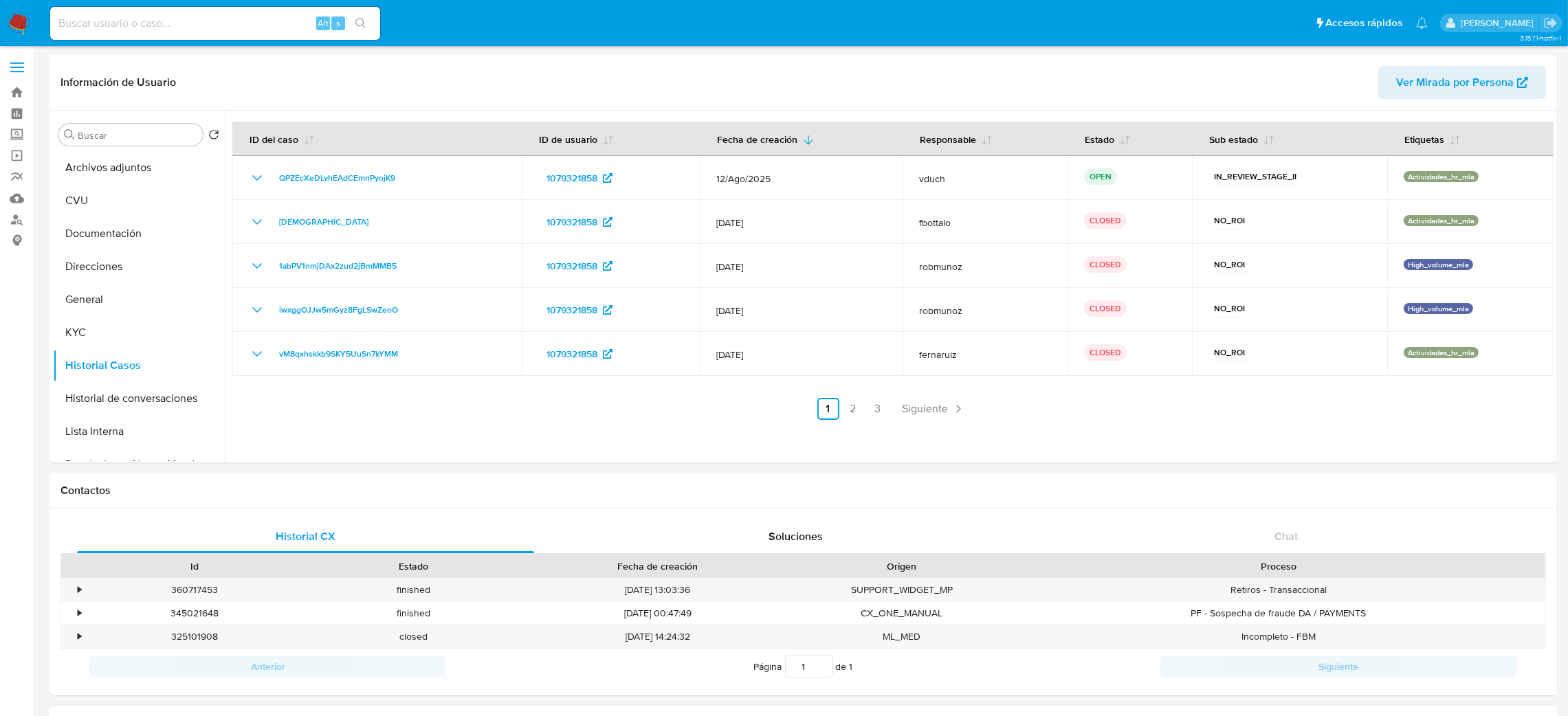
select select "10"
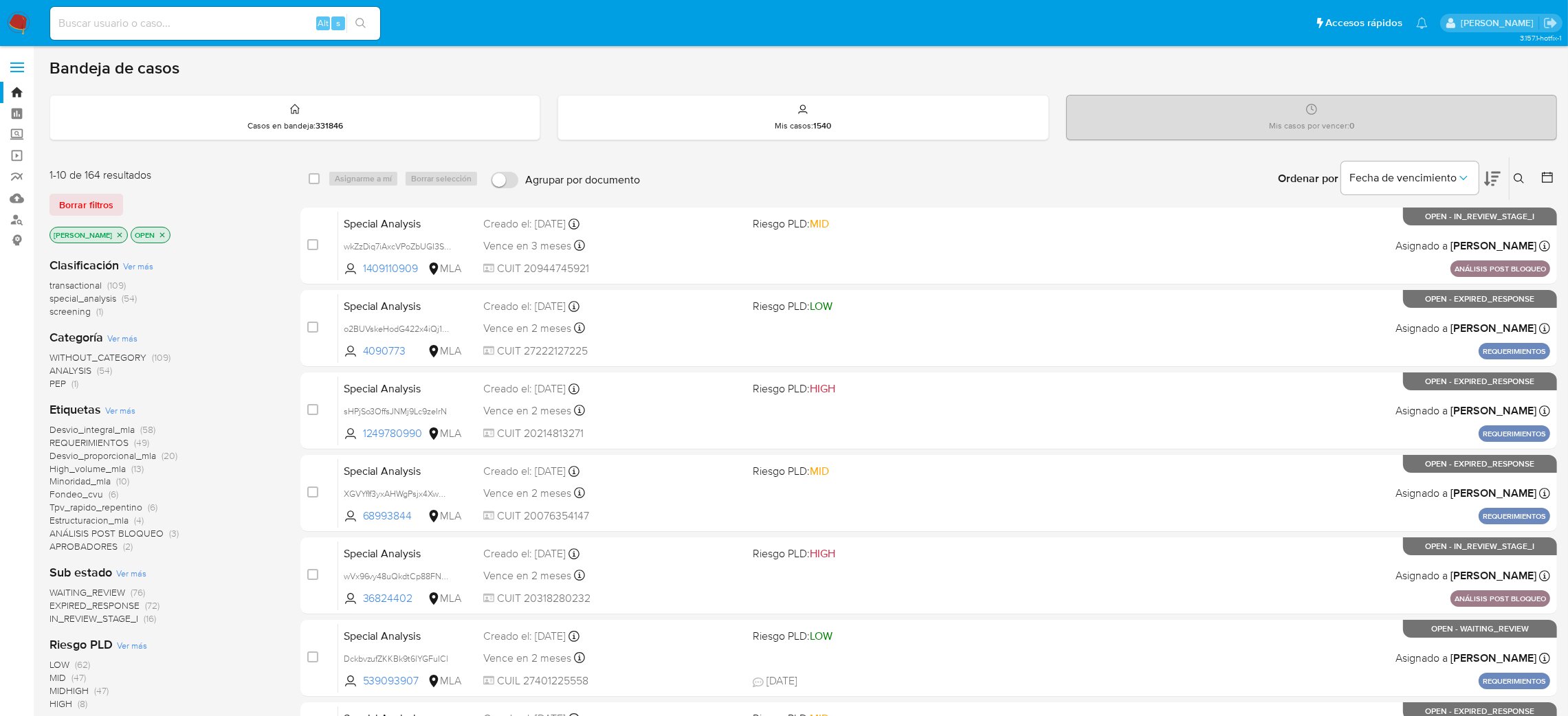
click at [1516, 181] on icon at bounding box center [1519, 178] width 11 height 11
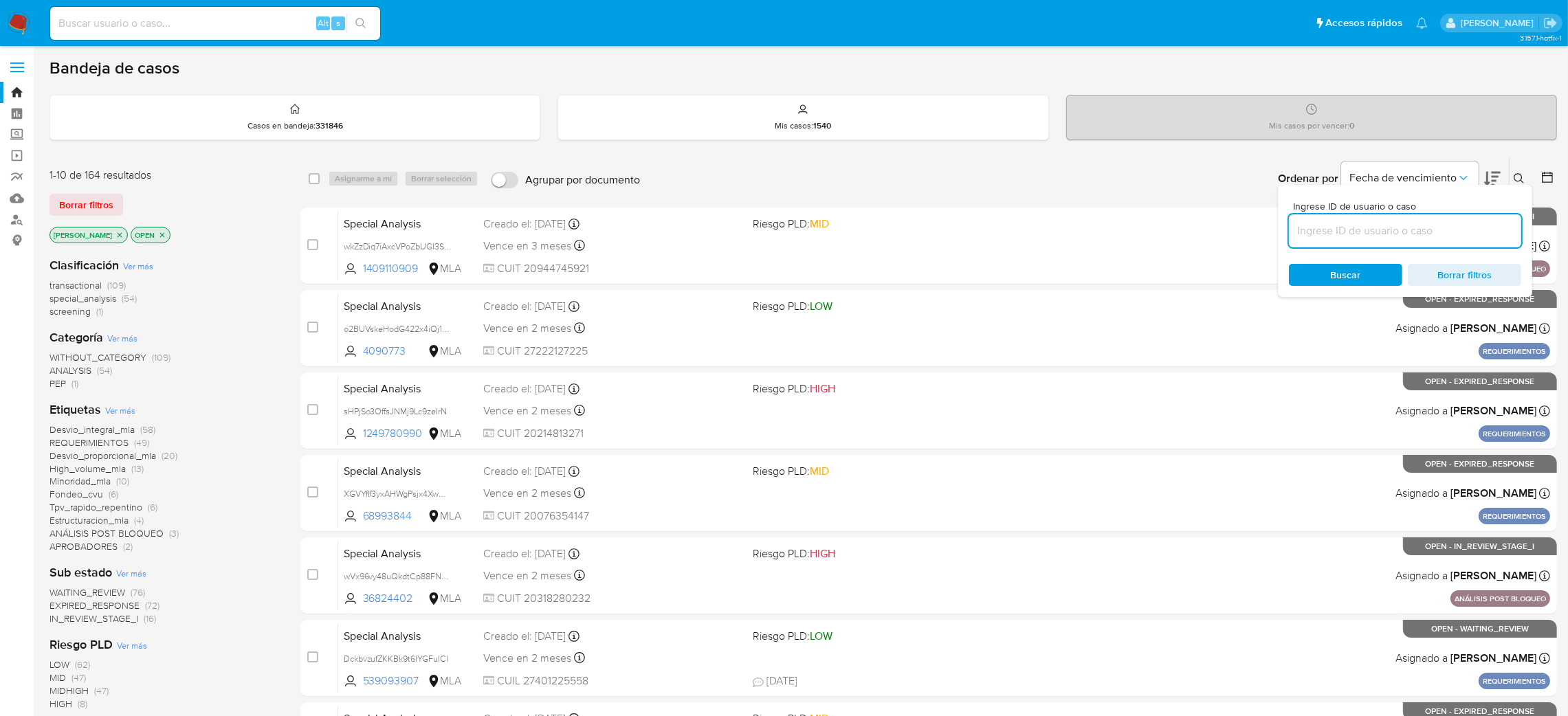
click at [1380, 232] on input at bounding box center [1405, 231] width 232 height 18
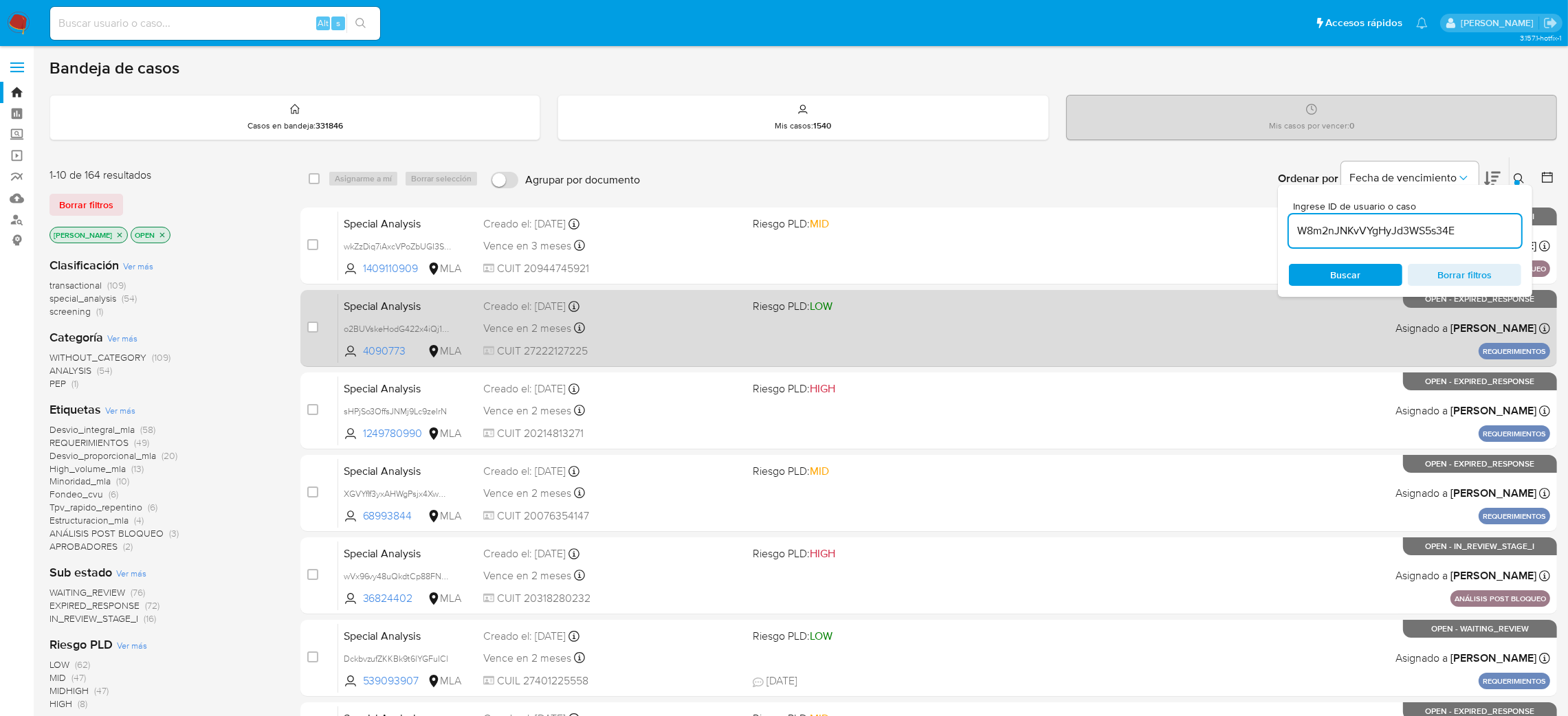
type input "W8m2nJNKvVYgHyJd3WS5s34E"
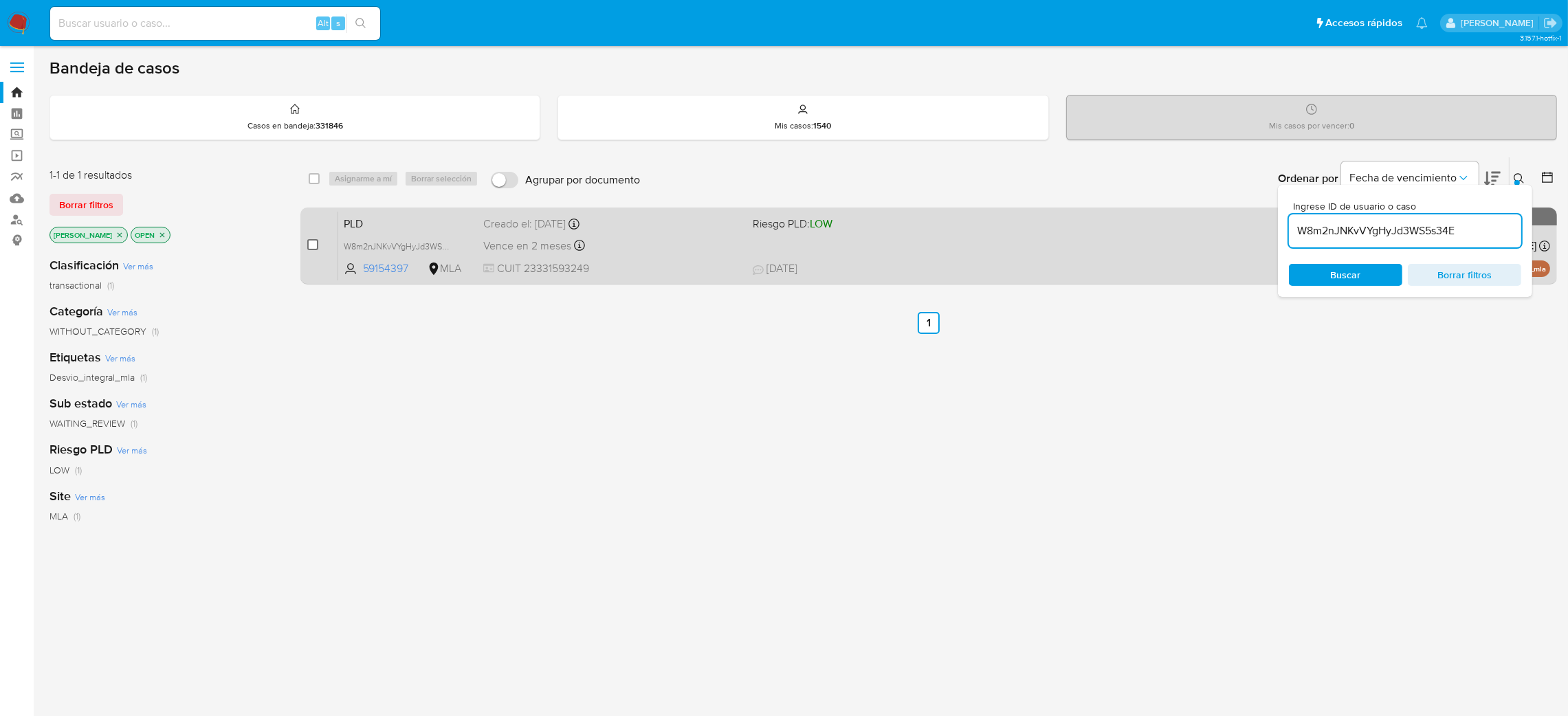
click at [313, 241] on input "checkbox" at bounding box center [313, 245] width 11 height 11
checkbox input "true"
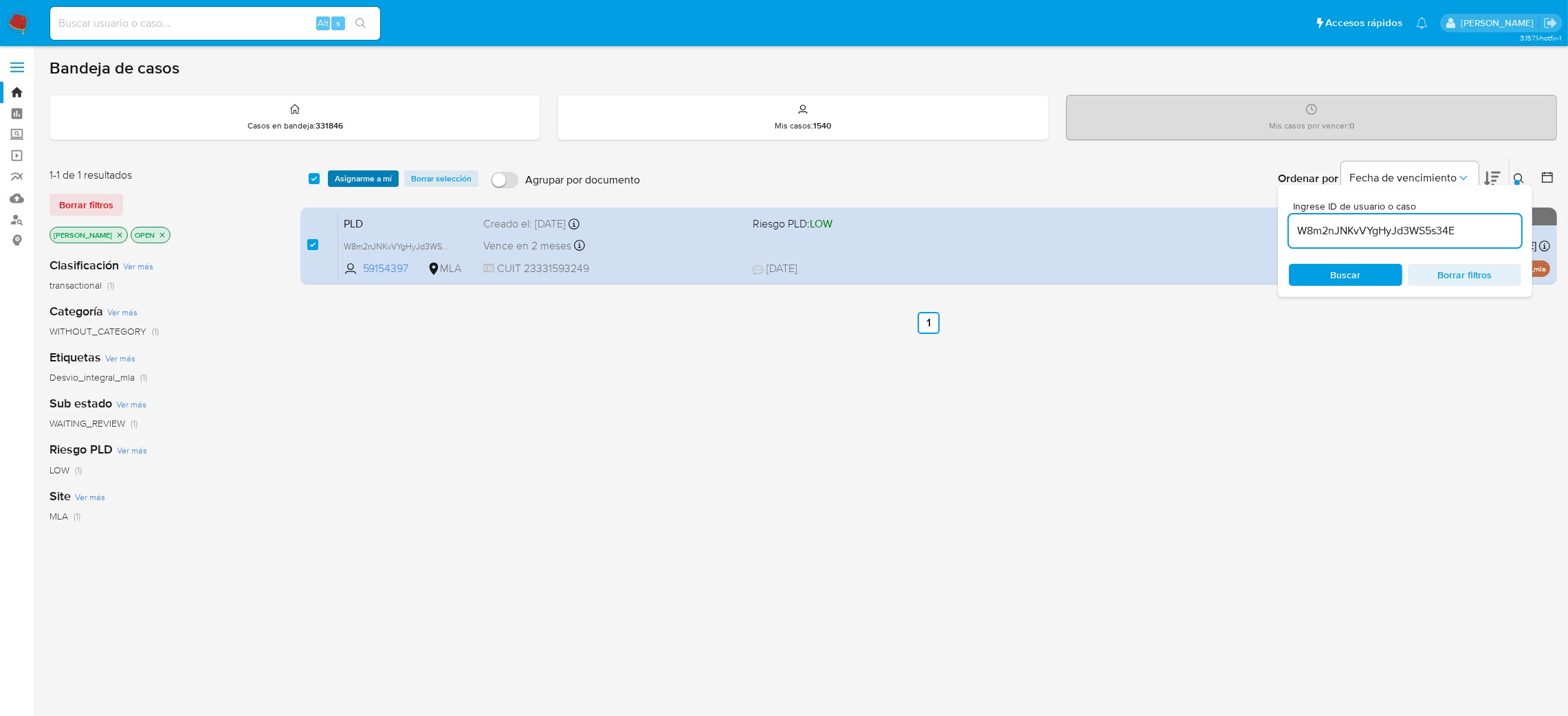
click at [364, 180] on span "Asignarme a mí" at bounding box center [363, 178] width 57 height 13
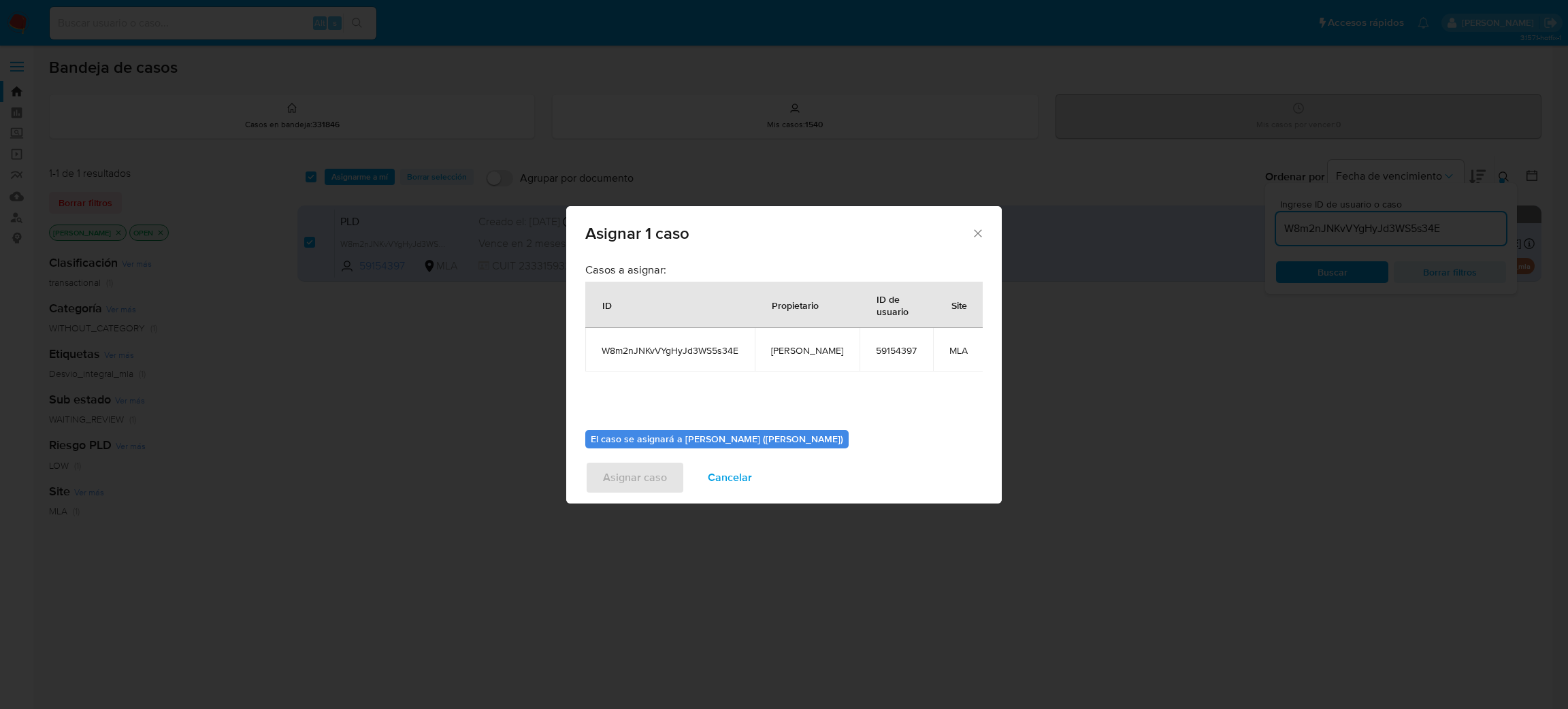
click at [771, 350] on span "[PERSON_NAME]" at bounding box center [807, 351] width 72 height 13
click at [767, 349] on td "[PERSON_NAME]" at bounding box center [807, 350] width 105 height 44
copy span "[PERSON_NAME]"
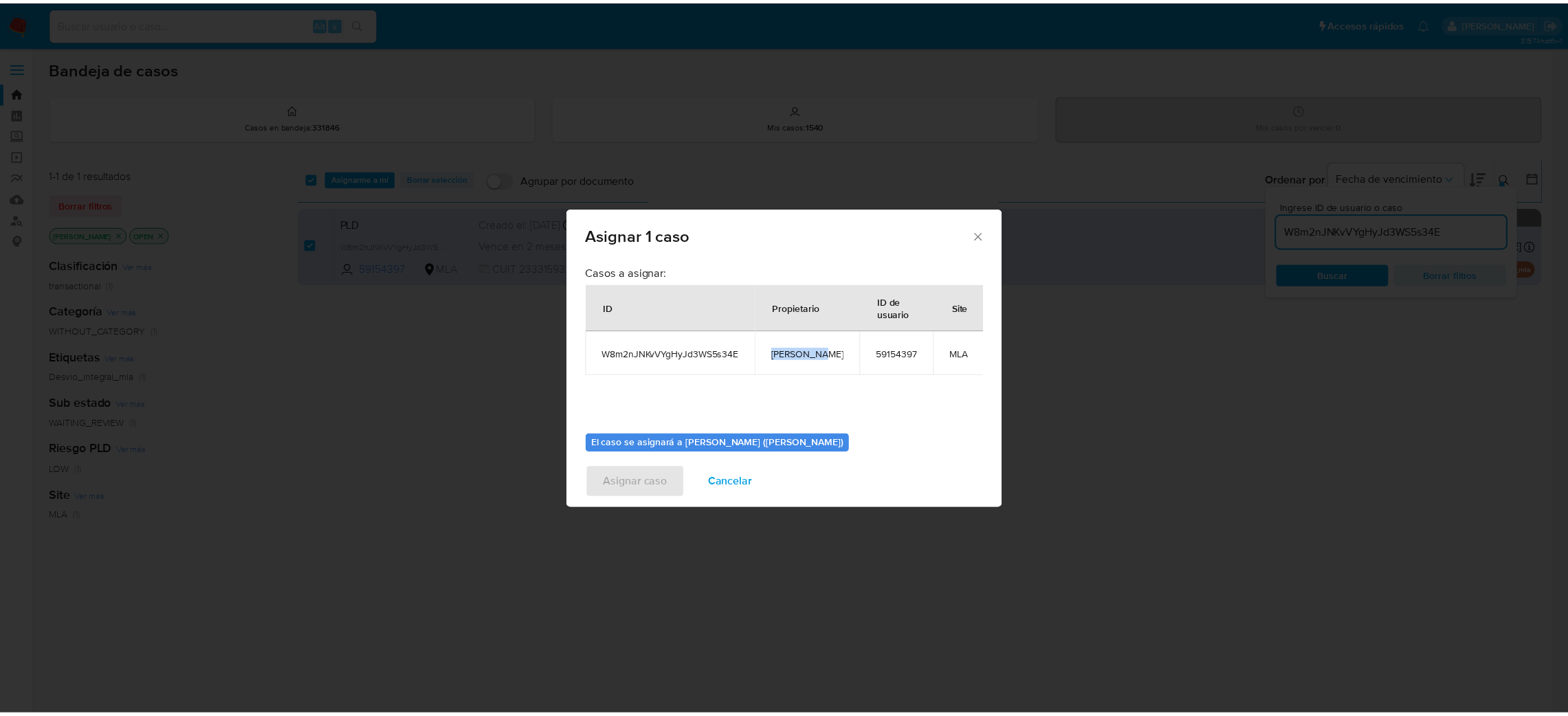
scroll to position [71, 0]
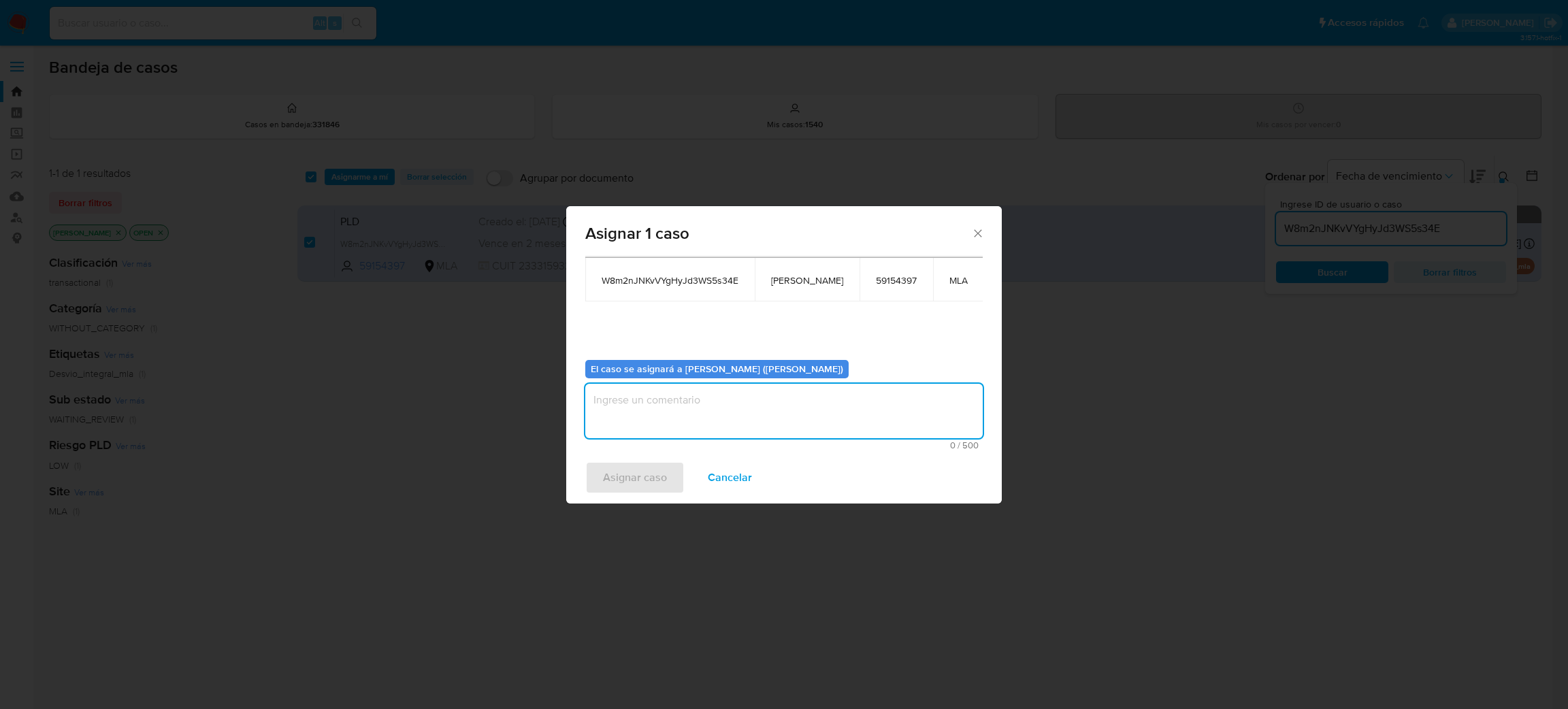
click at [688, 406] on textarea "assign-modal" at bounding box center [784, 411] width 398 height 55
paste textarea "[PERSON_NAME]"
type textarea "[PERSON_NAME]"
click at [631, 486] on span "Asignar caso" at bounding box center [635, 478] width 64 height 30
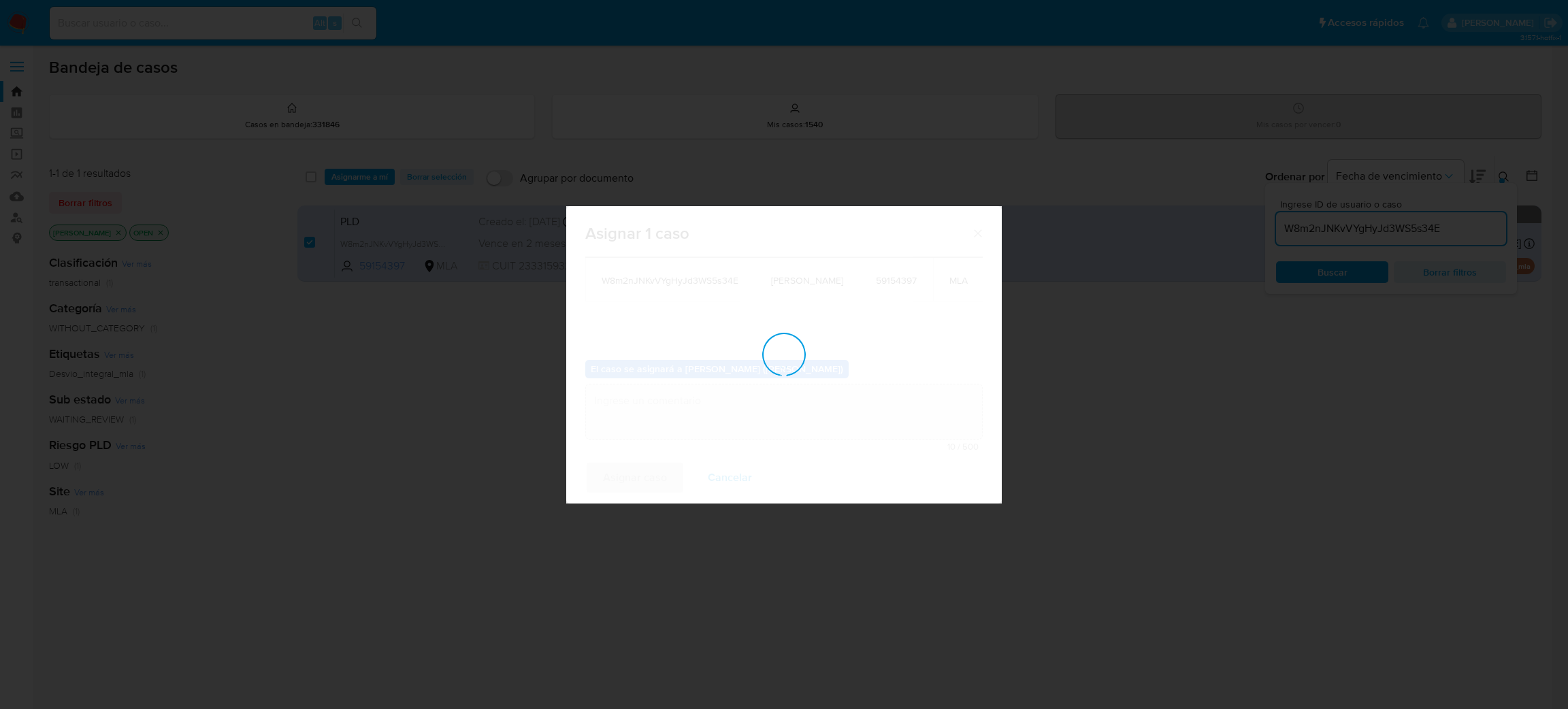
checkbox input "false"
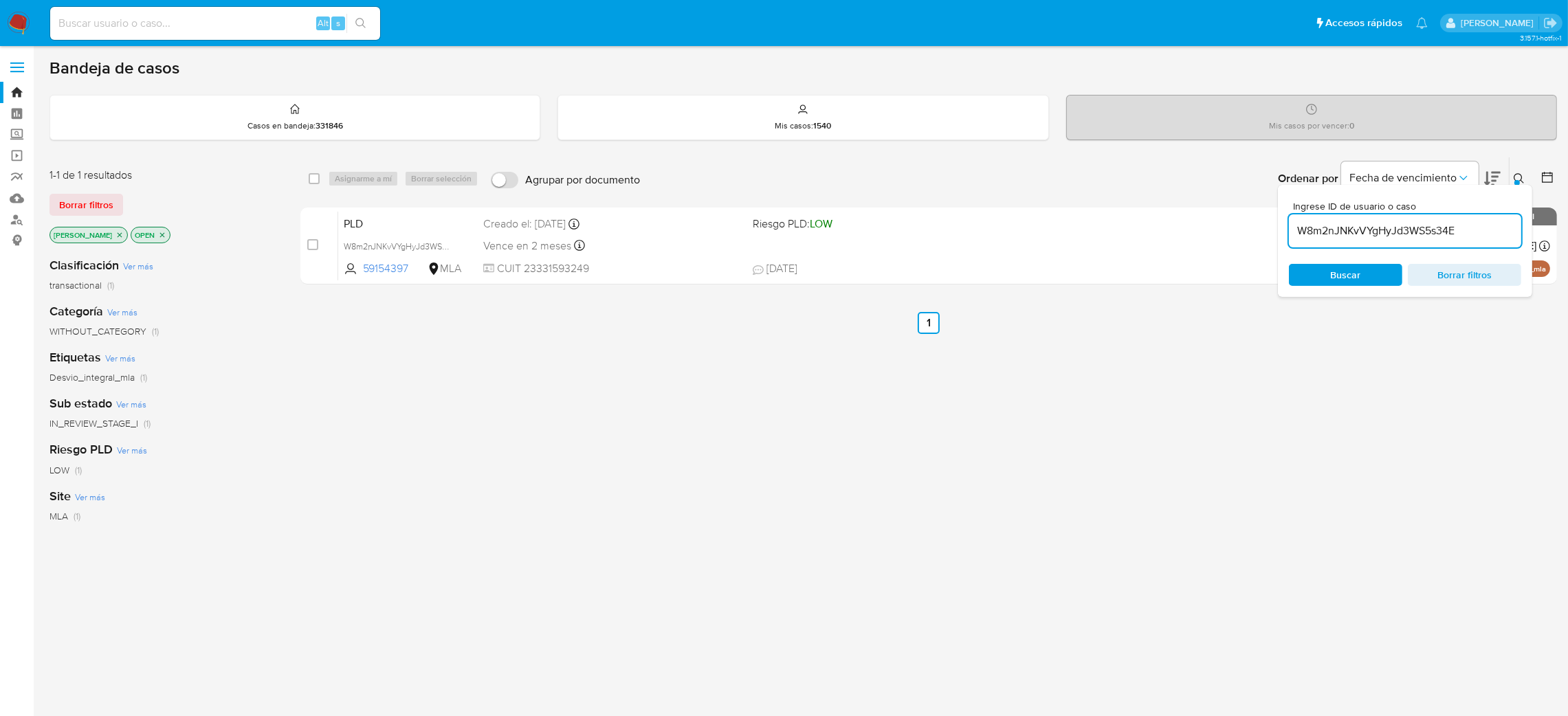
click at [381, 459] on div "select-all-cases-checkbox Asignarme a mí Borrar selección Agrupar por documento…" at bounding box center [929, 468] width 1257 height 623
click at [31, 22] on nav "Pausado Ver notificaciones Alt s Accesos rápidos Presiona las siguientes teclas…" at bounding box center [784, 23] width 1568 height 46
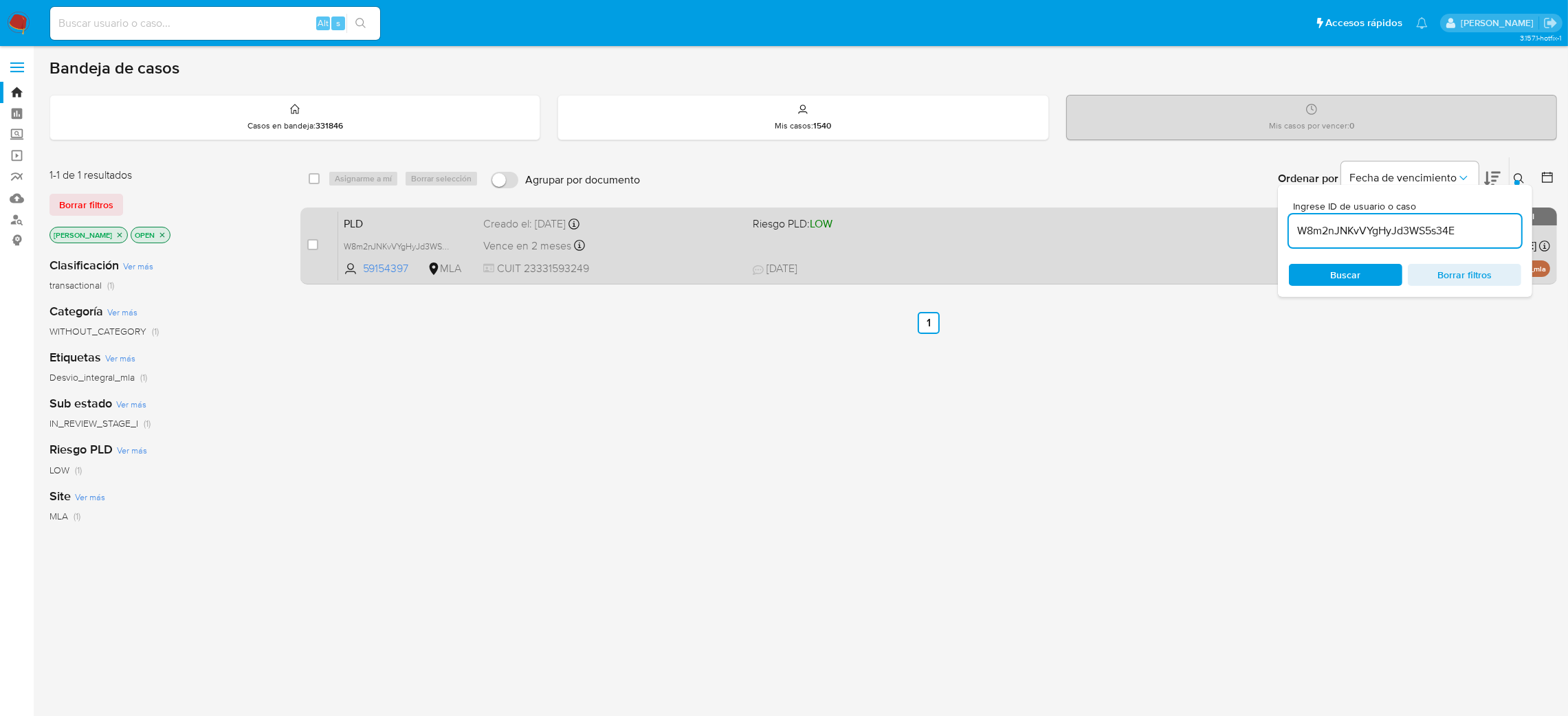
click at [402, 228] on span "PLD" at bounding box center [408, 223] width 129 height 18
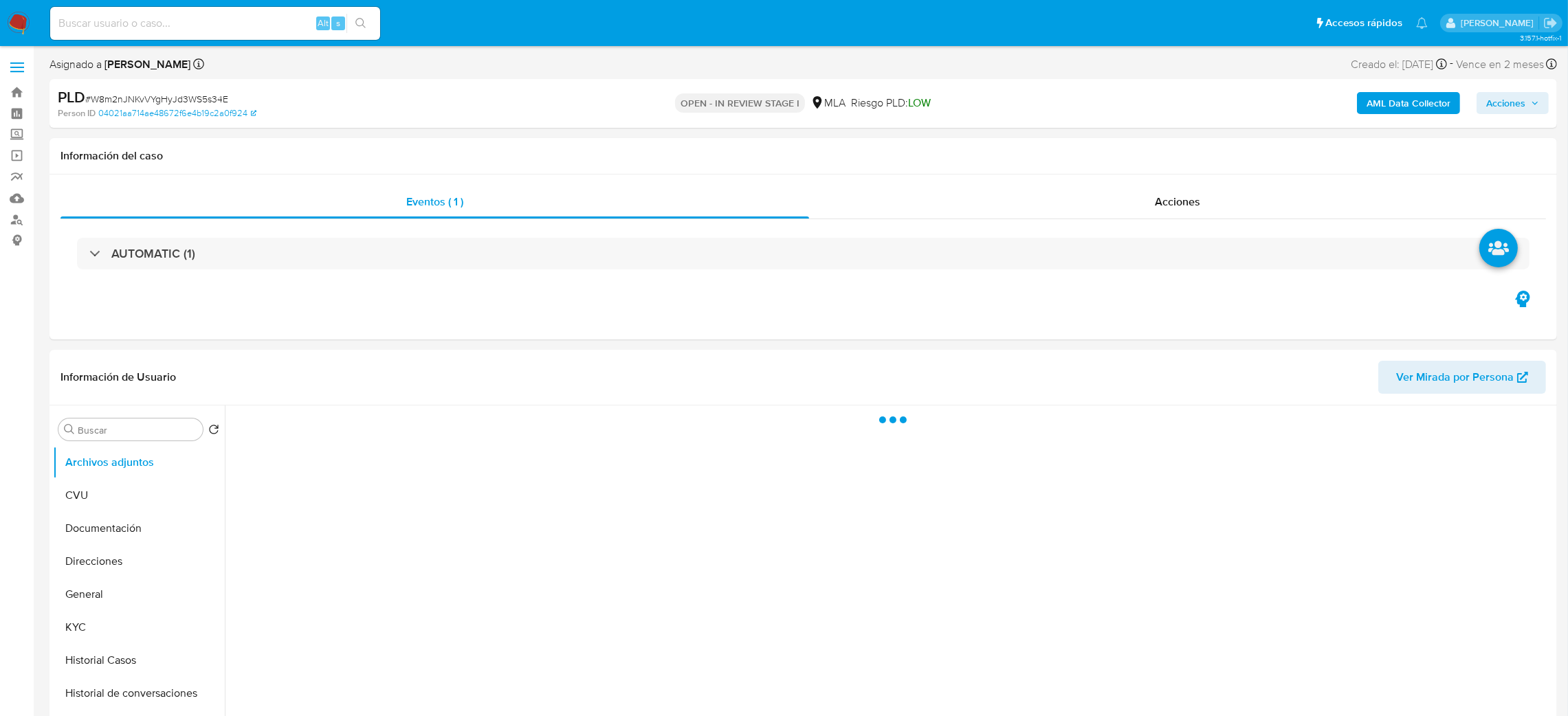
select select "10"
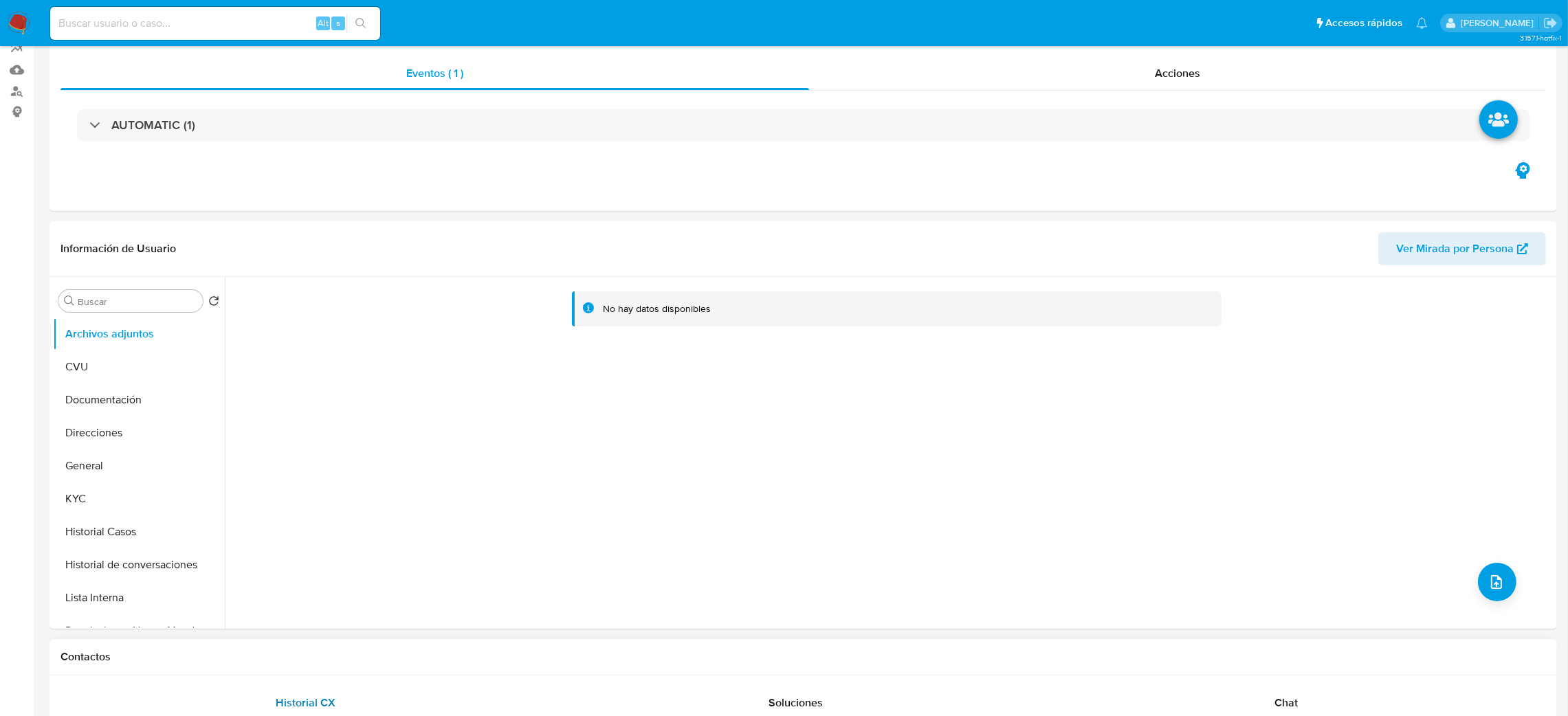
scroll to position [412, 0]
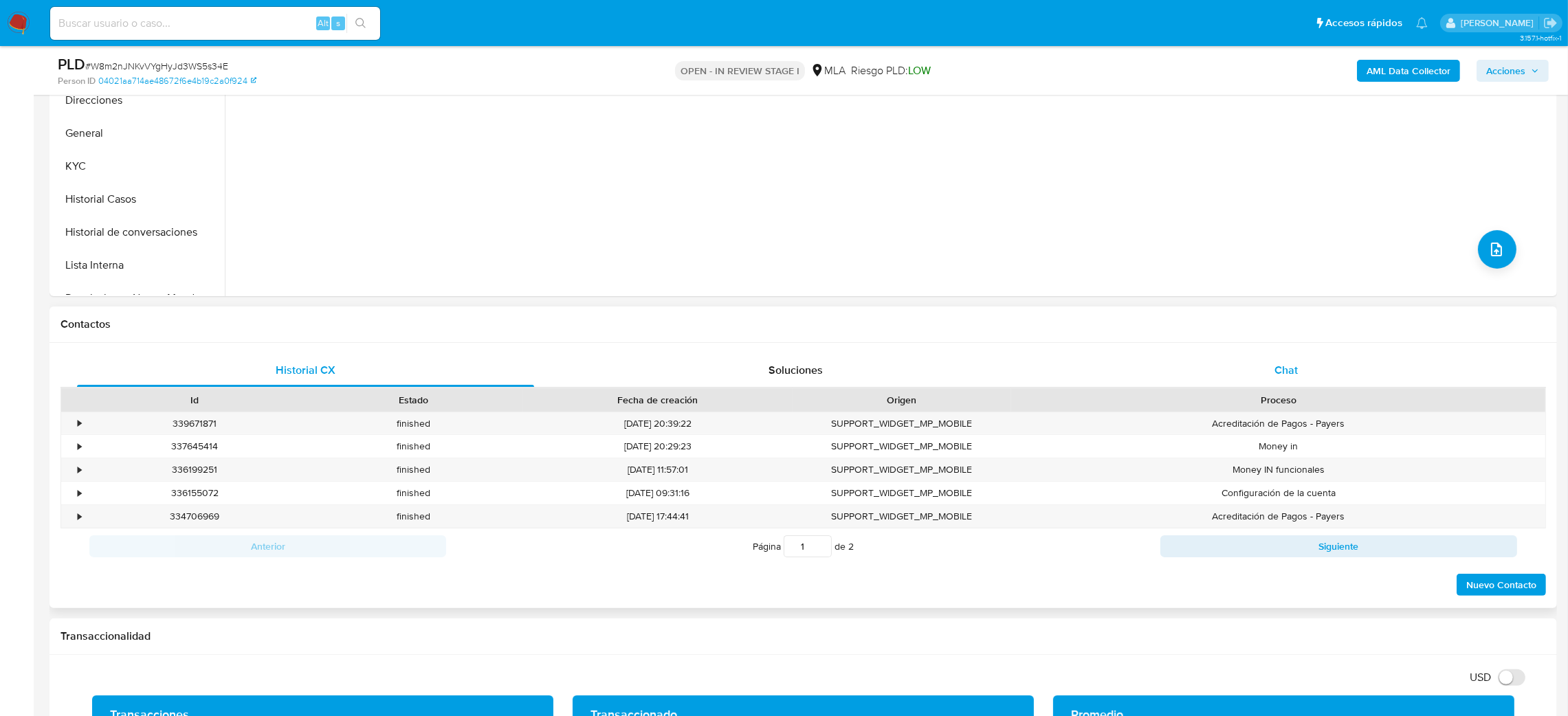
click at [1256, 362] on div "Chat" at bounding box center [1285, 370] width 457 height 33
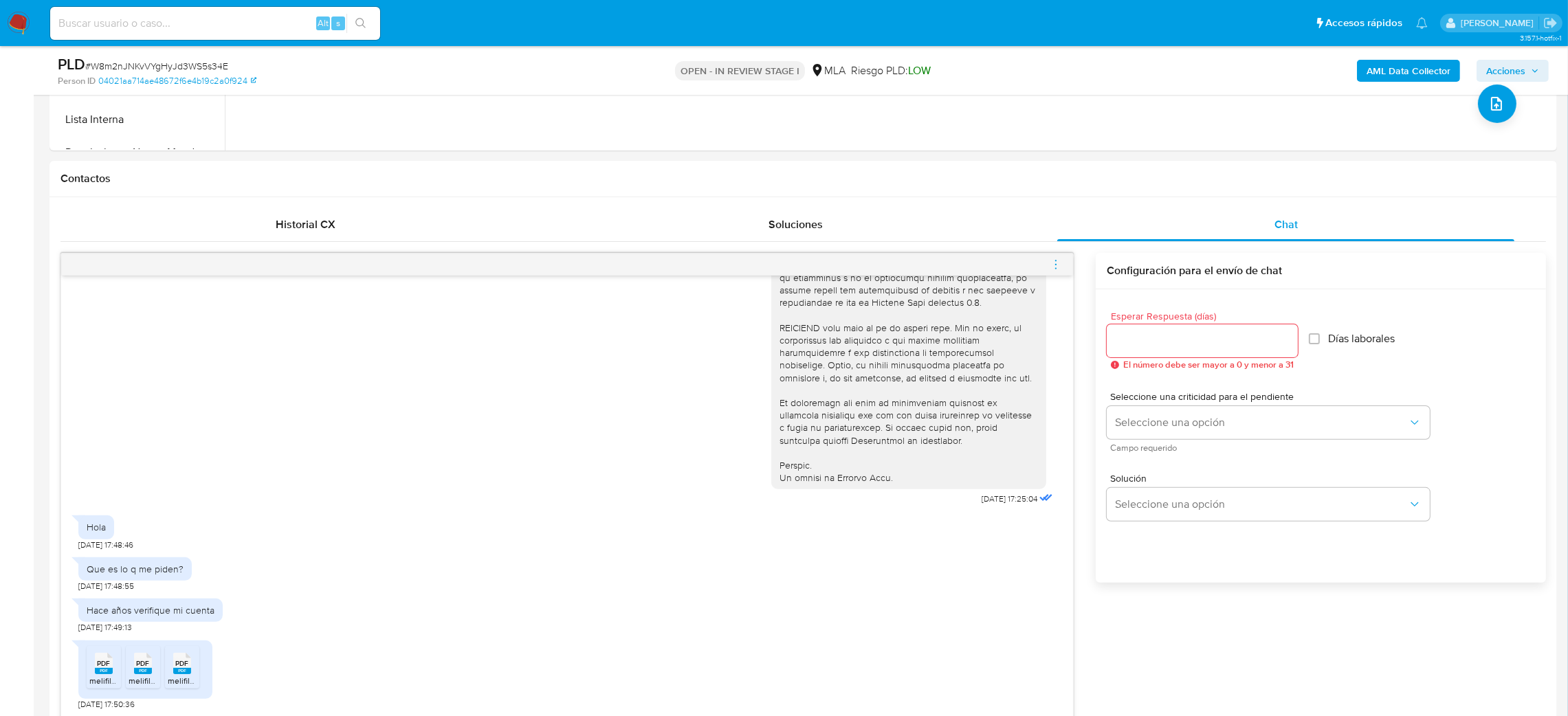
scroll to position [722, 0]
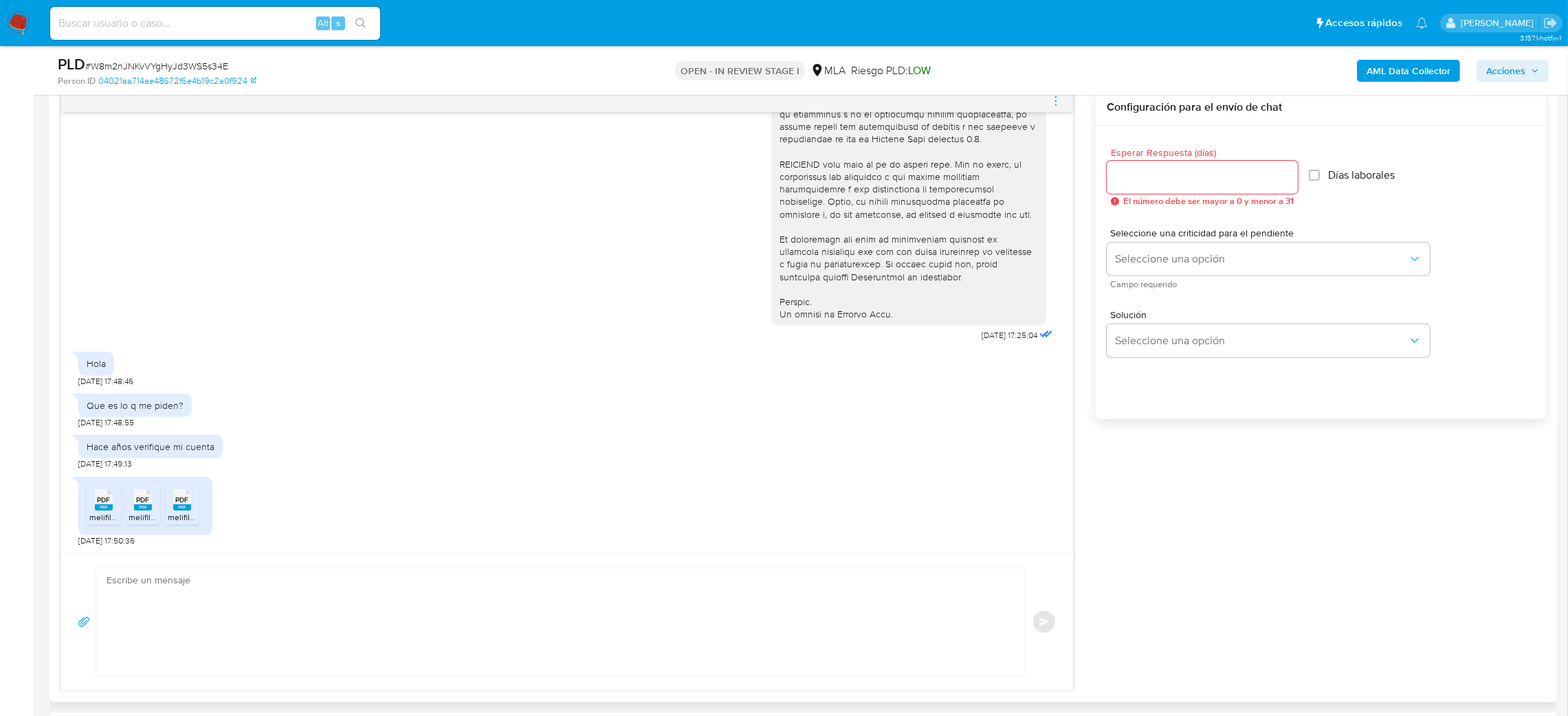
click at [222, 618] on textarea at bounding box center [557, 622] width 901 height 108
paste textarea "Hola, ¡Muchas gracias por tu respuesta! Confirmamos la recepción de la document…"
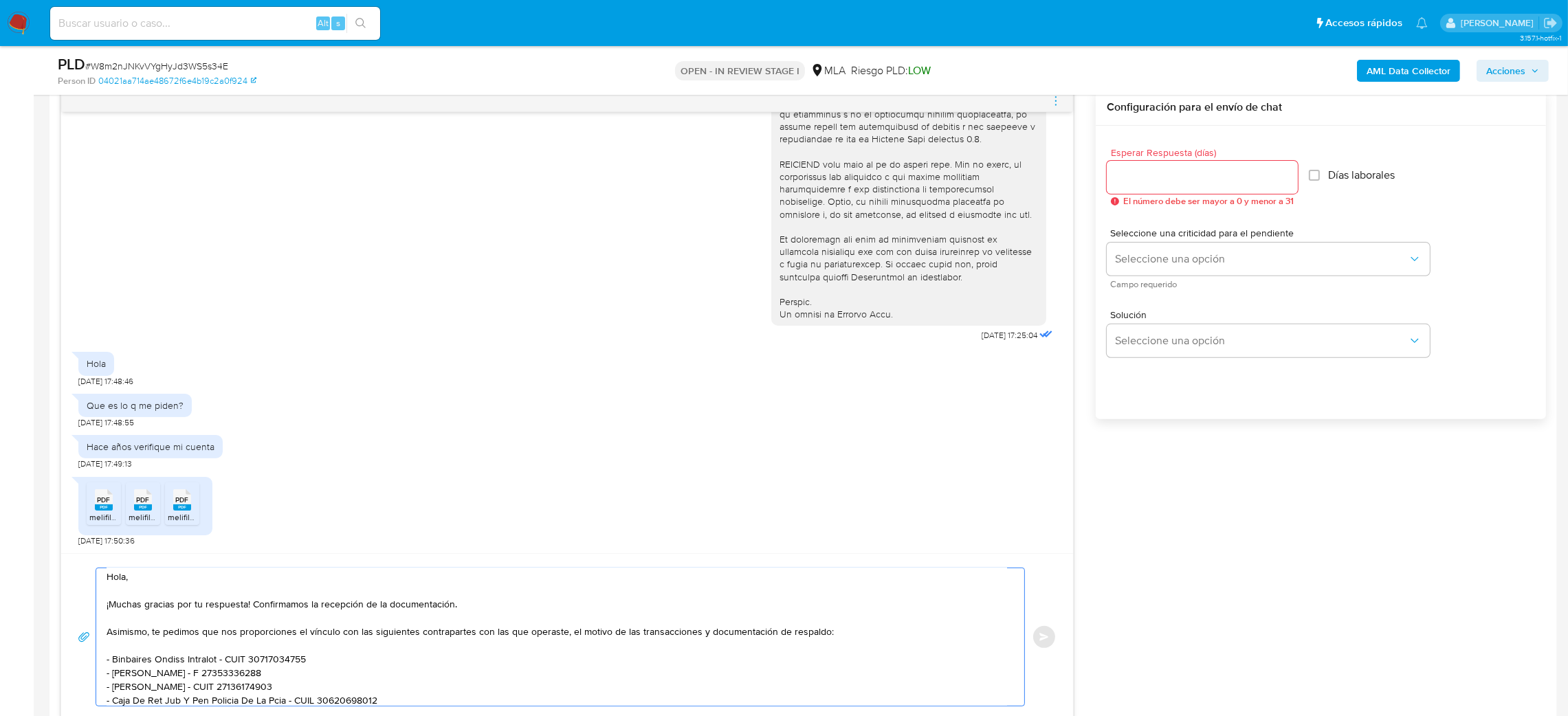
scroll to position [0, 0]
type textarea "Hola, ¡Muchas gracias por tu respuesta! Confirmamos la recepción de la document…"
click at [1127, 178] on input "Esperar Respuesta (días)" at bounding box center [1202, 177] width 191 height 18
type input "2"
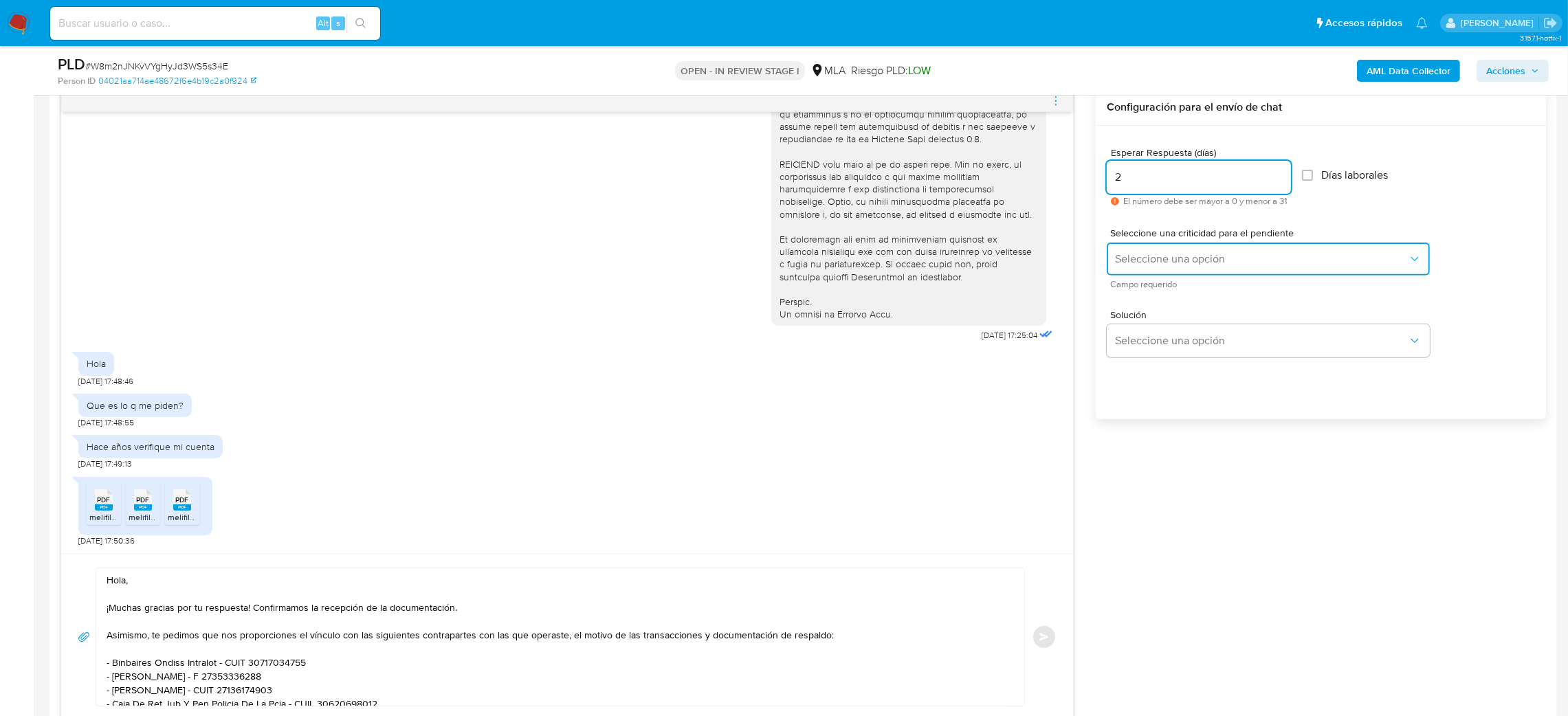
click at [1127, 253] on span "Seleccione una opción" at bounding box center [1261, 259] width 293 height 13
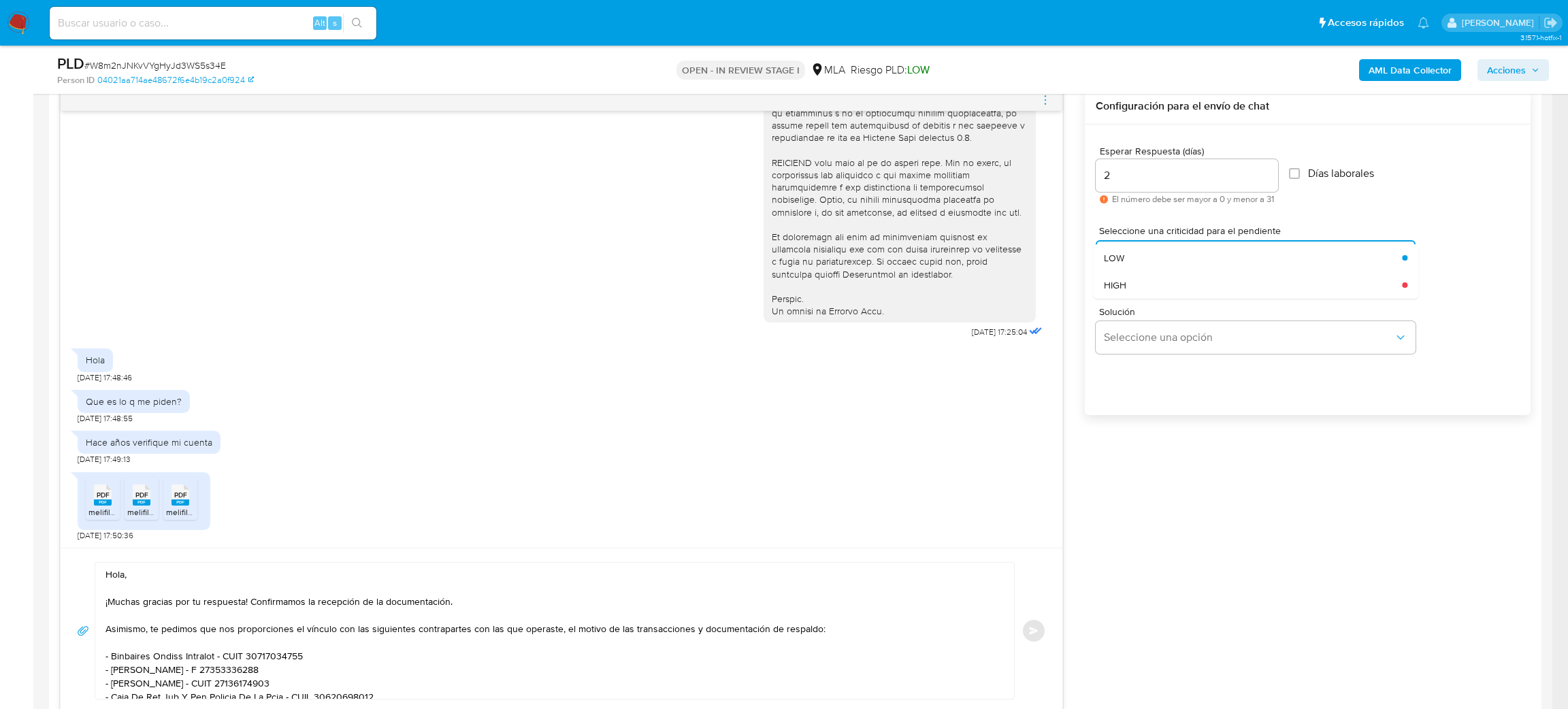
drag, startPoint x: 1124, startPoint y: 292, endPoint x: 1118, endPoint y: 320, distance: 28.6
click at [1126, 294] on div "HIGH" at bounding box center [1248, 285] width 290 height 27
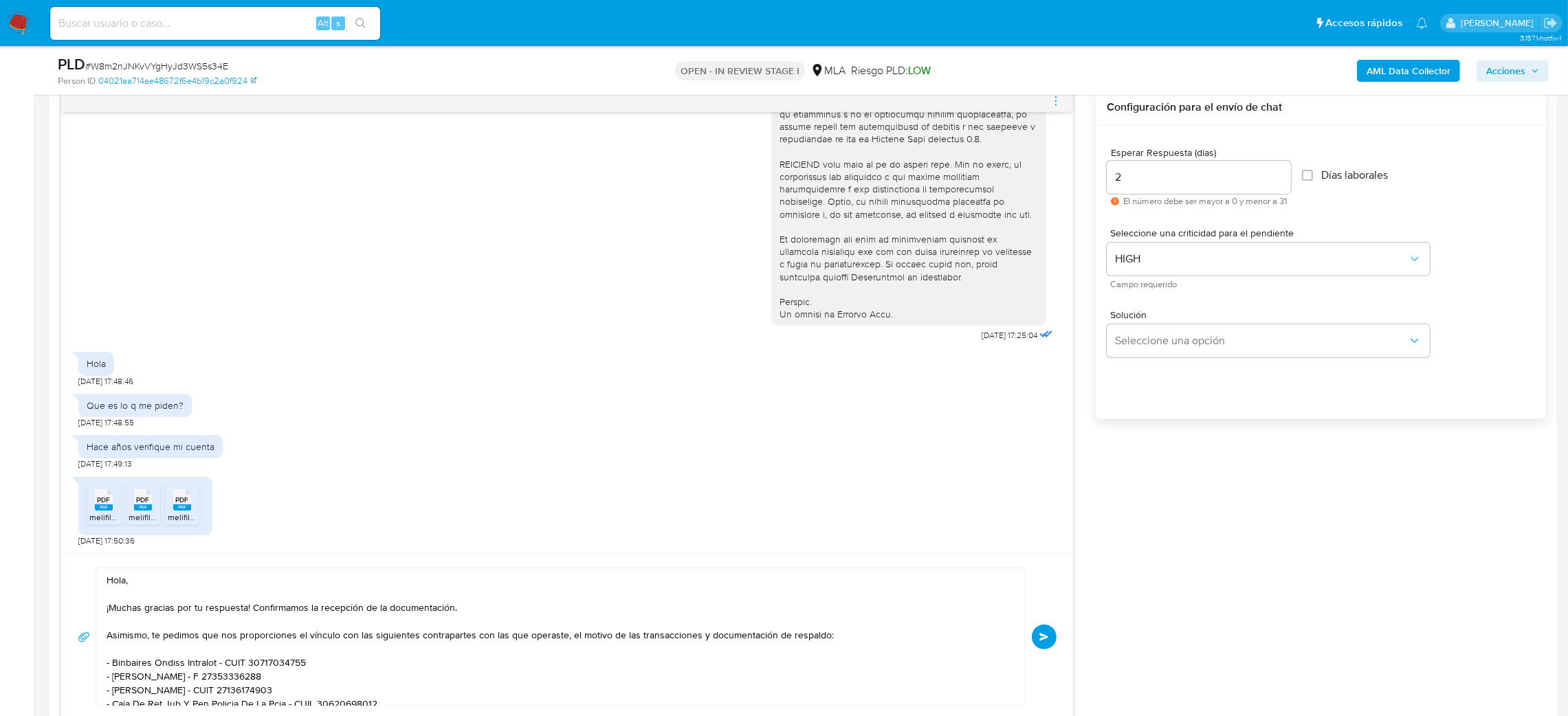
click at [1043, 635] on button "Enviar" at bounding box center [1044, 637] width 24 height 24
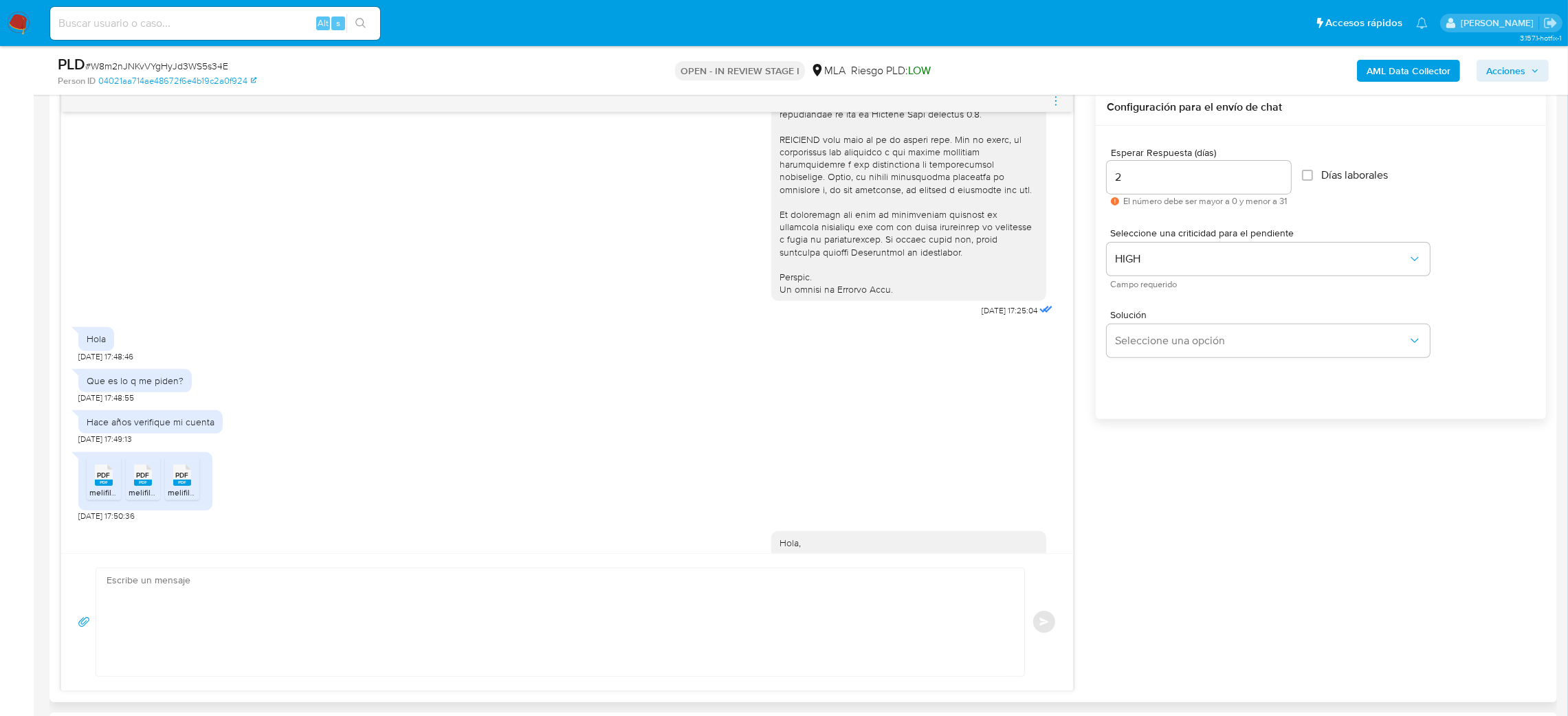
scroll to position [854, 0]
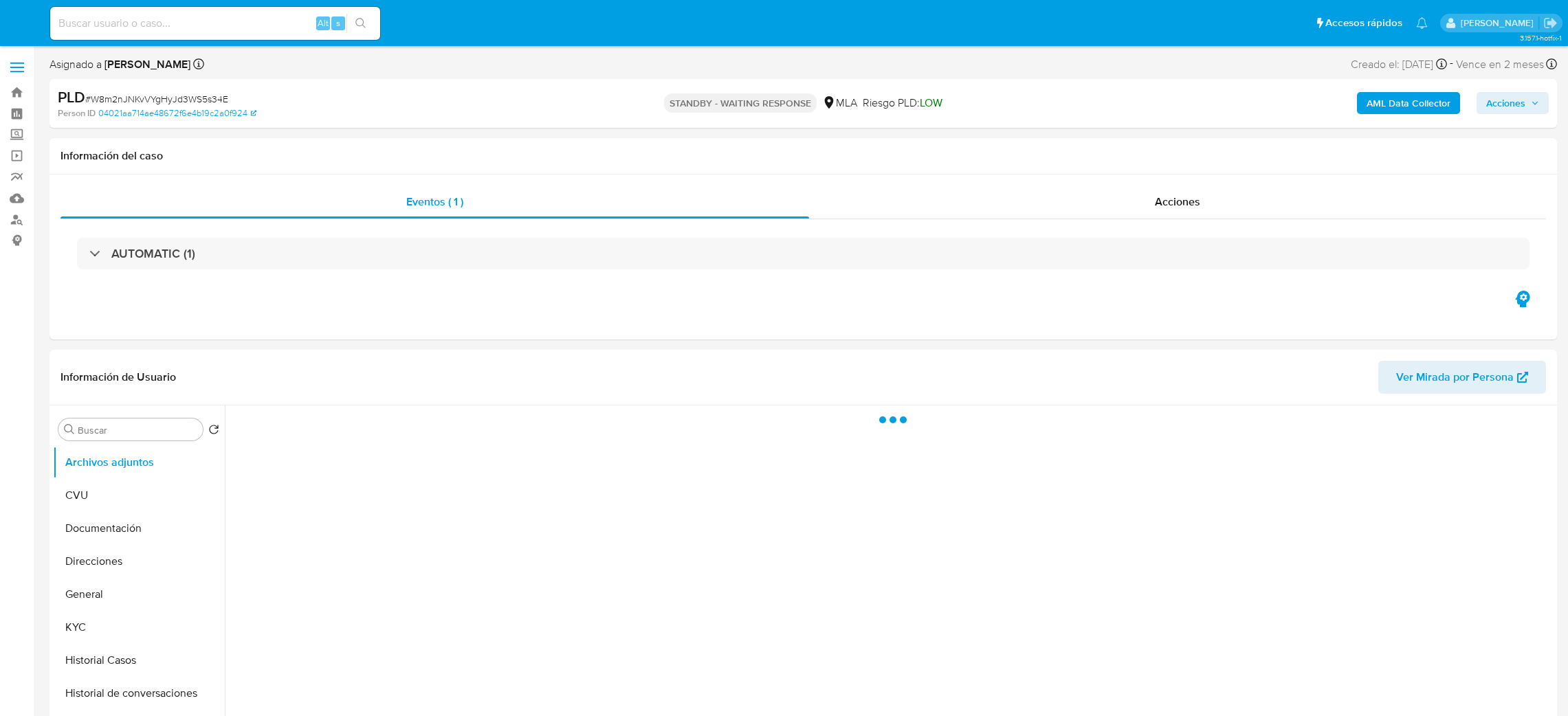
select select "10"
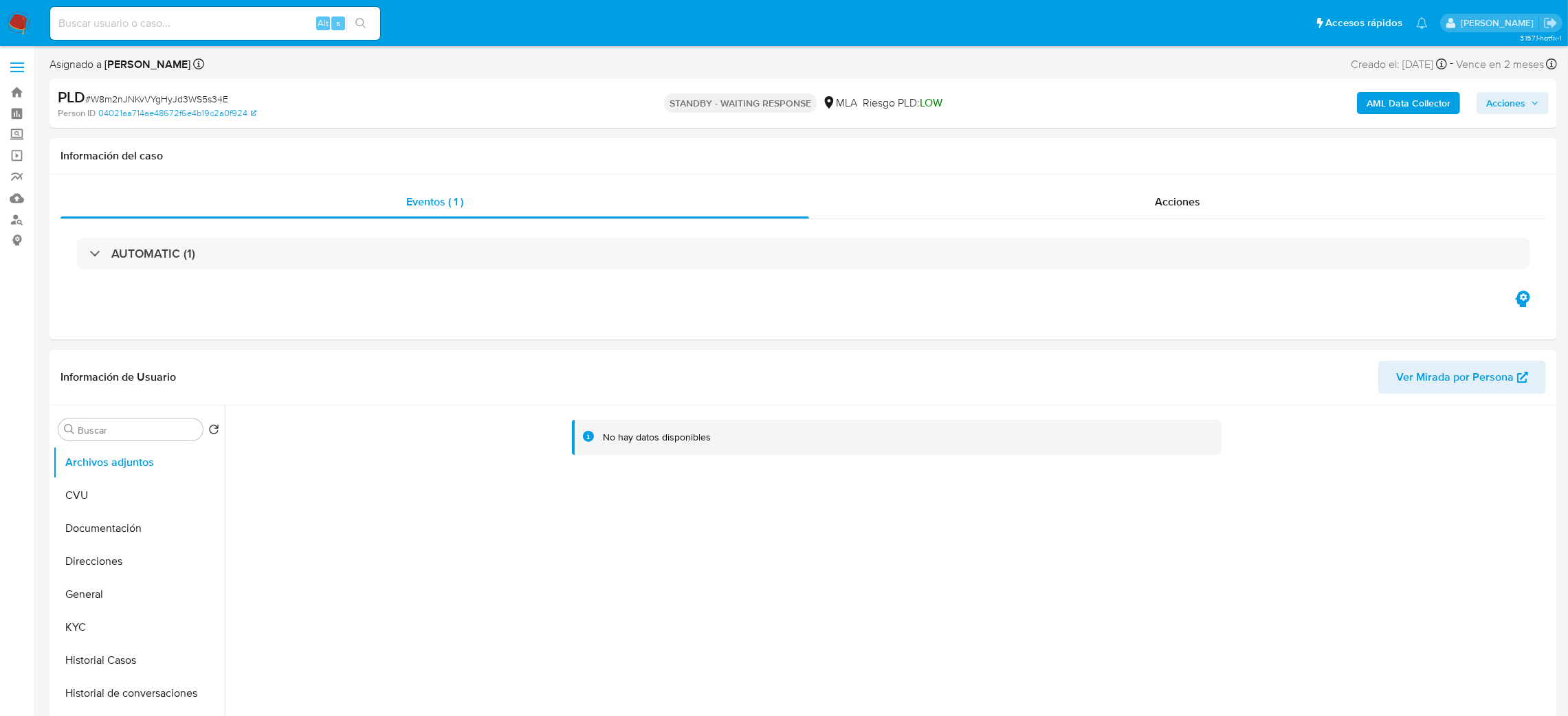
click at [226, 24] on input at bounding box center [216, 23] width 330 height 18
paste input "Wb5YnLQKzEPnDtQirnRicYSe"
type input "Wb5YnLQKzEPnDtQirnRicYSe"
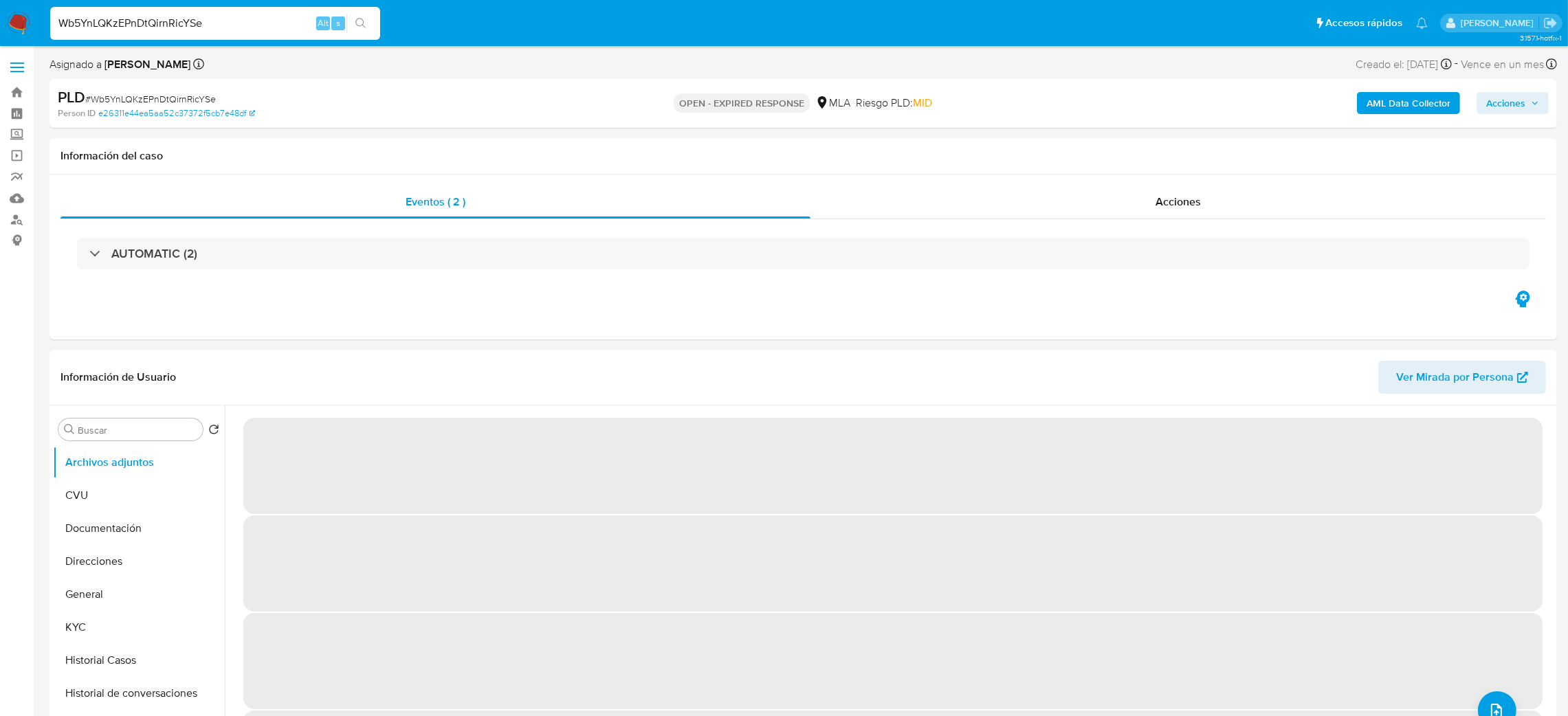
select select "10"
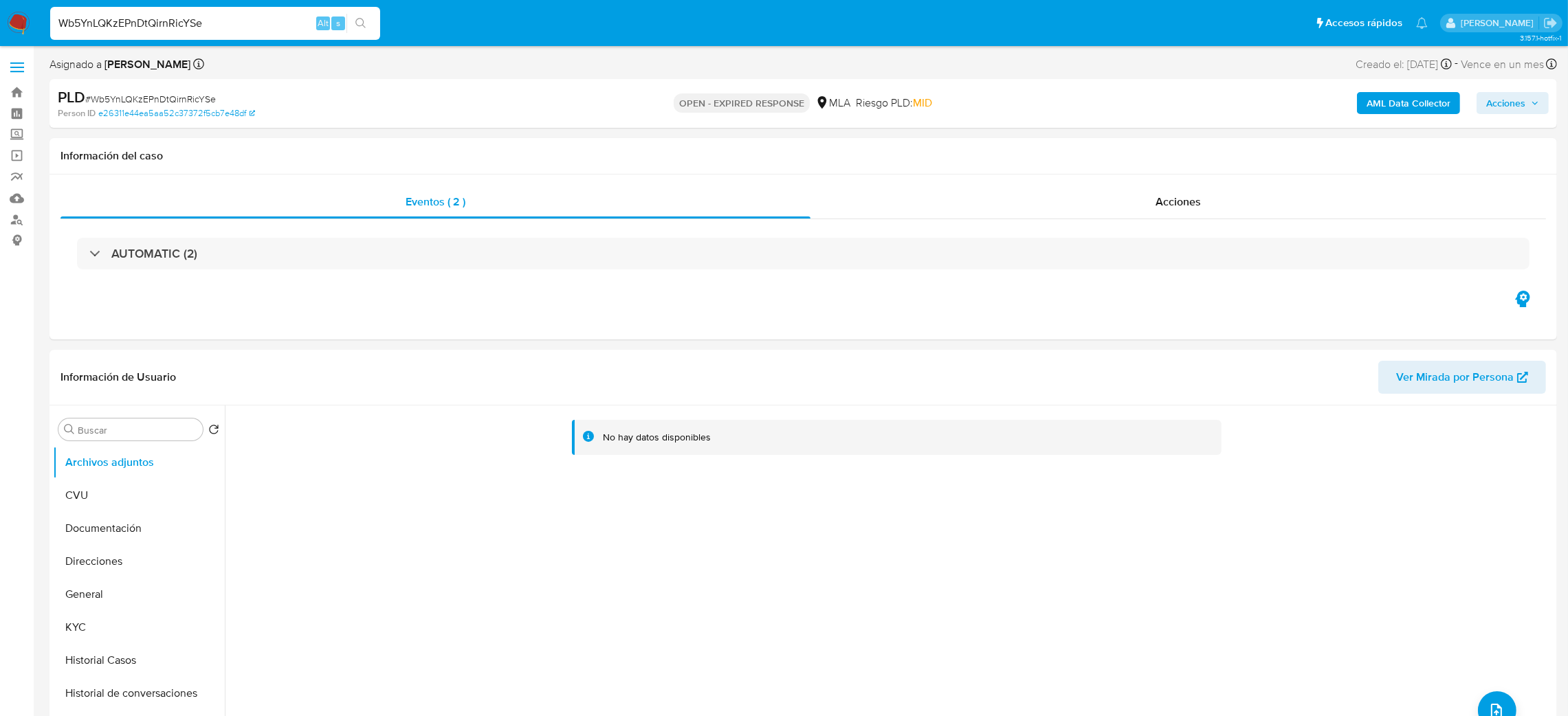
drag, startPoint x: 261, startPoint y: 26, endPoint x: 0, endPoint y: 41, distance: 261.4
click at [0, 41] on nav "Pausado Ver notificaciones Wb5YnLQKzEPnDtQirnRicYSe Alt s Accesos rápidos Presi…" at bounding box center [784, 23] width 1568 height 46
paste input "juPjLipzUirfNqA3SUQZS3BQ"
type input "juPjLipzUirfNqA3SUQZS3BQ"
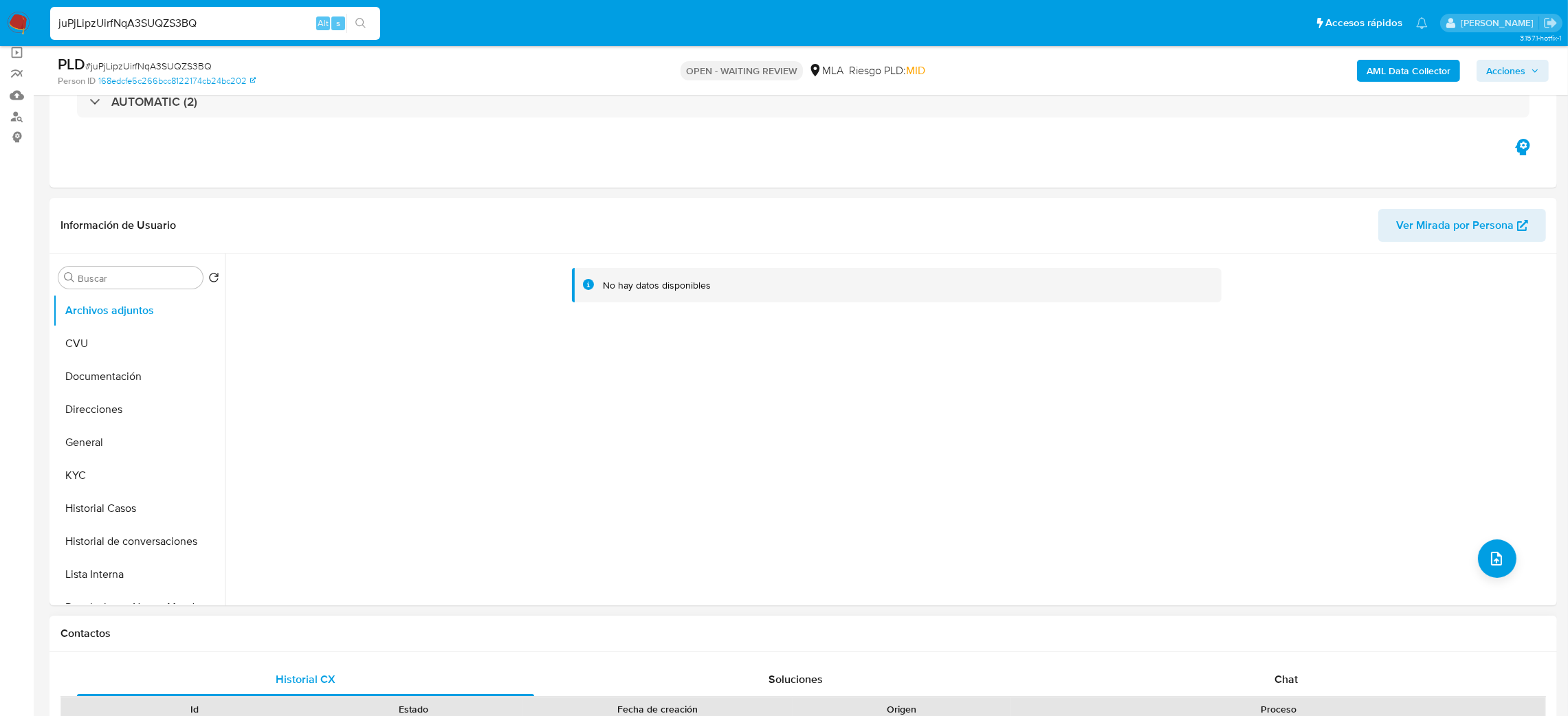
select select "10"
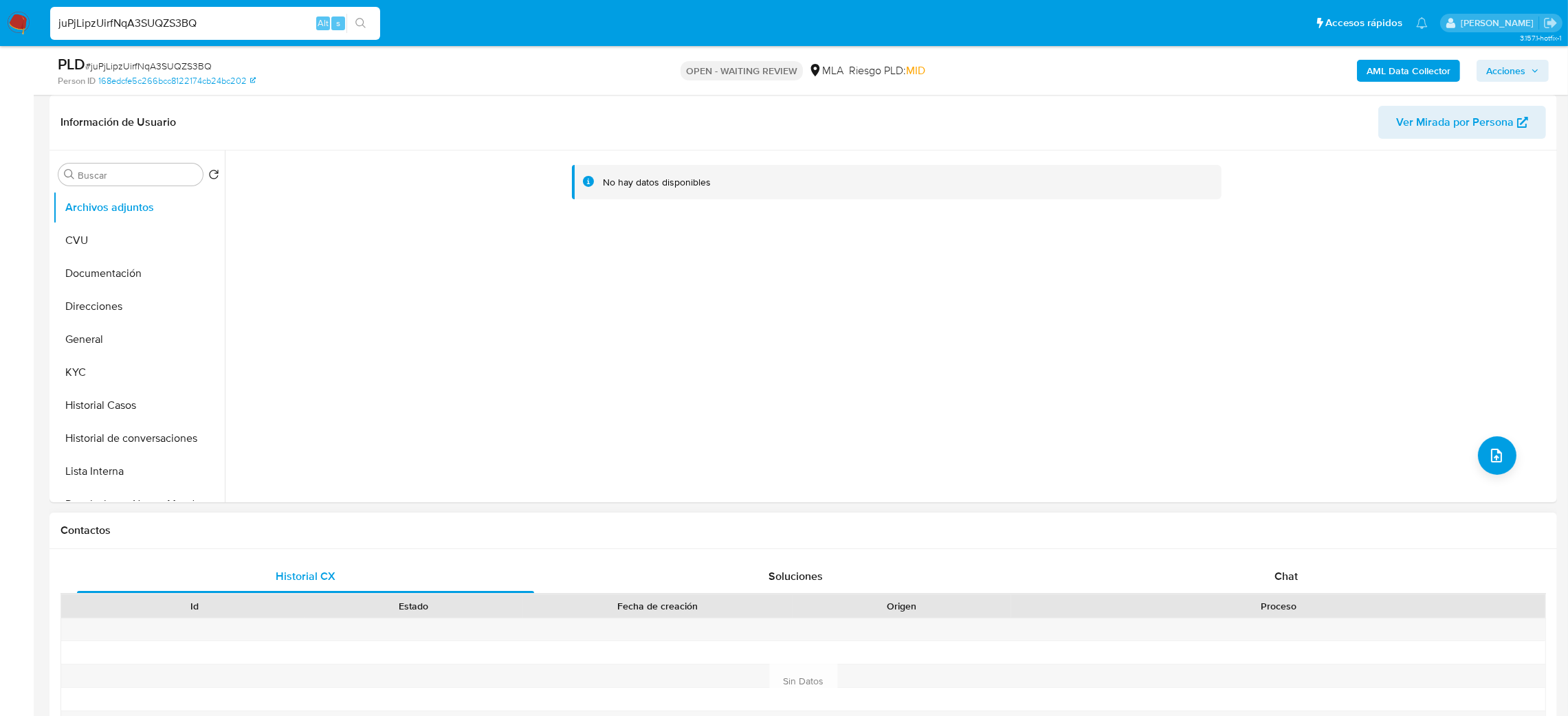
click at [1301, 553] on div "Historial CX Soluciones Chat Id Estado Fecha de creación Origen Proceso Anterio…" at bounding box center [804, 665] width 1508 height 232
click at [1329, 577] on div "Chat" at bounding box center [1285, 577] width 457 height 33
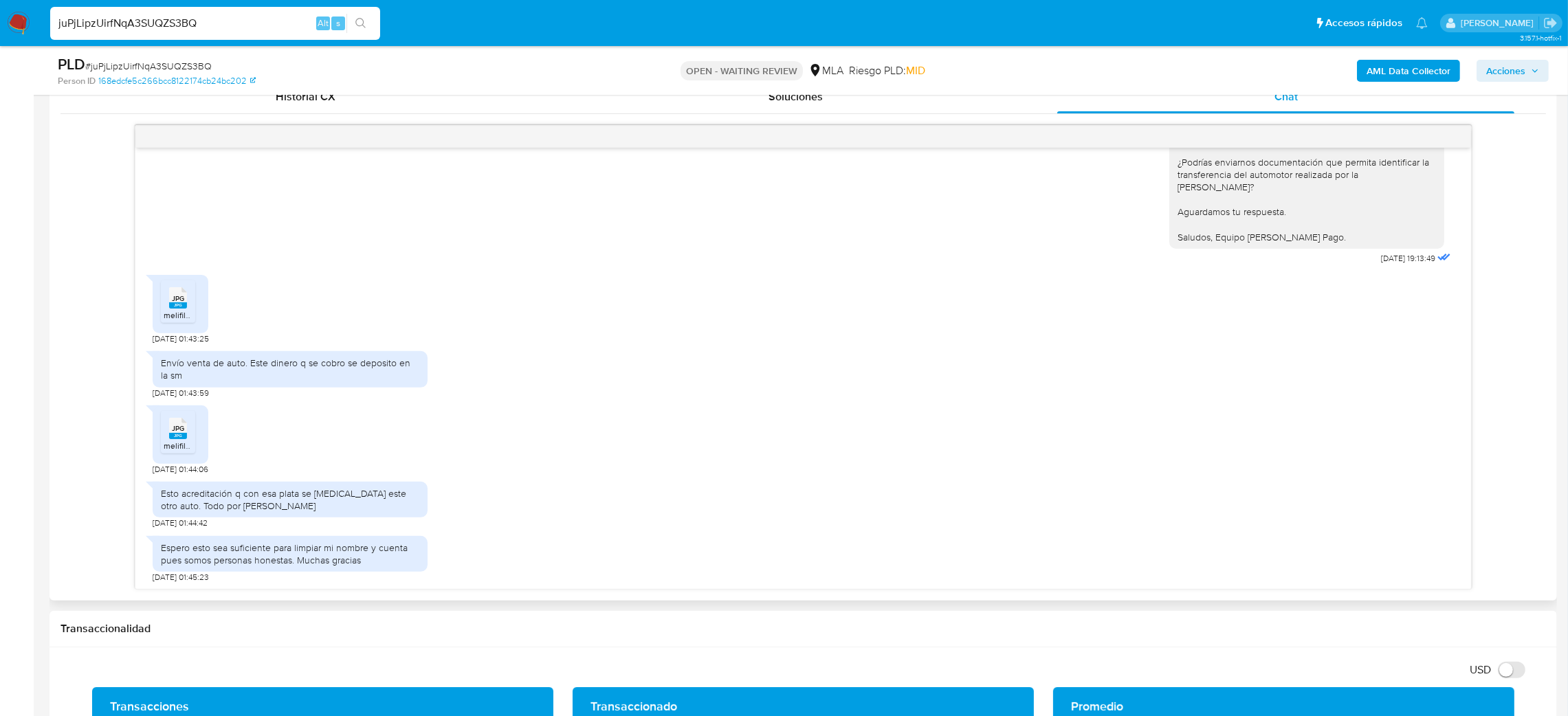
scroll to position [722, 0]
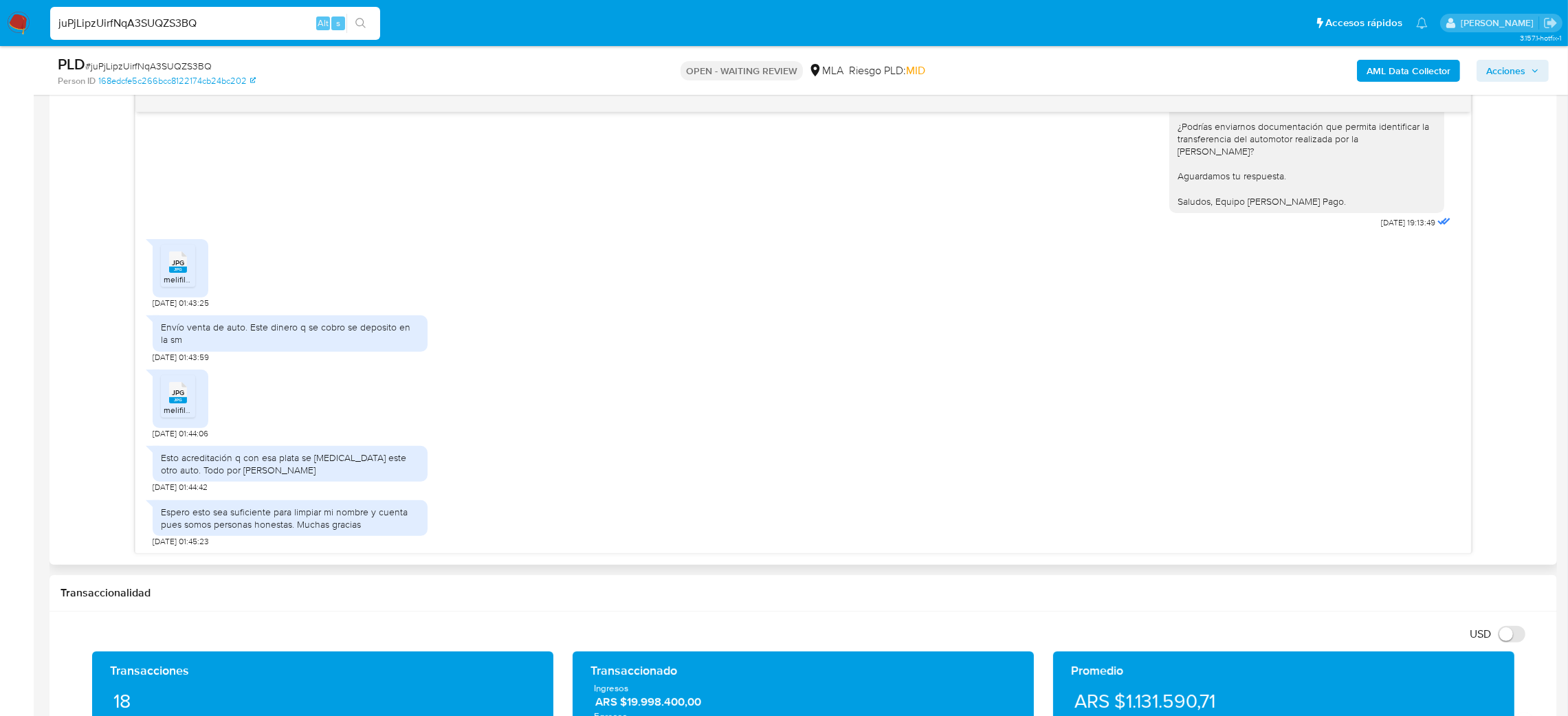
click at [178, 270] on rect at bounding box center [178, 270] width 18 height 6
click at [163, 399] on div "JPG JPG" at bounding box center [178, 392] width 29 height 27
drag, startPoint x: 171, startPoint y: 393, endPoint x: 275, endPoint y: 392, distance: 104.0
click at [172, 392] on span "JPG" at bounding box center [178, 392] width 13 height 9
